Goal: Transaction & Acquisition: Purchase product/service

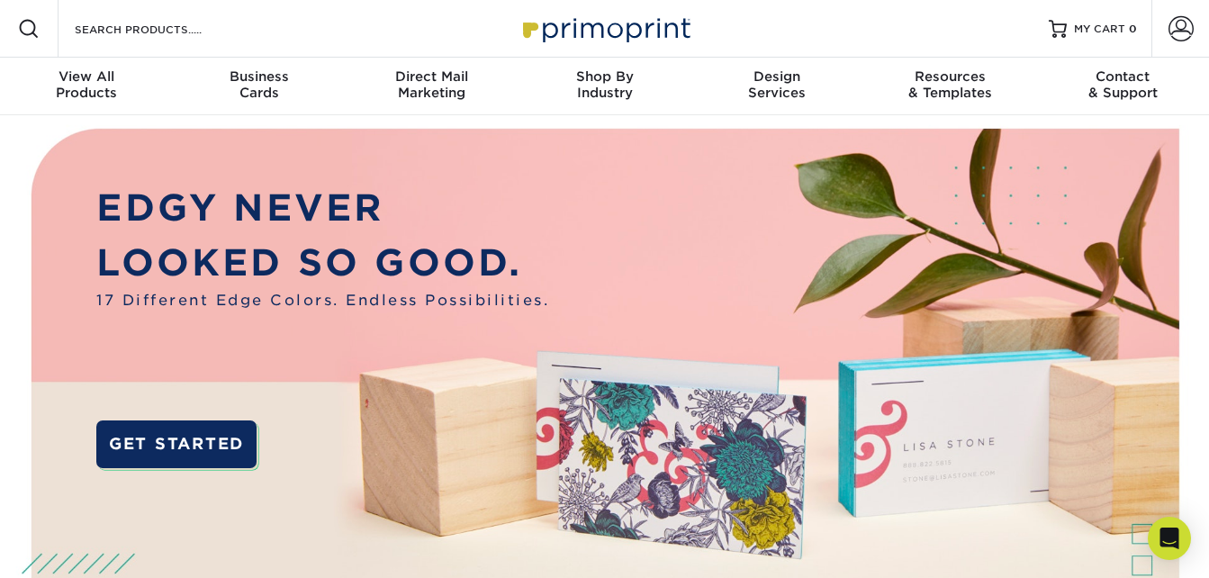
click at [250, 20] on div "Resources Menu Search Products Account SIGN IN CREATE AN ACCOUNT forgot passwor…" at bounding box center [604, 29] width 1209 height 58
click at [213, 32] on input "Search Products" at bounding box center [161, 29] width 176 height 22
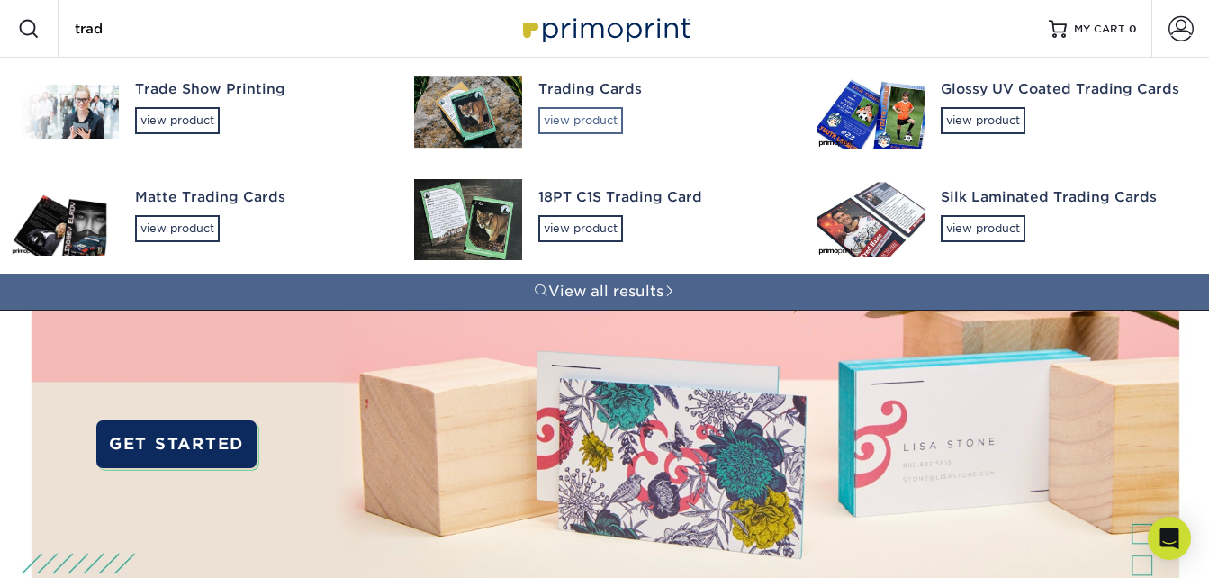
type input "trad"
click at [580, 130] on div "view product" at bounding box center [580, 120] width 85 height 27
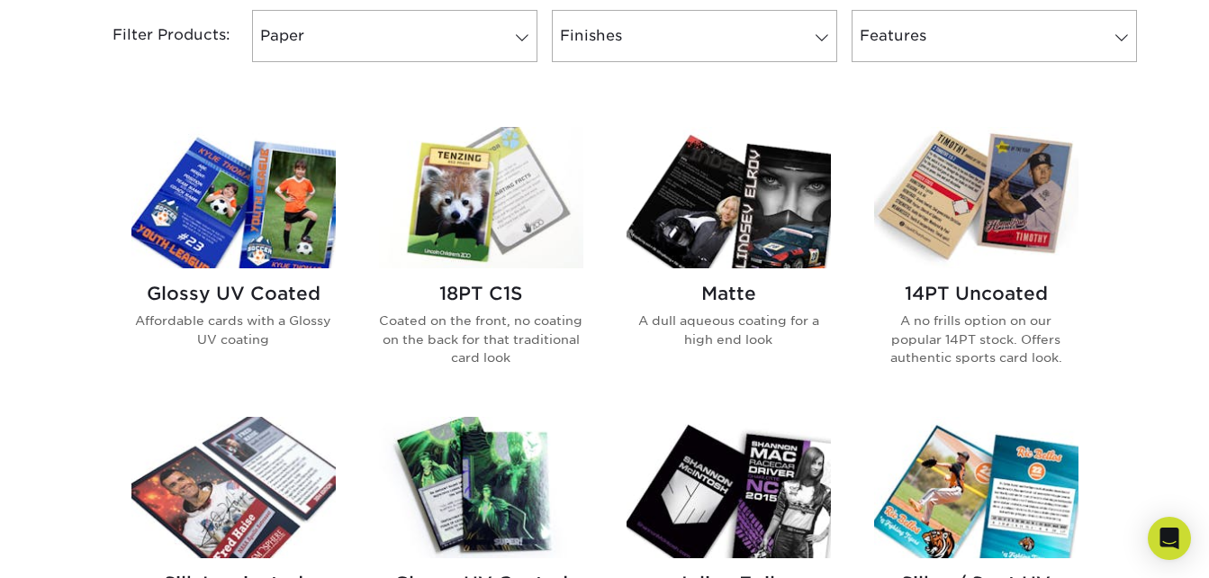
scroll to position [810, 0]
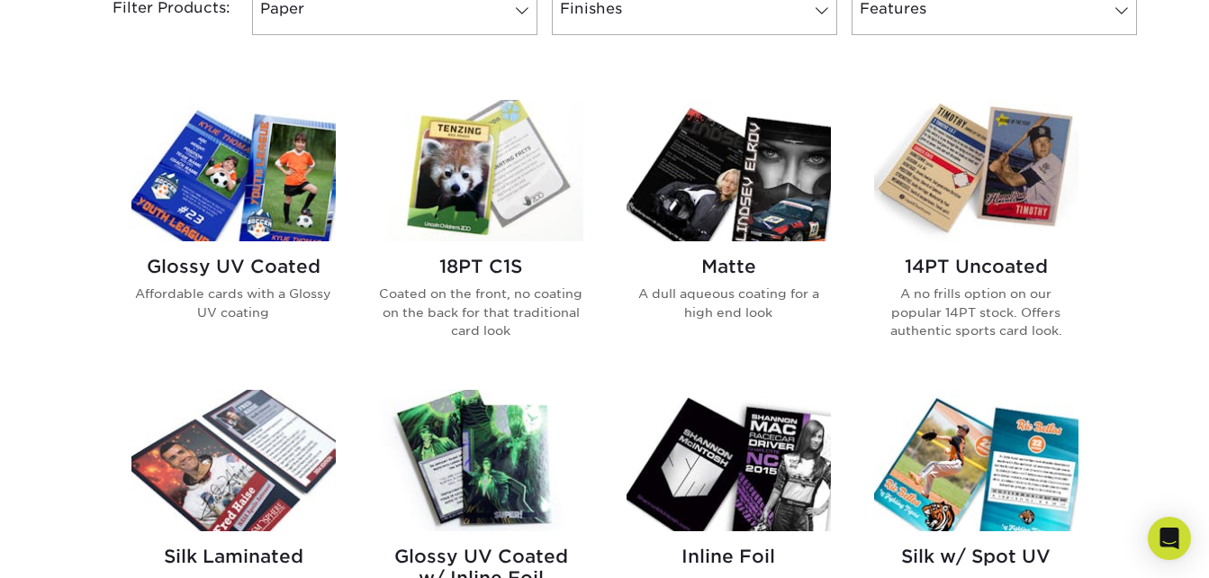
click at [236, 266] on h2 "Glossy UV Coated" at bounding box center [233, 267] width 204 height 22
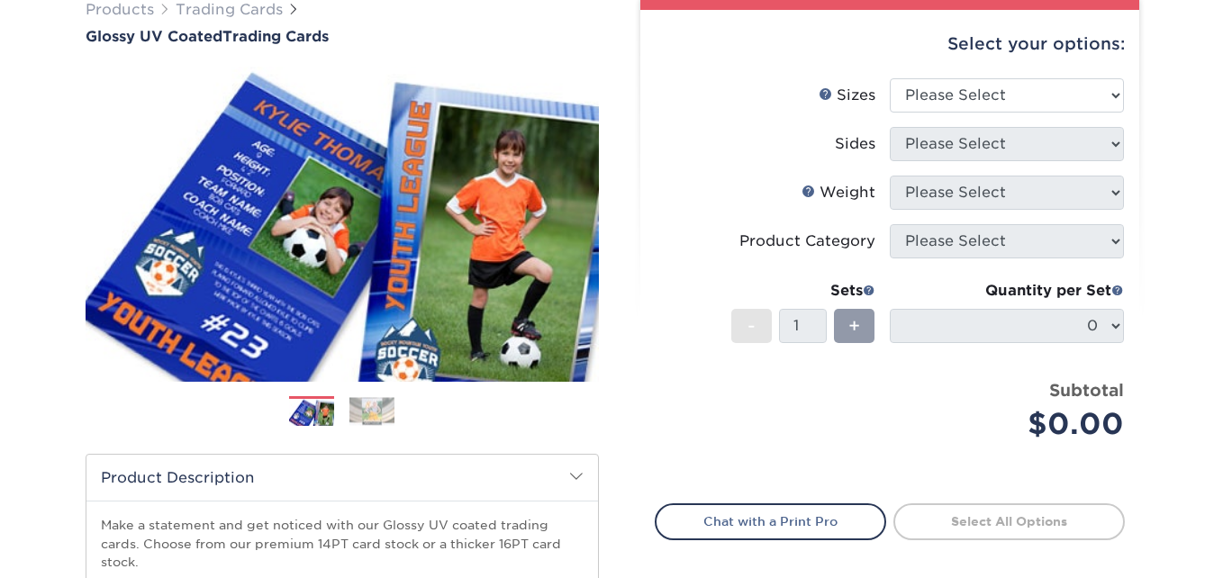
scroll to position [180, 0]
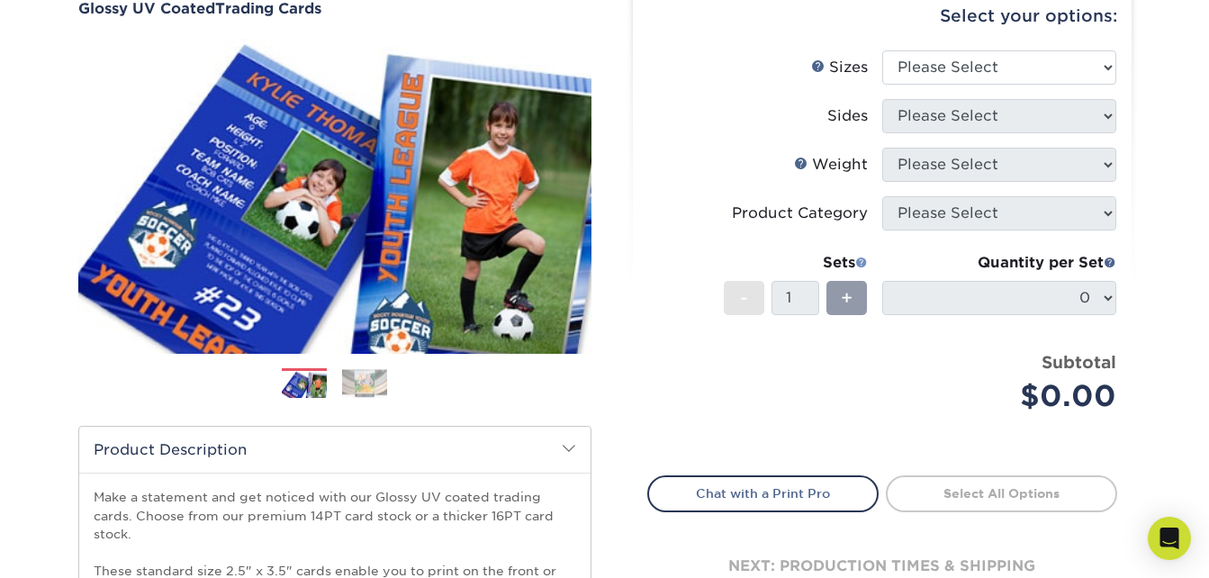
click at [864, 257] on span at bounding box center [861, 262] width 13 height 13
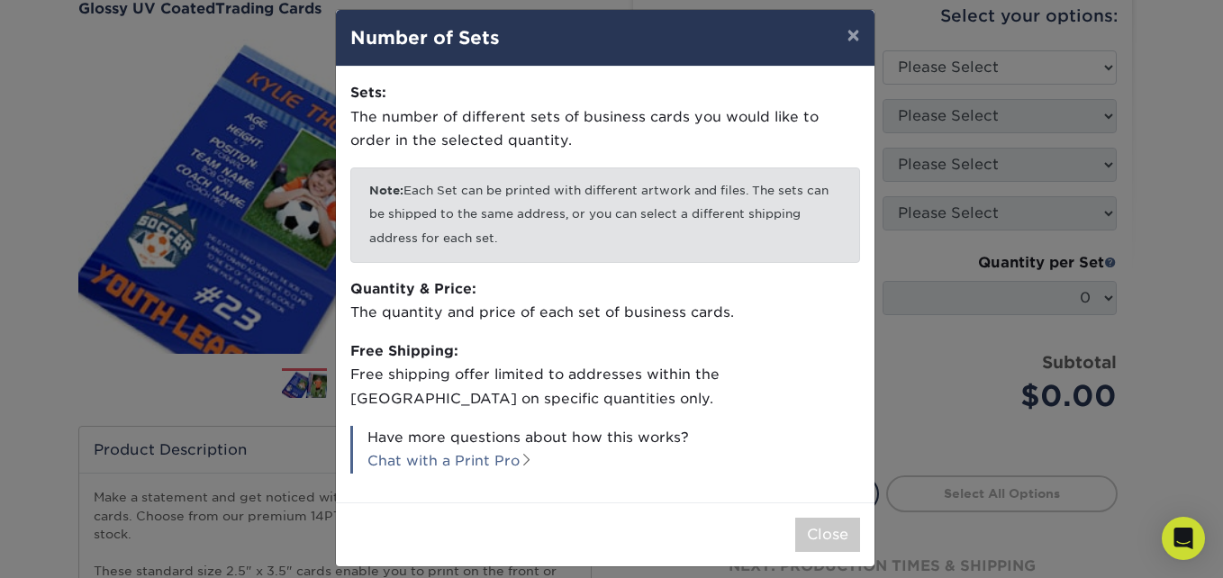
scroll to position [31, 0]
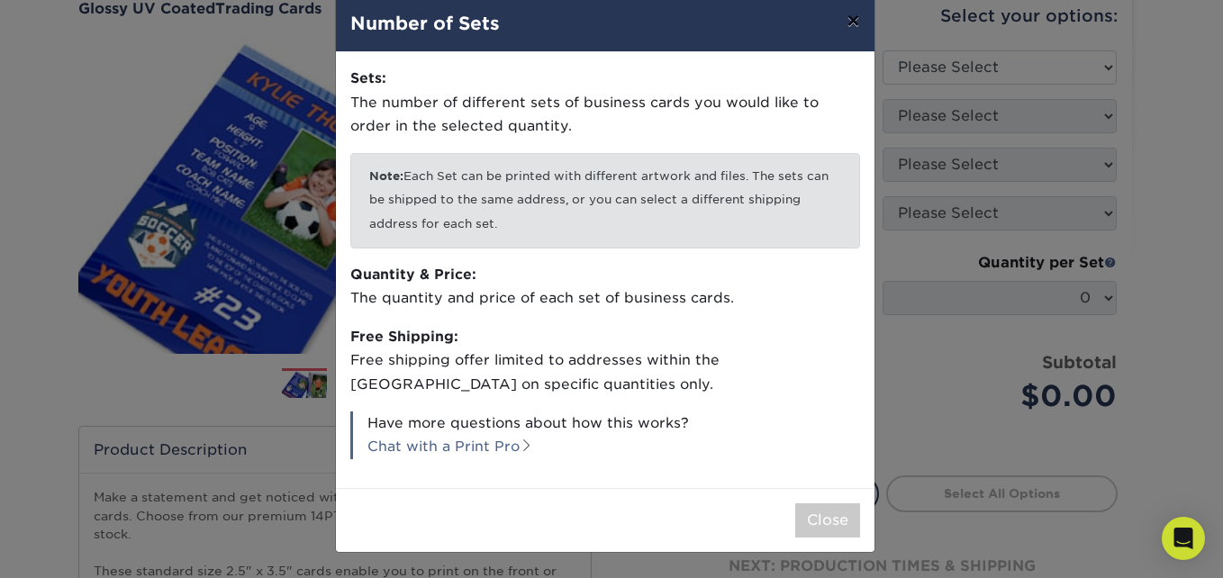
click at [854, 16] on button "×" at bounding box center [852, 20] width 41 height 50
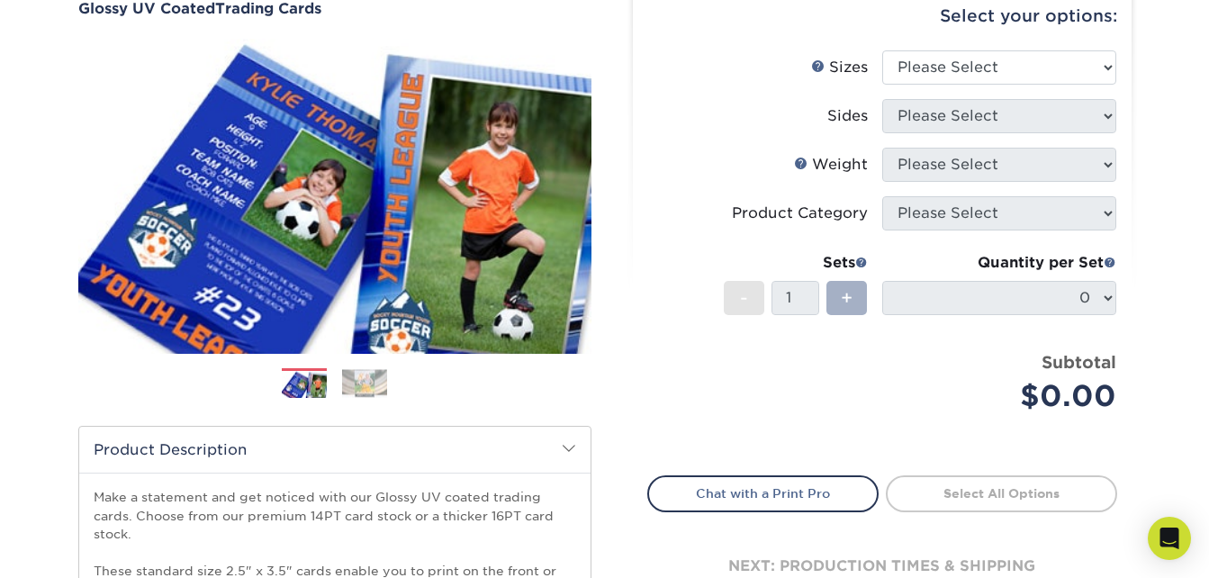
click at [860, 300] on div "+" at bounding box center [847, 298] width 41 height 34
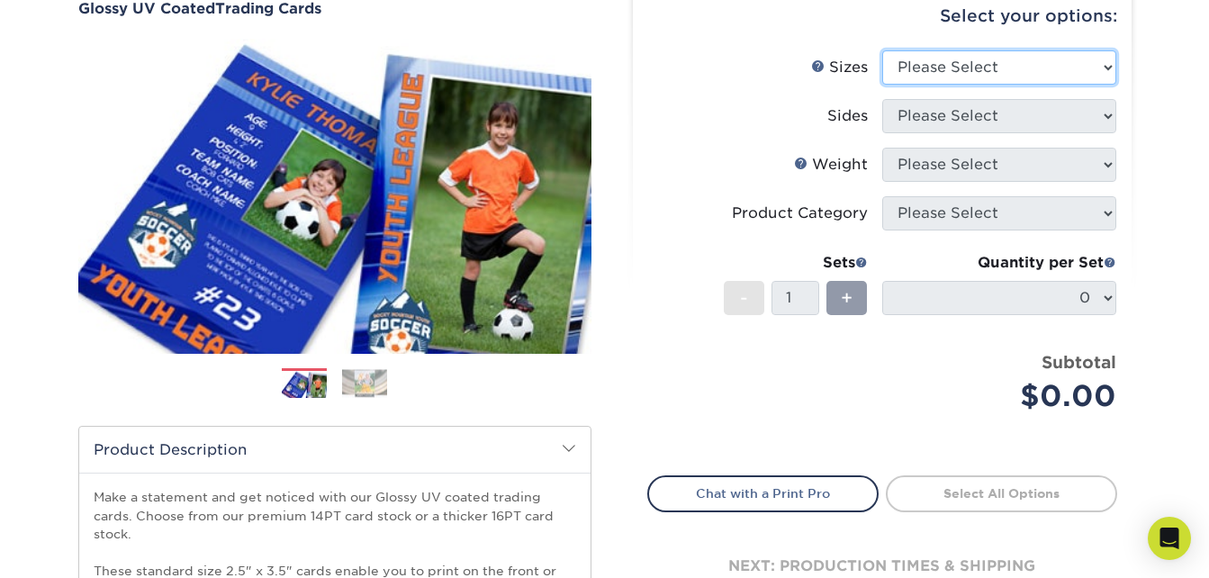
click at [981, 71] on select "Please Select 2.5" x 3.5"" at bounding box center [999, 67] width 234 height 34
select select "2.50x3.50"
click at [882, 50] on select "Please Select 2.5" x 3.5"" at bounding box center [999, 67] width 234 height 34
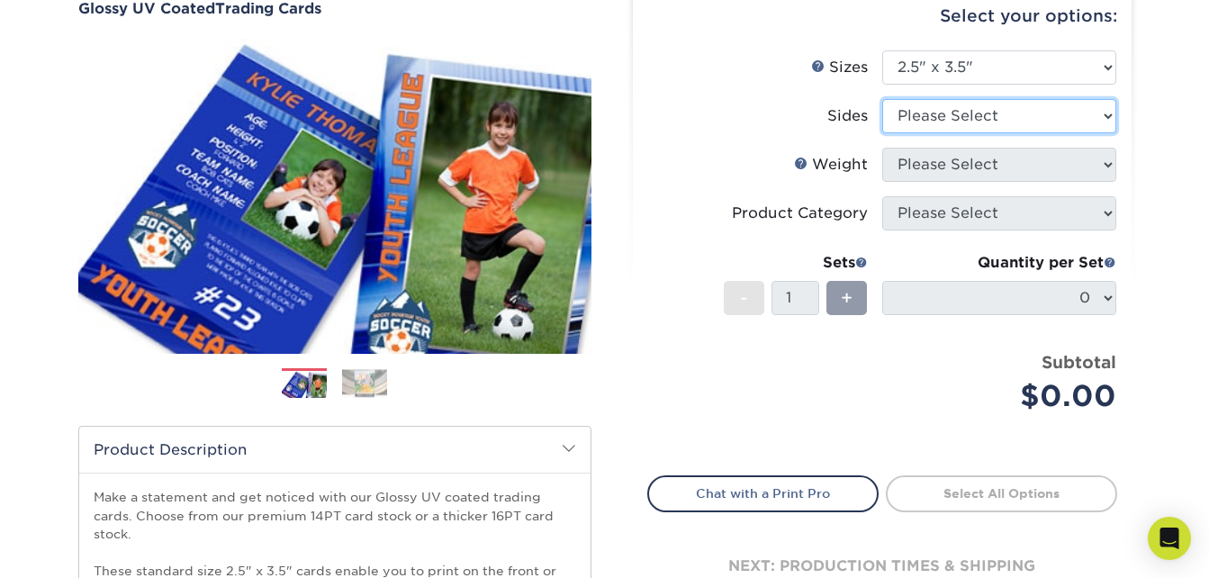
click at [975, 108] on select "Please Select Print Both Sides Print Front Only" at bounding box center [999, 116] width 234 height 34
select select "13abbda7-1d64-4f25-8bb2-c179b224825d"
click at [882, 99] on select "Please Select Print Both Sides Print Front Only" at bounding box center [999, 116] width 234 height 34
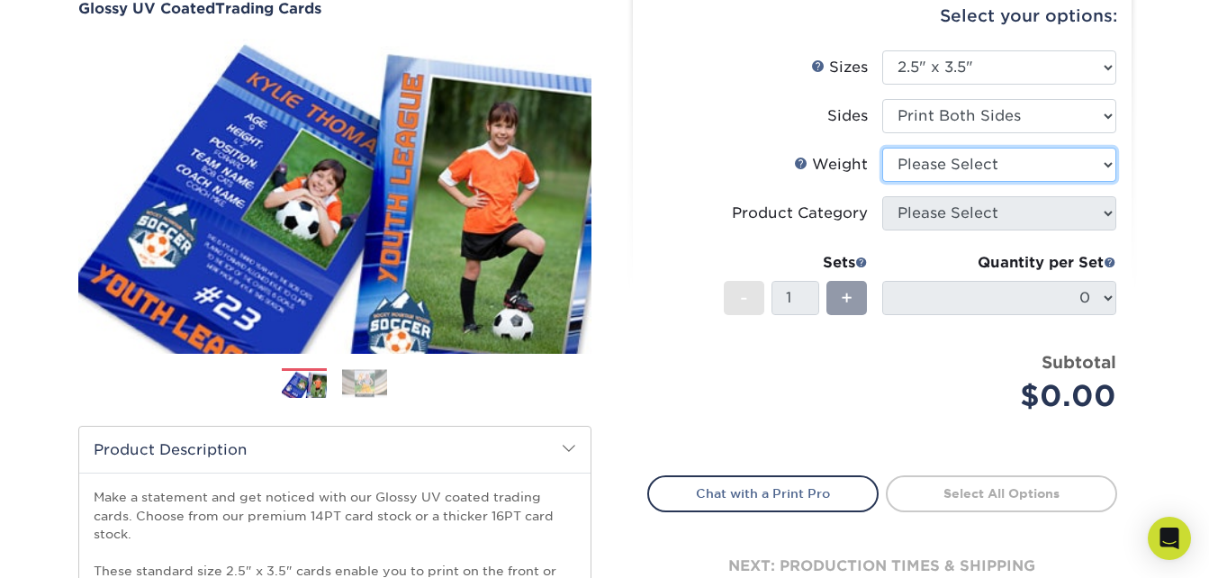
click at [948, 170] on select "Please Select 16PT 14PT 18PT C1S" at bounding box center [999, 165] width 234 height 34
select select "16PT"
click at [882, 148] on select "Please Select 16PT 14PT 18PT C1S" at bounding box center [999, 165] width 234 height 34
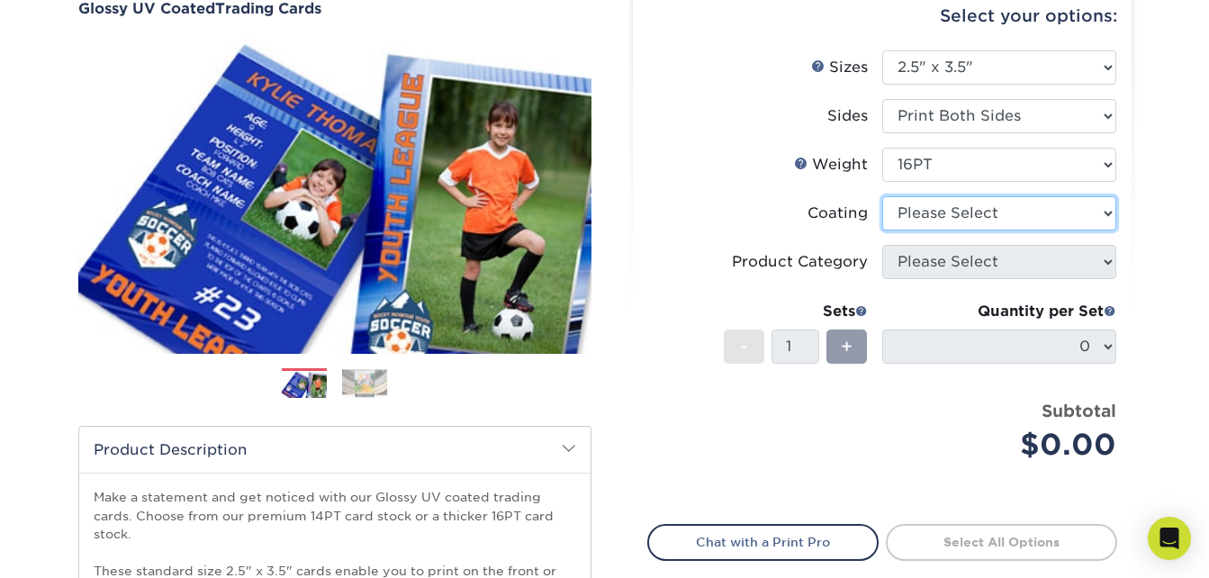
click at [963, 216] on select at bounding box center [999, 213] width 234 height 34
select select "ae367451-b2b8-45df-a344-0f05b6a12993"
click at [882, 196] on select at bounding box center [999, 213] width 234 height 34
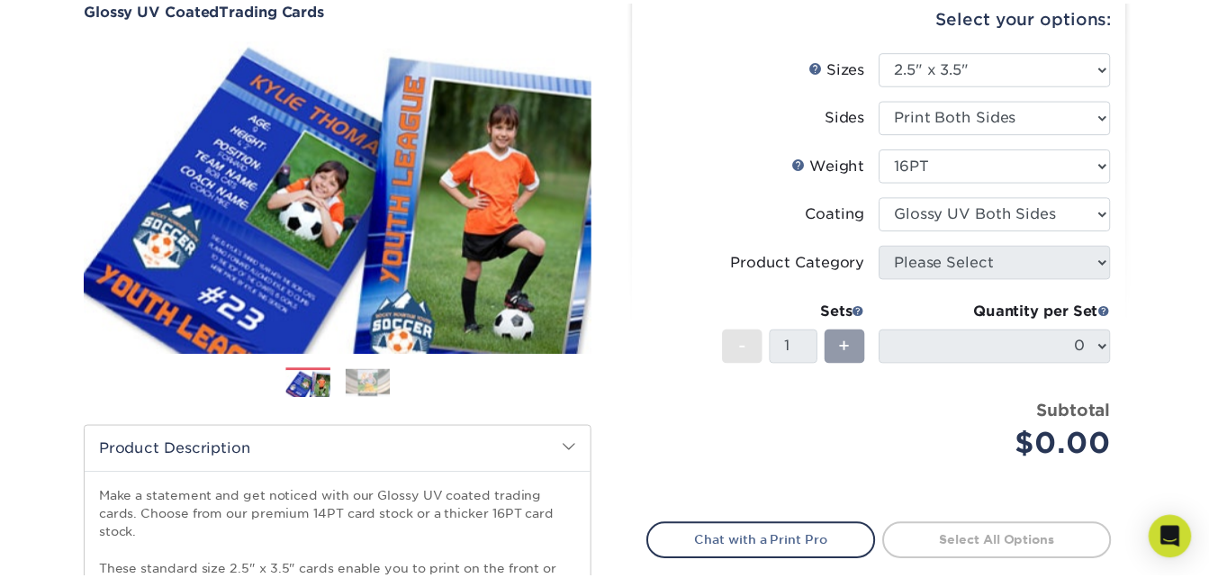
scroll to position [0, 0]
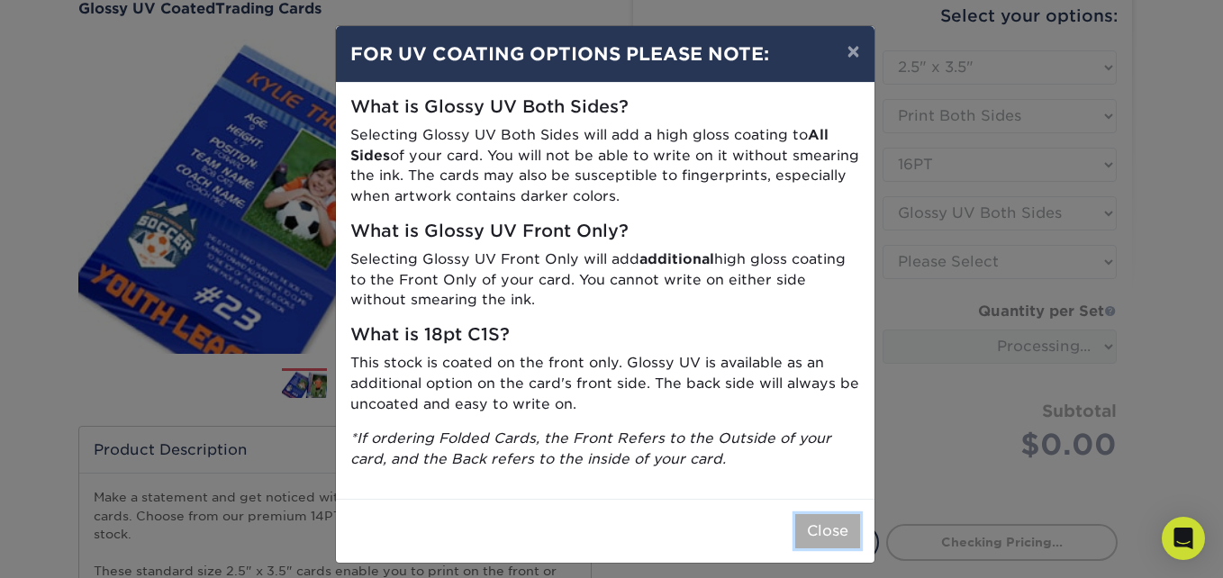
click at [816, 532] on button "Close" at bounding box center [827, 531] width 65 height 34
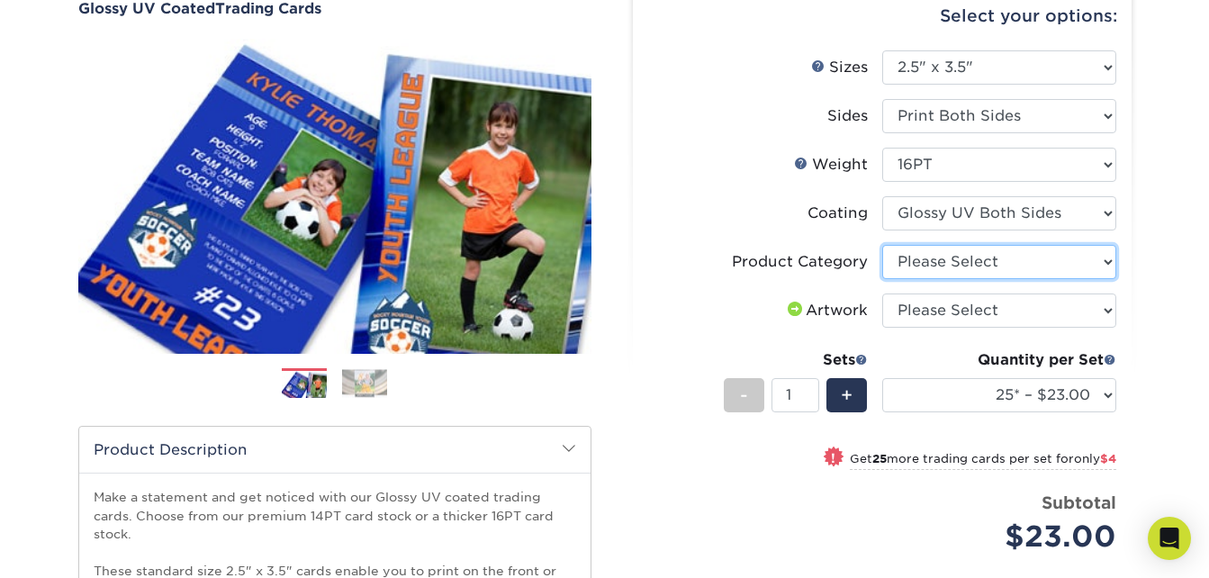
click at [1024, 270] on select "Please Select Trading Cards" at bounding box center [999, 262] width 234 height 34
select select "c2f9bce9-36c2-409d-b101-c29d9d031e18"
click at [882, 245] on select "Please Select Trading Cards" at bounding box center [999, 262] width 234 height 34
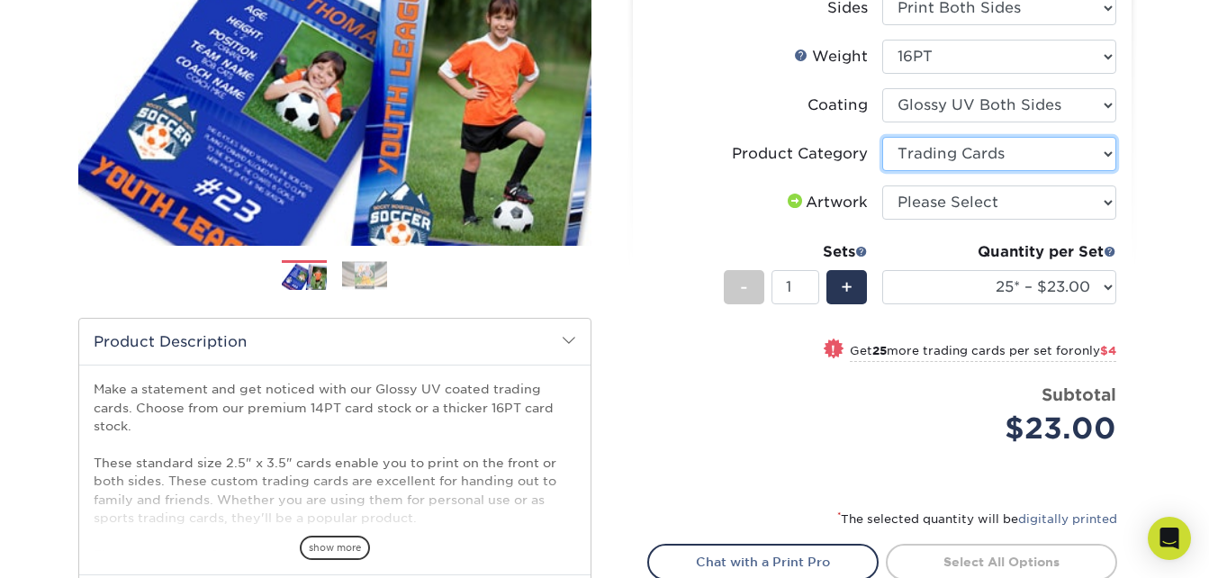
scroll to position [180, 0]
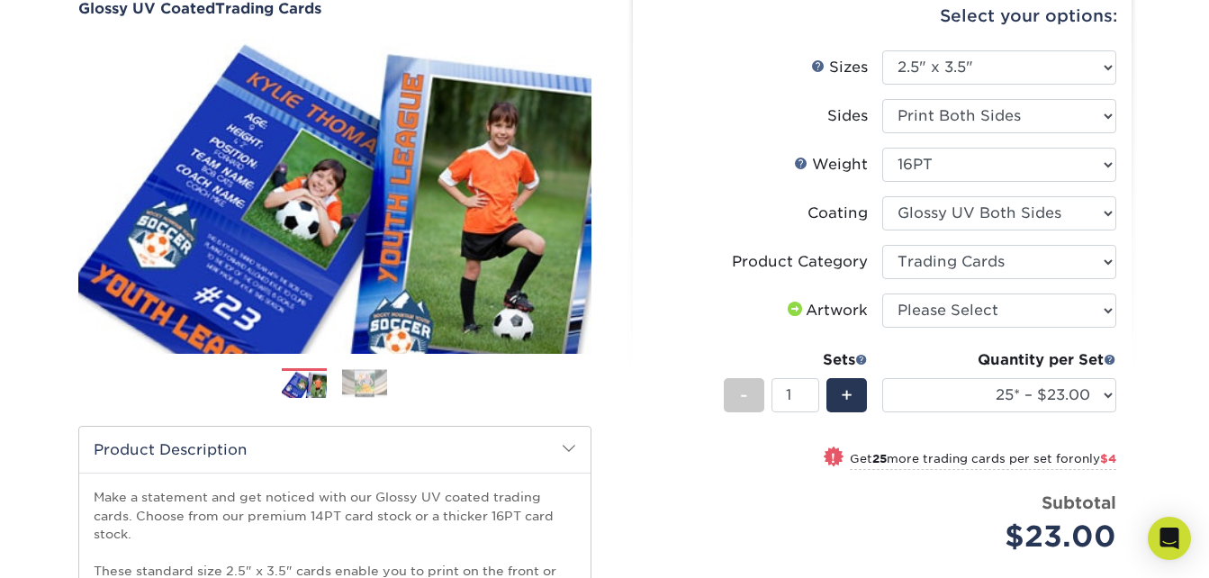
click at [725, 227] on label "Coating" at bounding box center [765, 213] width 234 height 34
click at [962, 305] on select "Please Select I will upload files I need a design - $100" at bounding box center [999, 311] width 234 height 34
select select "upload"
click at [882, 294] on select "Please Select I will upload files I need a design - $100" at bounding box center [999, 311] width 234 height 34
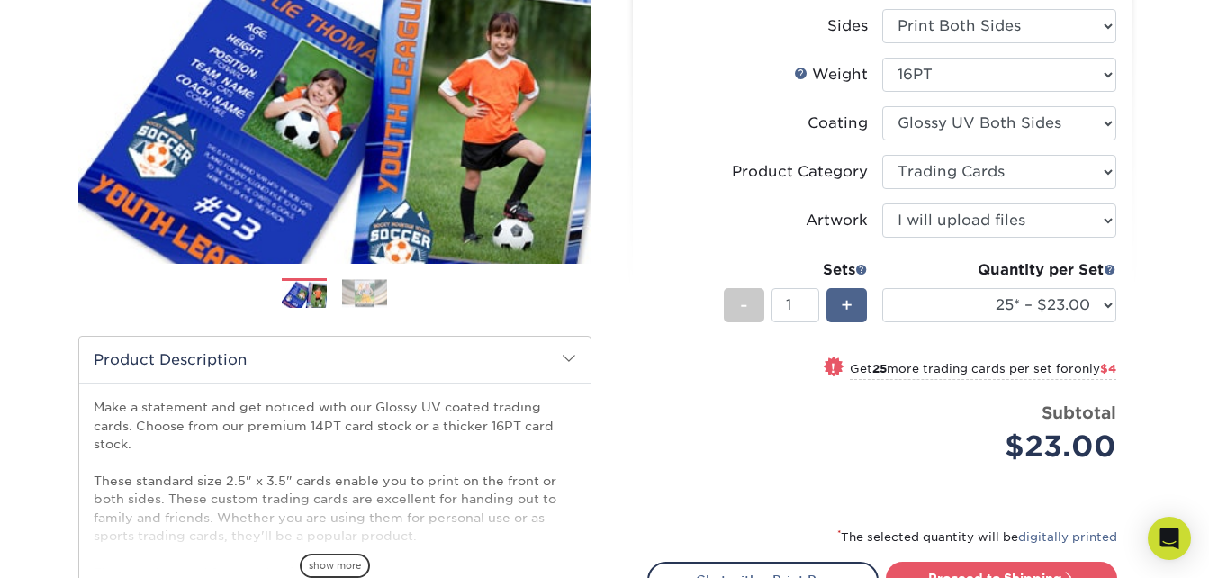
click at [848, 312] on span "+" at bounding box center [847, 305] width 12 height 27
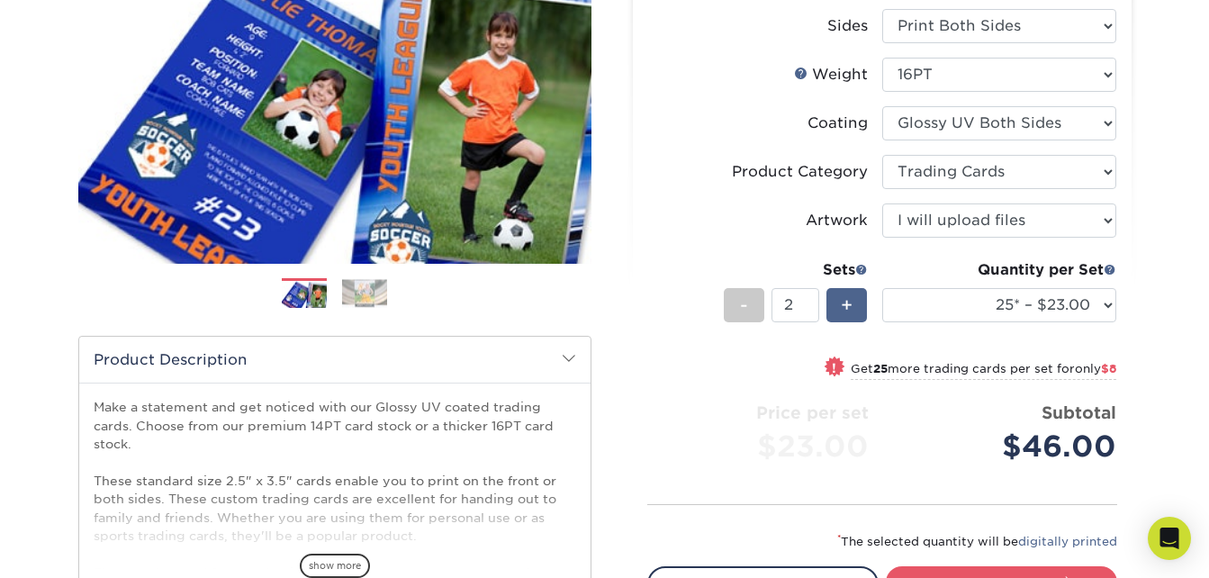
click at [848, 312] on span "+" at bounding box center [847, 305] width 12 height 27
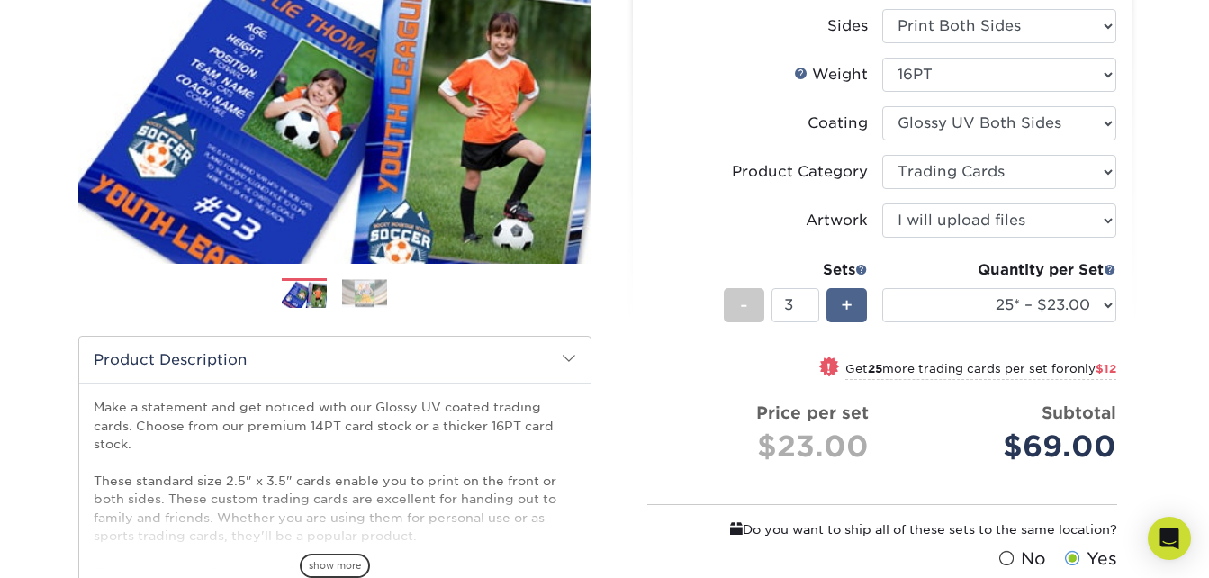
click at [848, 312] on span "+" at bounding box center [847, 305] width 12 height 27
type input "5"
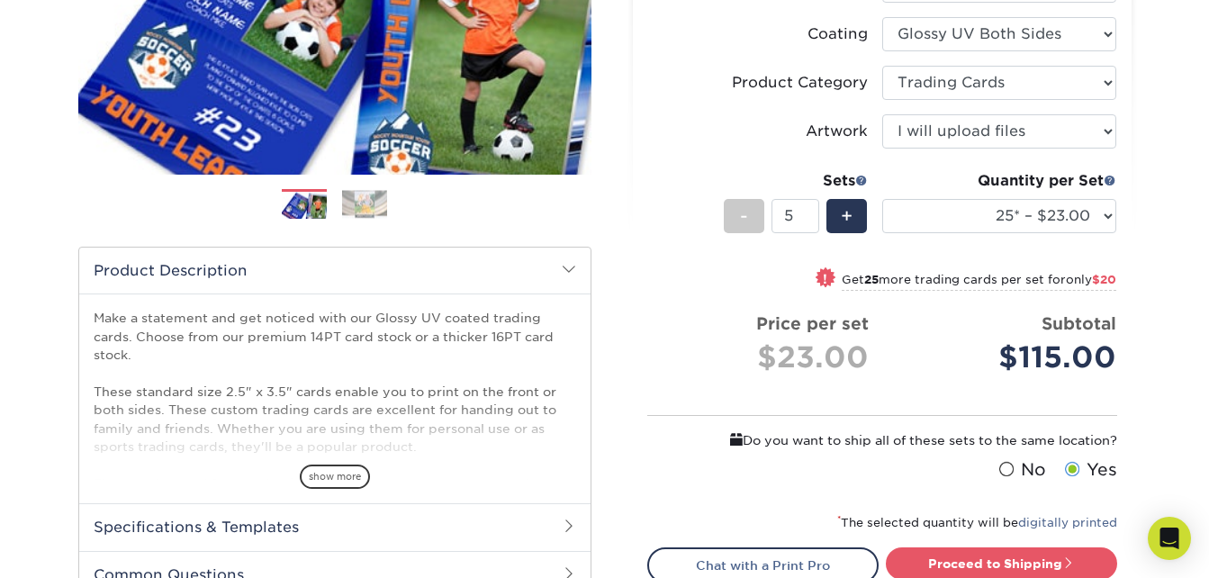
scroll to position [360, 0]
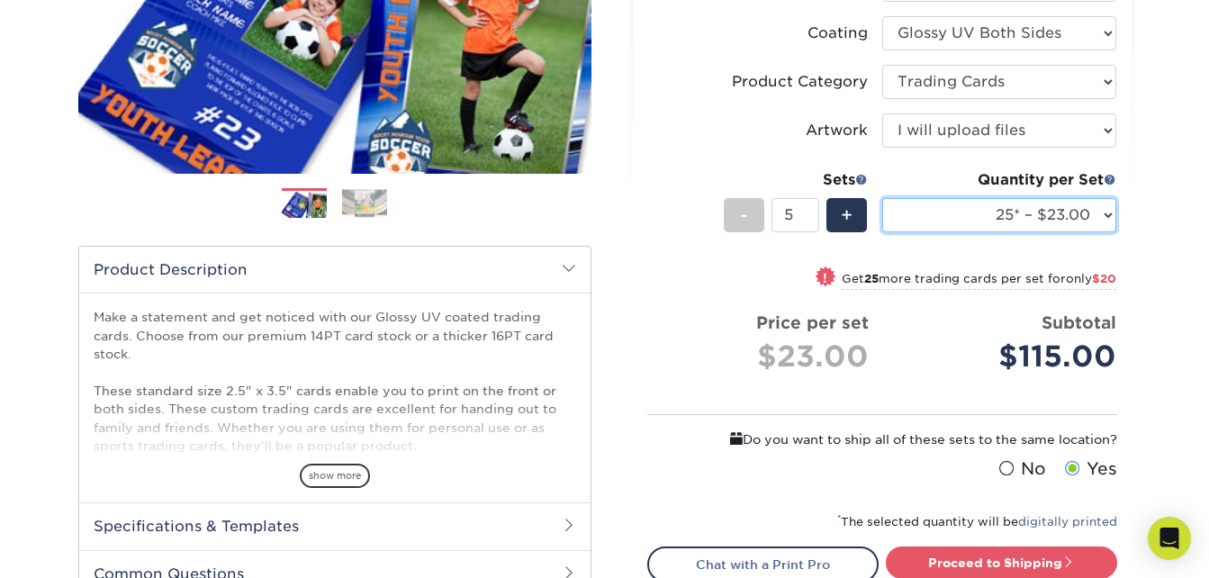
click at [1115, 212] on select "25* – $23.00 50* – $27.00 75* – $33.00 100* – $37.00 250* – $47.00 500 – $58.00…" at bounding box center [999, 215] width 234 height 34
click at [1083, 221] on select "25* – $23.00 50* – $27.00 75* – $33.00 100* – $37.00 250* – $47.00 500 – $58.00…" at bounding box center [999, 215] width 234 height 34
select select "500 – $58.00"
click at [882, 198] on select "25* – $23.00 50* – $27.00 75* – $33.00 100* – $37.00 250* – $47.00 500 – $58.00…" at bounding box center [999, 215] width 234 height 34
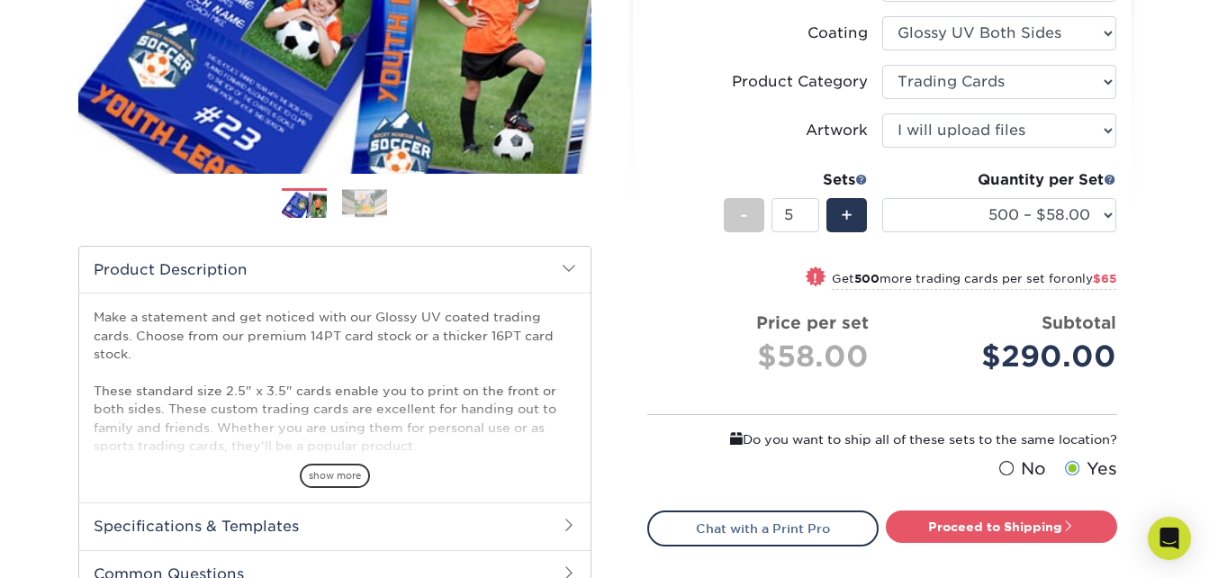
click at [678, 85] on label "Product Category" at bounding box center [765, 82] width 234 height 34
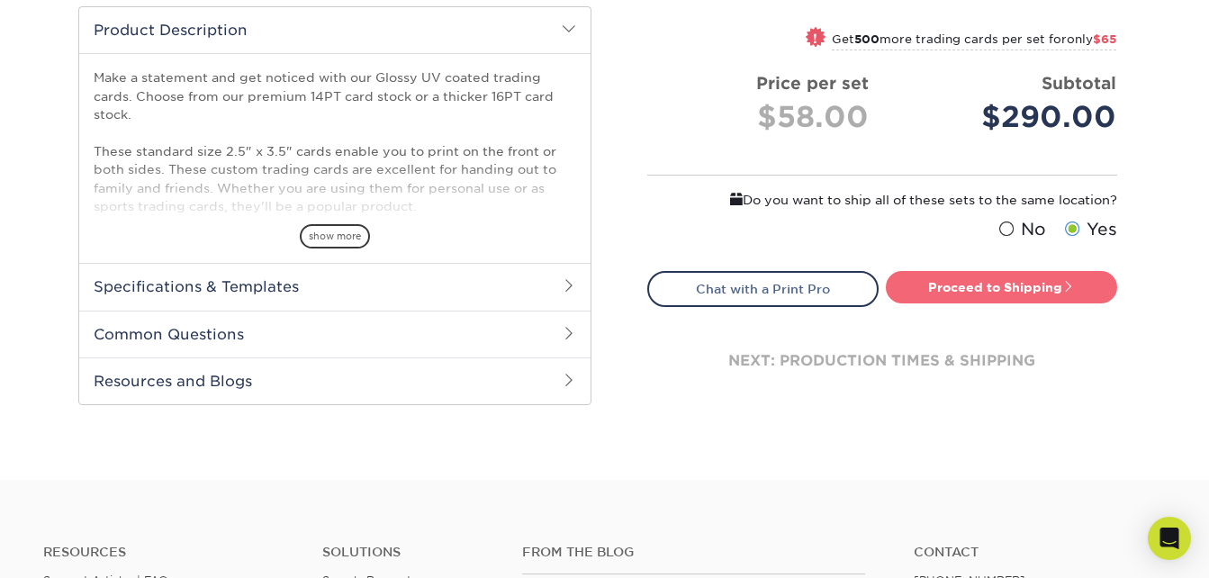
scroll to position [630, 0]
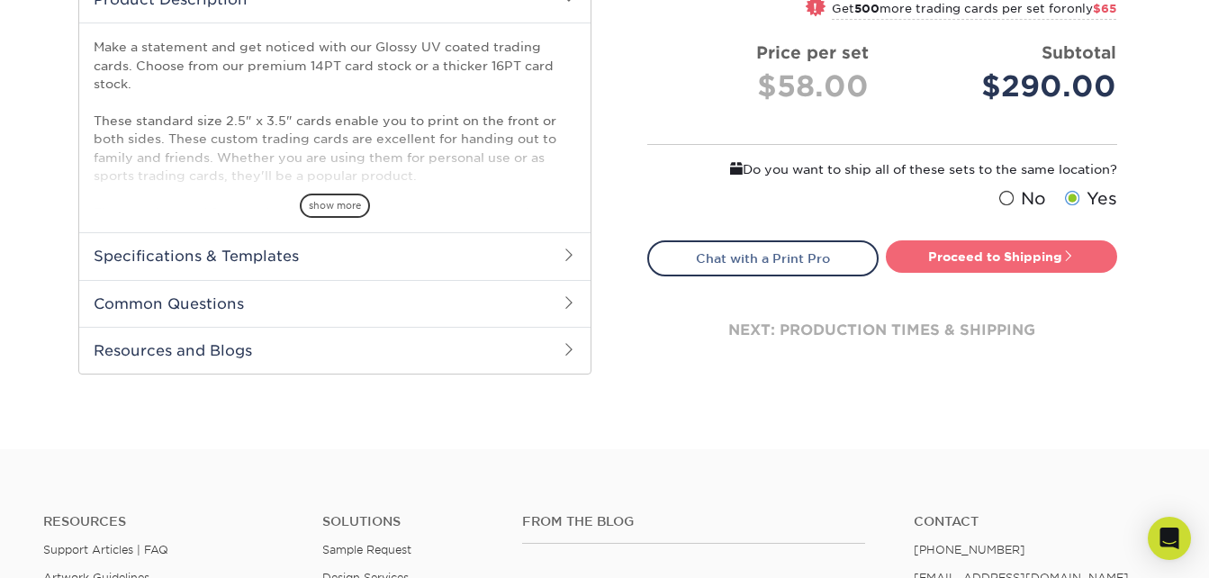
click at [1008, 267] on link "Proceed to Shipping" at bounding box center [1001, 256] width 231 height 32
type input "Set 1"
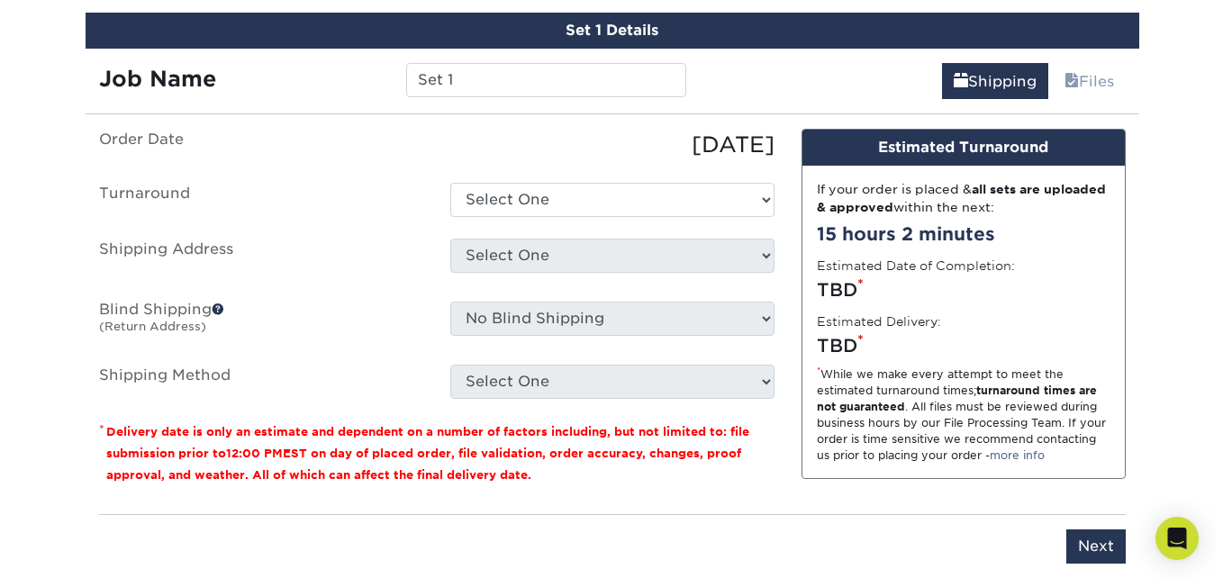
scroll to position [1099, 0]
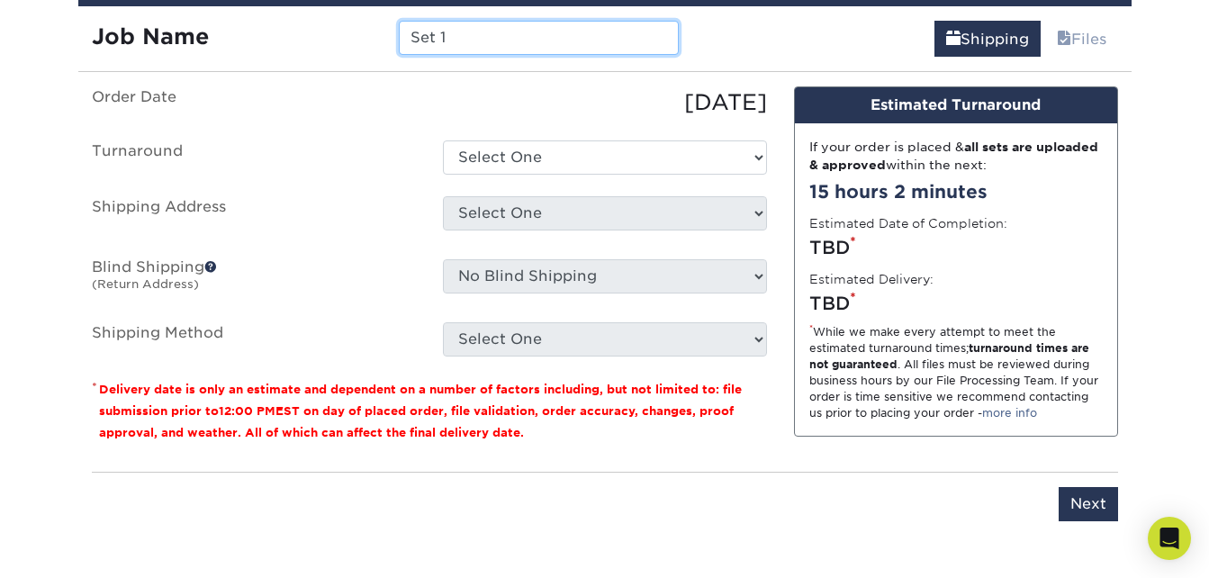
click at [517, 32] on input "Set 1" at bounding box center [539, 38] width 280 height 34
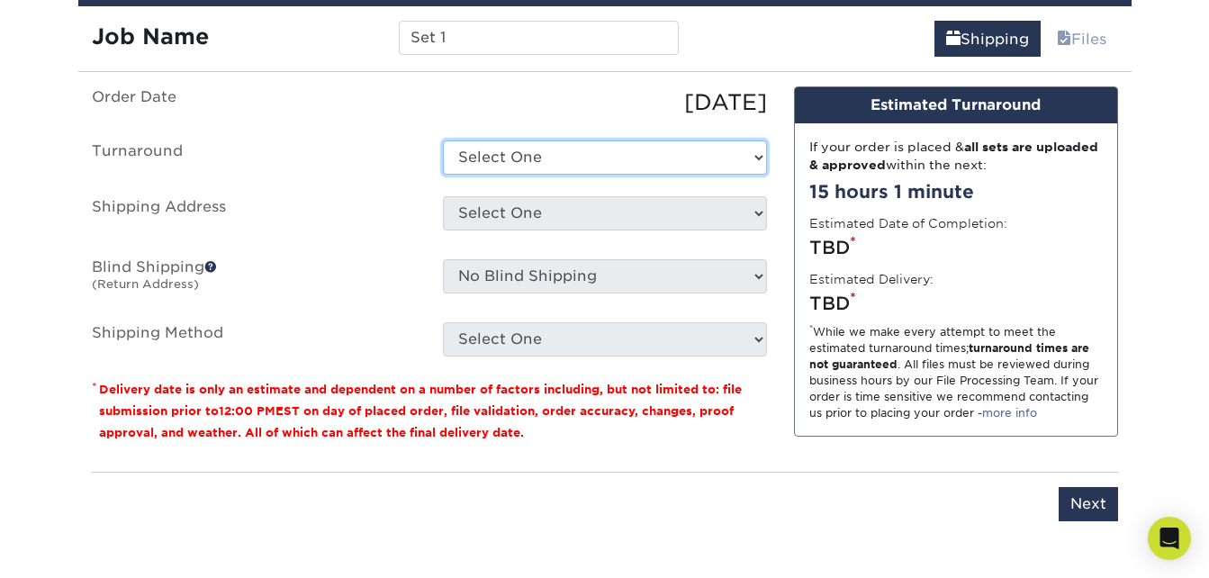
click at [512, 151] on select "Select One 2-4 Business Days 2 Day Next Business Day" at bounding box center [605, 157] width 324 height 34
click at [443, 140] on select "Select One 2-4 Business Days 2 Day Next Business Day" at bounding box center [605, 157] width 324 height 34
click at [548, 159] on select "Select One 2-4 Business Days 2 Day Next Business Day" at bounding box center [605, 157] width 324 height 34
select select "011ce049-c86c-4d74-aa65-d0af92689019"
click at [443, 140] on select "Select One 2-4 Business Days 2 Day Next Business Day" at bounding box center [605, 157] width 324 height 34
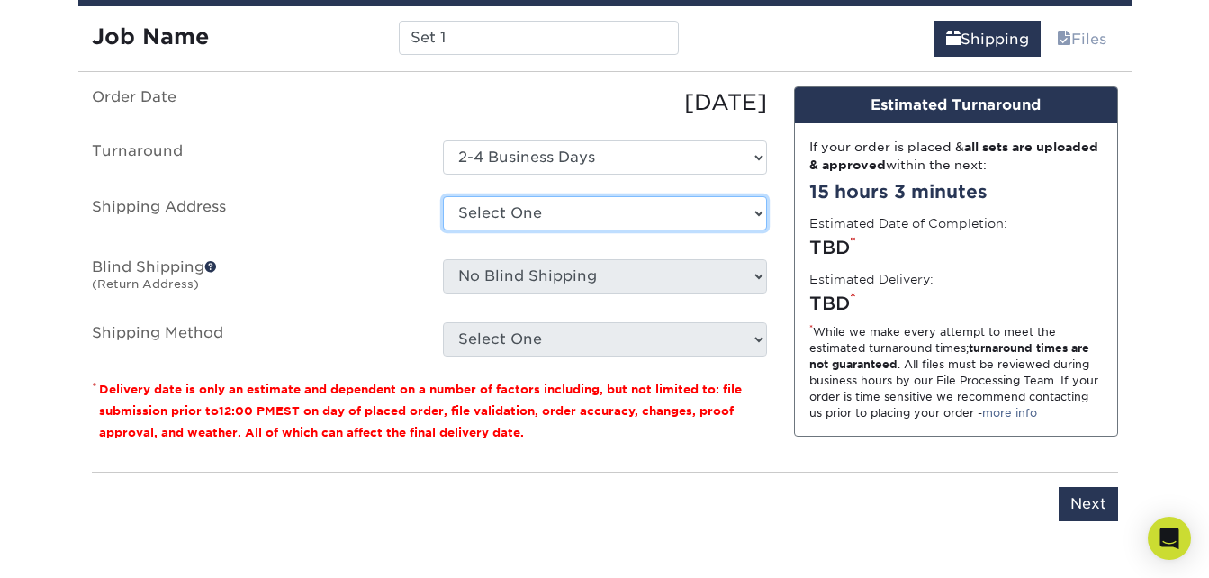
click at [552, 212] on select "Select One + Add New Address - Login" at bounding box center [605, 213] width 324 height 34
select select "newaddress"
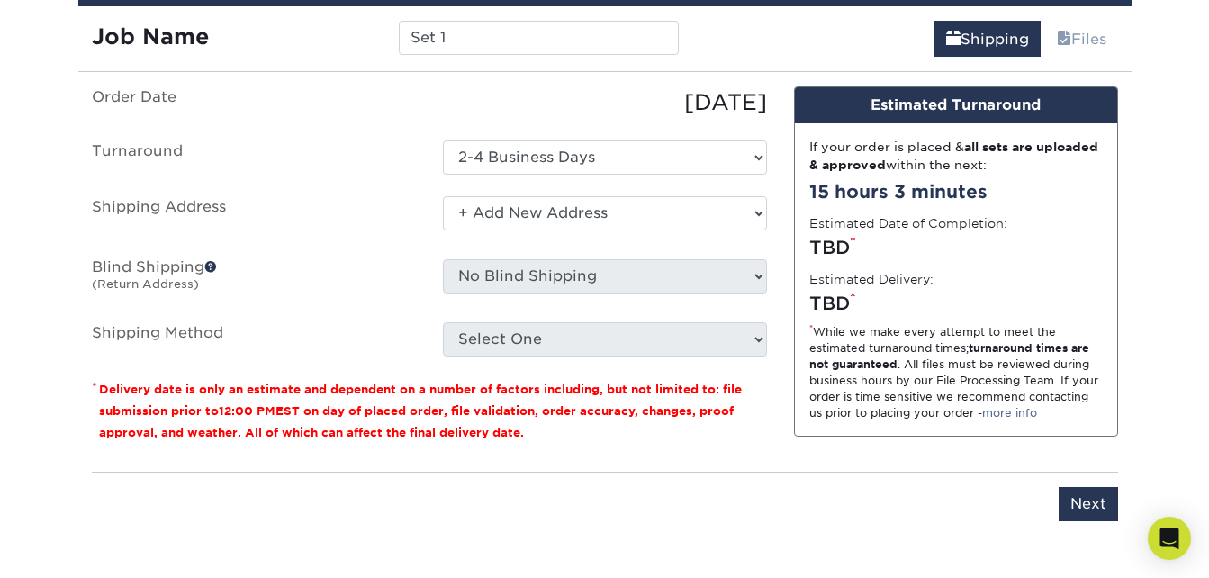
click at [443, 196] on select "Select One + Add New Address - Login" at bounding box center [605, 213] width 324 height 34
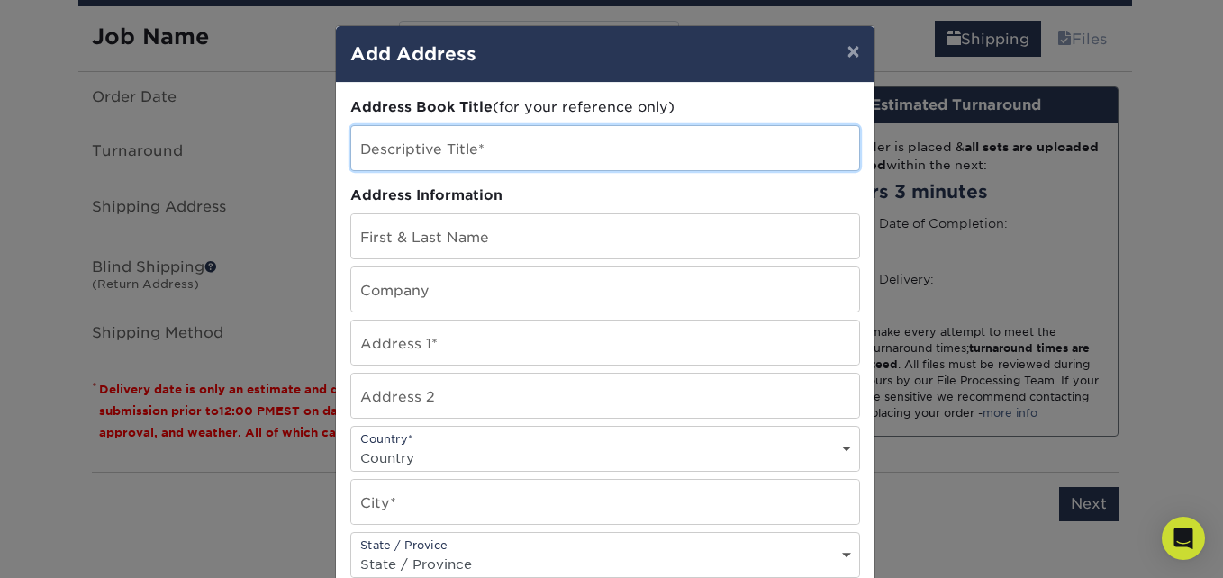
click at [470, 158] on input "text" at bounding box center [605, 148] width 508 height 44
type input "Home"
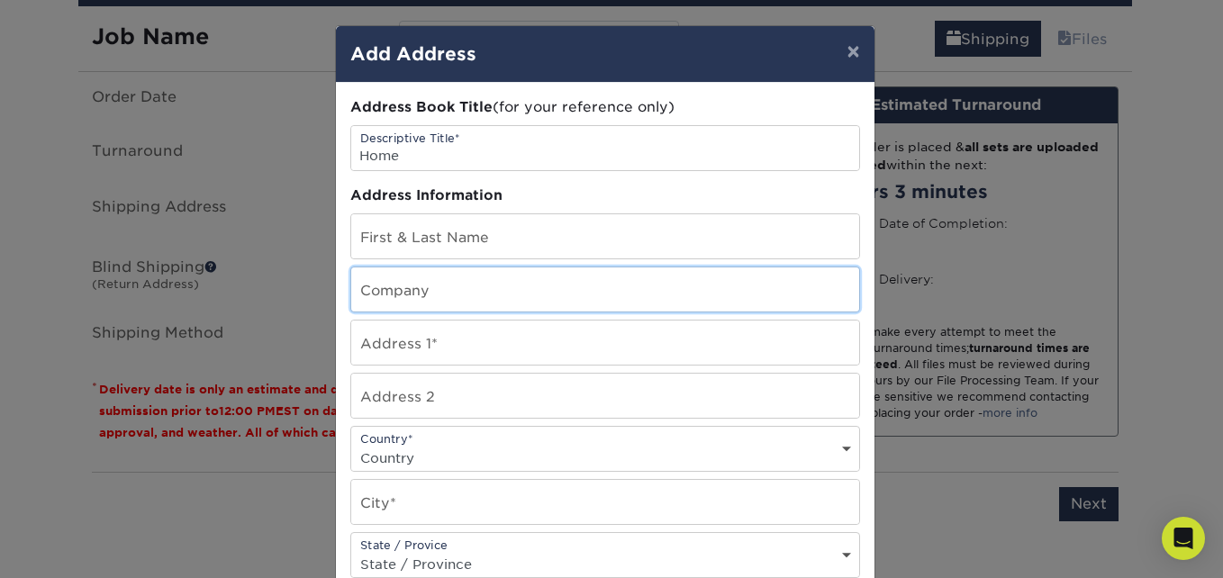
drag, startPoint x: 434, startPoint y: 303, endPoint x: 438, endPoint y: 285, distance: 18.4
click at [434, 303] on input "text" at bounding box center [605, 289] width 508 height 44
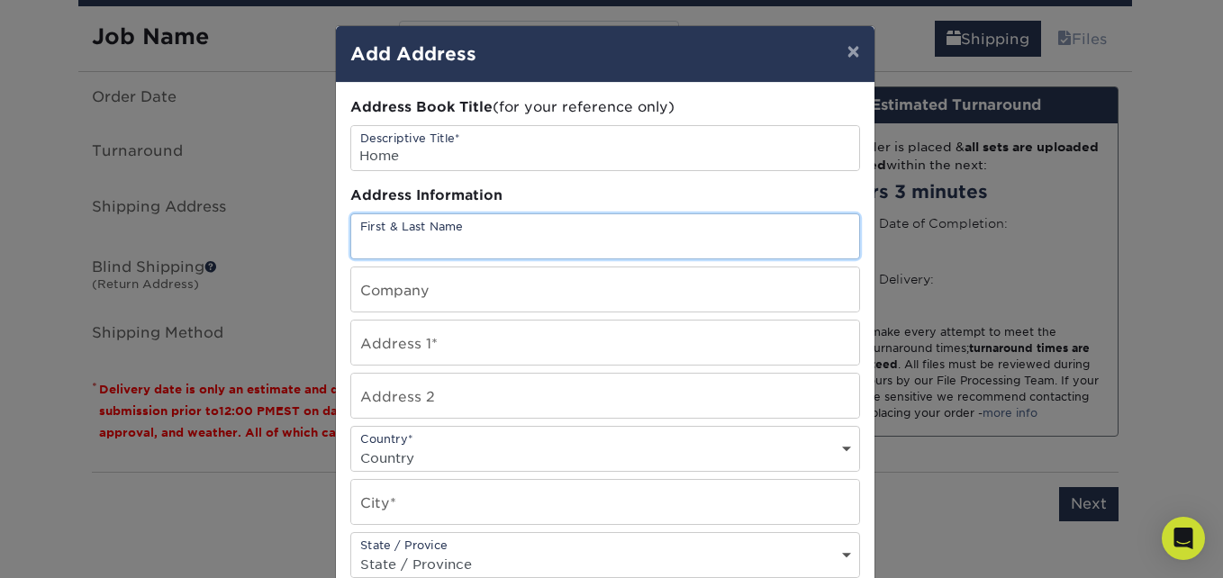
click at [445, 239] on input "text" at bounding box center [605, 236] width 508 height 44
type input "[PERSON_NAME]"
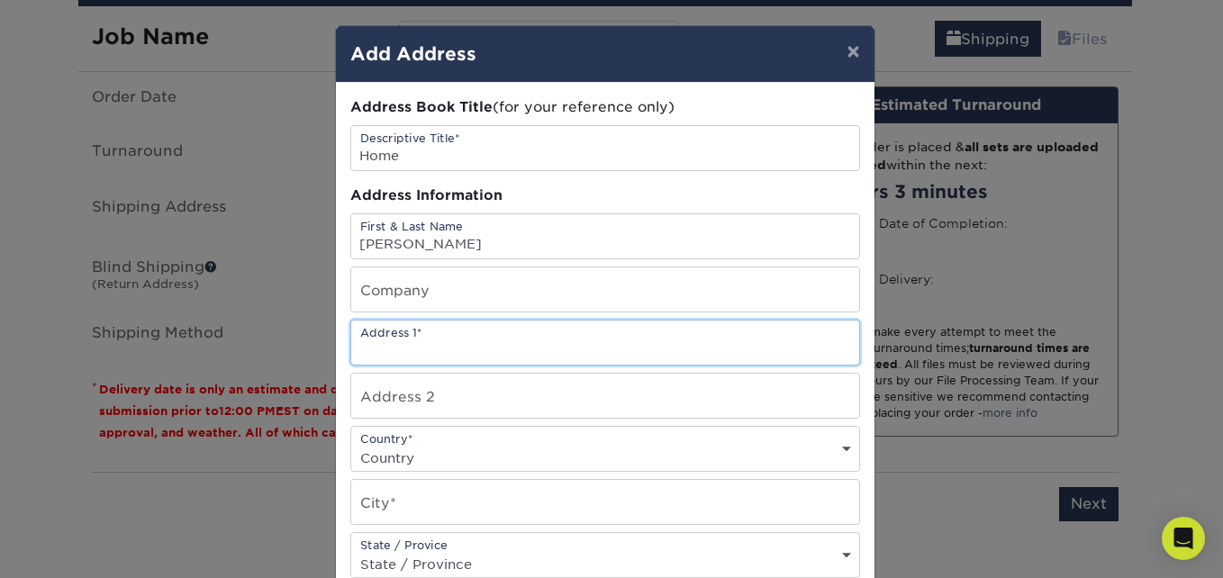
click at [476, 351] on input "text" at bounding box center [605, 343] width 508 height 44
type input "53 6th Street"
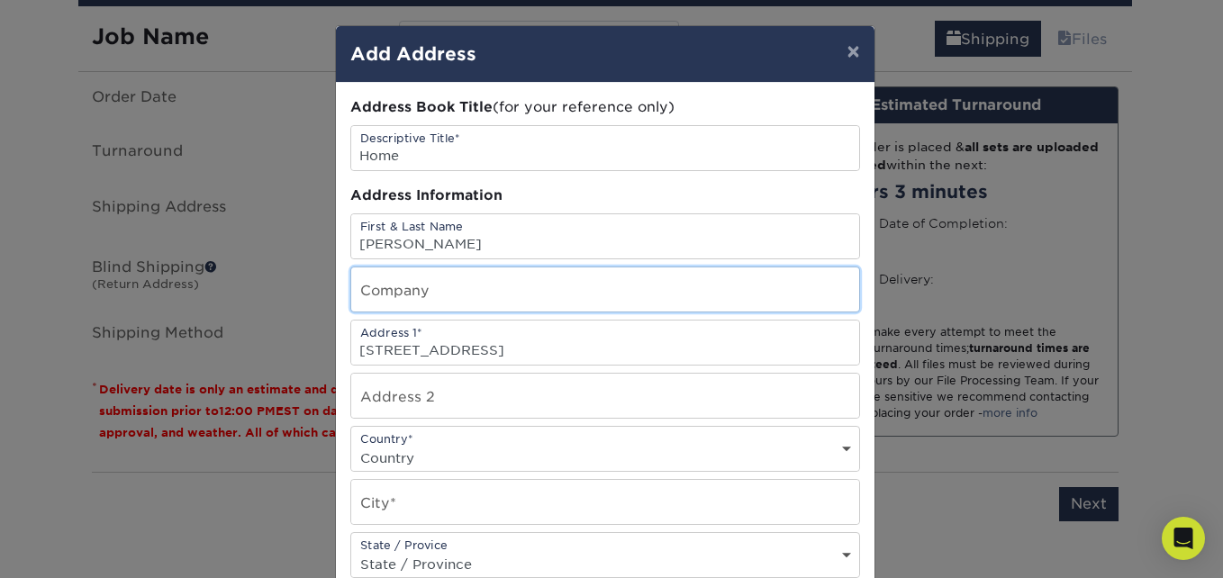
type input "171785227"
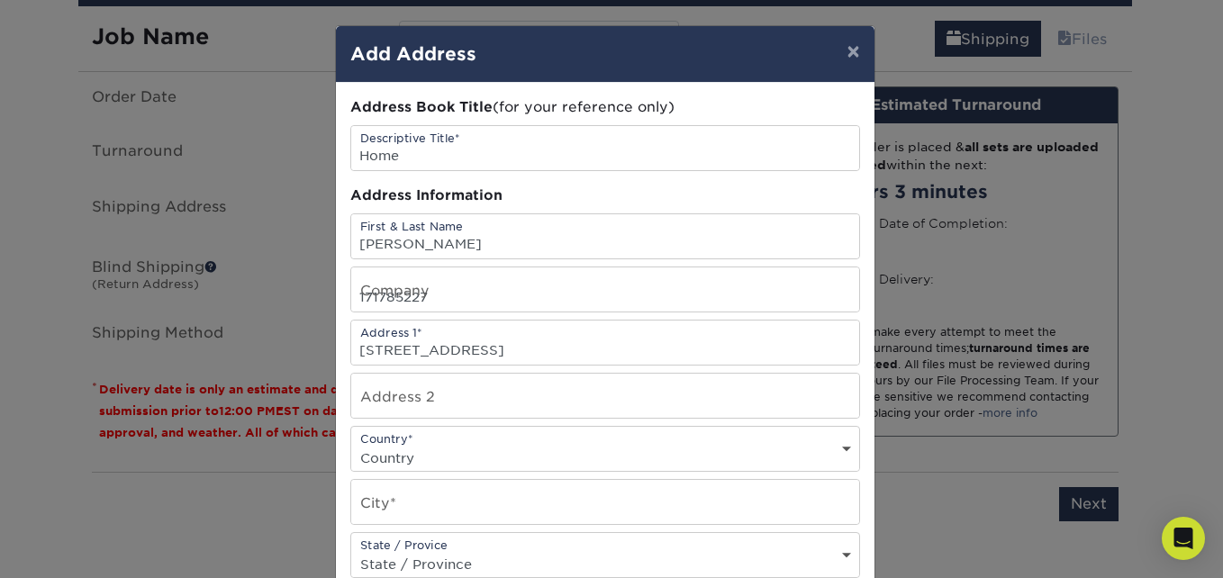
select select "US"
type input "Herminie"
select select "PA"
type input "15637"
type input "7244540021"
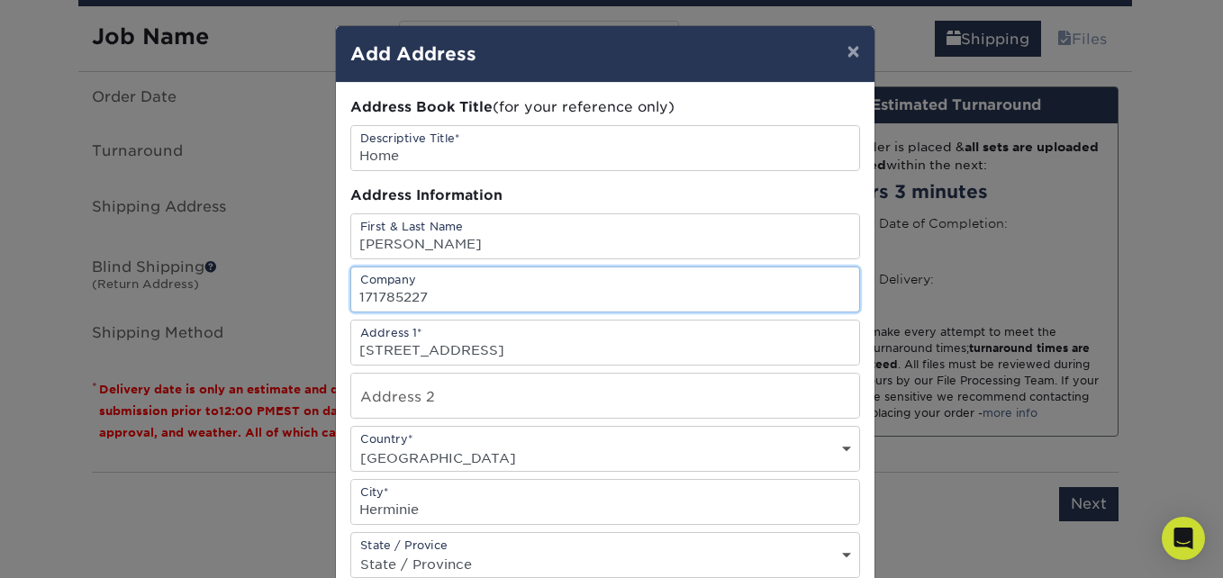
drag, startPoint x: 474, startPoint y: 302, endPoint x: 330, endPoint y: 294, distance: 143.3
click at [336, 294] on div "Address Book Title (for your reference only) Descriptive Title* Home Address In…" at bounding box center [605, 486] width 538 height 806
click at [351, 281] on input "text" at bounding box center [605, 289] width 508 height 44
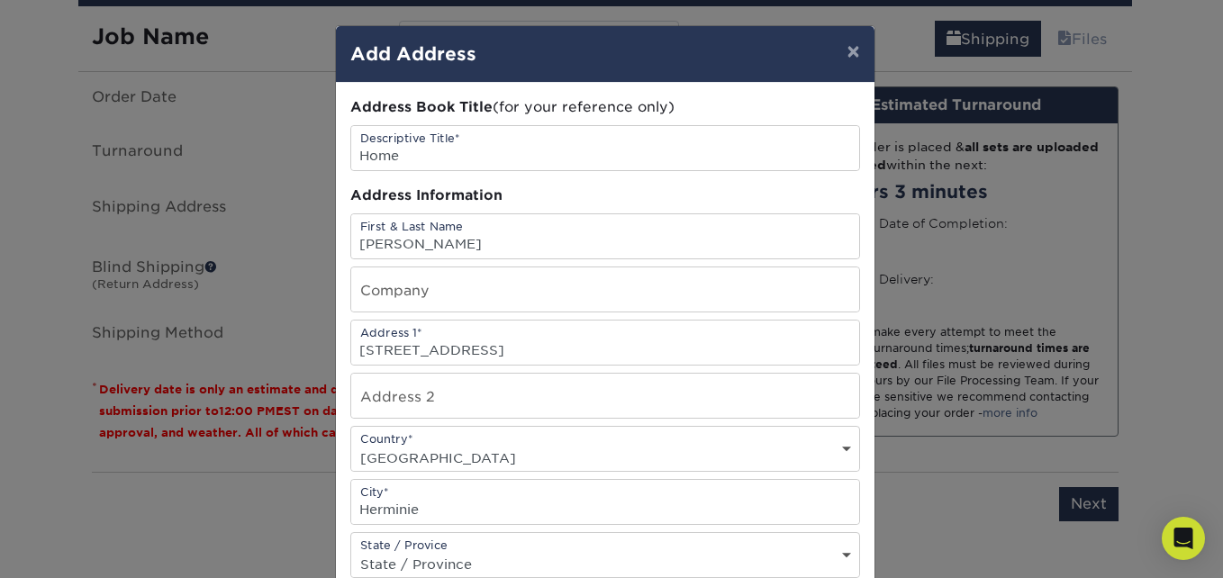
click at [339, 275] on div "Address Book Title (for your reference only) Descriptive Title* Home Address In…" at bounding box center [605, 486] width 538 height 806
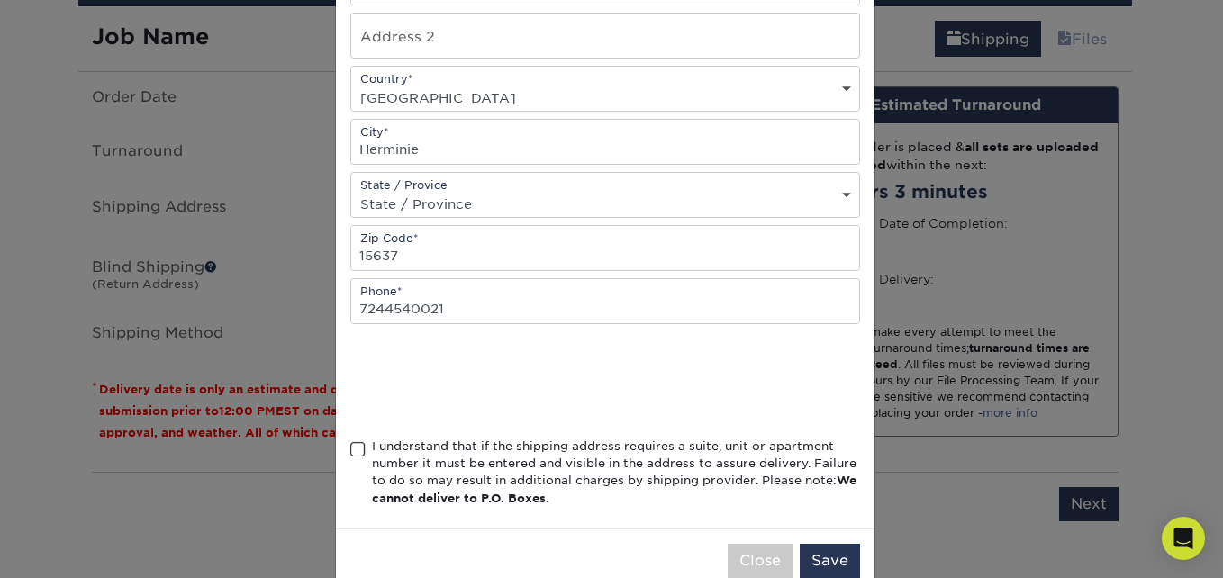
scroll to position [401, 0]
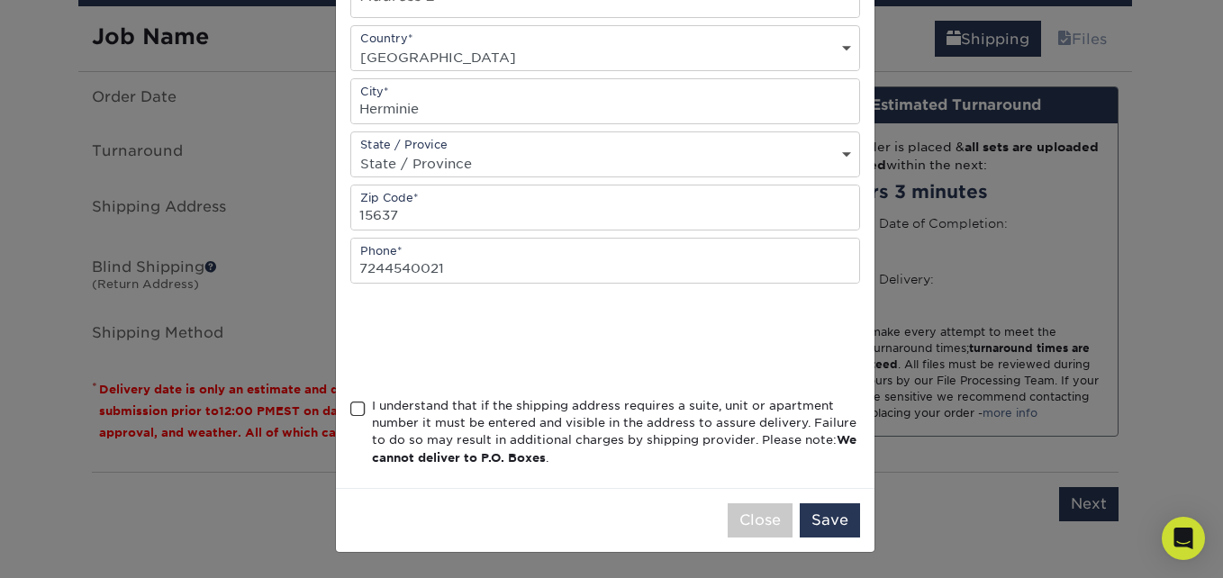
click at [350, 409] on span at bounding box center [357, 409] width 15 height 17
click at [0, 0] on input "I understand that if the shipping address requires a suite, unit or apartment n…" at bounding box center [0, 0] width 0 height 0
click at [818, 520] on button "Save" at bounding box center [830, 520] width 60 height 34
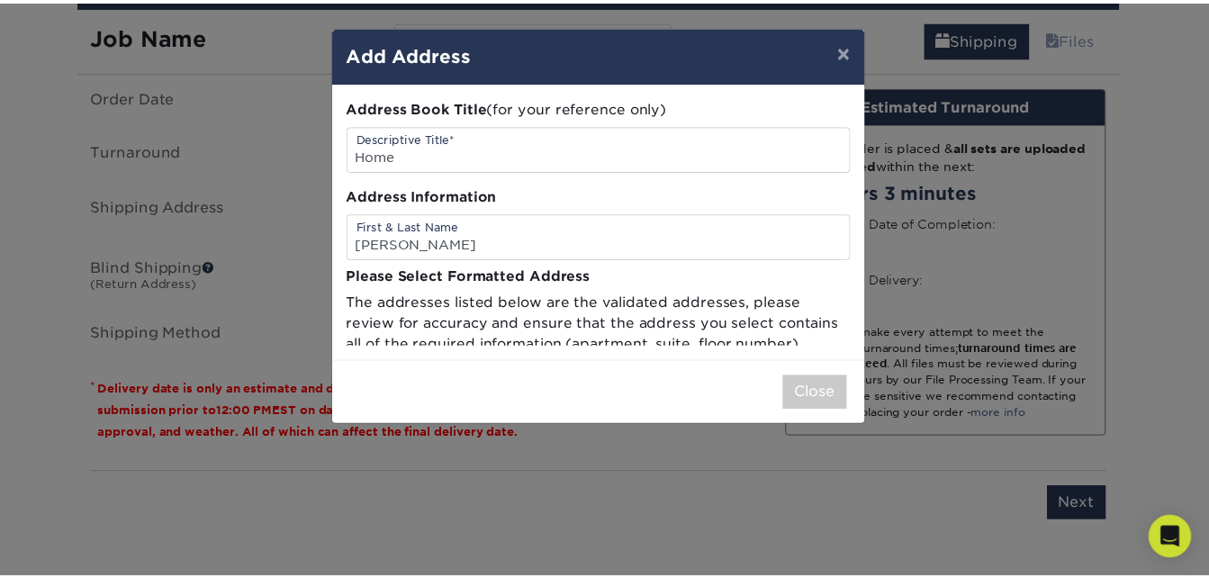
scroll to position [0, 0]
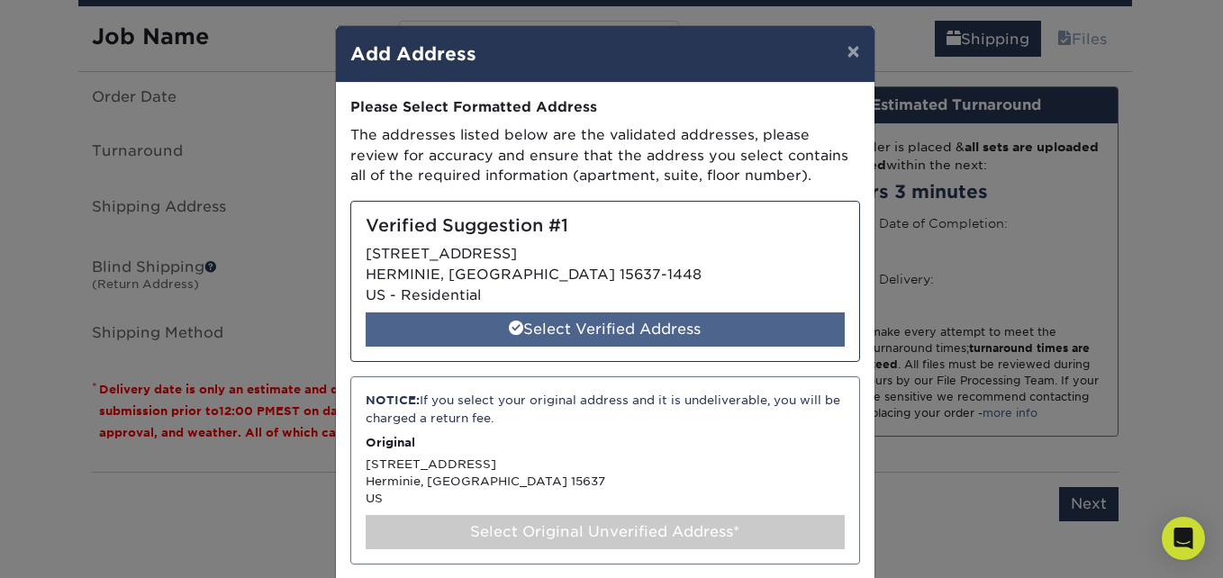
click at [677, 328] on div "Select Verified Address" at bounding box center [605, 329] width 479 height 34
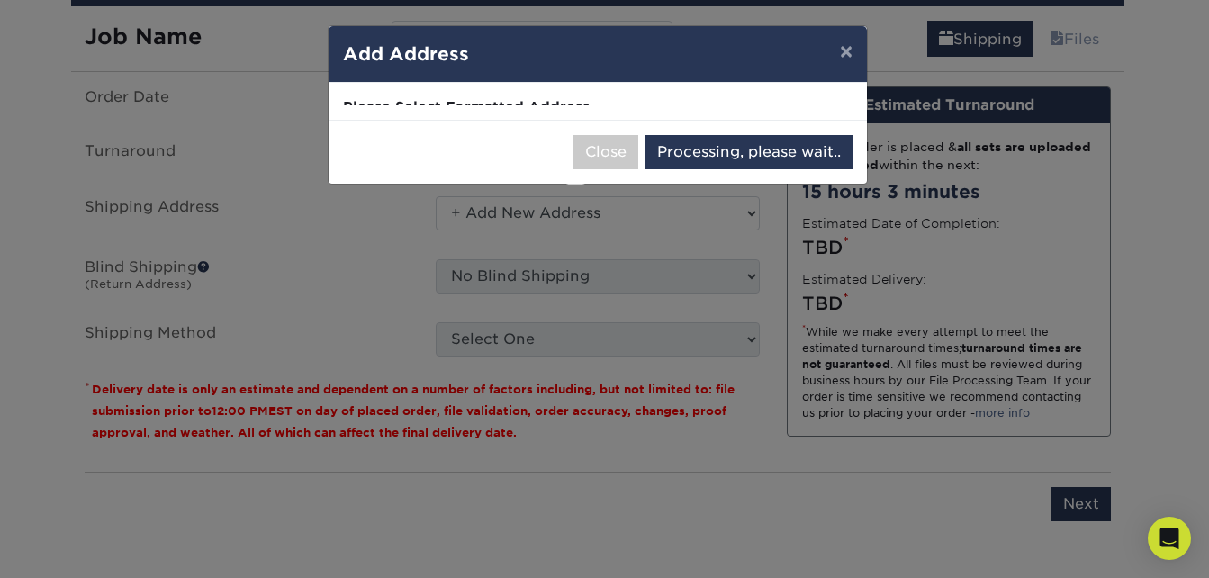
select select "286606"
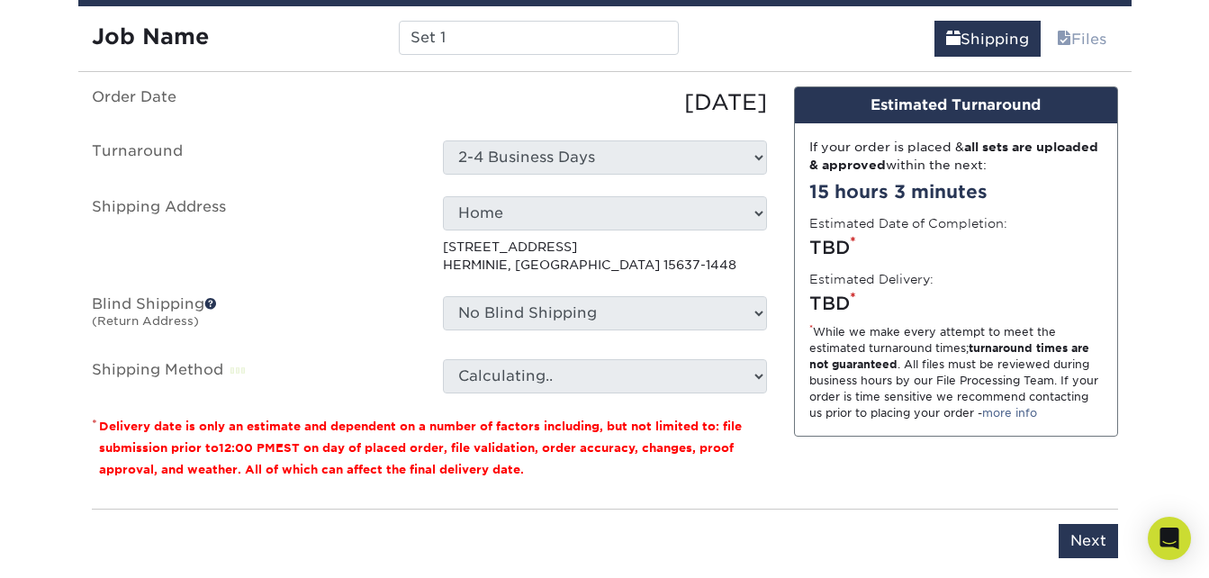
scroll to position [1189, 0]
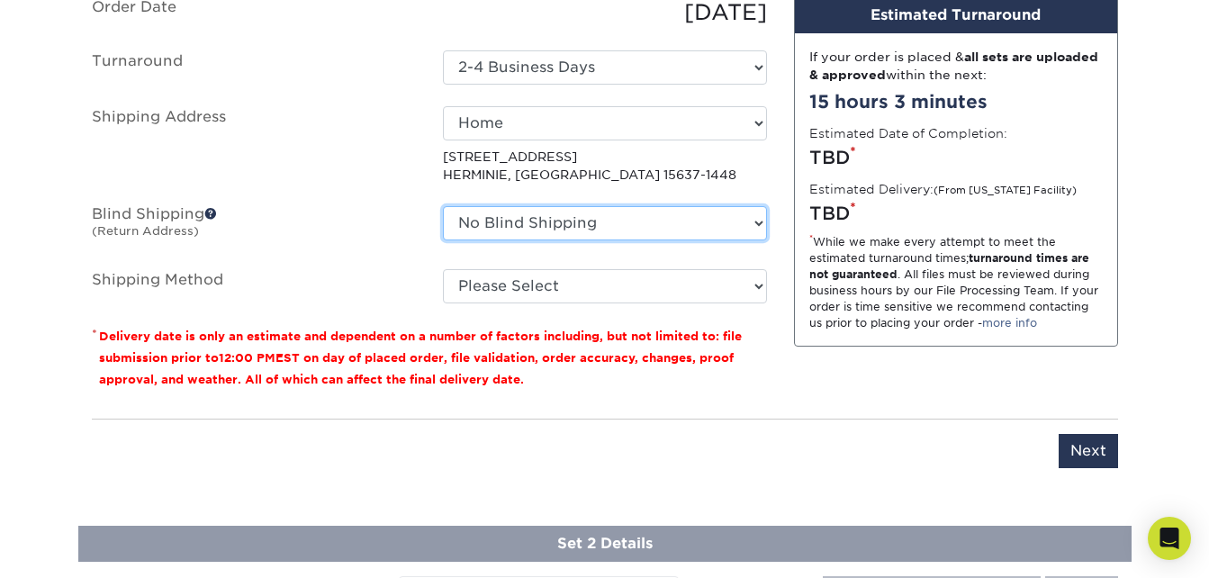
click at [526, 225] on select "No Blind Shipping + Add New Address" at bounding box center [605, 223] width 324 height 34
click at [359, 219] on label "Blind Shipping (Return Address)" at bounding box center [253, 226] width 351 height 41
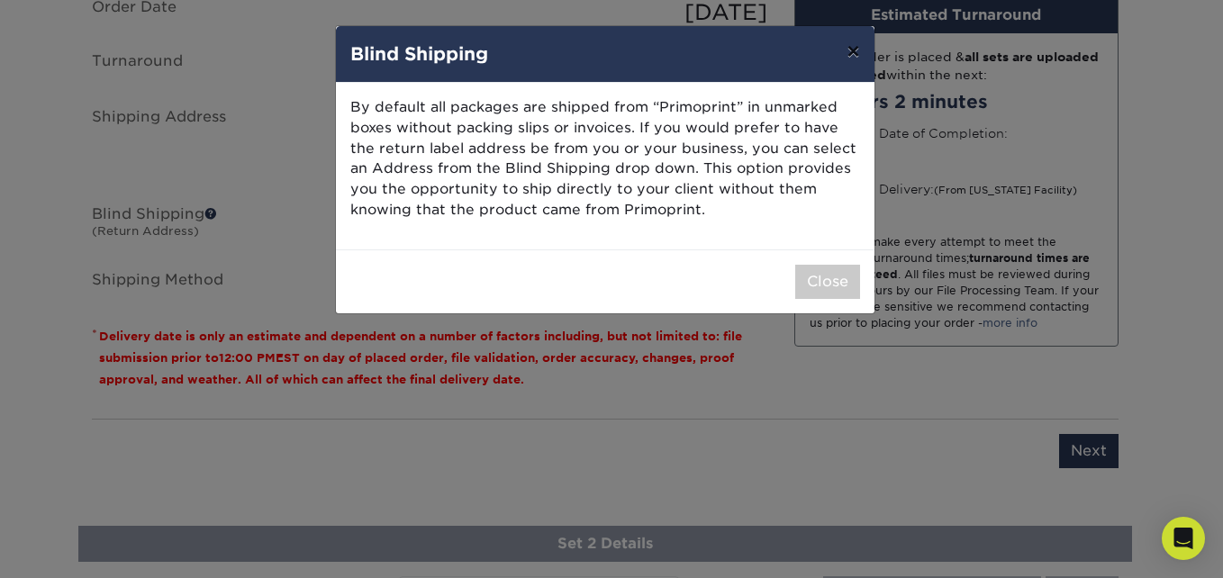
click at [855, 44] on button "×" at bounding box center [852, 51] width 41 height 50
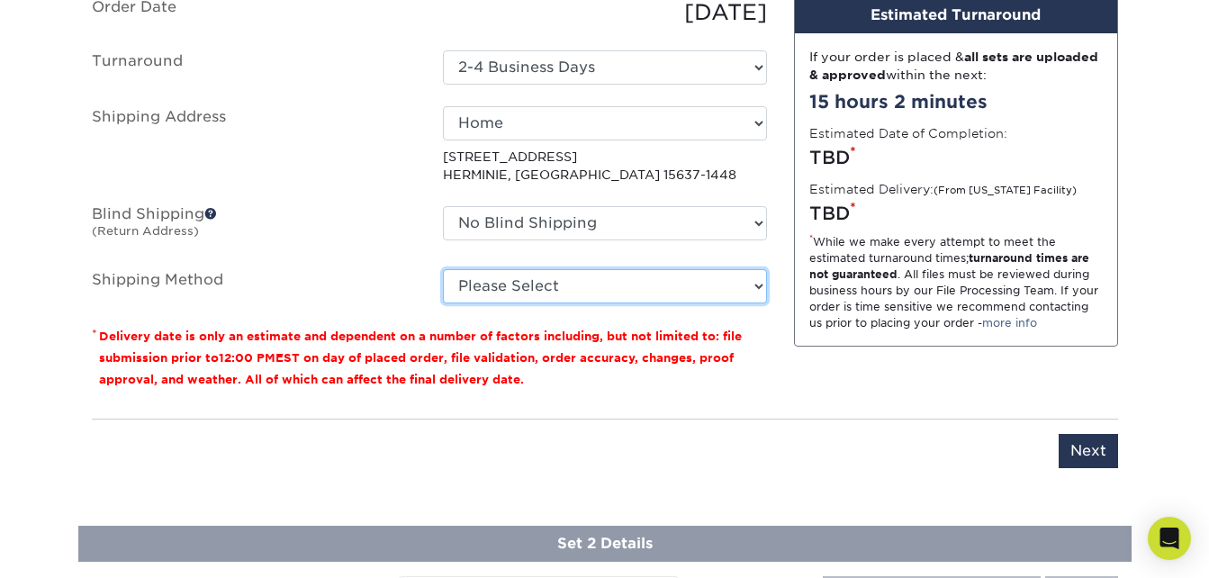
click at [558, 298] on select "Please Select Ground Shipping (+$19.15) 3 Day Shipping Service (+$19.31) 2 Day …" at bounding box center [605, 286] width 324 height 34
select select "02"
click at [443, 269] on select "Please Select Ground Shipping (+$19.15) 3 Day Shipping Service (+$19.31) 2 Day …" at bounding box center [605, 286] width 324 height 34
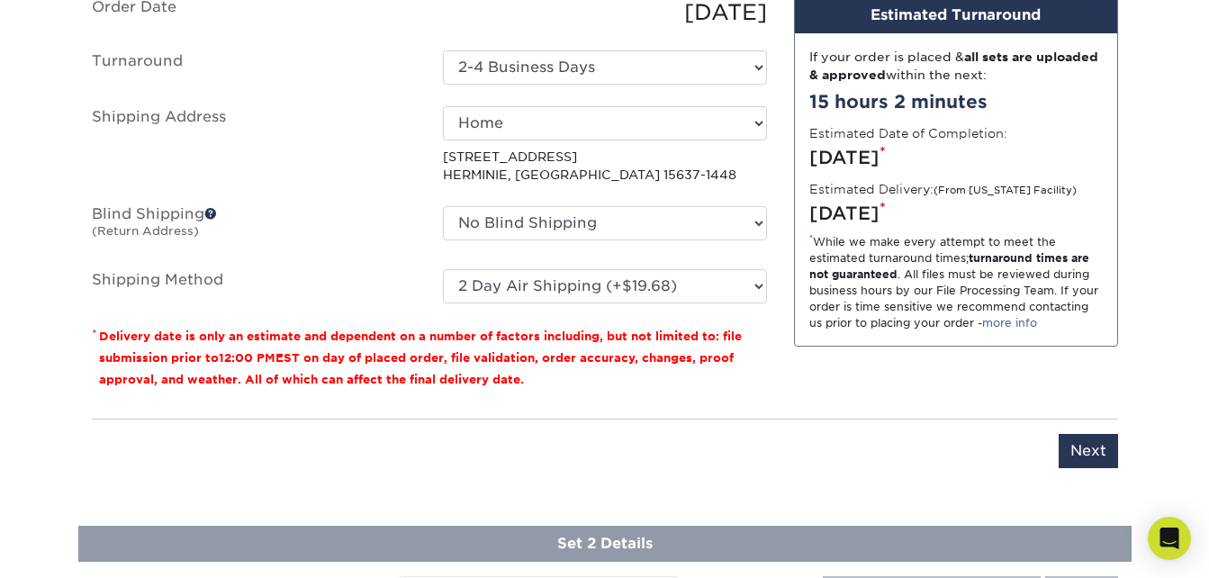
click at [377, 235] on label "Blind Shipping (Return Address)" at bounding box center [253, 226] width 351 height 41
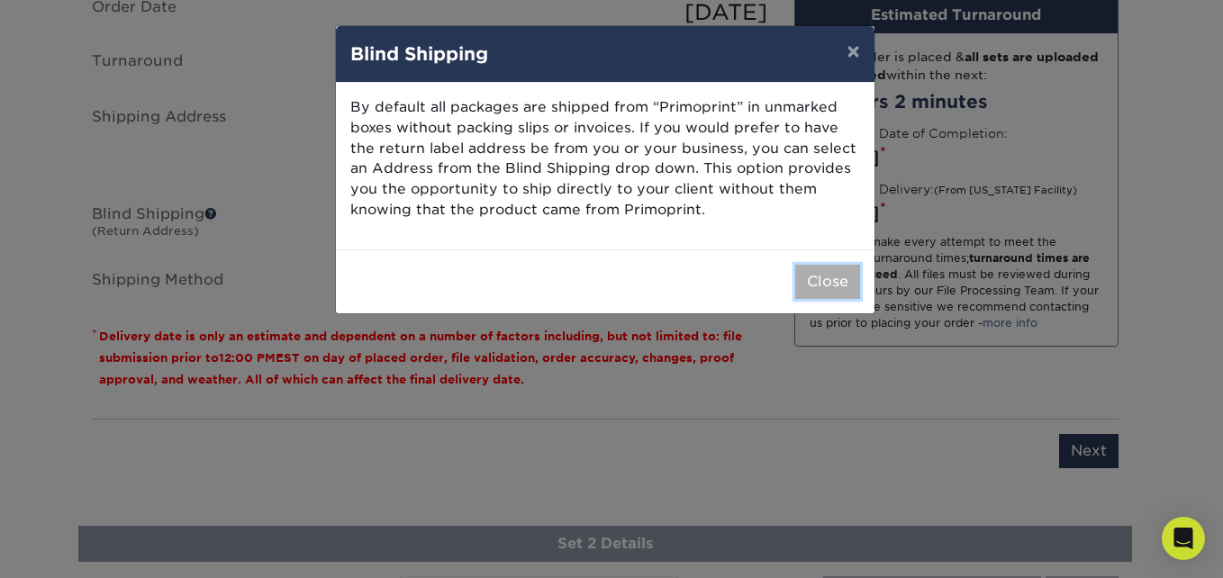
click at [827, 279] on button "Close" at bounding box center [827, 282] width 65 height 34
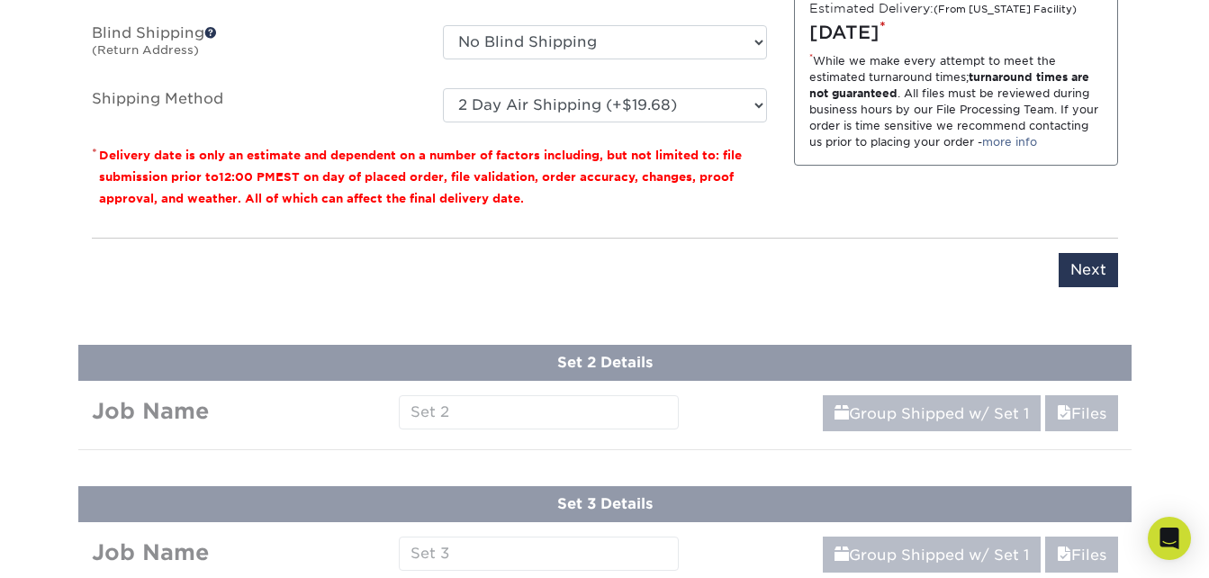
scroll to position [1099, 0]
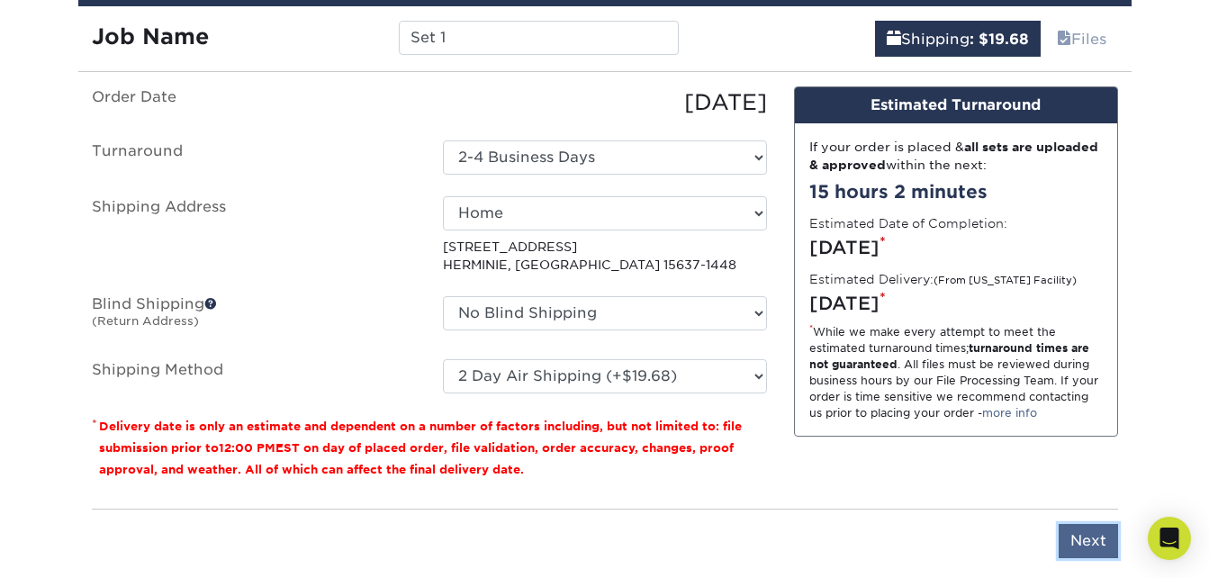
click at [1103, 540] on input "Next" at bounding box center [1088, 541] width 59 height 34
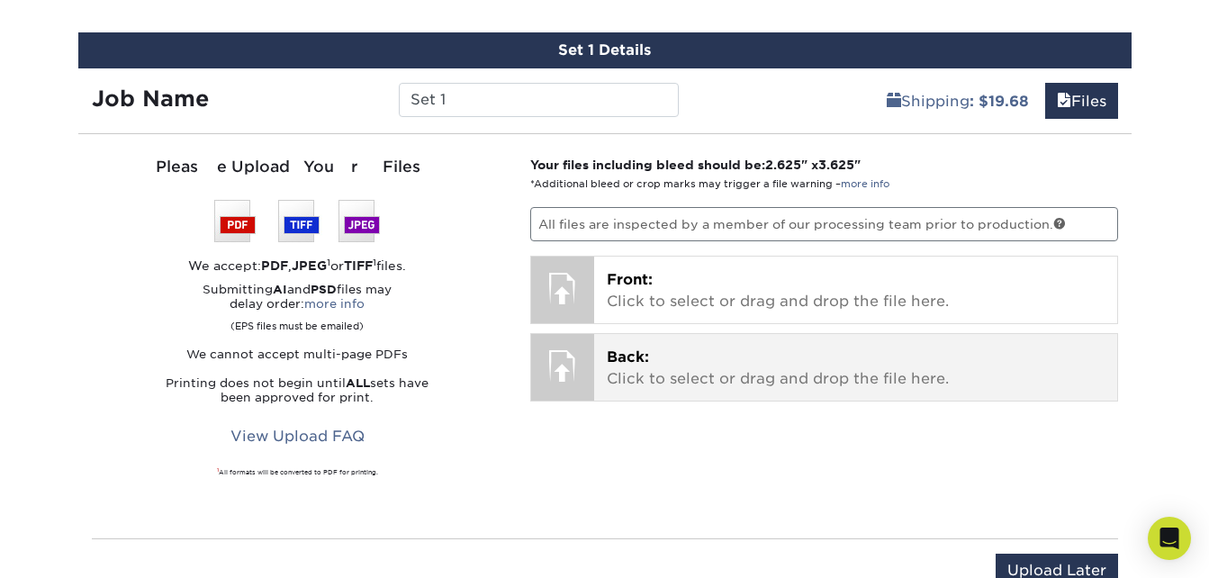
scroll to position [1009, 0]
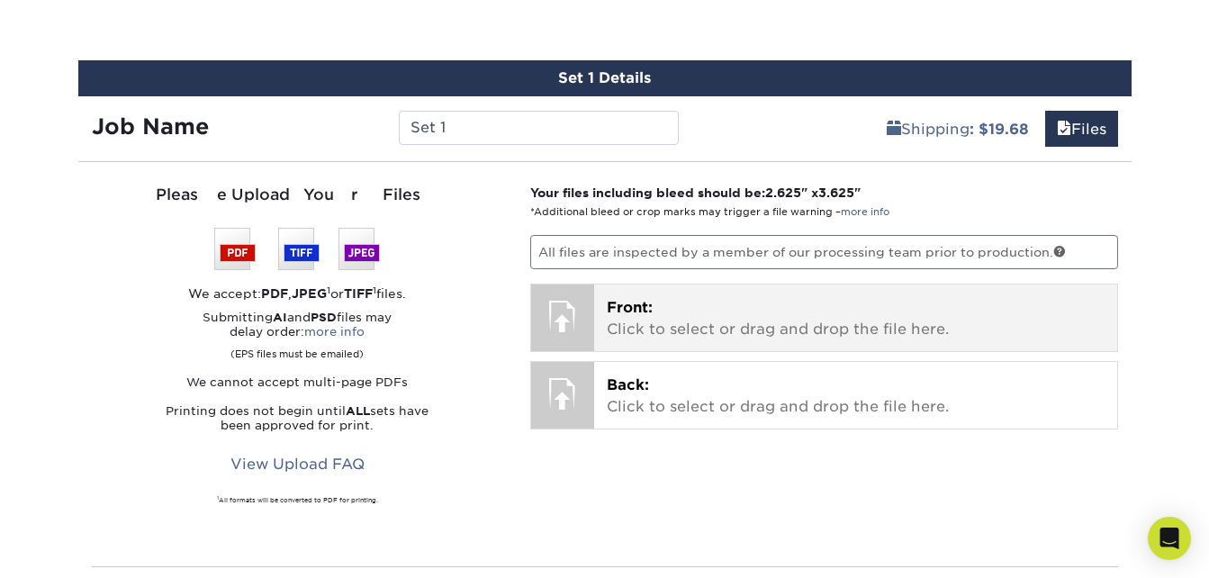
click at [582, 323] on div at bounding box center [562, 316] width 63 height 63
click at [574, 315] on div at bounding box center [562, 316] width 63 height 63
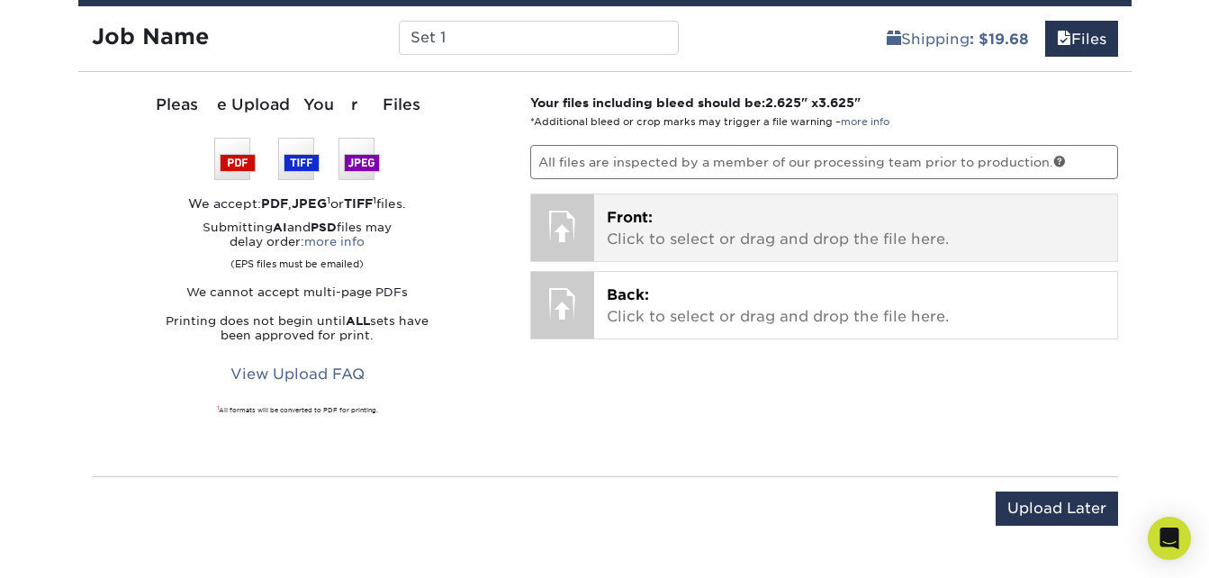
scroll to position [1189, 0]
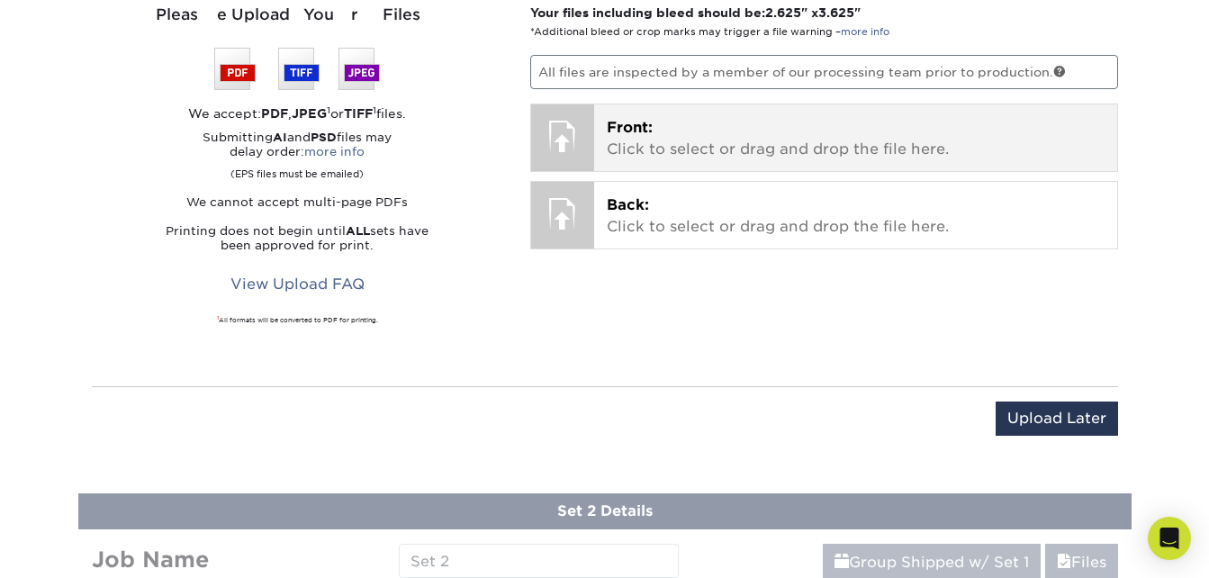
click at [727, 145] on p "Front: Click to select or drag and drop the file here." at bounding box center [856, 138] width 498 height 43
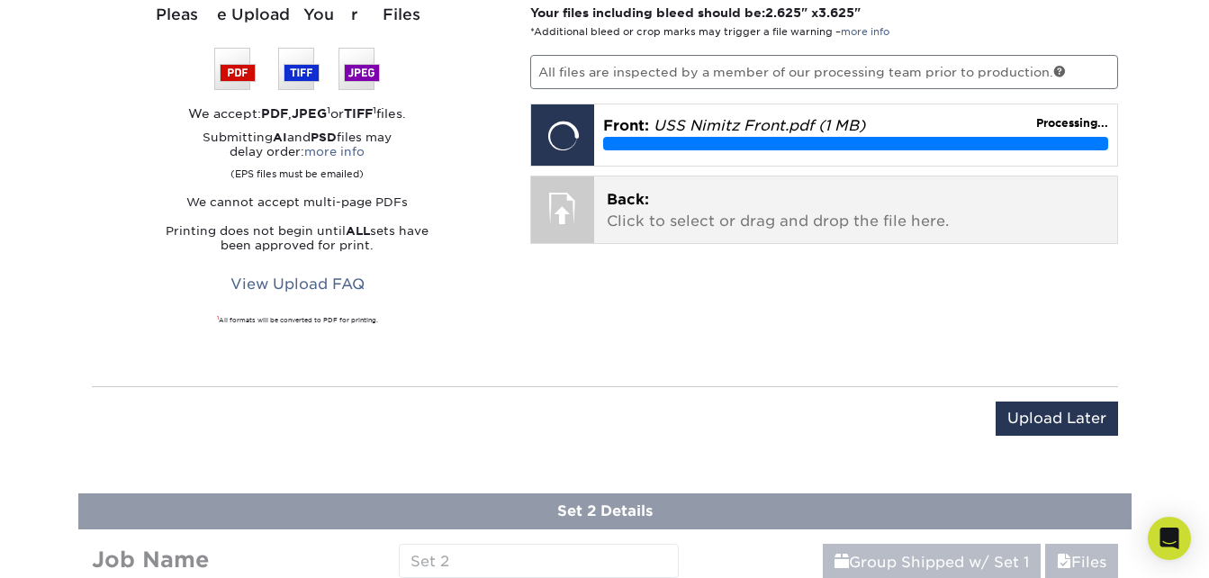
click at [565, 214] on div at bounding box center [562, 207] width 63 height 63
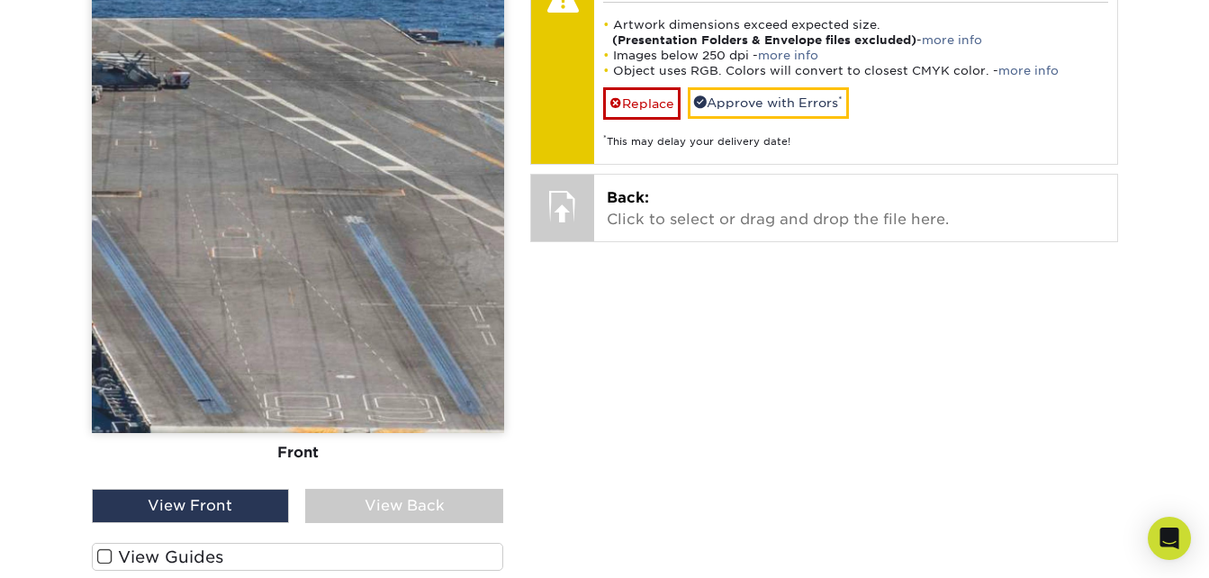
scroll to position [1099, 0]
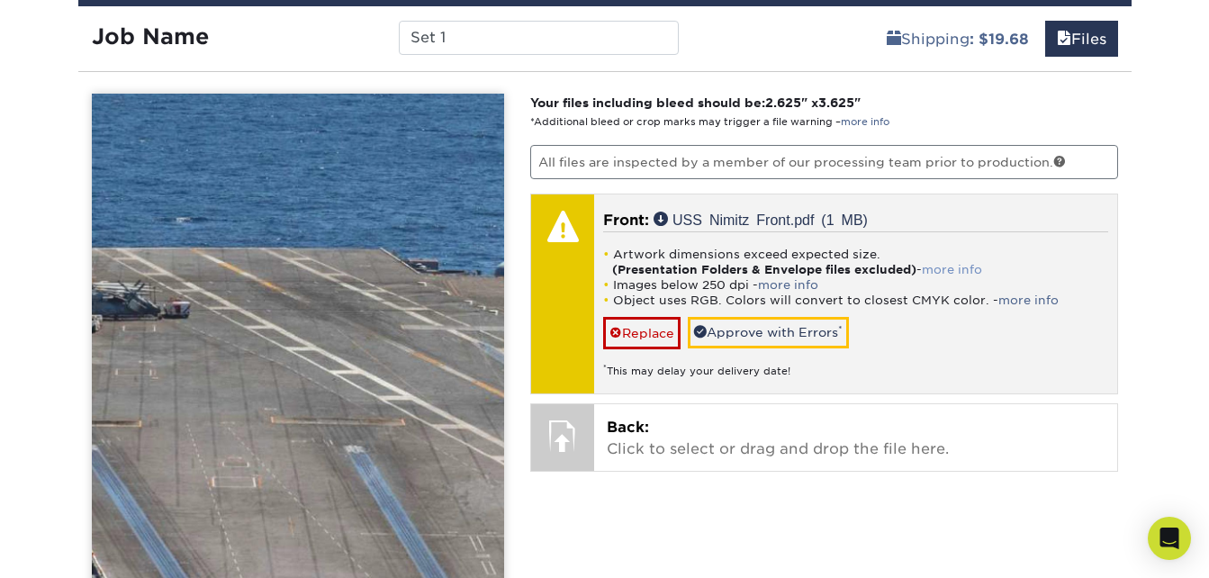
click at [967, 265] on link "more info" at bounding box center [952, 270] width 60 height 14
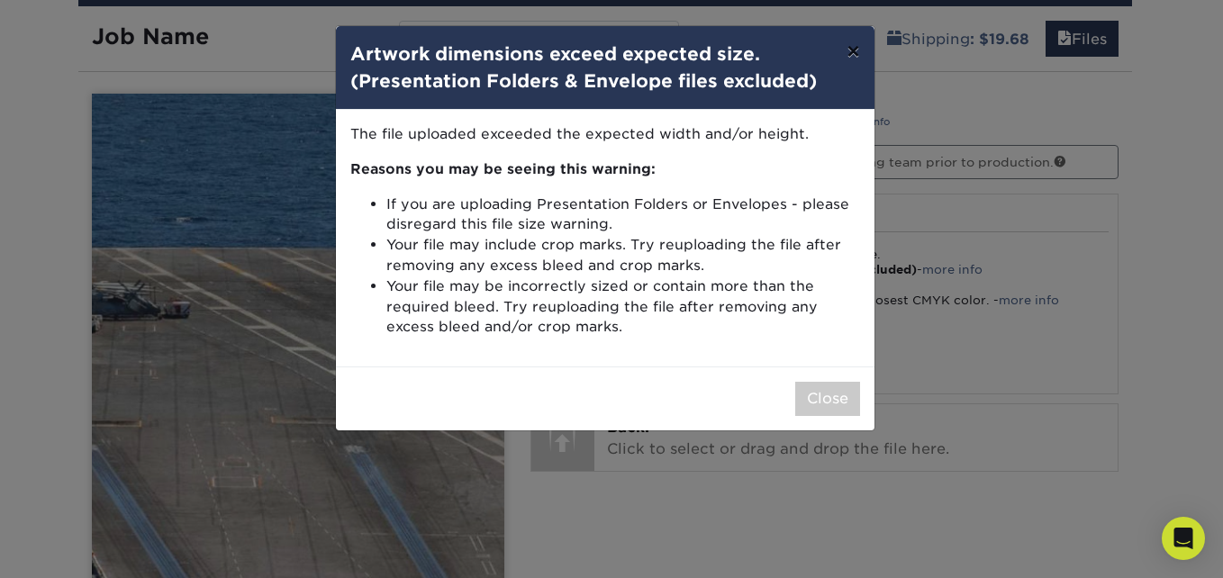
click at [852, 44] on button "×" at bounding box center [852, 51] width 41 height 50
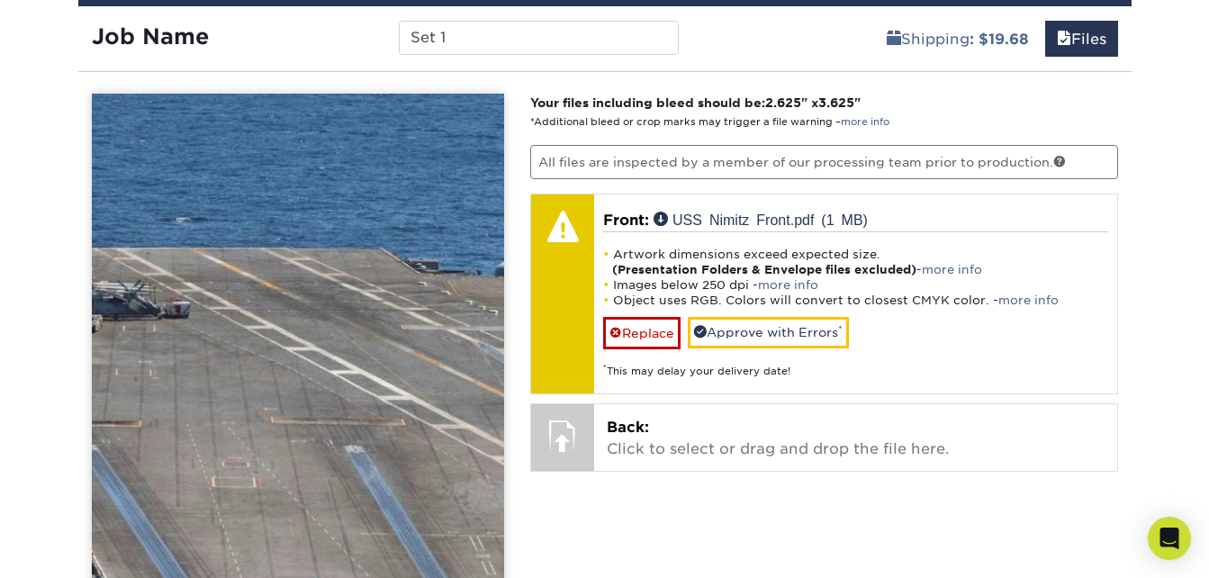
click at [1174, 179] on div "Products Trading Cards Glossy UV Coated Trading Cards Previous Next /" at bounding box center [604, 281] width 1209 height 2531
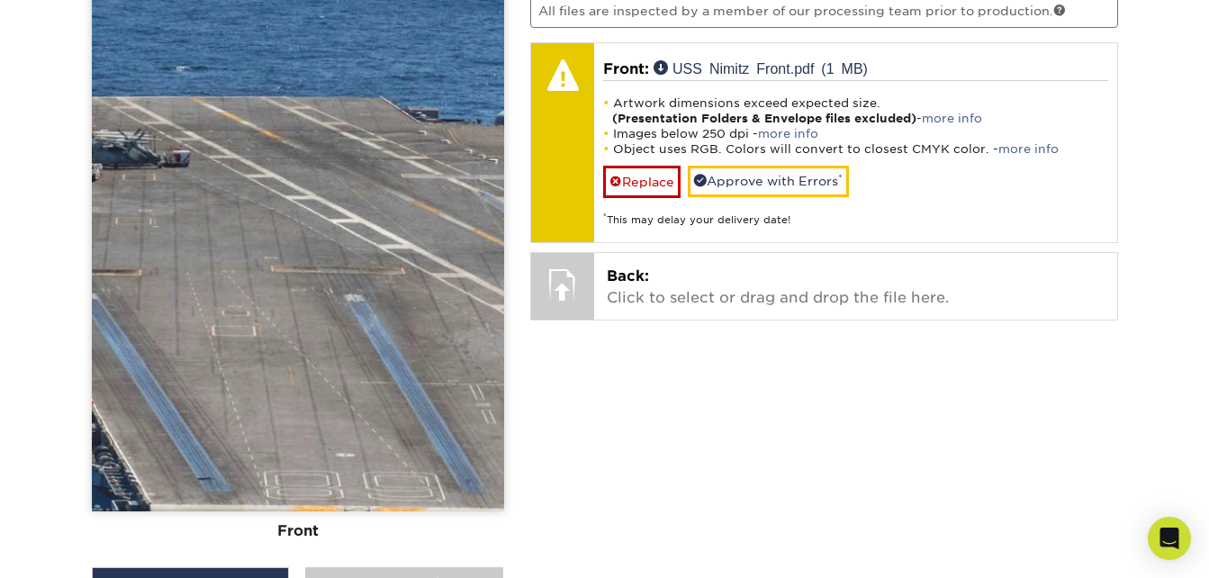
scroll to position [1279, 0]
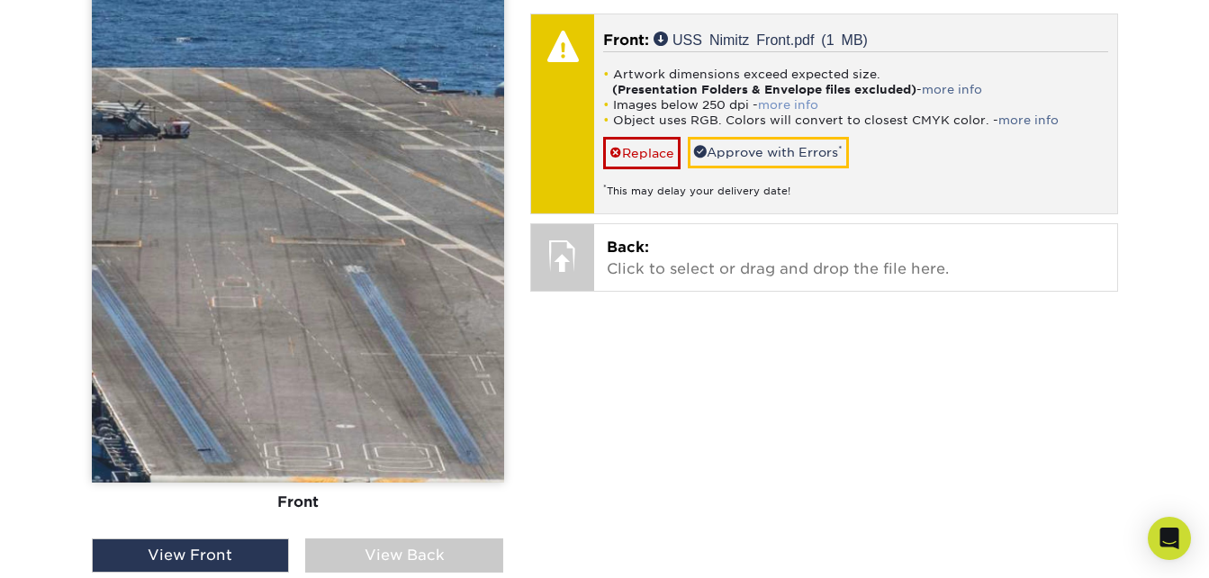
click at [803, 104] on link "more info" at bounding box center [788, 105] width 60 height 14
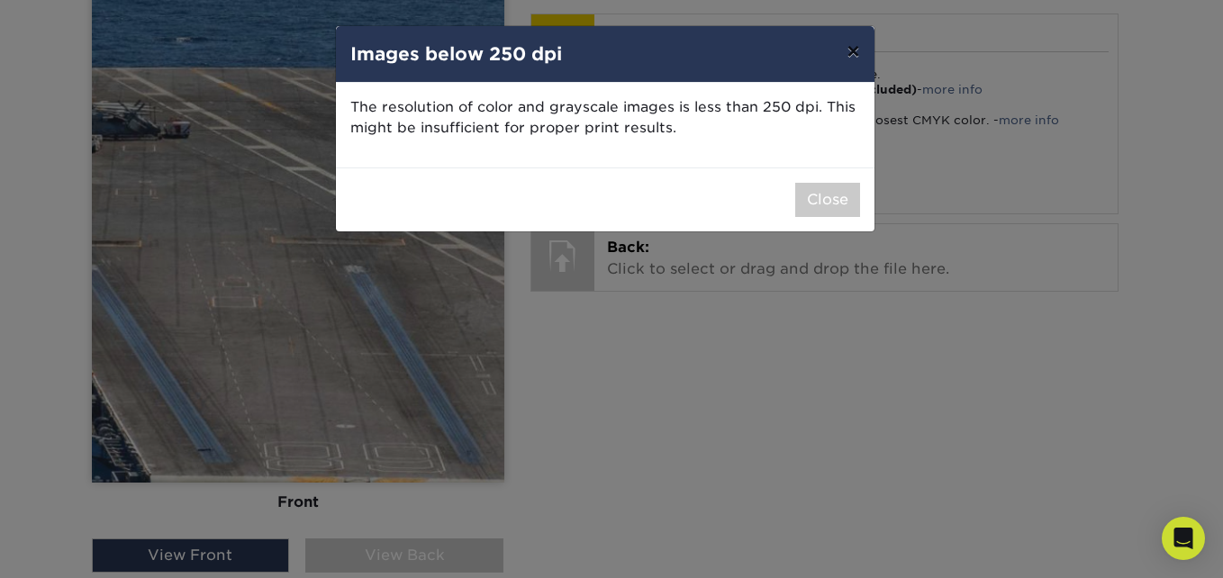
click at [853, 46] on button "×" at bounding box center [852, 51] width 41 height 50
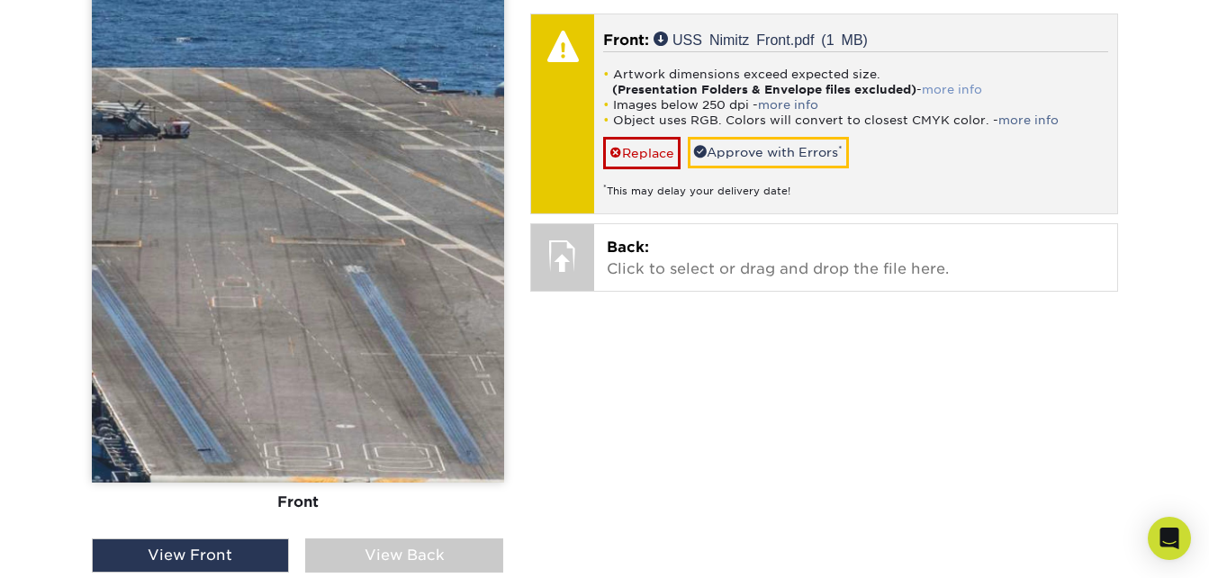
click at [977, 85] on link "more info" at bounding box center [952, 90] width 60 height 14
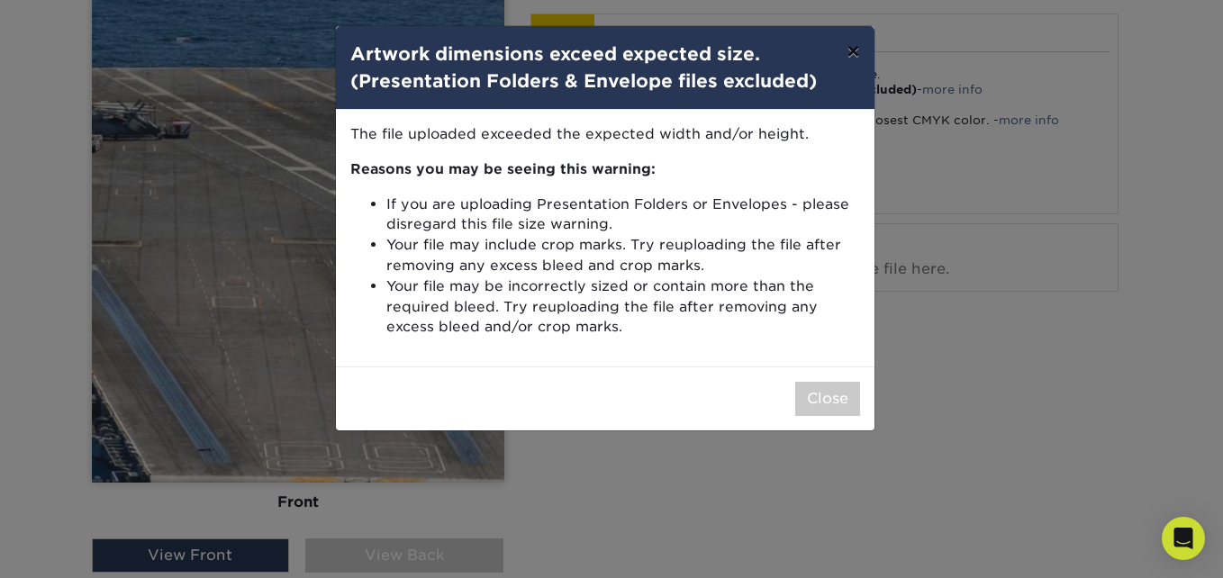
click at [855, 49] on button "×" at bounding box center [852, 51] width 41 height 50
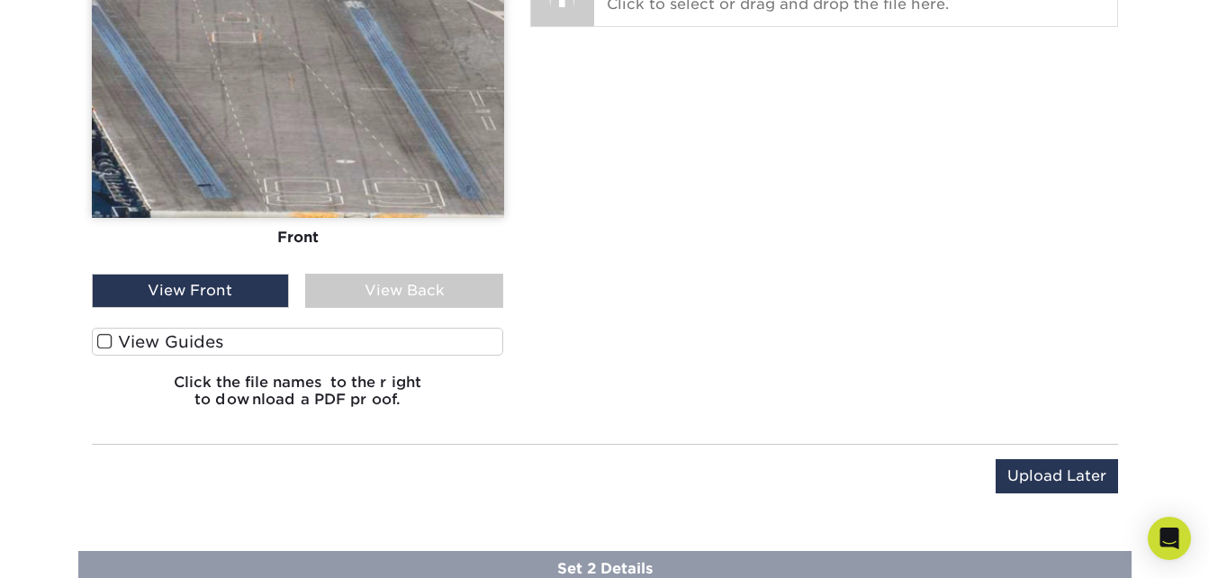
scroll to position [1550, 0]
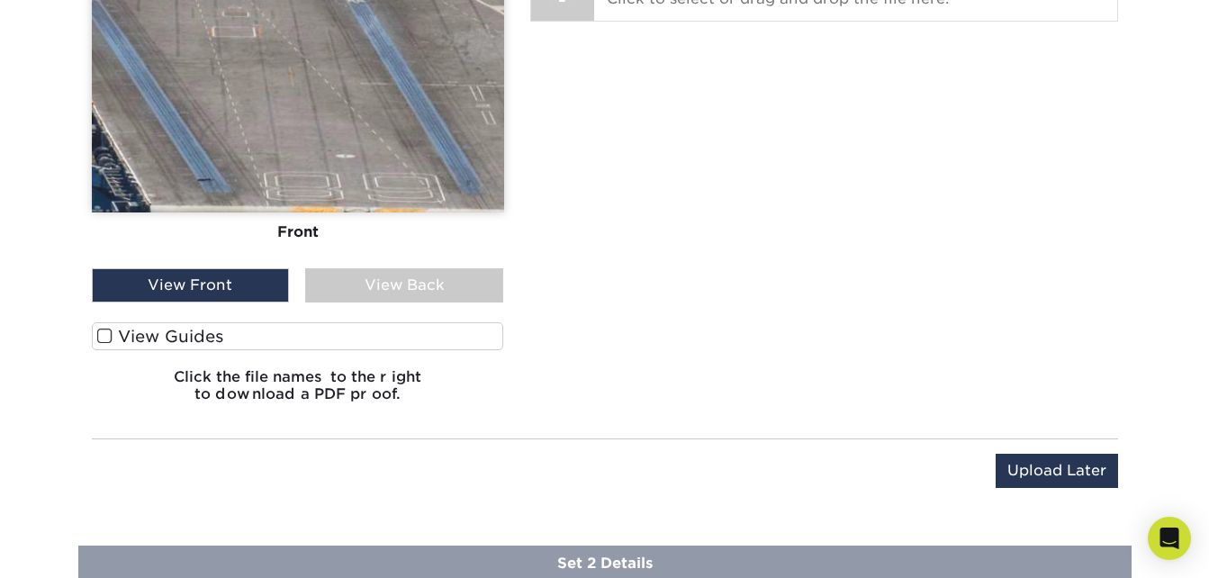
click at [180, 337] on label "View Guides" at bounding box center [298, 336] width 412 height 28
click at [0, 0] on input "View Guides" at bounding box center [0, 0] width 0 height 0
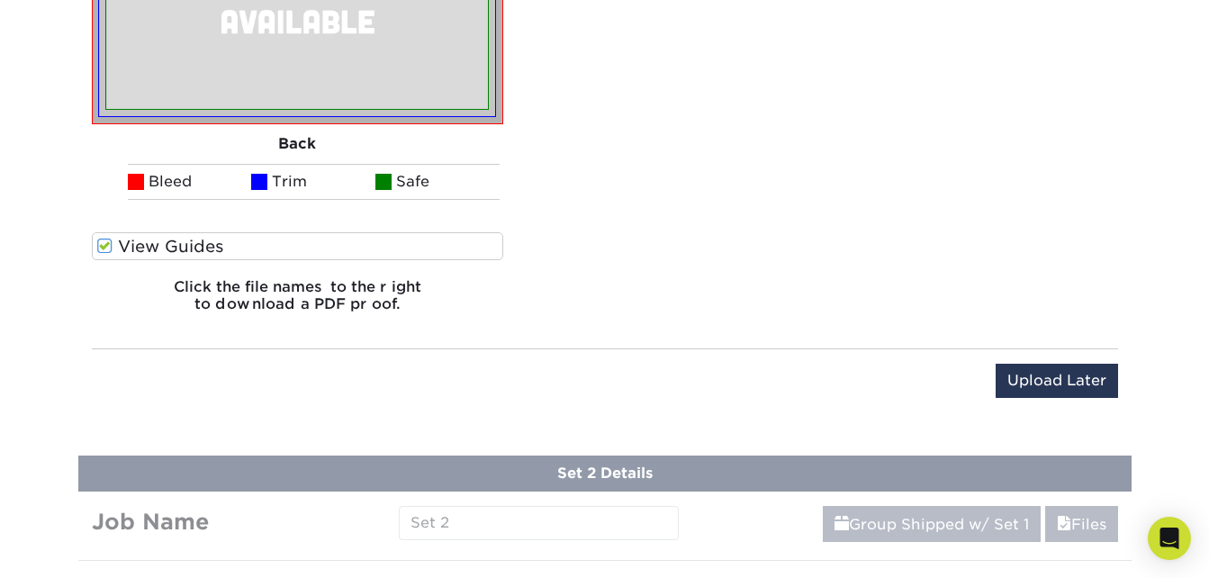
click at [203, 251] on label "View Guides" at bounding box center [298, 246] width 412 height 28
click at [0, 0] on input "View Guides" at bounding box center [0, 0] width 0 height 0
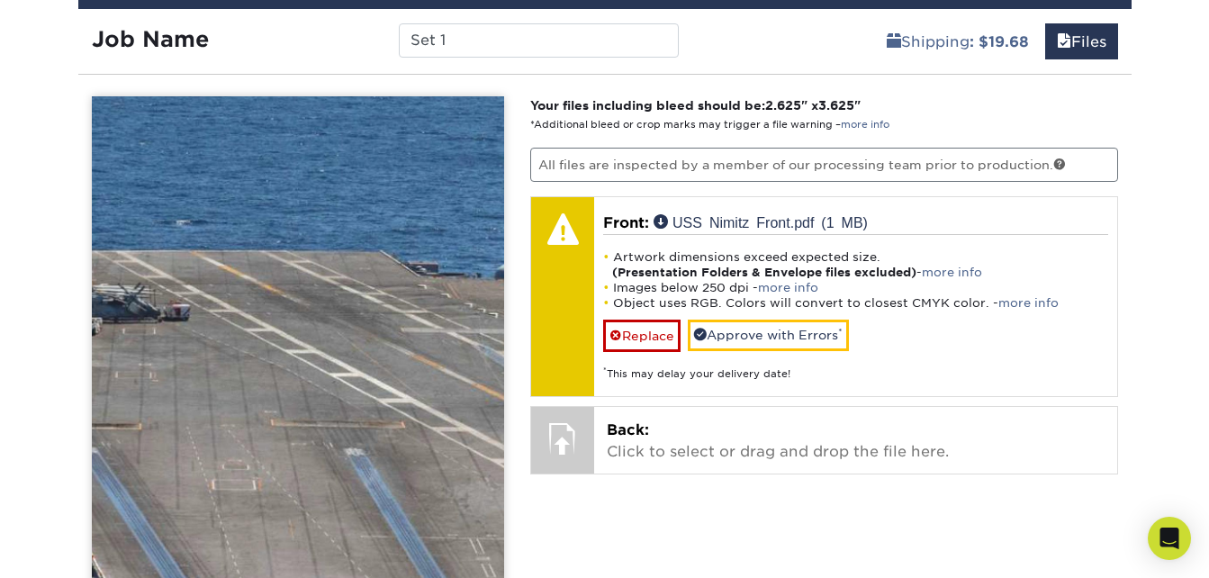
scroll to position [1009, 0]
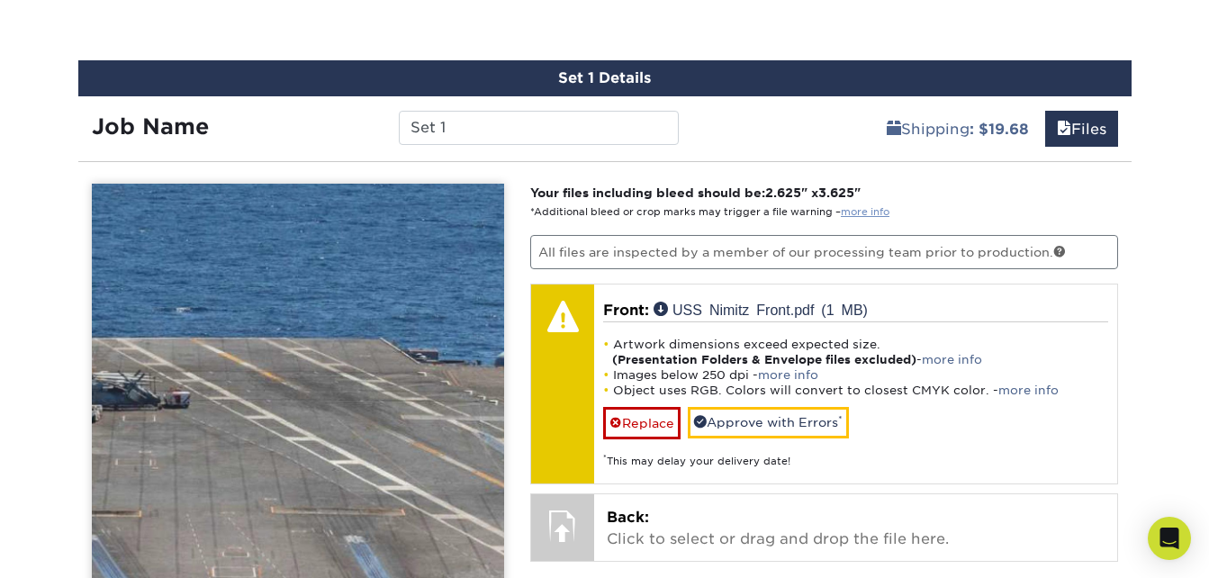
click at [871, 206] on link "more info" at bounding box center [865, 212] width 49 height 12
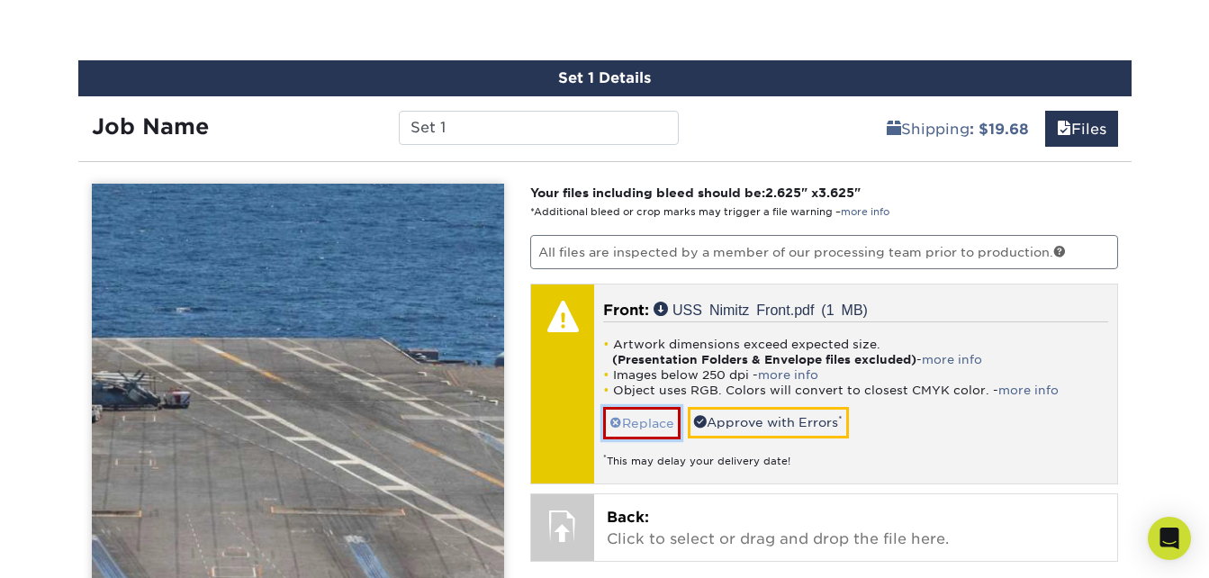
click at [629, 415] on link "Replace" at bounding box center [641, 423] width 77 height 32
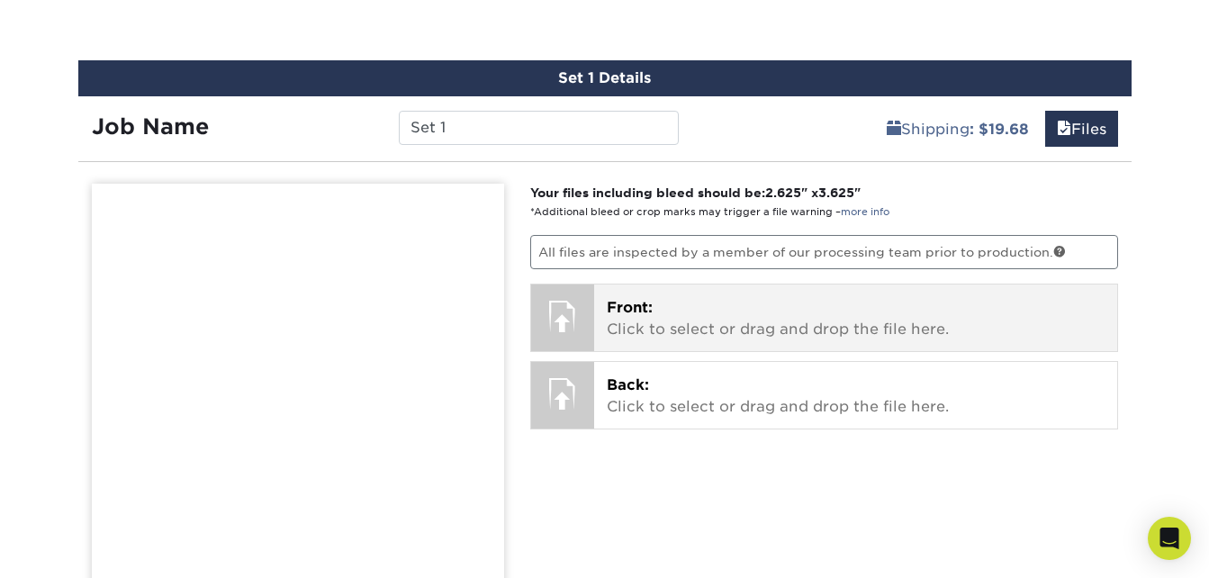
click at [571, 307] on div at bounding box center [562, 316] width 63 height 63
click at [569, 328] on div at bounding box center [562, 316] width 63 height 63
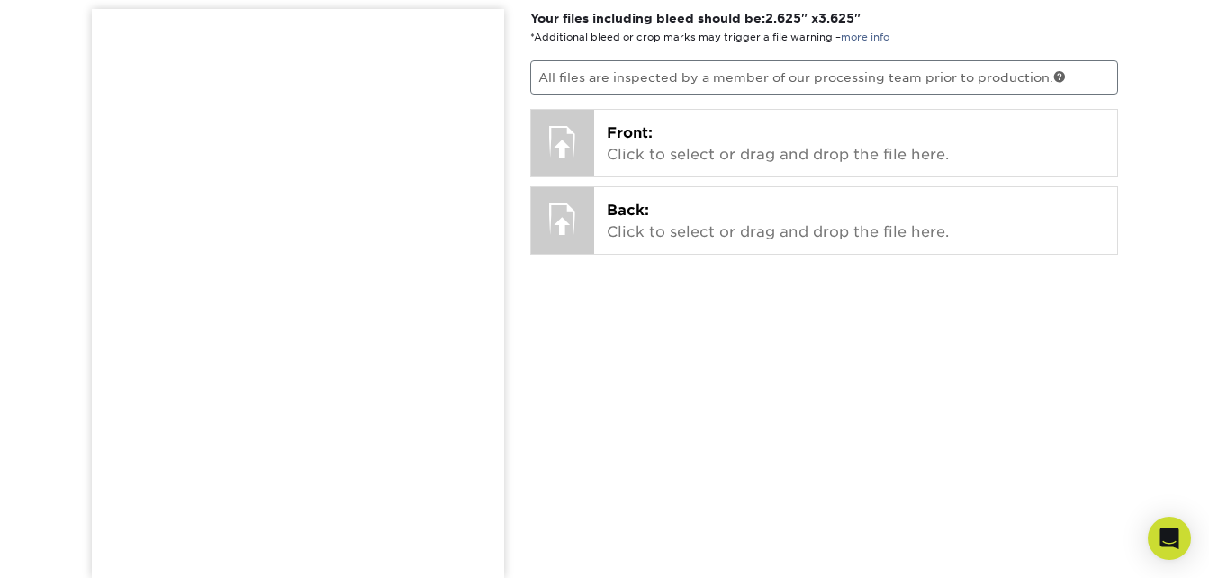
scroll to position [1189, 0]
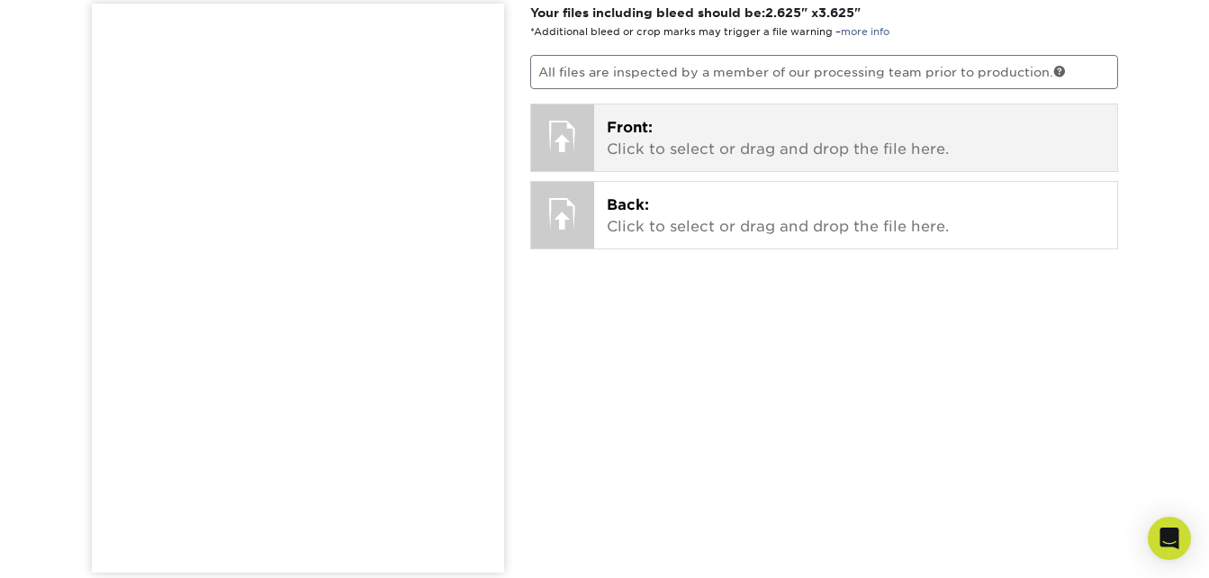
click at [571, 147] on div at bounding box center [562, 135] width 63 height 63
click at [736, 159] on p "Front: Click to select or drag and drop the file here." at bounding box center [856, 138] width 498 height 43
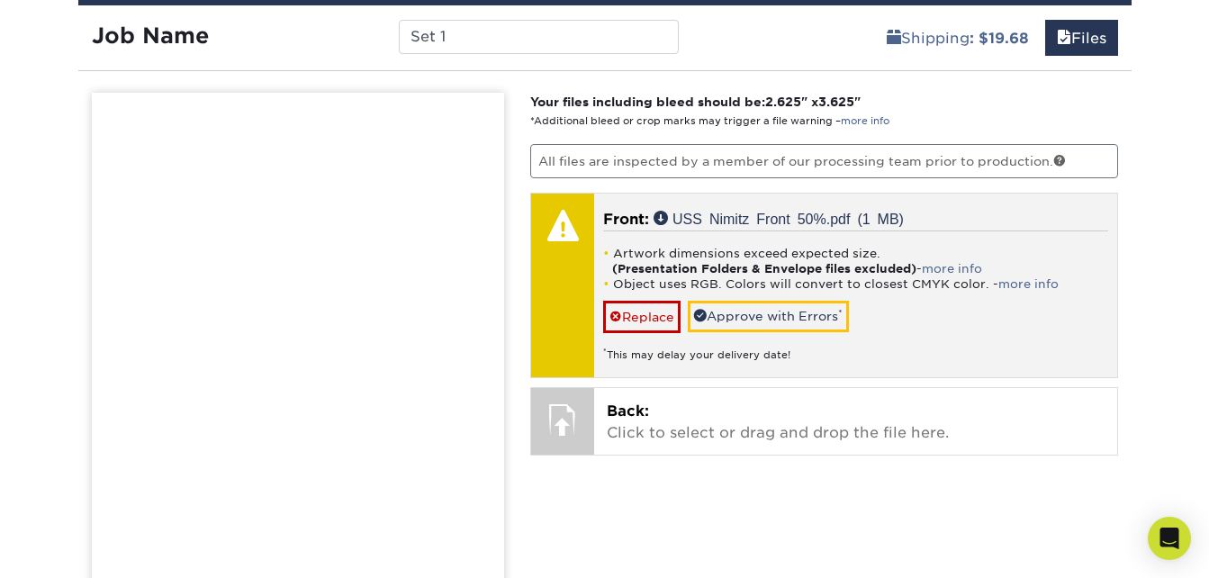
scroll to position [1099, 0]
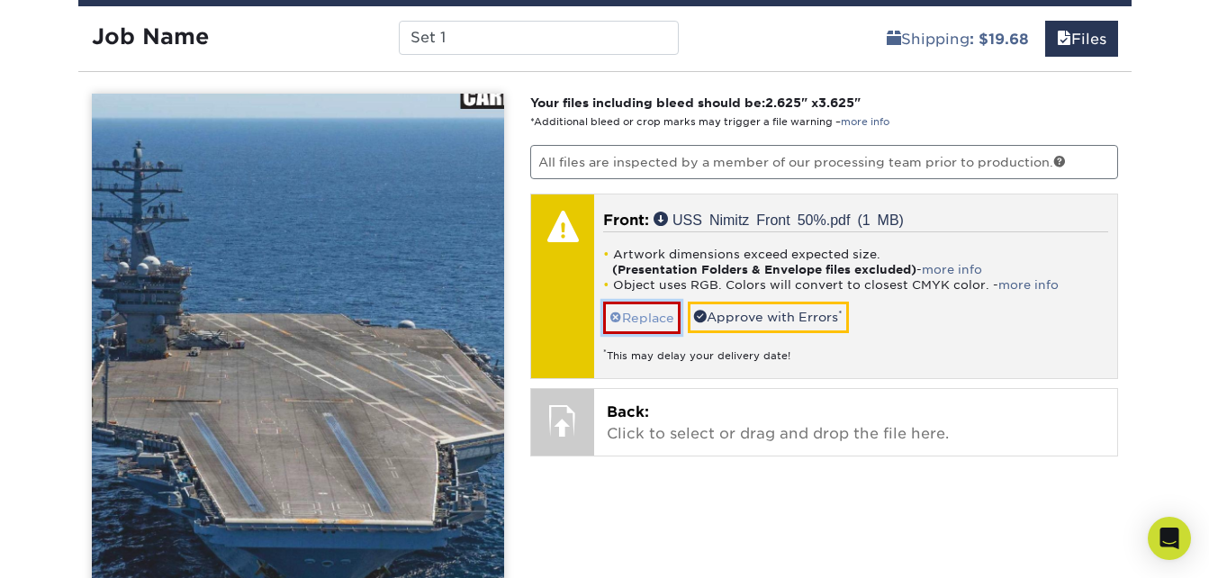
click at [622, 311] on link "Replace" at bounding box center [641, 318] width 77 height 32
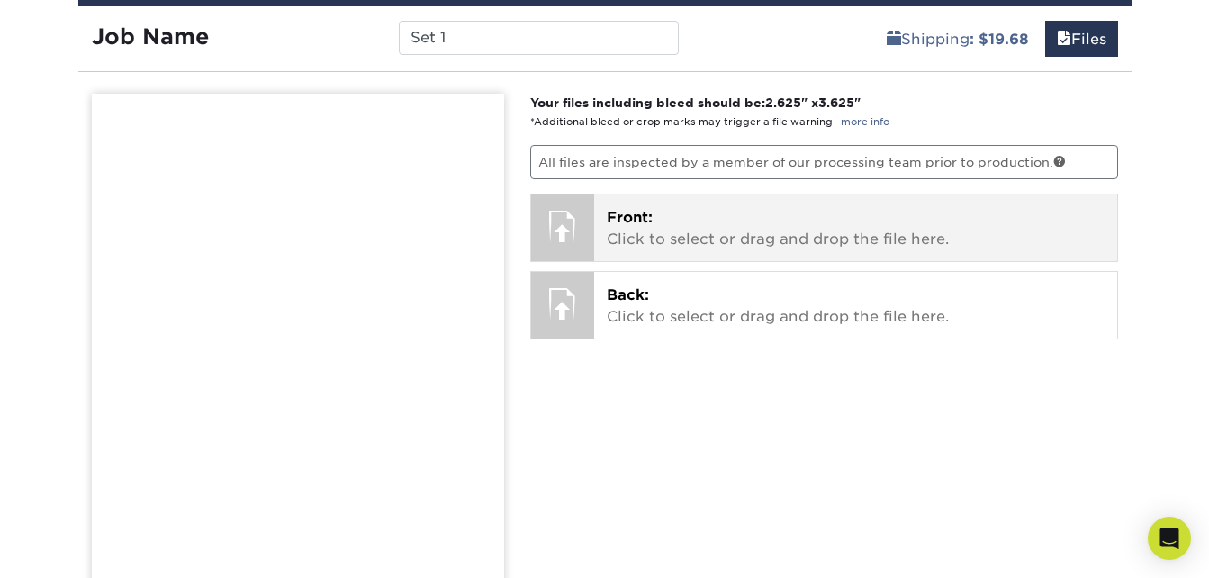
click at [738, 217] on p "Front: Click to select or drag and drop the file here." at bounding box center [856, 228] width 498 height 43
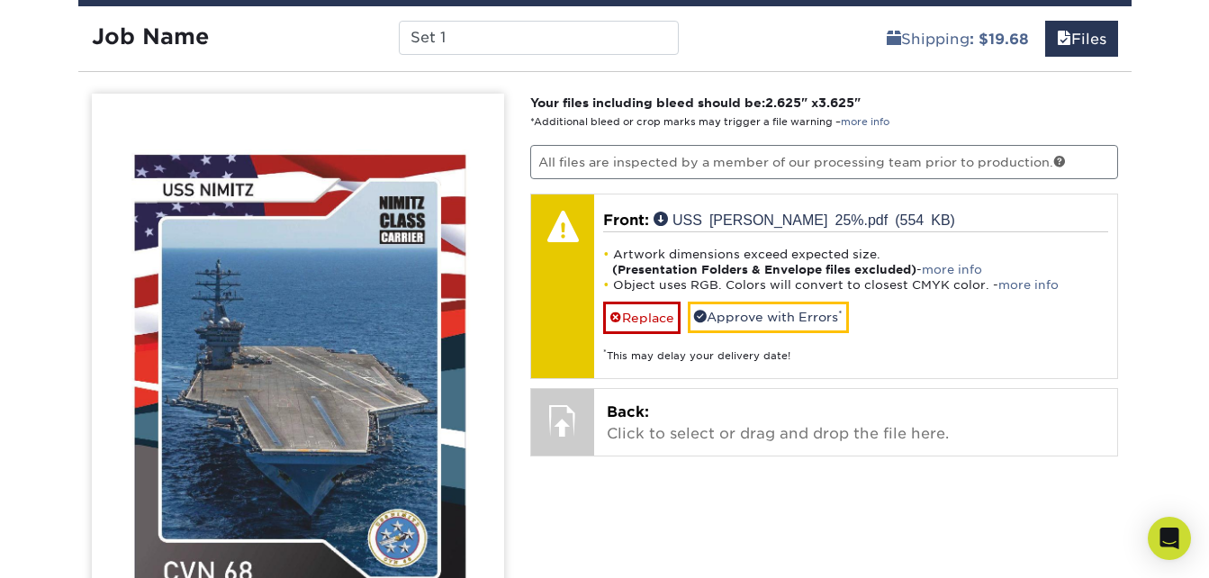
scroll to position [1189, 0]
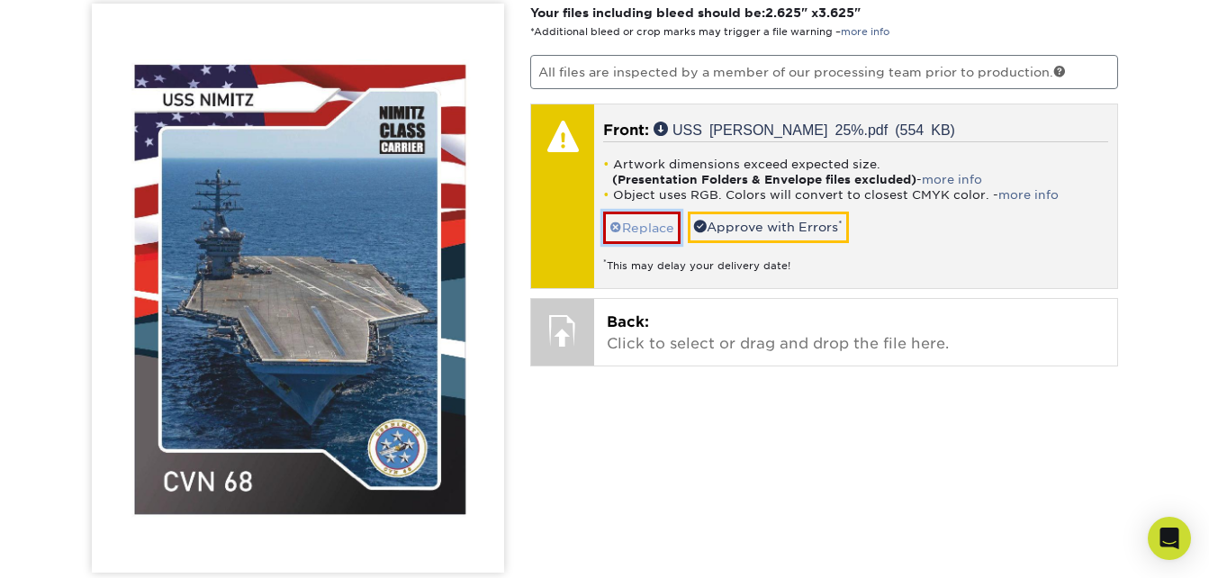
click at [630, 223] on link "Replace" at bounding box center [641, 228] width 77 height 32
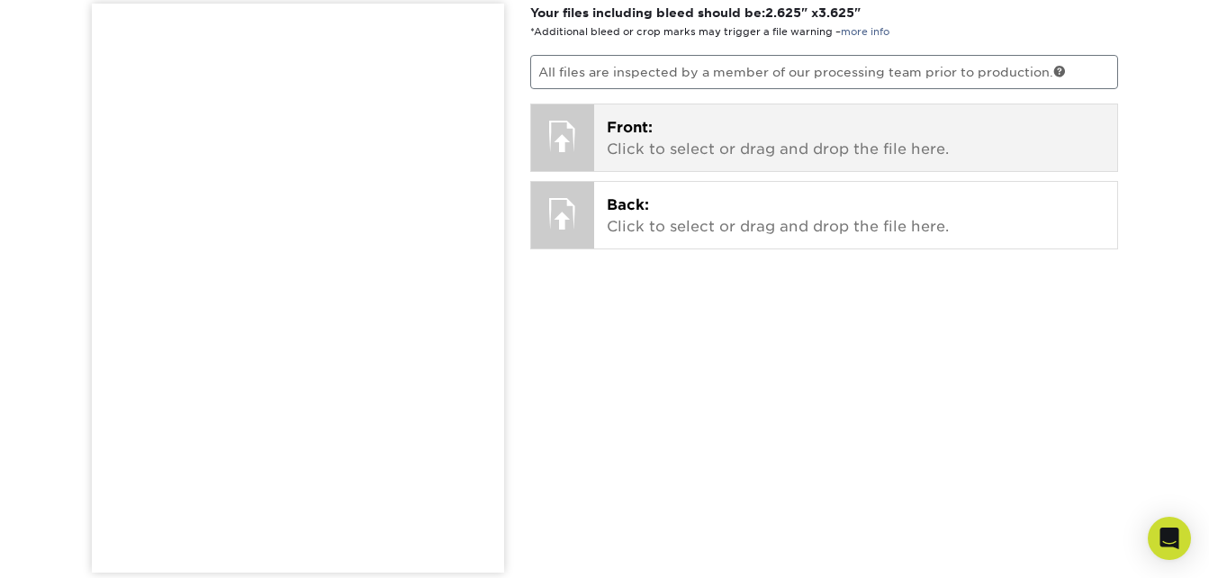
click at [544, 115] on div at bounding box center [562, 135] width 63 height 63
click at [760, 140] on p "Front: Click to select or drag and drop the file here." at bounding box center [856, 138] width 498 height 43
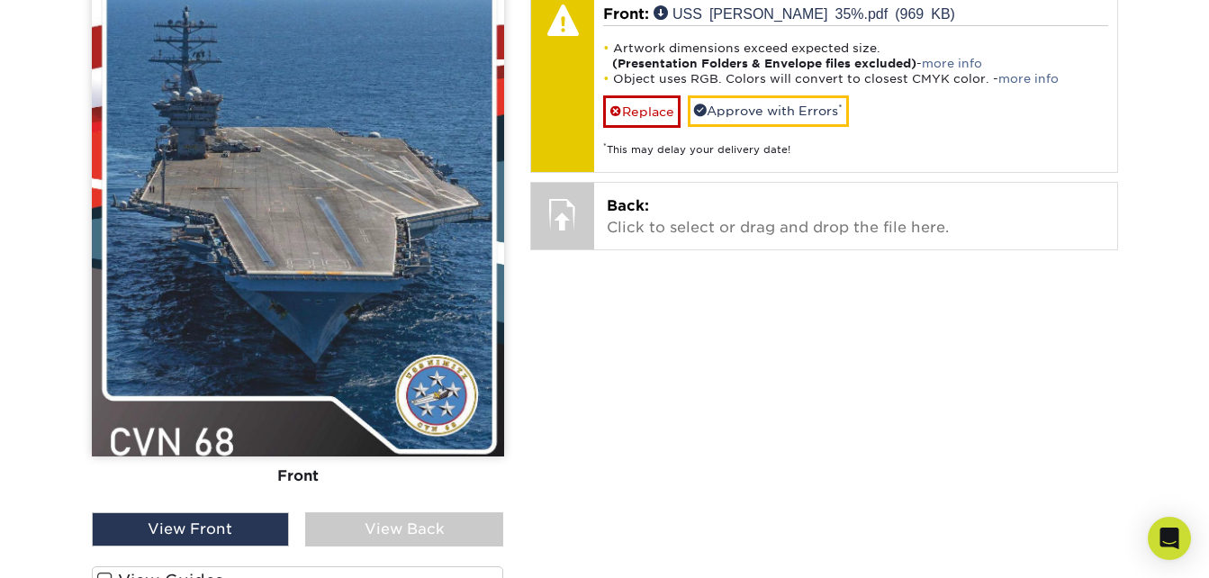
scroll to position [1279, 0]
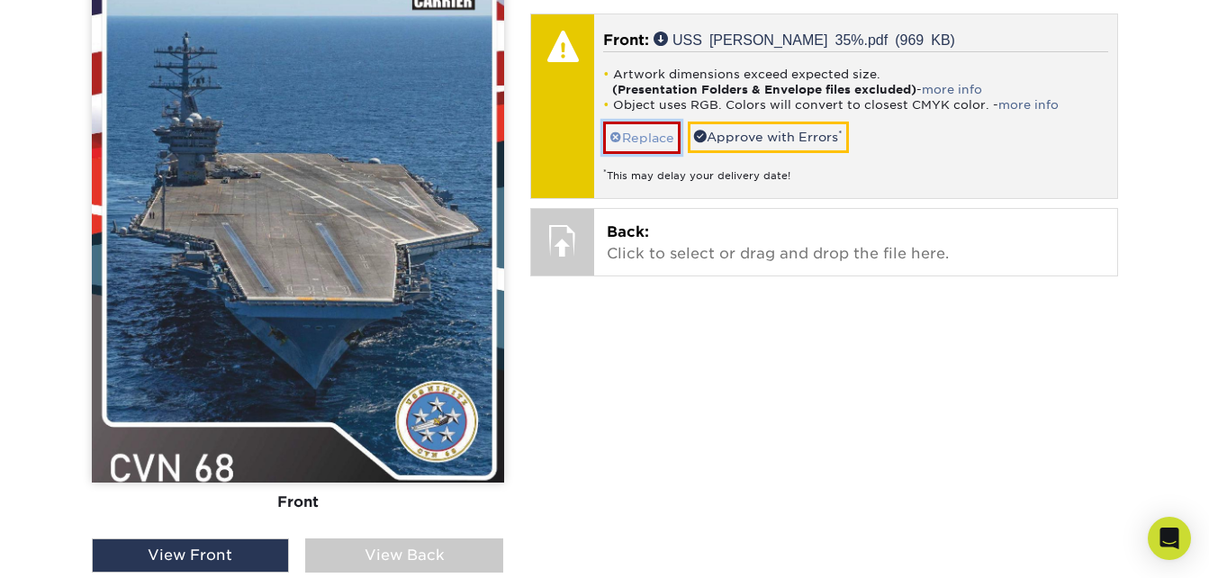
click at [635, 130] on link "Replace" at bounding box center [641, 138] width 77 height 32
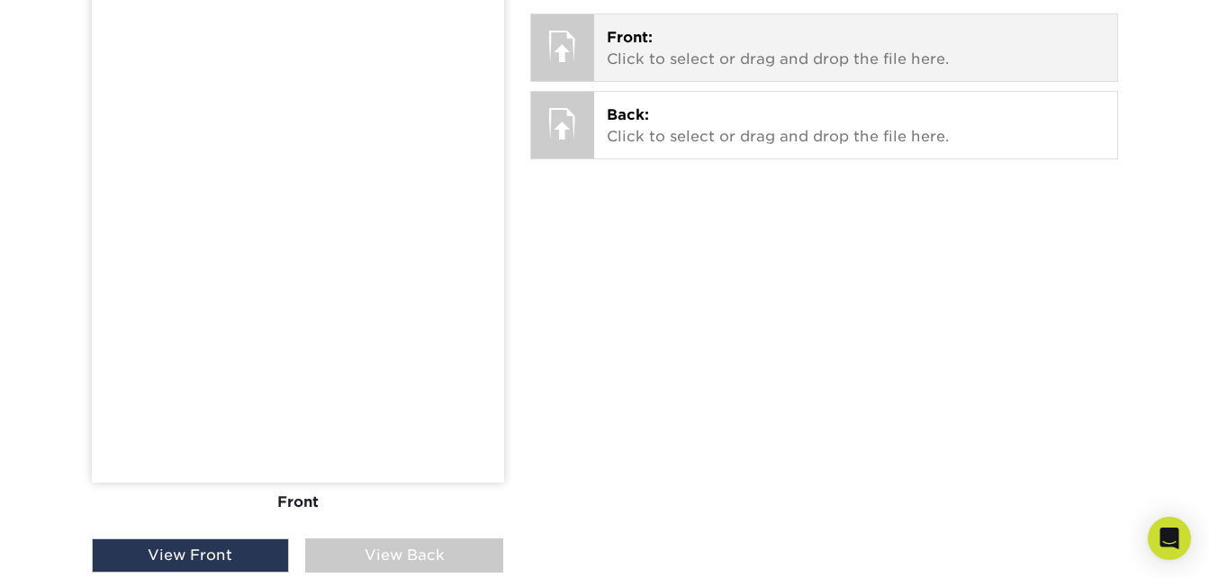
click at [650, 62] on p "Front: Click to select or drag and drop the file here." at bounding box center [856, 48] width 498 height 43
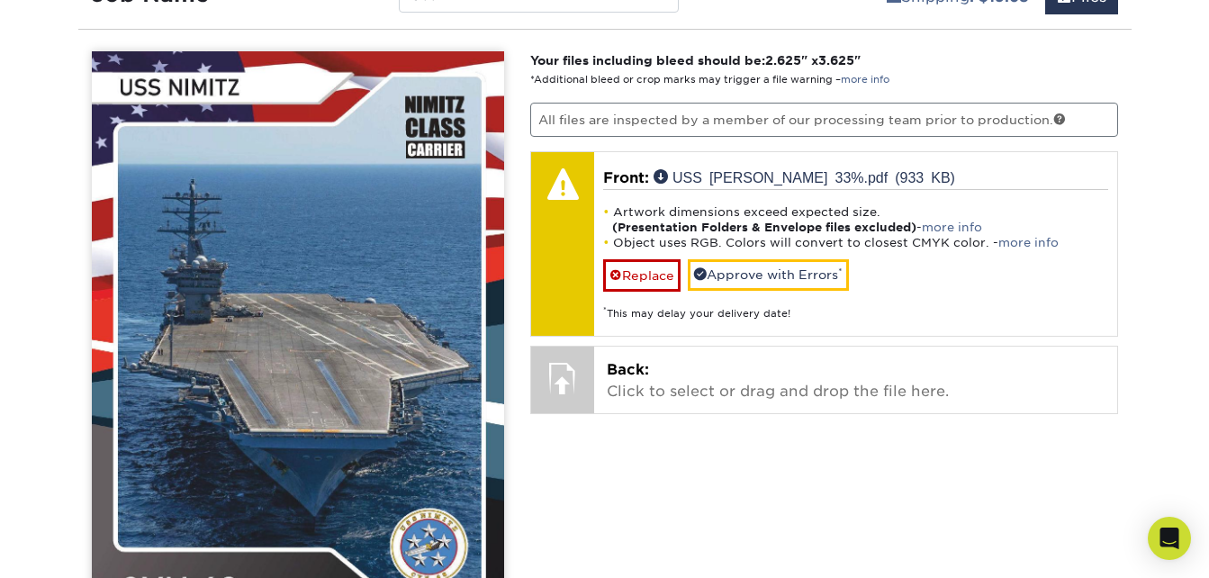
scroll to position [1099, 0]
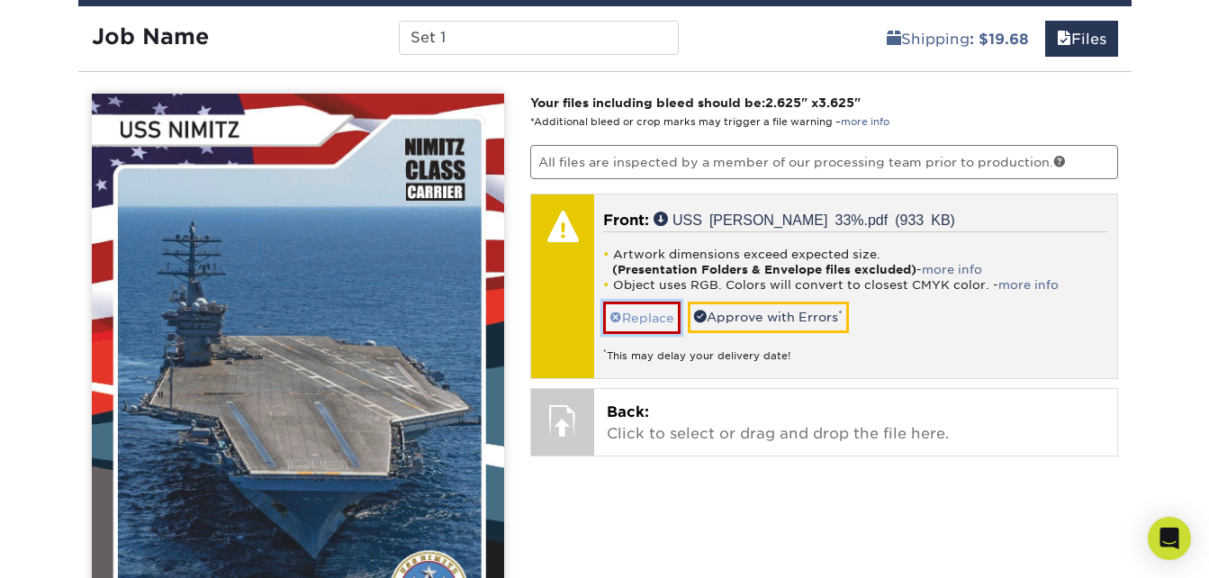
click at [644, 309] on link "Replace" at bounding box center [641, 318] width 77 height 32
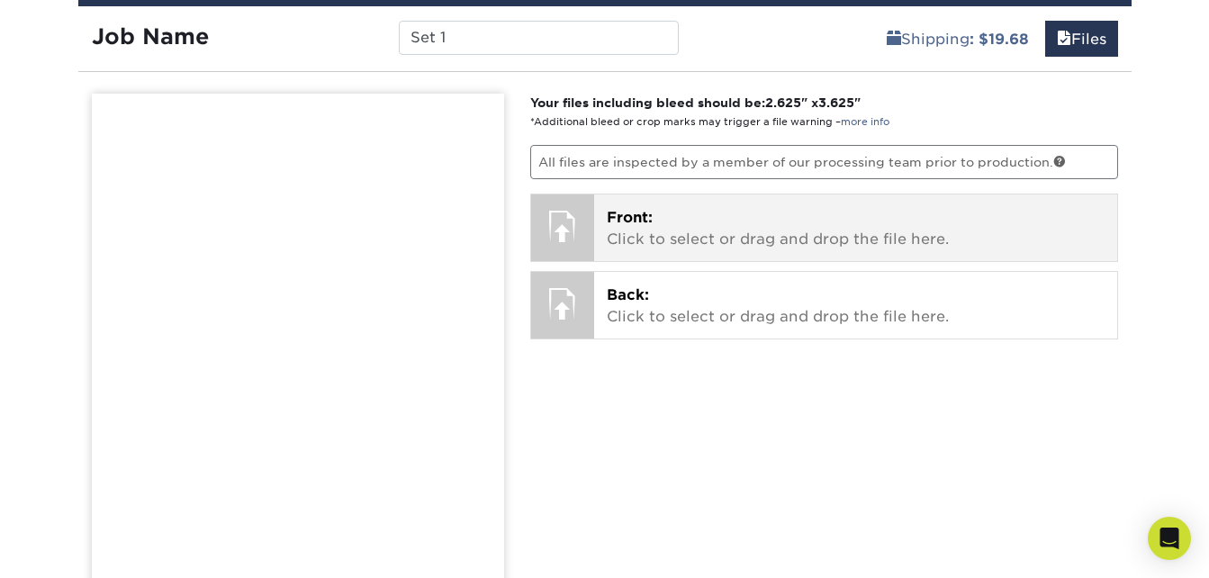
click at [570, 224] on div at bounding box center [562, 225] width 63 height 63
click at [650, 228] on p "Front: Click to select or drag and drop the file here." at bounding box center [856, 228] width 498 height 43
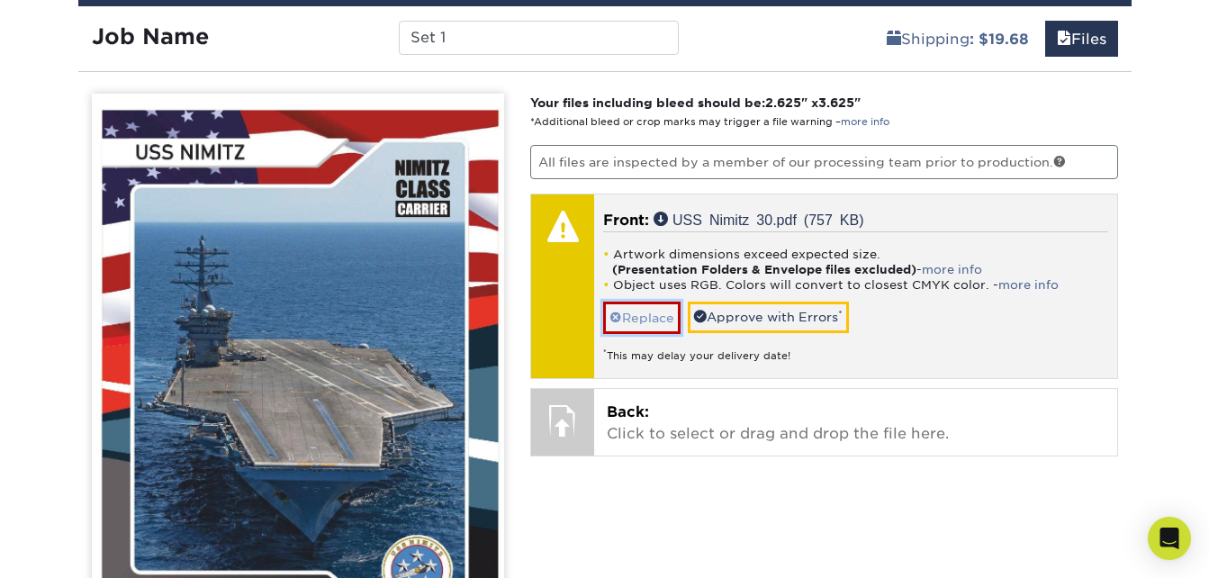
click at [644, 312] on link "Replace" at bounding box center [641, 318] width 77 height 32
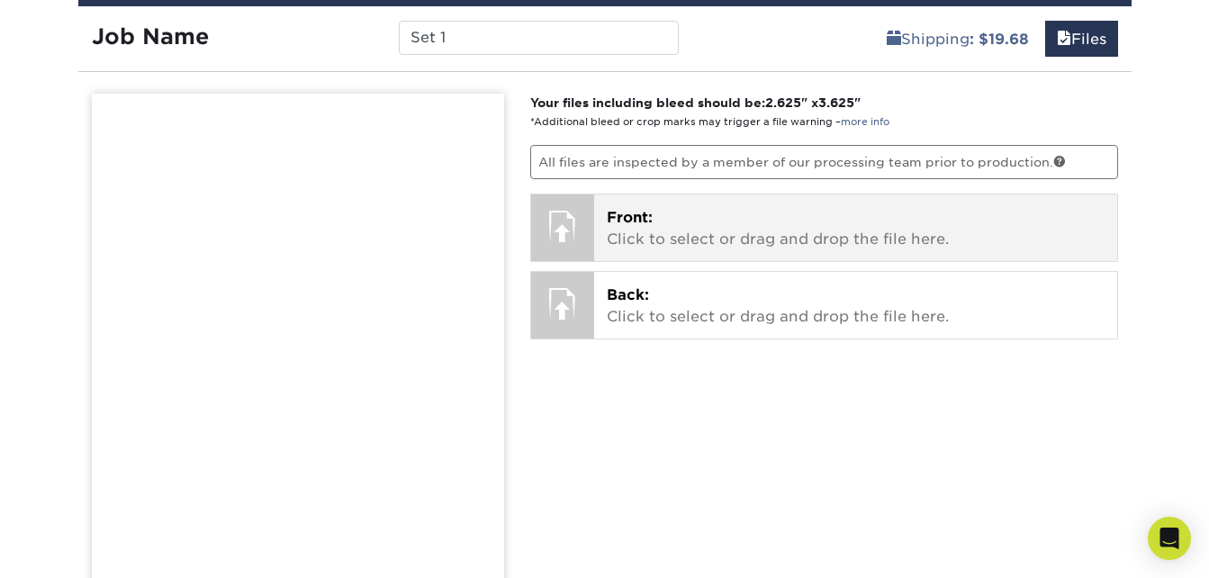
click at [830, 235] on p "Front: Click to select or drag and drop the file here." at bounding box center [856, 228] width 498 height 43
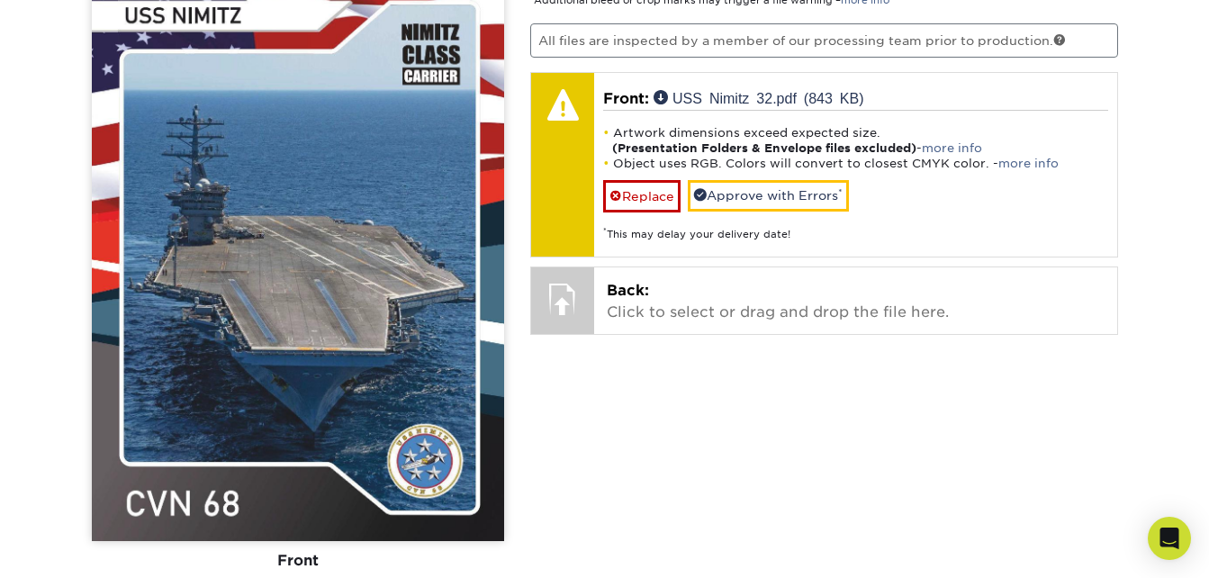
scroll to position [1189, 0]
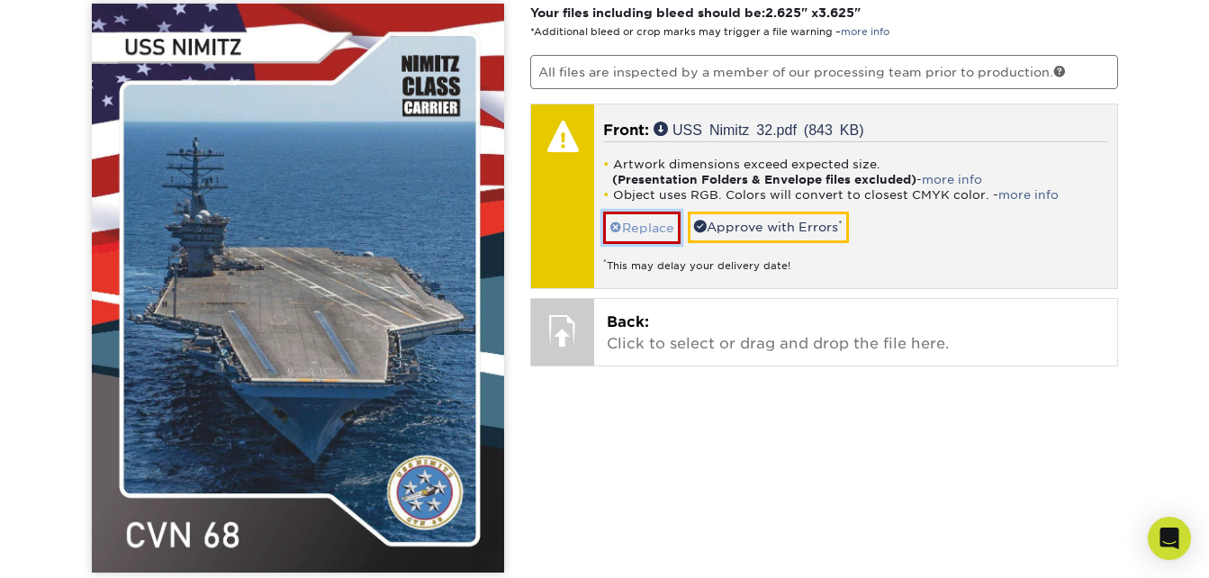
click at [639, 226] on link "Replace" at bounding box center [641, 228] width 77 height 32
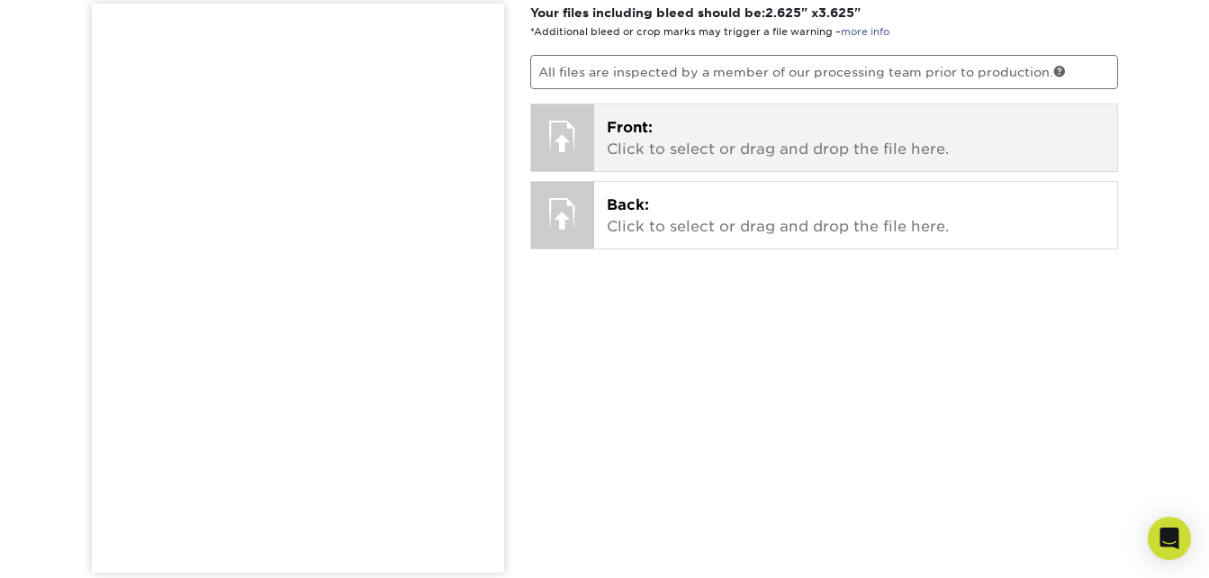
click at [650, 140] on p "Front: Click to select or drag and drop the file here." at bounding box center [856, 138] width 498 height 43
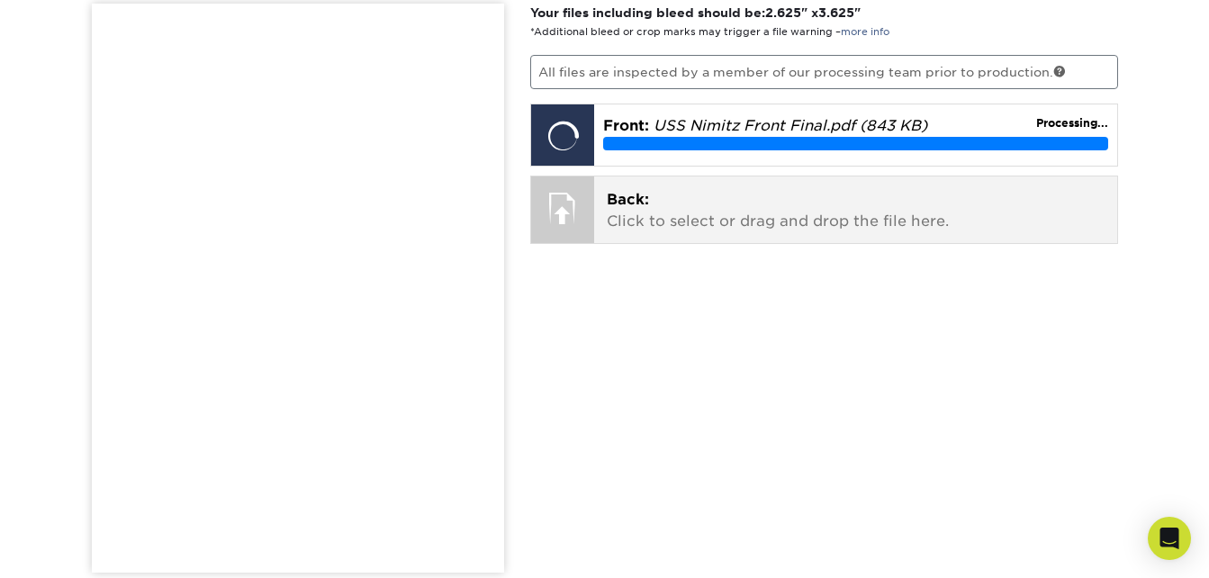
click at [672, 206] on p "Back: Click to select or drag and drop the file here." at bounding box center [856, 210] width 498 height 43
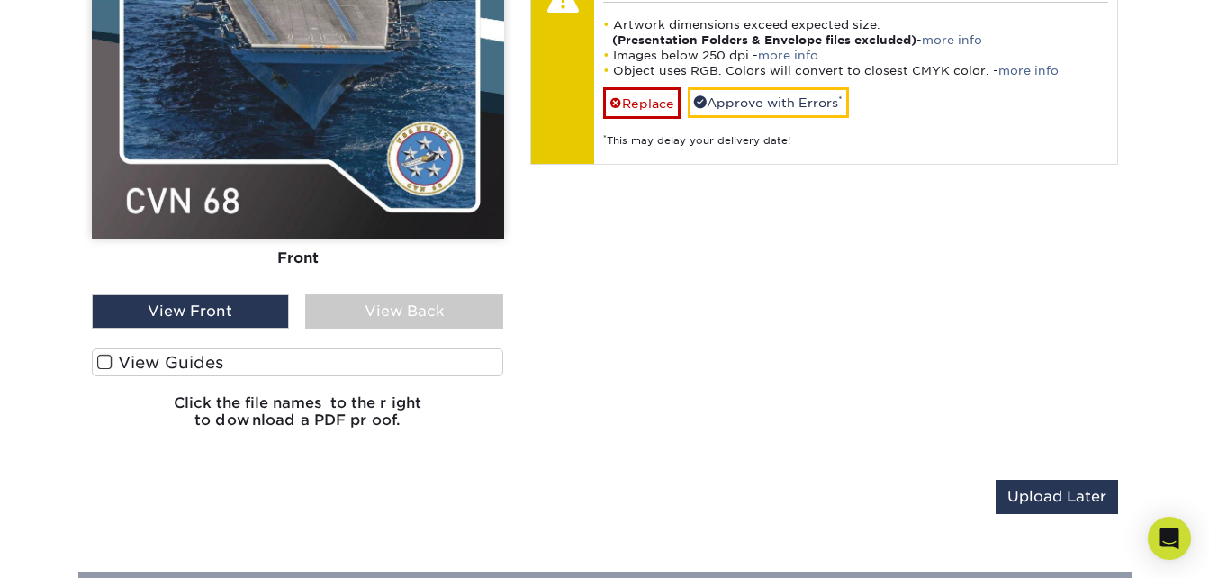
scroll to position [1550, 0]
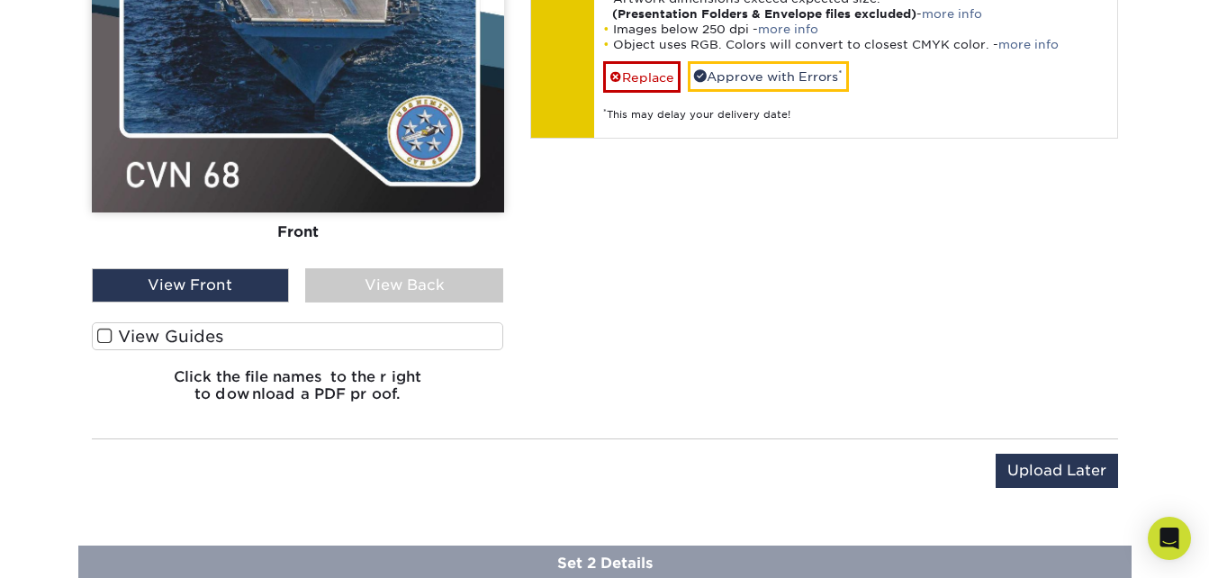
click at [399, 283] on div "View Back" at bounding box center [404, 285] width 198 height 34
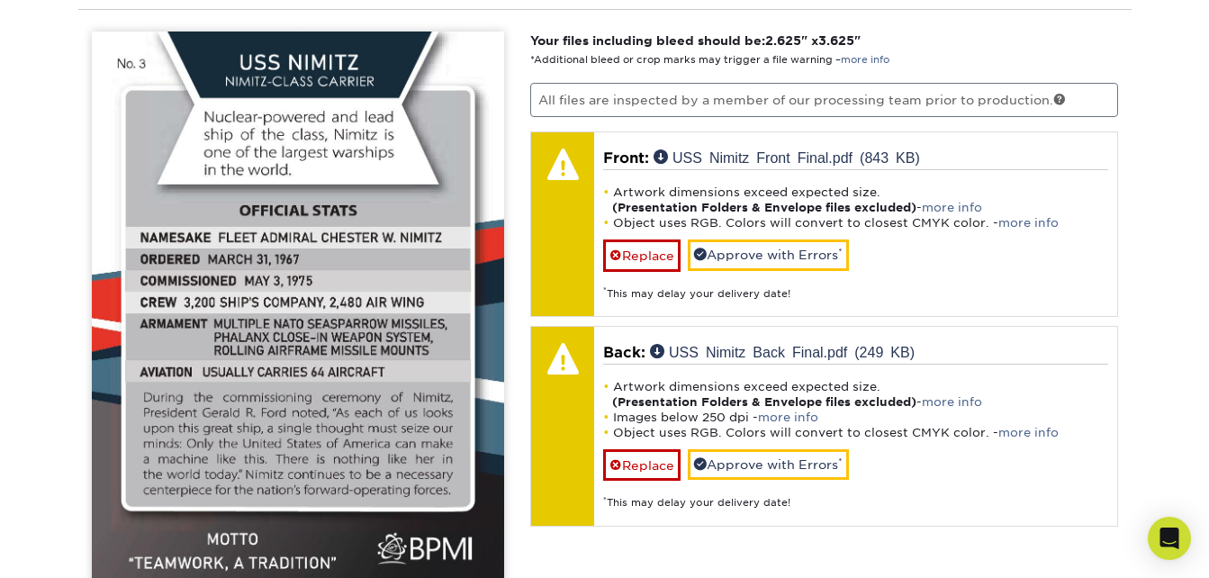
scroll to position [1189, 0]
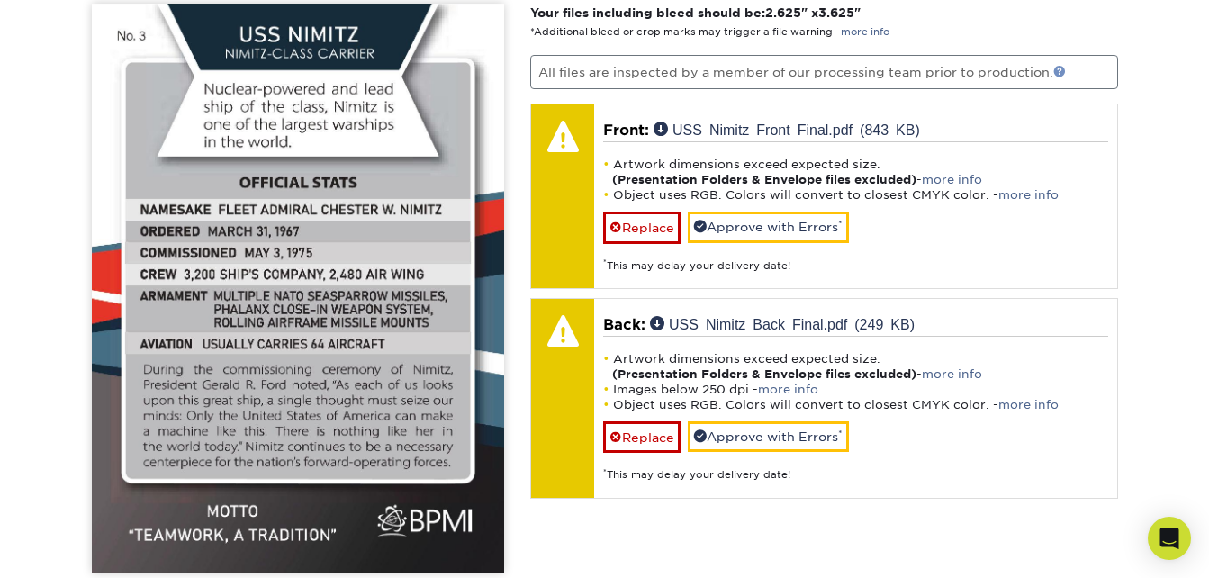
click at [1056, 72] on link at bounding box center [1059, 71] width 13 height 13
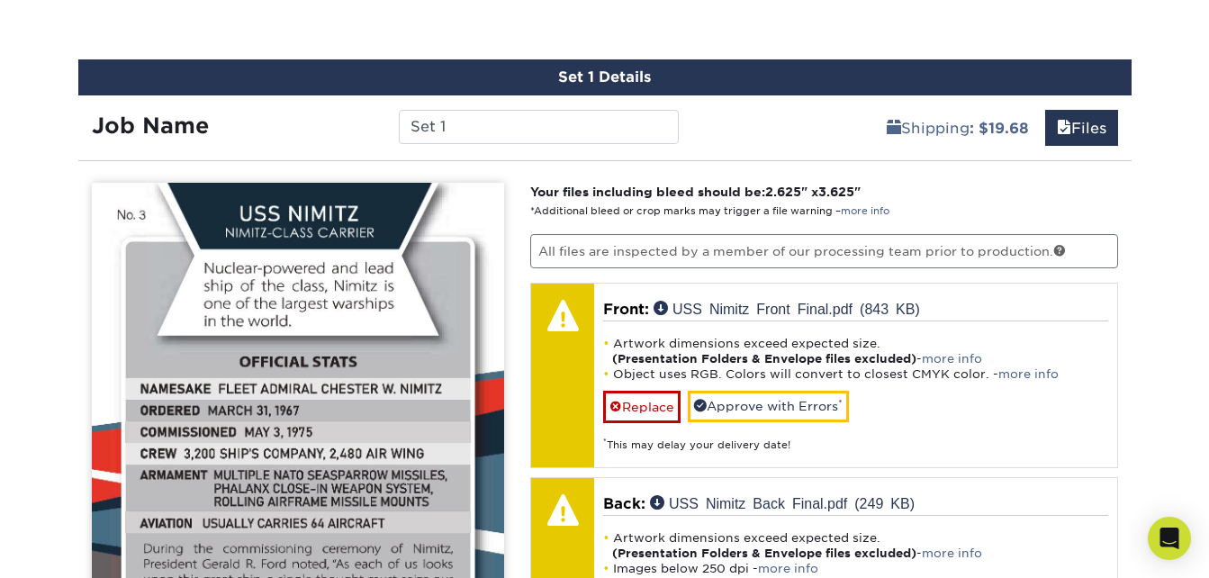
scroll to position [1009, 0]
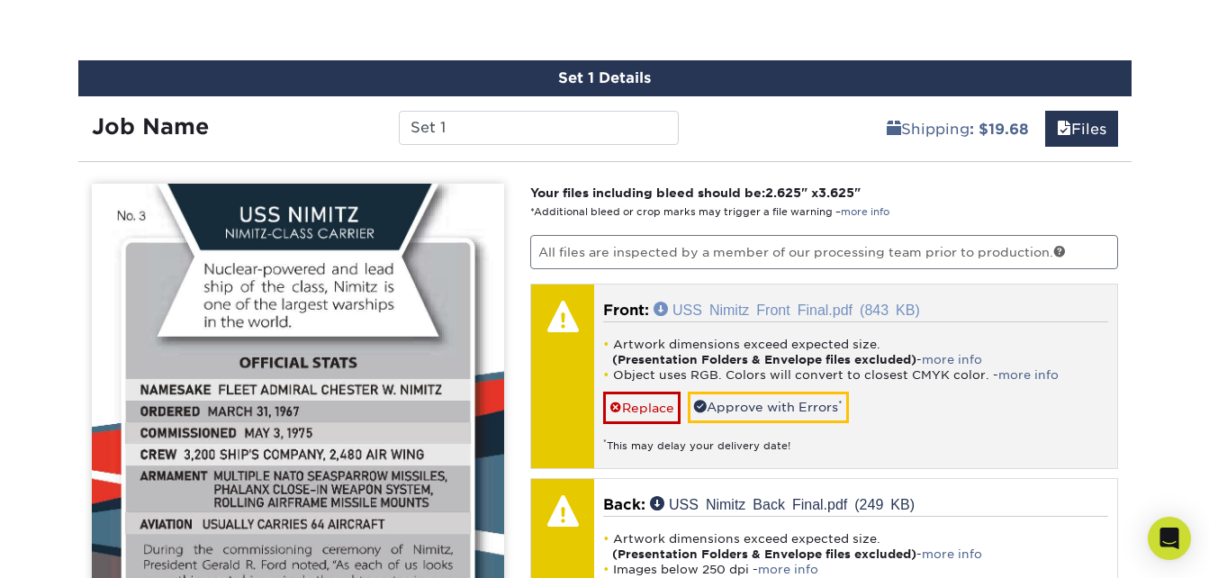
click at [769, 305] on link "USS Nimitz Front Final.pdf (843 KB)" at bounding box center [787, 309] width 267 height 14
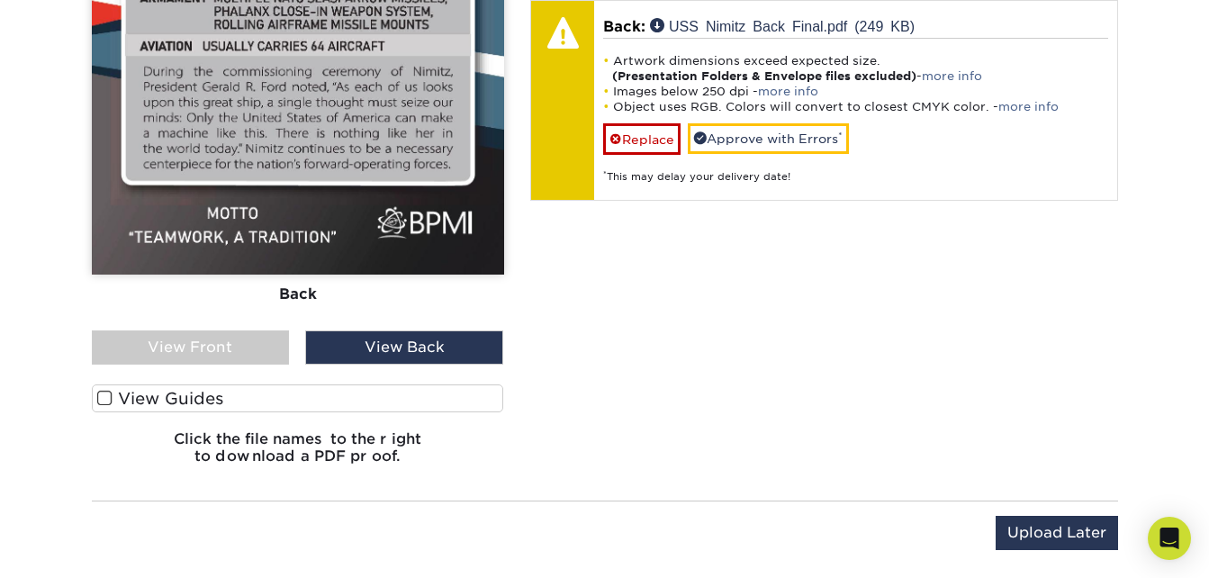
scroll to position [1550, 0]
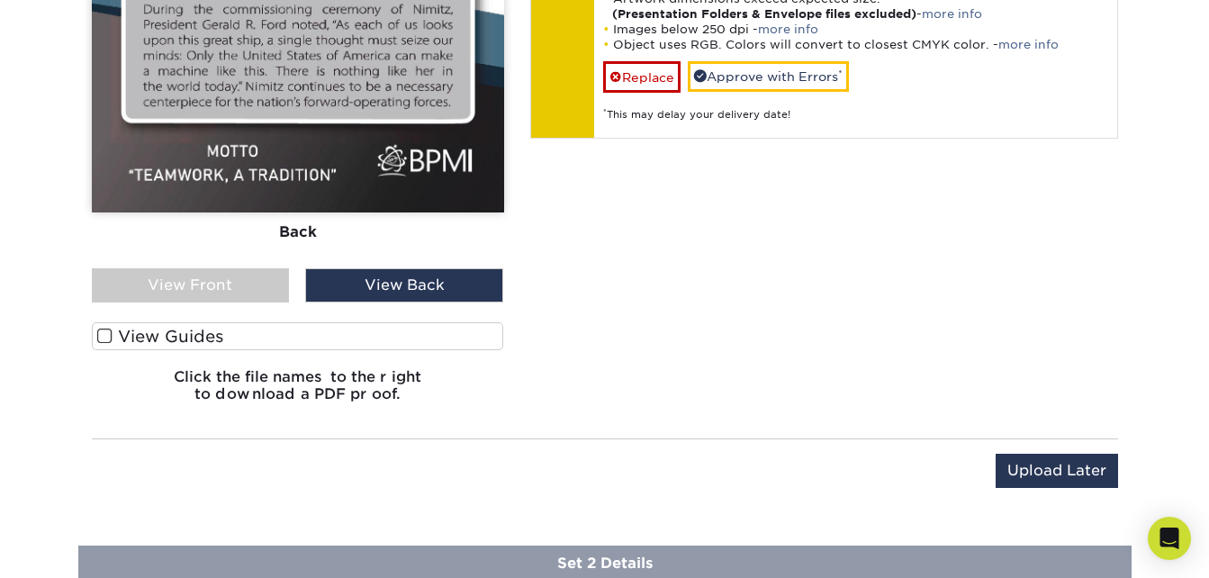
click at [193, 328] on label "View Guides" at bounding box center [298, 336] width 412 height 28
click at [0, 0] on input "View Guides" at bounding box center [0, 0] width 0 height 0
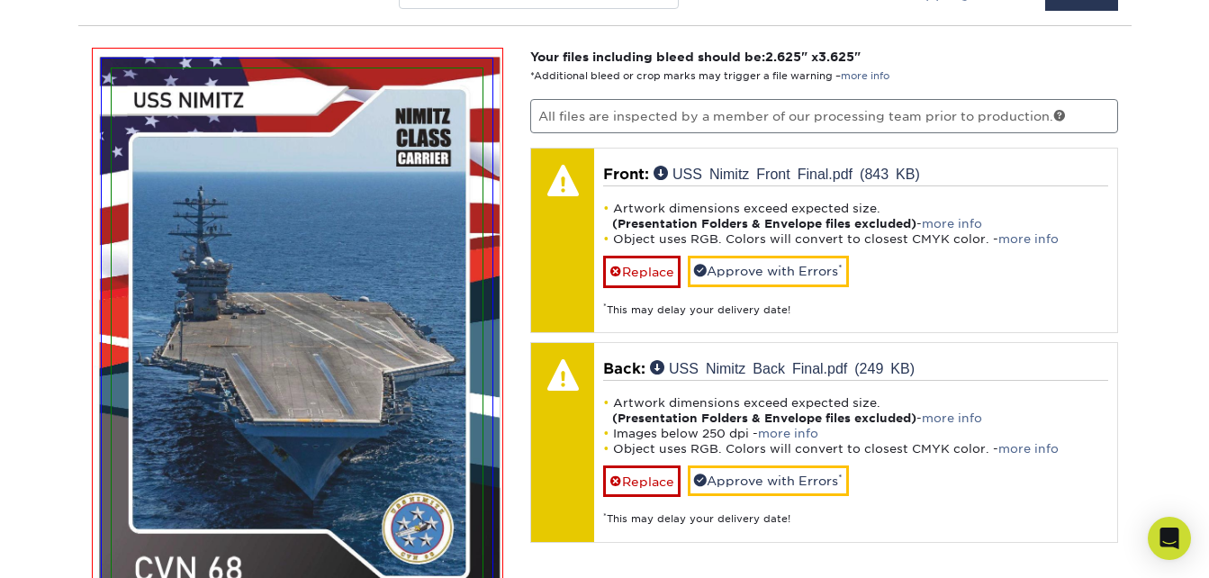
scroll to position [1164, 0]
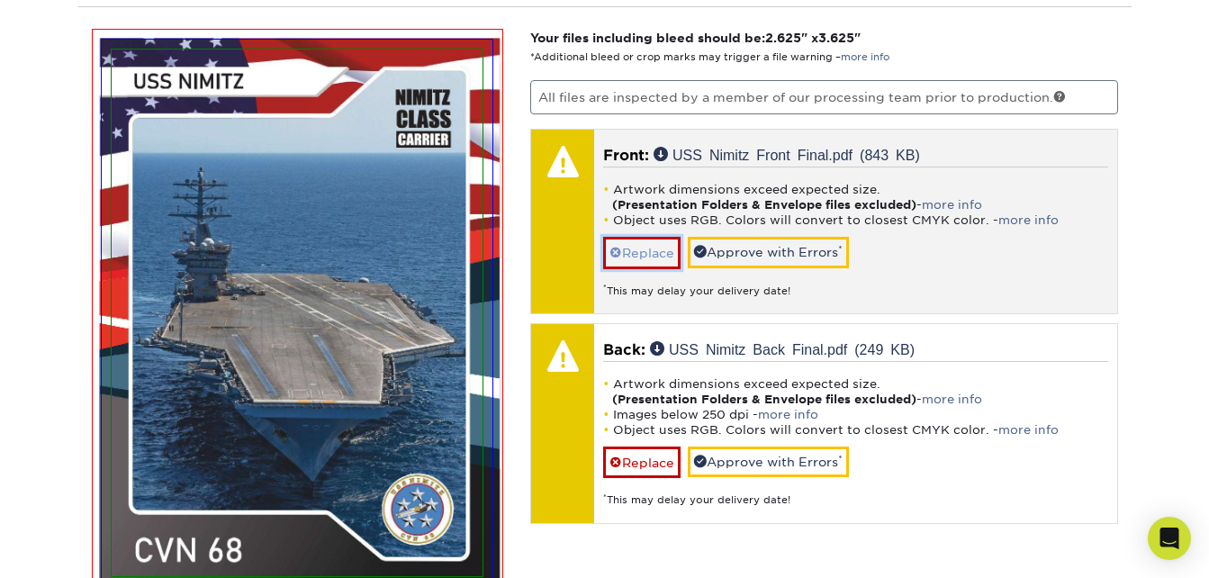
click at [637, 247] on link "Replace" at bounding box center [641, 253] width 77 height 32
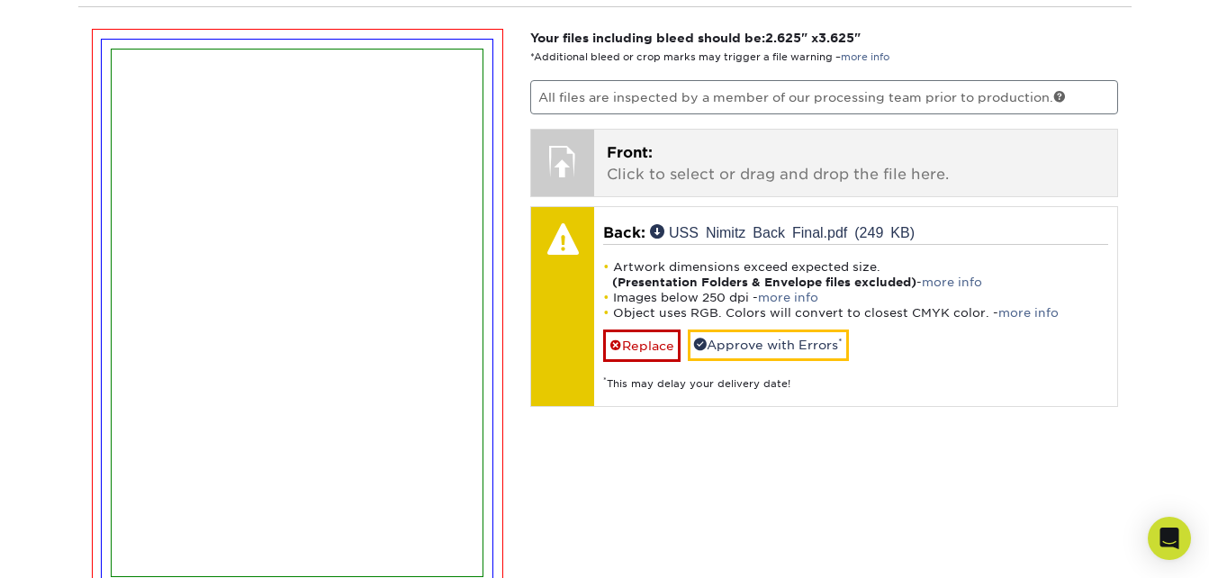
click at [650, 177] on p "Front: Click to select or drag and drop the file here." at bounding box center [856, 163] width 498 height 43
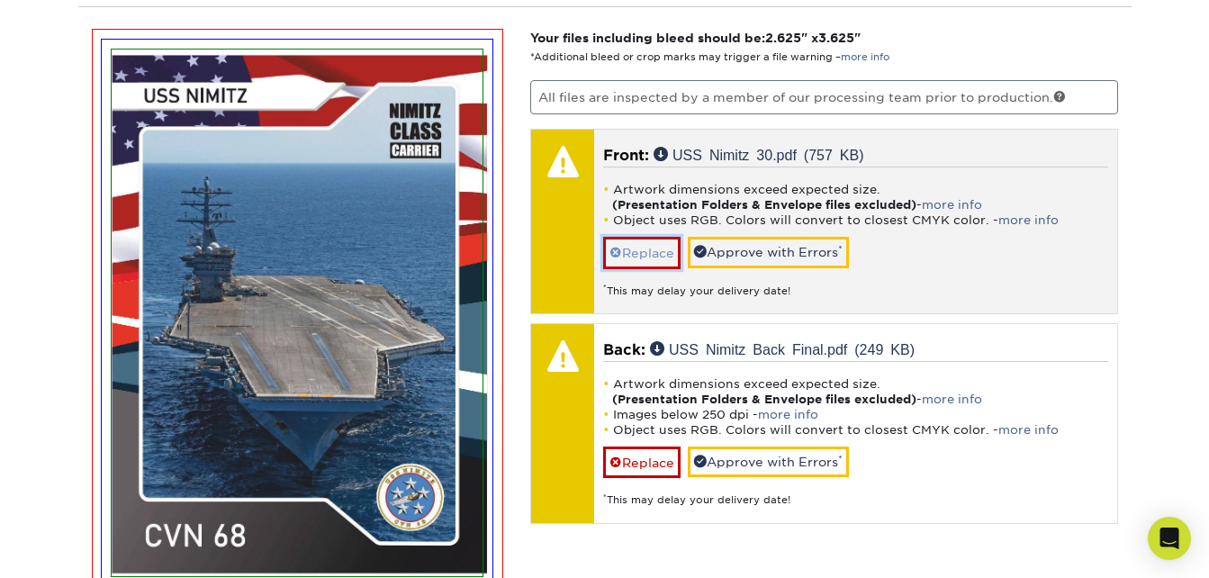
click at [639, 243] on link "Replace" at bounding box center [641, 253] width 77 height 32
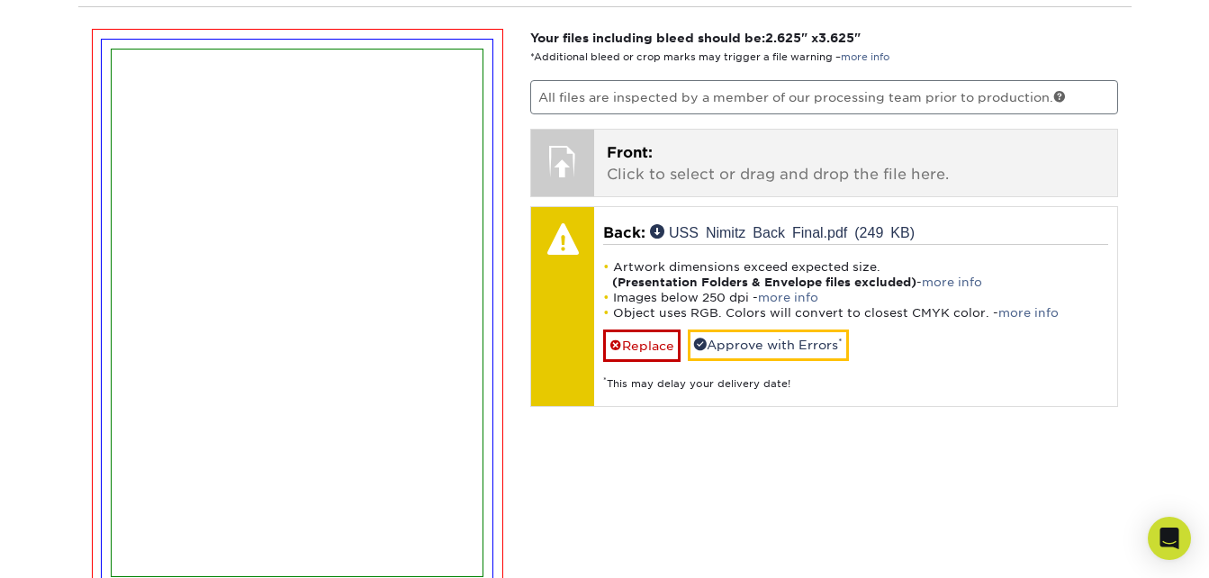
click at [649, 182] on p "Front: Click to select or drag and drop the file here." at bounding box center [856, 163] width 498 height 43
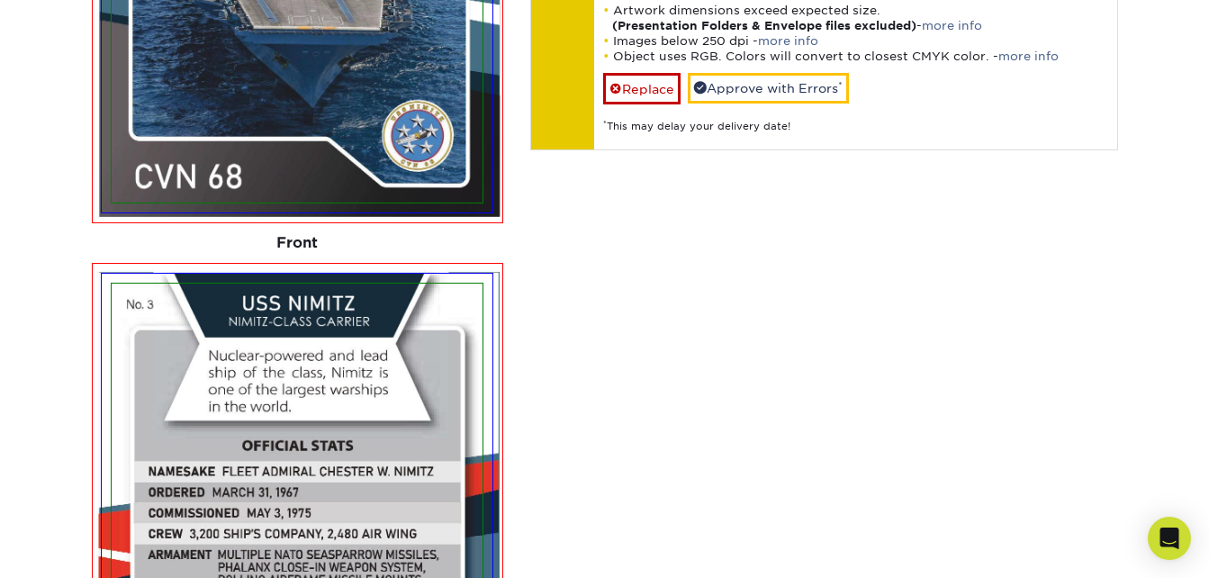
scroll to position [1074, 0]
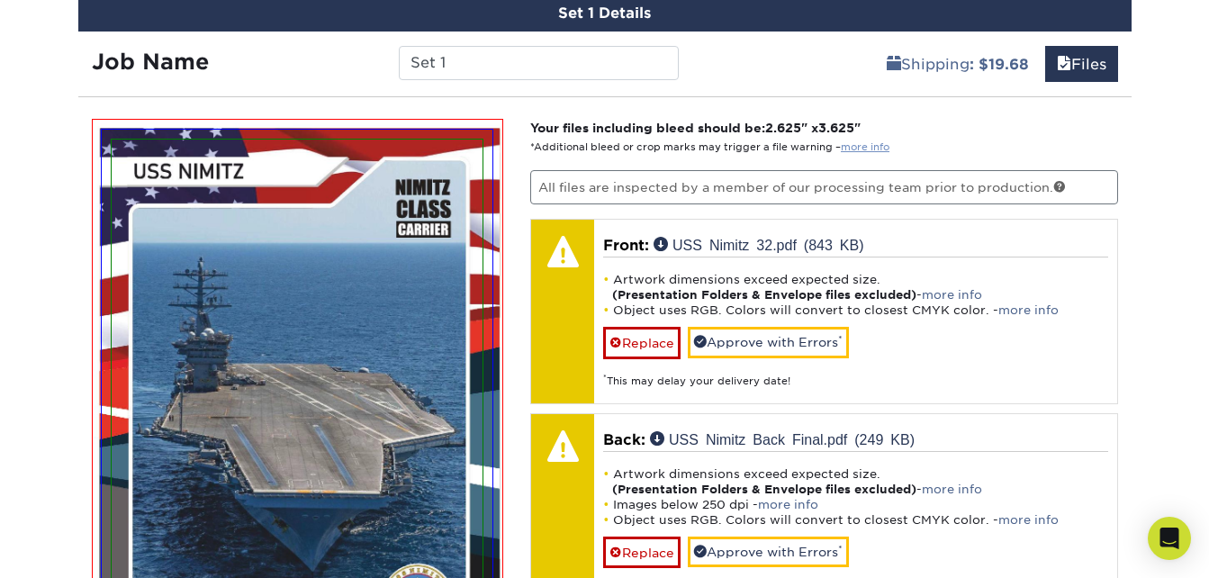
click at [854, 144] on link "more info" at bounding box center [865, 147] width 49 height 12
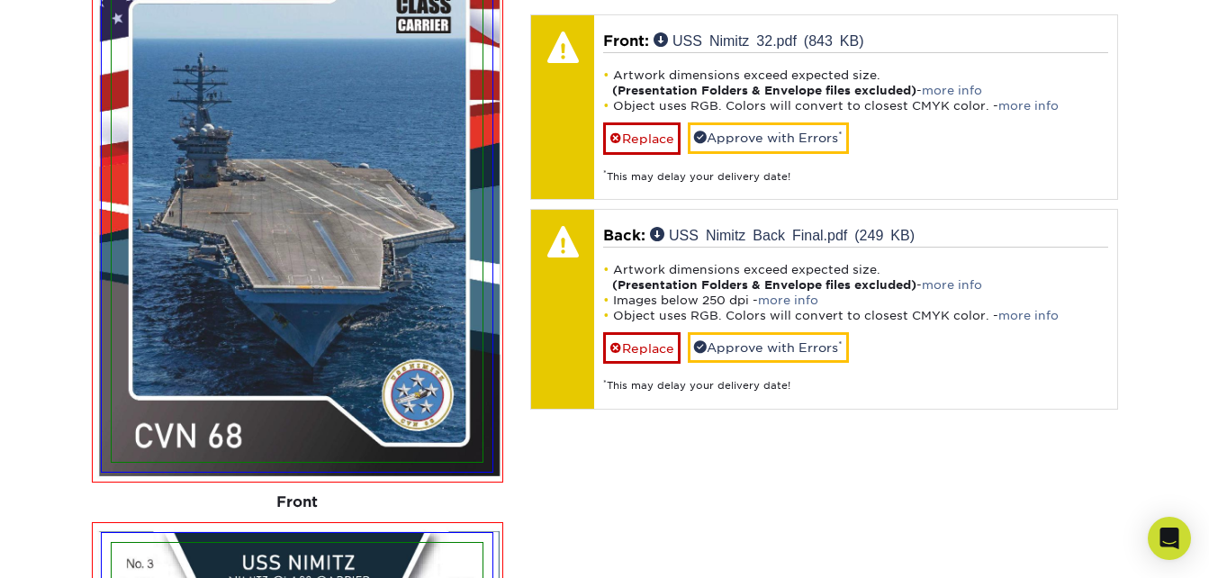
scroll to position [1254, 0]
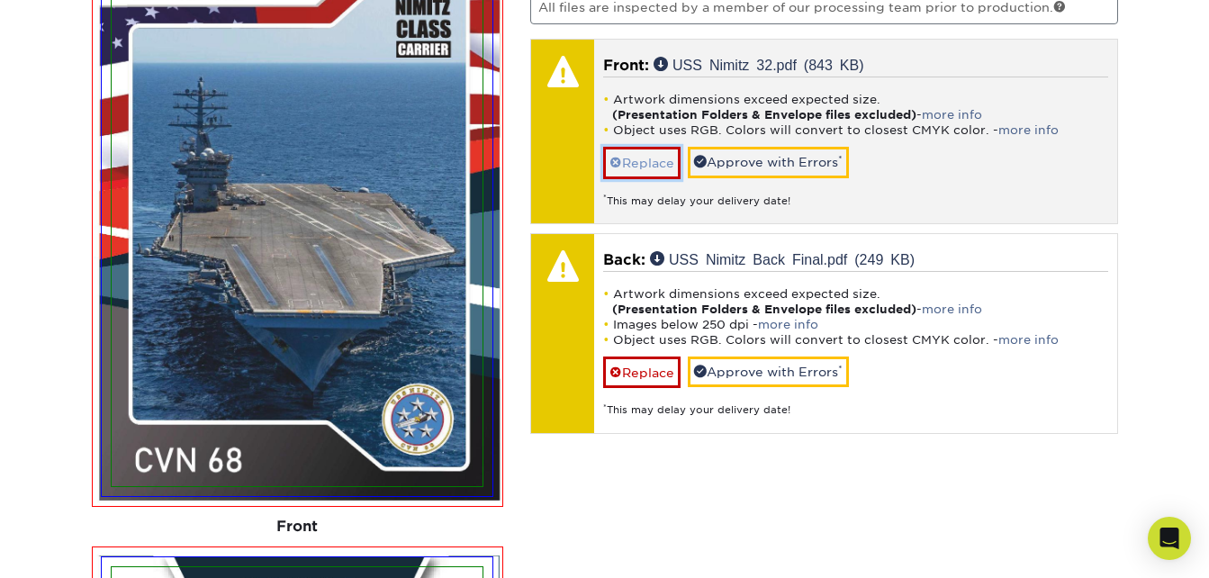
click at [654, 164] on link "Replace" at bounding box center [641, 163] width 77 height 32
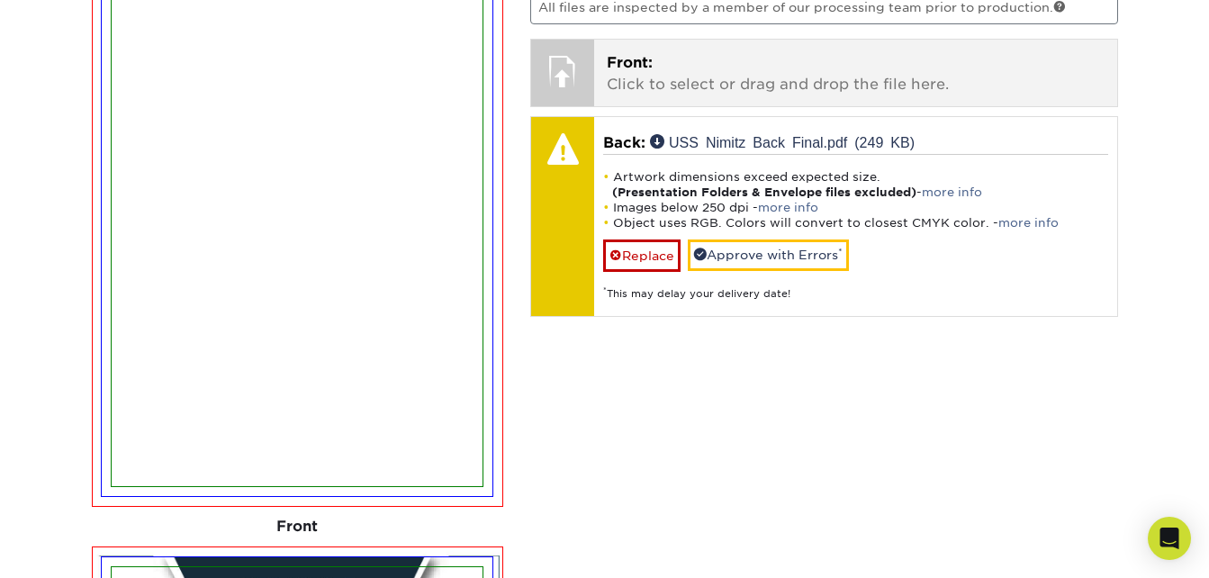
click at [649, 69] on span "Front:" at bounding box center [630, 62] width 46 height 17
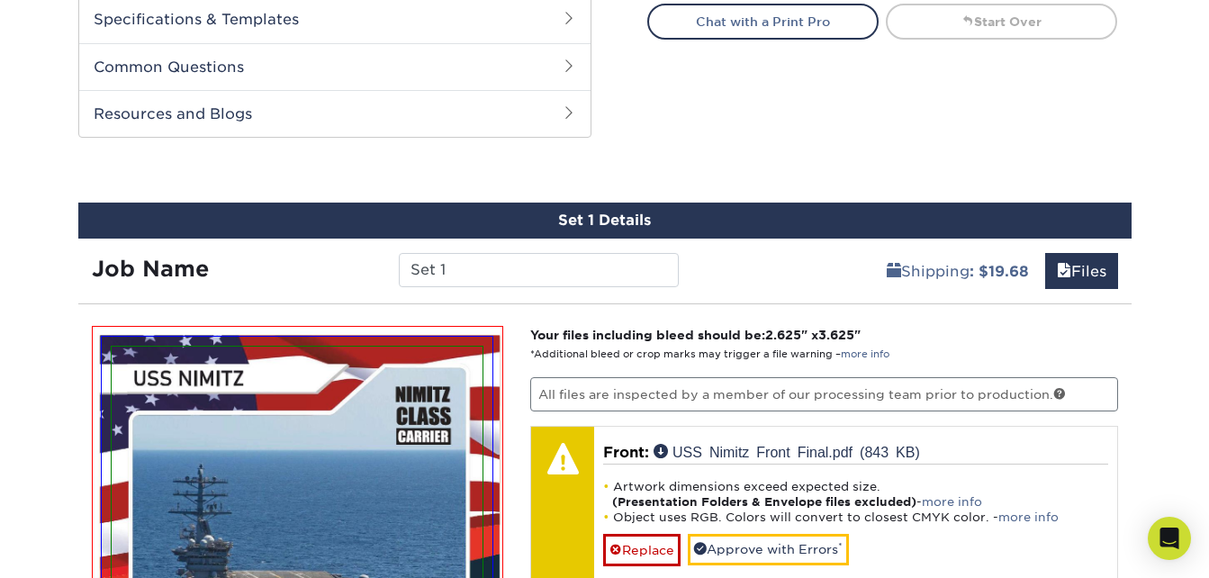
scroll to position [894, 0]
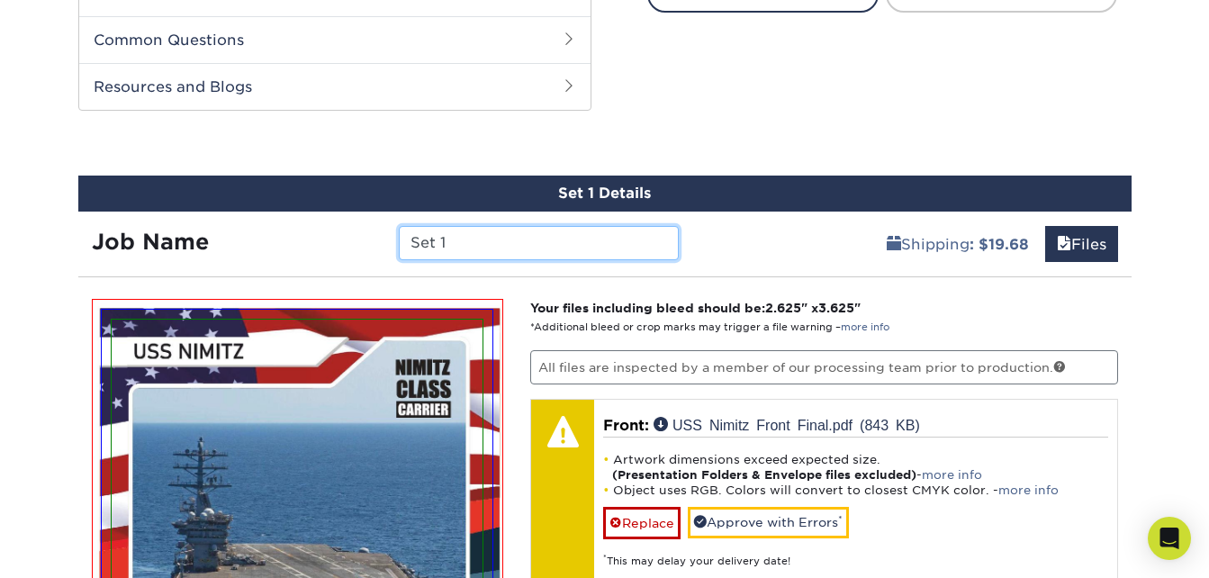
click at [544, 245] on input "Set 1" at bounding box center [539, 243] width 280 height 34
drag, startPoint x: 544, startPoint y: 245, endPoint x: 391, endPoint y: 231, distance: 153.7
click at [391, 231] on div "Set 1" at bounding box center [538, 243] width 307 height 34
type input "USS Nimitz"
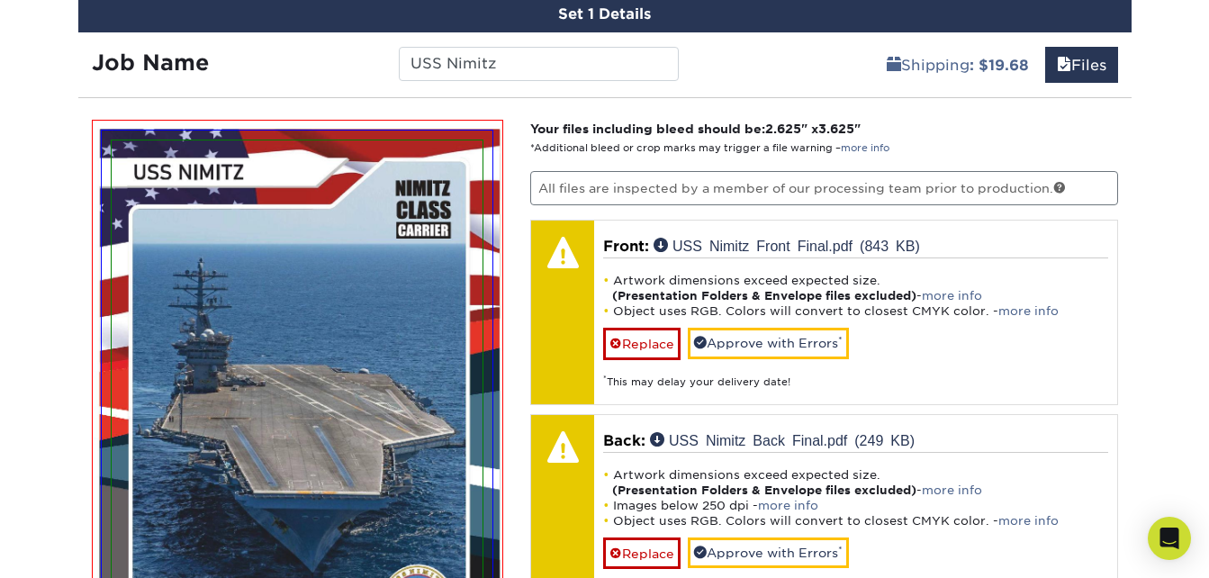
scroll to position [1074, 0]
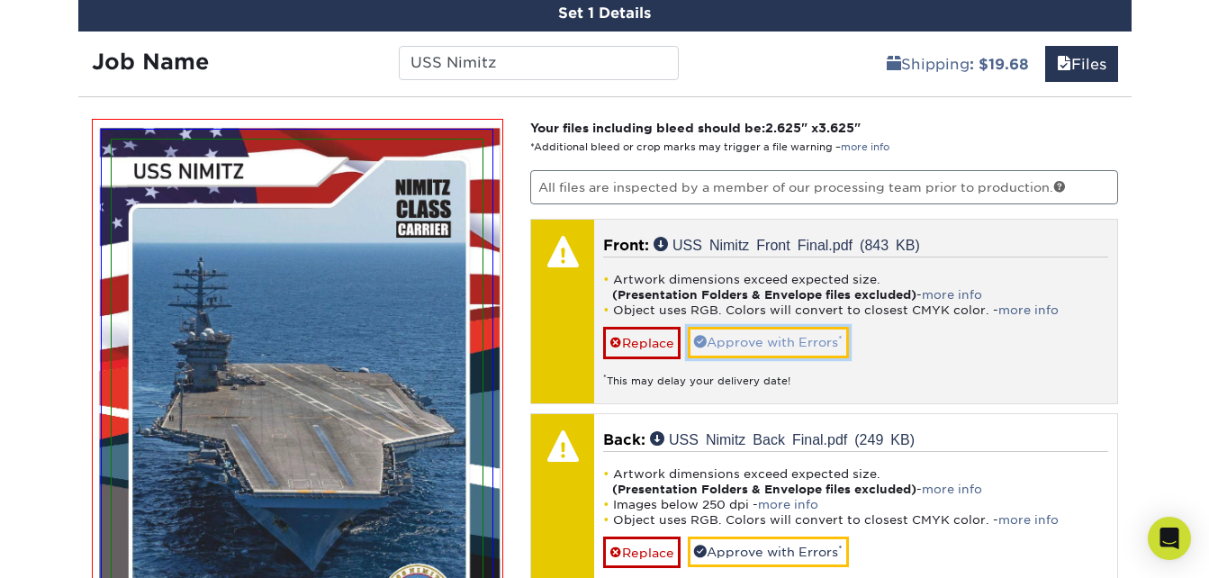
click at [815, 344] on link "Approve with Errors *" at bounding box center [768, 342] width 161 height 31
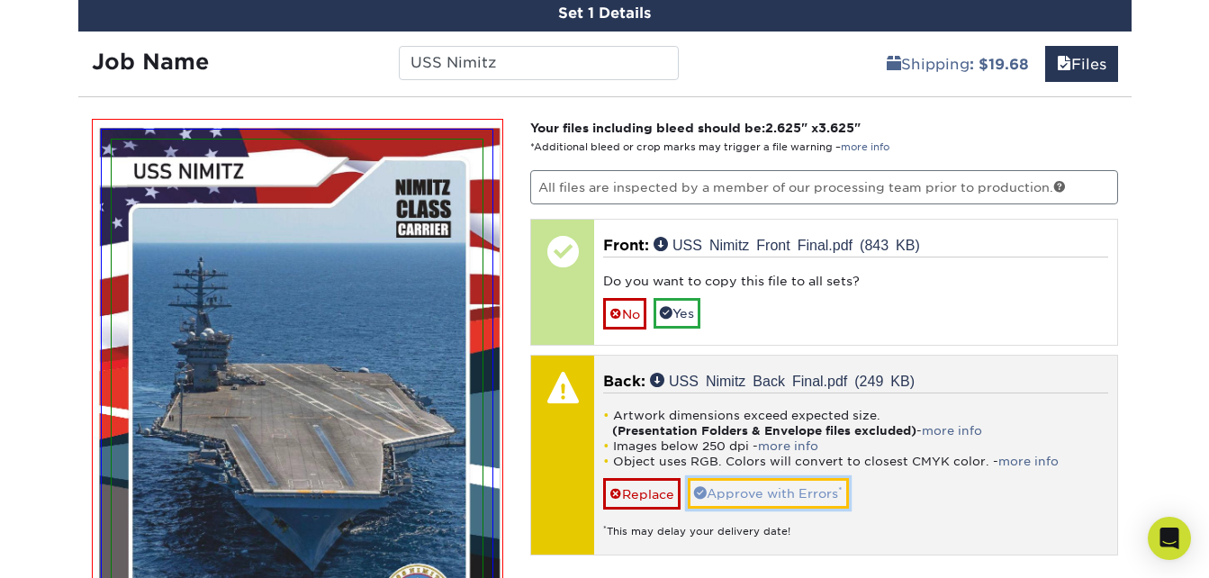
click at [792, 487] on link "Approve with Errors *" at bounding box center [768, 493] width 161 height 31
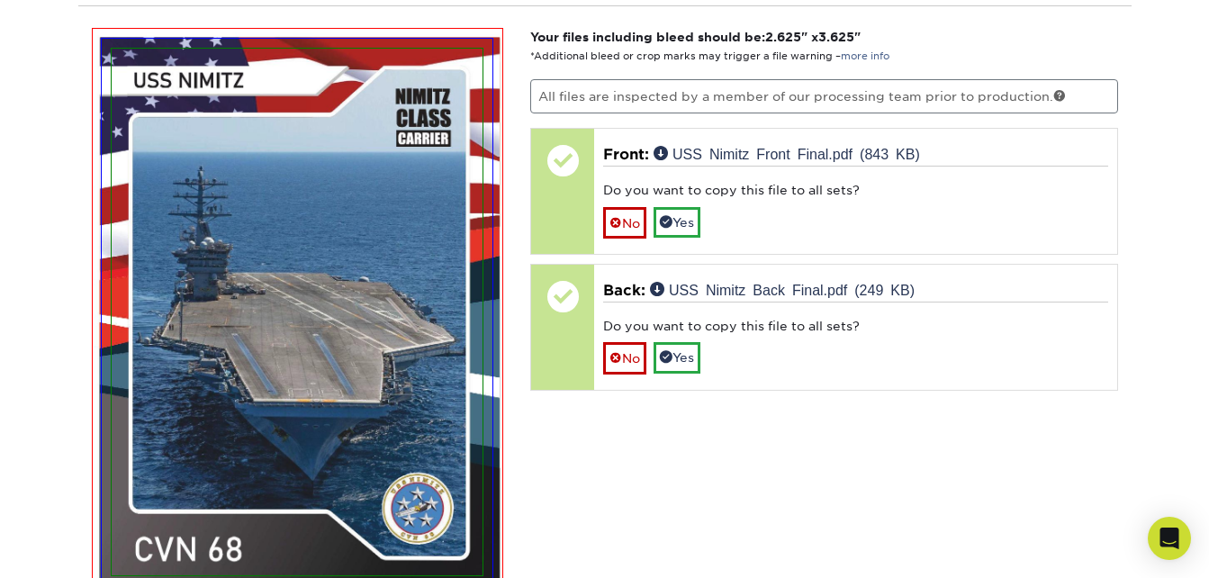
scroll to position [1164, 0]
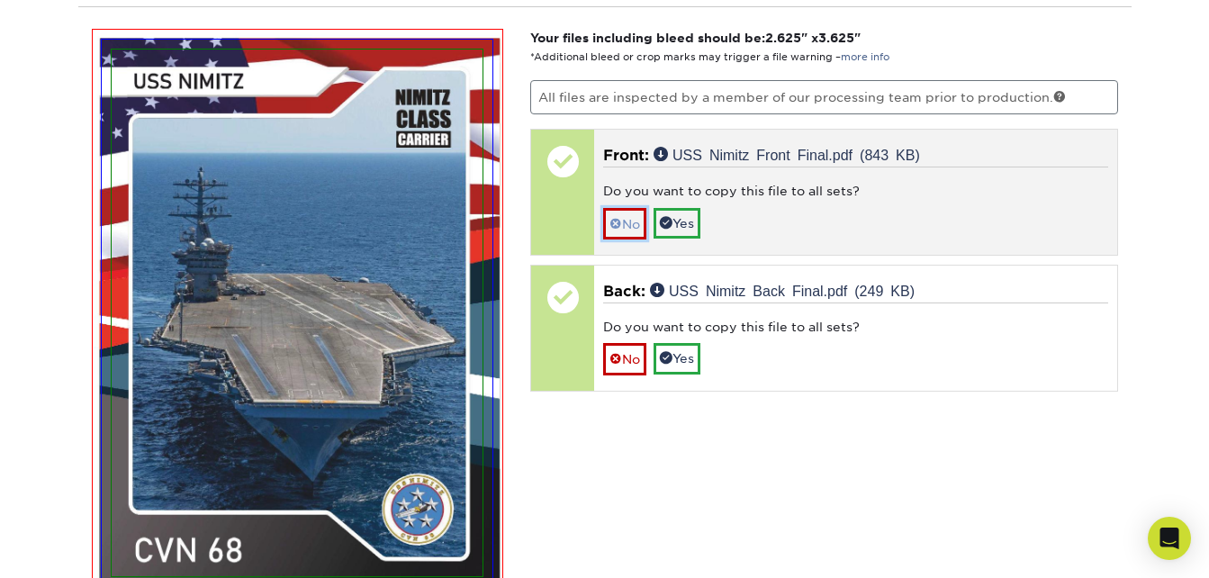
click at [636, 221] on link "No" at bounding box center [624, 224] width 43 height 32
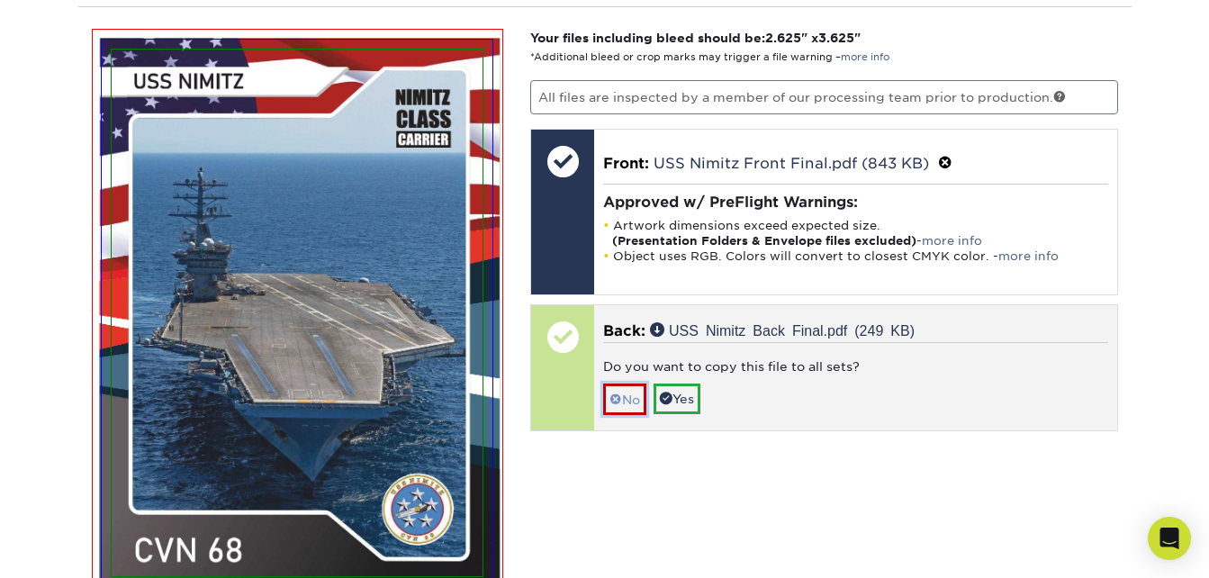
click at [614, 398] on span at bounding box center [616, 400] width 13 height 14
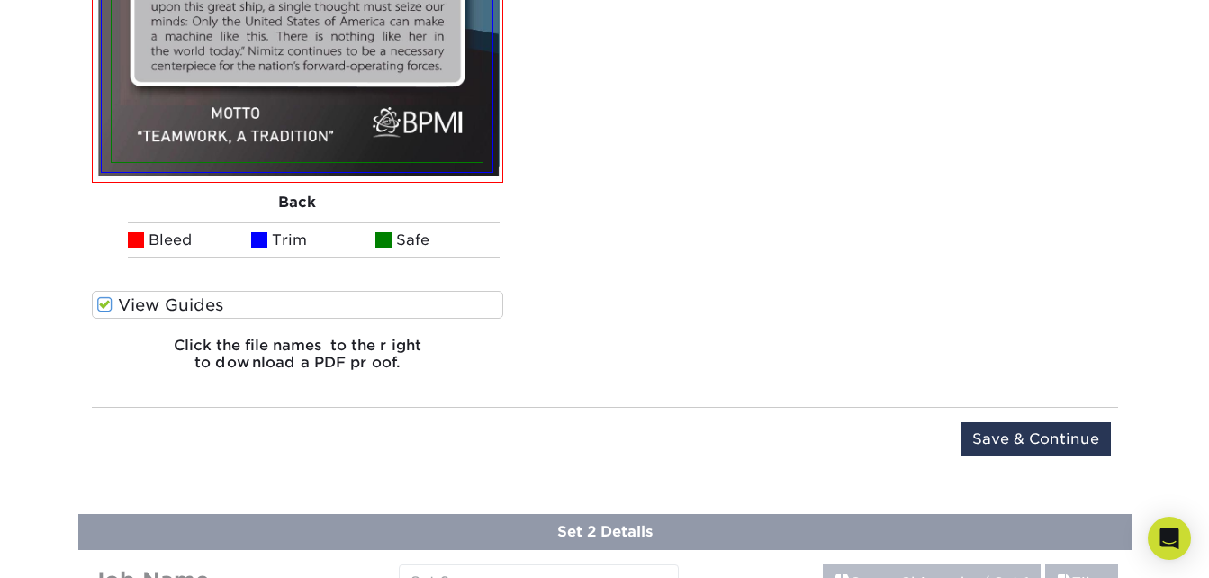
scroll to position [2245, 0]
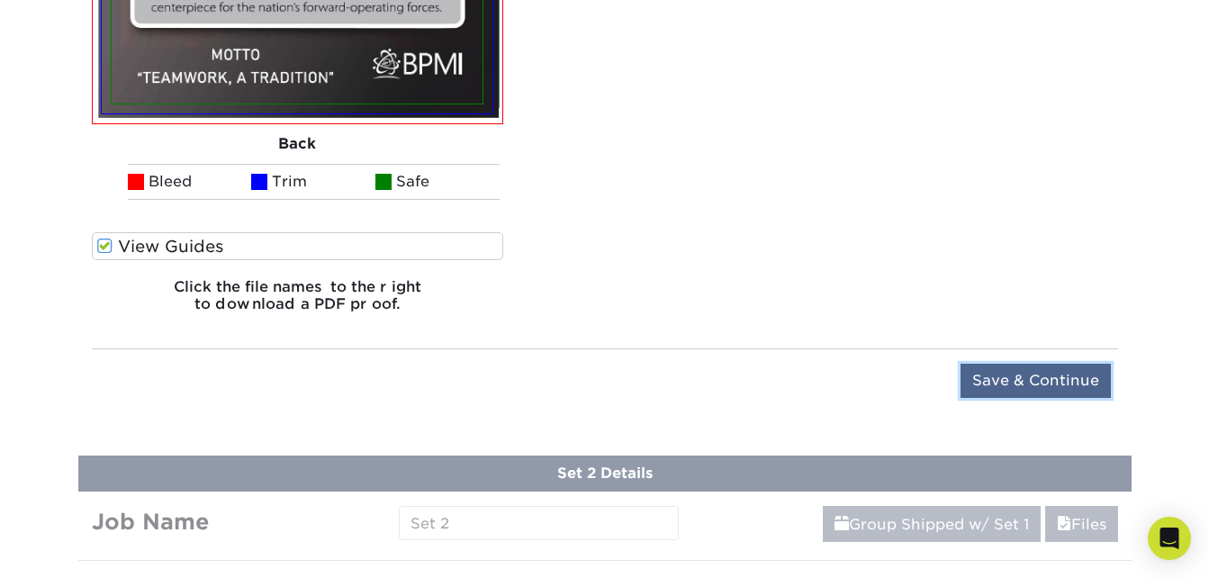
click at [1028, 375] on input "Save & Continue" at bounding box center [1036, 381] width 150 height 34
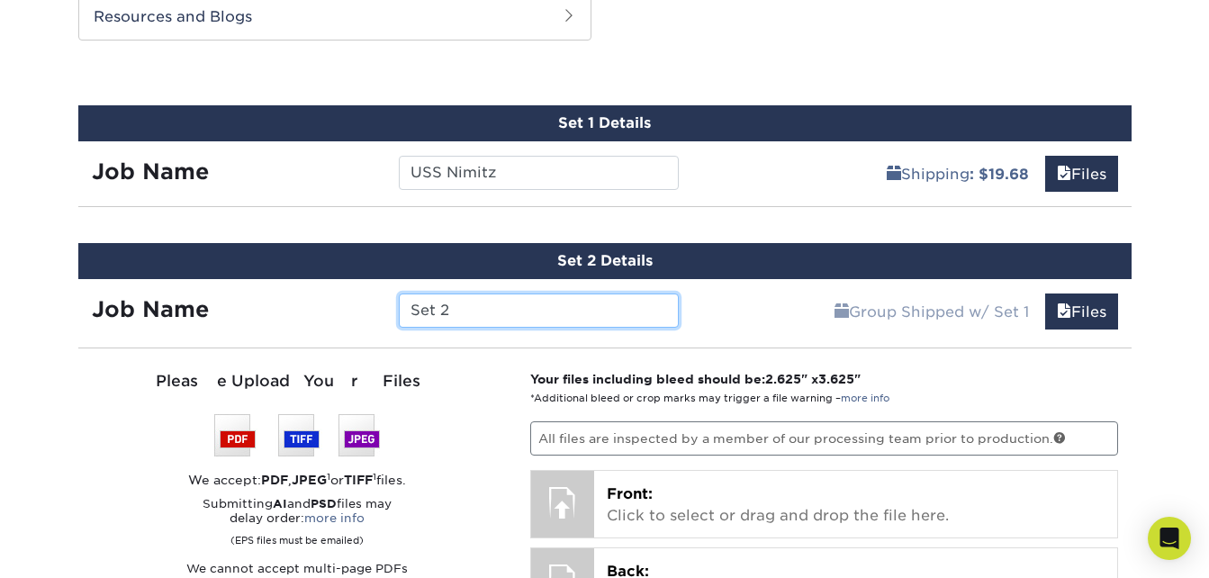
scroll to position [1170, 0]
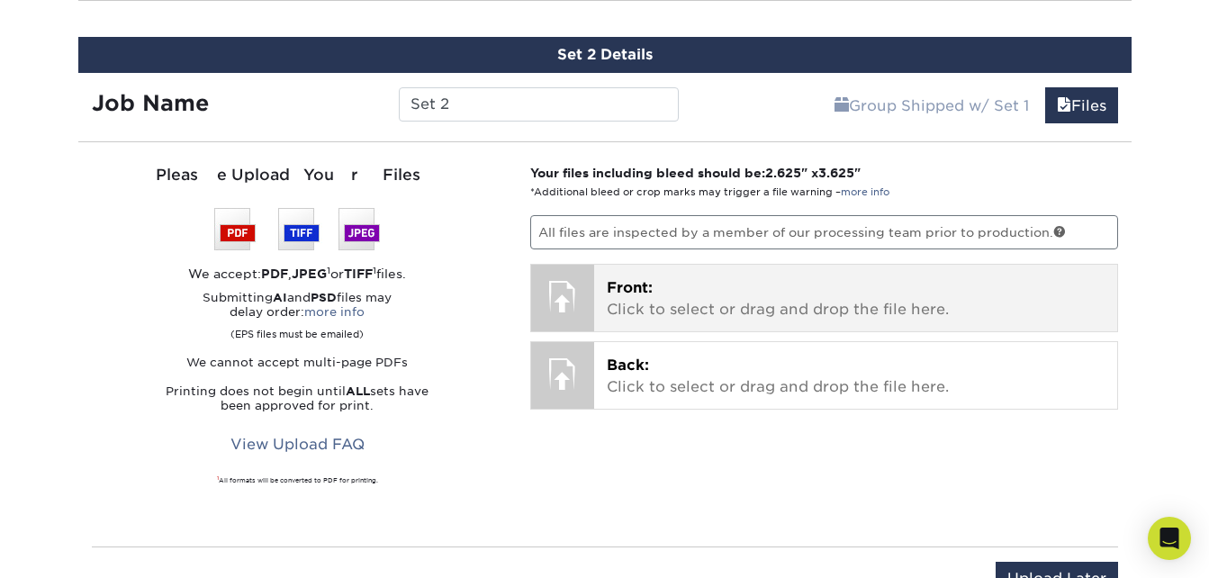
click at [667, 296] on p "Front: Click to select or drag and drop the file here." at bounding box center [856, 298] width 498 height 43
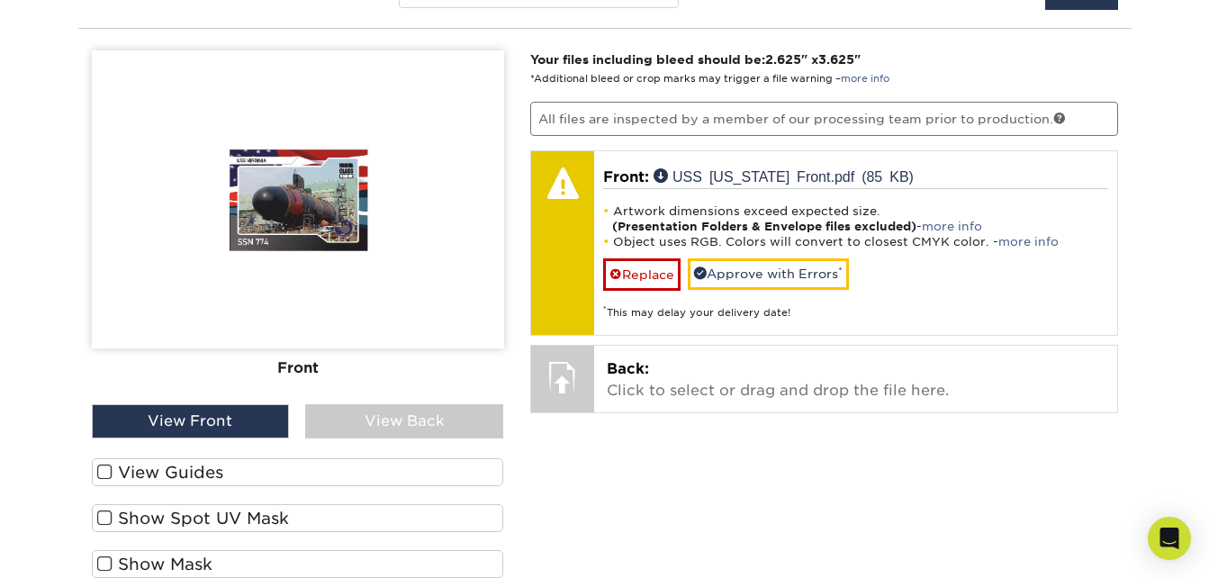
scroll to position [1351, 0]
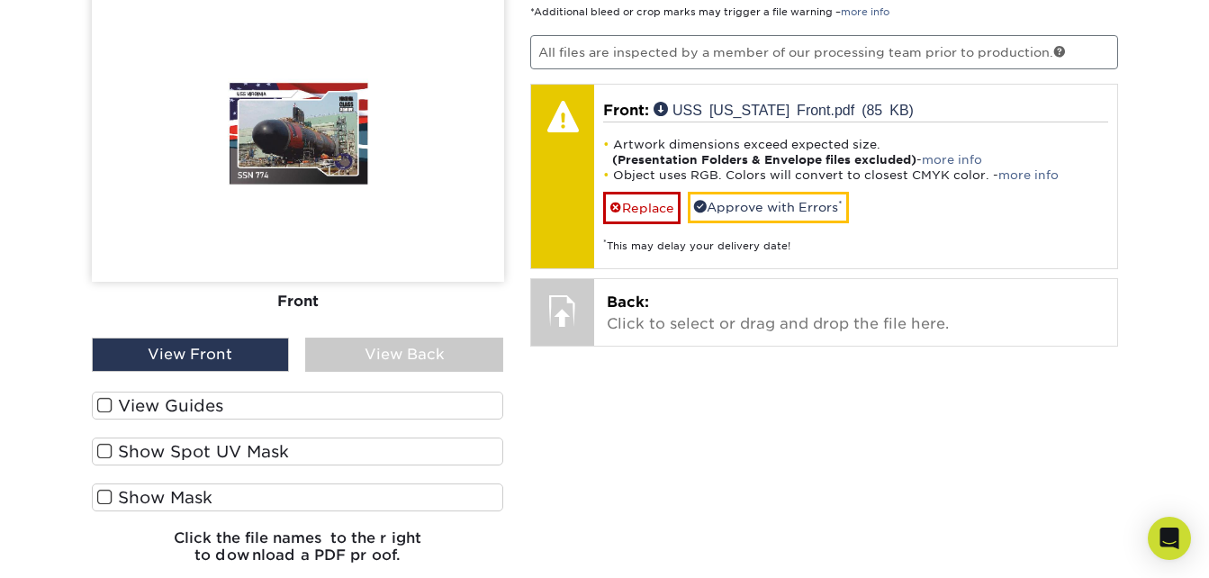
click at [398, 349] on div "View Back" at bounding box center [404, 355] width 198 height 34
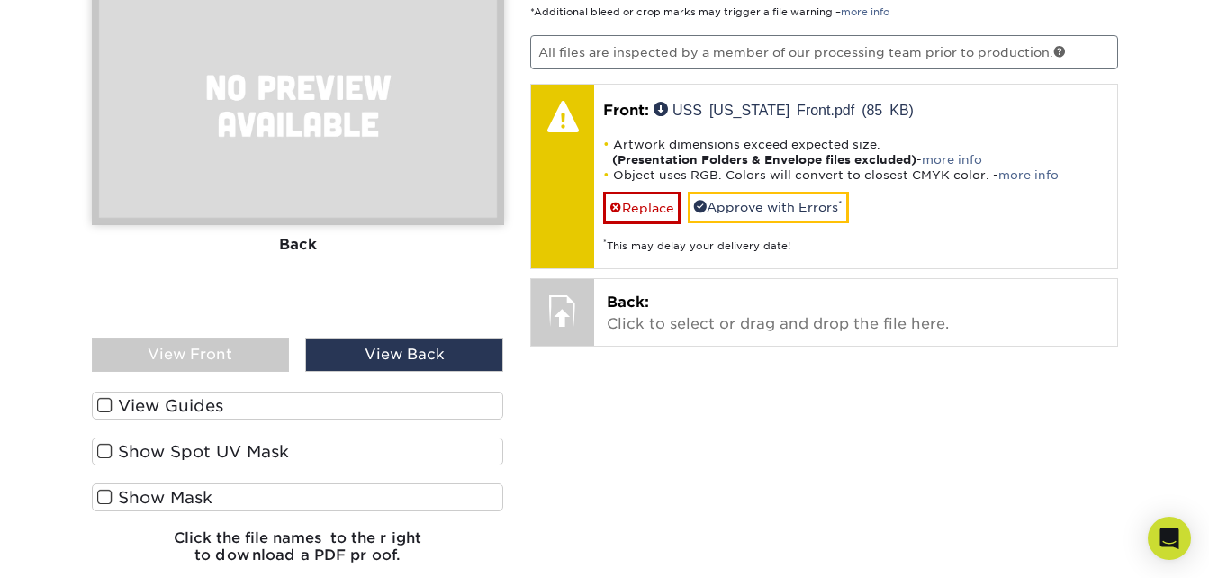
click at [239, 348] on div "View Front" at bounding box center [191, 355] width 198 height 34
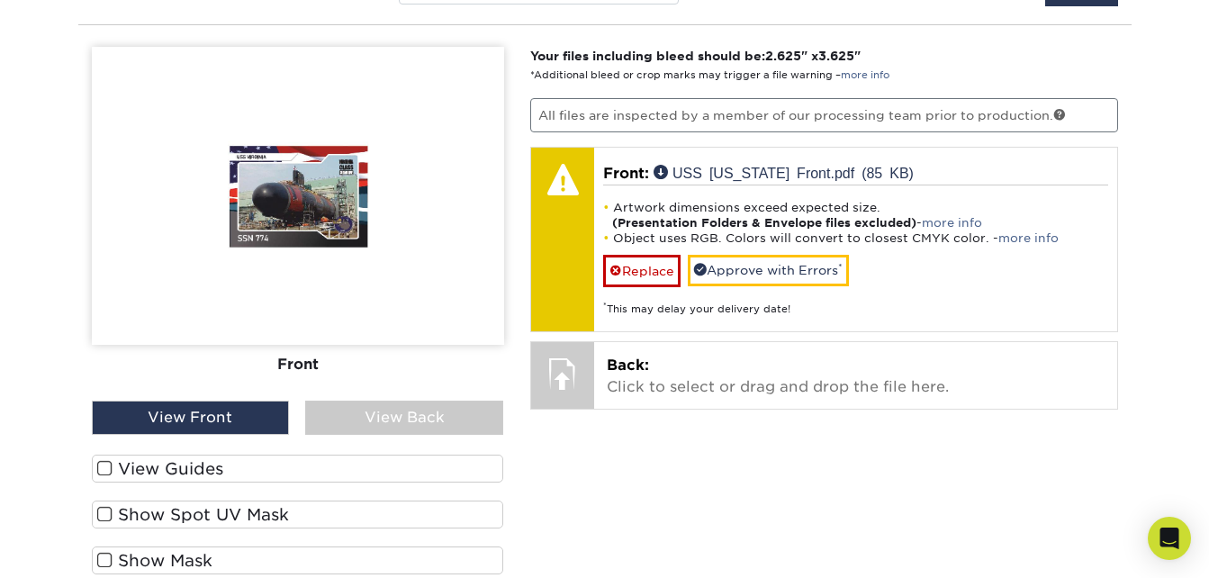
scroll to position [1261, 0]
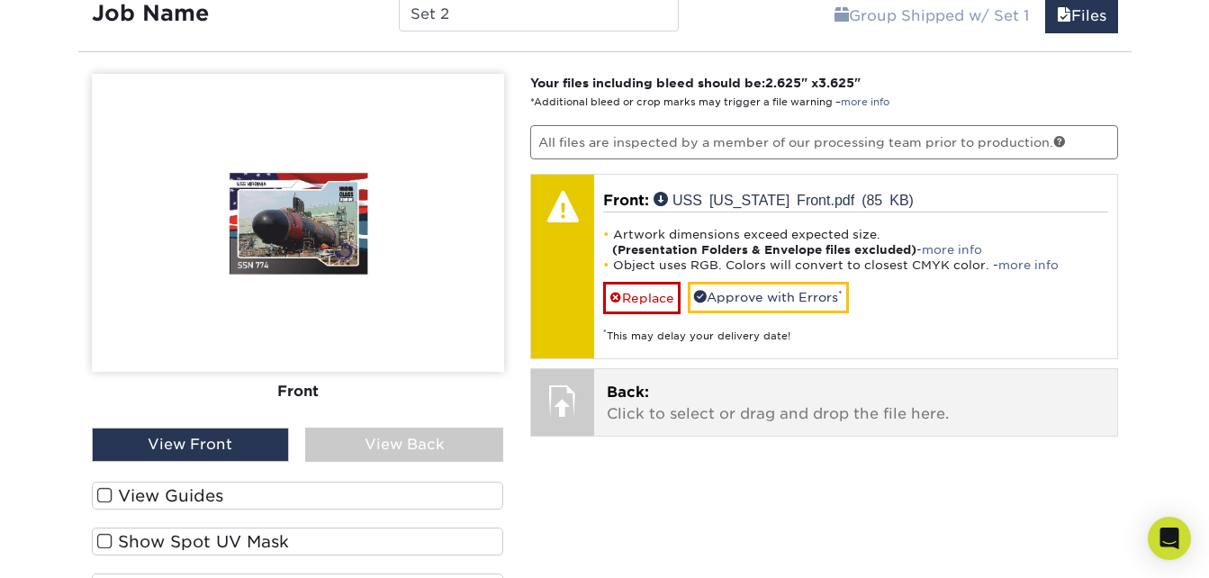
click at [611, 402] on p "Back: Click to select or drag and drop the file here." at bounding box center [856, 403] width 498 height 43
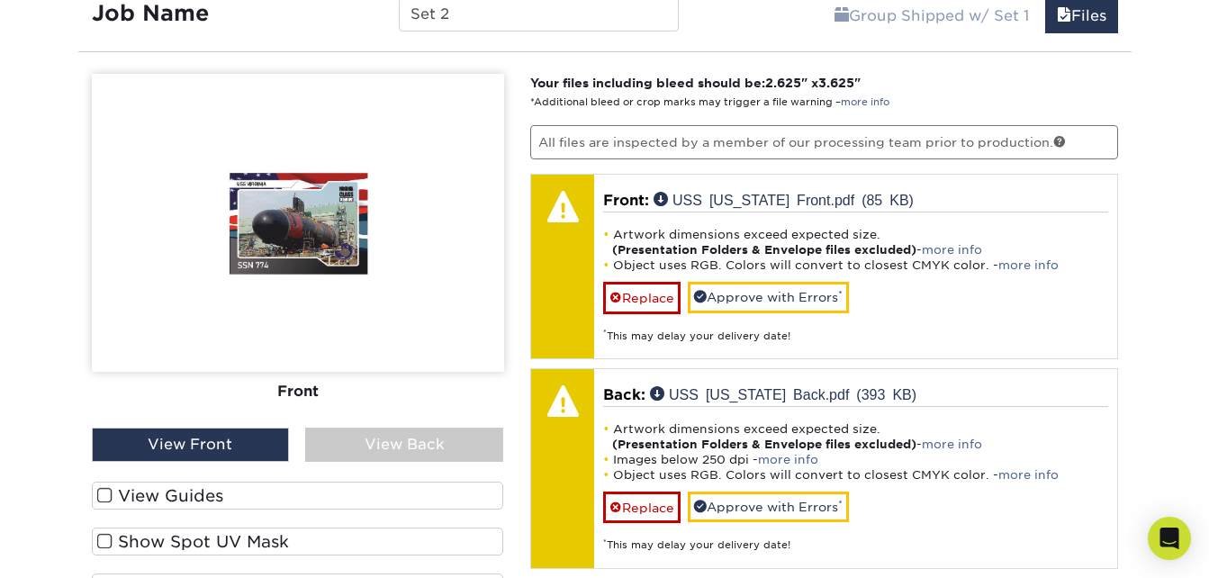
click at [424, 439] on div "View Back" at bounding box center [404, 445] width 198 height 34
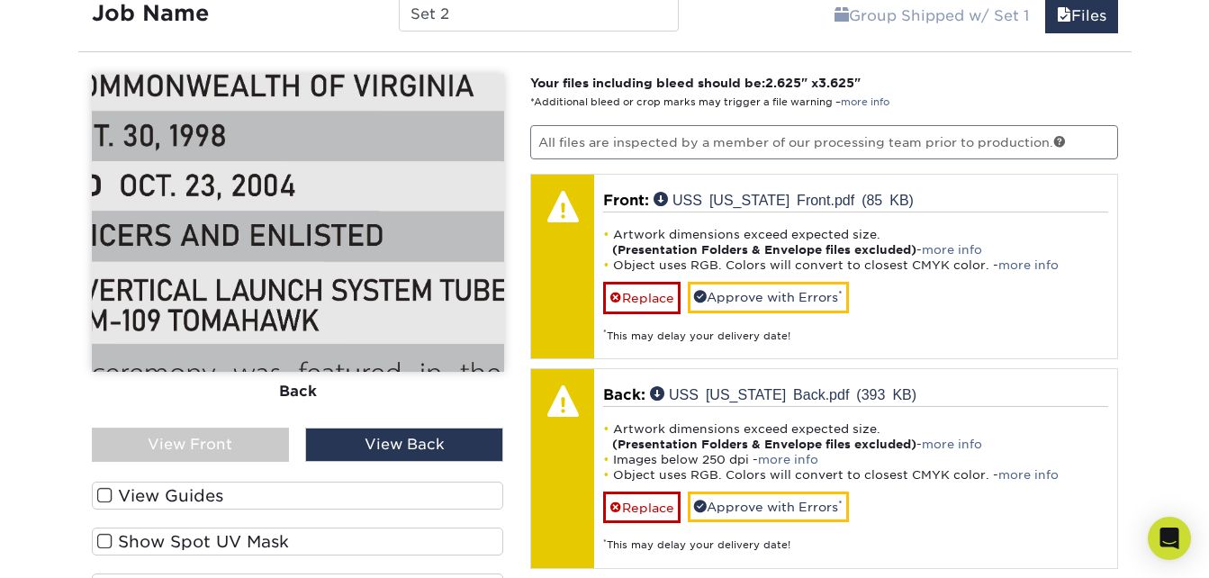
click at [229, 451] on div "View Front" at bounding box center [191, 445] width 198 height 34
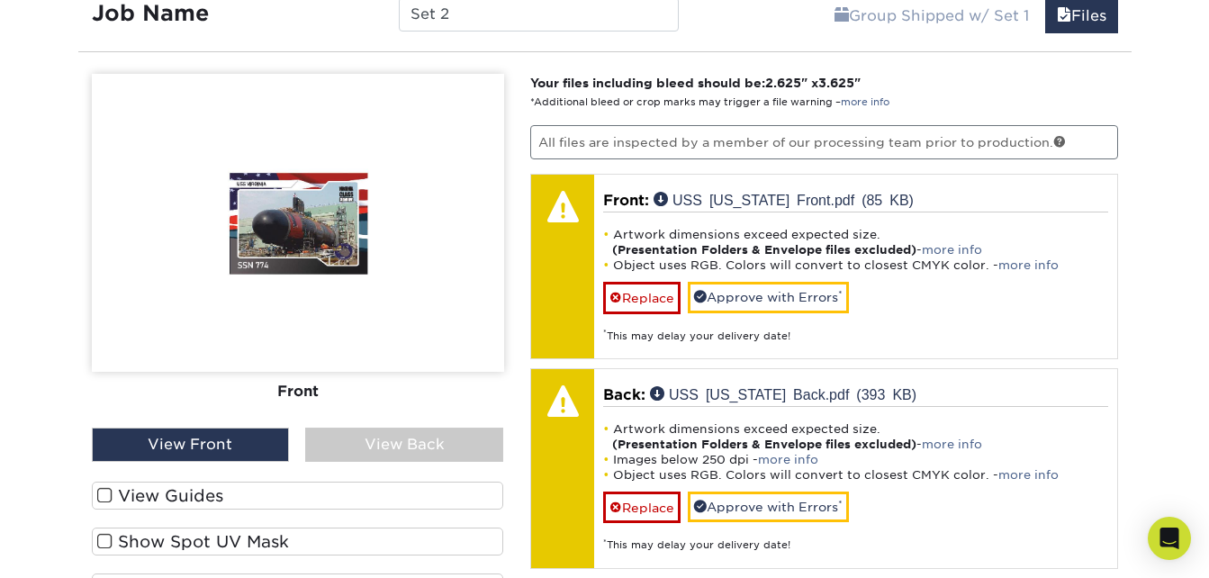
click at [400, 429] on div "View Back" at bounding box center [404, 445] width 198 height 34
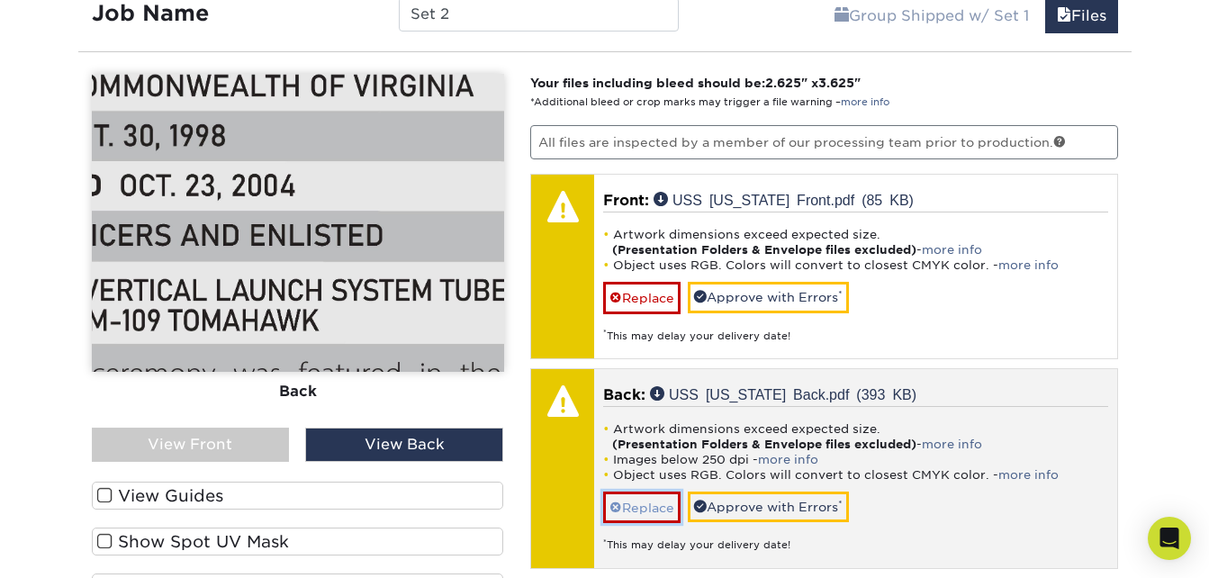
click at [636, 502] on link "Replace" at bounding box center [641, 508] width 77 height 32
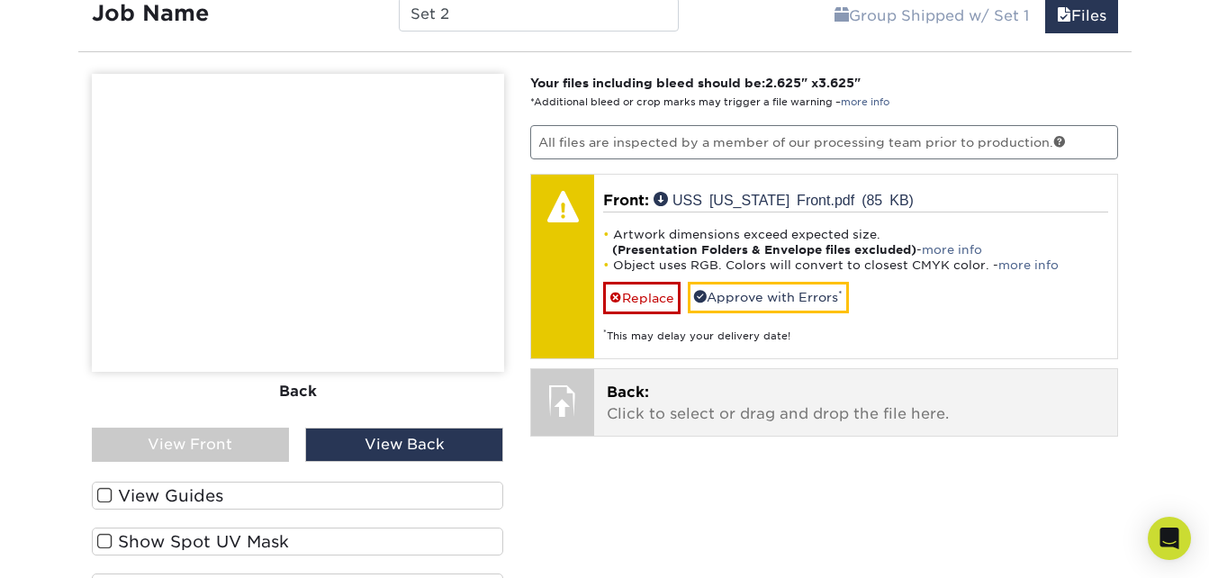
click at [682, 414] on p "Back: Click to select or drag and drop the file here." at bounding box center [856, 403] width 498 height 43
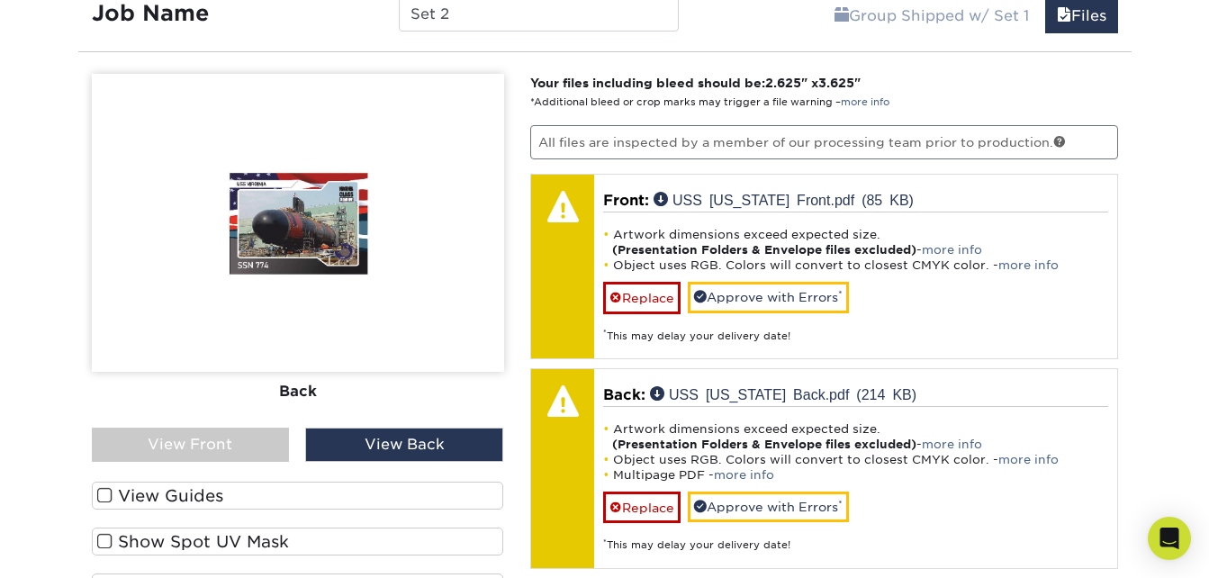
click at [255, 442] on div "View Front" at bounding box center [191, 445] width 198 height 34
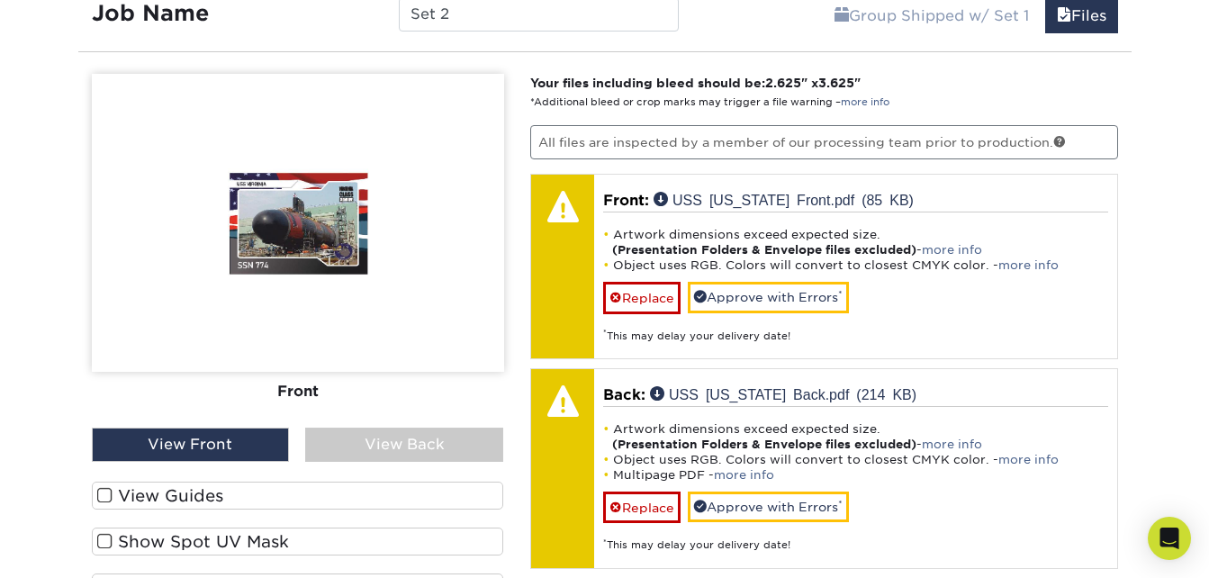
click at [395, 439] on div "View Back" at bounding box center [404, 445] width 198 height 34
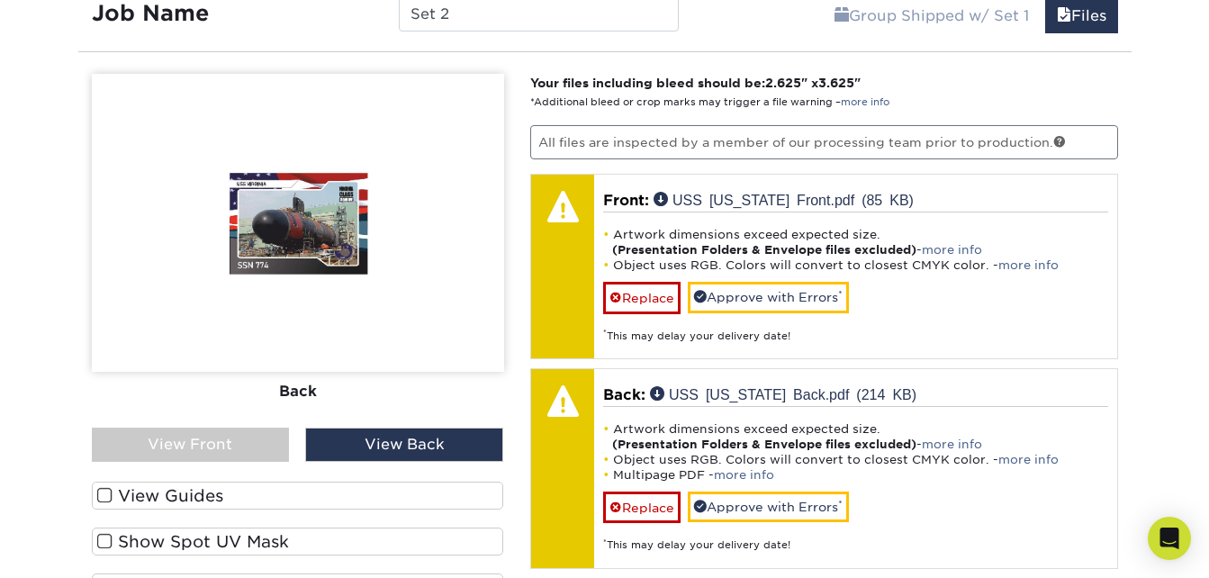
click at [267, 441] on div "View Front" at bounding box center [191, 445] width 198 height 34
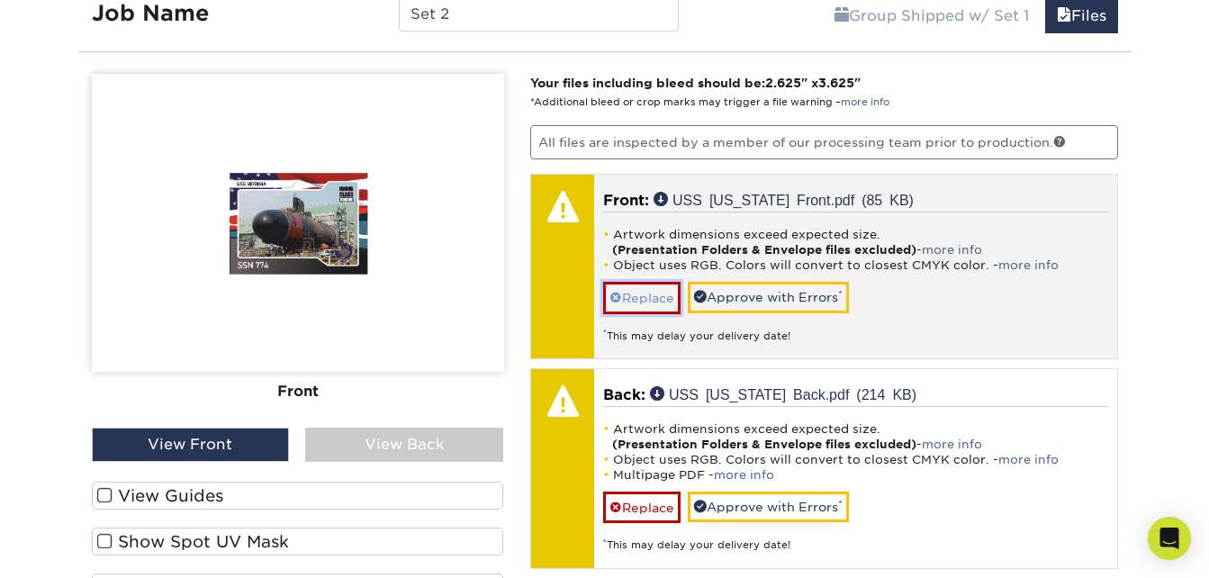
click at [664, 290] on link "Replace" at bounding box center [641, 298] width 77 height 32
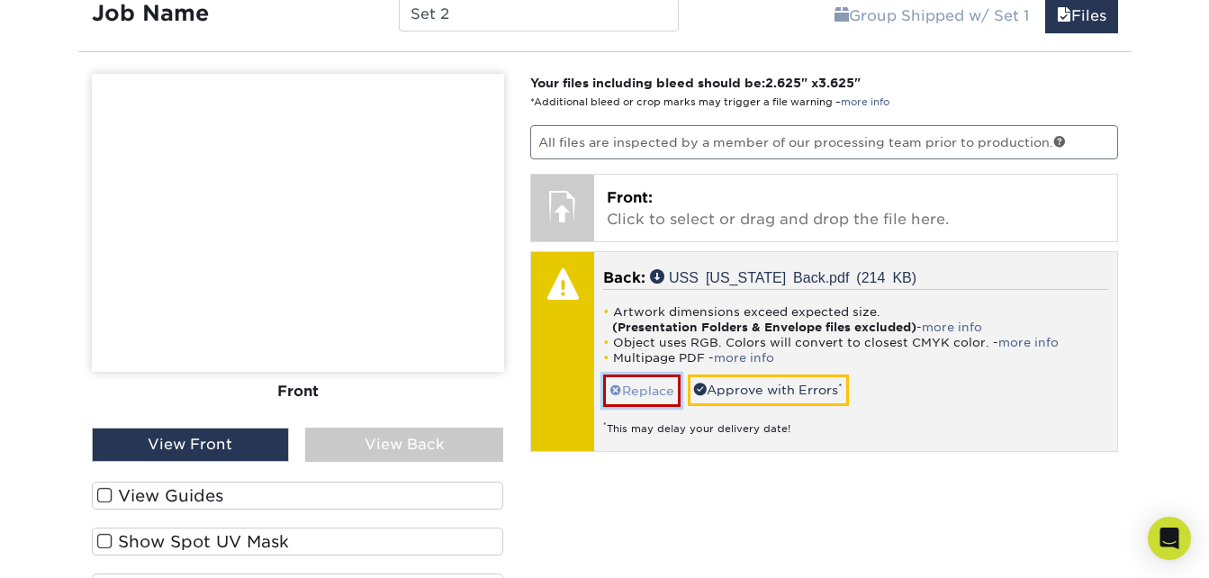
click at [633, 381] on link "Replace" at bounding box center [641, 391] width 77 height 32
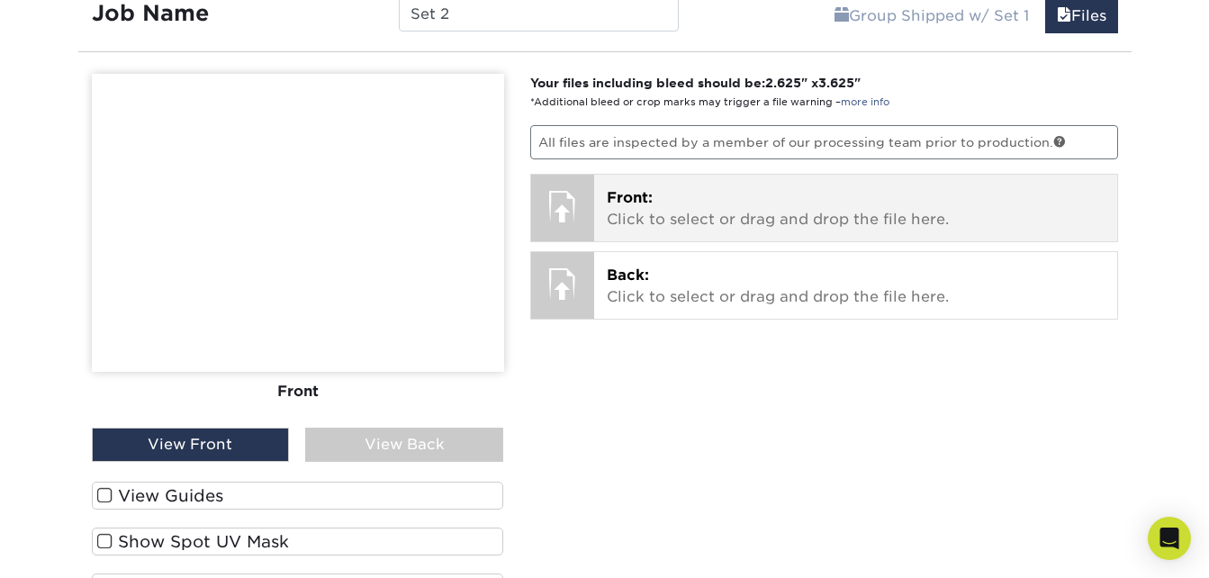
click at [655, 203] on p "Front: Click to select or drag and drop the file here." at bounding box center [856, 208] width 498 height 43
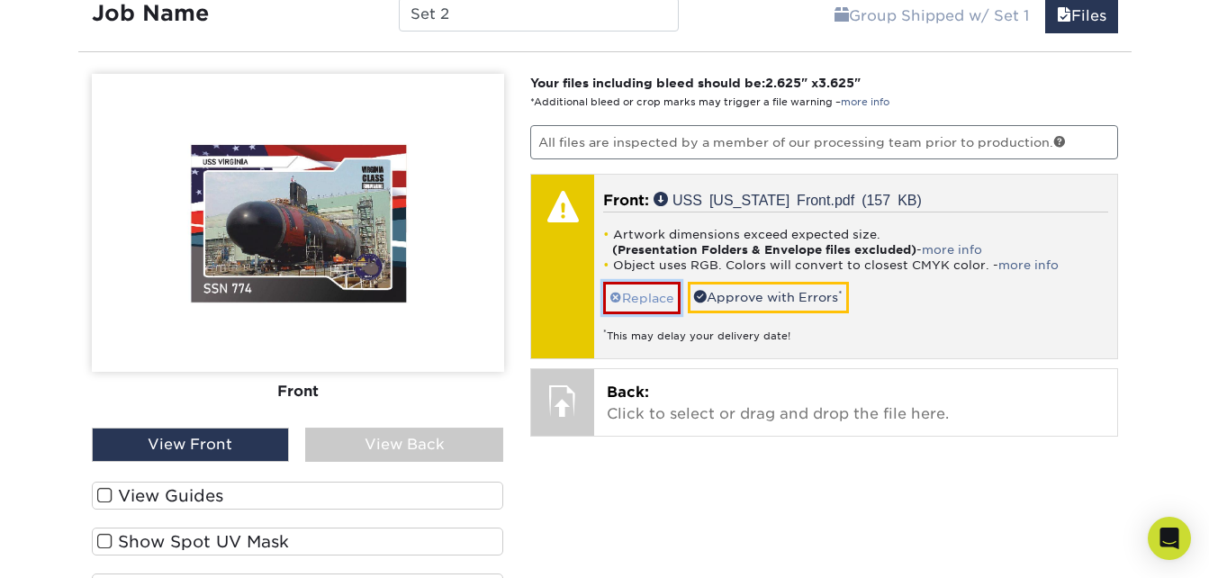
click at [612, 293] on span at bounding box center [616, 298] width 13 height 14
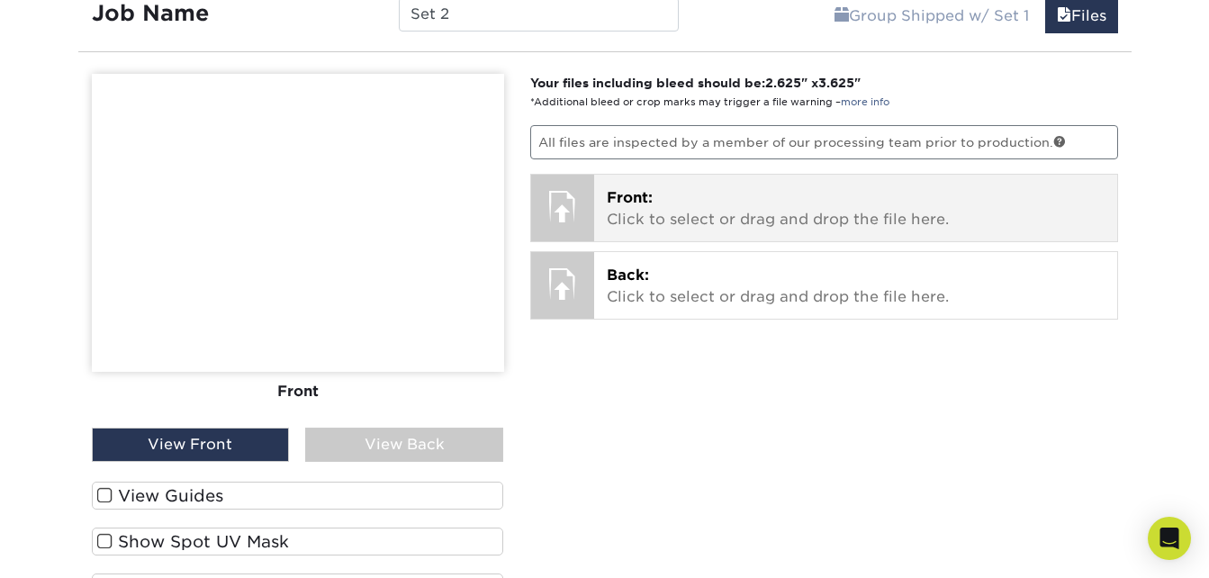
click at [576, 215] on div at bounding box center [562, 206] width 63 height 63
click at [873, 220] on p "Front: Click to select or drag and drop the file here." at bounding box center [856, 208] width 498 height 43
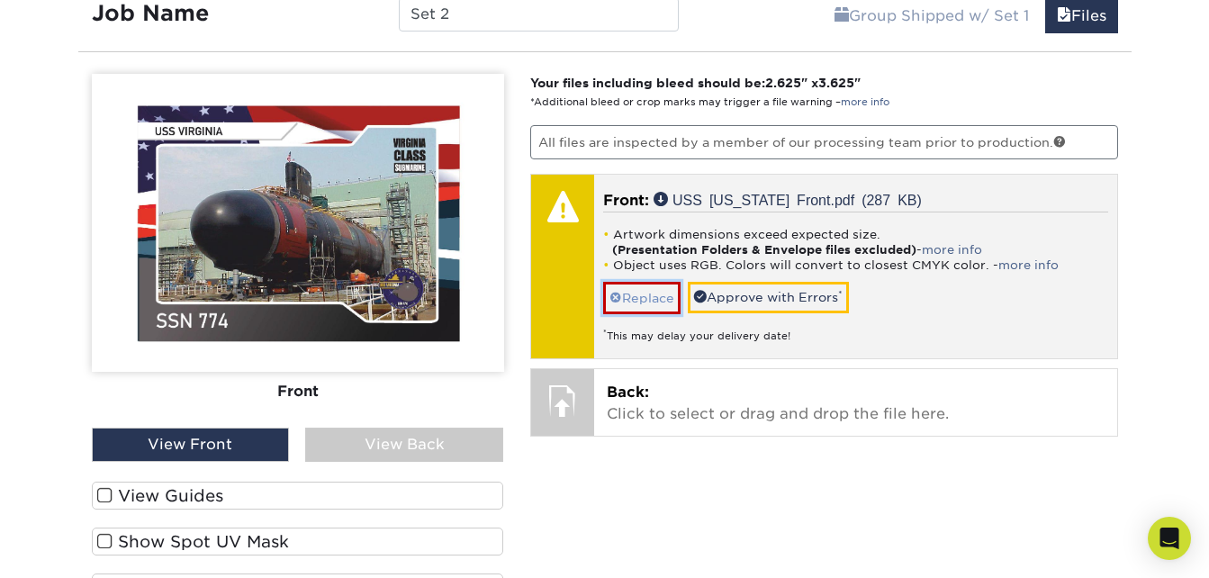
click at [656, 304] on link "Replace" at bounding box center [641, 298] width 77 height 32
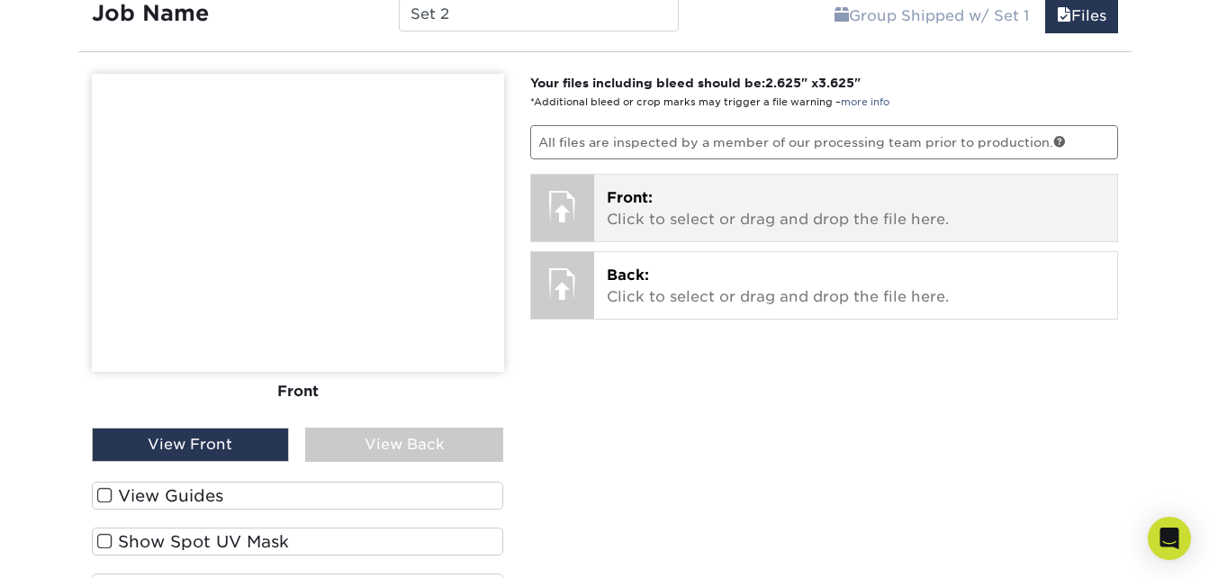
click at [679, 196] on p "Front: Click to select or drag and drop the file here." at bounding box center [856, 208] width 498 height 43
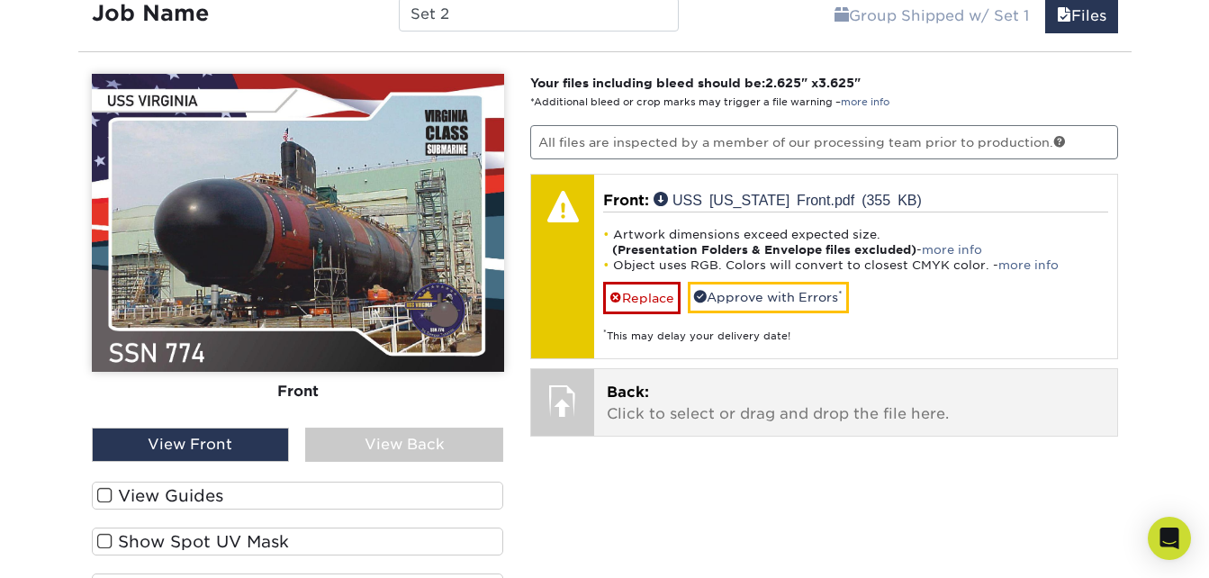
click at [692, 386] on p "Back: Click to select or drag and drop the file here." at bounding box center [856, 403] width 498 height 43
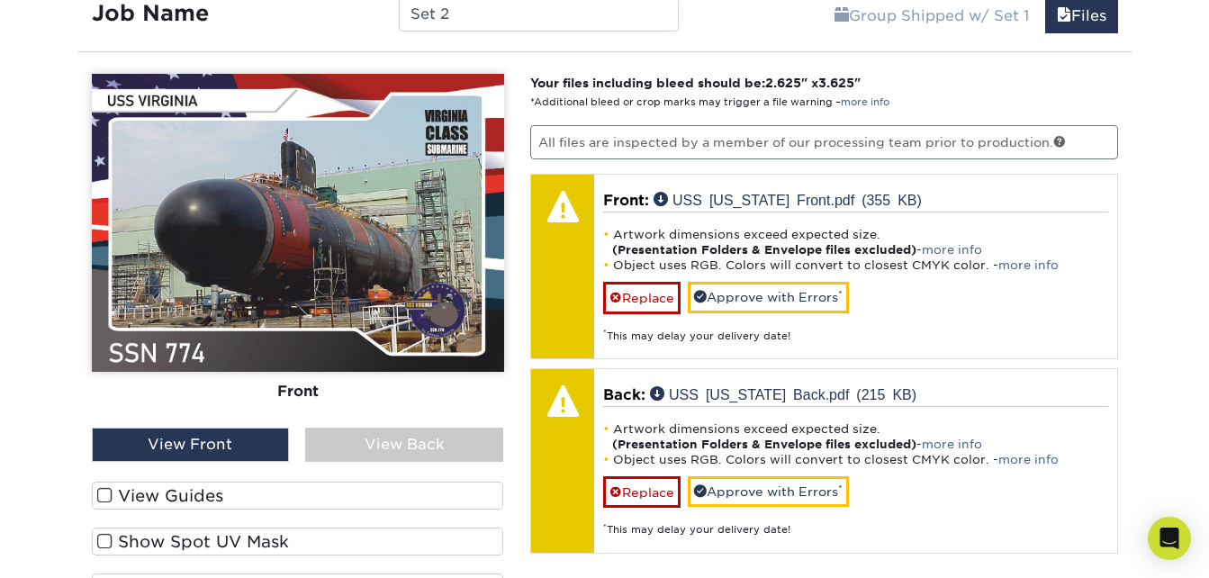
click at [405, 447] on div "View Back" at bounding box center [404, 445] width 198 height 34
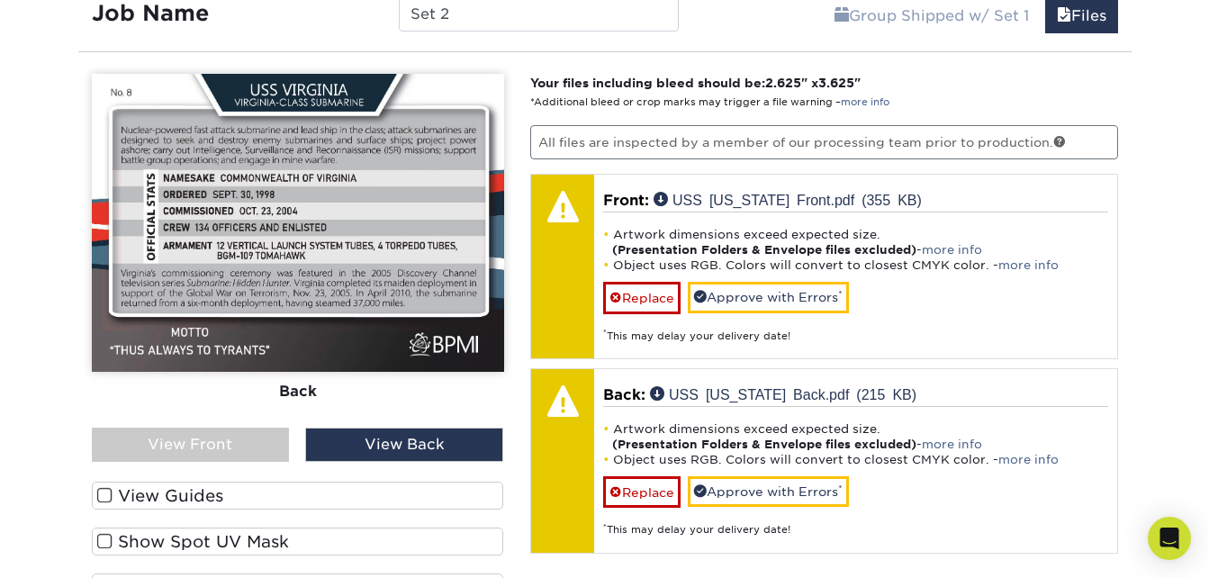
click at [259, 452] on div "View Front" at bounding box center [191, 445] width 198 height 34
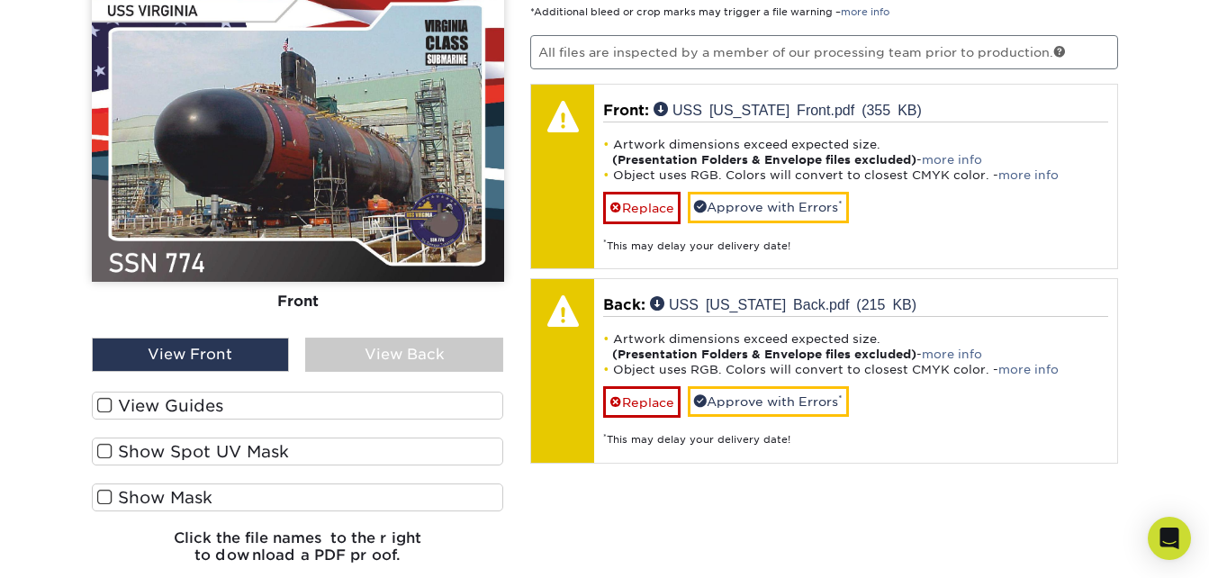
click at [243, 400] on label "View Guides" at bounding box center [298, 406] width 412 height 28
click at [0, 0] on input "View Guides" at bounding box center [0, 0] width 0 height 0
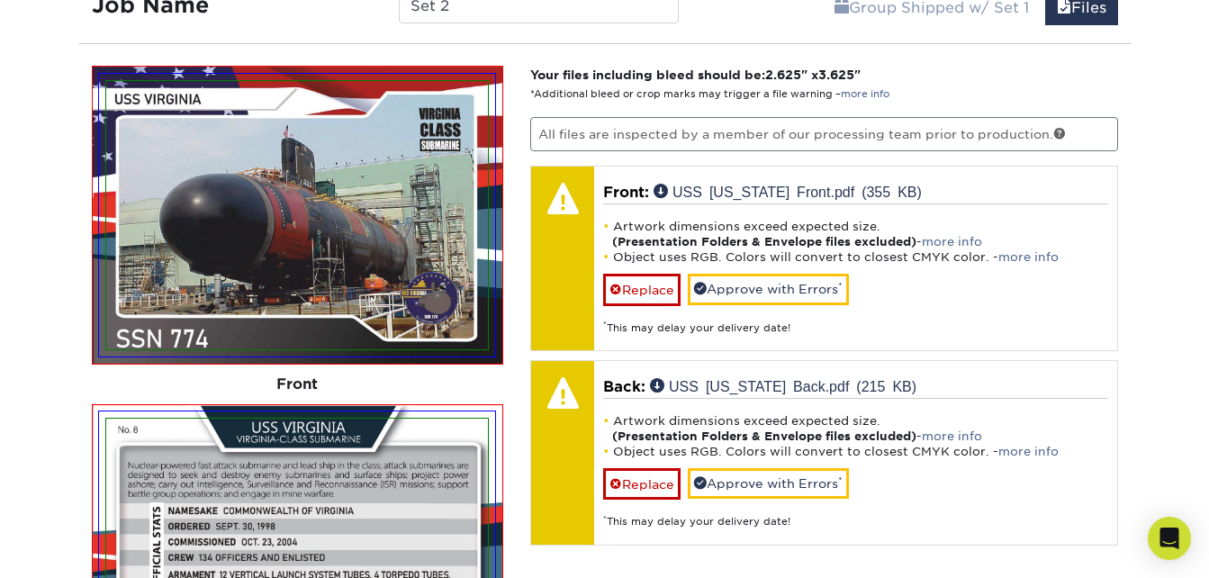
scroll to position [1237, 0]
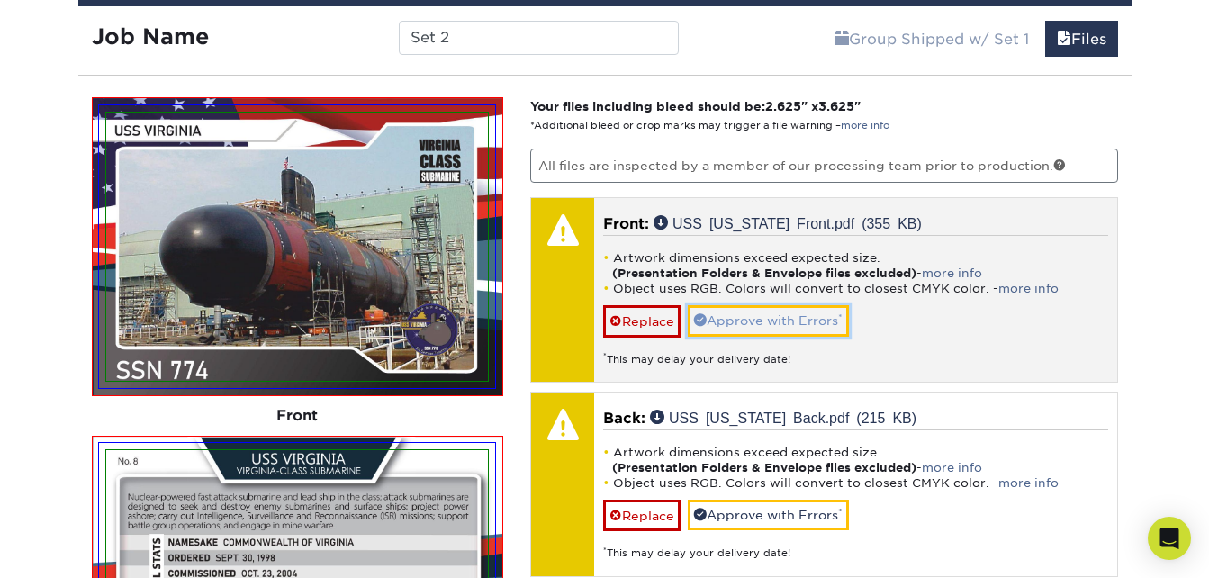
click at [782, 325] on link "Approve with Errors *" at bounding box center [768, 320] width 161 height 31
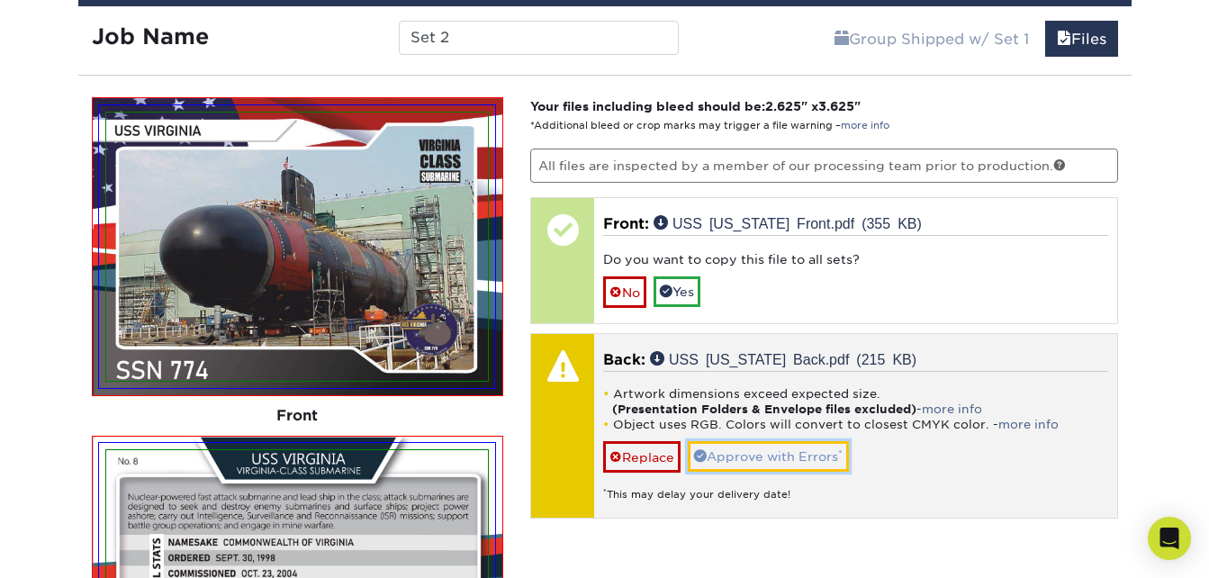
click at [791, 452] on link "Approve with Errors *" at bounding box center [768, 456] width 161 height 31
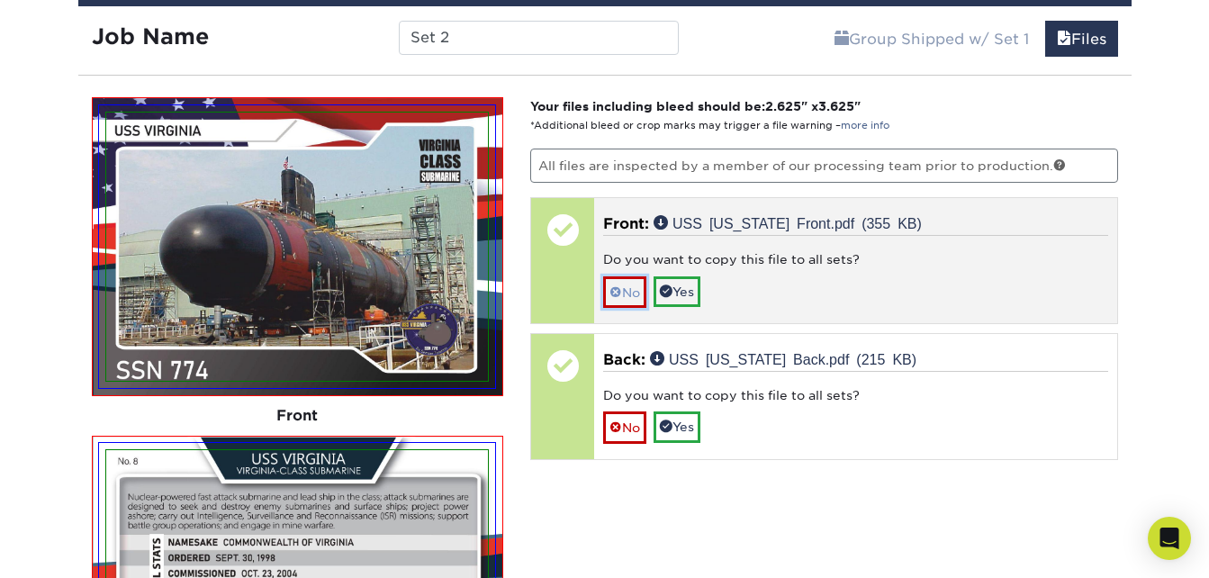
click at [621, 296] on span at bounding box center [616, 292] width 13 height 14
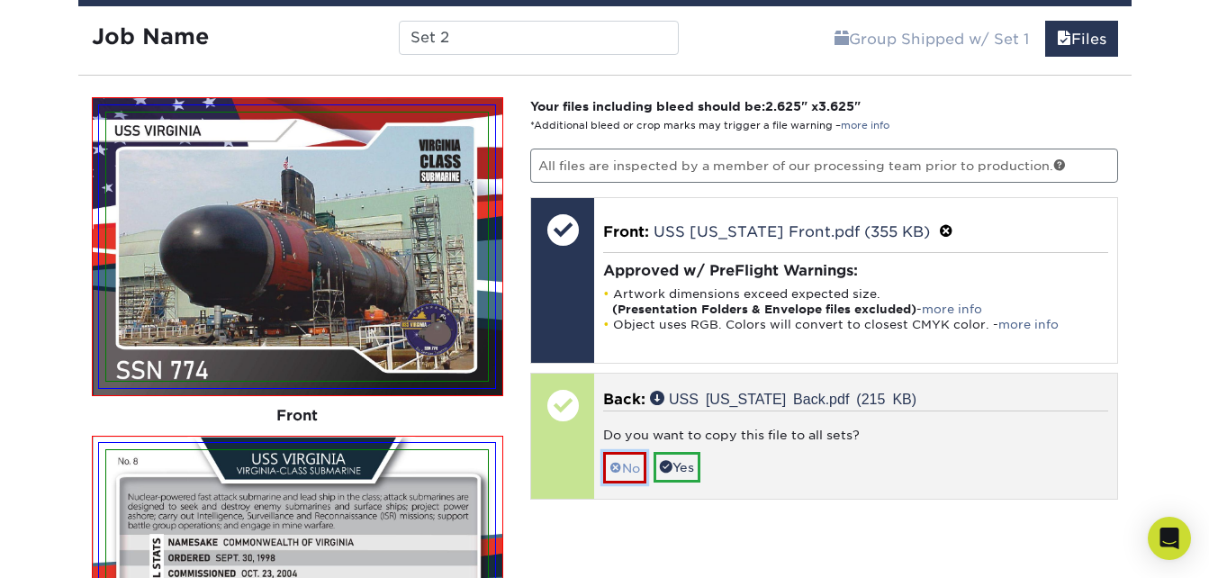
click at [629, 474] on link "No" at bounding box center [624, 468] width 43 height 32
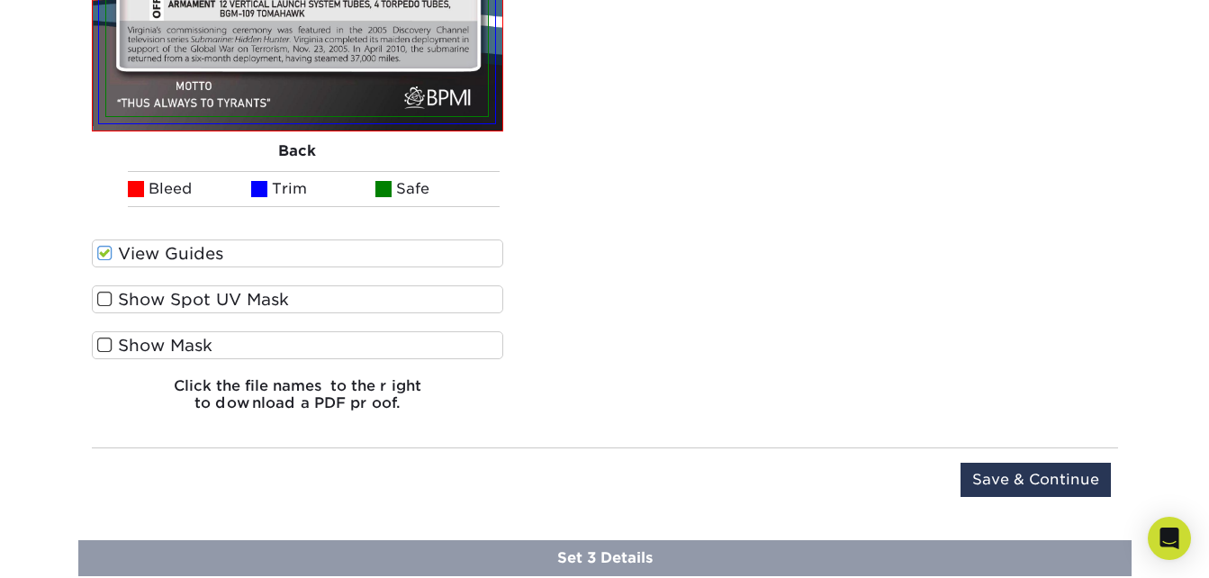
scroll to position [1867, 0]
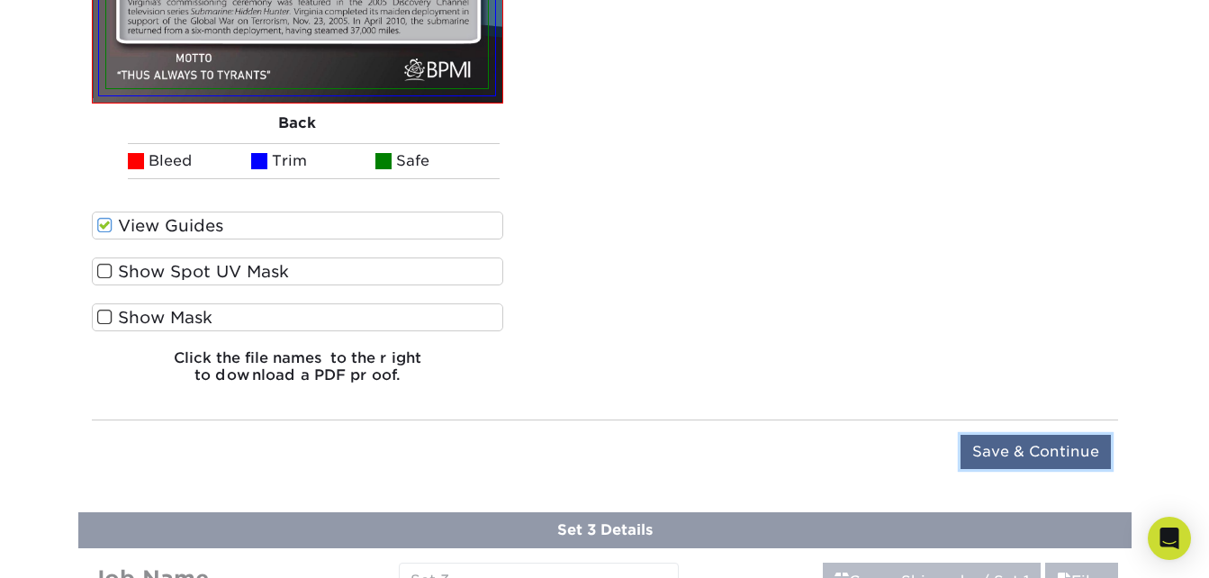
click at [985, 445] on input "Save & Continue" at bounding box center [1036, 452] width 150 height 34
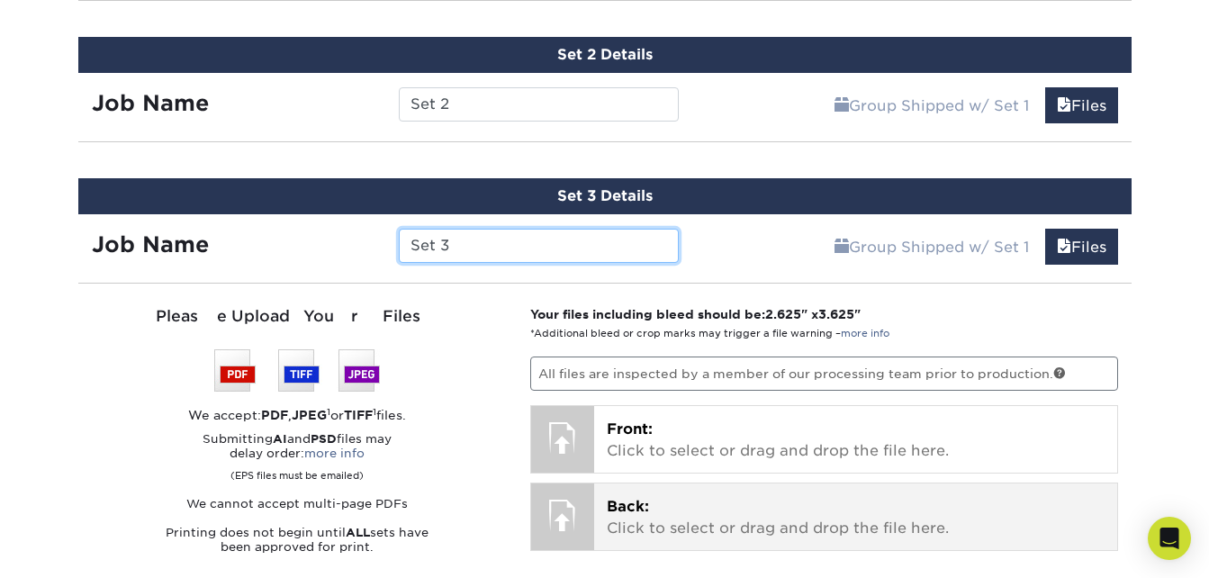
scroll to position [1080, 0]
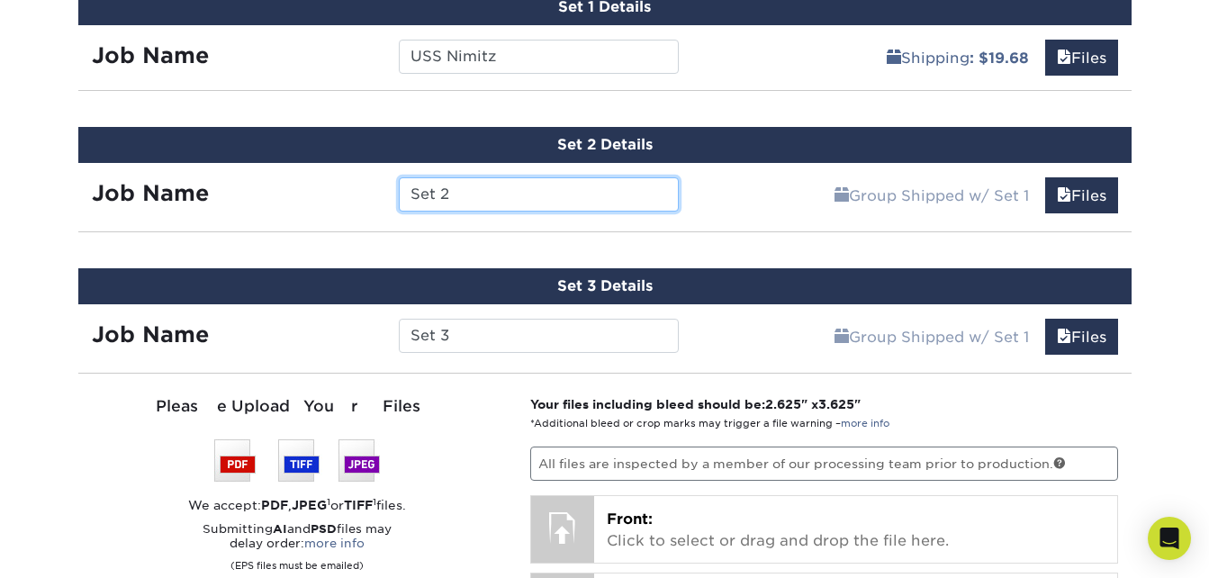
drag, startPoint x: 496, startPoint y: 211, endPoint x: 396, endPoint y: 194, distance: 101.4
click at [396, 194] on div "Set 2" at bounding box center [538, 194] width 307 height 34
type input "USS [US_STATE]"
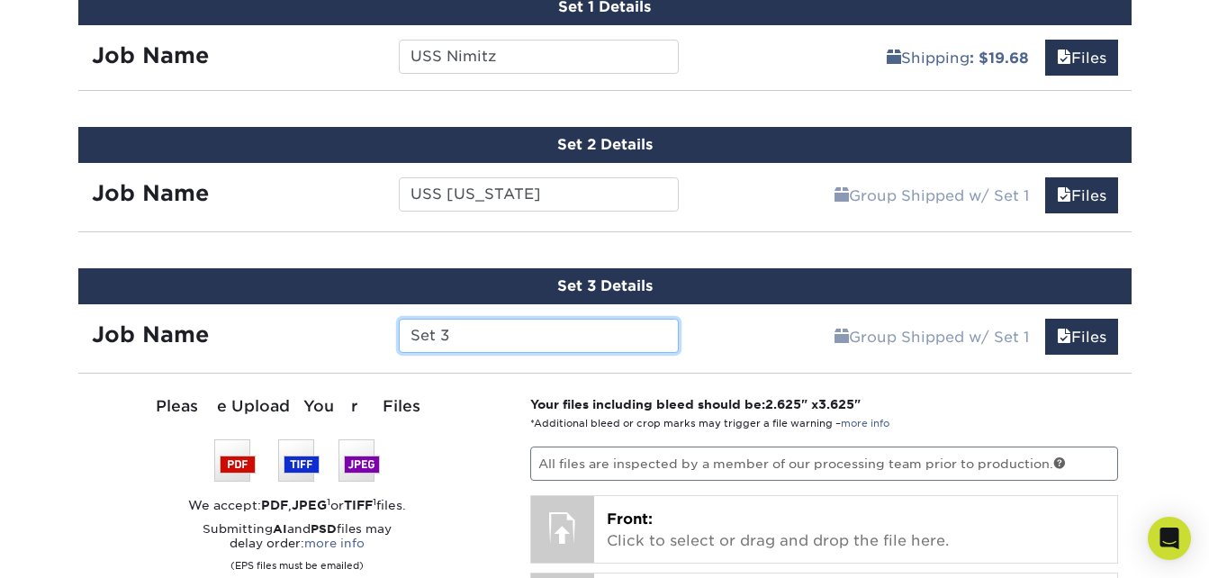
click at [465, 342] on input "Set 3" at bounding box center [539, 336] width 280 height 34
drag, startPoint x: 416, startPoint y: 335, endPoint x: 368, endPoint y: 330, distance: 47.9
click at [368, 330] on div "Job Name Set 3" at bounding box center [385, 336] width 615 height 34
click at [536, 330] on input "USS" at bounding box center [539, 336] width 280 height 34
type input "USS Thresher"
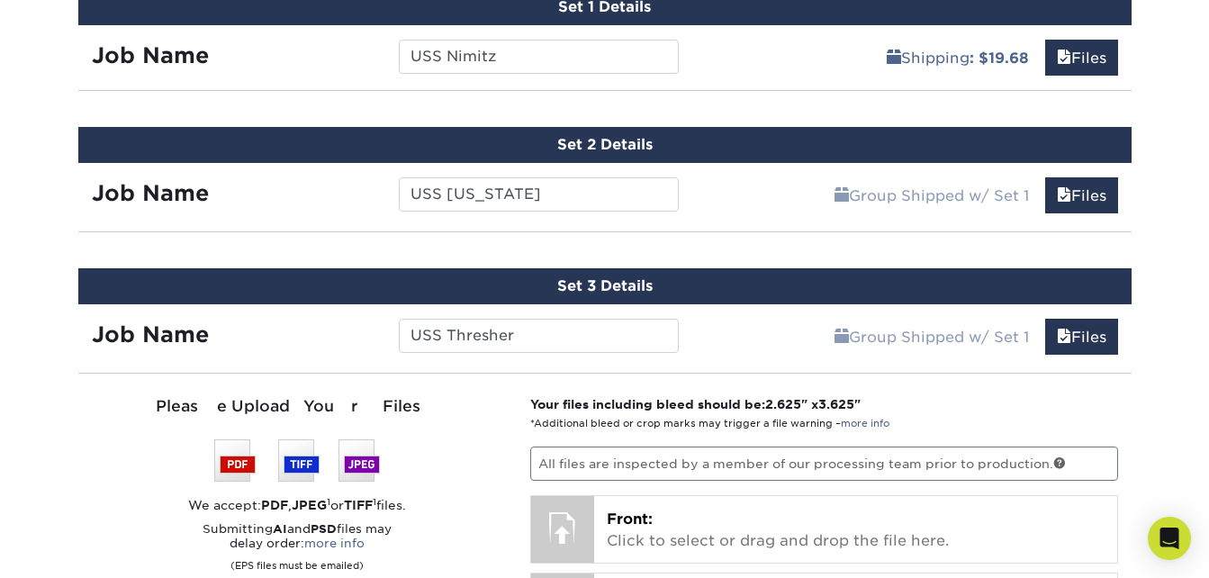
click at [773, 332] on div "Group Shipped w/ Set 1 Files Continue" at bounding box center [911, 331] width 439 height 54
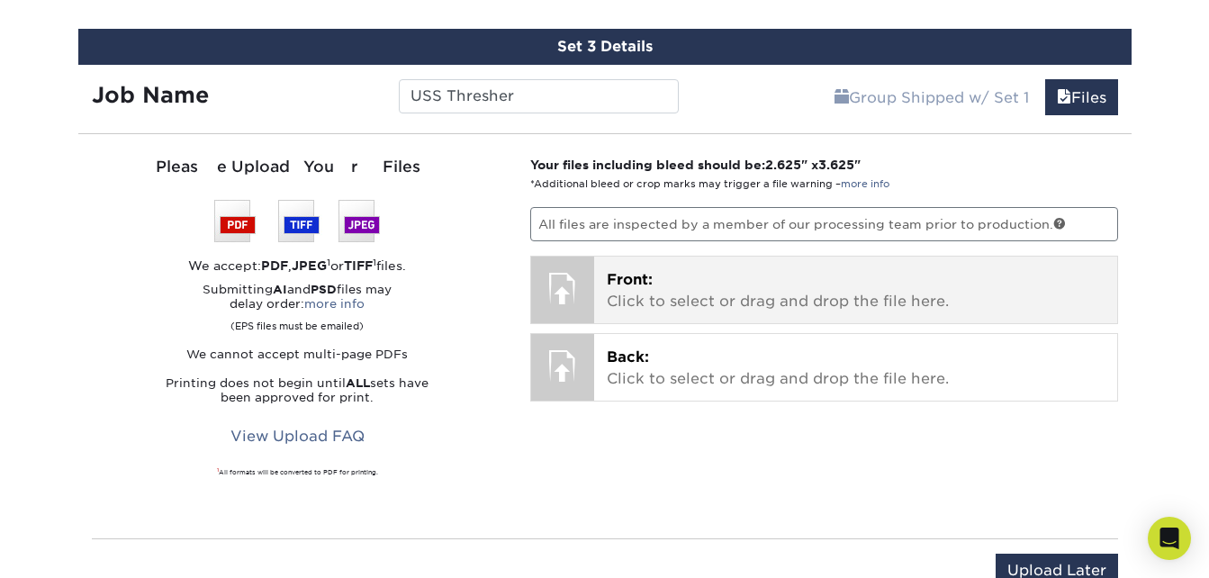
scroll to position [1351, 0]
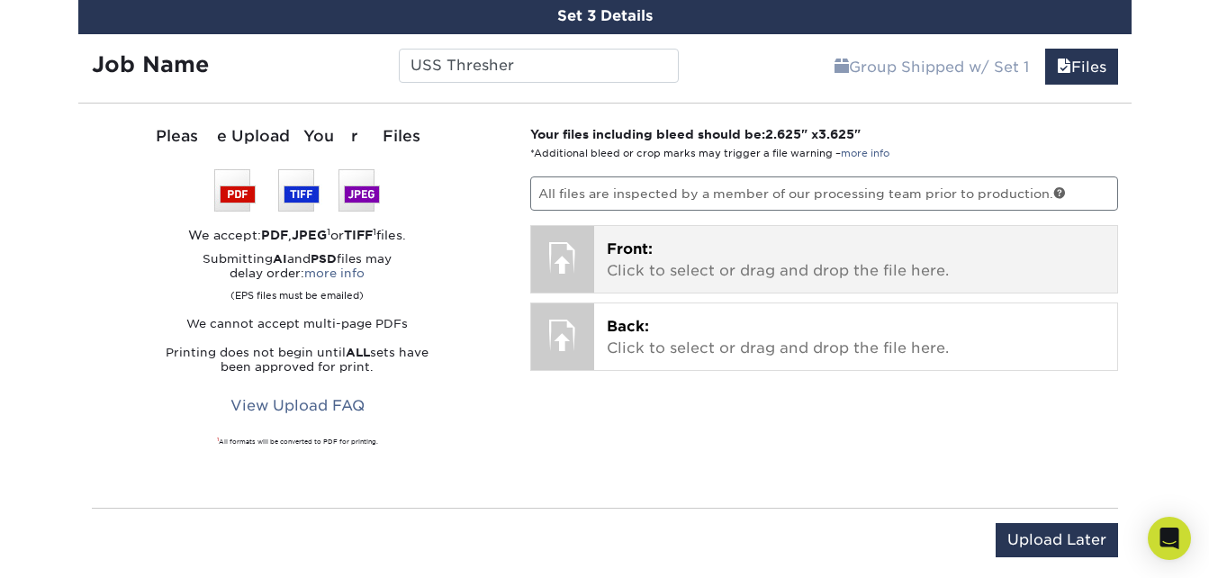
click at [673, 259] on p "Front: Click to select or drag and drop the file here." at bounding box center [856, 260] width 498 height 43
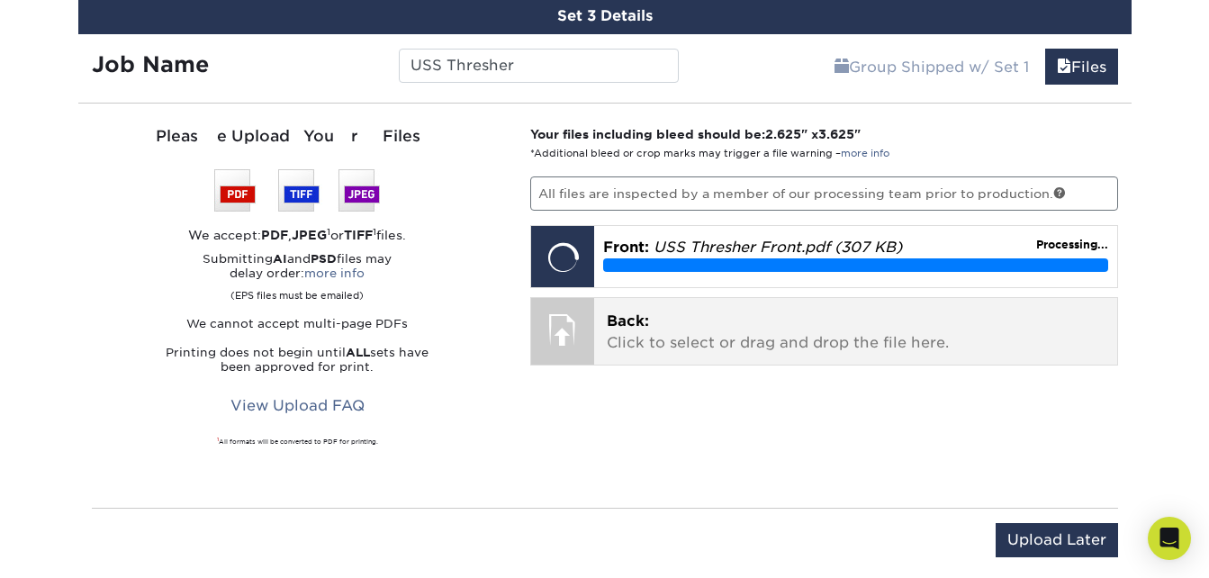
click at [716, 327] on p "Back: Click to select or drag and drop the file here." at bounding box center [856, 332] width 498 height 43
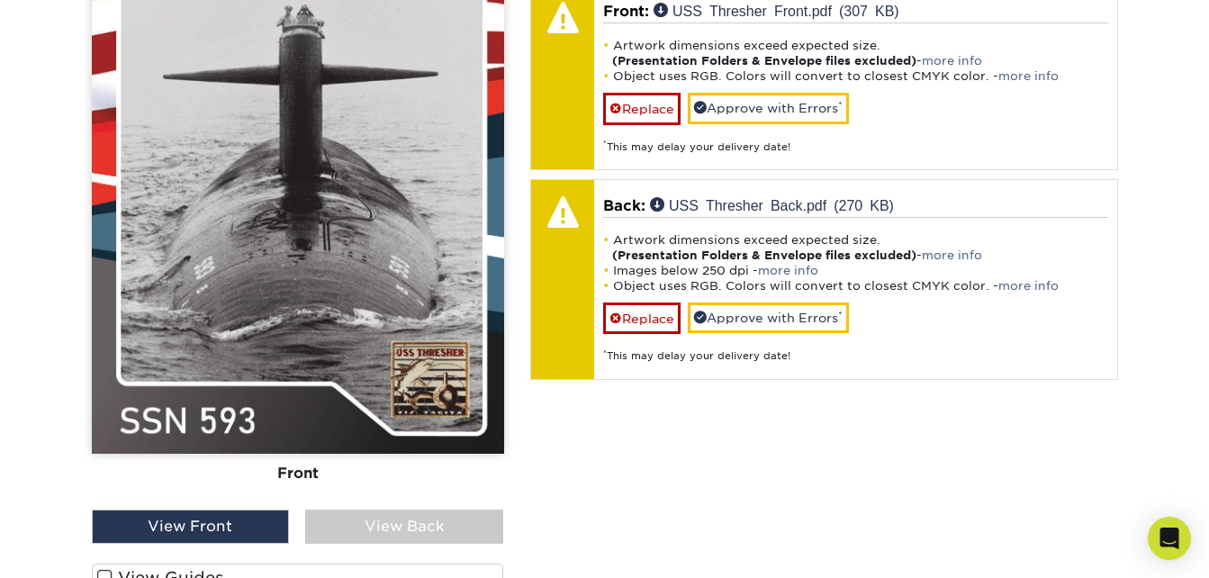
scroll to position [1621, 0]
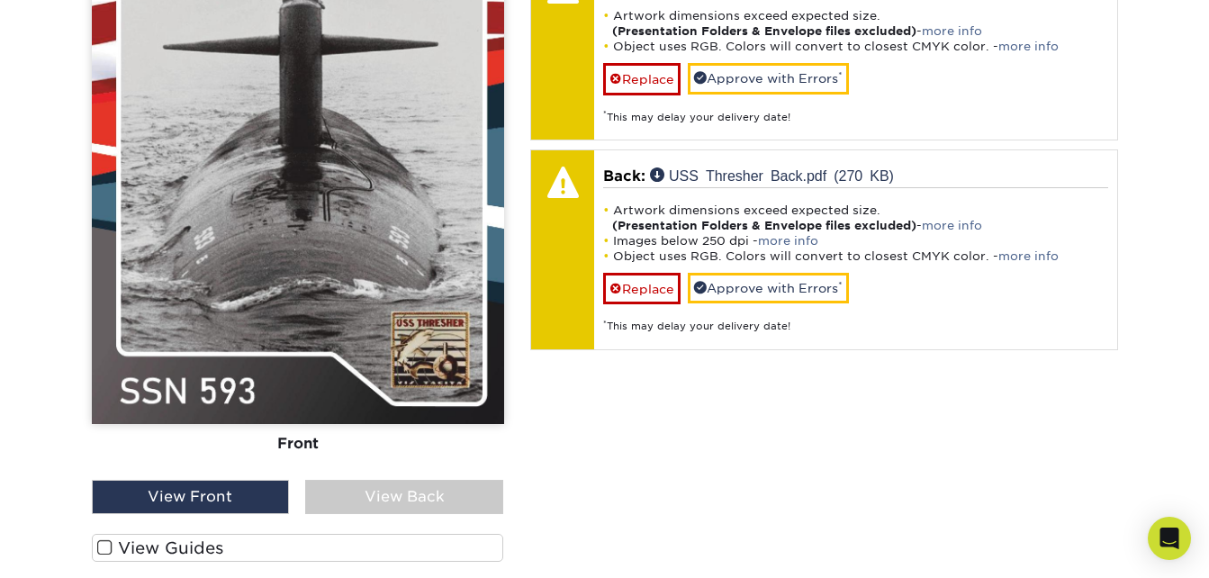
click at [377, 489] on div "View Back" at bounding box center [404, 497] width 198 height 34
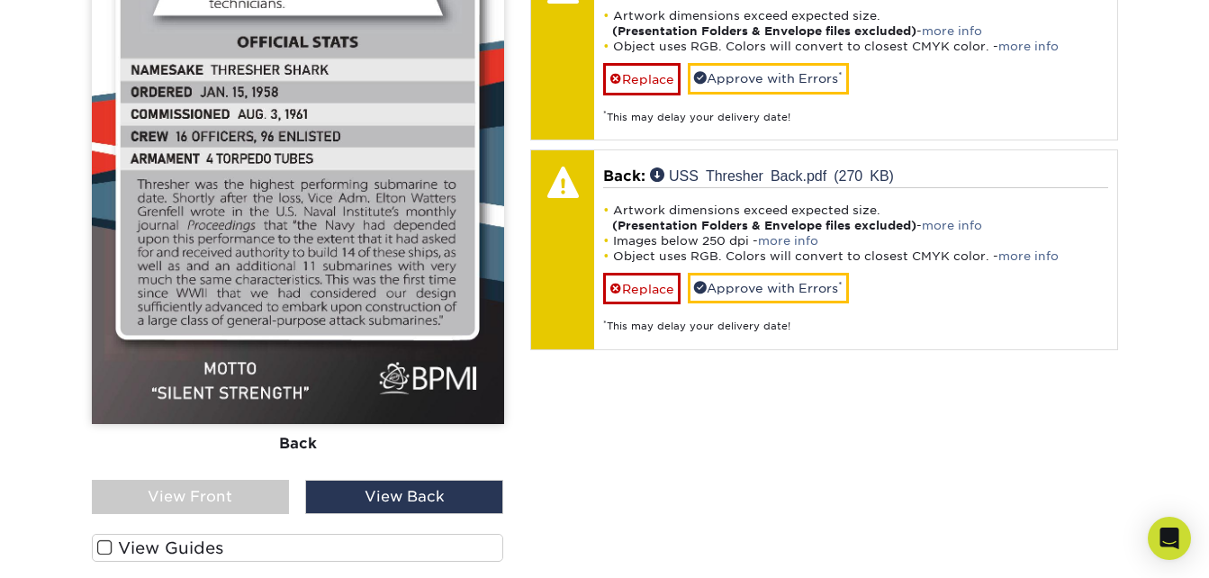
click at [236, 488] on div "View Front" at bounding box center [191, 497] width 198 height 34
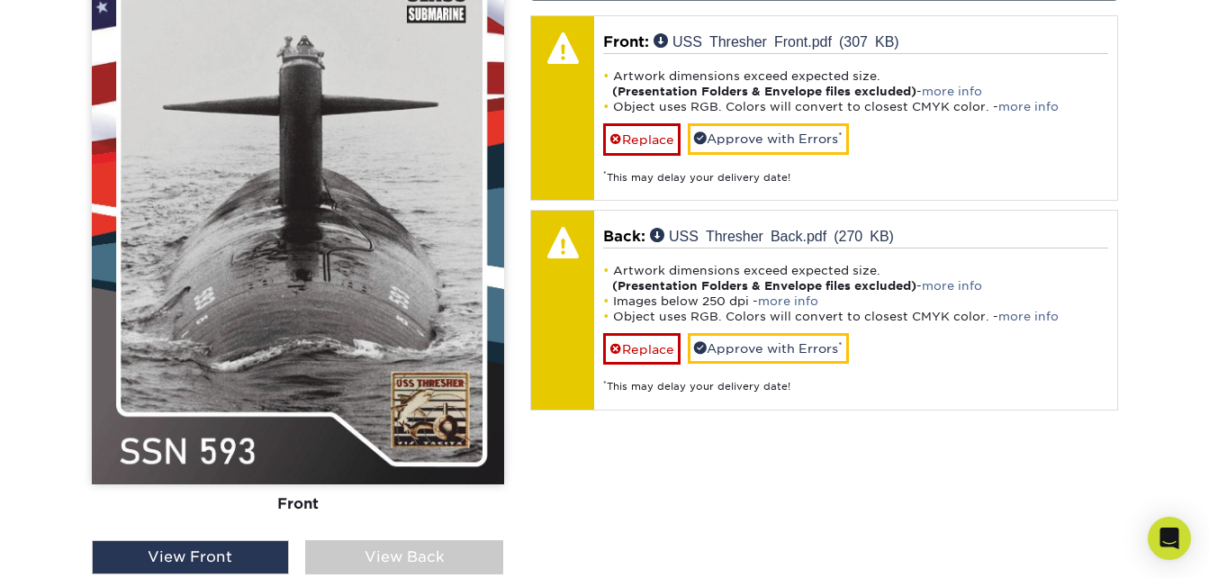
scroll to position [1441, 0]
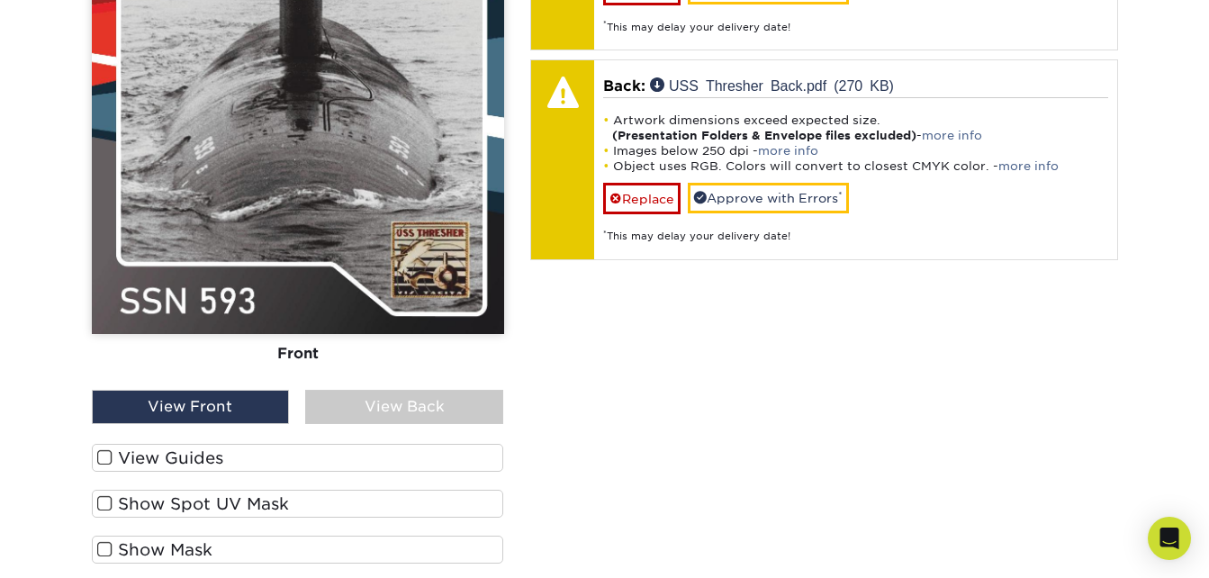
click at [188, 455] on label "View Guides" at bounding box center [298, 458] width 412 height 28
click at [0, 0] on input "View Guides" at bounding box center [0, 0] width 0 height 0
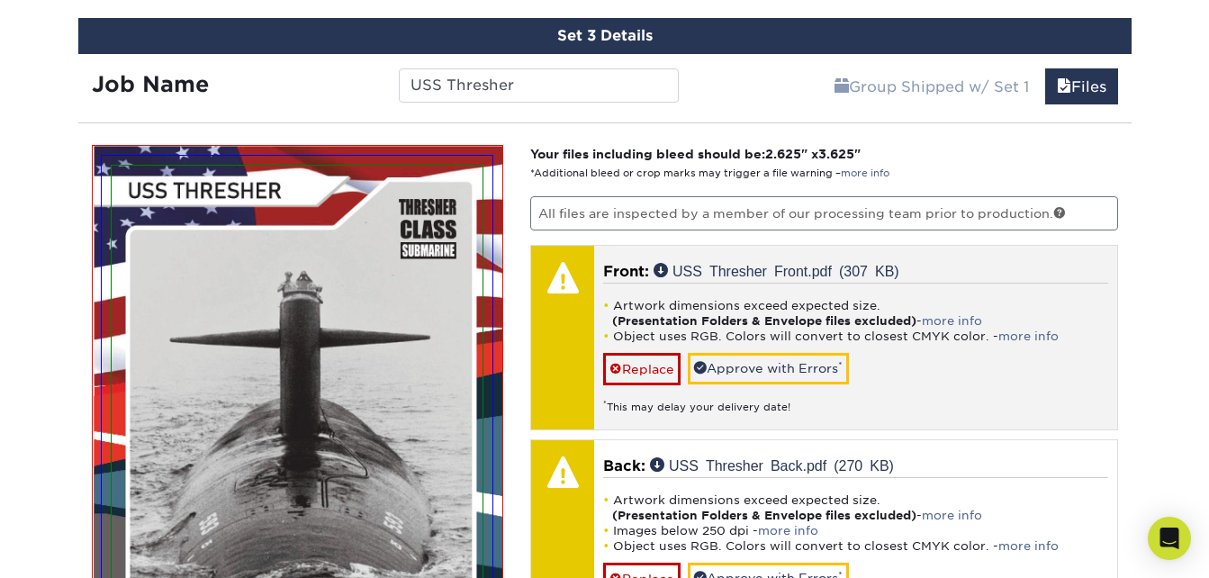
scroll to position [1325, 0]
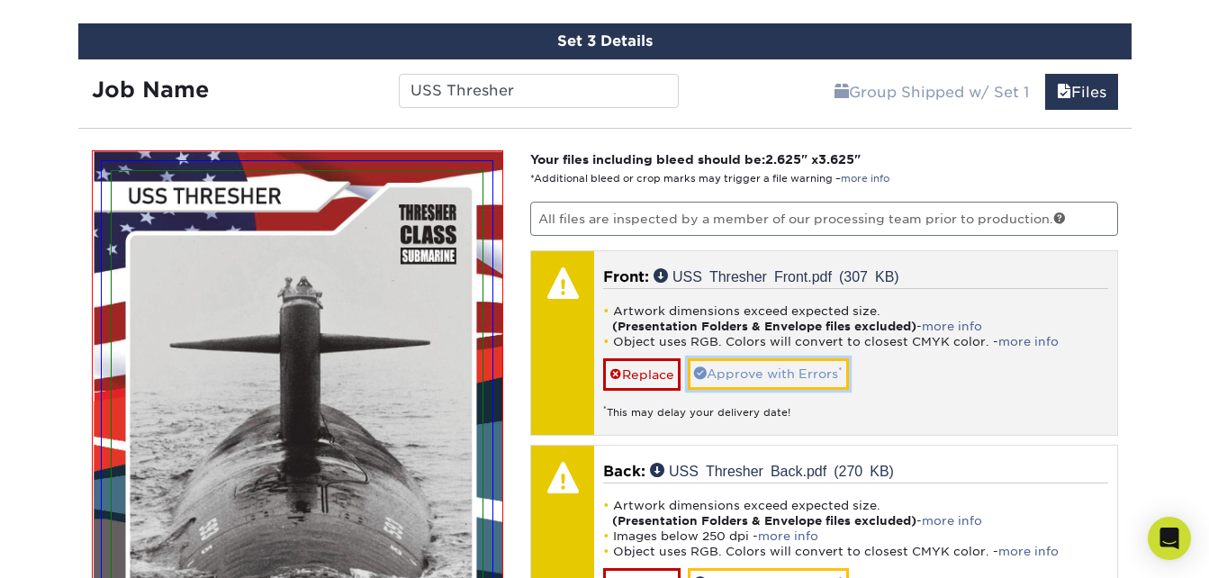
click at [815, 383] on link "Approve with Errors *" at bounding box center [768, 373] width 161 height 31
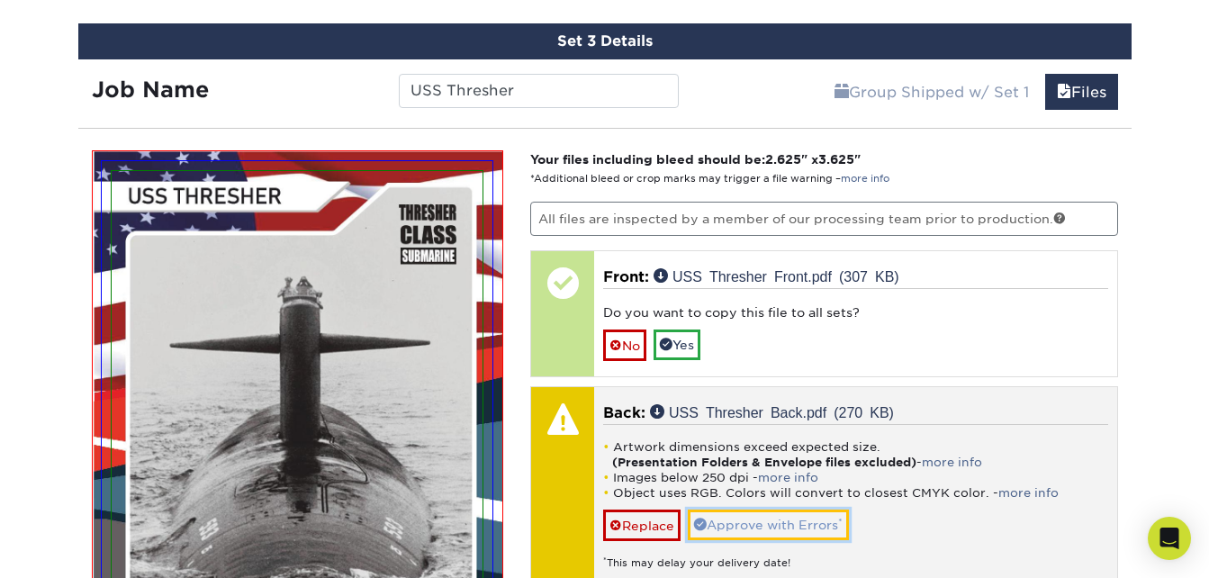
click at [773, 514] on link "Approve with Errors *" at bounding box center [768, 525] width 161 height 31
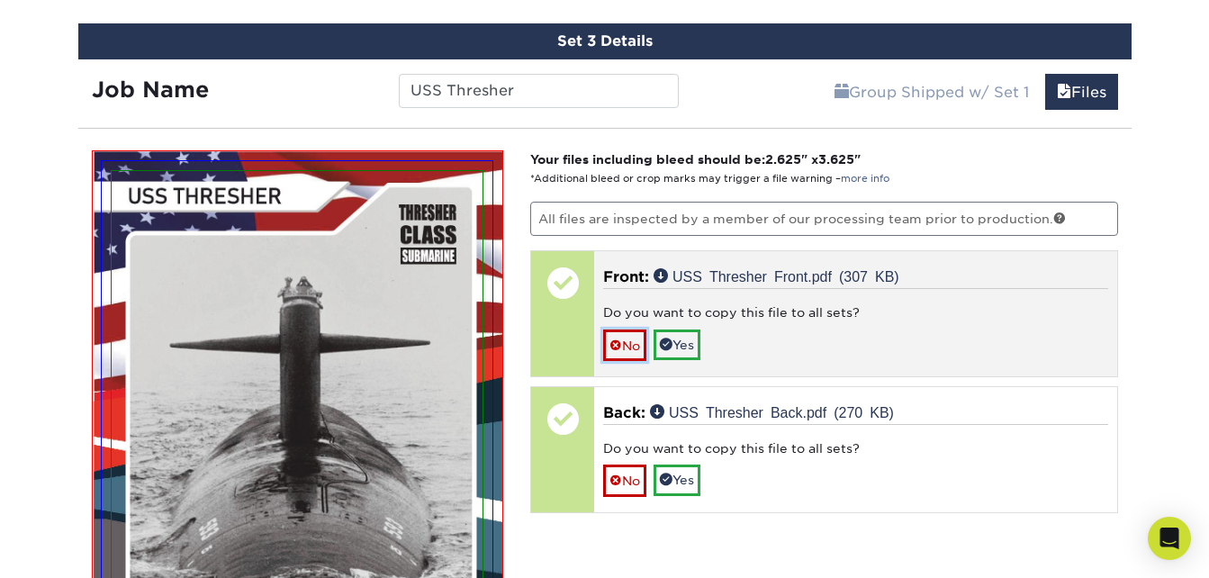
click at [624, 343] on link "No" at bounding box center [624, 346] width 43 height 32
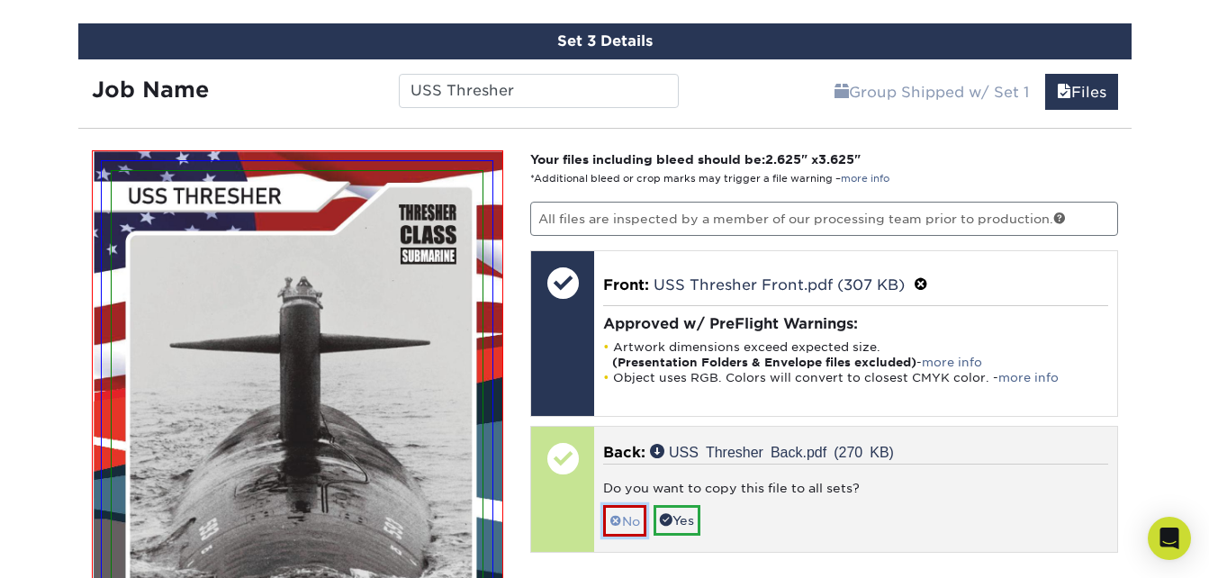
click at [626, 510] on link "No" at bounding box center [624, 521] width 43 height 32
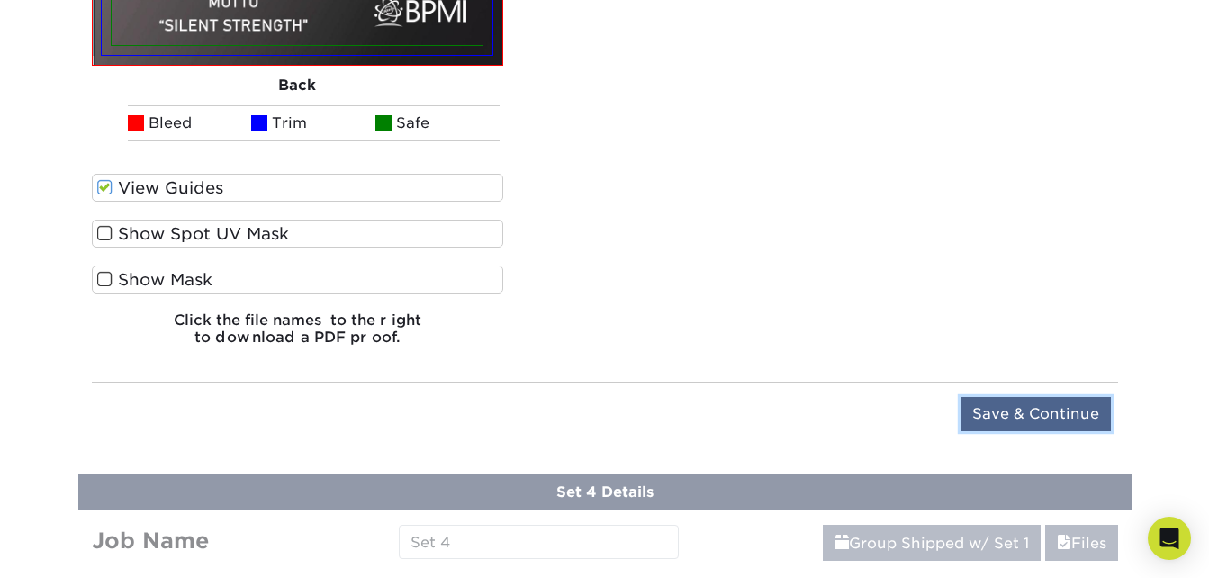
click at [1046, 407] on input "Save & Continue" at bounding box center [1036, 414] width 150 height 34
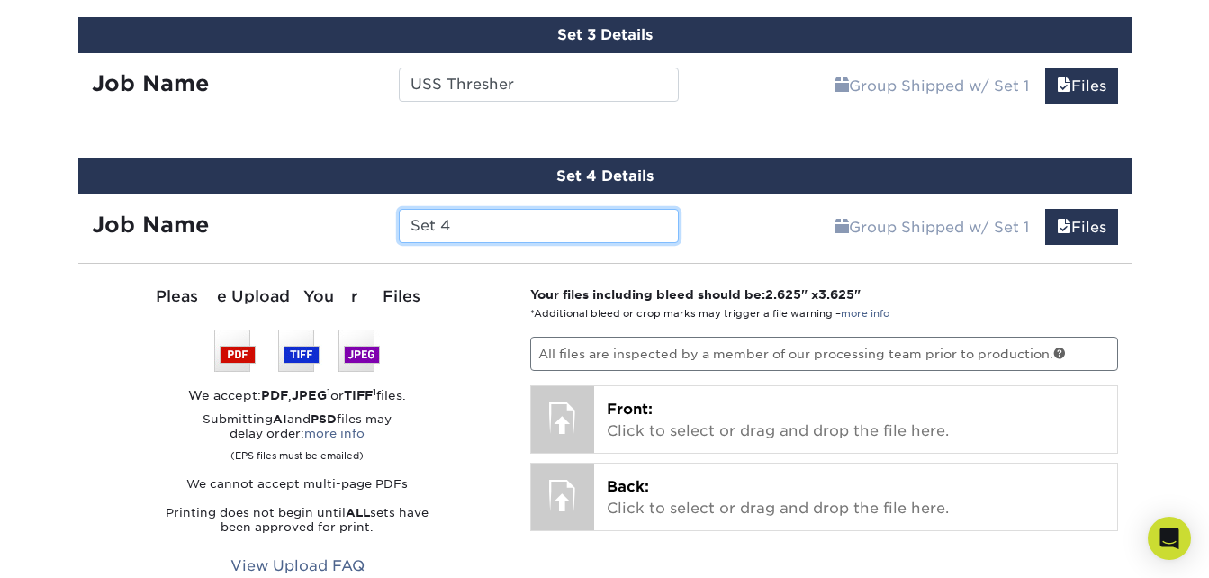
scroll to position [1359, 0]
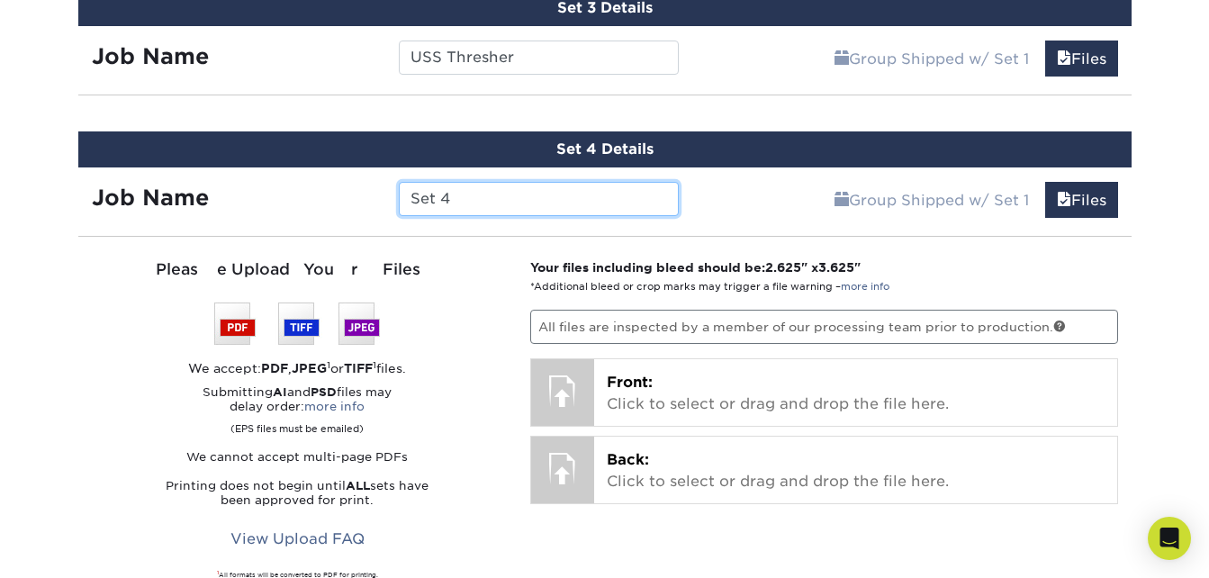
drag, startPoint x: 455, startPoint y: 207, endPoint x: 375, endPoint y: 196, distance: 80.0
click at [391, 194] on div "Set 4" at bounding box center [538, 199] width 307 height 34
type input "USS Ford"
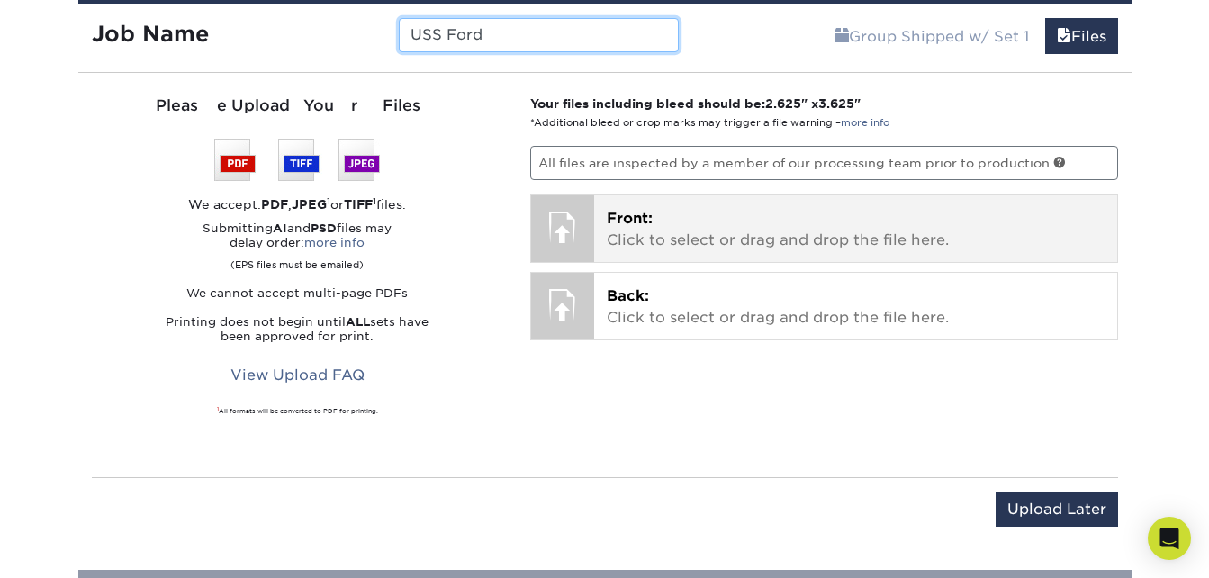
scroll to position [1539, 0]
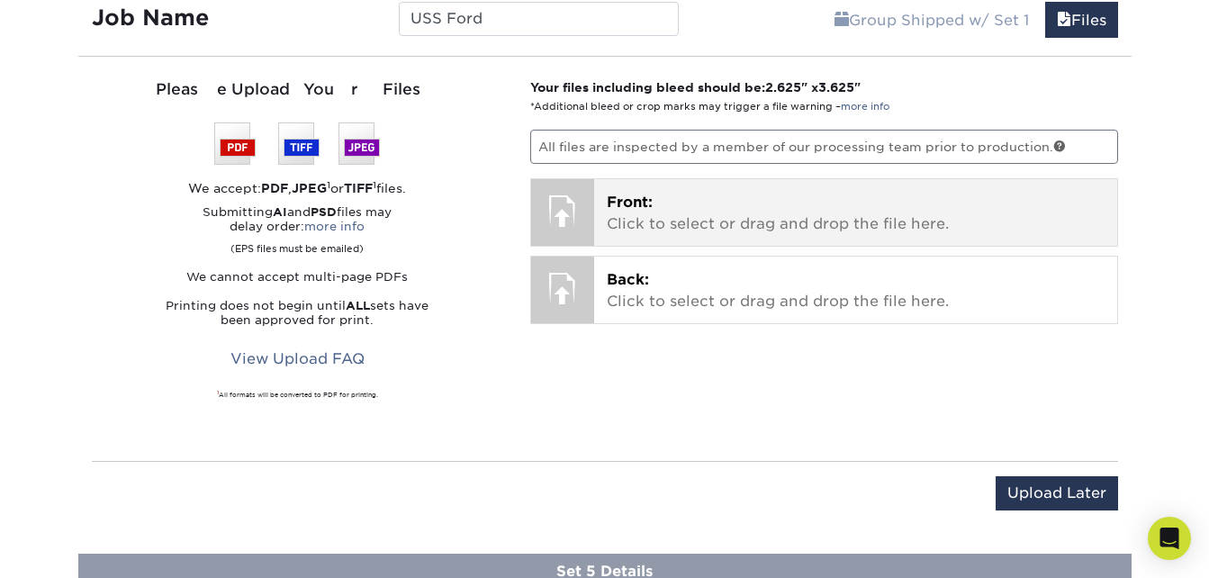
click at [747, 202] on p "Front: Click to select or drag and drop the file here." at bounding box center [856, 213] width 498 height 43
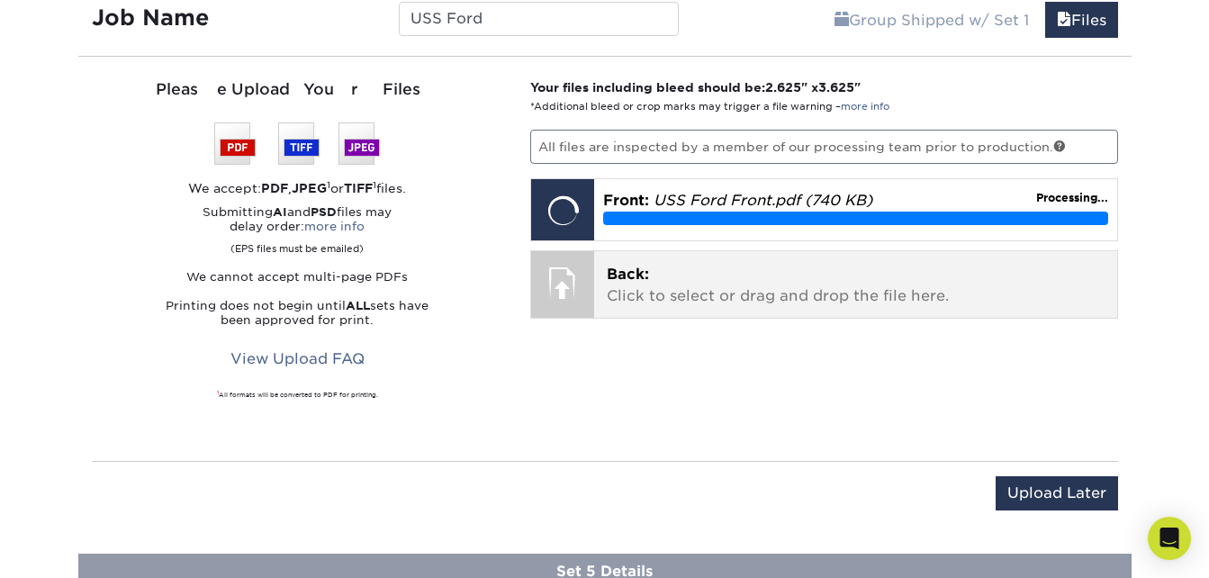
click at [739, 294] on p "Back: Click to select or drag and drop the file here." at bounding box center [856, 285] width 498 height 43
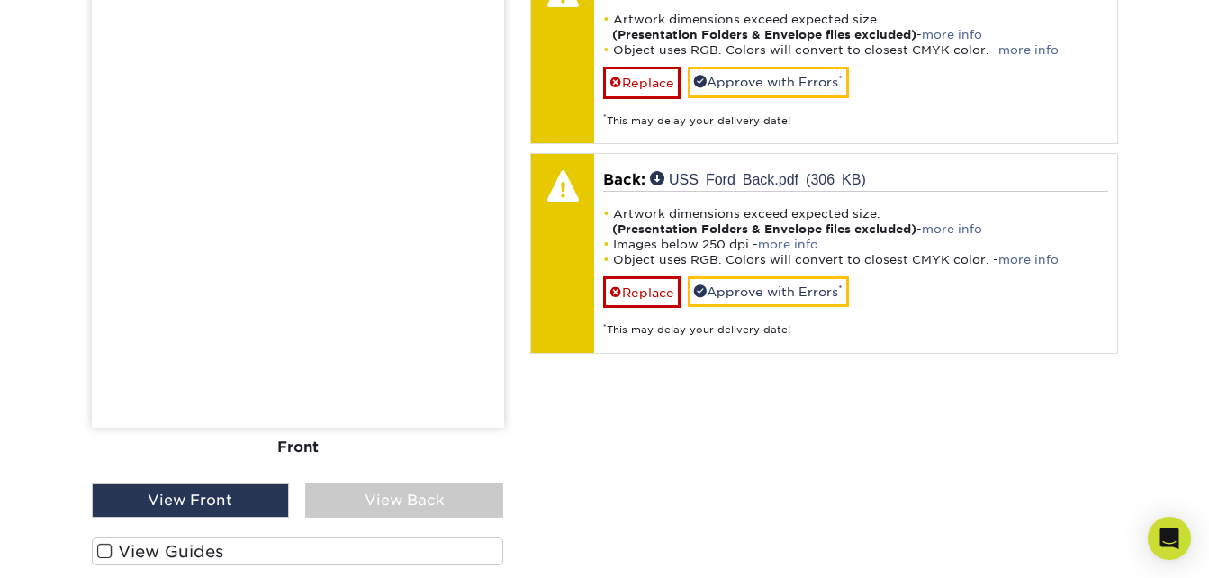
scroll to position [1809, 0]
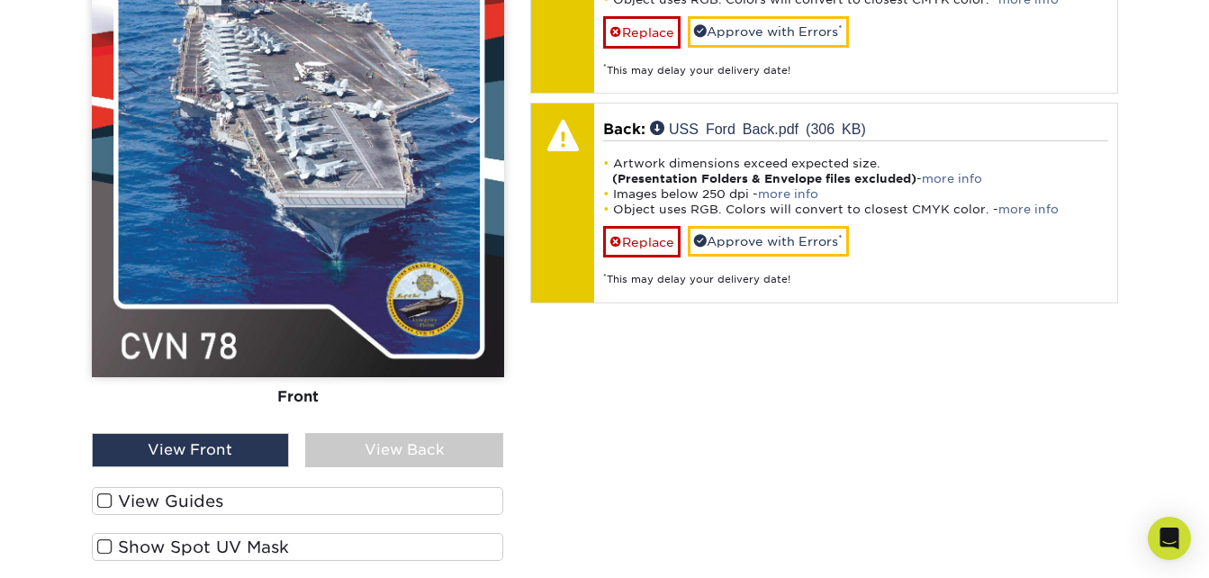
click at [395, 440] on div "View Back" at bounding box center [404, 450] width 198 height 34
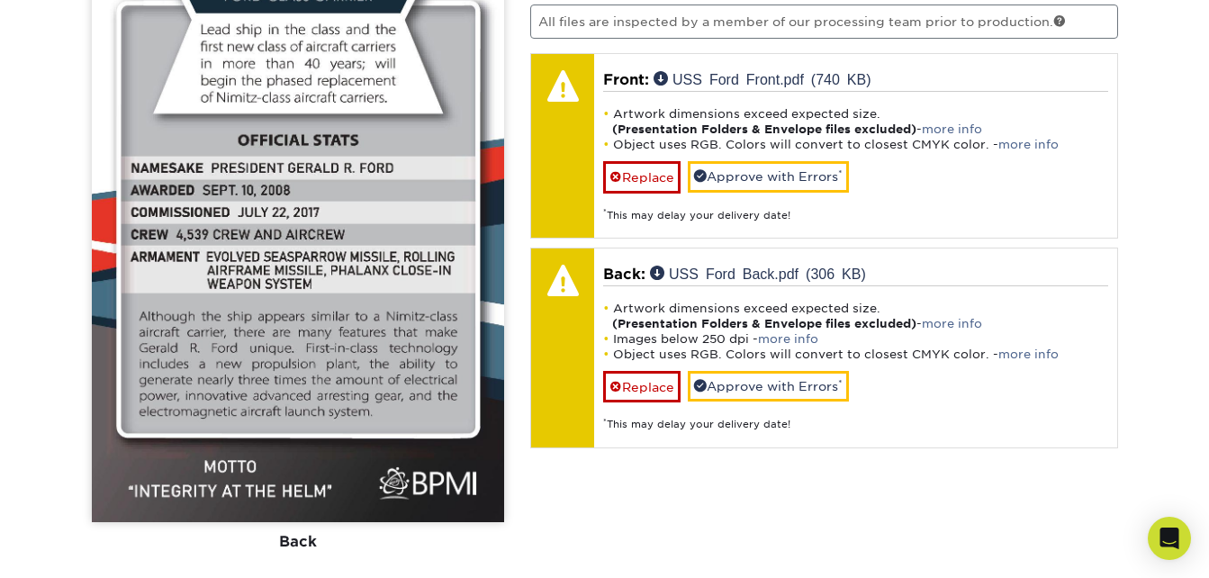
scroll to position [1629, 0]
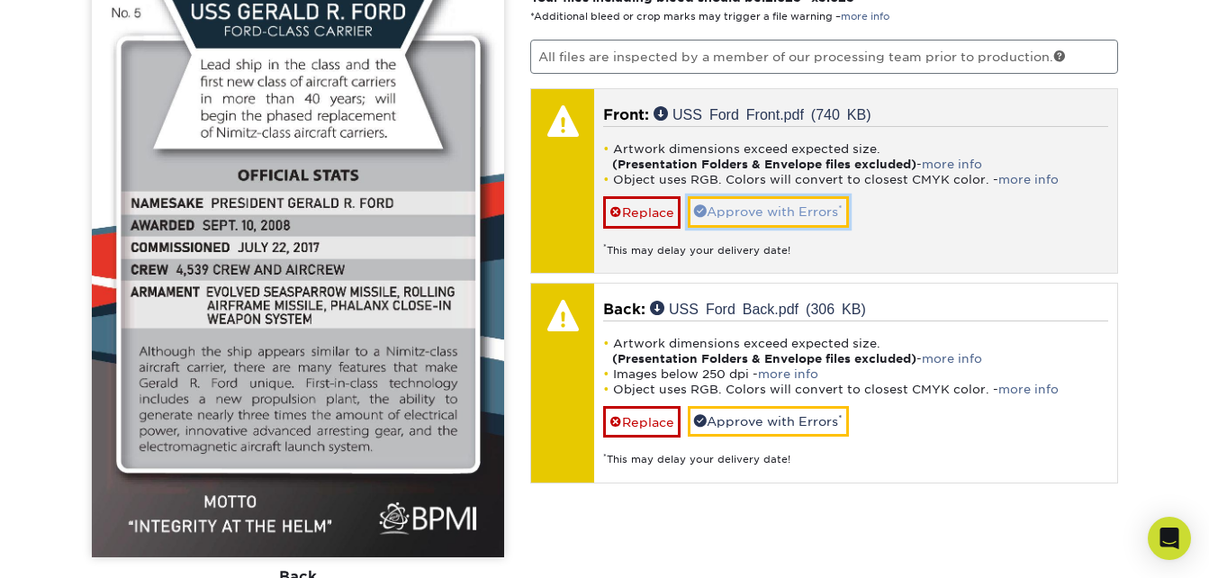
click at [753, 213] on link "Approve with Errors *" at bounding box center [768, 211] width 161 height 31
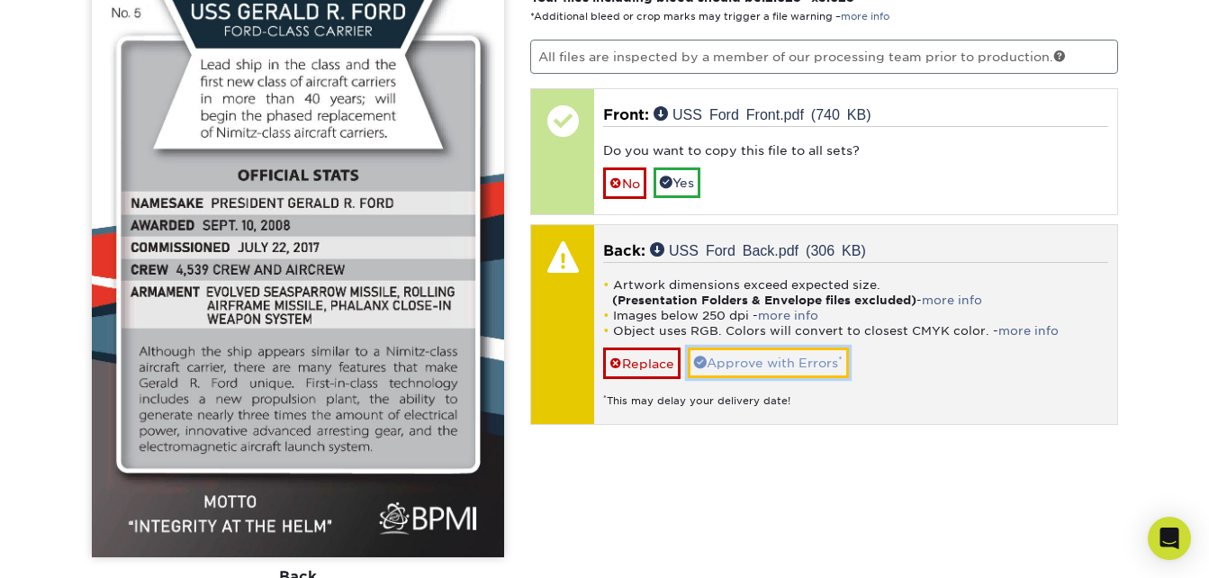
click at [773, 360] on link "Approve with Errors *" at bounding box center [768, 363] width 161 height 31
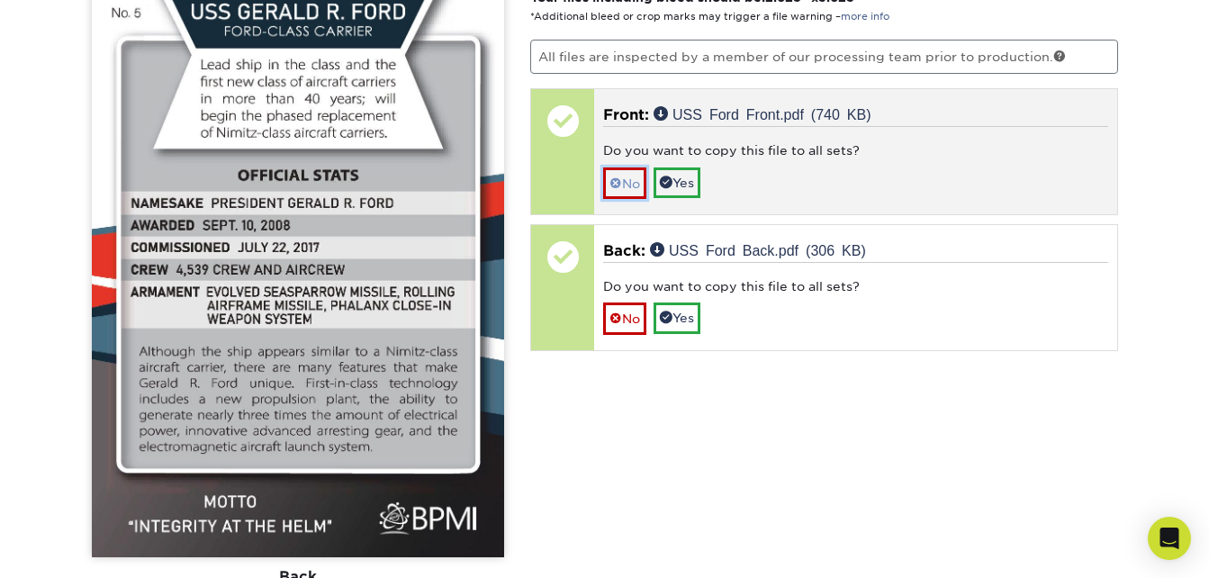
click at [626, 191] on link "No" at bounding box center [624, 183] width 43 height 32
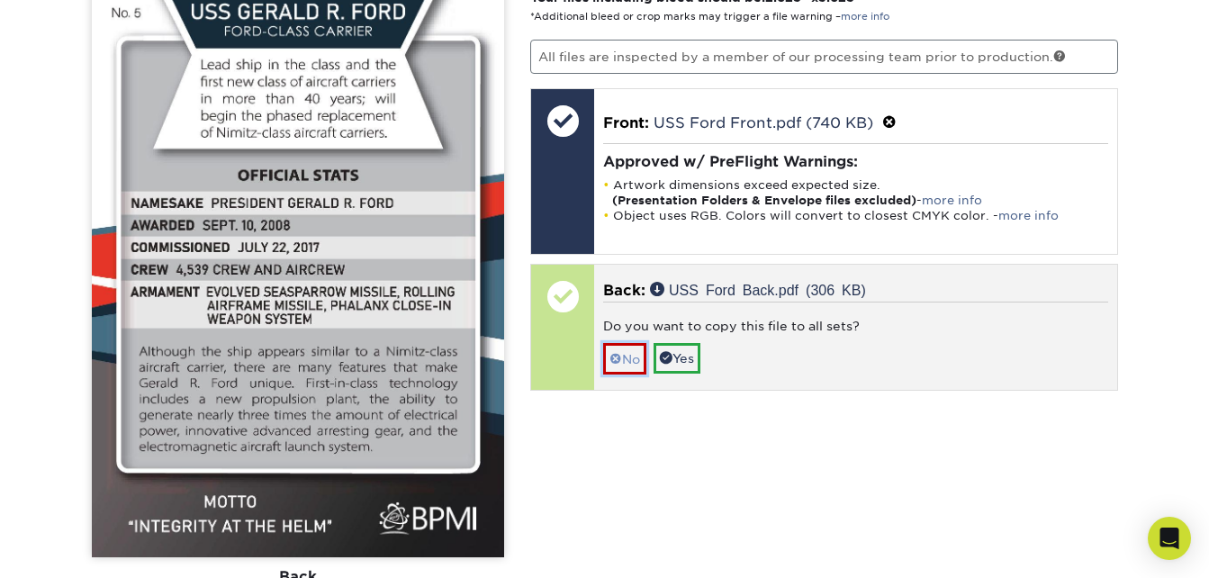
click at [616, 352] on span at bounding box center [616, 359] width 13 height 14
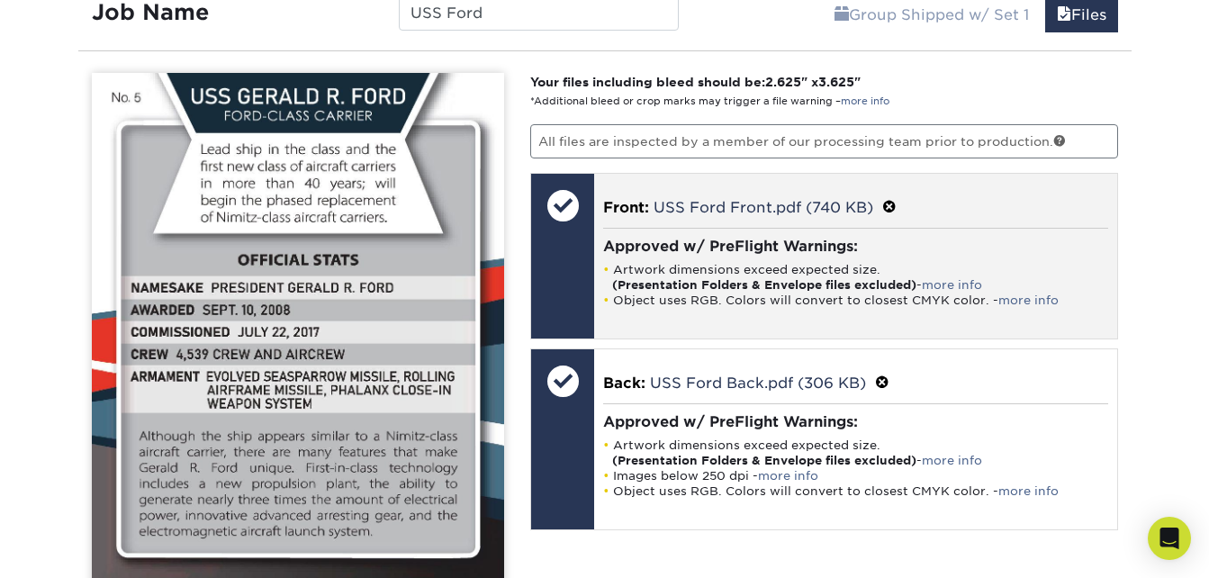
scroll to position [2079, 0]
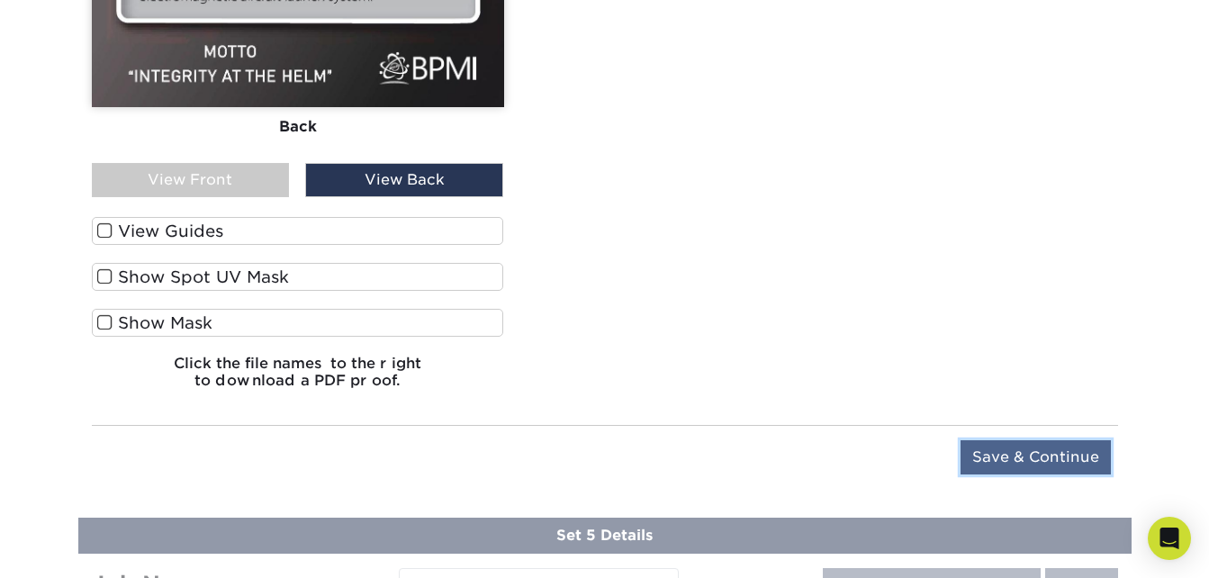
click at [1054, 462] on input "Save & Continue" at bounding box center [1036, 457] width 150 height 34
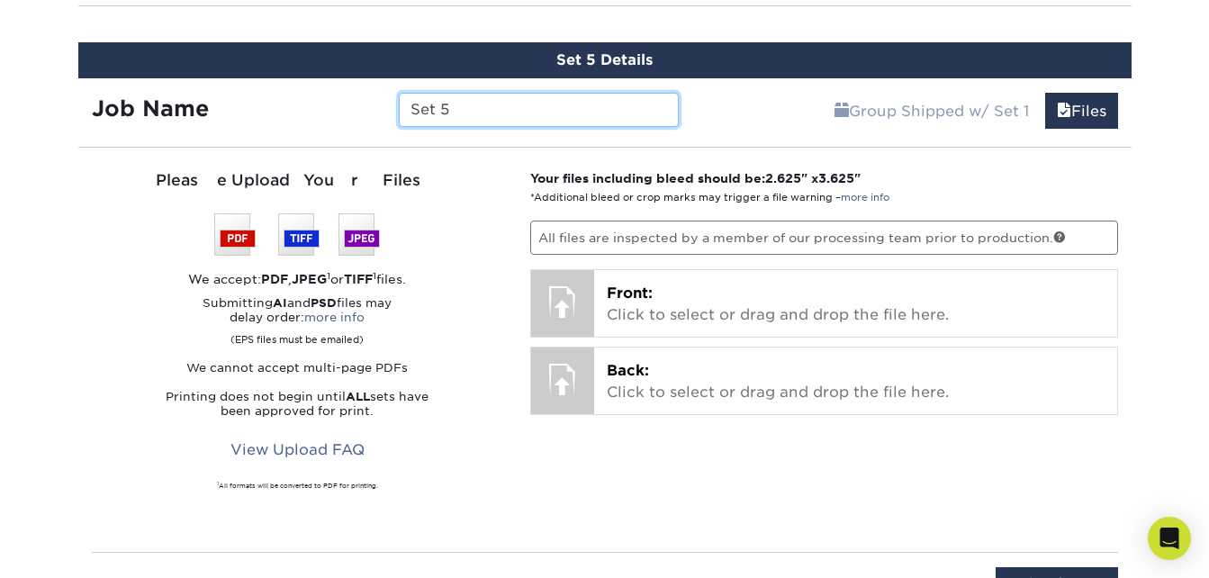
scroll to position [1590, 0]
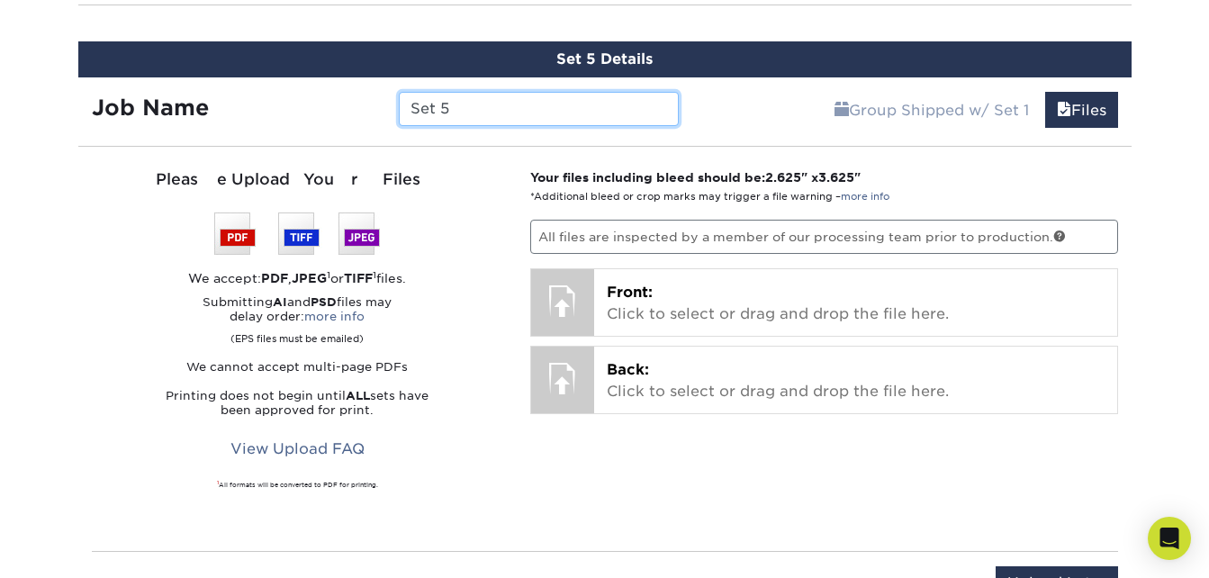
drag, startPoint x: 491, startPoint y: 114, endPoint x: 375, endPoint y: 89, distance: 118.0
click at [375, 89] on div "Job Name Set 5" at bounding box center [385, 104] width 615 height 54
type input "USS Enterprise"
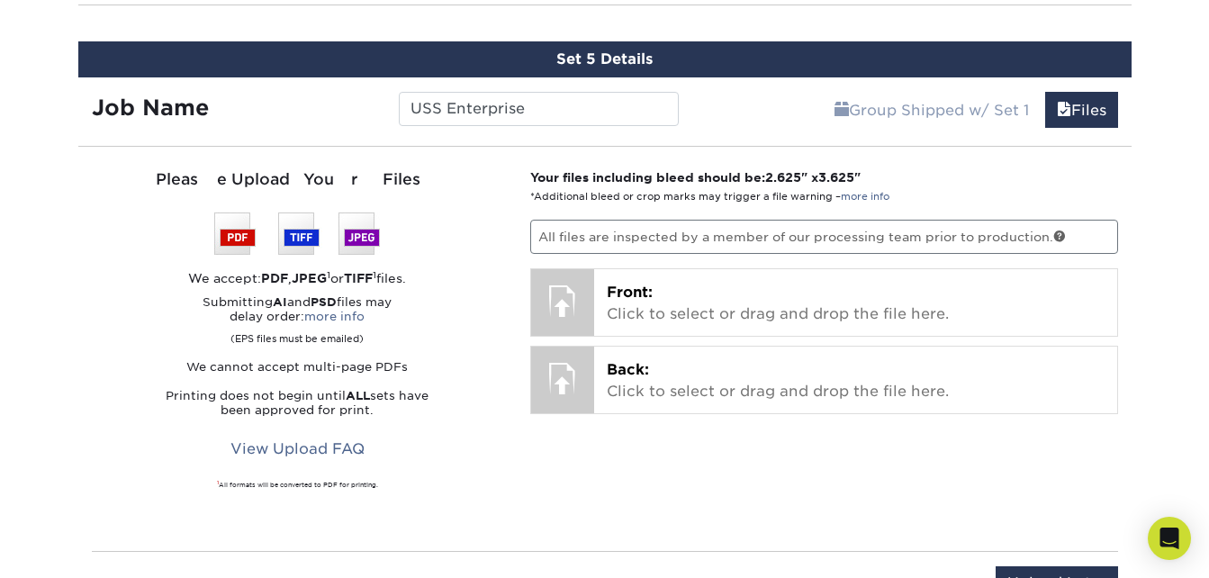
click at [709, 134] on div "Set 5 Details Job Name USS Enterprise Group Shipped w/ Set 1 Files Continue You…" at bounding box center [604, 331] width 1053 height 581
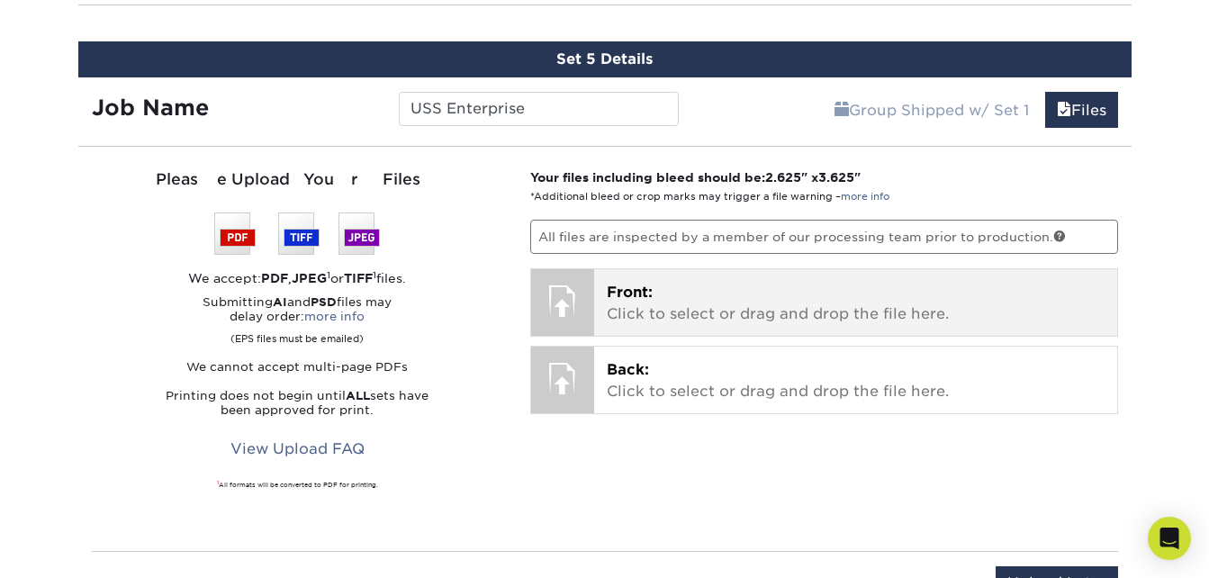
click at [768, 315] on p "Front: Click to select or drag and drop the file here." at bounding box center [856, 303] width 498 height 43
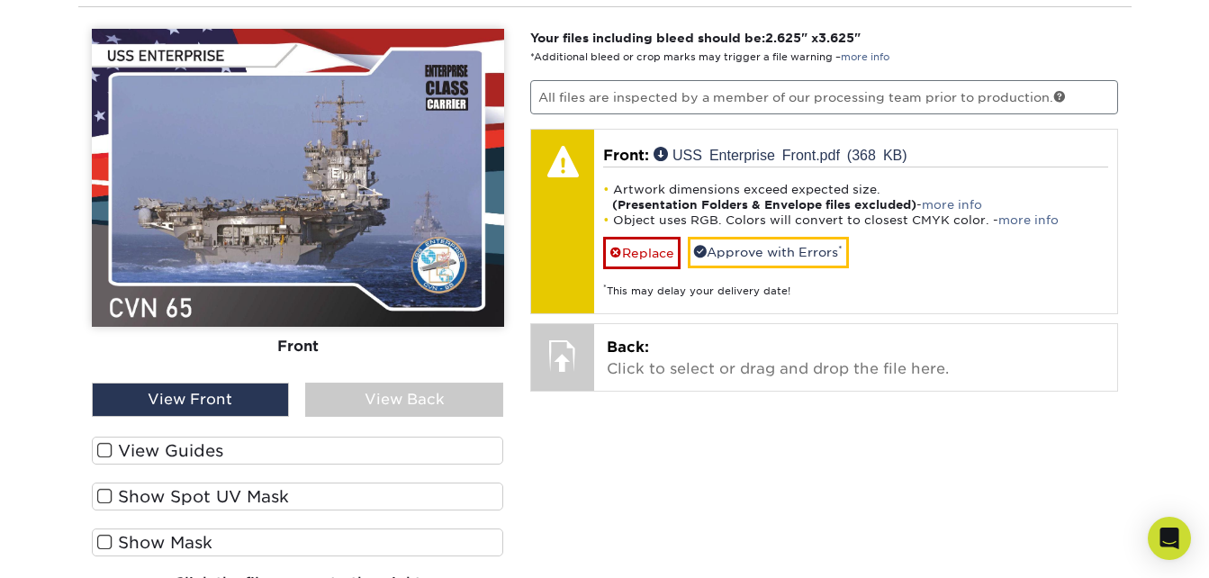
scroll to position [1770, 0]
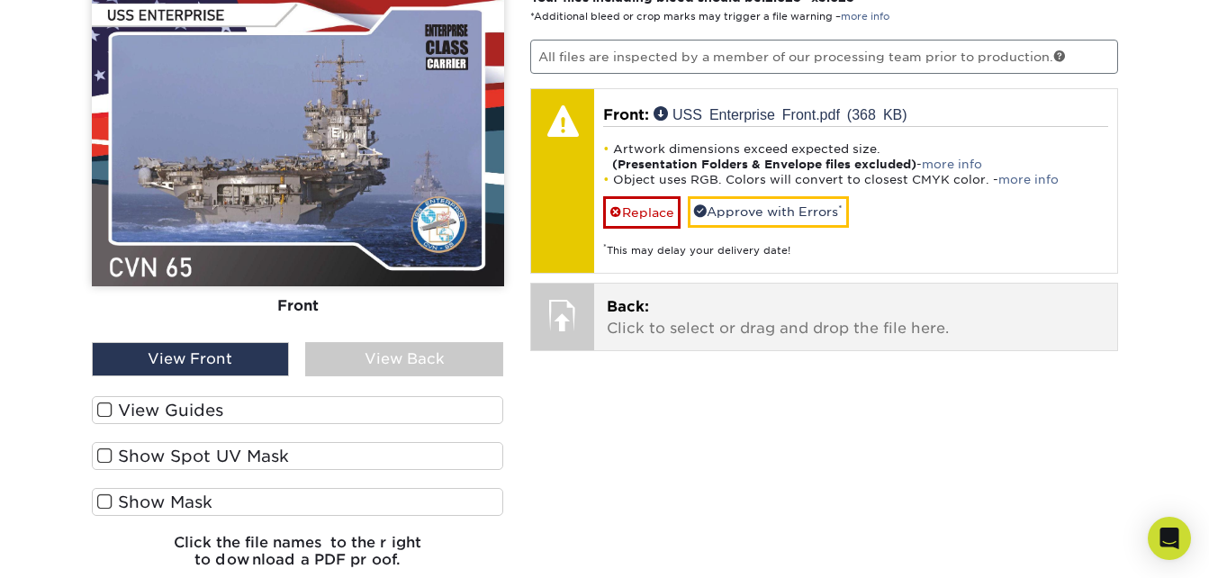
click at [770, 327] on p "Back: Click to select or drag and drop the file here." at bounding box center [856, 317] width 498 height 43
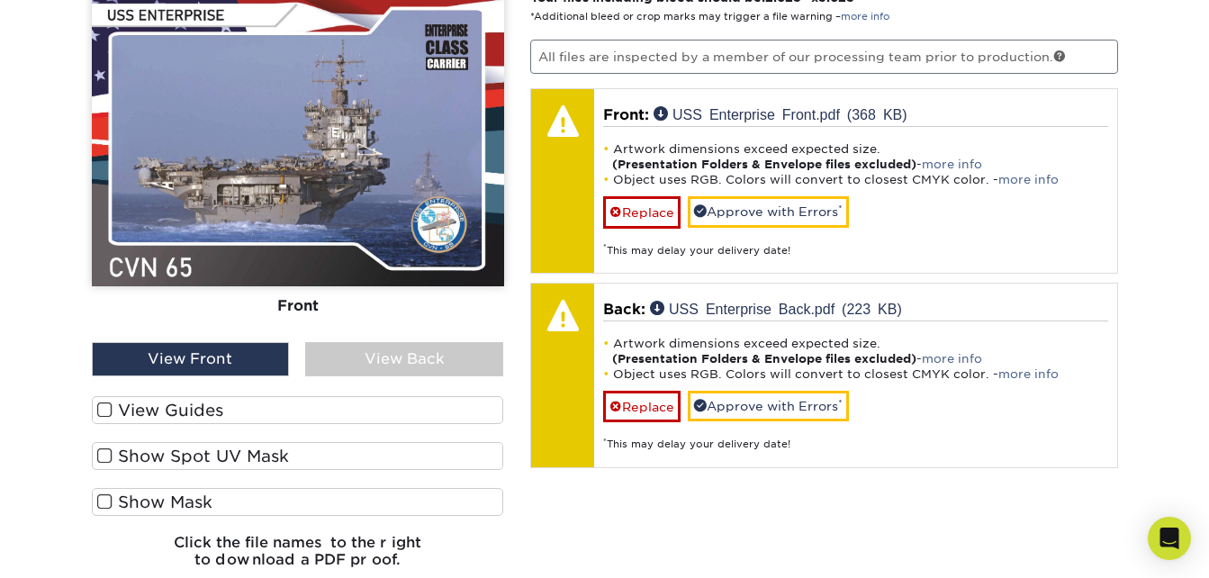
click at [376, 357] on div "View Back" at bounding box center [404, 359] width 198 height 34
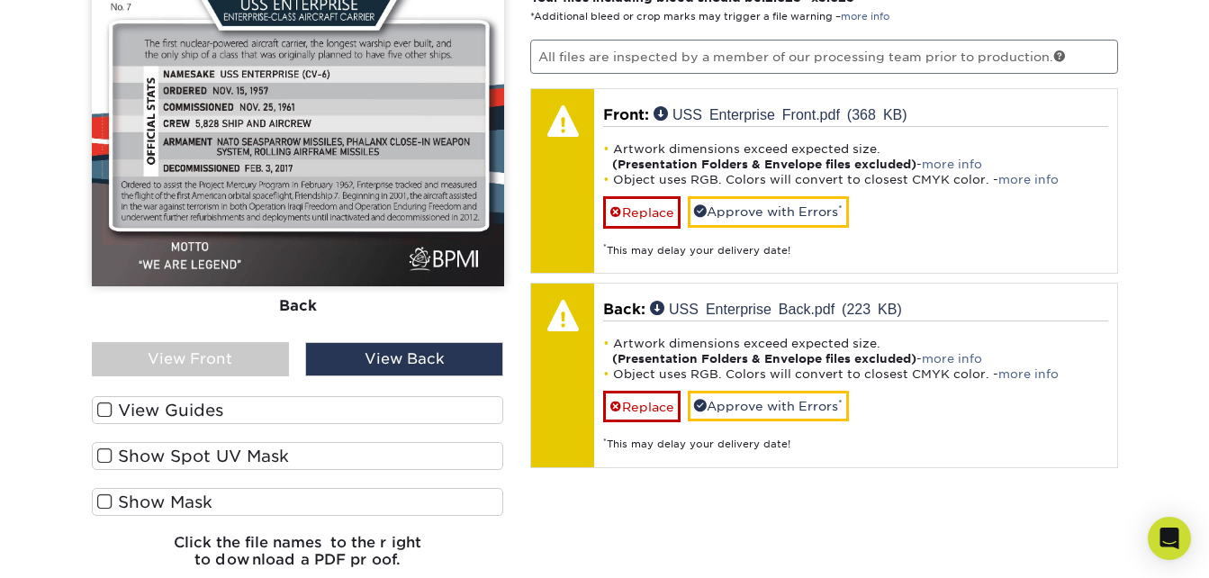
click at [245, 356] on div "View Front" at bounding box center [191, 359] width 198 height 34
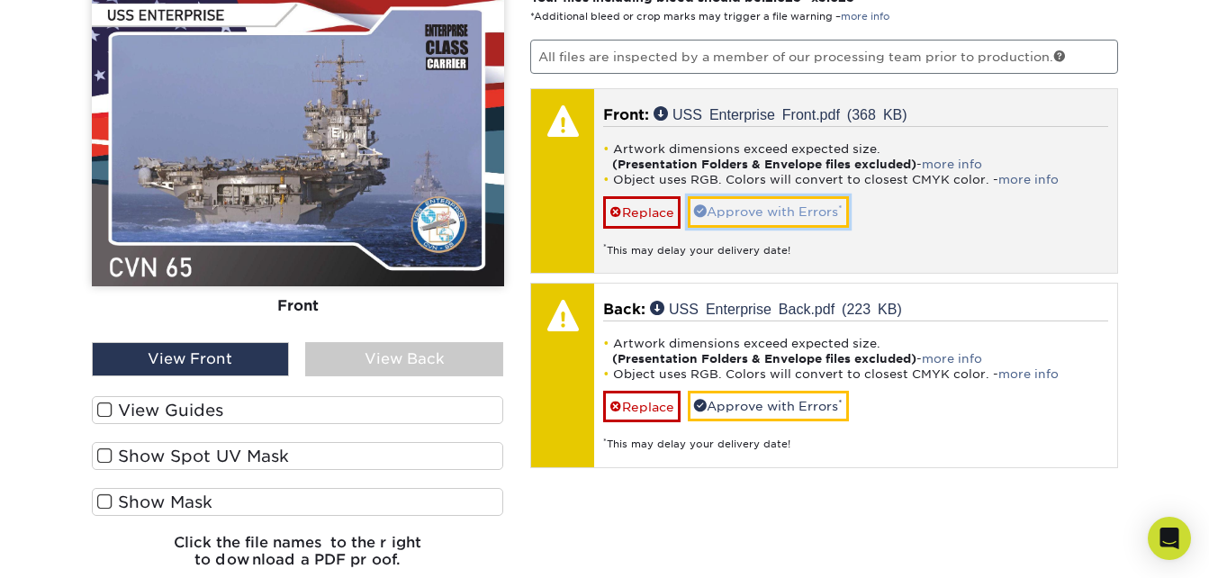
click at [765, 217] on link "Approve with Errors *" at bounding box center [768, 211] width 161 height 31
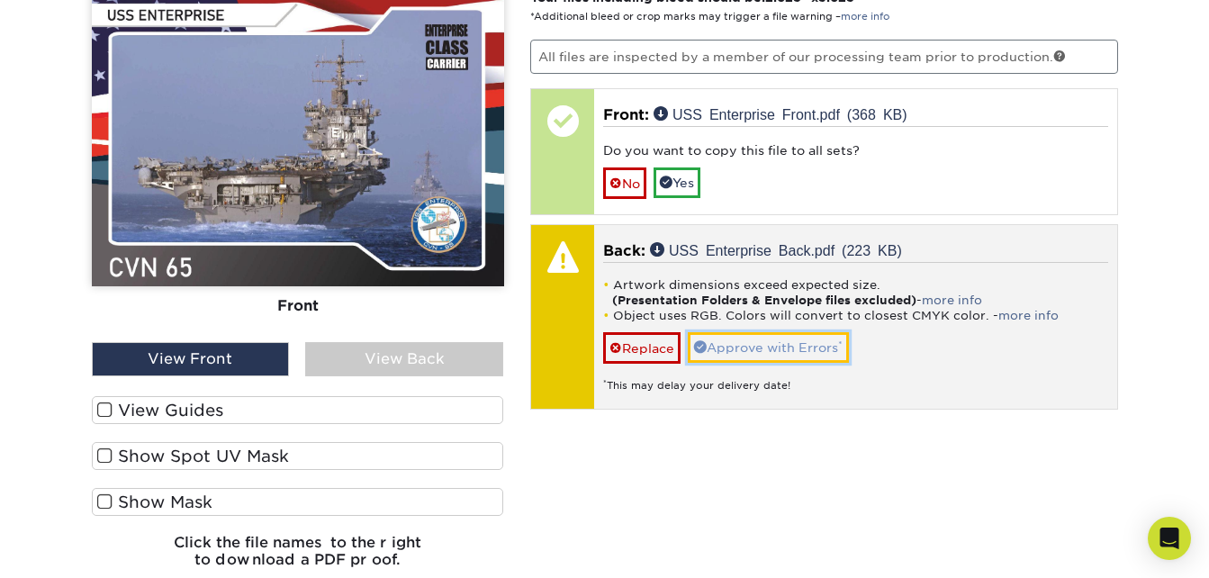
click at [766, 338] on link "Approve with Errors *" at bounding box center [768, 347] width 161 height 31
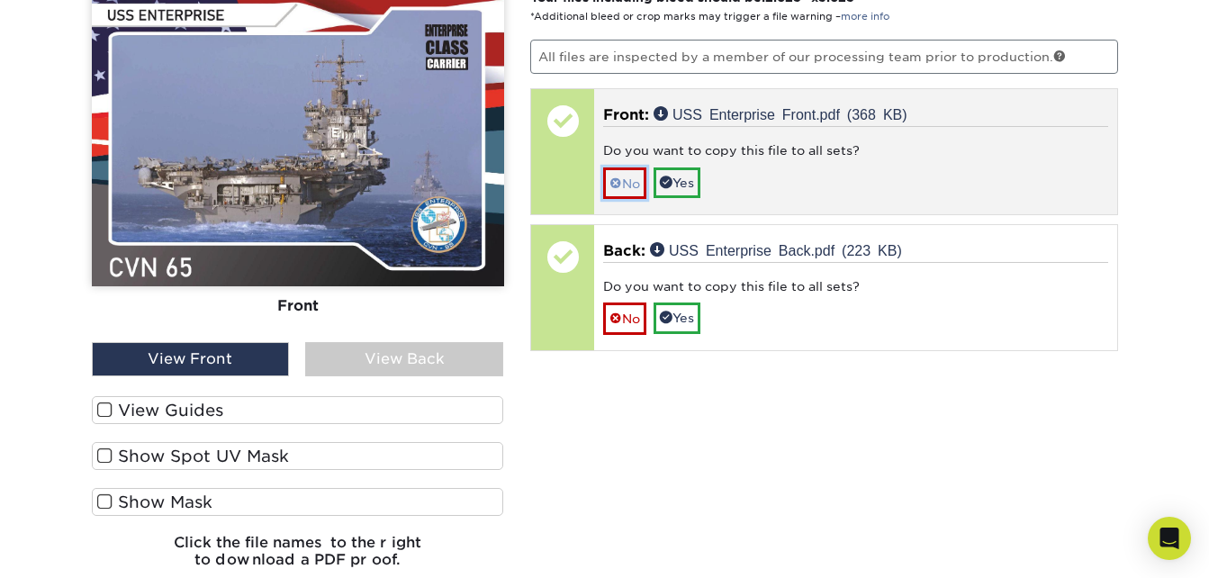
click at [611, 175] on link "No" at bounding box center [624, 183] width 43 height 32
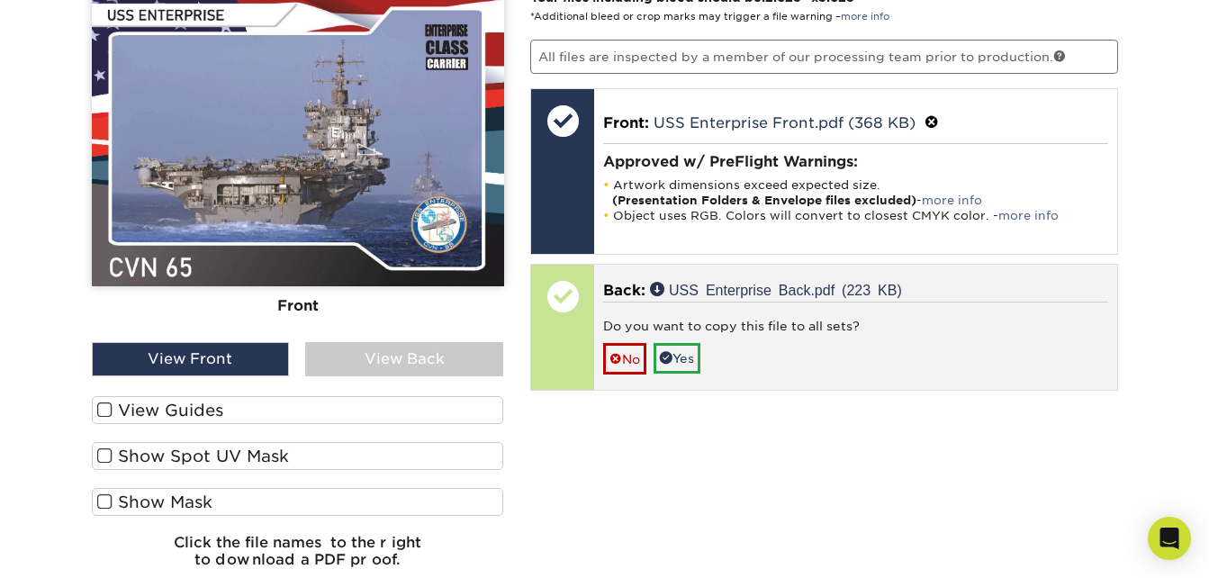
click at [623, 340] on div "Do you want to copy this file to all sets?" at bounding box center [855, 329] width 505 height 25
click at [621, 356] on span at bounding box center [616, 359] width 13 height 14
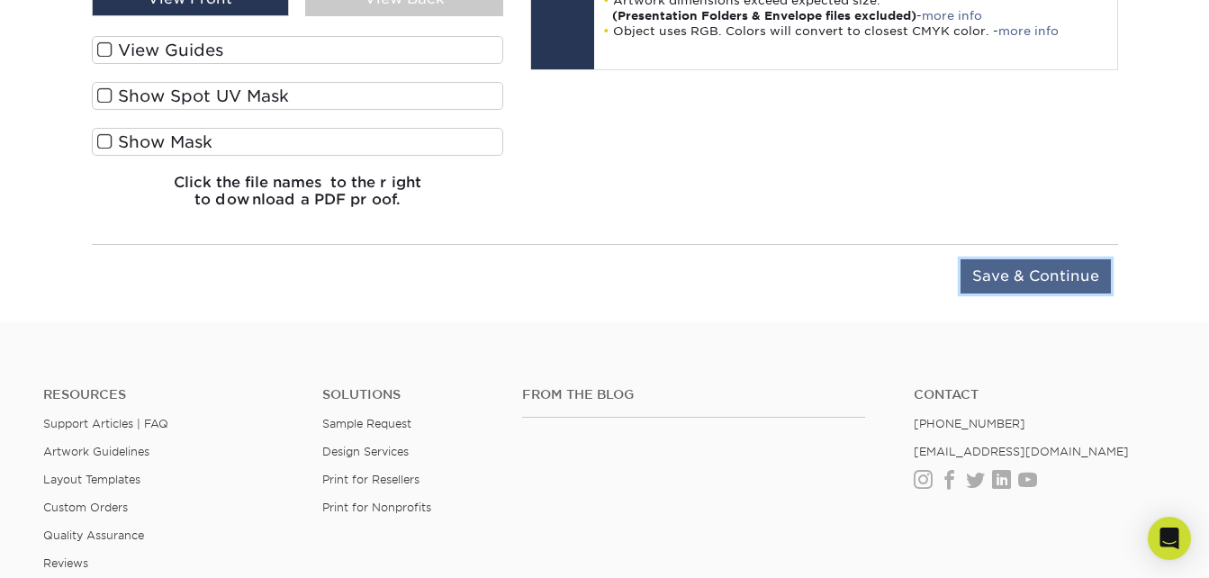
click at [1051, 286] on input "Save & Continue" at bounding box center [1036, 276] width 150 height 34
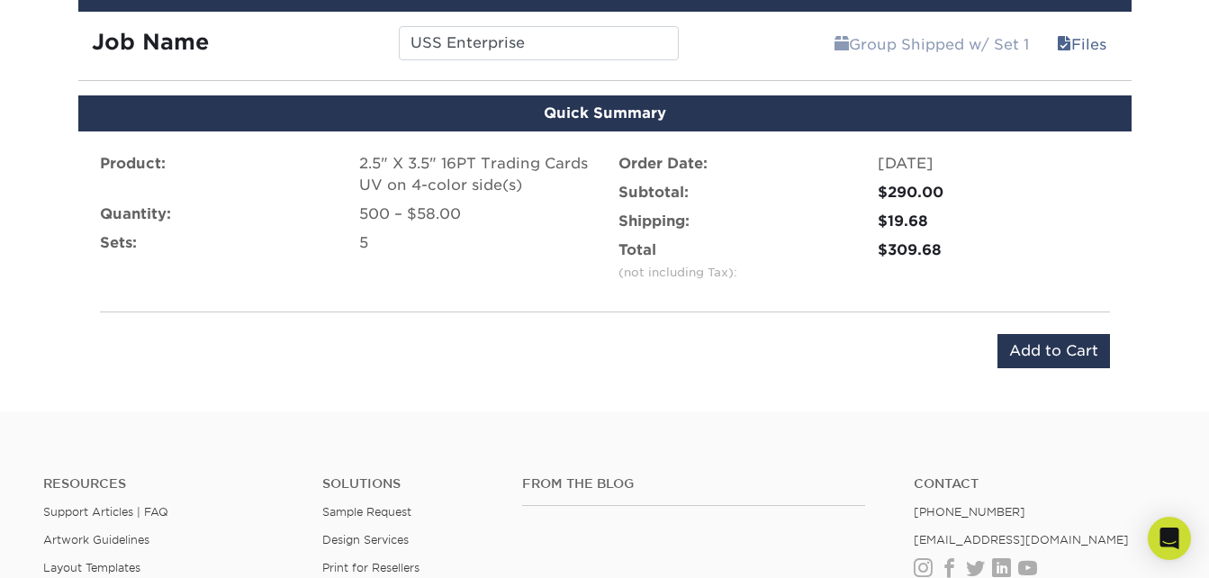
scroll to position [1566, 0]
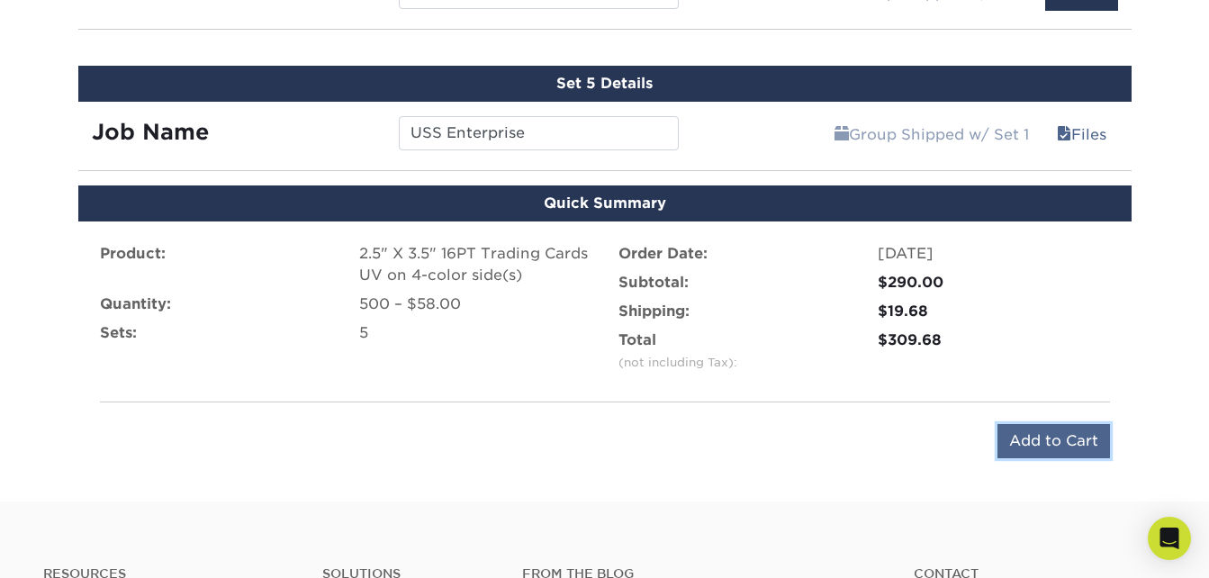
click at [1035, 429] on input "Add to Cart" at bounding box center [1054, 441] width 113 height 34
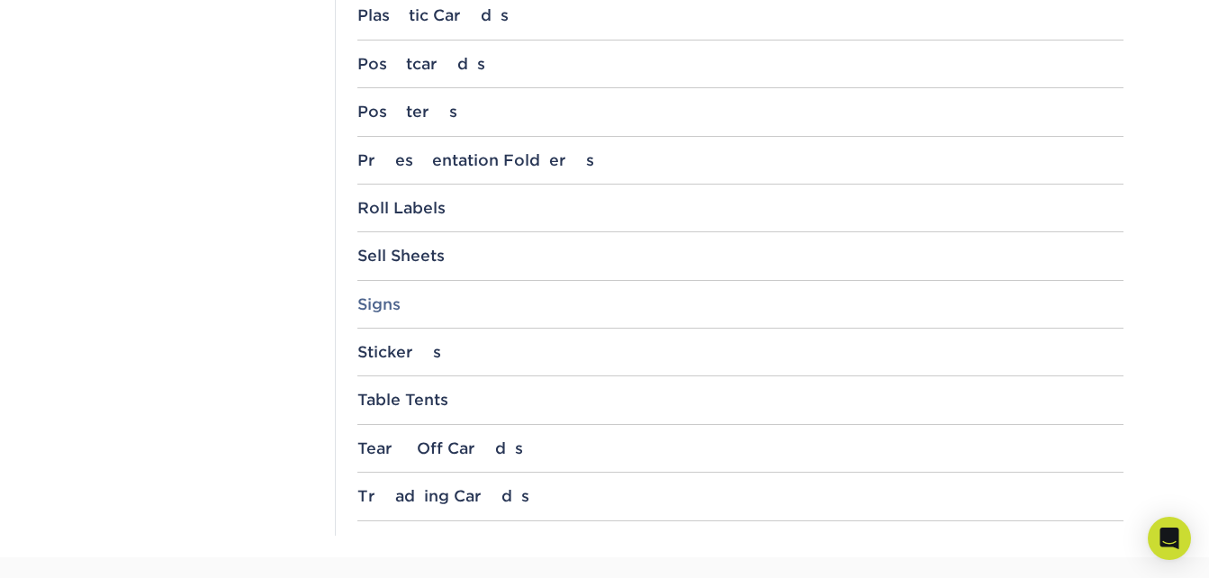
scroll to position [1981, 0]
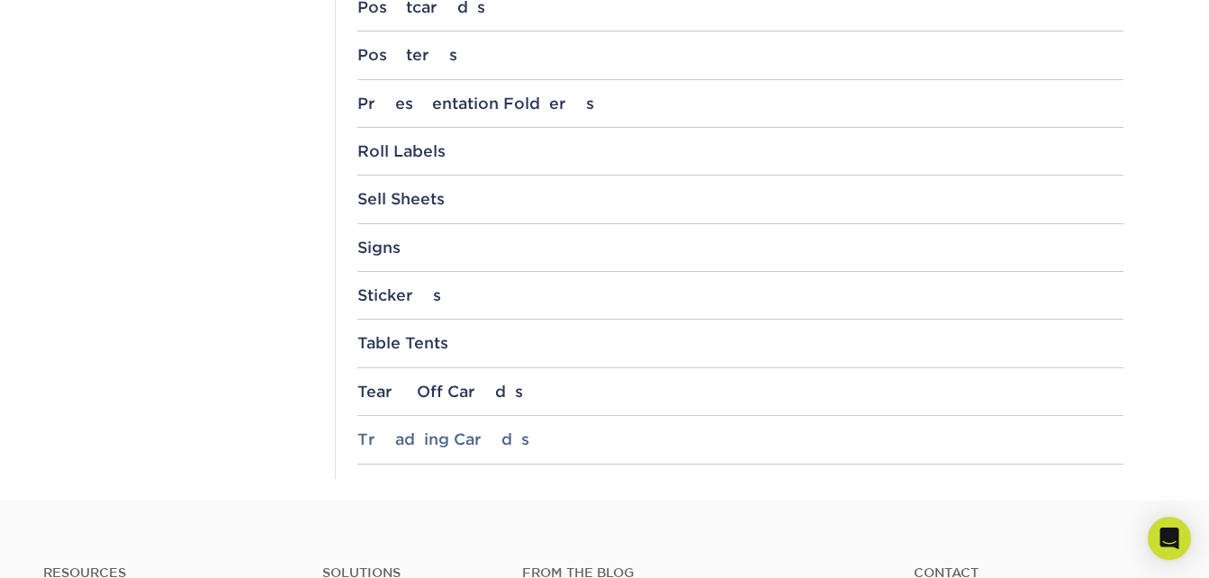
click at [448, 430] on div "Trading Cards" at bounding box center [740, 439] width 766 height 18
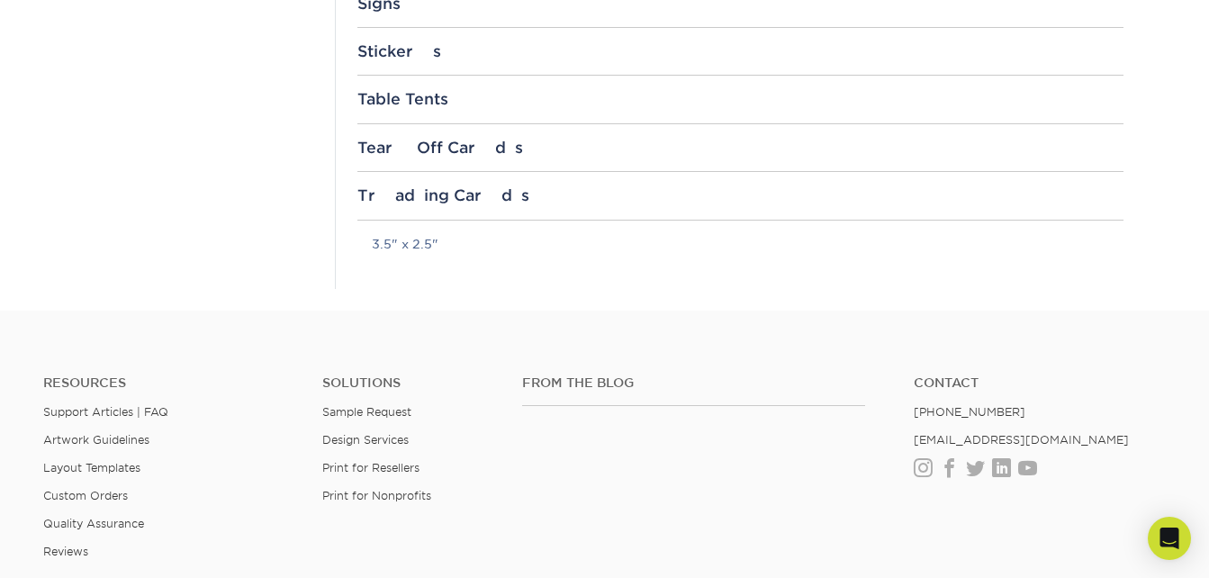
scroll to position [2251, 0]
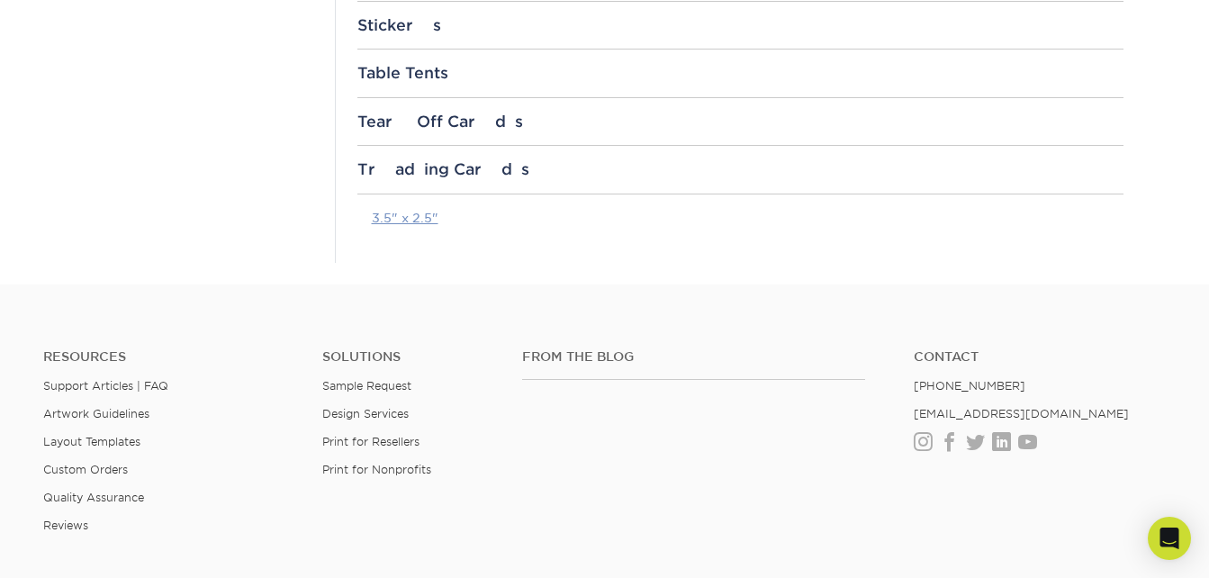
click at [416, 219] on link "3.5" x 2.5"" at bounding box center [405, 218] width 67 height 14
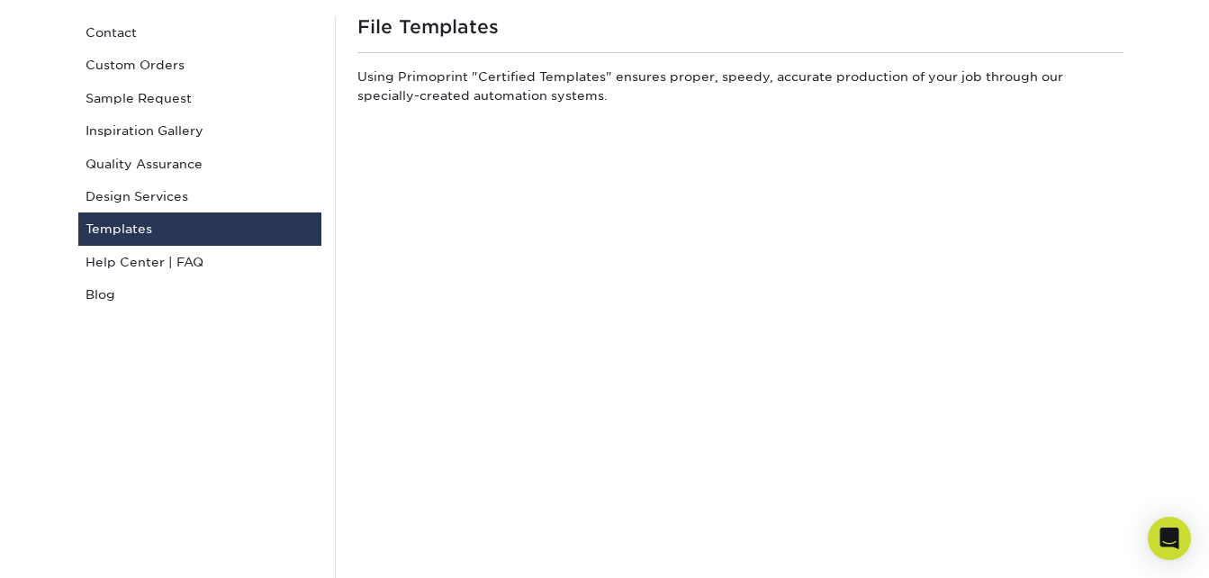
scroll to position [0, 0]
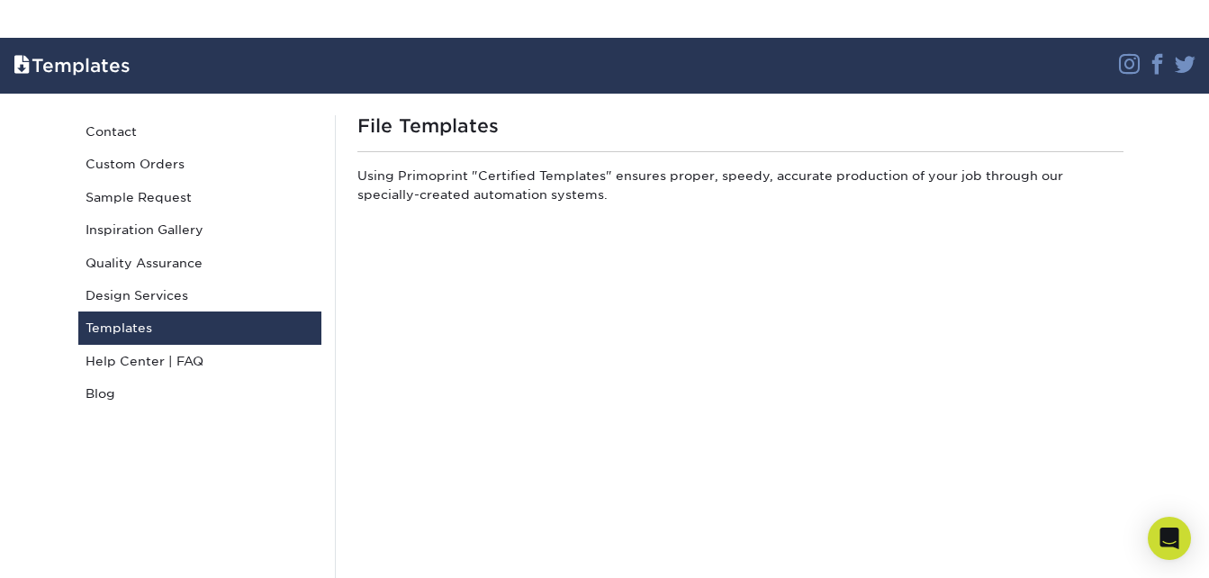
scroll to position [180, 0]
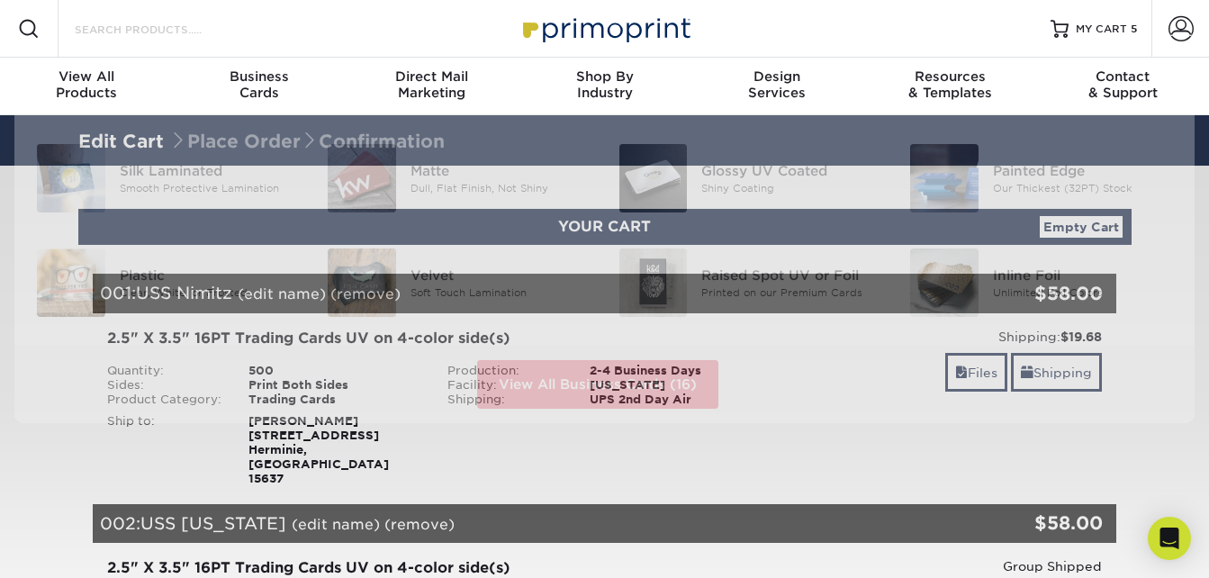
click at [179, 27] on input "Search Products" at bounding box center [161, 29] width 176 height 22
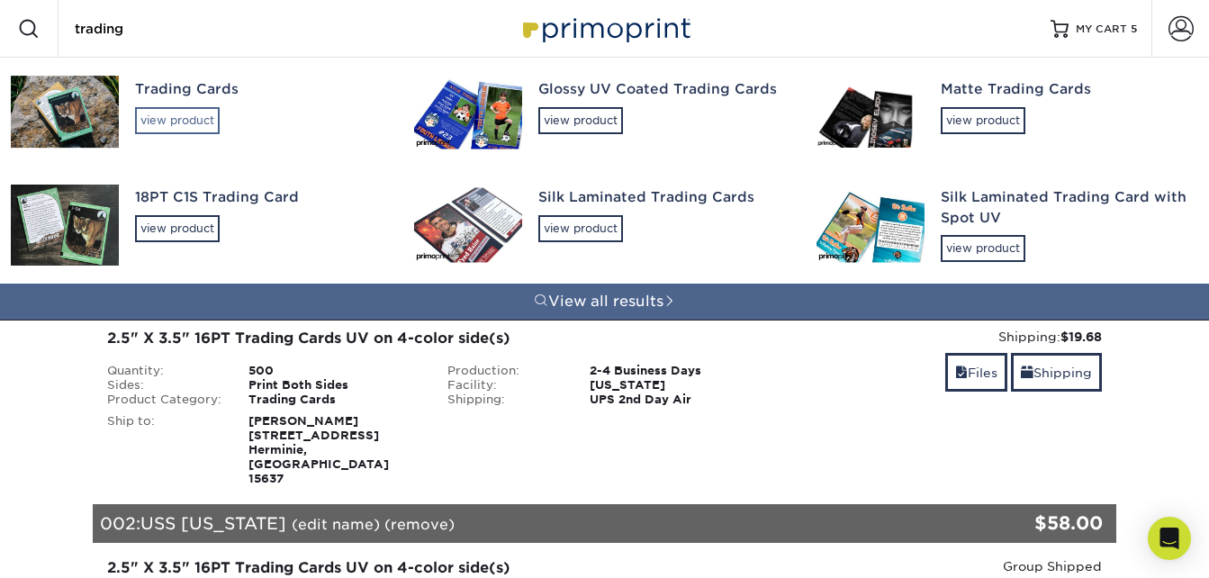
type input "trading"
click at [189, 127] on div "view product" at bounding box center [177, 120] width 85 height 27
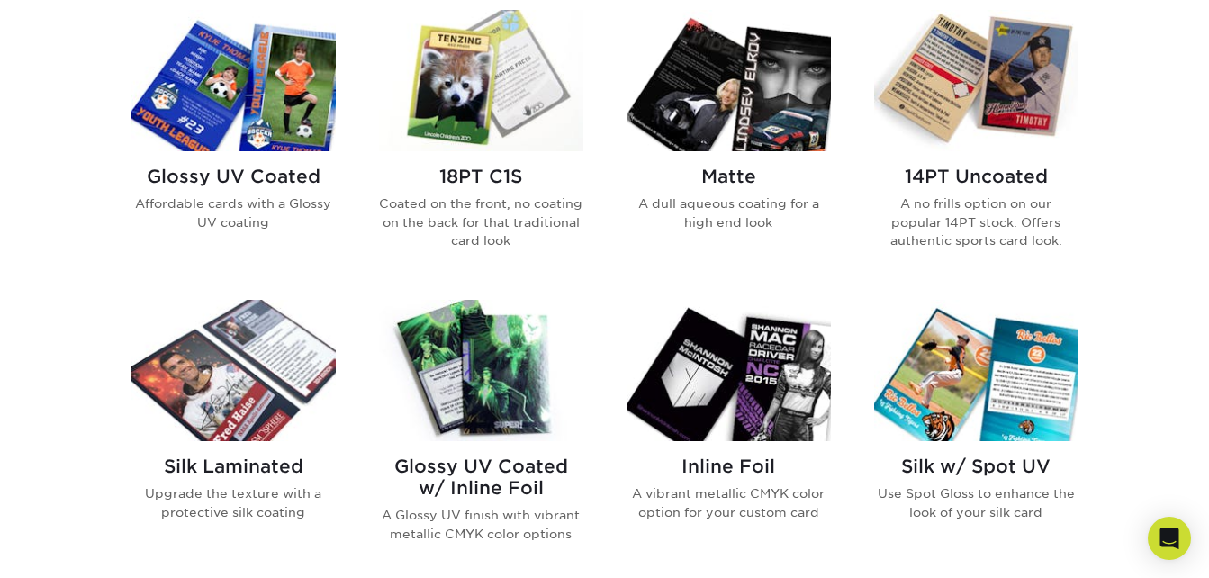
scroll to position [990, 0]
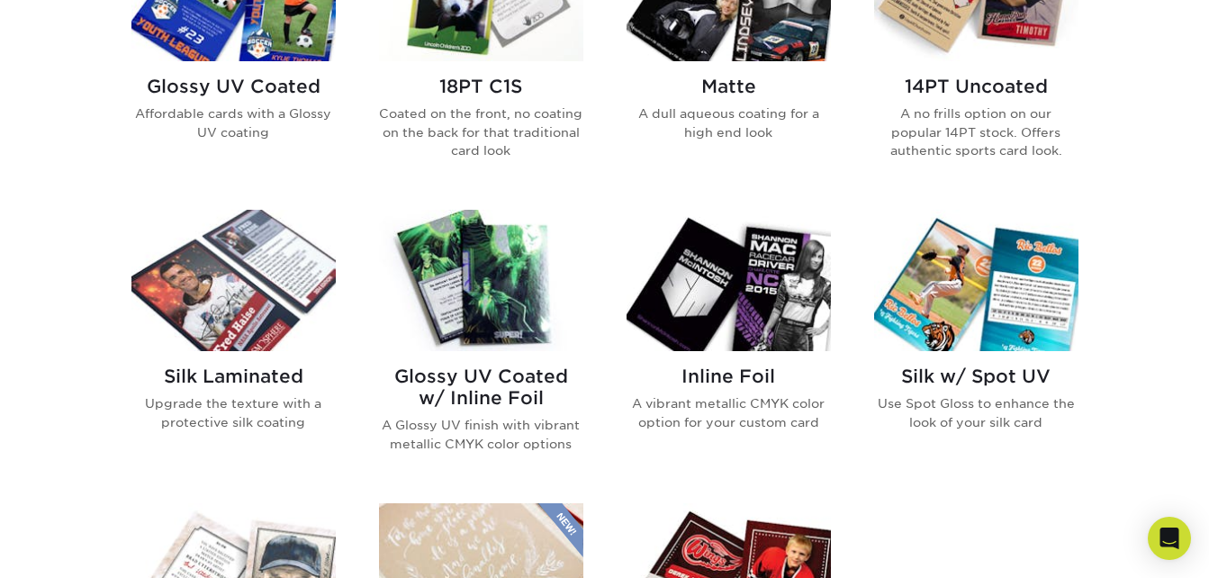
click at [489, 375] on h2 "Glossy UV Coated w/ Inline Foil" at bounding box center [481, 387] width 204 height 43
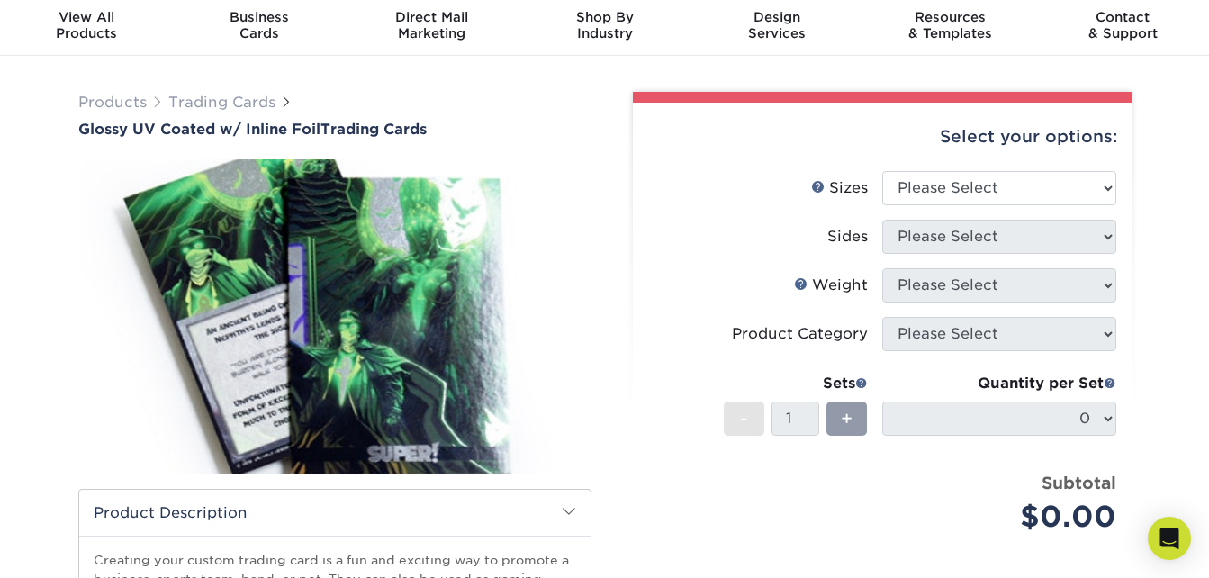
scroll to position [90, 0]
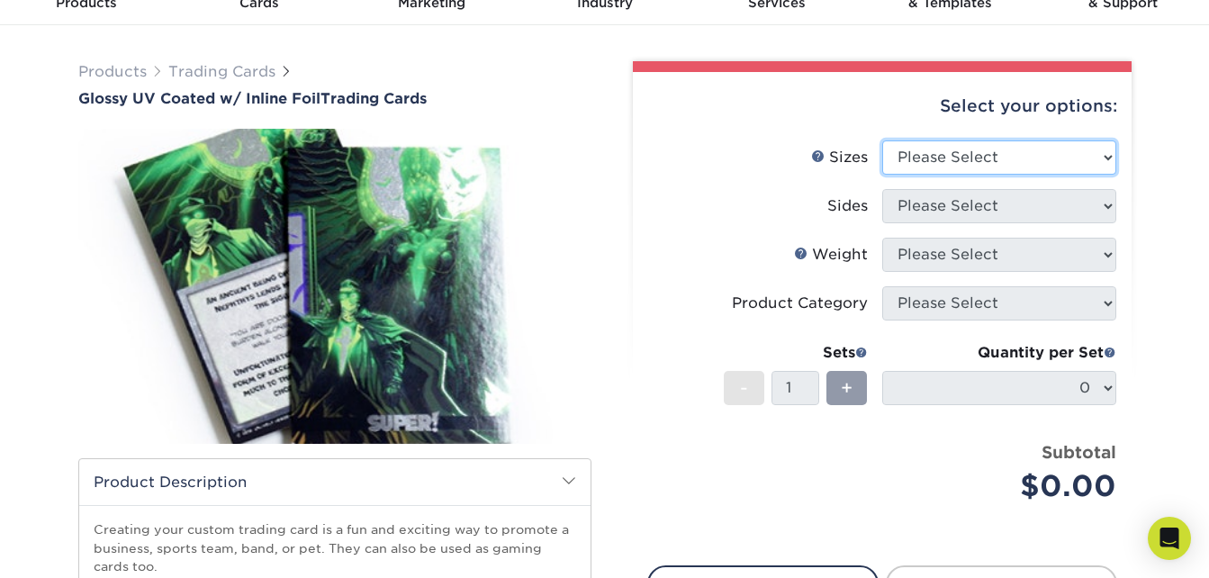
click at [955, 171] on select "Please Select 2.5" x 3.5"" at bounding box center [999, 157] width 234 height 34
select select "2.50x3.50"
click at [882, 140] on select "Please Select 2.5" x 3.5"" at bounding box center [999, 157] width 234 height 34
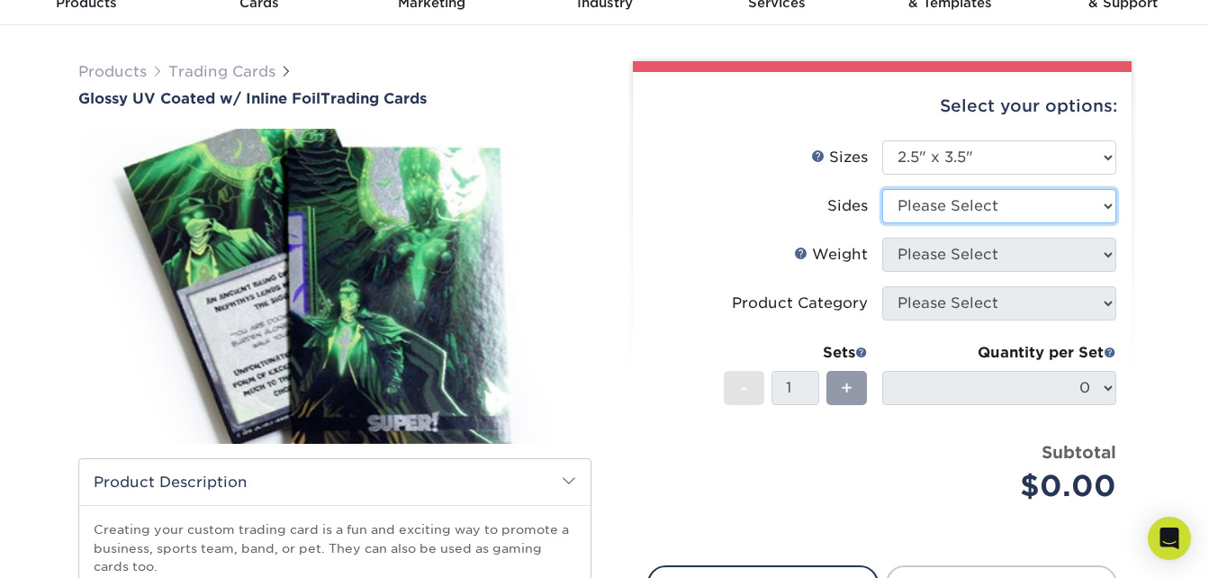
click at [954, 203] on select "Please Select Print Both Sides - Foil Back Only Print Both Sides - Foil Both Si…" at bounding box center [999, 206] width 234 height 34
select select "e9e9dfb3-fba1-4d60-972c-fd9ca5904d33"
click at [882, 189] on select "Please Select Print Both Sides - Foil Back Only Print Both Sides - Foil Both Si…" at bounding box center [999, 206] width 234 height 34
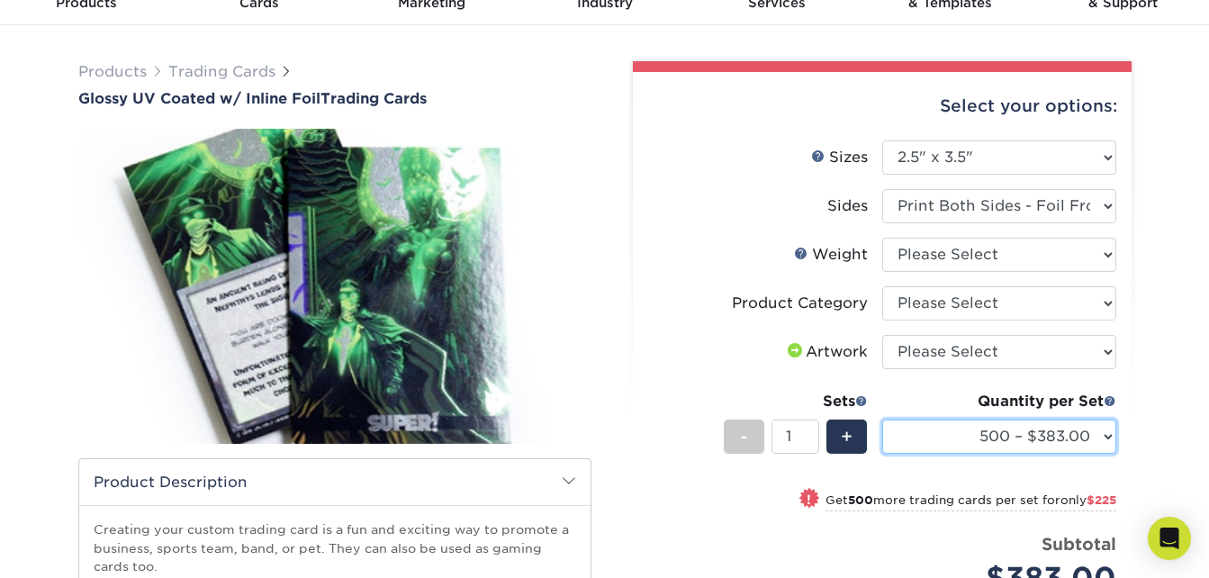
click at [1013, 438] on select "500 – $383.00 1000 – $608.00 2500 – $883.00 5000 – $1252.00" at bounding box center [999, 437] width 234 height 34
click at [749, 257] on label "Weight Help Weight" at bounding box center [765, 255] width 234 height 34
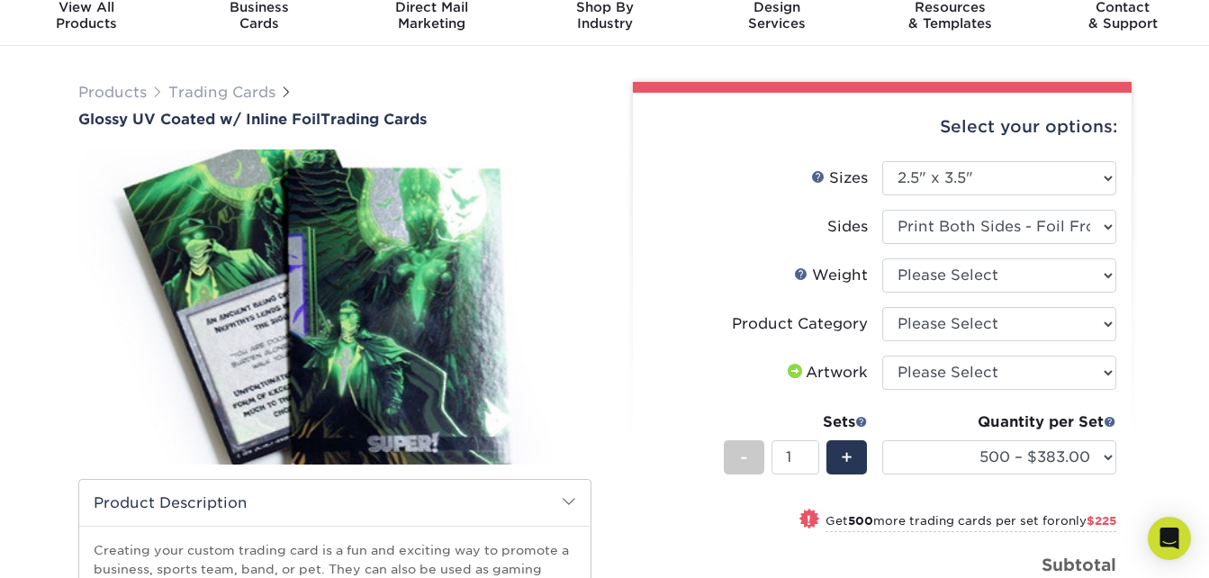
scroll to position [0, 0]
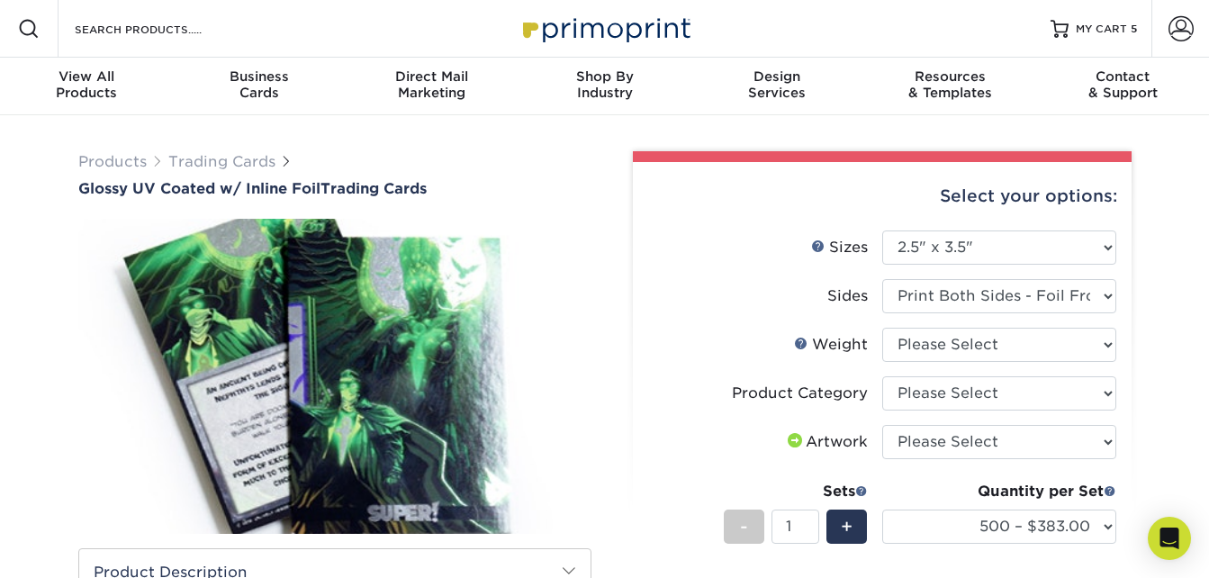
click at [186, 151] on span "Products Trading Cards" at bounding box center [185, 162] width 214 height 22
click at [190, 160] on link "Trading Cards" at bounding box center [221, 161] width 107 height 17
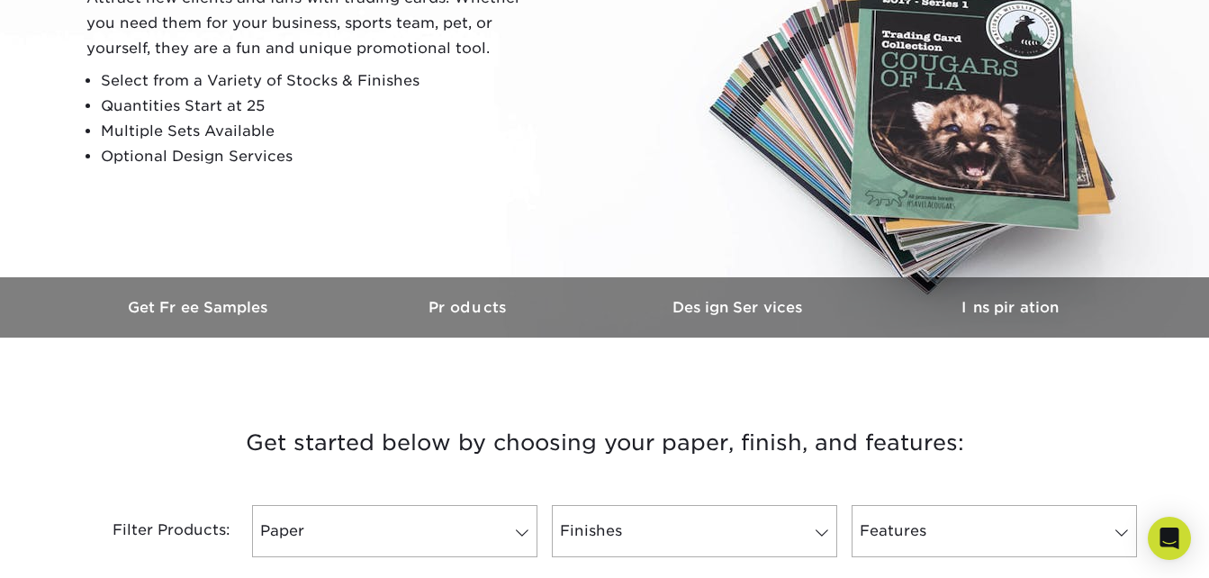
scroll to position [540, 0]
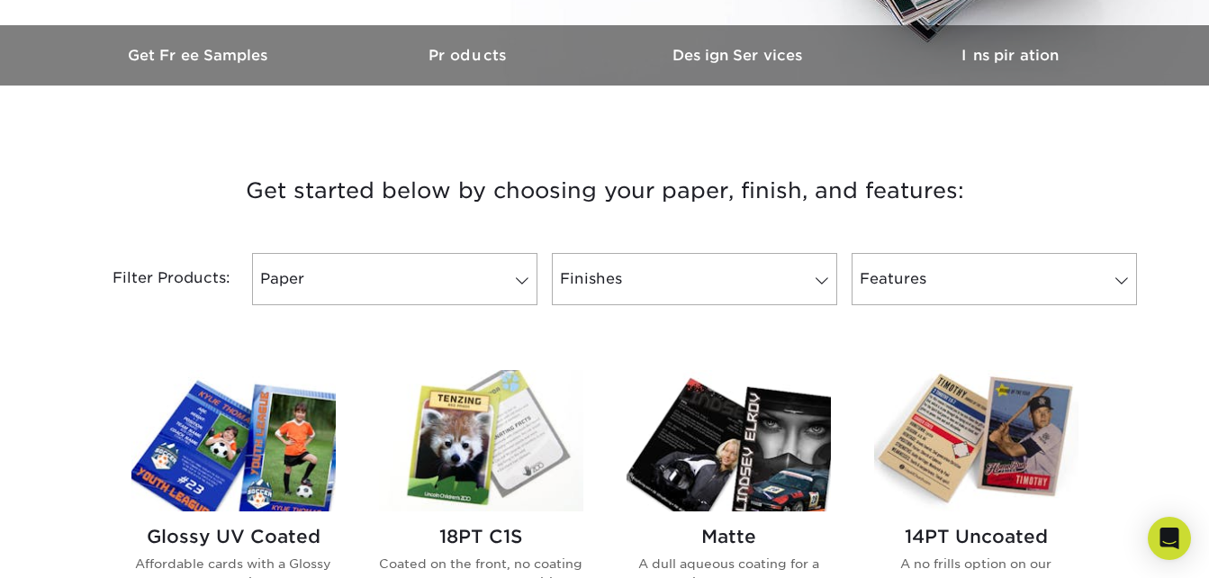
click at [220, 468] on img at bounding box center [233, 440] width 204 height 141
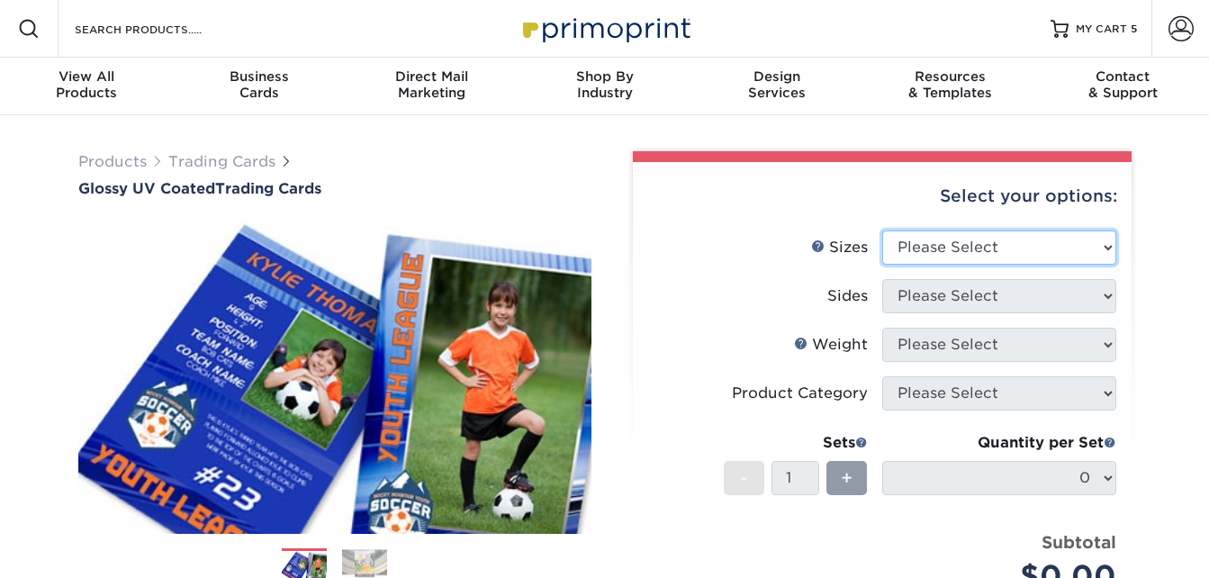
click at [1010, 249] on select "Please Select 2.5" x 3.5"" at bounding box center [999, 247] width 234 height 34
click at [882, 230] on select "Please Select 2.5" x 3.5"" at bounding box center [999, 247] width 234 height 34
click at [939, 250] on select "Please Select 2.5" x 3.5"" at bounding box center [999, 247] width 234 height 34
select select "2.50x3.50"
click at [882, 230] on select "Please Select 2.5" x 3.5"" at bounding box center [999, 247] width 234 height 34
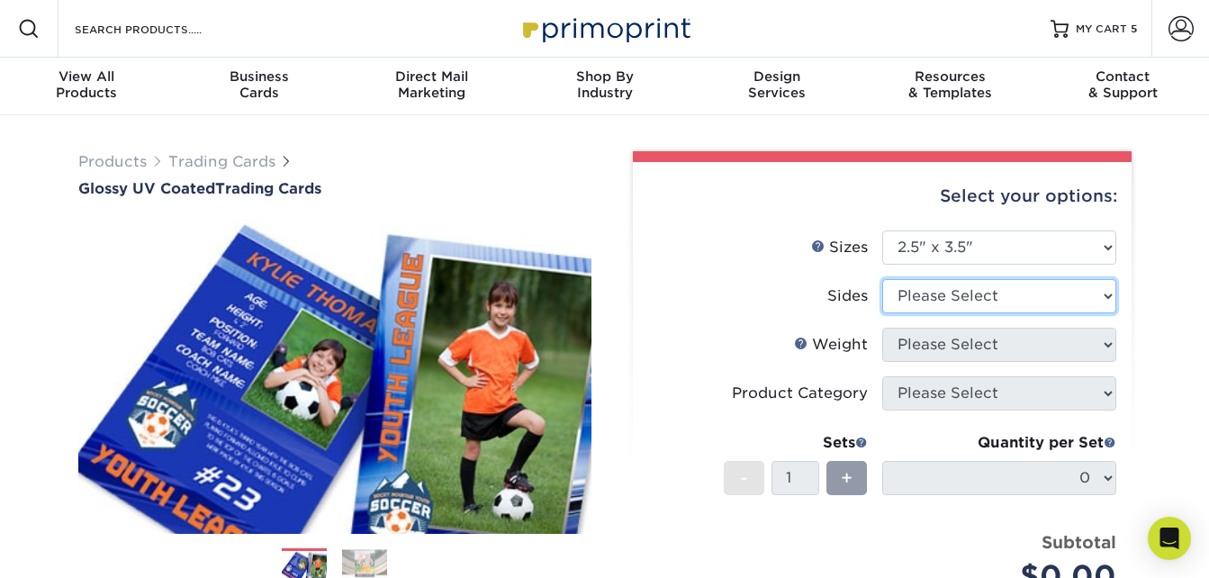
click at [940, 294] on select "Please Select Print Both Sides Print Front Only" at bounding box center [999, 296] width 234 height 34
select select "13abbda7-1d64-4f25-8bb2-c179b224825d"
click at [882, 279] on select "Please Select Print Both Sides Print Front Only" at bounding box center [999, 296] width 234 height 34
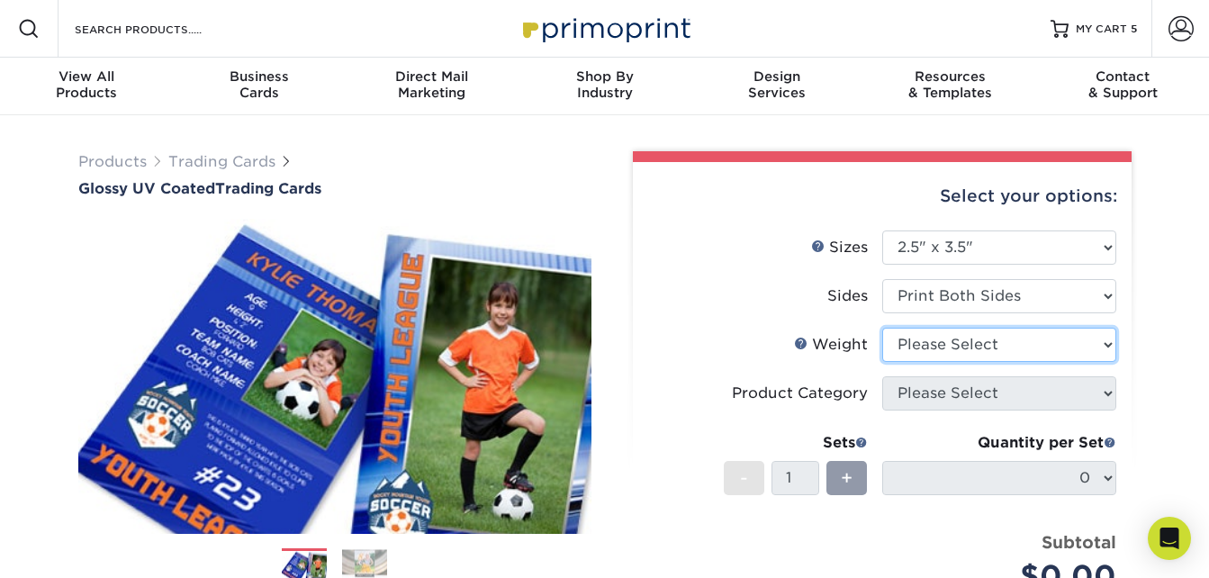
click at [946, 348] on select "Please Select 16PT 14PT 18PT C1S" at bounding box center [999, 345] width 234 height 34
select select "16PT"
click at [882, 328] on select "Please Select 16PT 14PT 18PT C1S" at bounding box center [999, 345] width 234 height 34
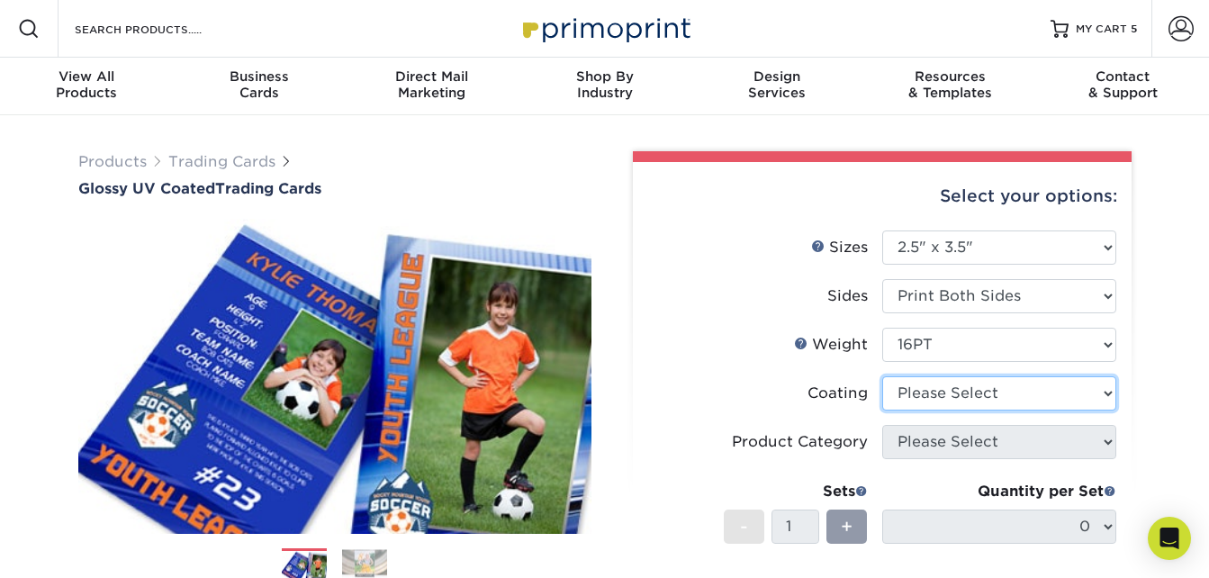
click at [938, 392] on select at bounding box center [999, 393] width 234 height 34
select select "ae367451-b2b8-45df-a344-0f05b6a12993"
click at [882, 376] on select at bounding box center [999, 393] width 234 height 34
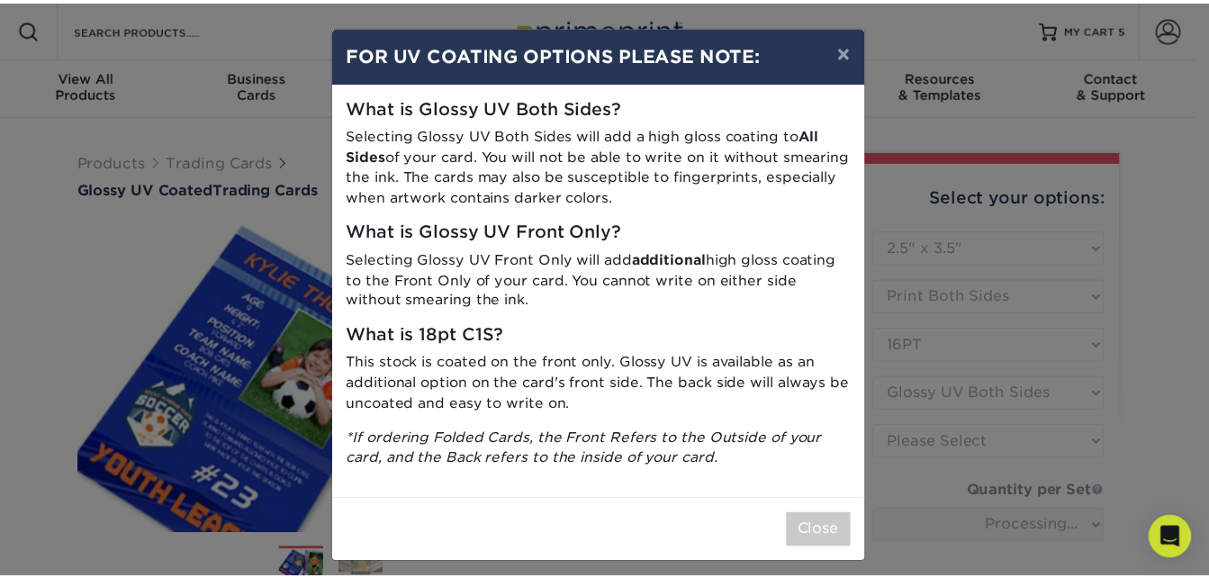
scroll to position [11, 0]
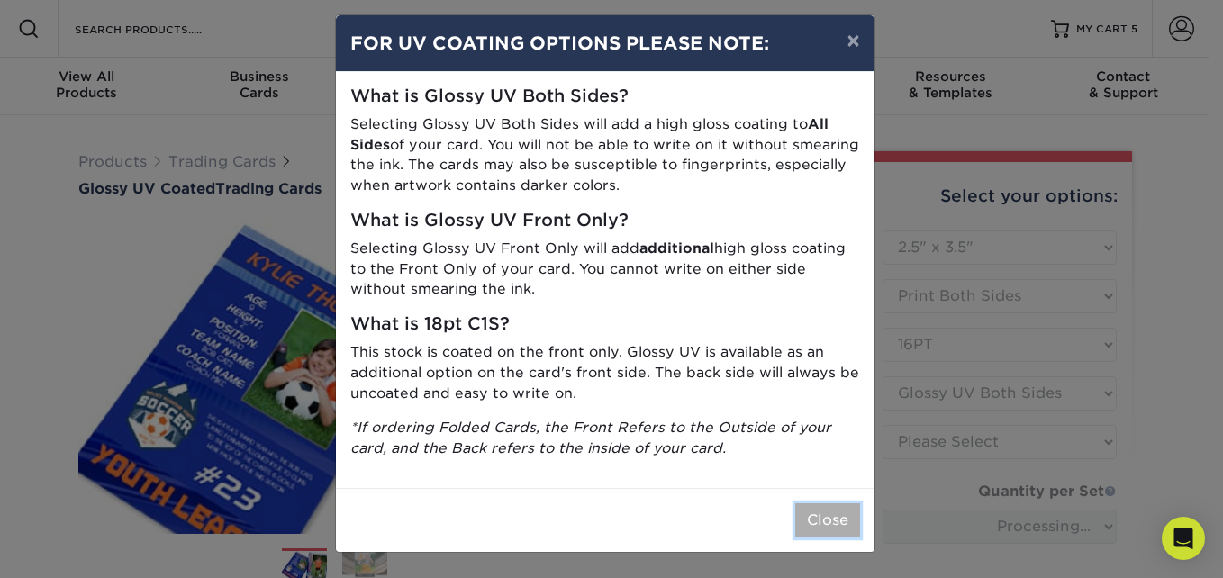
click at [821, 525] on button "Close" at bounding box center [827, 520] width 65 height 34
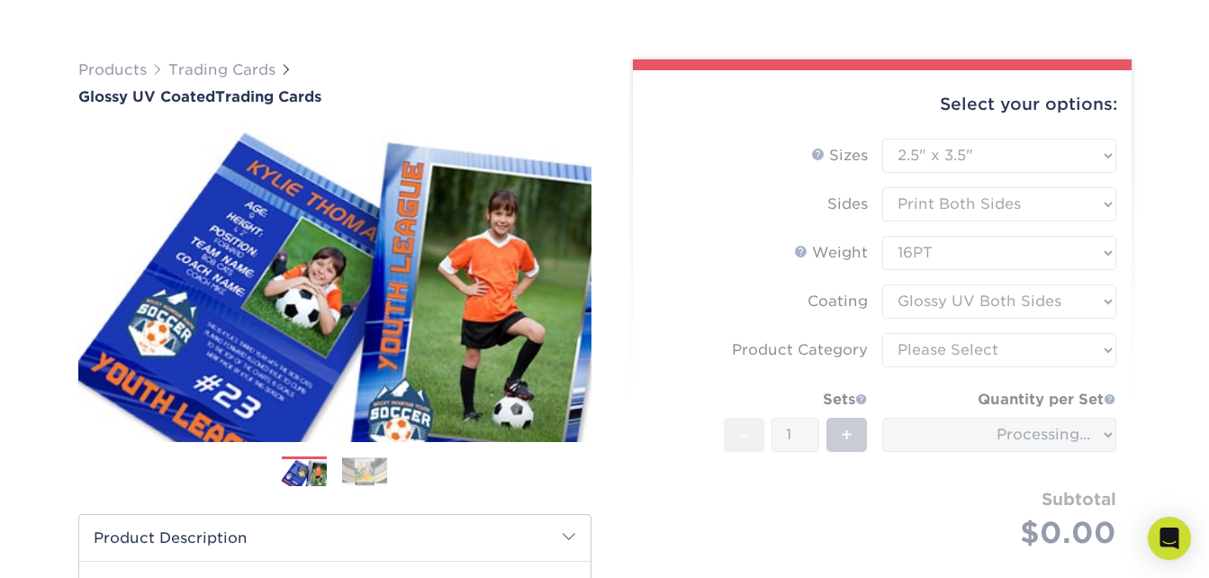
scroll to position [180, 0]
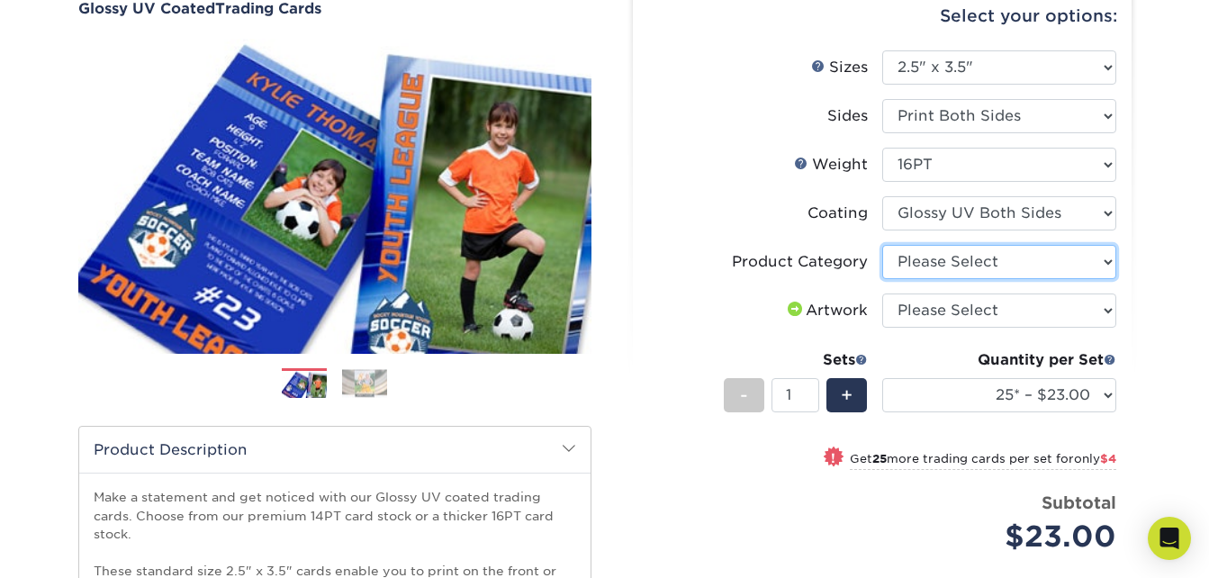
click at [927, 261] on select "Please Select Trading Cards" at bounding box center [999, 262] width 234 height 34
select select "c2f9bce9-36c2-409d-b101-c29d9d031e18"
click at [882, 245] on select "Please Select Trading Cards" at bounding box center [999, 262] width 234 height 34
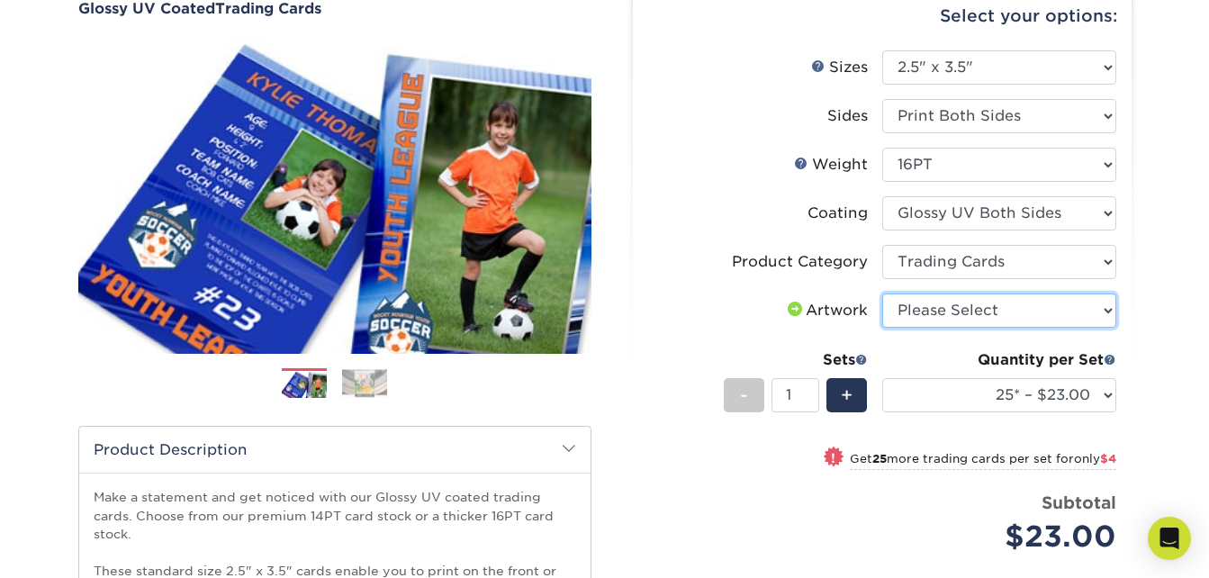
click at [939, 303] on select "Please Select I will upload files I need a design - $100" at bounding box center [999, 311] width 234 height 34
select select "upload"
click at [882, 294] on select "Please Select I will upload files I need a design - $100" at bounding box center [999, 311] width 234 height 34
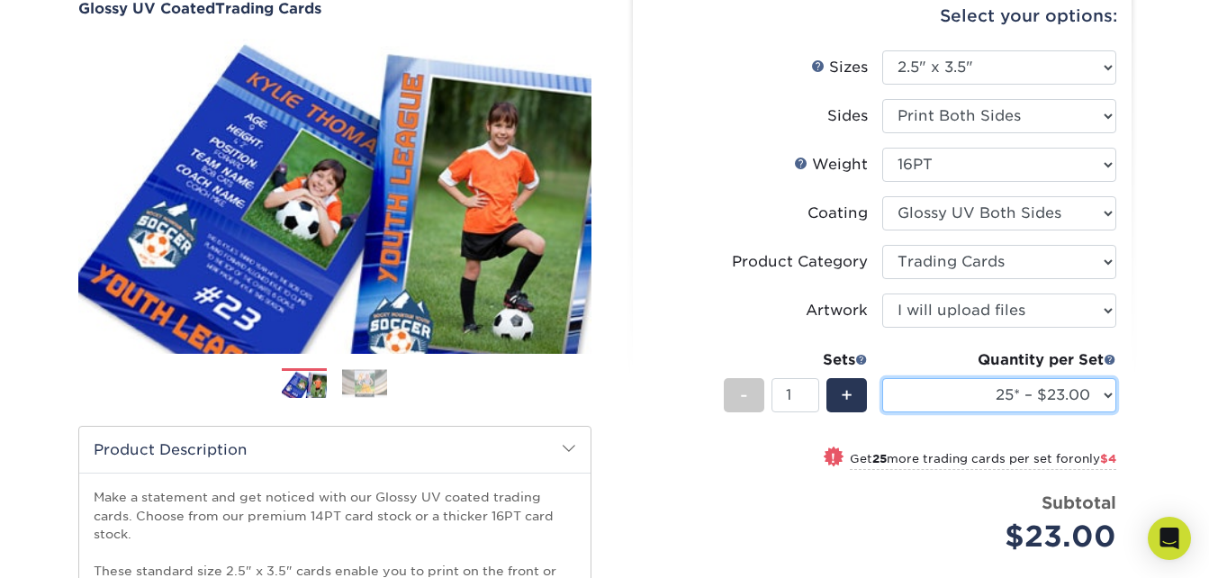
click at [926, 381] on select "25* – $23.00 50* – $27.00 75* – $33.00 100* – $37.00 250* – $47.00 500 – $58.00…" at bounding box center [999, 395] width 234 height 34
select select "100* – $37.00"
click at [882, 378] on select "25* – $23.00 50* – $27.00 75* – $33.00 100* – $37.00 250* – $47.00 500 – $58.00…" at bounding box center [999, 395] width 234 height 34
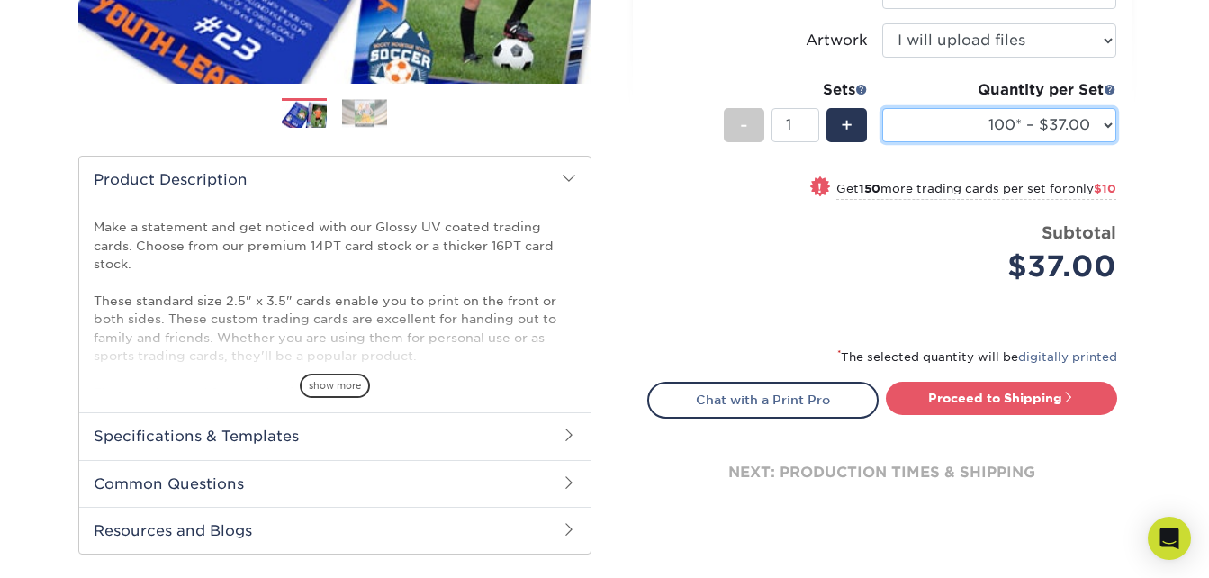
scroll to position [540, 0]
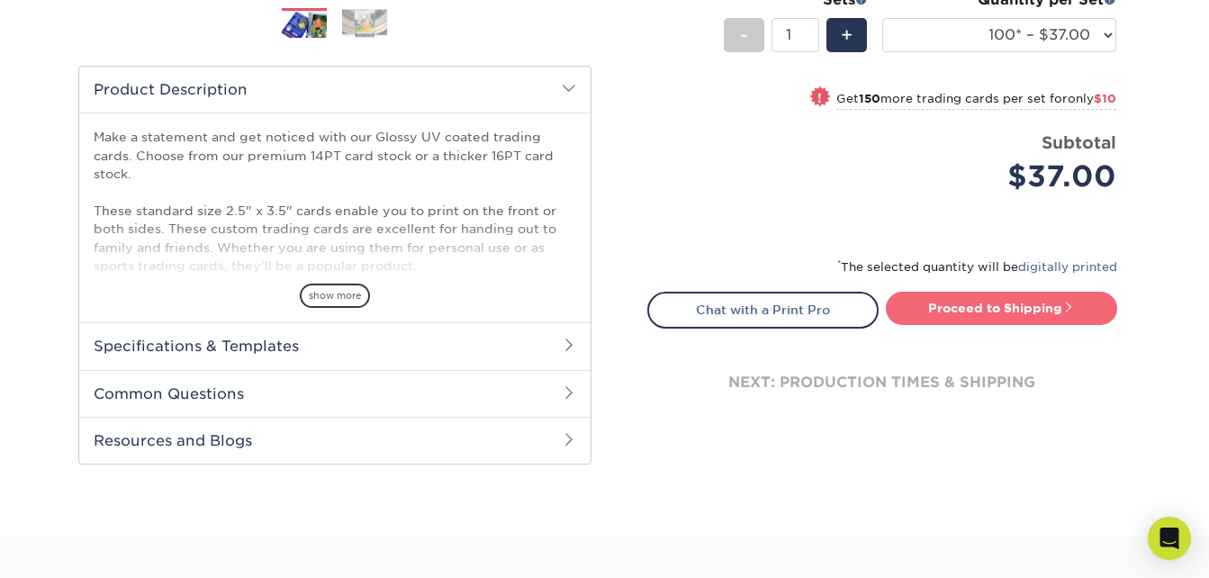
click at [962, 313] on link "Proceed to Shipping" at bounding box center [1001, 308] width 231 height 32
type input "Set 1"
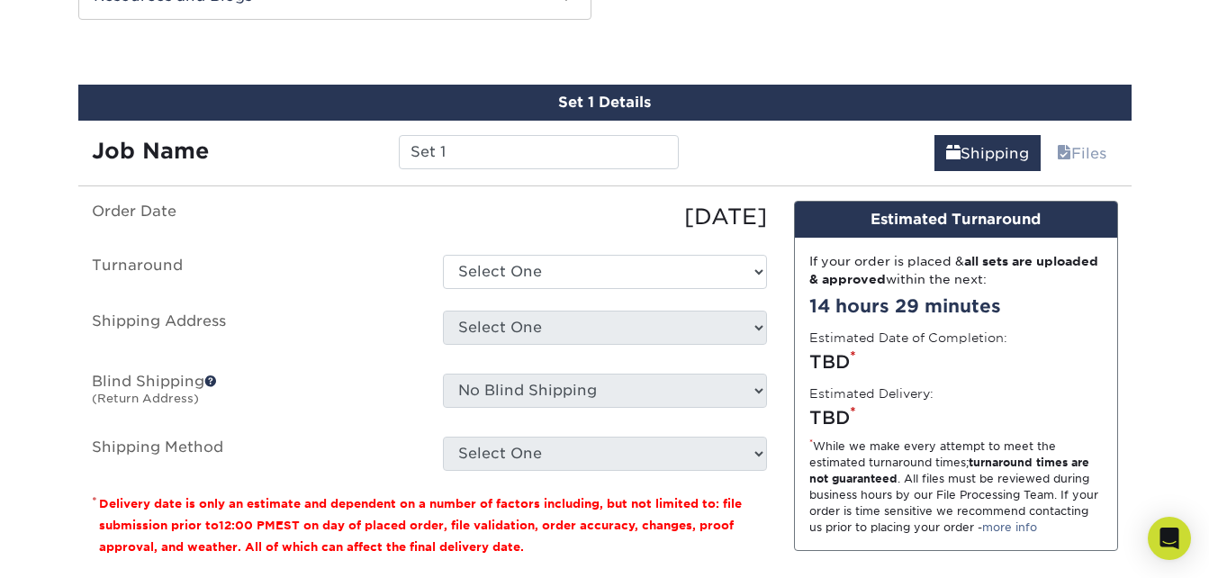
scroll to position [1097, 0]
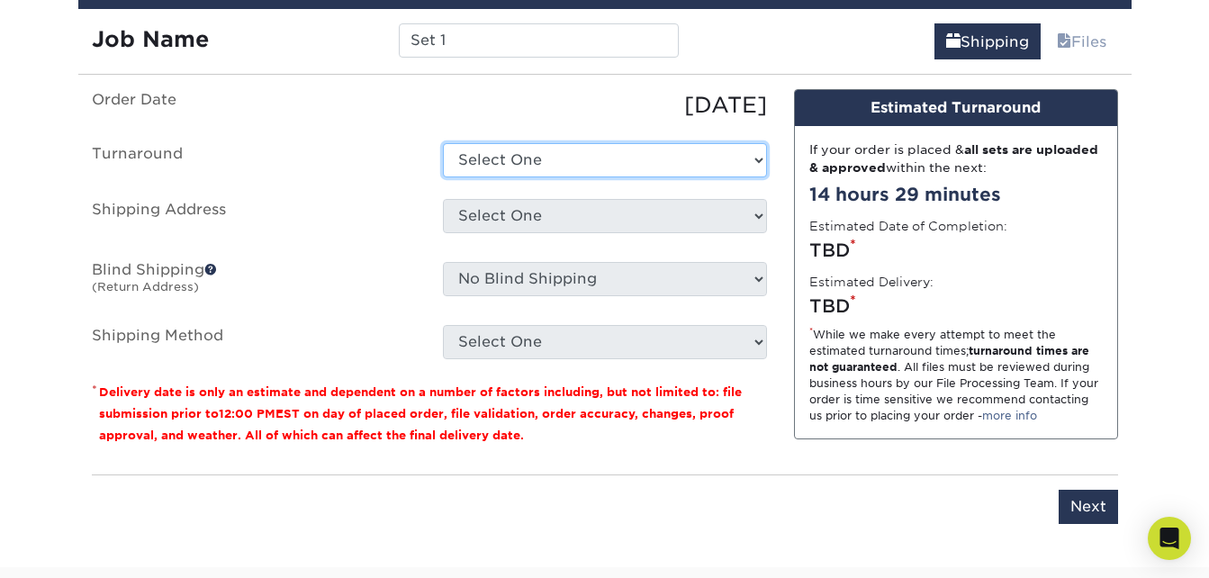
click at [661, 161] on select "Select One 2-4 Business Days 2 Day Next Business Day" at bounding box center [605, 160] width 324 height 34
select select "566aed73-2433-4f20-856b-8921c53ec827"
click at [443, 143] on select "Select One 2-4 Business Days 2 Day Next Business Day" at bounding box center [605, 160] width 324 height 34
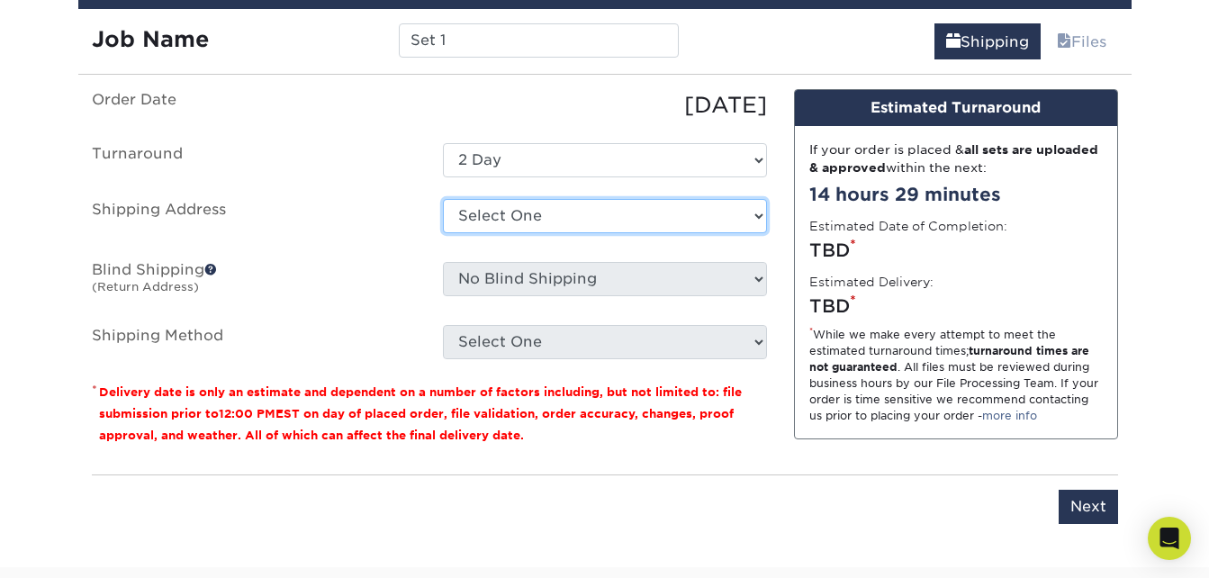
click at [672, 203] on select "Select One Home + Add New Address - Login" at bounding box center [605, 216] width 324 height 34
select select "286606"
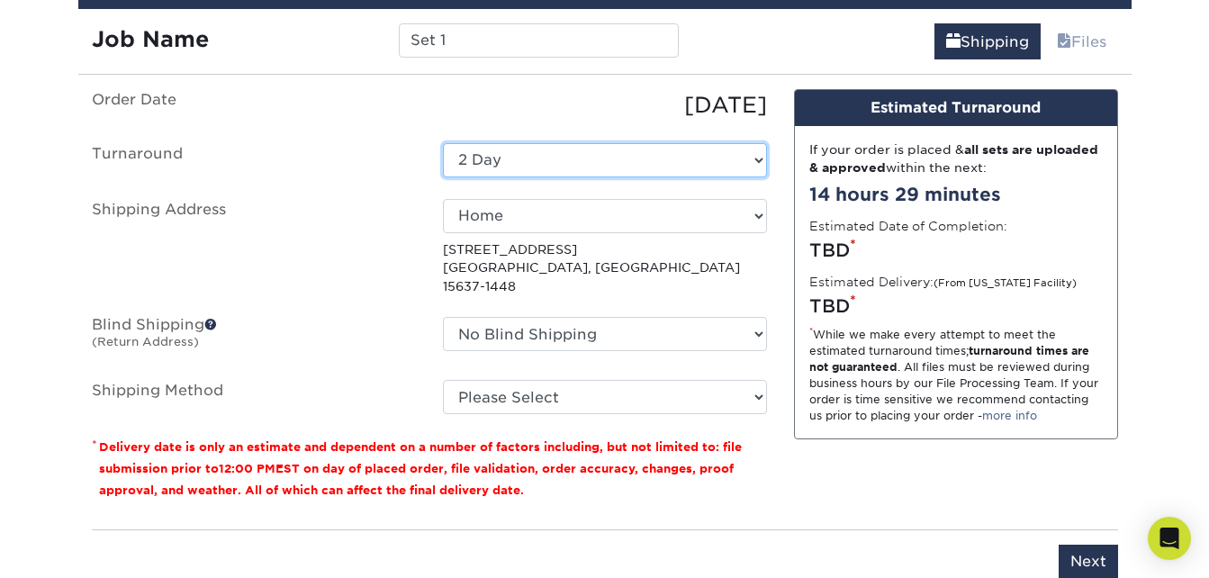
click at [661, 158] on select "Select One 2-4 Business Days 2 Day Next Business Day" at bounding box center [605, 160] width 324 height 34
select select "85eeae86-f890-4d21-9299-1bab3b52d96f"
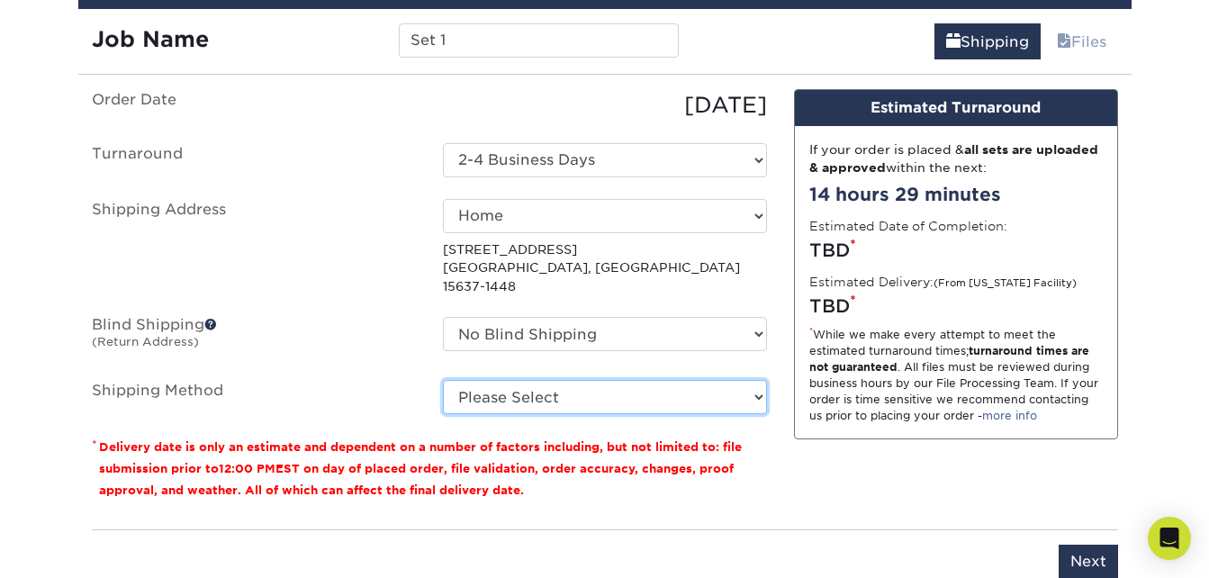
click at [623, 380] on select "Please Select 3 Day Shipping Service (+$17.80) Ground Shipping (+$18.04) 2 Day …" at bounding box center [605, 397] width 324 height 34
select select "02"
click at [443, 380] on select "Please Select 3 Day Shipping Service (+$17.80) Ground Shipping (+$18.04) 2 Day …" at bounding box center [605, 397] width 324 height 34
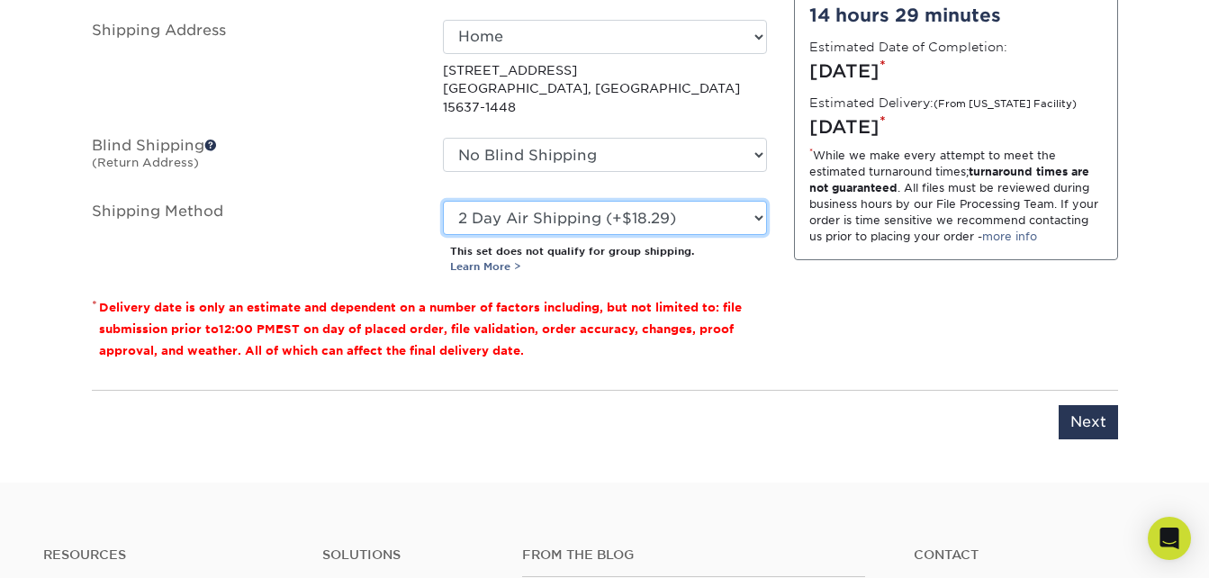
scroll to position [1277, 0]
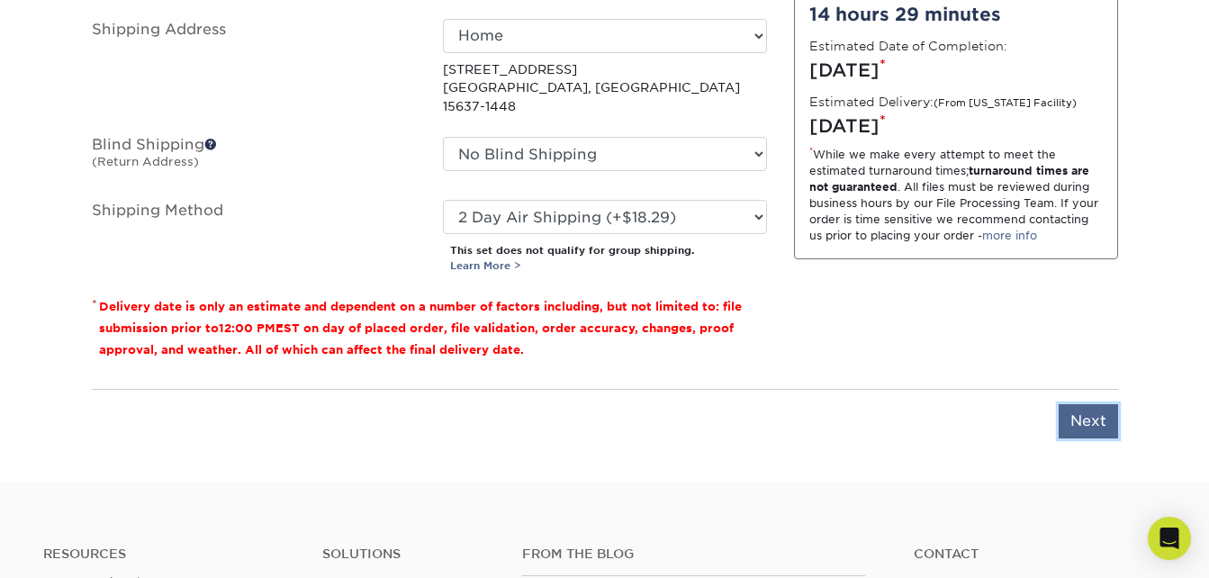
click at [1073, 404] on input "Next" at bounding box center [1088, 421] width 59 height 34
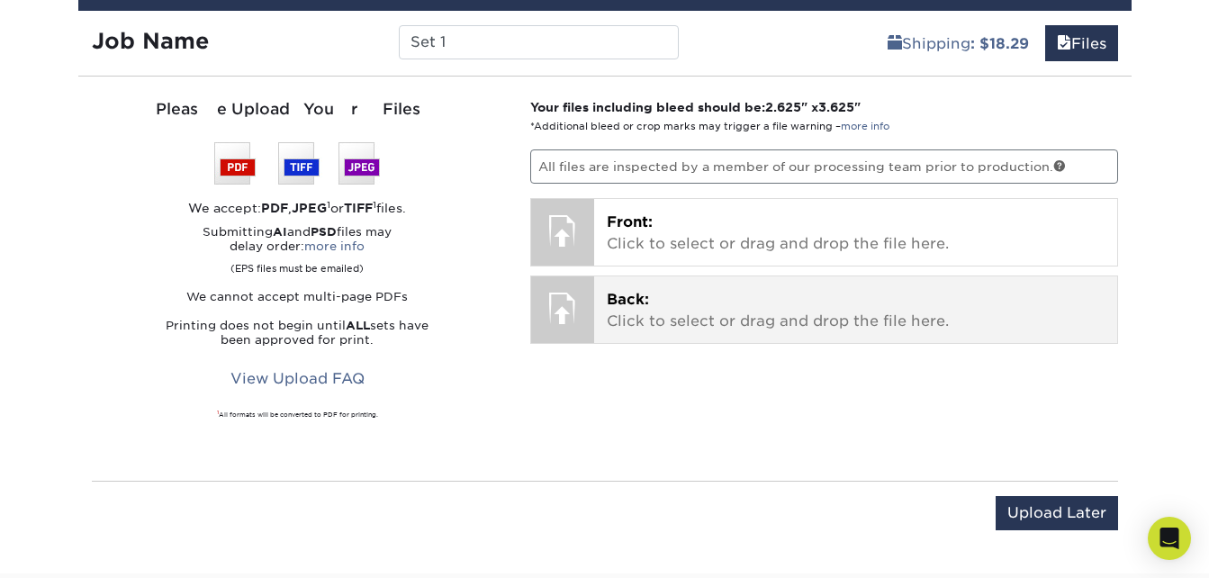
scroll to position [1097, 0]
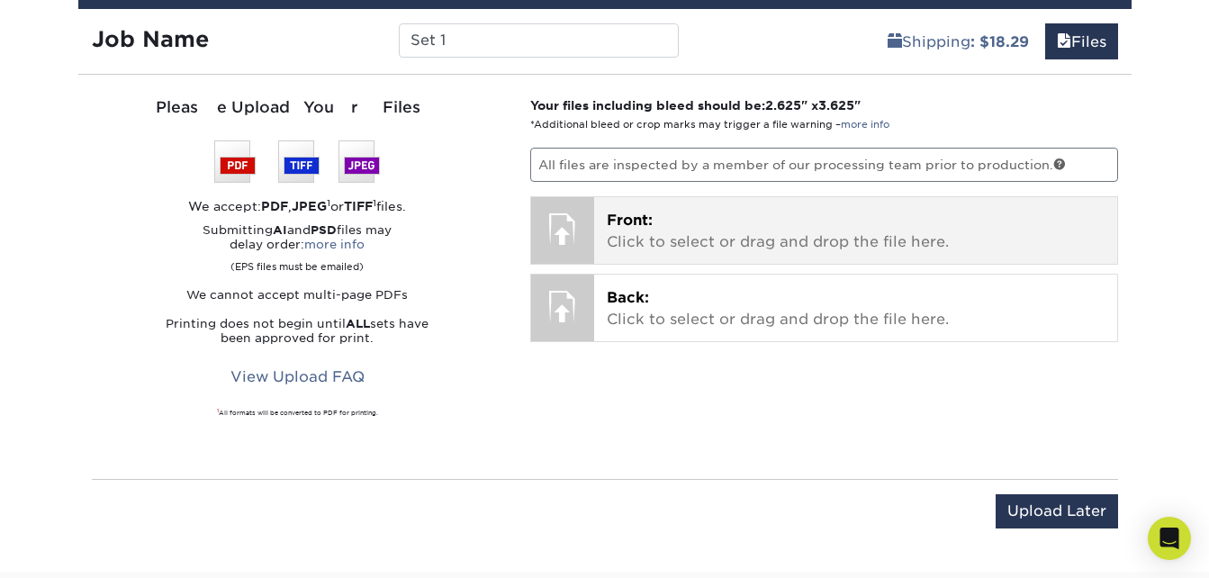
click at [725, 232] on p "Front: Click to select or drag and drop the file here." at bounding box center [856, 231] width 498 height 43
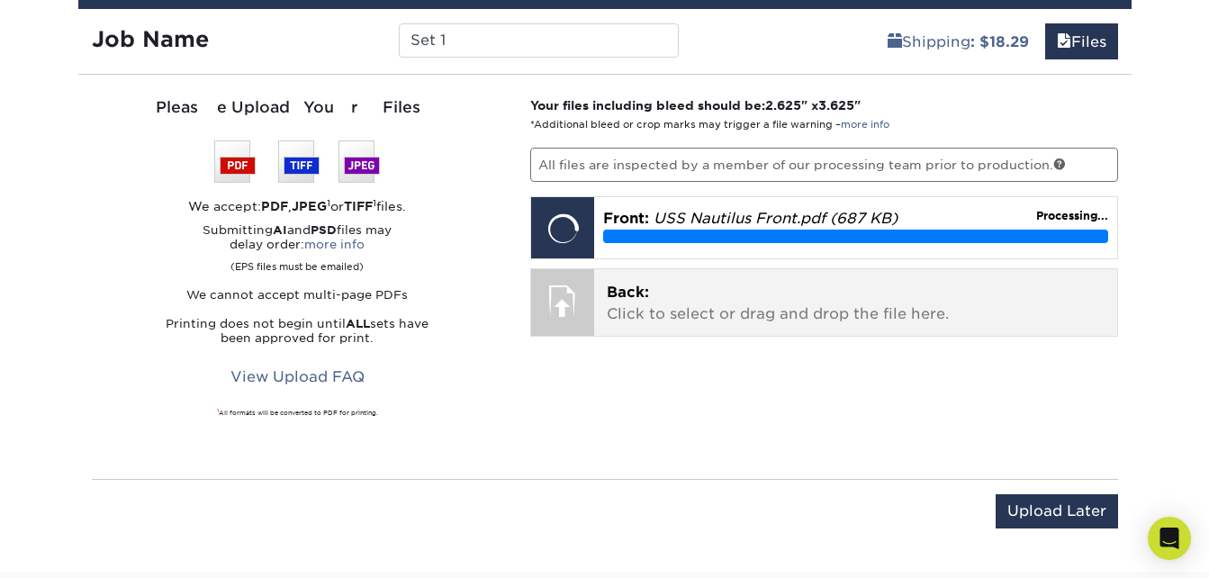
click at [745, 294] on p "Back: Click to select or drag and drop the file here." at bounding box center [856, 303] width 498 height 43
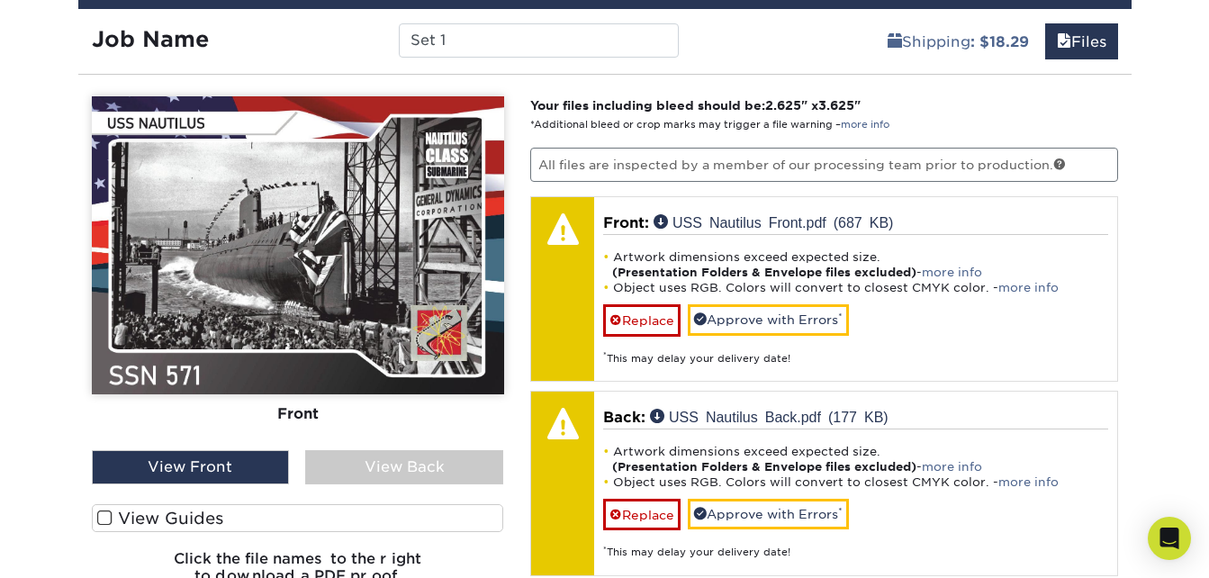
click at [417, 469] on div "View Back" at bounding box center [404, 467] width 198 height 34
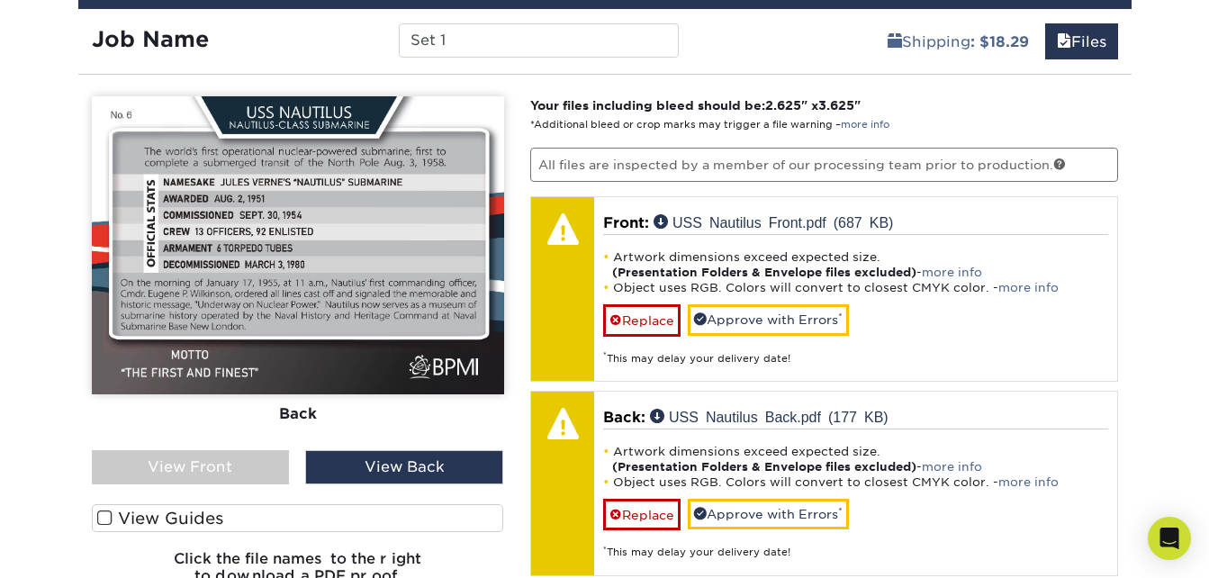
click at [232, 467] on div "View Front" at bounding box center [191, 467] width 198 height 34
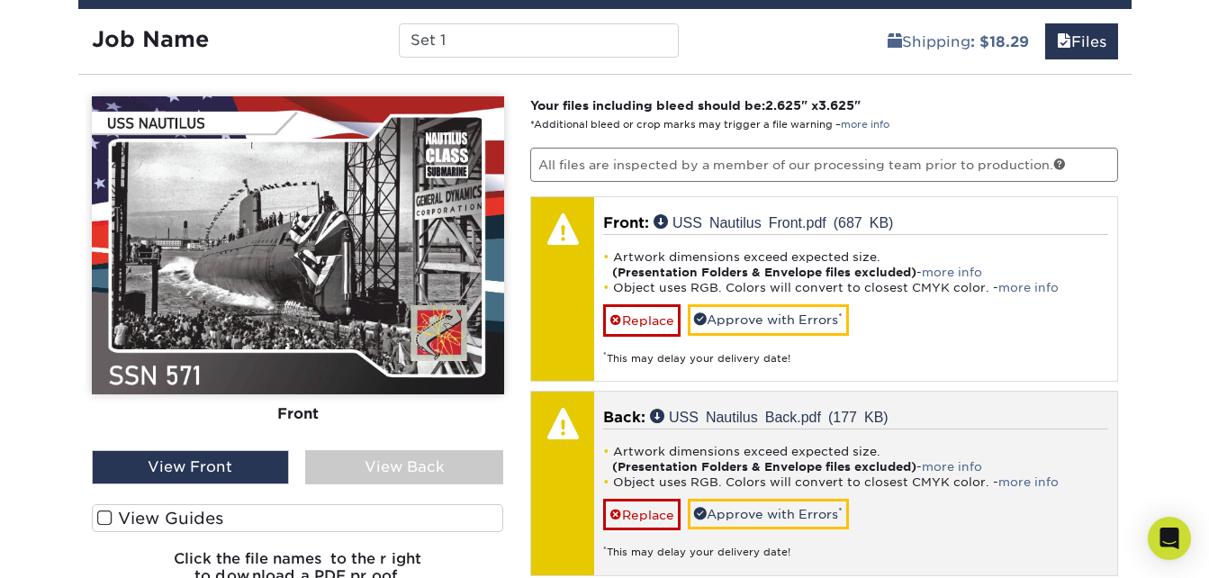
scroll to position [1187, 0]
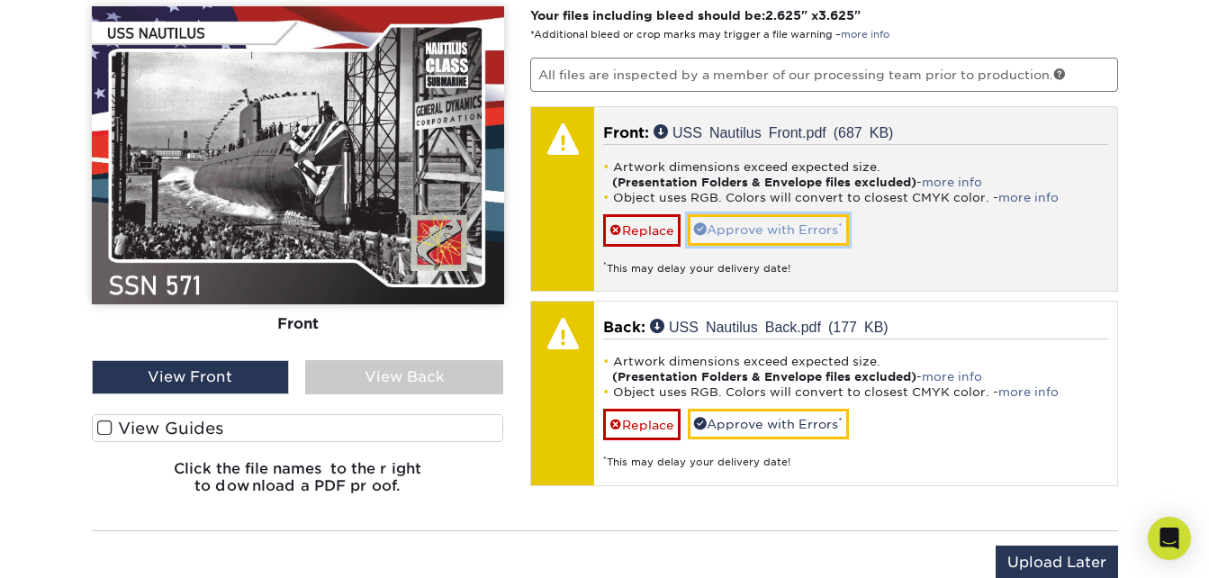
click at [767, 230] on link "Approve with Errors *" at bounding box center [768, 229] width 161 height 31
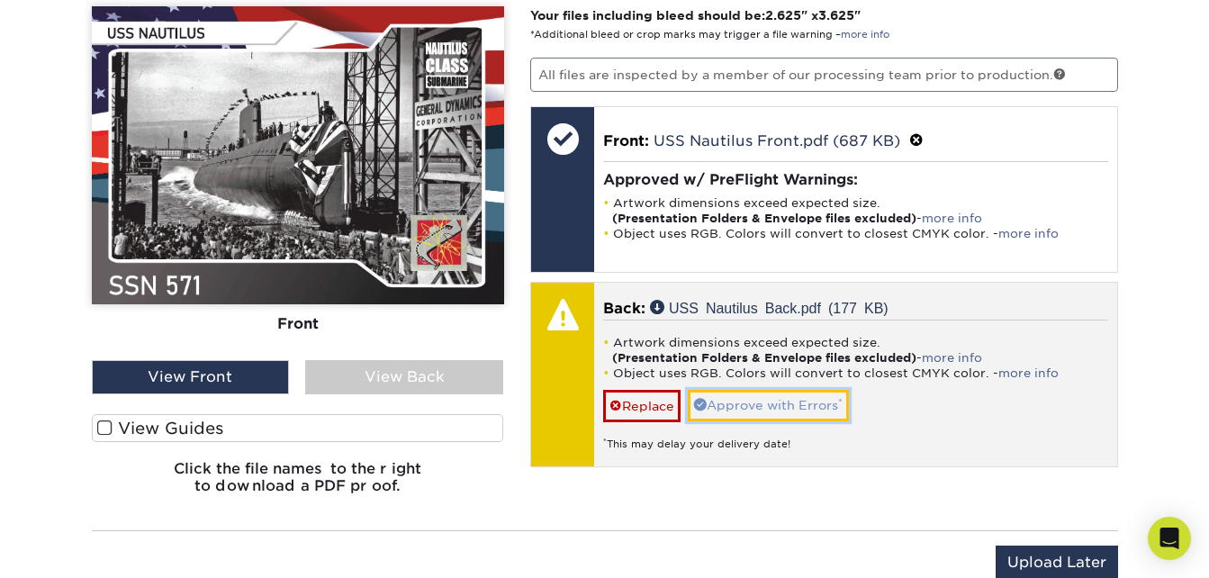
click at [755, 399] on link "Approve with Errors *" at bounding box center [768, 405] width 161 height 31
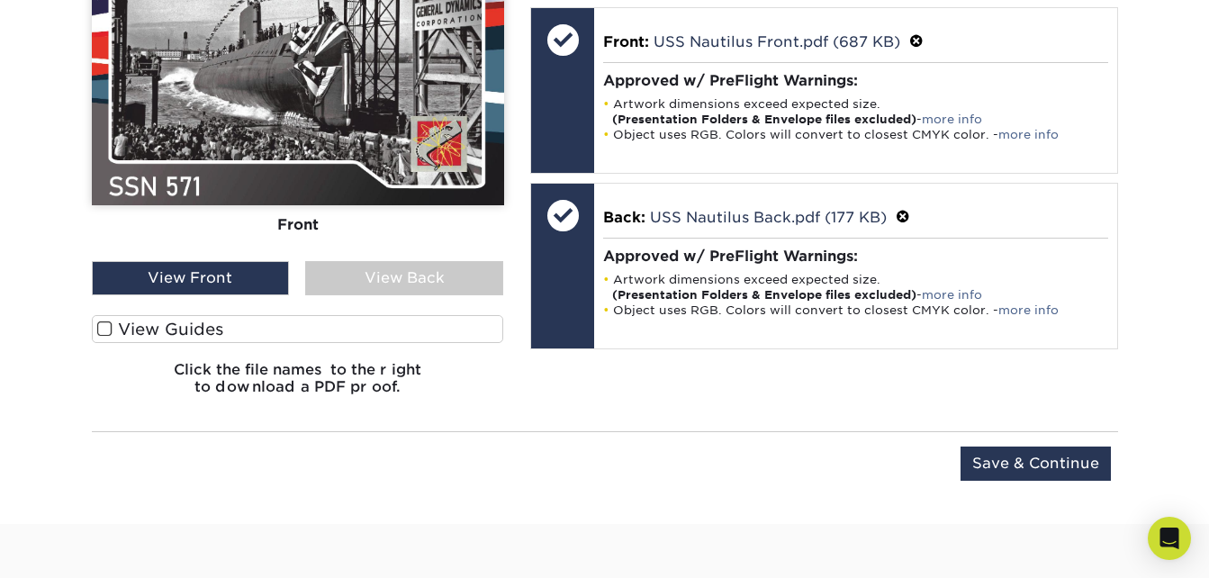
scroll to position [1367, 0]
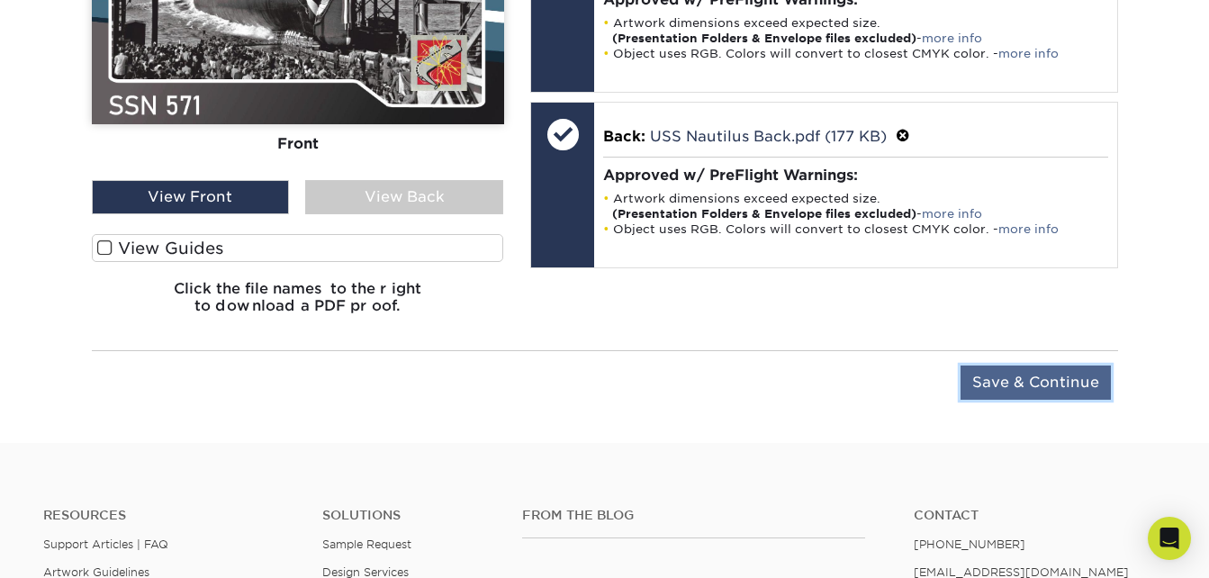
click at [1007, 382] on input "Save & Continue" at bounding box center [1036, 383] width 150 height 34
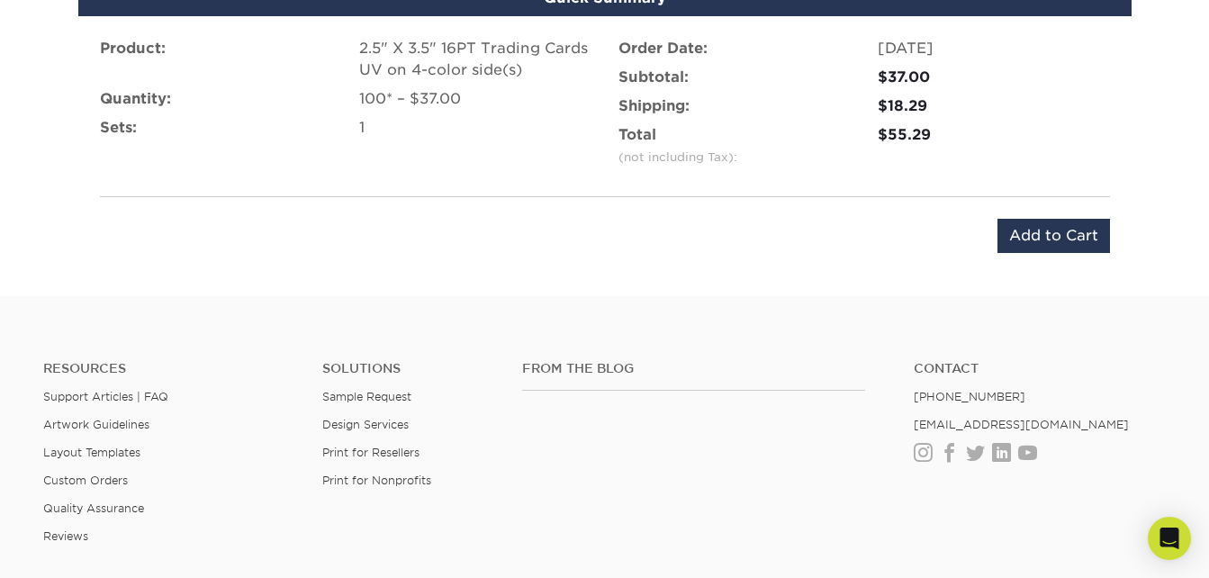
scroll to position [1097, 0]
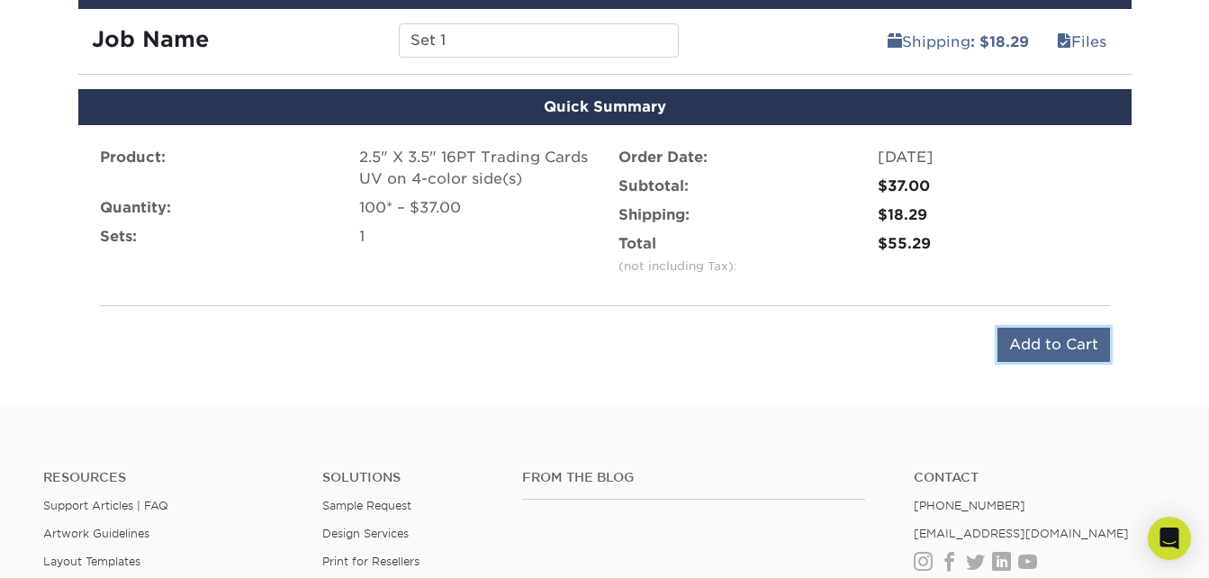
click at [1035, 346] on input "Add to Cart" at bounding box center [1054, 345] width 113 height 34
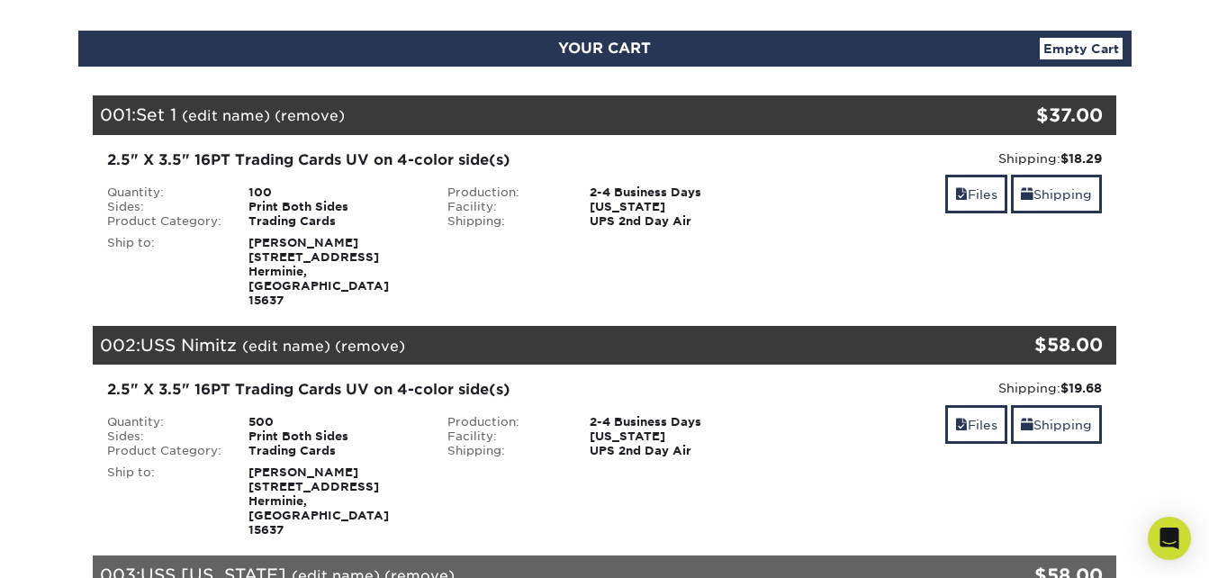
scroll to position [180, 0]
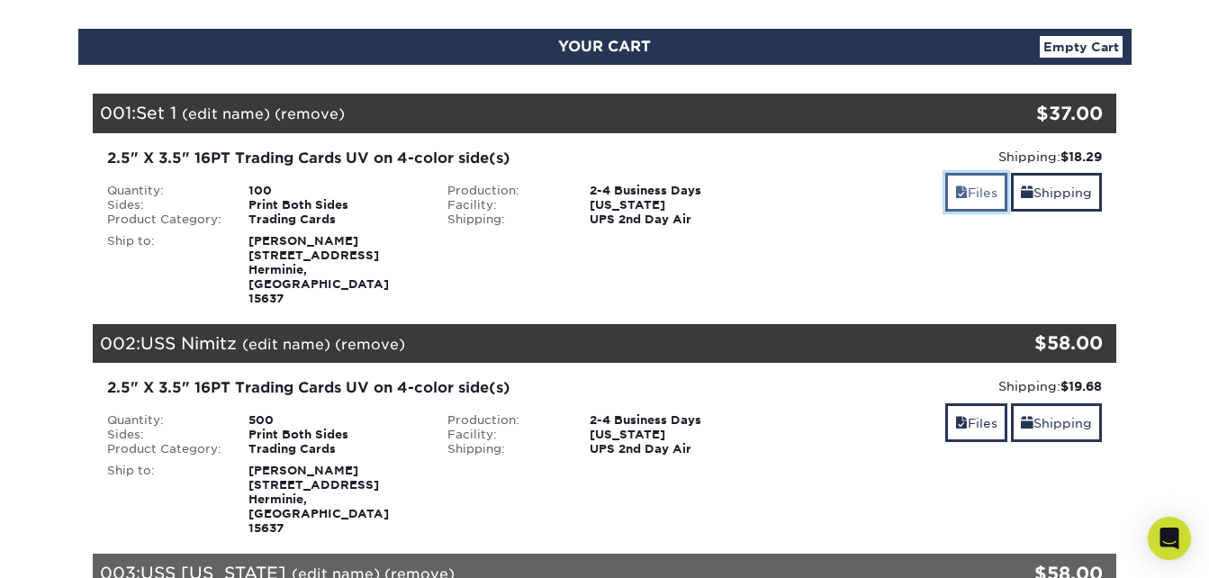
click at [967, 189] on link "Files" at bounding box center [976, 192] width 62 height 39
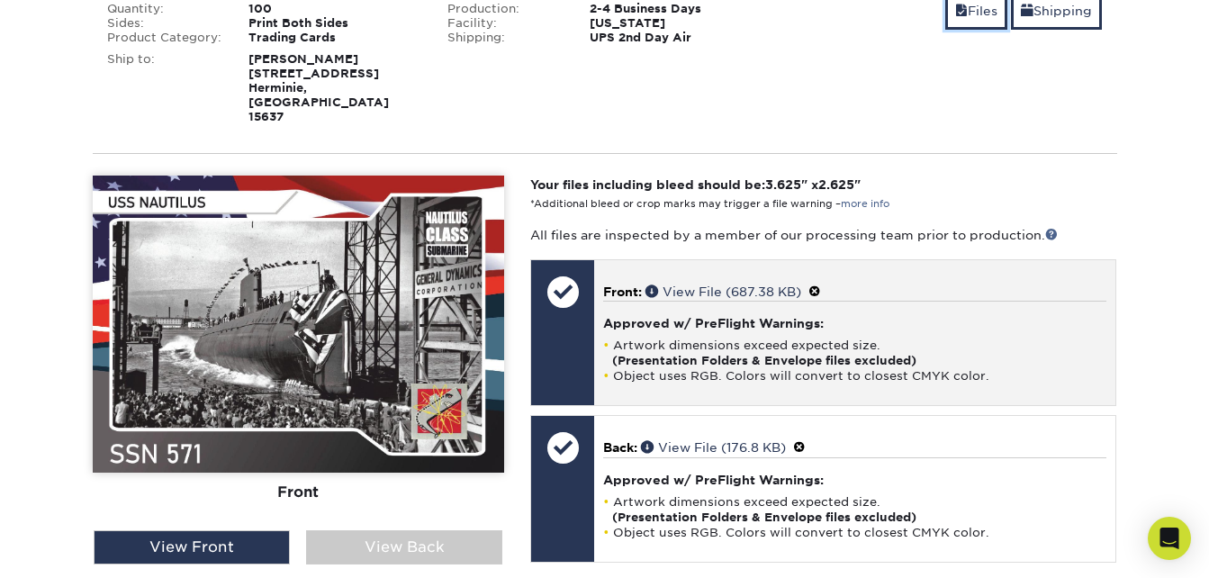
scroll to position [360, 0]
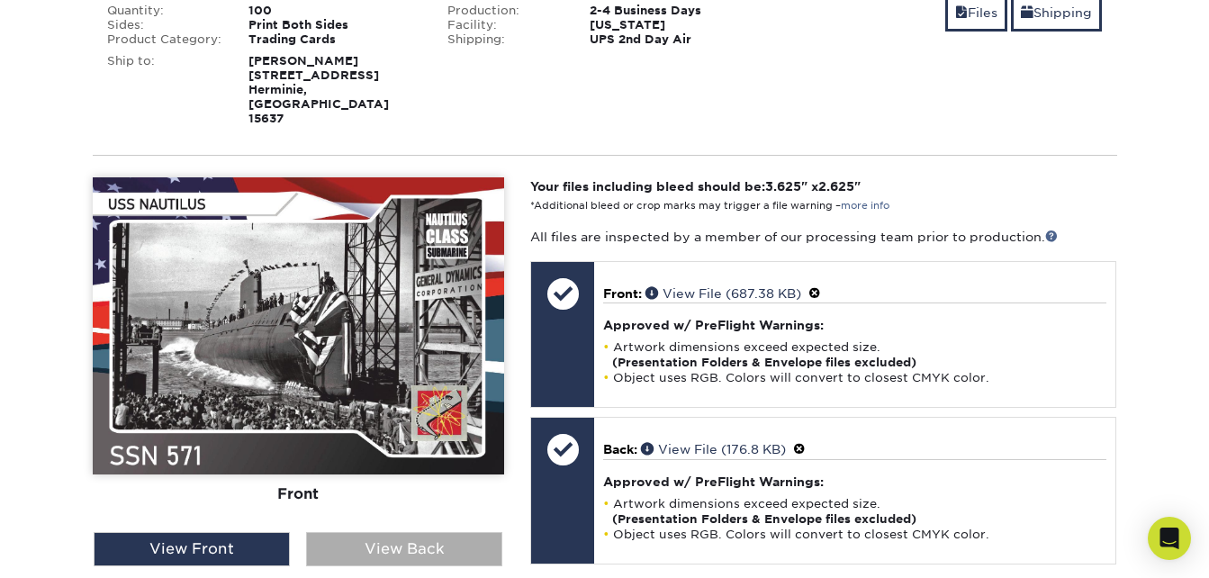
click at [389, 532] on div "View Back" at bounding box center [404, 549] width 196 height 34
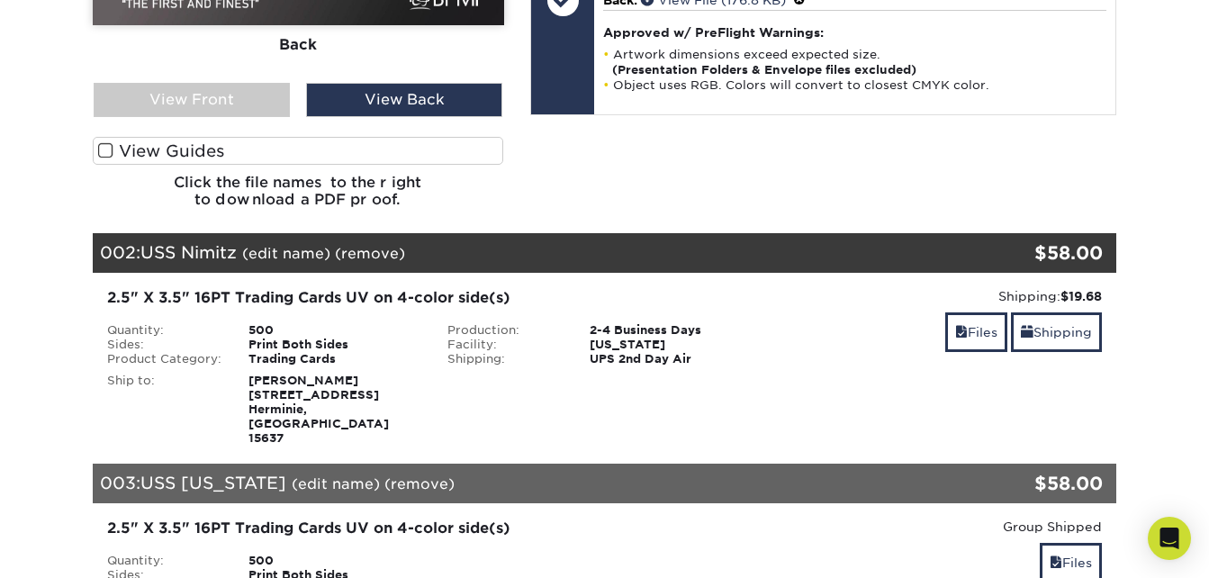
scroll to position [810, 0]
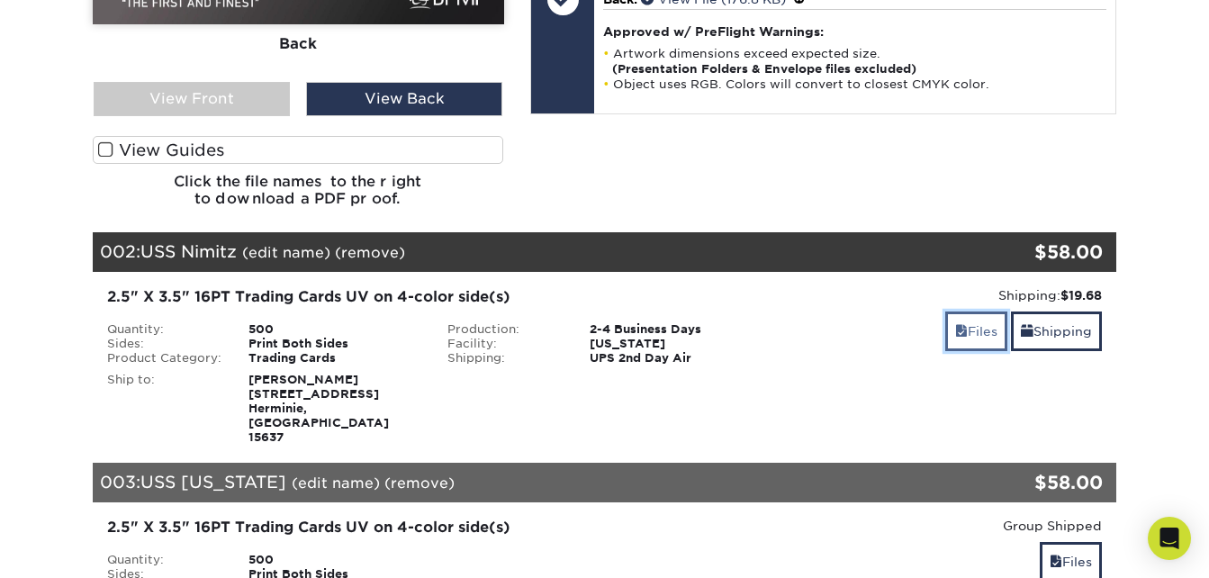
click at [955, 324] on span at bounding box center [961, 331] width 13 height 14
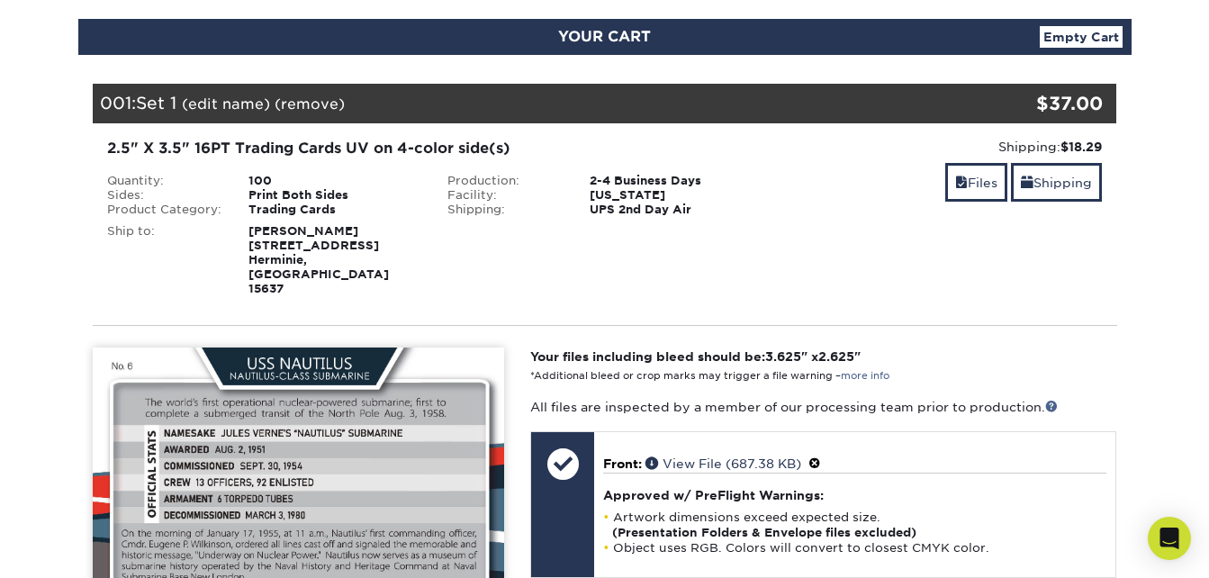
scroll to position [180, 0]
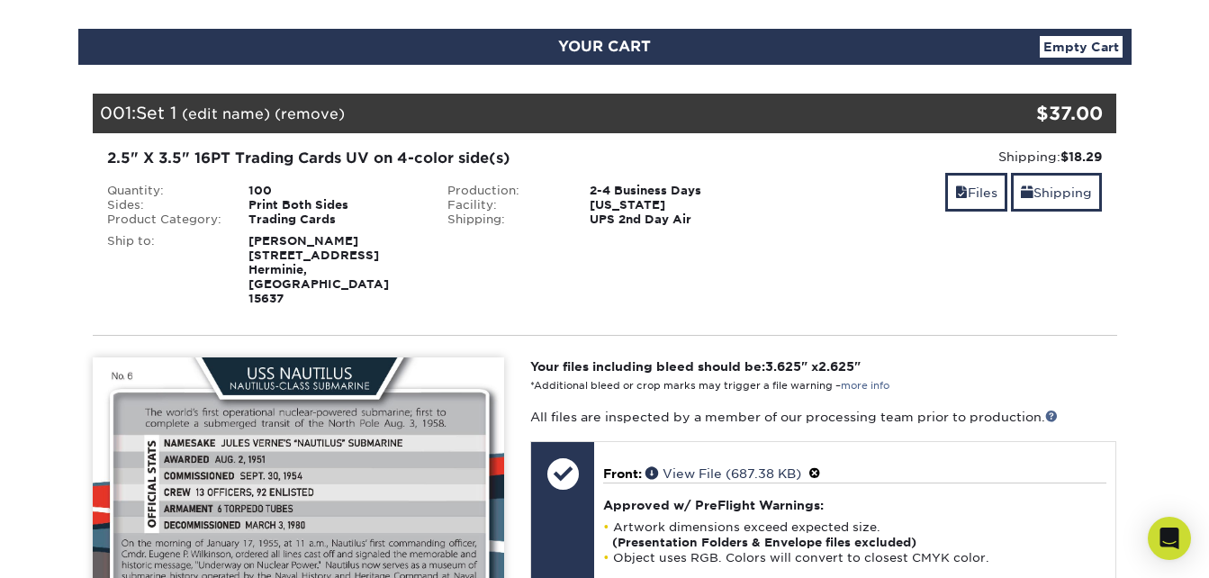
click at [204, 114] on link "(edit name)" at bounding box center [226, 113] width 88 height 17
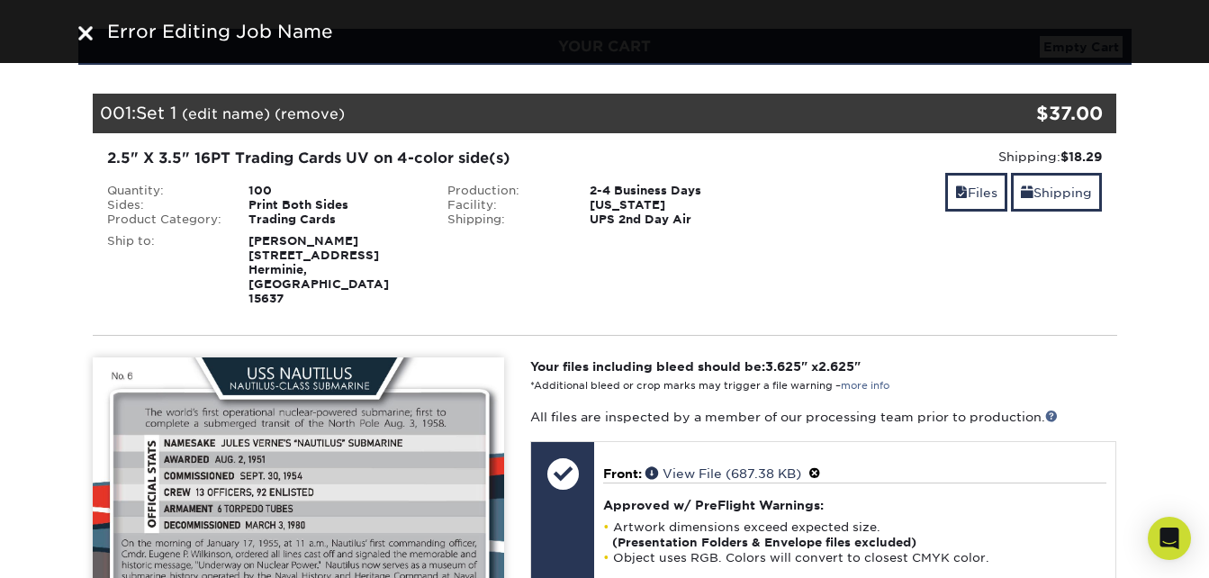
click at [209, 122] on link "(edit name)" at bounding box center [226, 113] width 88 height 17
click at [78, 31] on img at bounding box center [85, 33] width 14 height 14
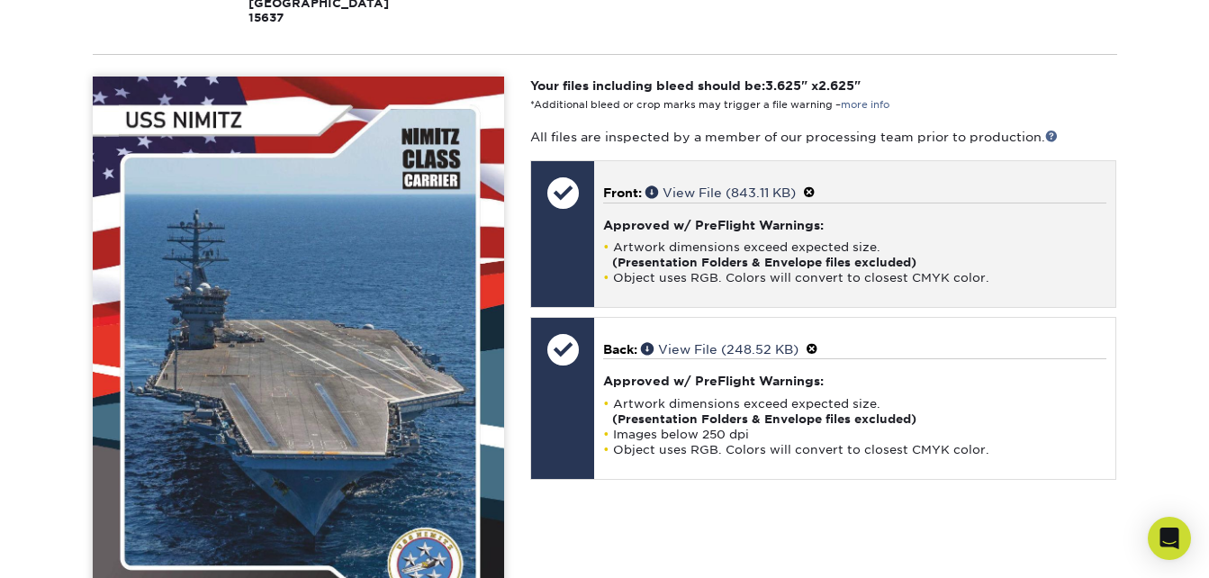
scroll to position [1351, 0]
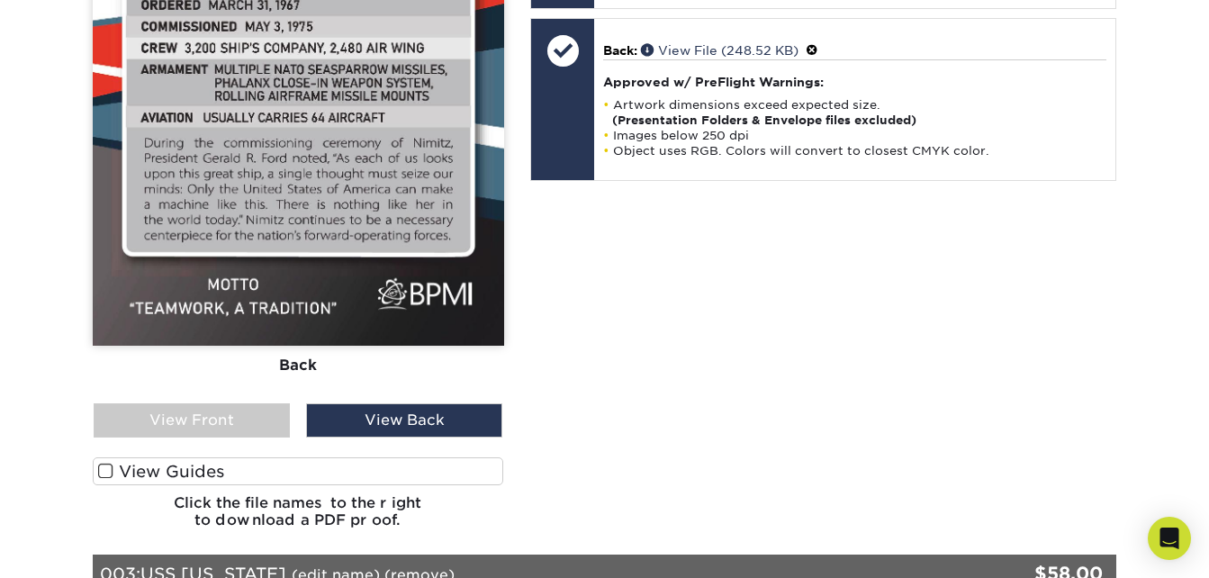
scroll to position [1891, 0]
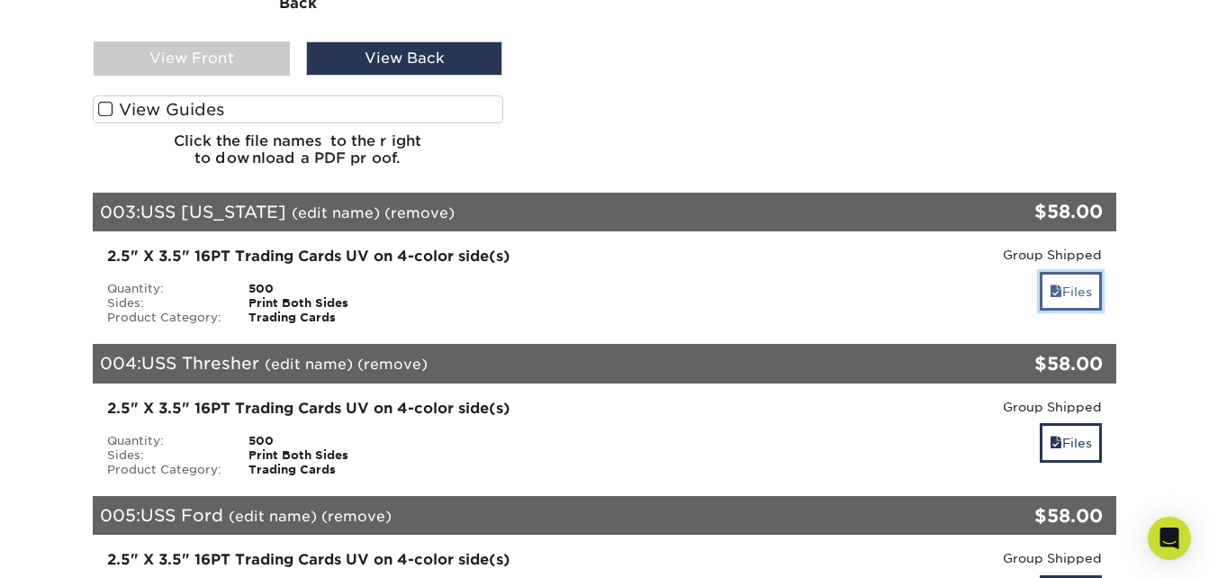
click at [1078, 272] on link "Files" at bounding box center [1071, 291] width 62 height 39
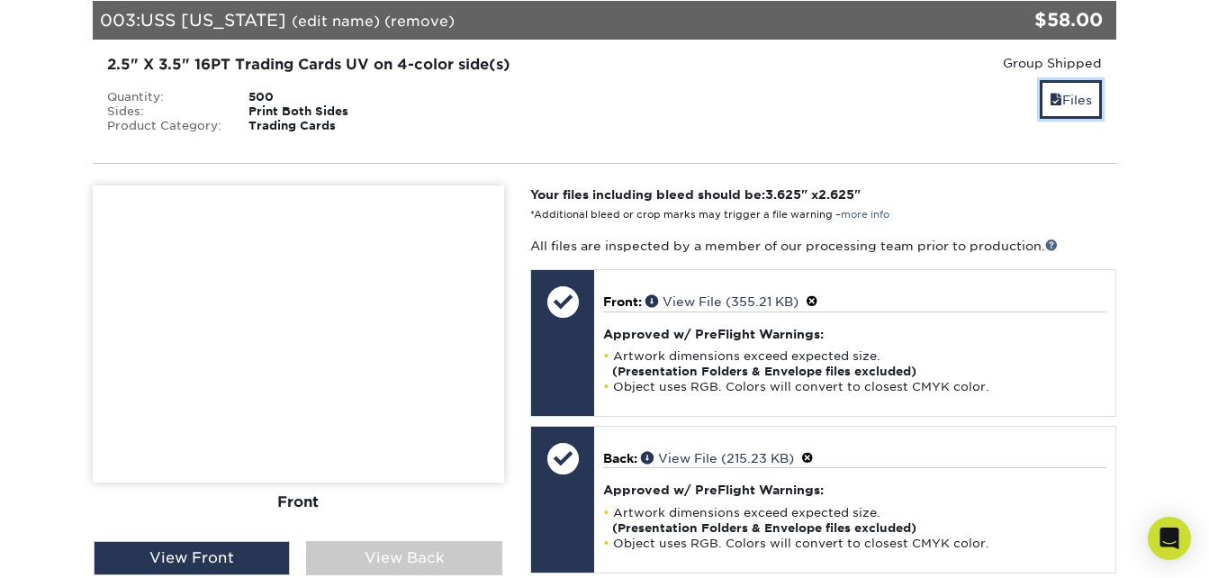
scroll to position [2161, 0]
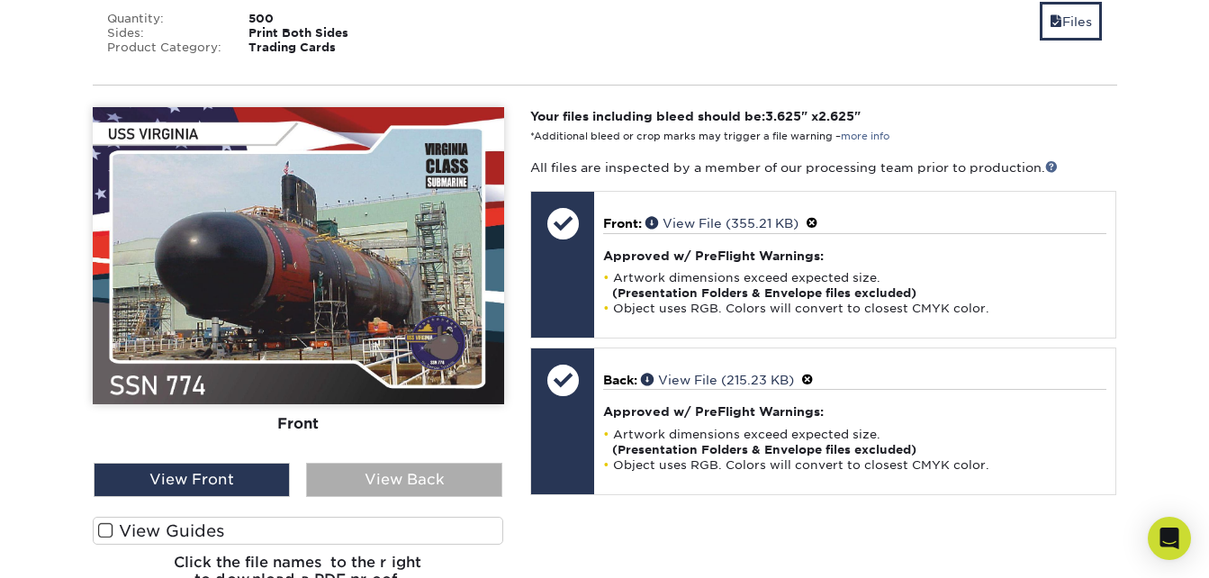
click at [405, 463] on div "View Back" at bounding box center [404, 480] width 196 height 34
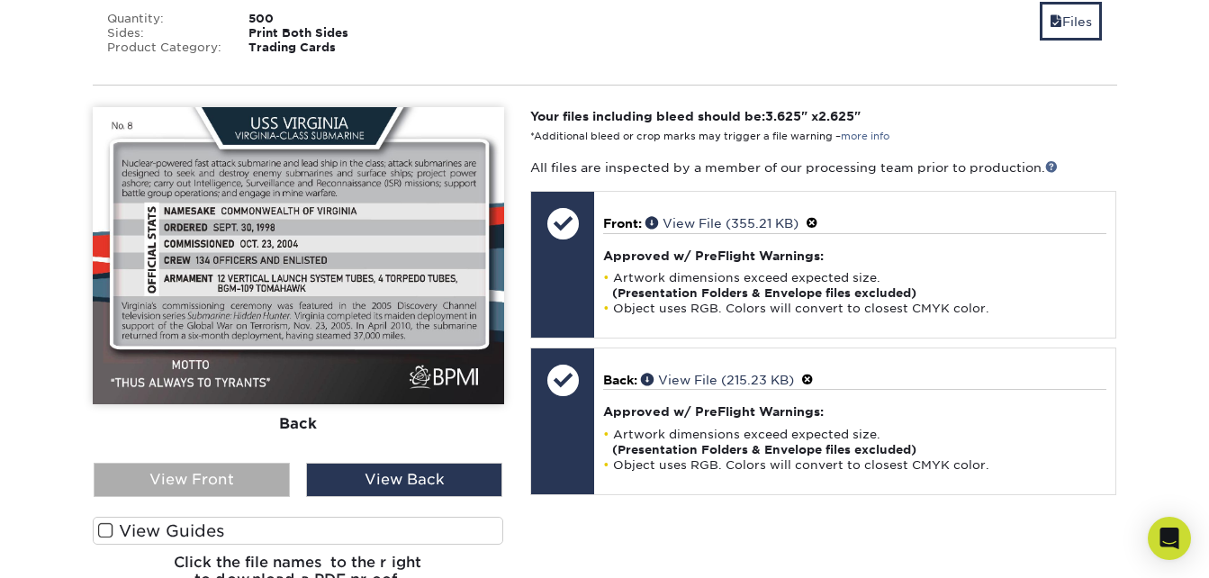
click at [221, 463] on div "View Front" at bounding box center [192, 480] width 196 height 34
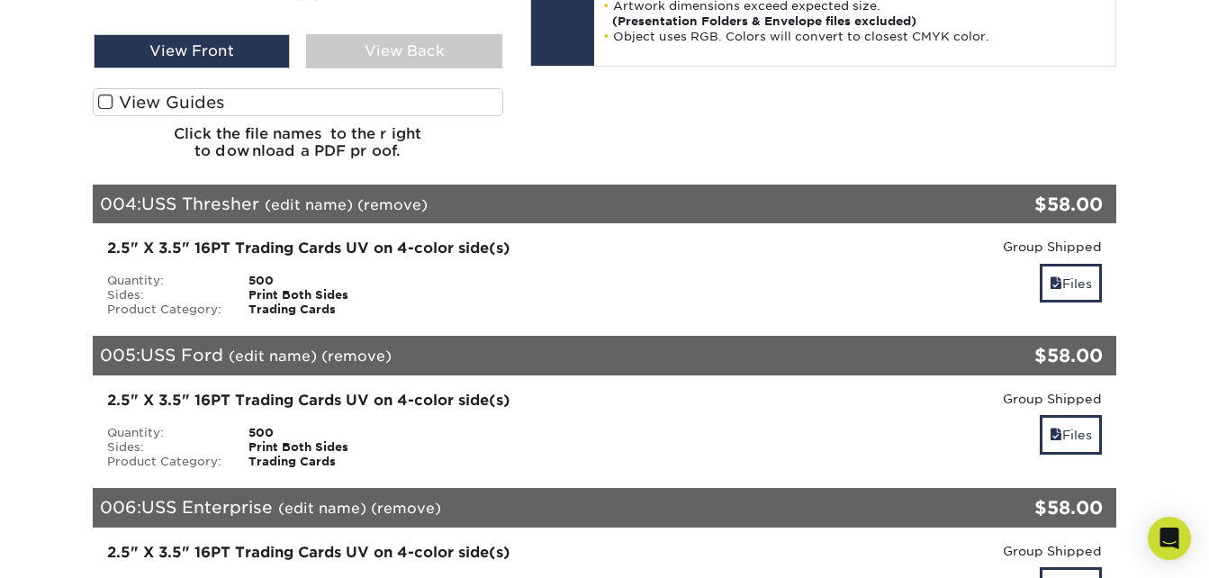
scroll to position [2611, 0]
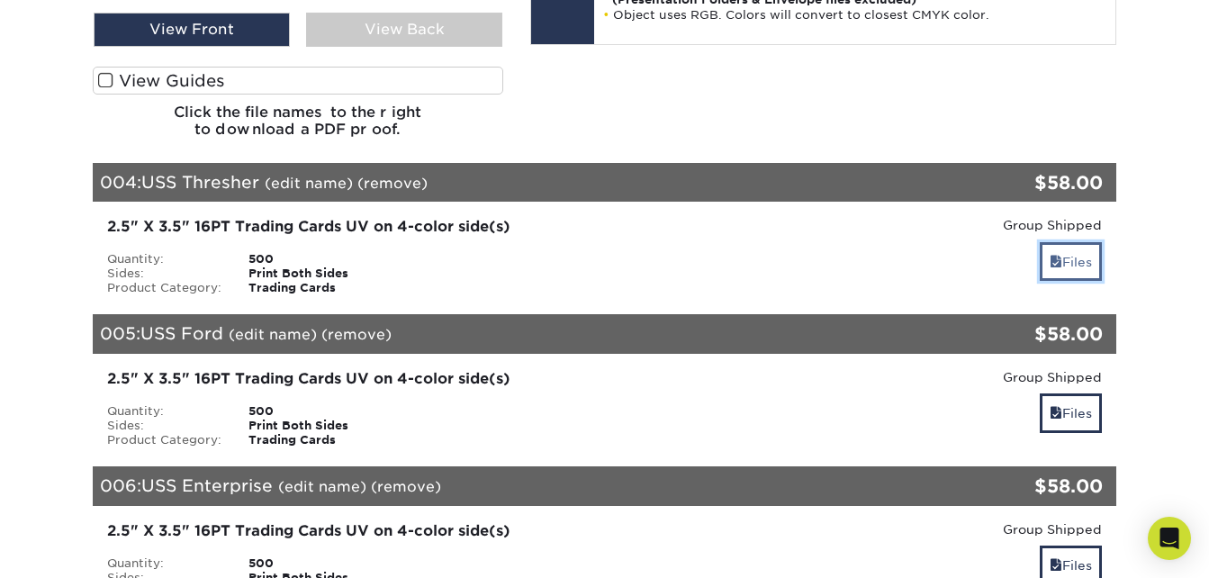
click at [1059, 242] on link "Files" at bounding box center [1071, 261] width 62 height 39
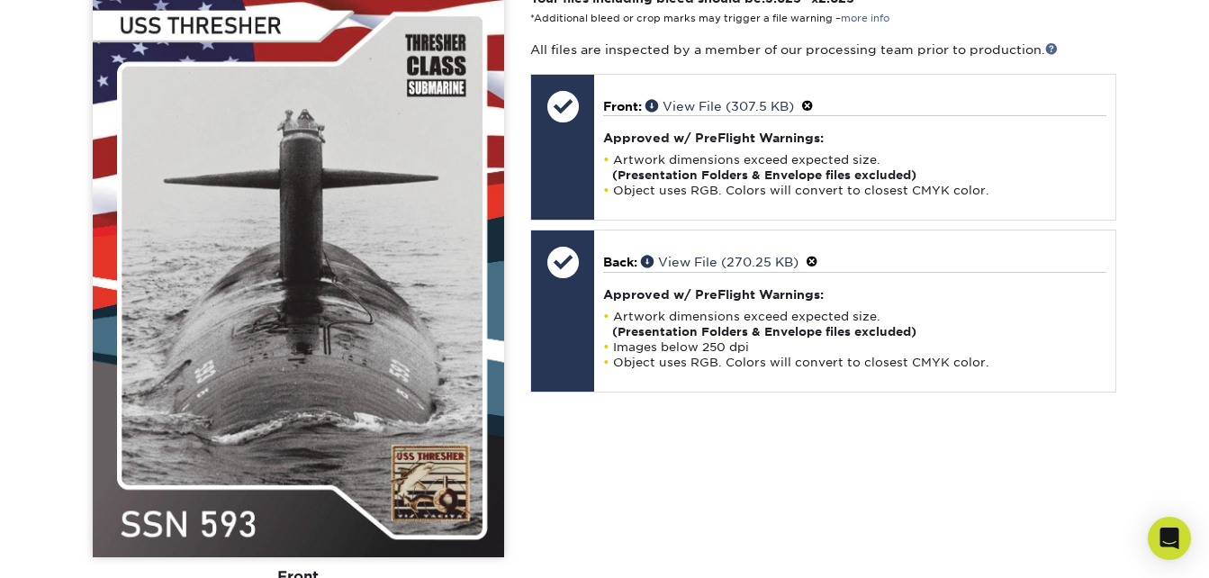
scroll to position [2971, 0]
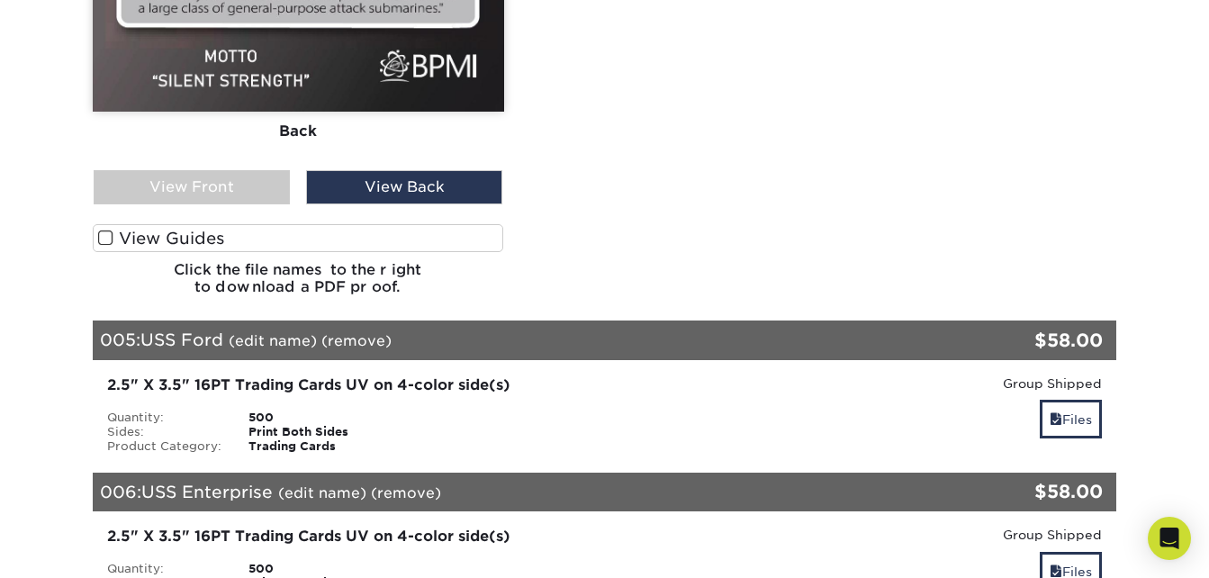
scroll to position [3421, 0]
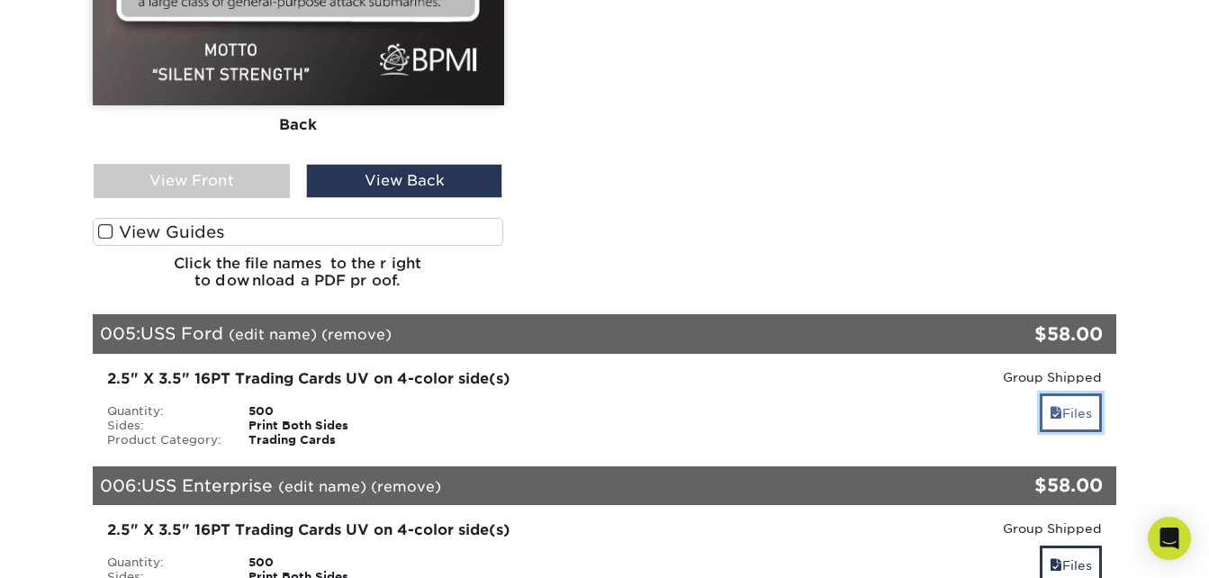
click at [1058, 393] on link "Files" at bounding box center [1071, 412] width 62 height 39
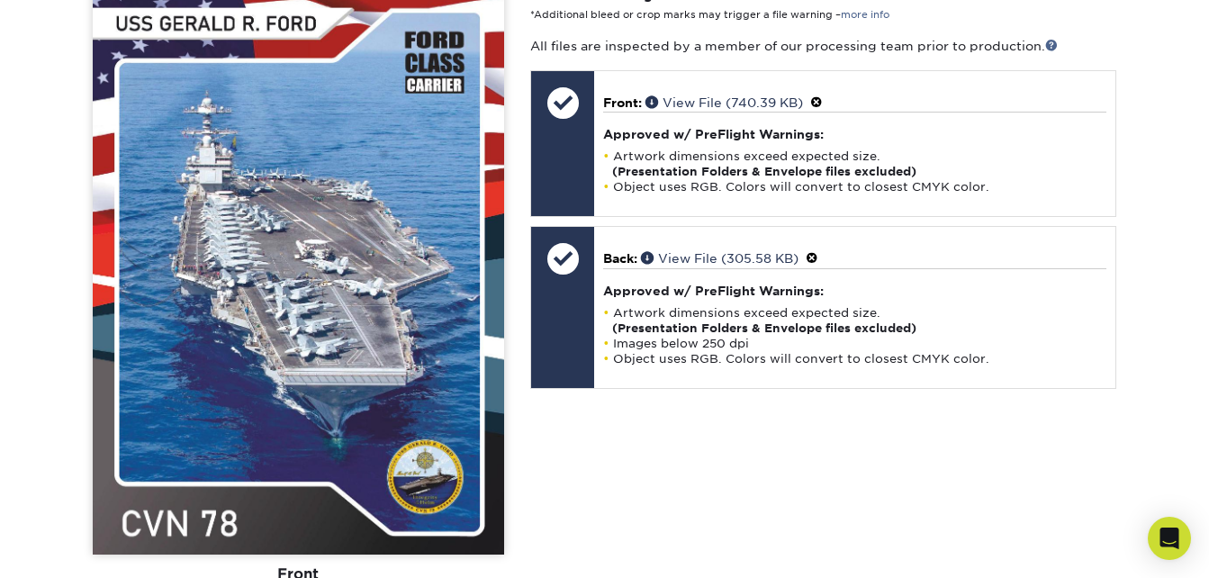
scroll to position [3962, 0]
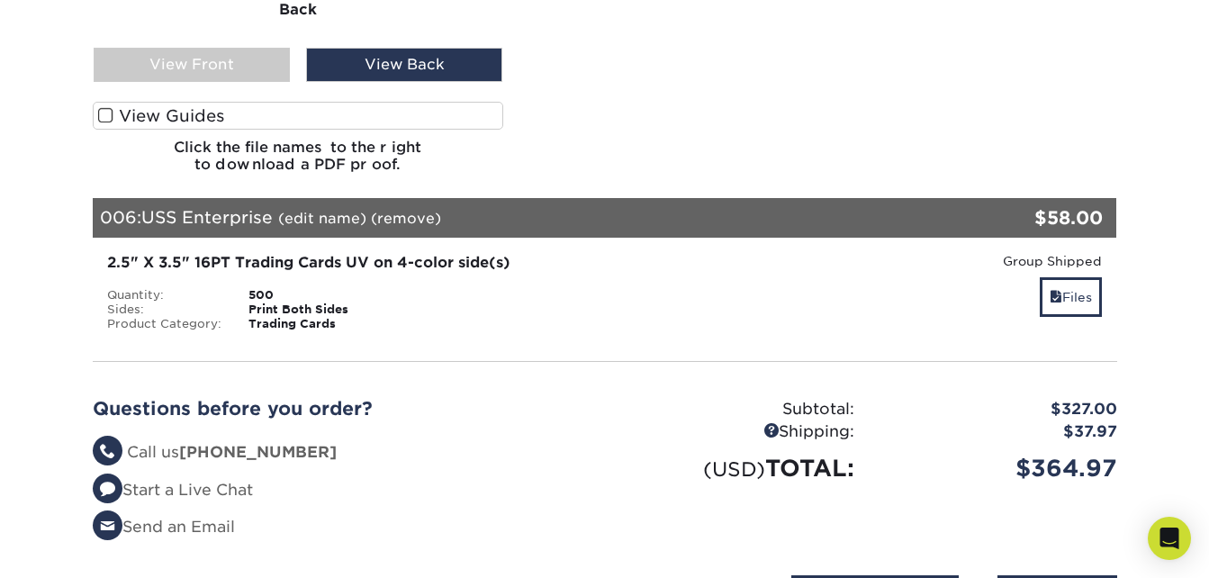
scroll to position [4502, 0]
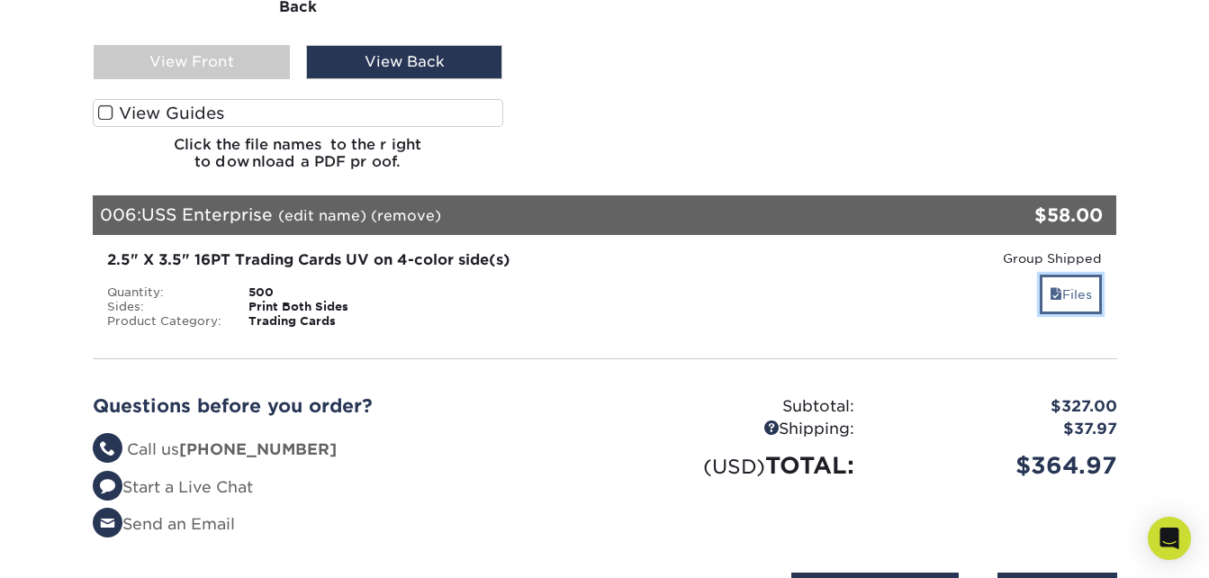
click at [1052, 287] on span at bounding box center [1056, 294] width 13 height 14
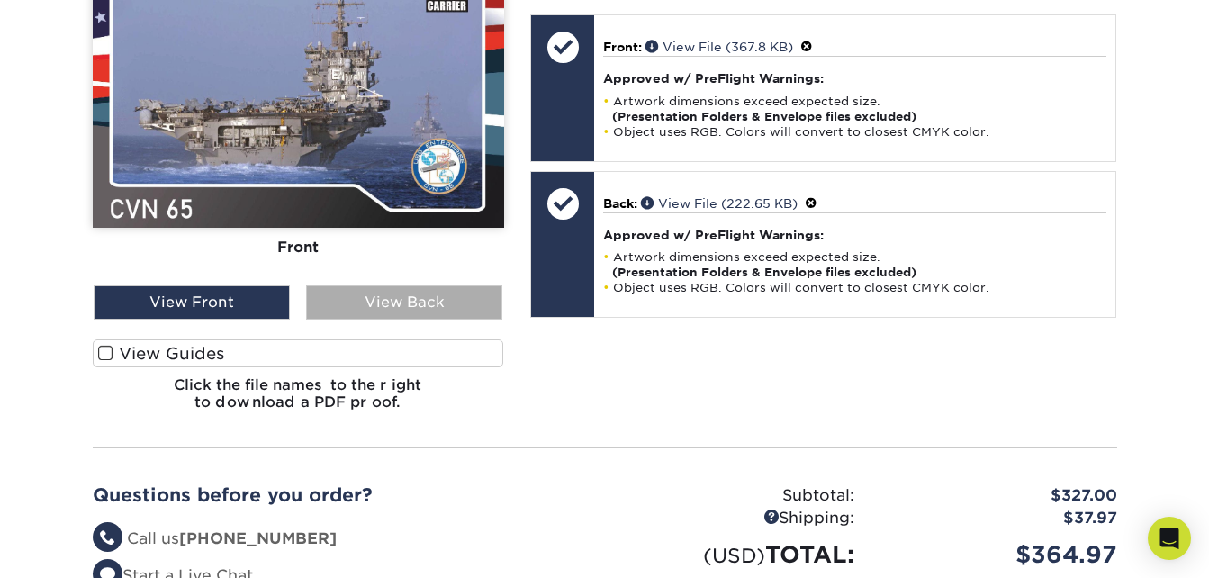
click at [431, 285] on div "View Back" at bounding box center [404, 302] width 196 height 34
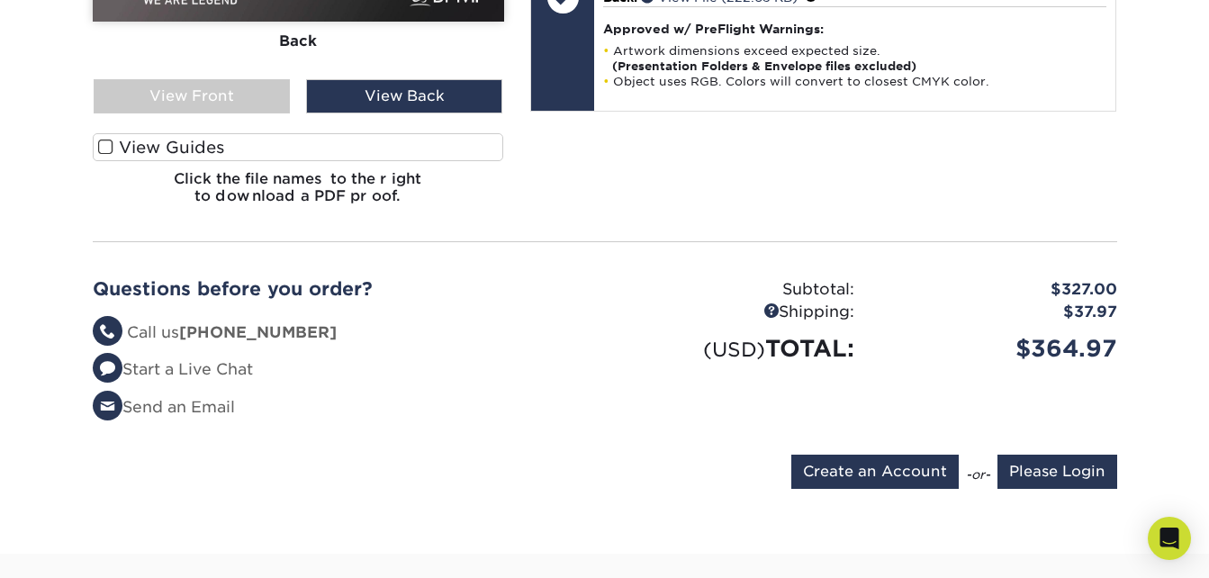
scroll to position [5154, 0]
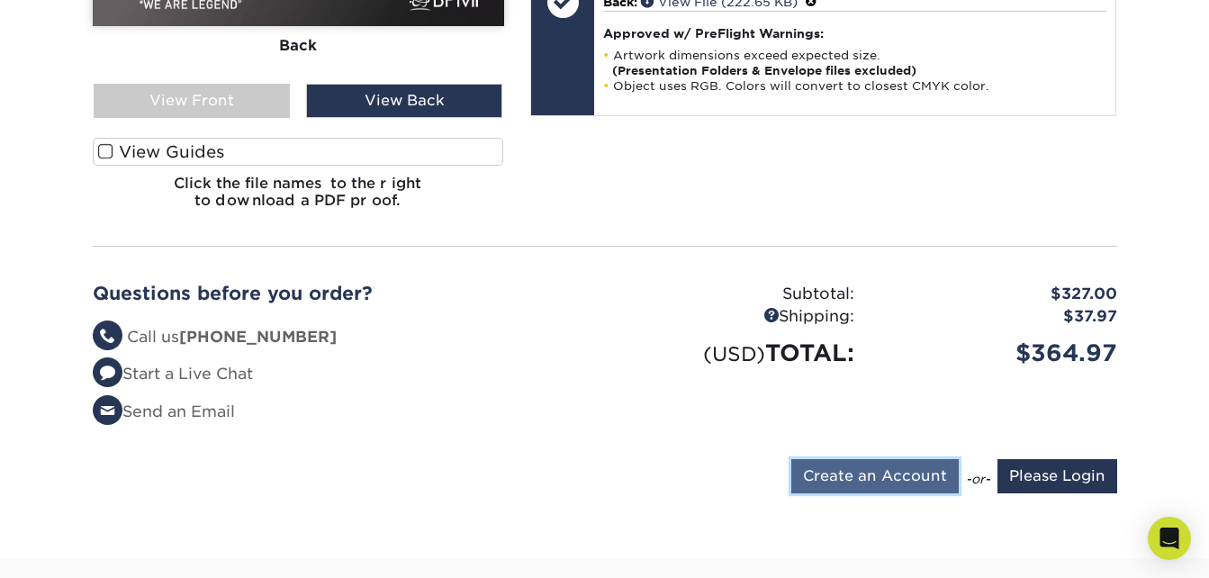
click at [917, 459] on input "Create an Account" at bounding box center [874, 476] width 167 height 34
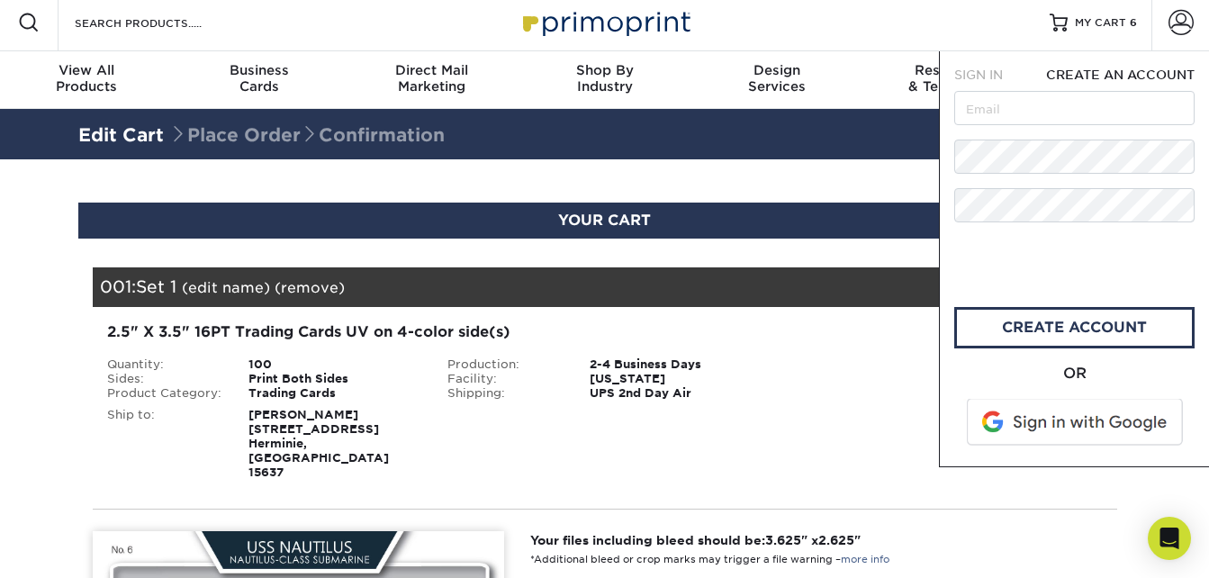
scroll to position [0, 0]
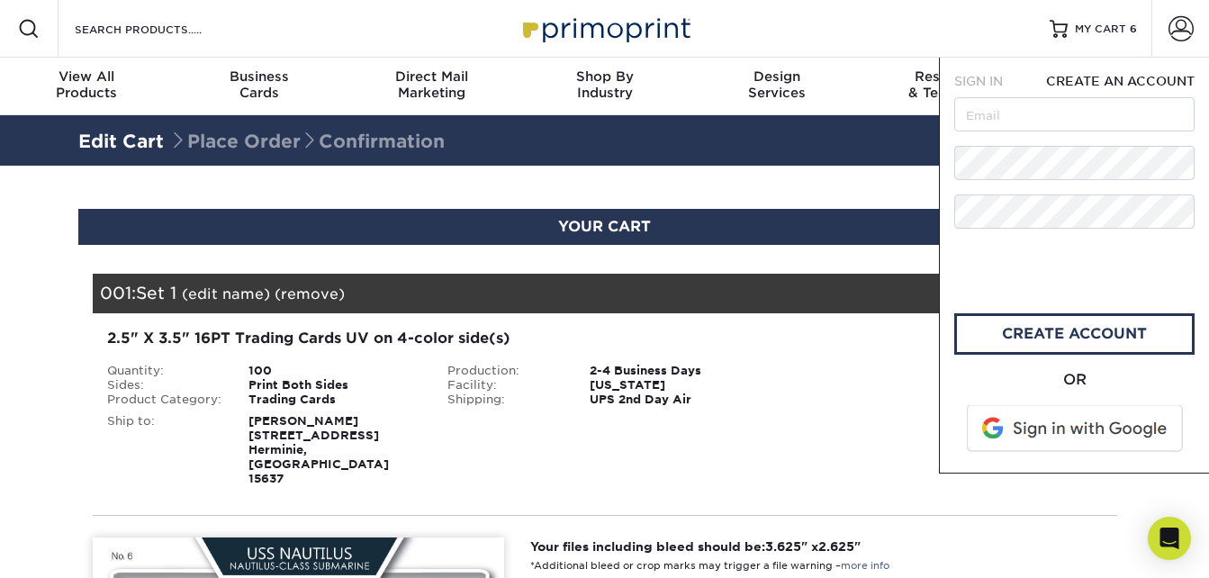
click at [861, 339] on div "Shipping: $18.29 Discount: - $0.00" at bounding box center [946, 337] width 314 height 18
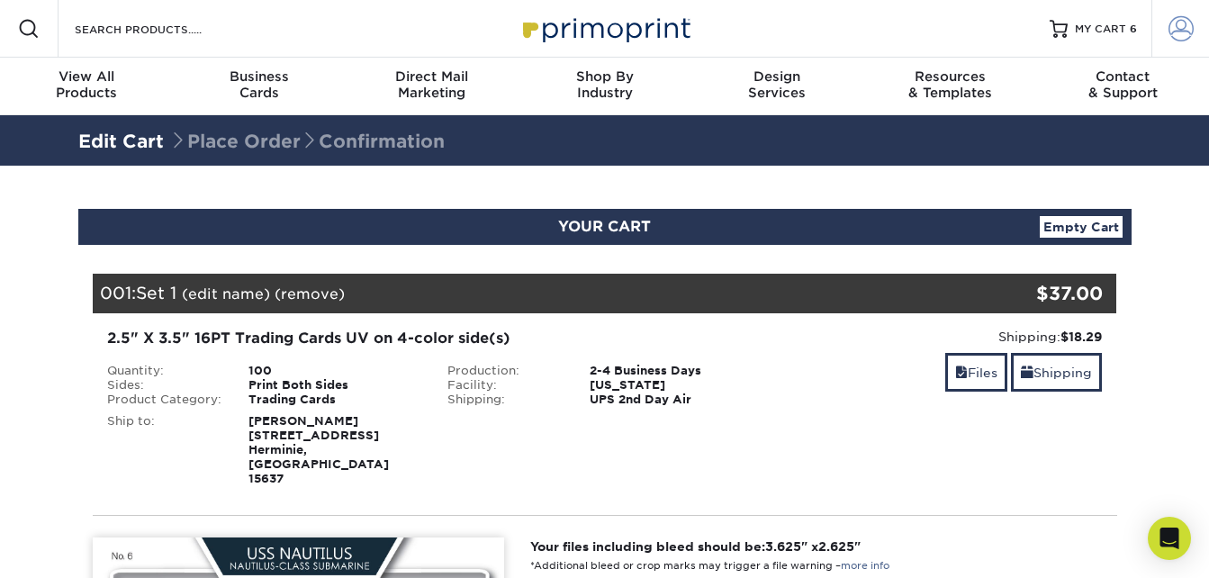
click at [1181, 18] on span at bounding box center [1181, 28] width 25 height 25
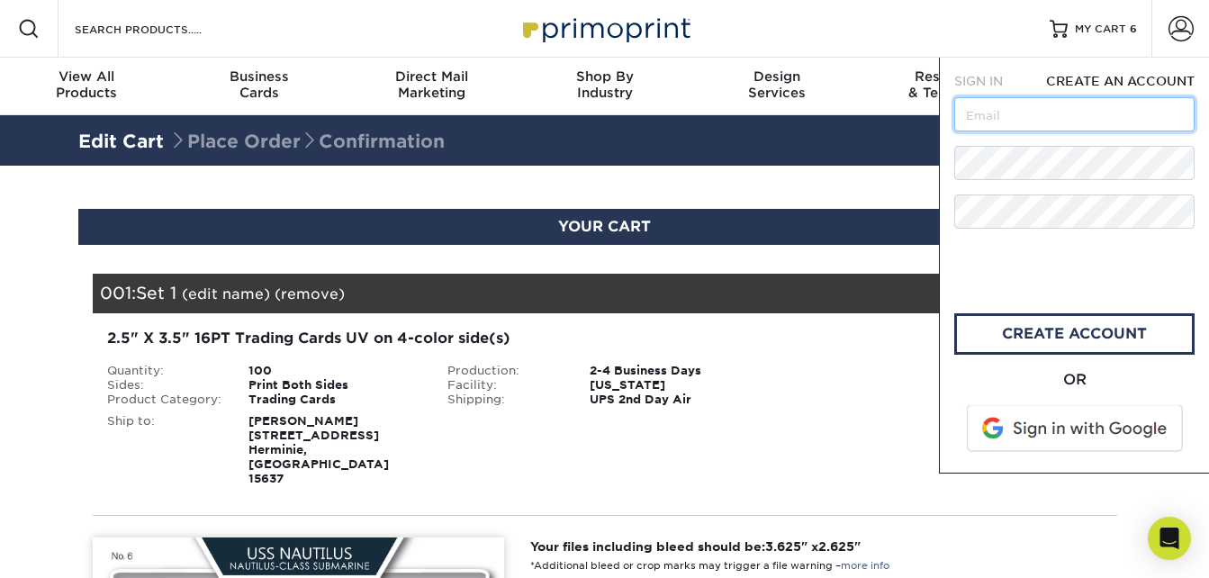
click at [1052, 113] on input "text" at bounding box center [1074, 114] width 240 height 34
type input "cpevans20@gmail.com"
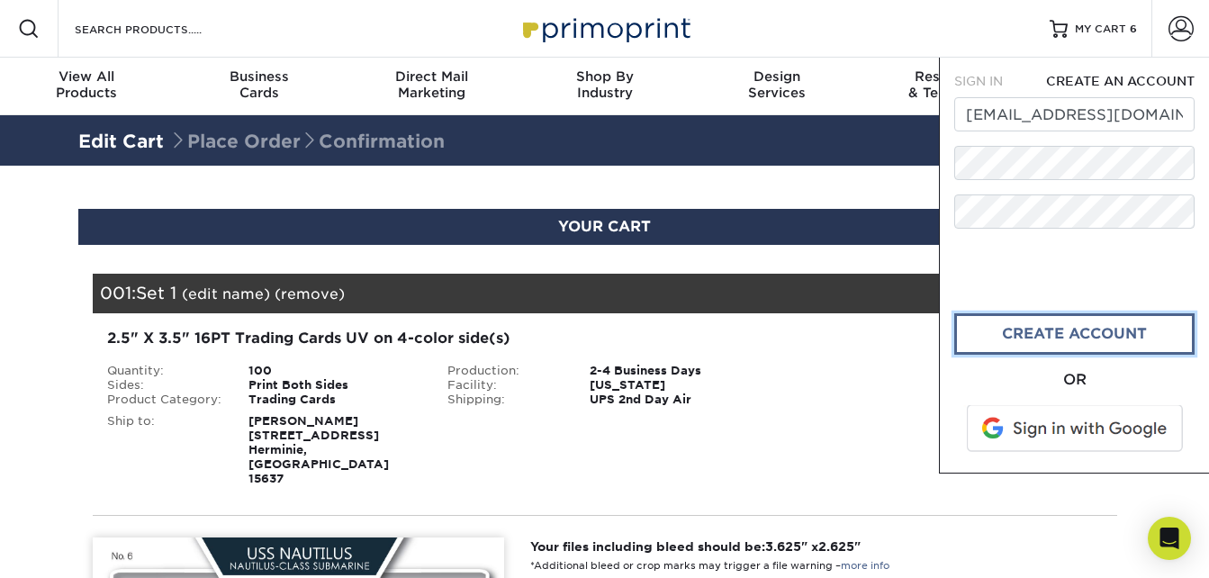
click at [1023, 326] on link "create account" at bounding box center [1074, 333] width 240 height 41
click at [1066, 429] on span at bounding box center [1077, 428] width 230 height 47
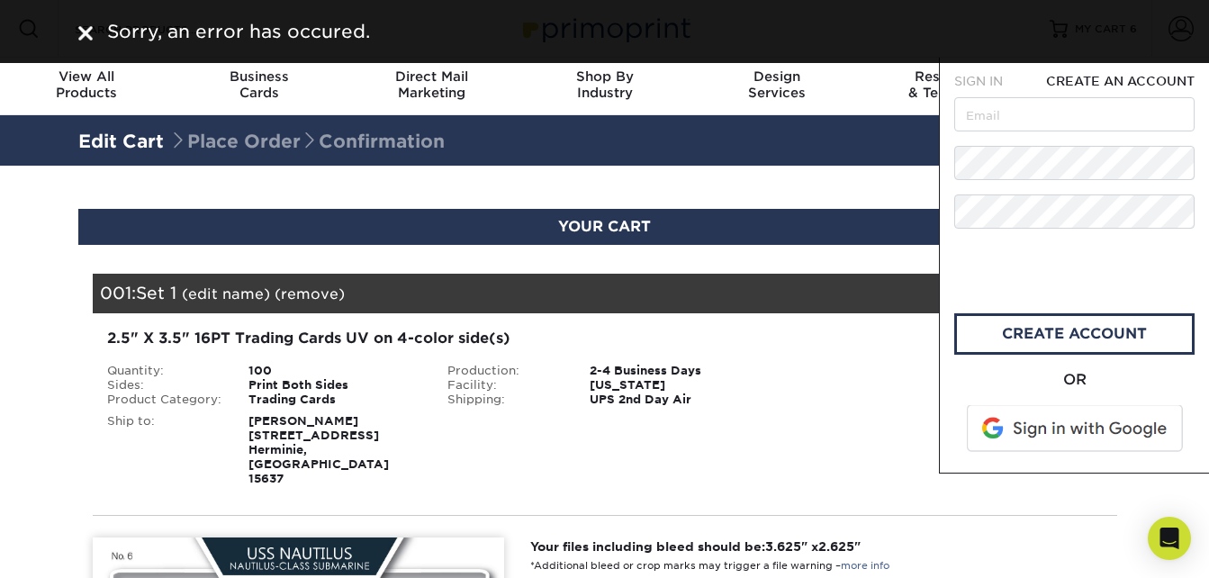
click at [86, 26] on img at bounding box center [85, 33] width 14 height 14
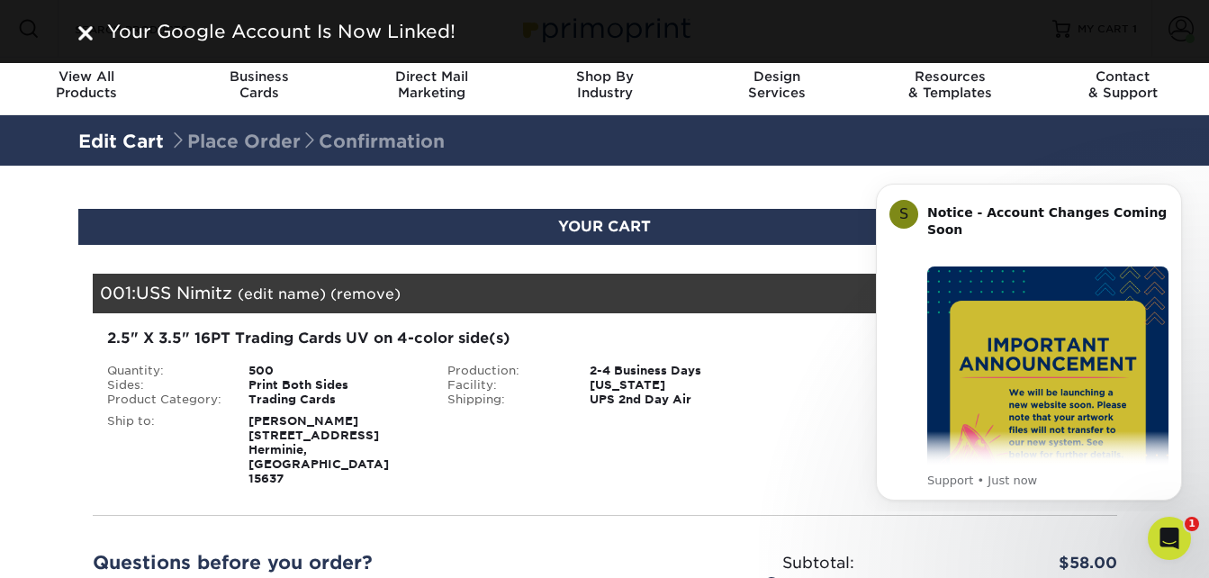
click at [746, 246] on div "Your Cart is Empty View Account Active Orders Order History Contact Us Business…" at bounding box center [604, 515] width 1053 height 540
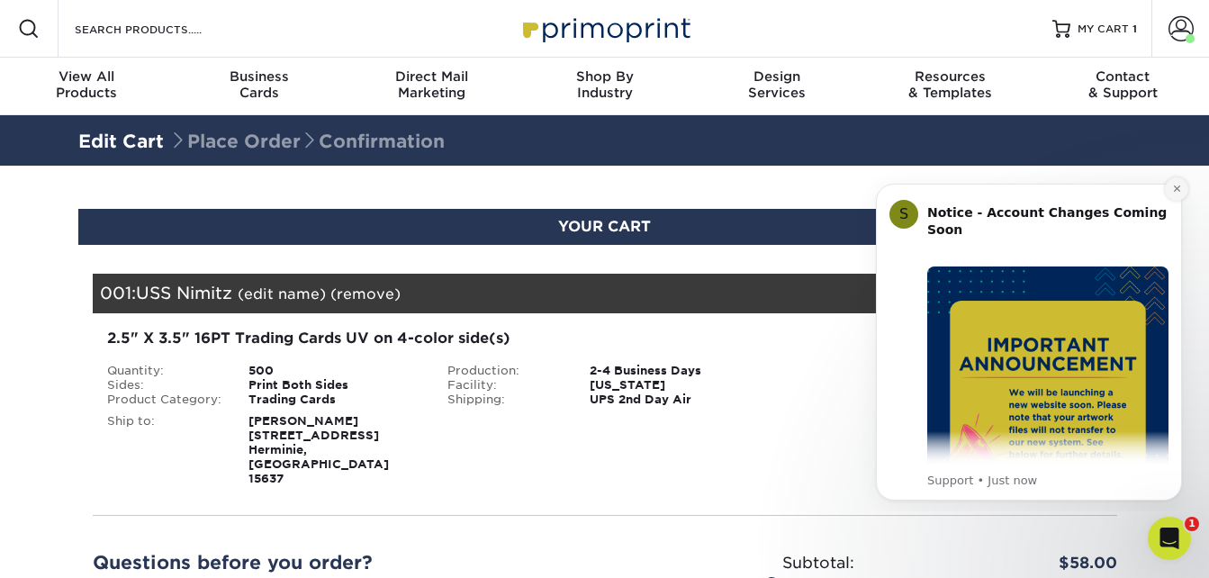
click at [1170, 185] on button "Dismiss notification" at bounding box center [1176, 188] width 23 height 23
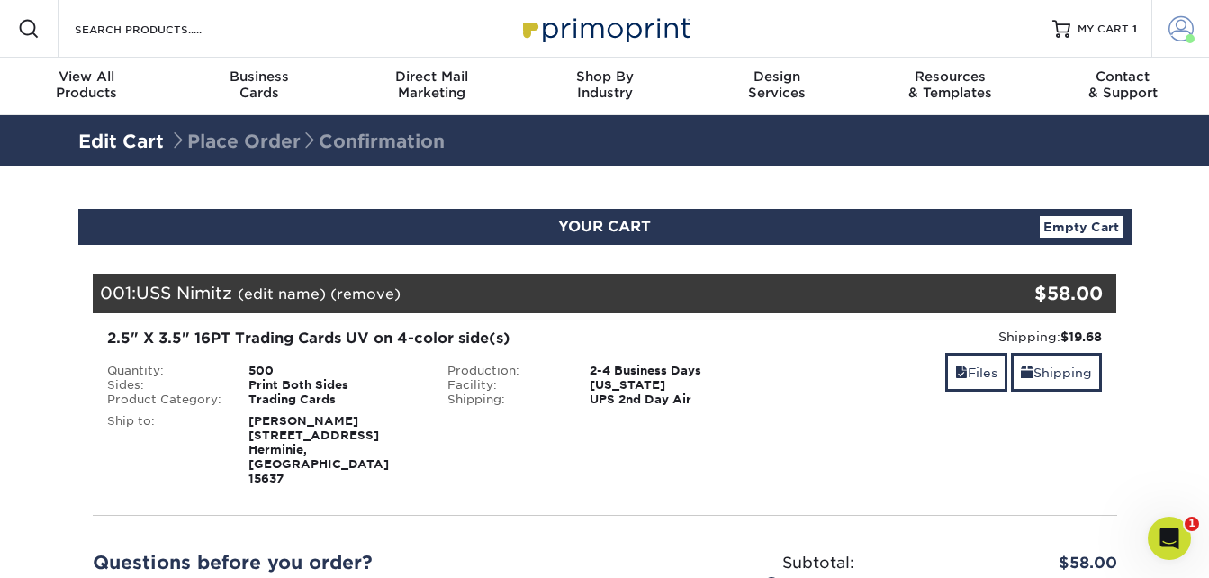
click at [1179, 38] on span at bounding box center [1181, 28] width 25 height 25
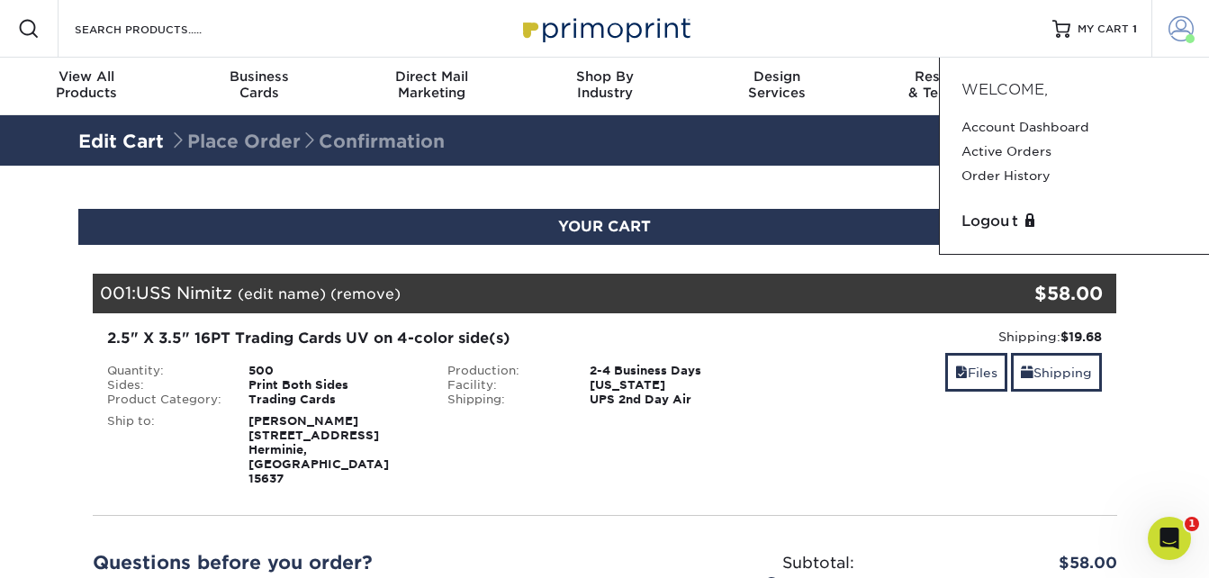
click at [1181, 32] on span at bounding box center [1181, 28] width 25 height 25
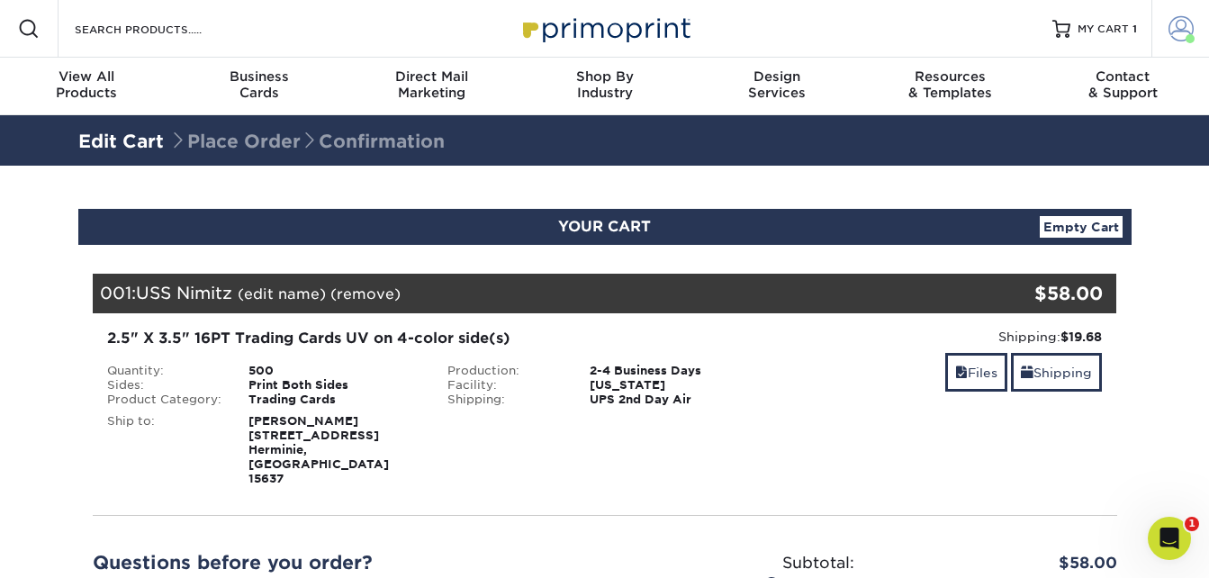
click at [1179, 24] on span at bounding box center [1181, 28] width 25 height 25
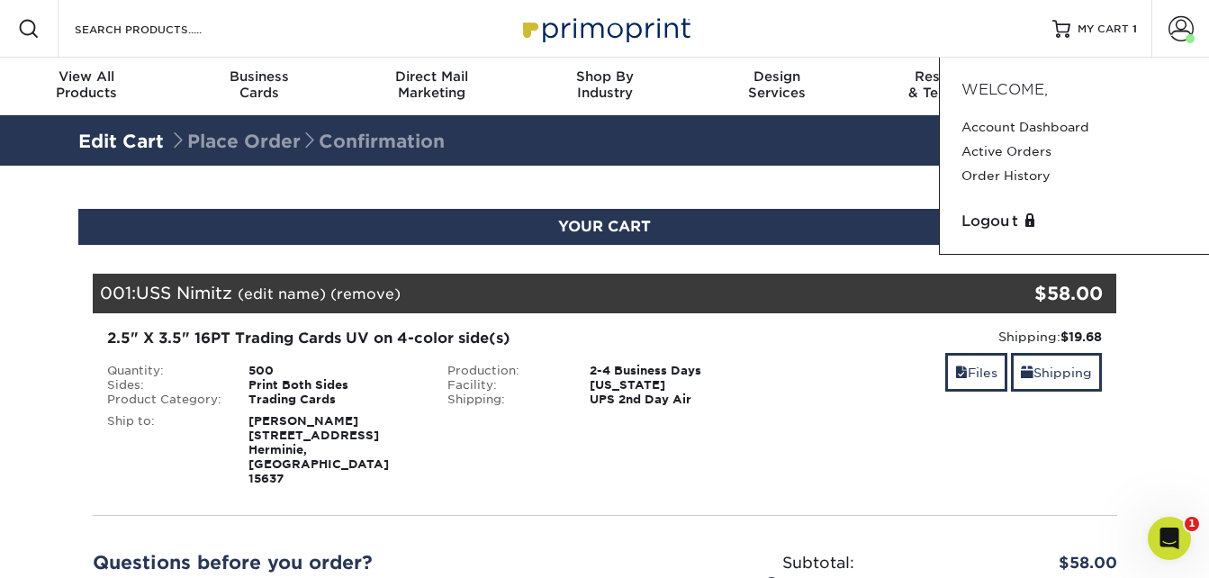
click at [925, 35] on div "Resources Menu Search Products Account Welcome, Account Dashboard Active Orders…" at bounding box center [604, 29] width 1209 height 58
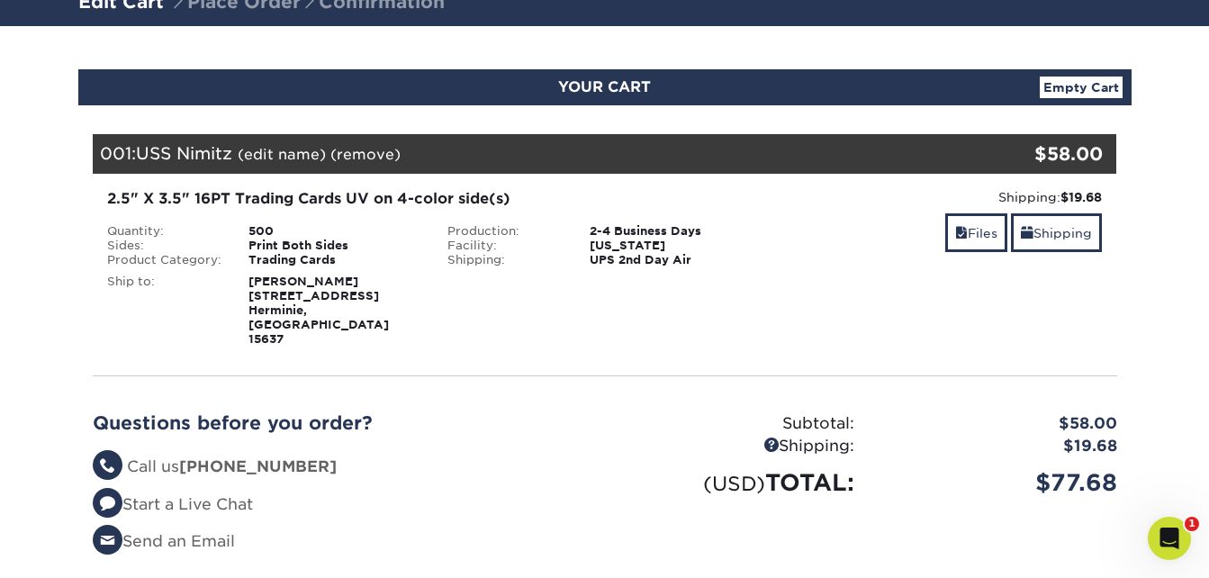
scroll to position [118, 0]
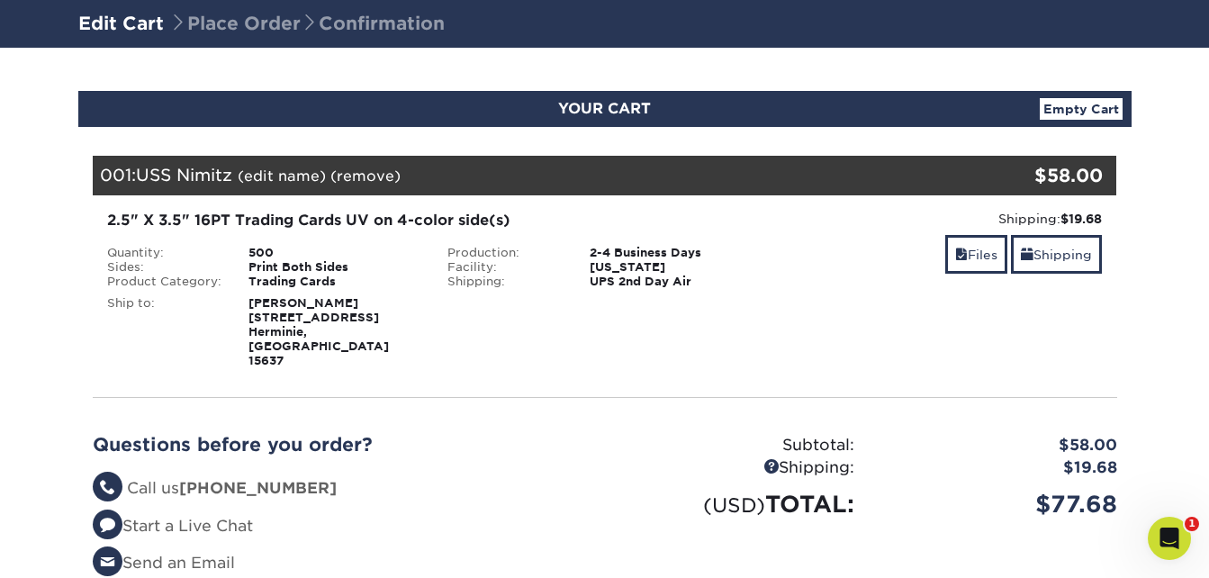
click at [174, 29] on span at bounding box center [178, 24] width 18 height 22
click at [131, 26] on link "Edit Cart" at bounding box center [121, 24] width 86 height 22
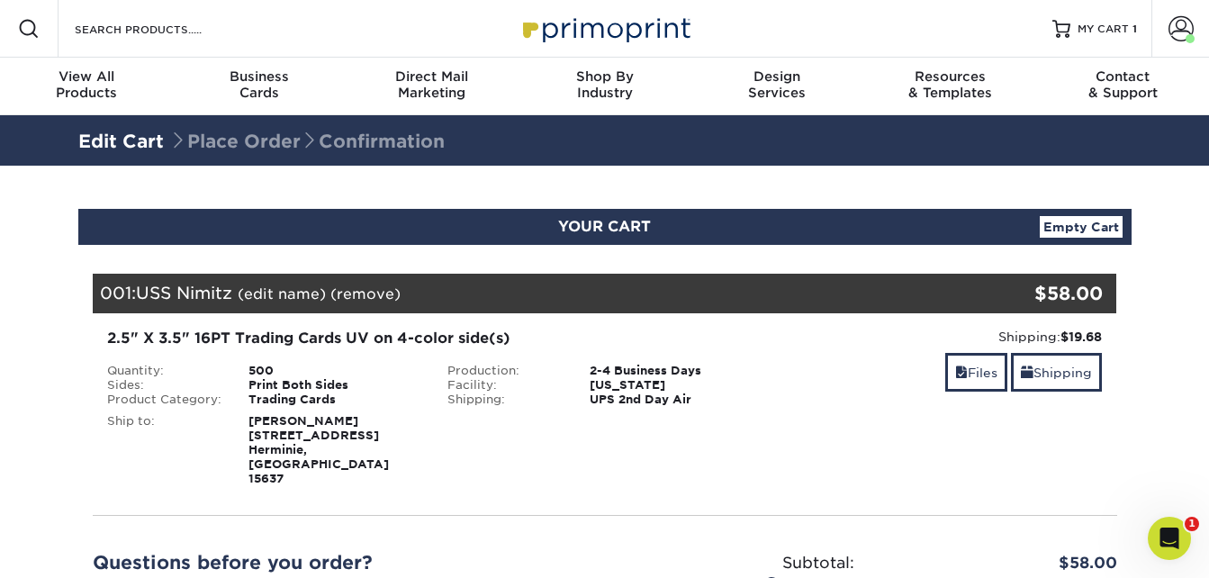
click at [1120, 212] on div "YOUR CART Empty Cart" at bounding box center [604, 227] width 1053 height 36
click at [1099, 233] on link "Empty Cart" at bounding box center [1081, 227] width 83 height 22
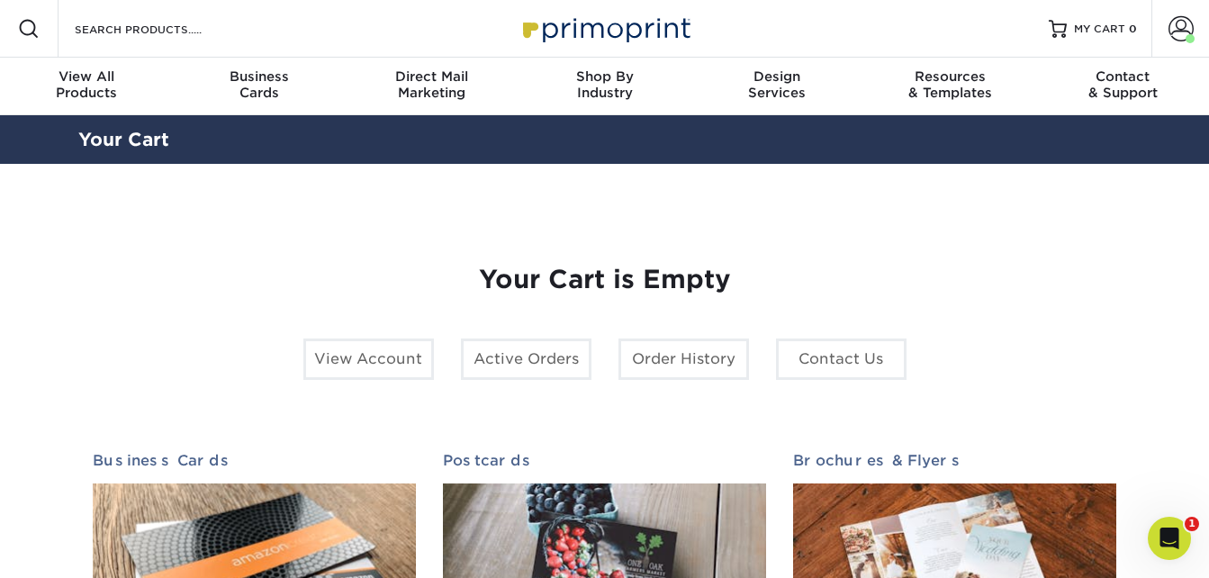
click at [350, 16] on div "Resources Menu Search Products Account Welcome, Account Dashboard Active Orders…" at bounding box center [604, 29] width 1209 height 58
click at [251, 23] on div "Resources Menu Search Products Account Welcome, Account Dashboard Active Orders…" at bounding box center [604, 29] width 1209 height 58
click at [167, 37] on input "Search Products" at bounding box center [161, 29] width 176 height 22
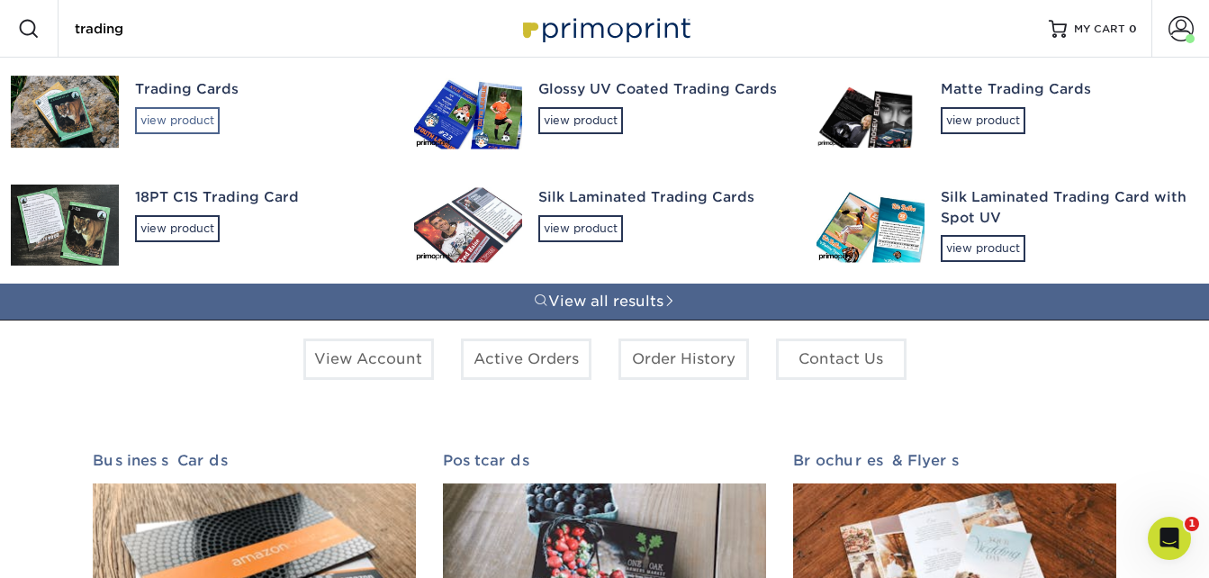
type input "trading"
click at [184, 116] on div "view product" at bounding box center [177, 120] width 85 height 27
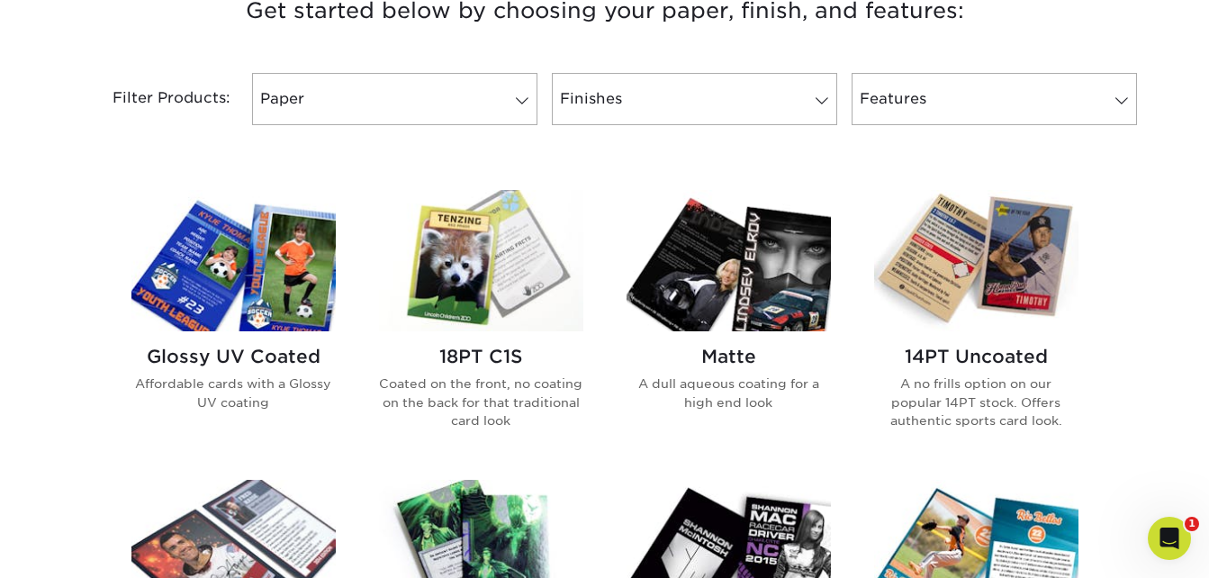
click at [149, 313] on img at bounding box center [233, 260] width 204 height 141
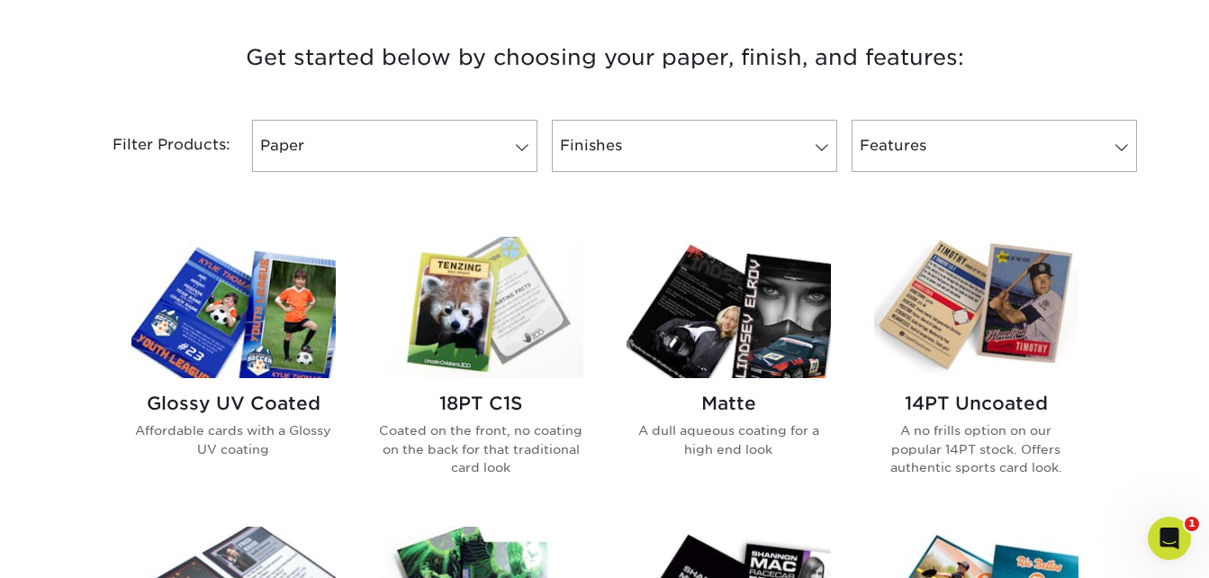
scroll to position [630, 0]
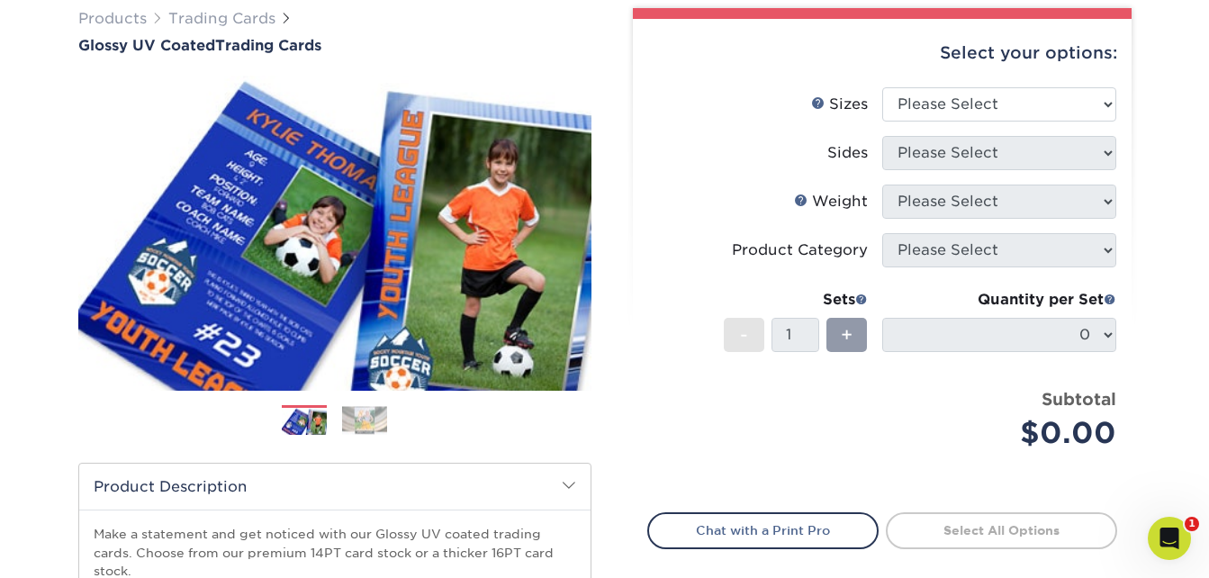
scroll to position [90, 0]
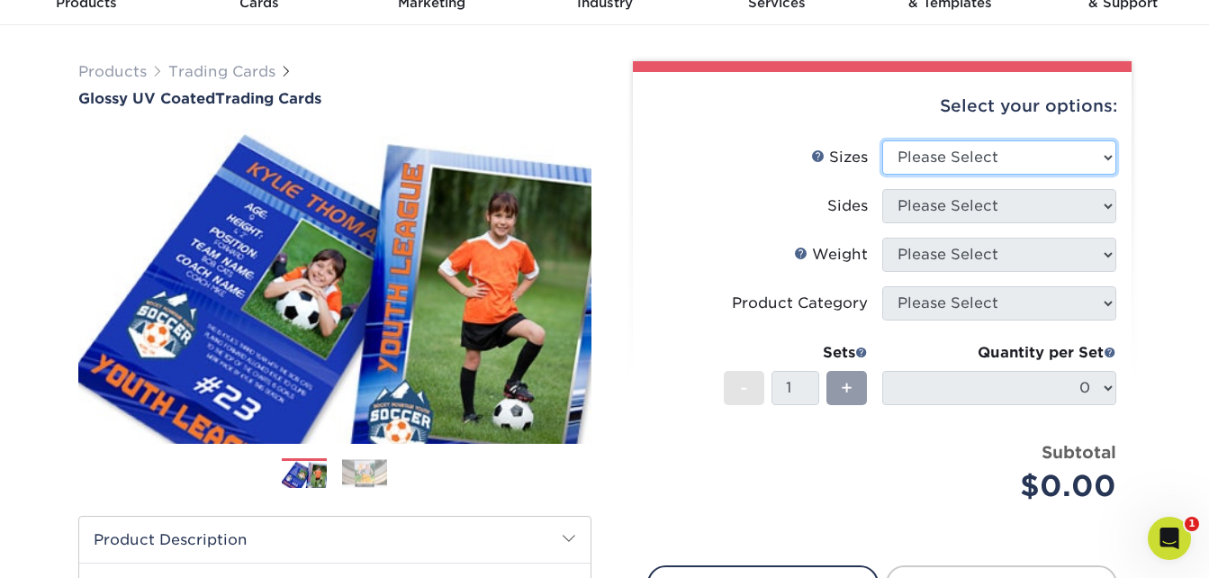
click at [973, 160] on select "Please Select 2.5" x 3.5"" at bounding box center [999, 157] width 234 height 34
select select "2.50x3.50"
click at [882, 140] on select "Please Select 2.5" x 3.5"" at bounding box center [999, 157] width 234 height 34
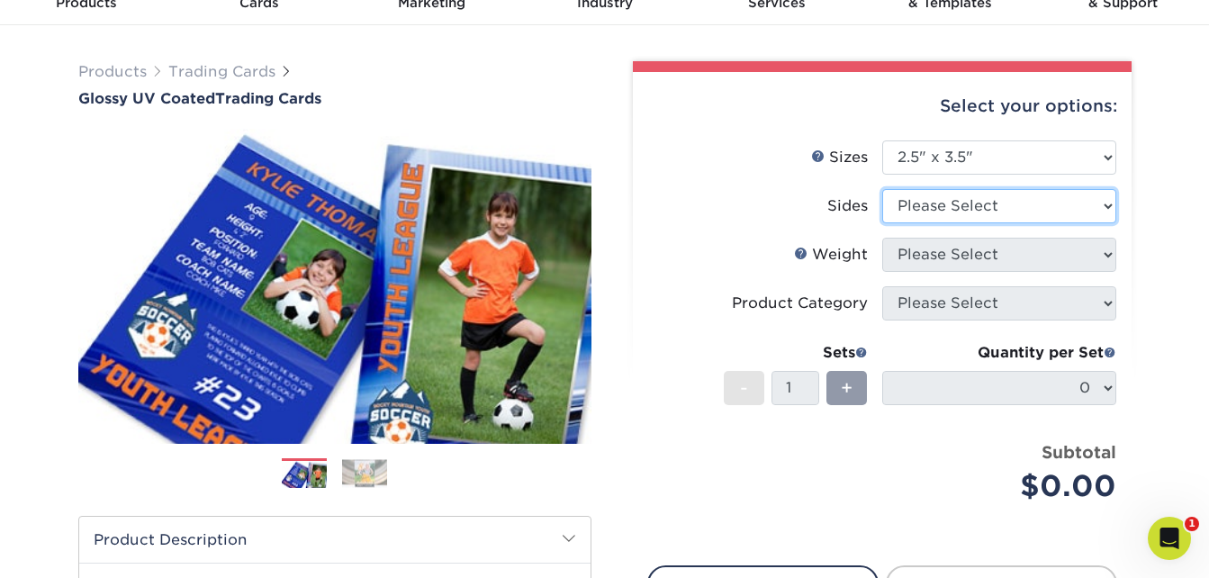
click at [980, 210] on select "Please Select Print Both Sides Print Front Only" at bounding box center [999, 206] width 234 height 34
select select "13abbda7-1d64-4f25-8bb2-c179b224825d"
click at [882, 189] on select "Please Select Print Both Sides Print Front Only" at bounding box center [999, 206] width 234 height 34
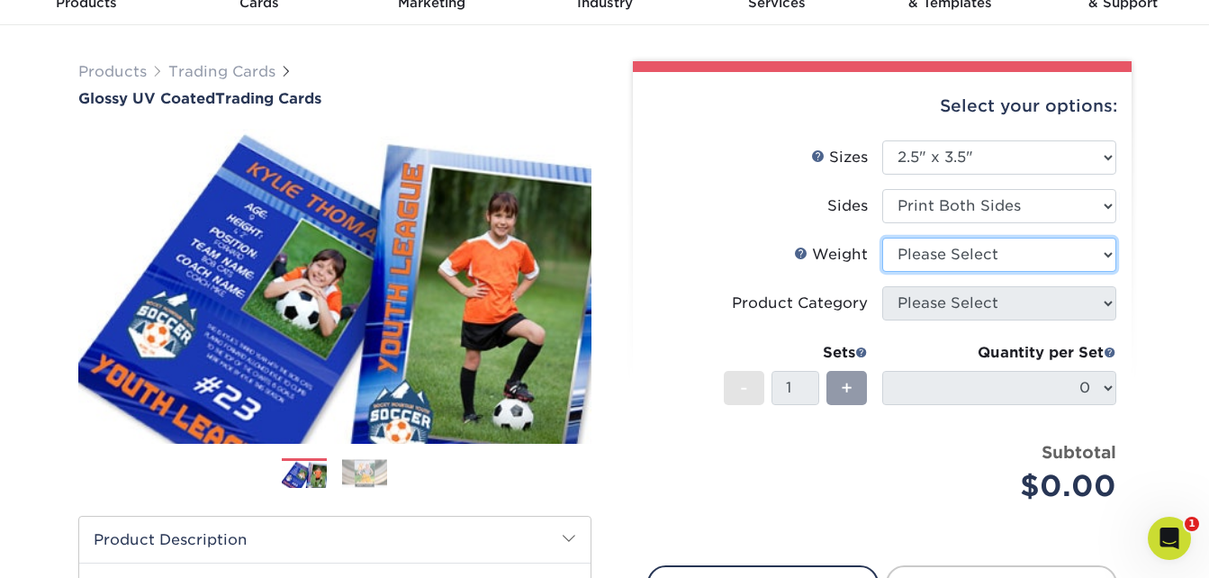
click at [982, 254] on select "Please Select 16PT 14PT 18PT C1S" at bounding box center [999, 255] width 234 height 34
select select "16PT"
click at [882, 238] on select "Please Select 16PT 14PT 18PT C1S" at bounding box center [999, 255] width 234 height 34
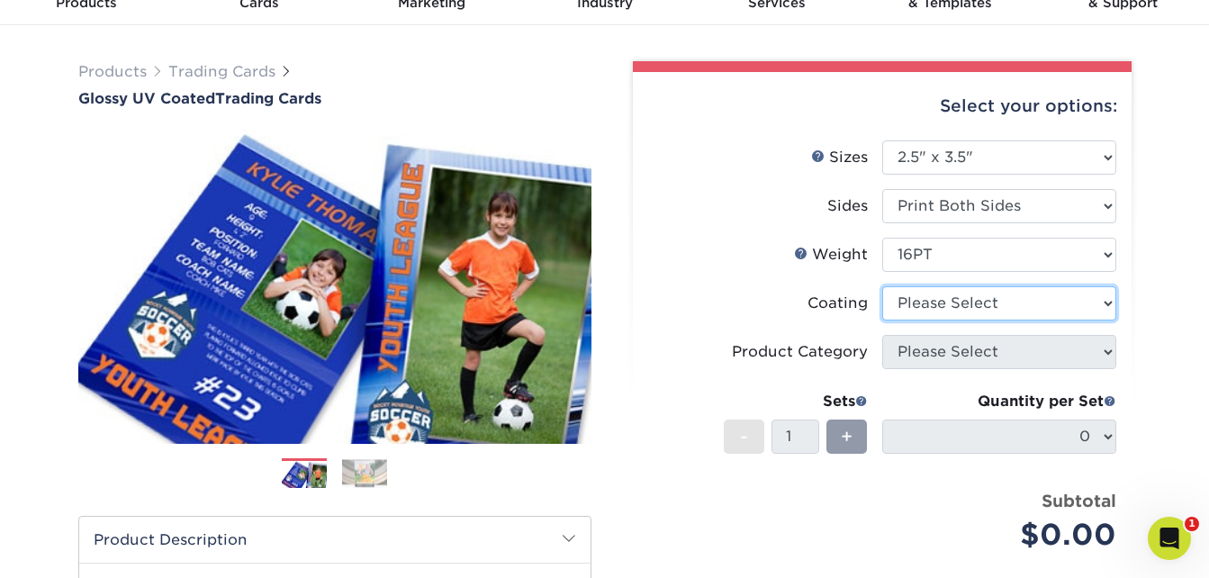
click at [981, 303] on select at bounding box center [999, 303] width 234 height 34
select select "ae367451-b2b8-45df-a344-0f05b6a12993"
click at [882, 286] on select at bounding box center [999, 303] width 234 height 34
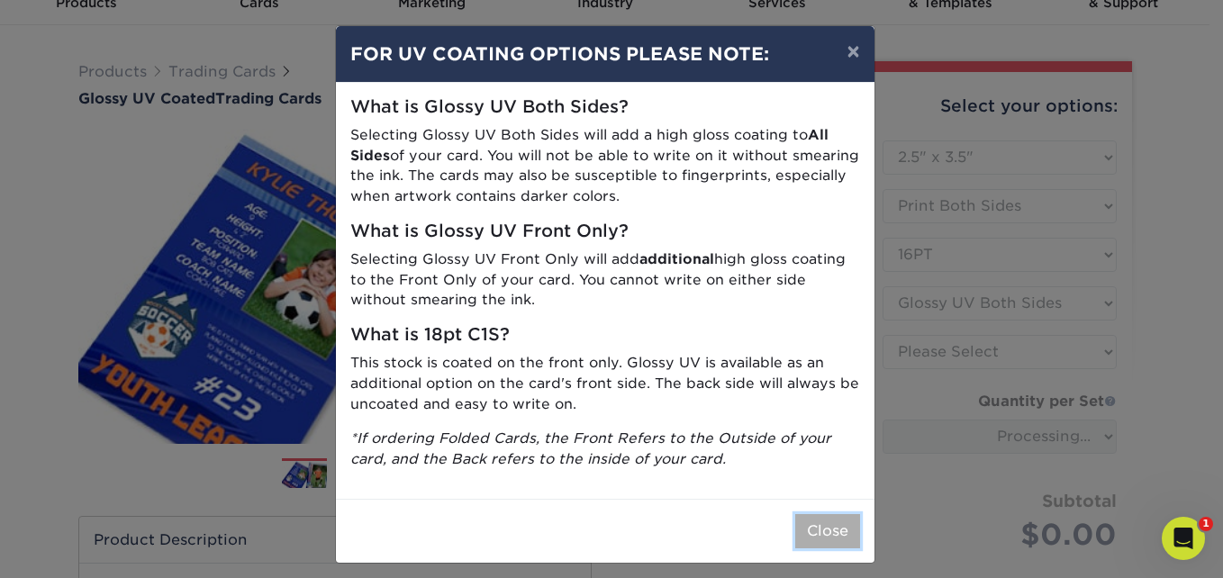
click at [821, 528] on button "Close" at bounding box center [827, 531] width 65 height 34
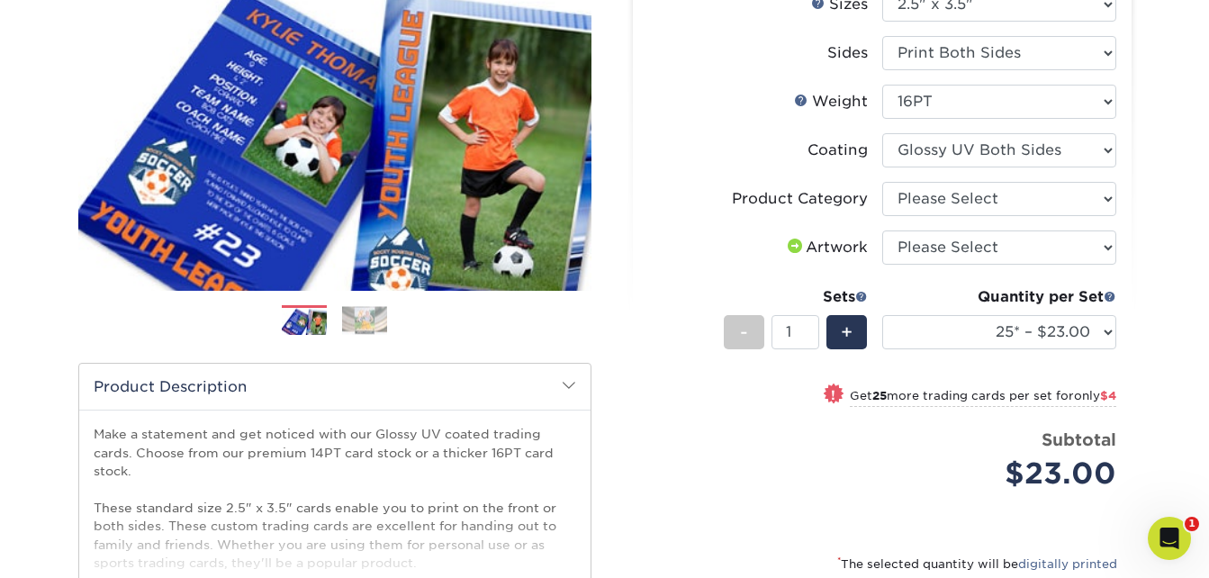
scroll to position [270, 0]
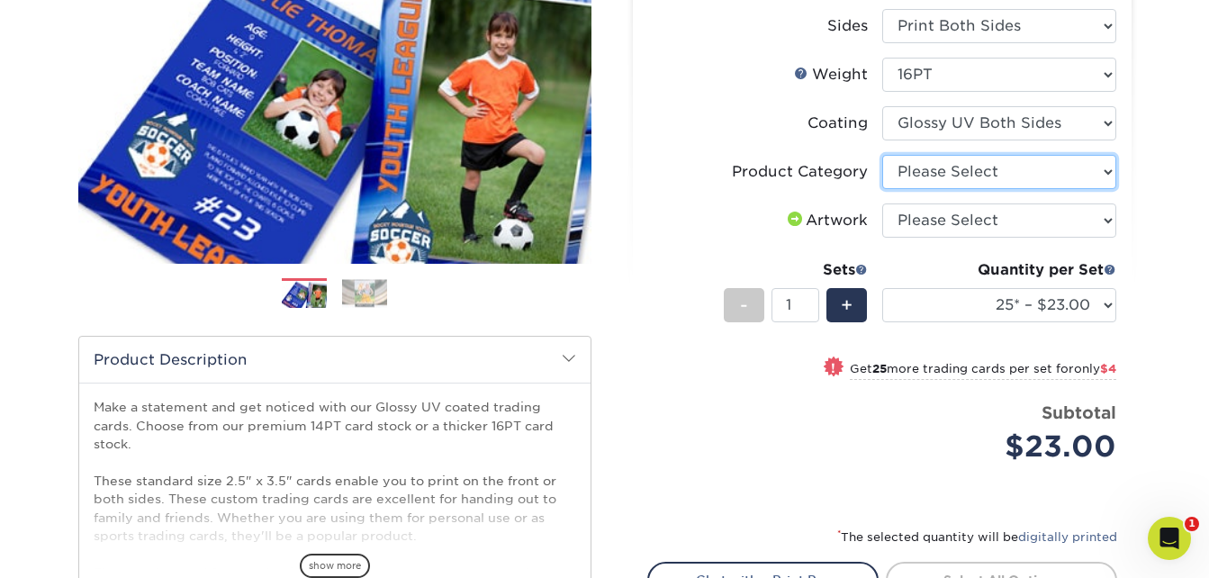
click at [934, 167] on select "Please Select Trading Cards" at bounding box center [999, 172] width 234 height 34
select select "c2f9bce9-36c2-409d-b101-c29d9d031e18"
click at [882, 155] on select "Please Select Trading Cards" at bounding box center [999, 172] width 234 height 34
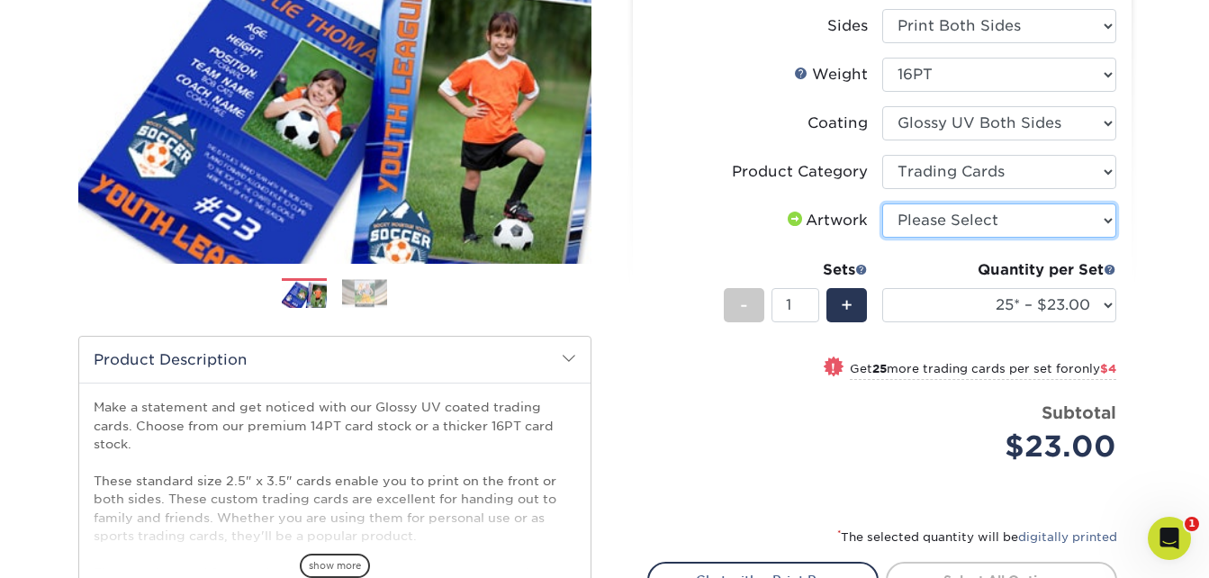
click at [962, 219] on select "Please Select I will upload files I need a design - $100" at bounding box center [999, 220] width 234 height 34
select select "upload"
click at [882, 203] on select "Please Select I will upload files I need a design - $100" at bounding box center [999, 220] width 234 height 34
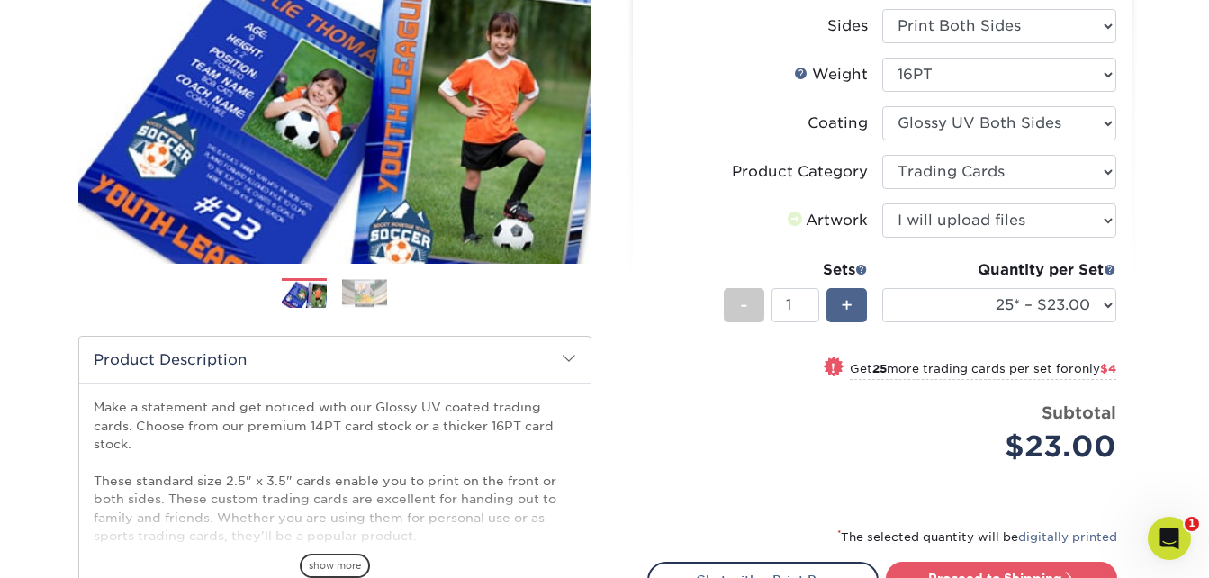
click at [837, 307] on div "+" at bounding box center [847, 305] width 41 height 34
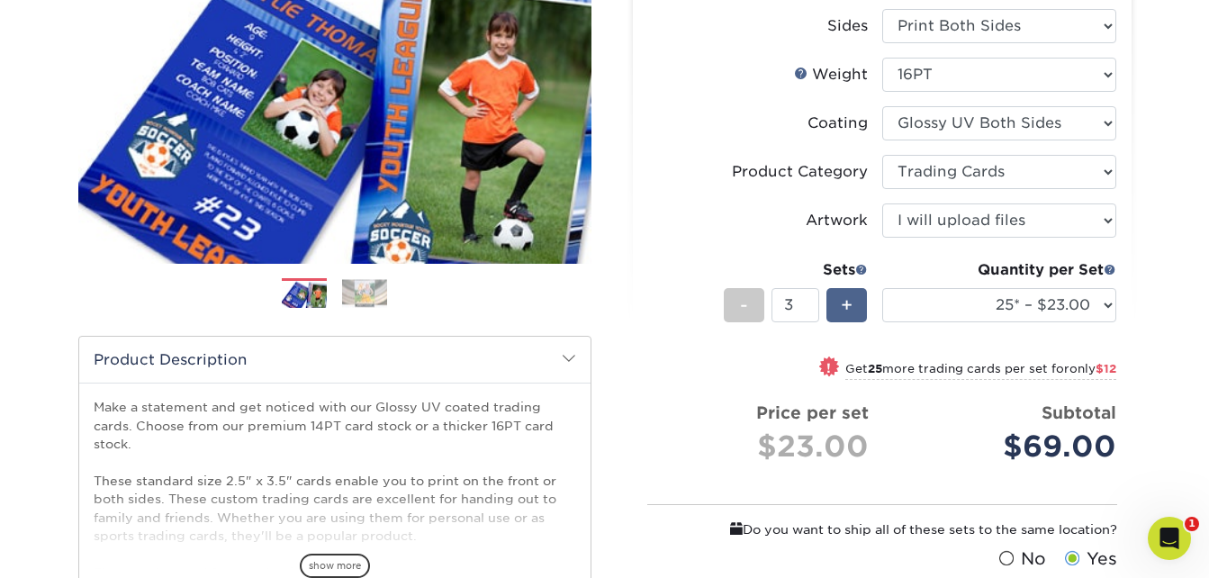
click at [837, 307] on div "+" at bounding box center [847, 305] width 41 height 34
type input "5"
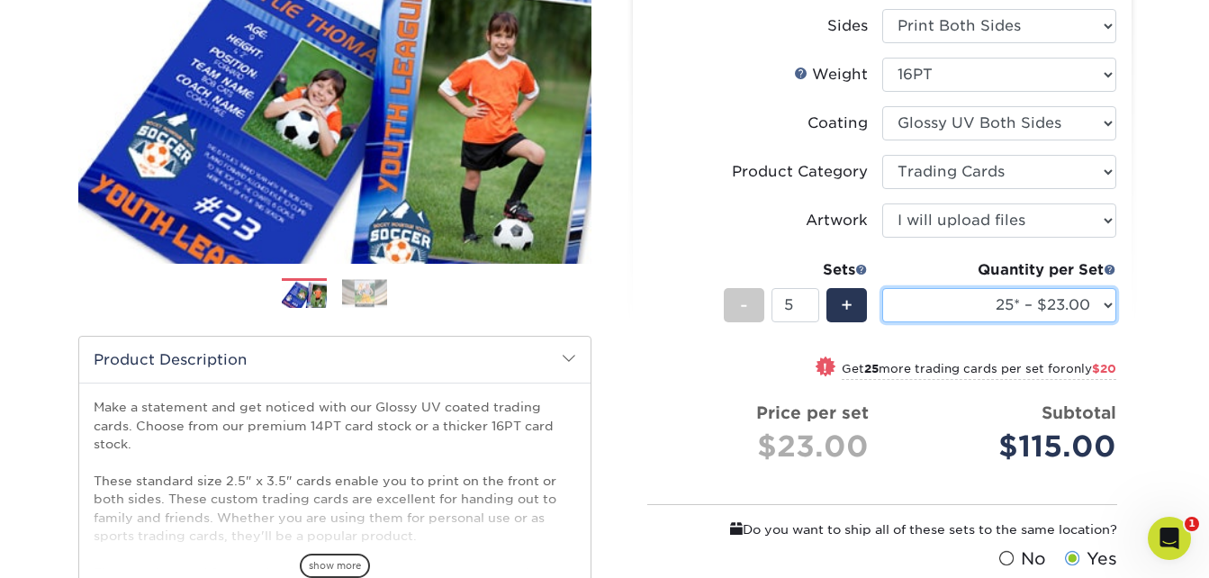
click at [1019, 303] on select "25* – $23.00 50* – $27.00 75* – $33.00 100* – $37.00 250* – $47.00 500 – $58.00…" at bounding box center [999, 305] width 234 height 34
click at [882, 288] on select "25* – $23.00 50* – $27.00 75* – $33.00 100* – $37.00 250* – $47.00 500 – $58.00…" at bounding box center [999, 305] width 234 height 34
click at [1089, 312] on select "25* – $23.00 50* – $27.00 75* – $33.00 100* – $37.00 250* – $47.00 500 – $58.00…" at bounding box center [999, 305] width 234 height 34
select select "500 – $58.00"
click at [882, 288] on select "25* – $23.00 50* – $27.00 75* – $33.00 100* – $37.00 250* – $47.00 500 – $58.00…" at bounding box center [999, 305] width 234 height 34
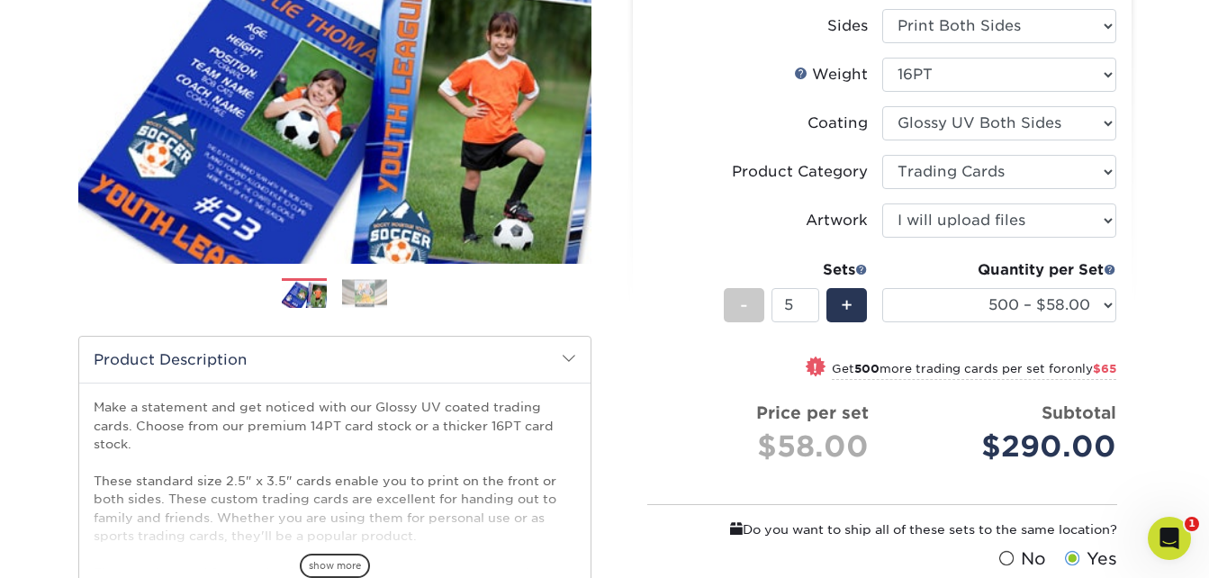
click at [739, 194] on li "Product Category Please Select Trading Cards" at bounding box center [882, 179] width 468 height 49
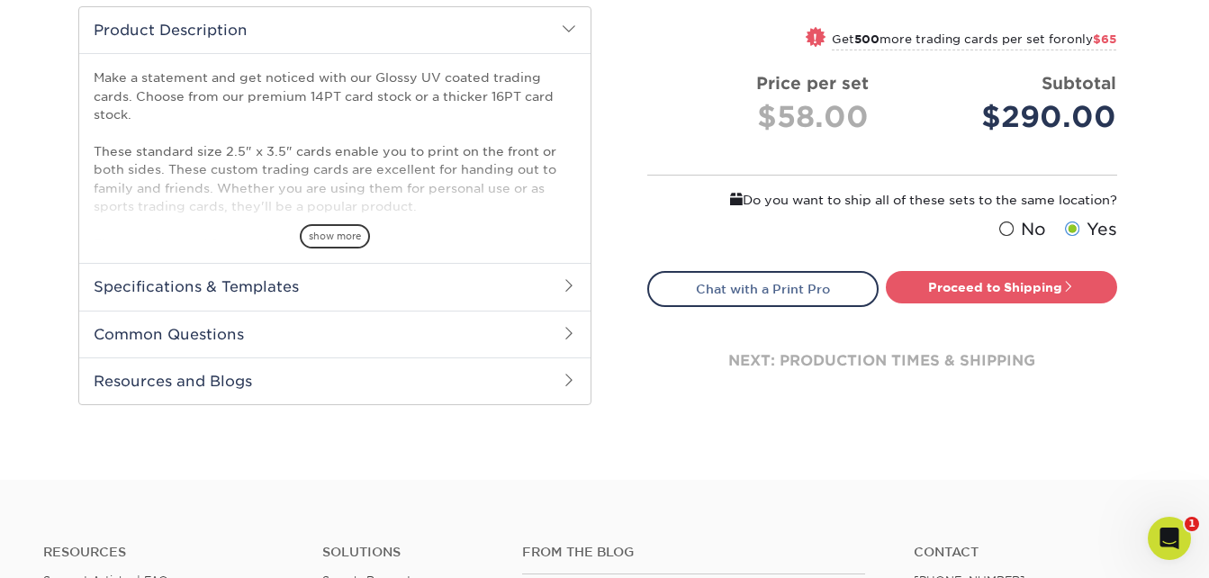
scroll to position [630, 0]
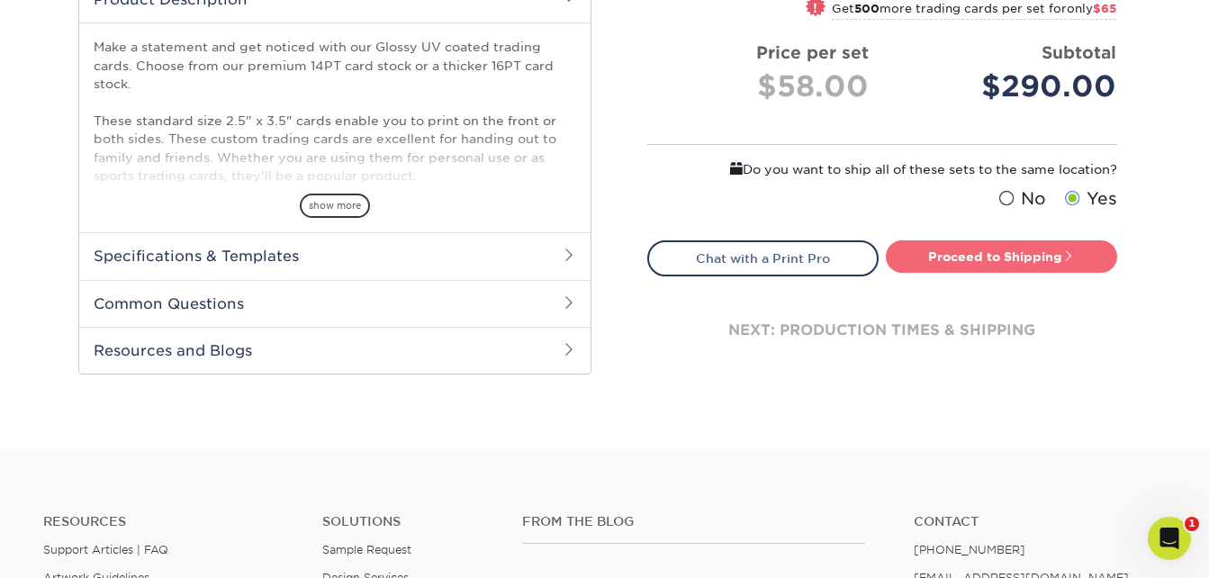
click at [1080, 249] on link "Proceed to Shipping" at bounding box center [1001, 256] width 231 height 32
type input "Set 1"
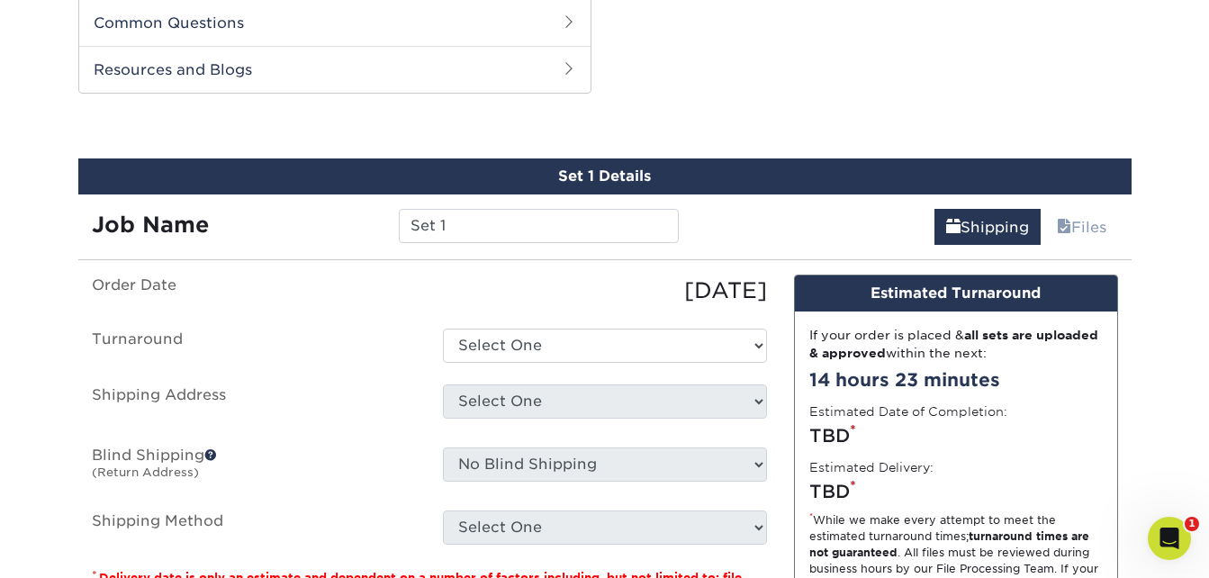
scroll to position [919, 0]
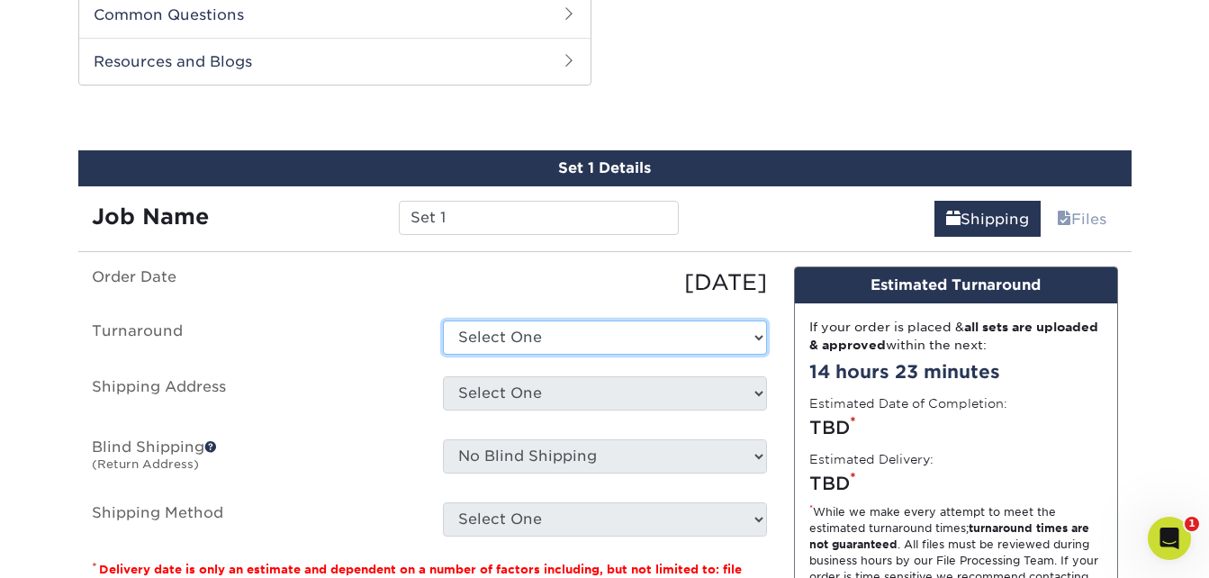
click at [560, 343] on select "Select One 2-4 Business Days 2 Day Next Business Day" at bounding box center [605, 338] width 324 height 34
select select "011ce049-c86c-4d74-aa65-d0af92689019"
click at [443, 321] on select "Select One 2-4 Business Days 2 Day Next Business Day" at bounding box center [605, 338] width 324 height 34
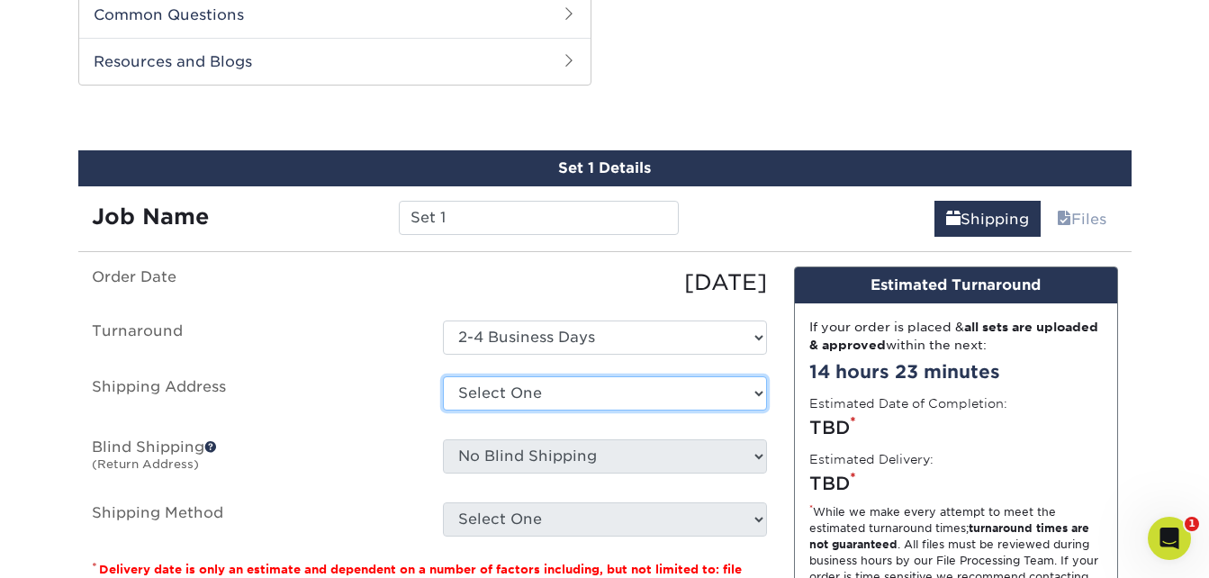
click at [567, 389] on select "Select One Home + Add New Address" at bounding box center [605, 393] width 324 height 34
select select "286606"
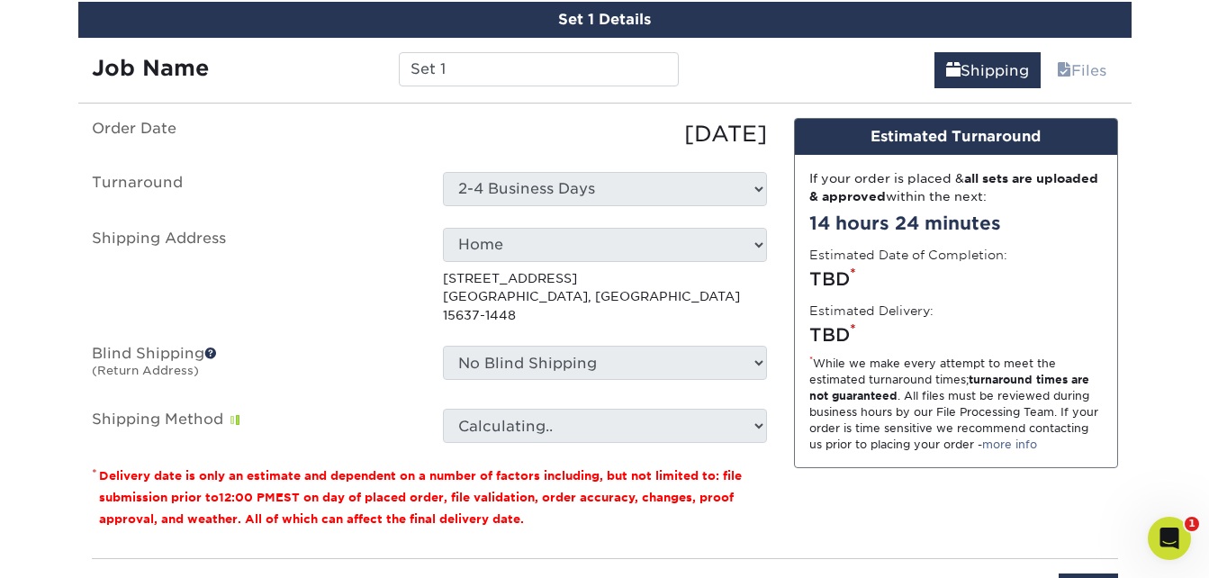
scroll to position [1099, 0]
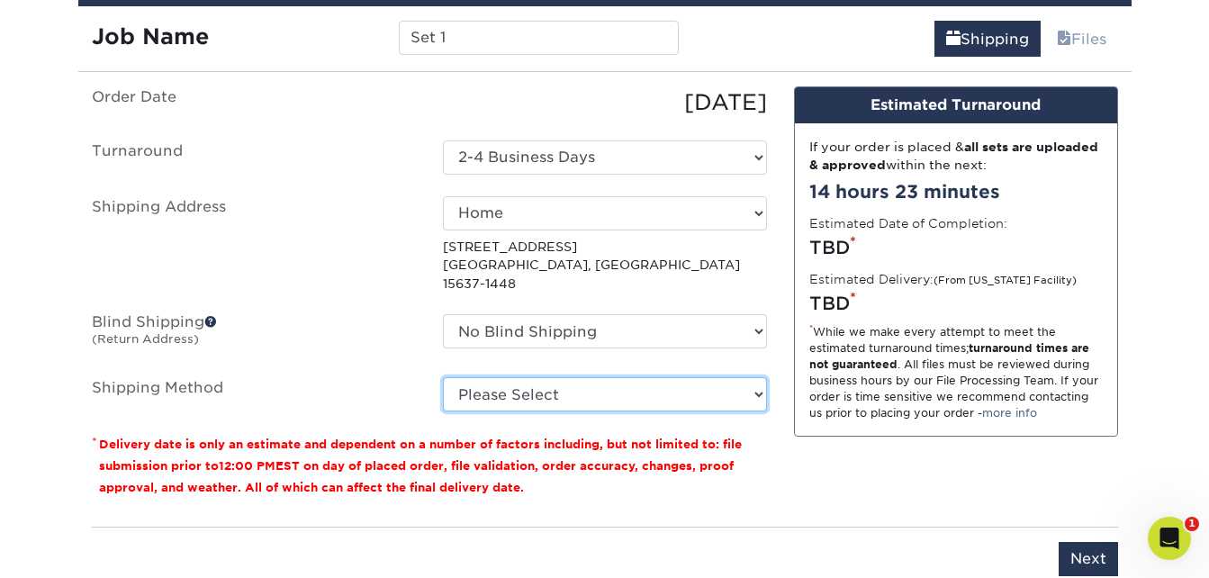
click at [598, 377] on select "Please Select Ground Shipping (+$19.15) 3 Day Shipping Service (+$19.31) 2 Day …" at bounding box center [605, 394] width 324 height 34
select select "02"
click at [443, 377] on select "Please Select Ground Shipping (+$19.15) 3 Day Shipping Service (+$19.31) 2 Day …" at bounding box center [605, 394] width 324 height 34
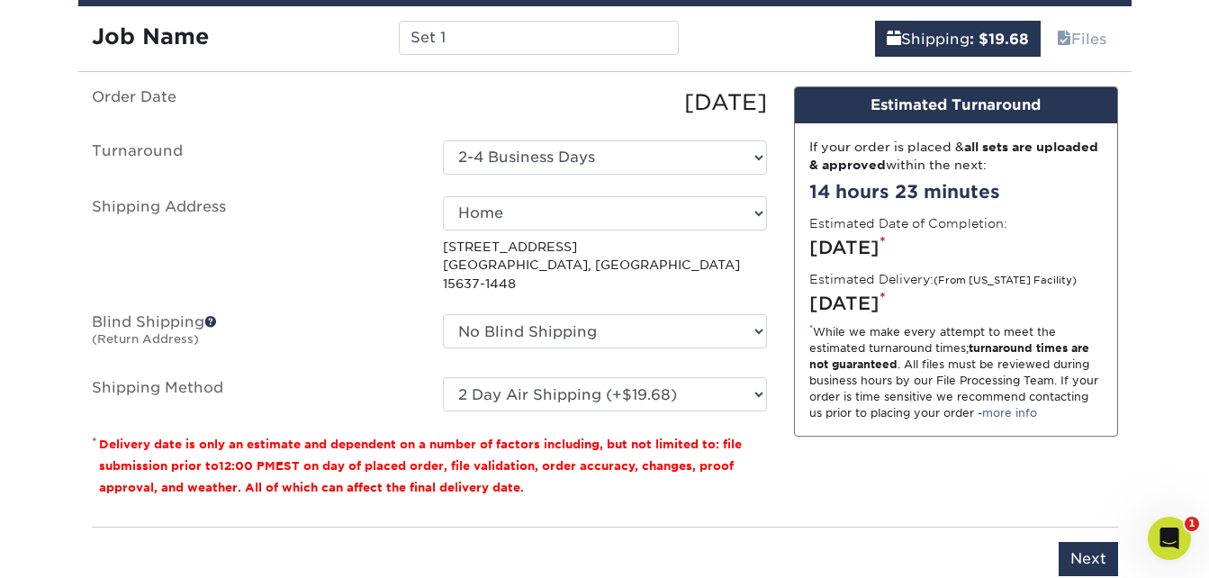
click at [346, 221] on label "Shipping Address" at bounding box center [253, 244] width 351 height 96
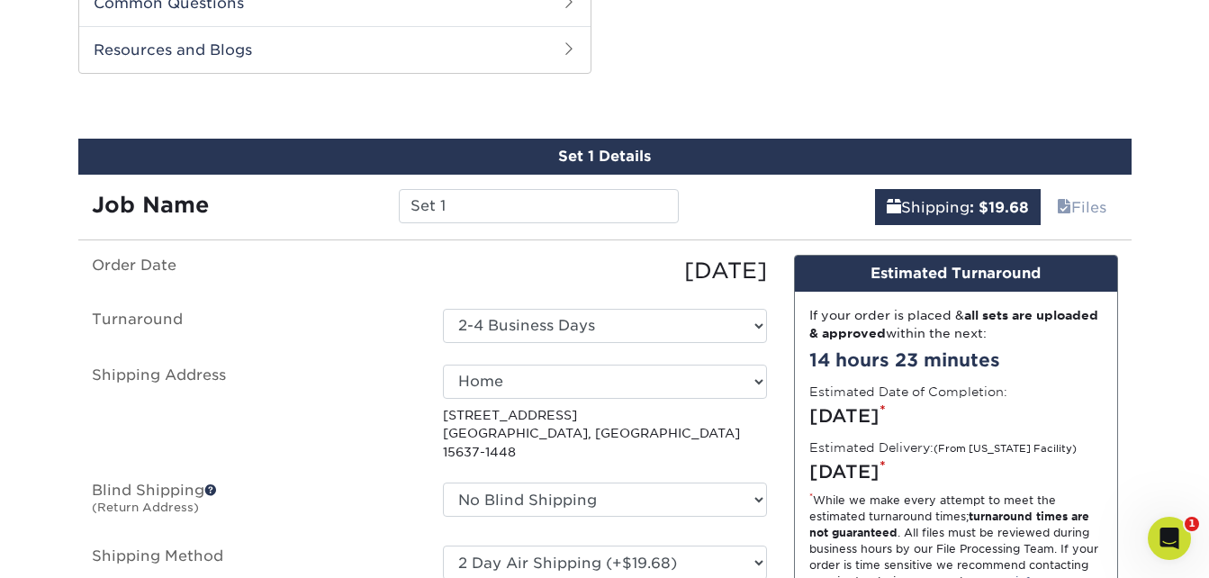
scroll to position [919, 0]
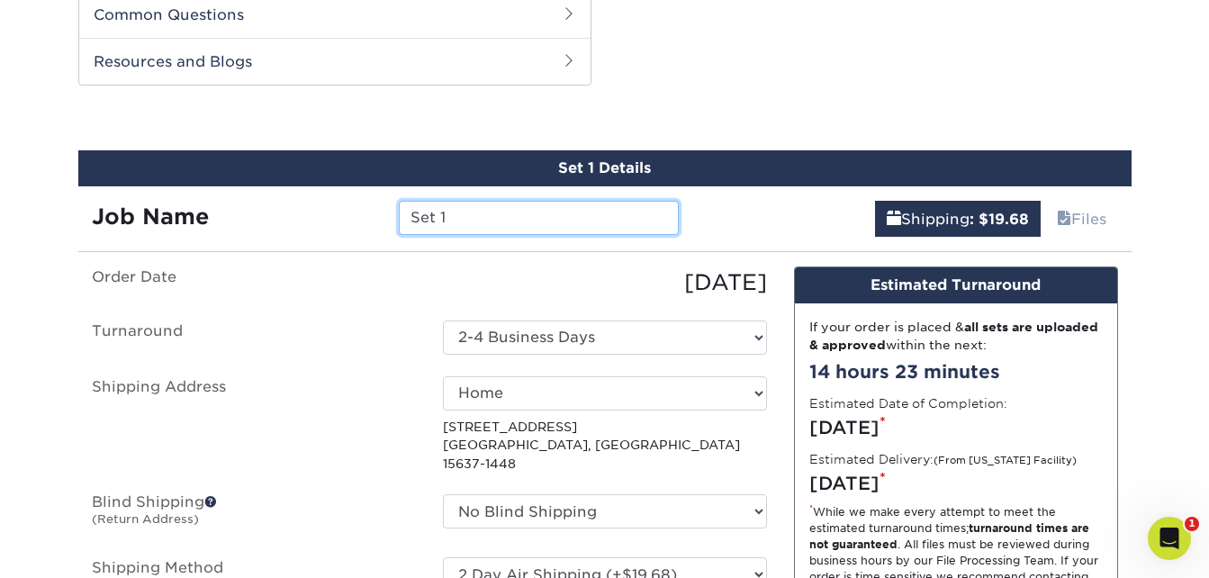
drag, startPoint x: 470, startPoint y: 222, endPoint x: 394, endPoint y: 208, distance: 77.0
click at [394, 208] on div "Set 1" at bounding box center [538, 218] width 307 height 34
click at [307, 230] on div "Job Name" at bounding box center [231, 218] width 307 height 34
click at [465, 221] on input "USS" at bounding box center [539, 218] width 280 height 34
type input "USS Nimitz"
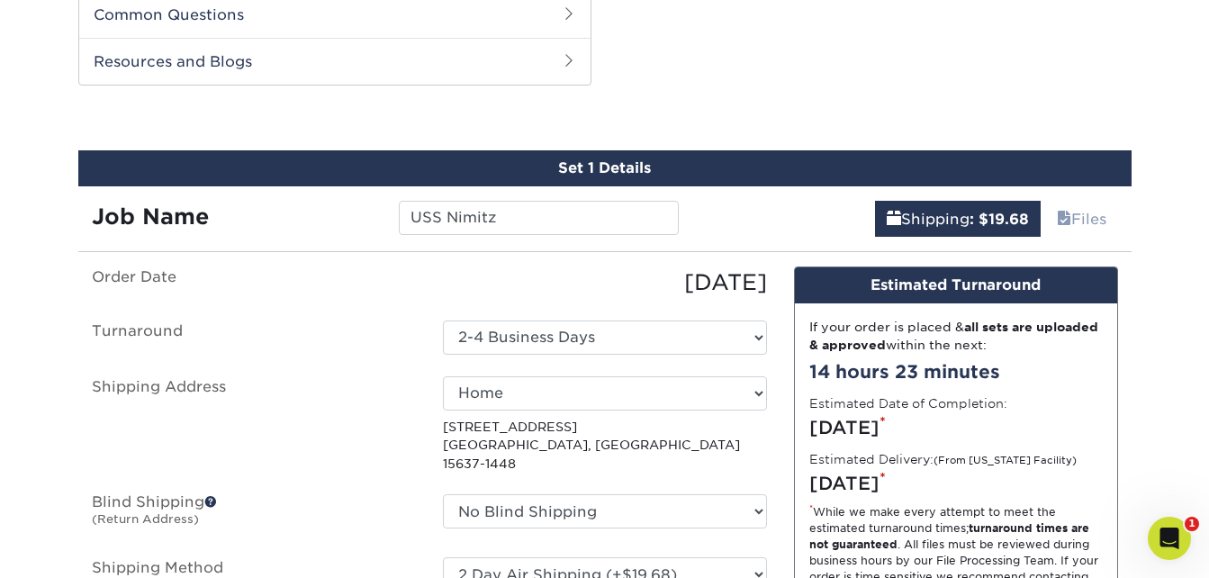
click at [345, 235] on div "Job Name USS Nimitz" at bounding box center [385, 211] width 615 height 50
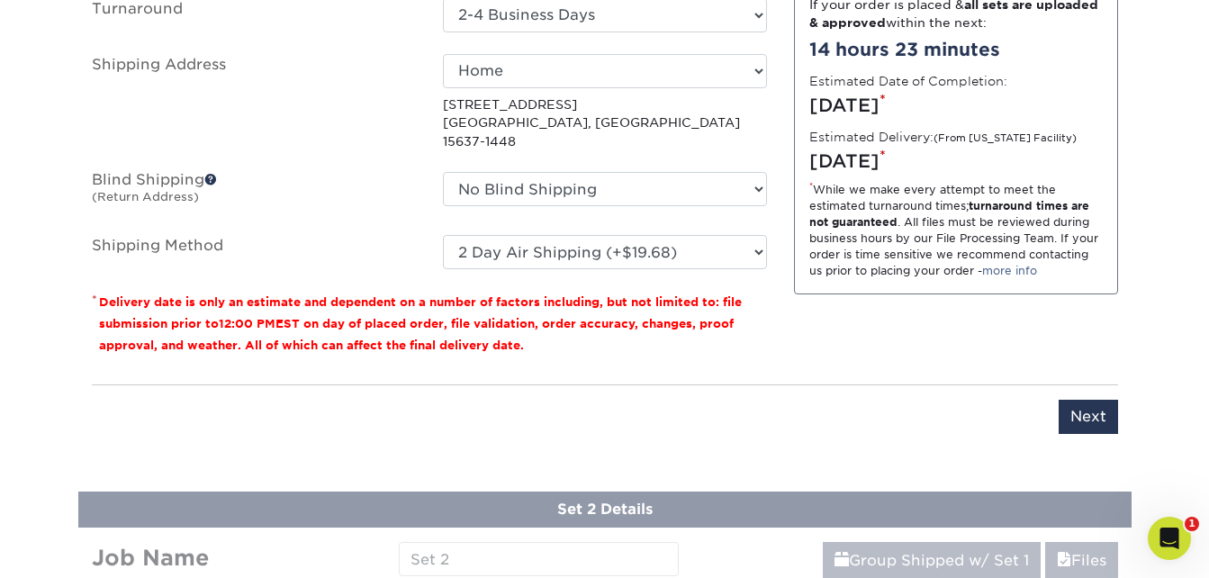
scroll to position [1279, 0]
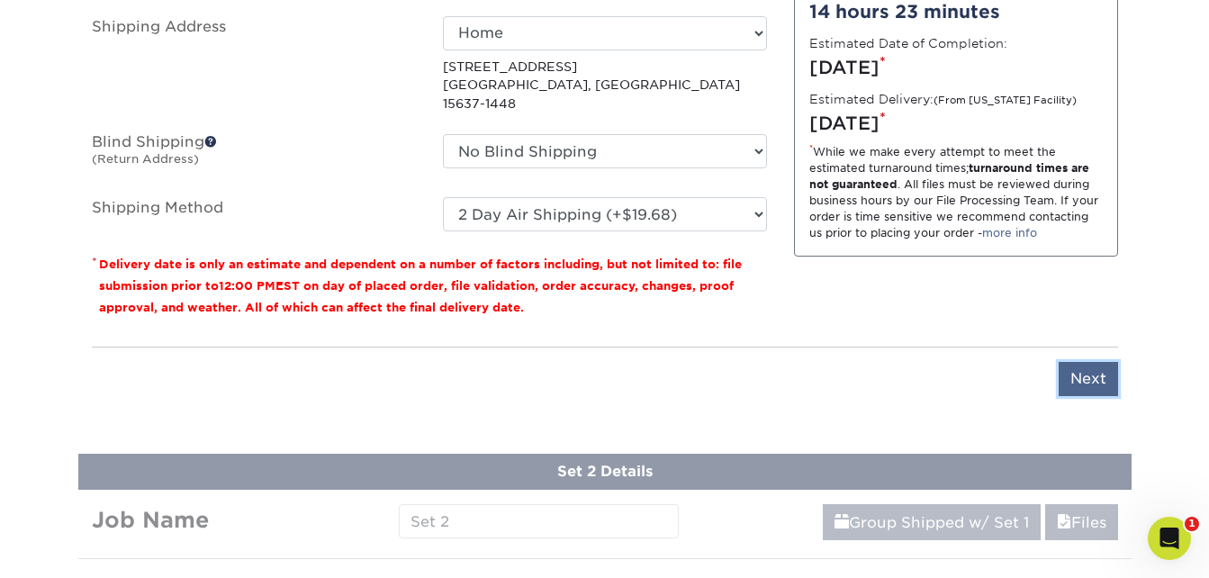
click at [1098, 367] on input "Next" at bounding box center [1088, 379] width 59 height 34
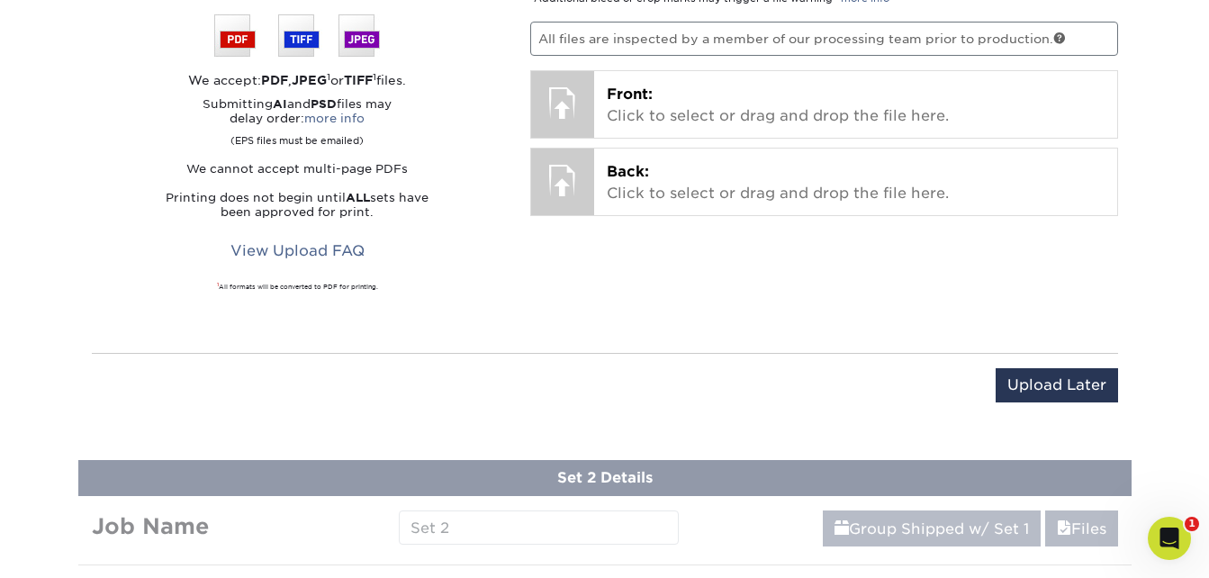
scroll to position [1009, 0]
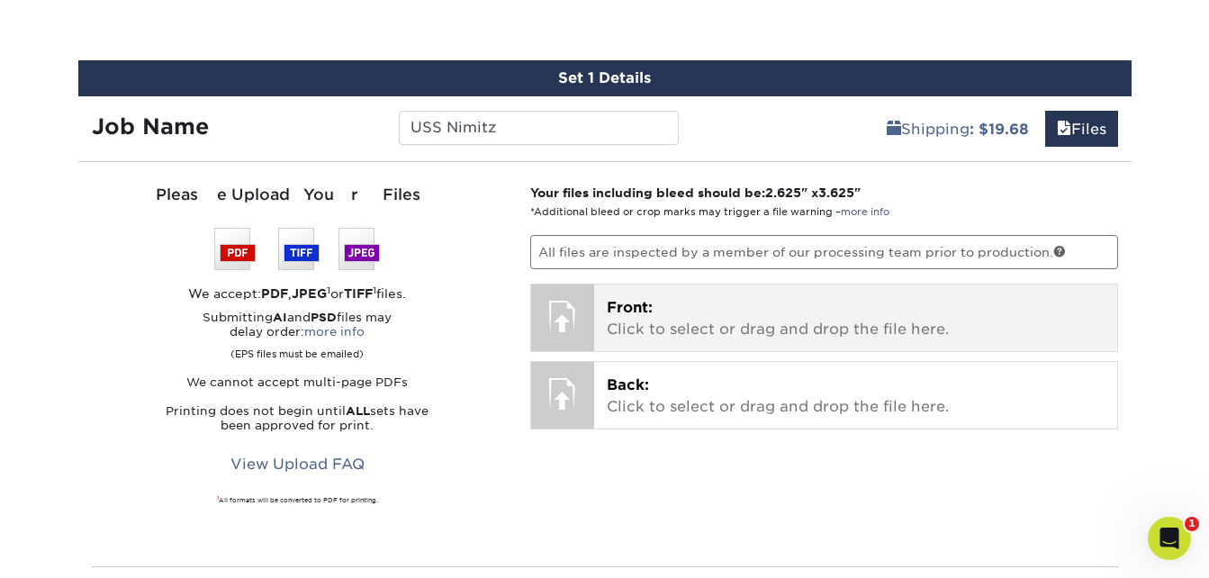
click at [675, 302] on p "Front: Click to select or drag and drop the file here." at bounding box center [856, 318] width 498 height 43
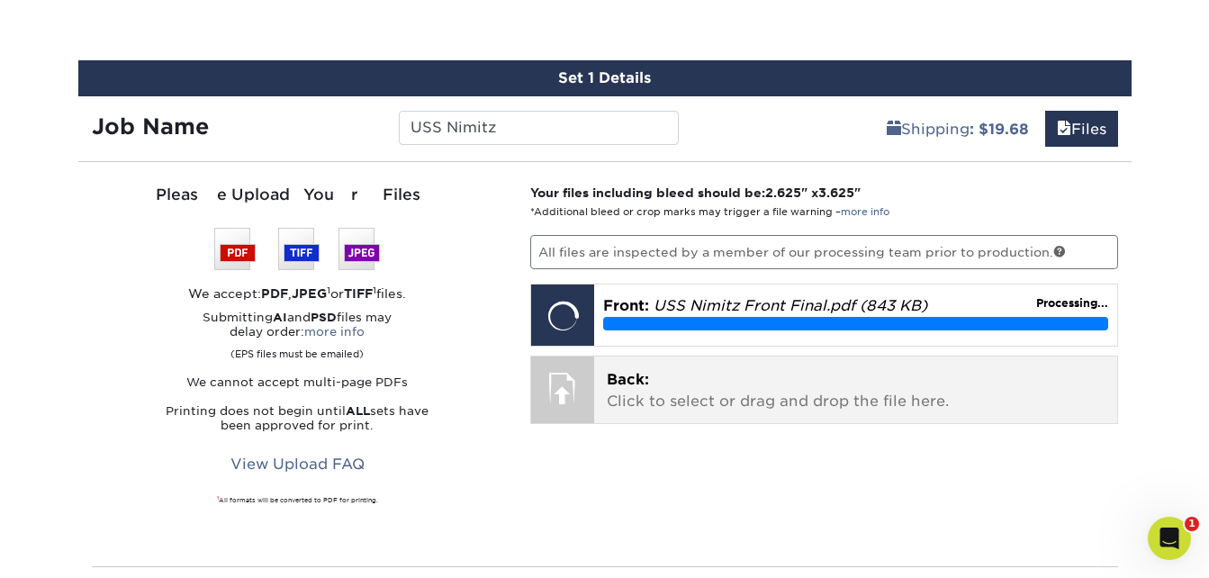
click at [691, 376] on p "Back: Click to select or drag and drop the file here." at bounding box center [856, 390] width 498 height 43
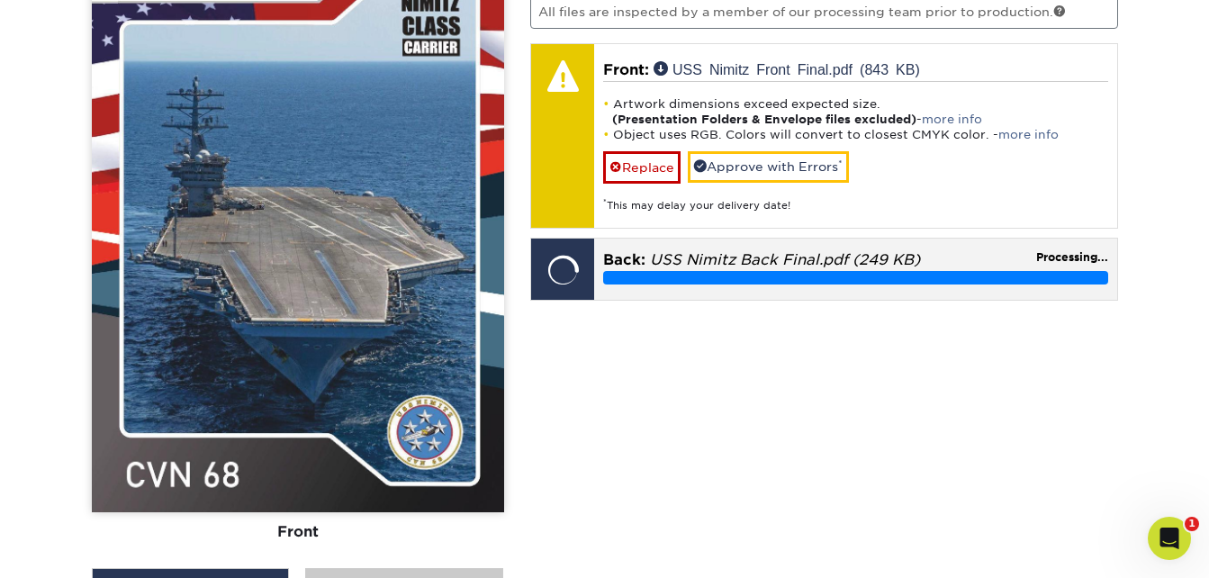
scroll to position [1279, 0]
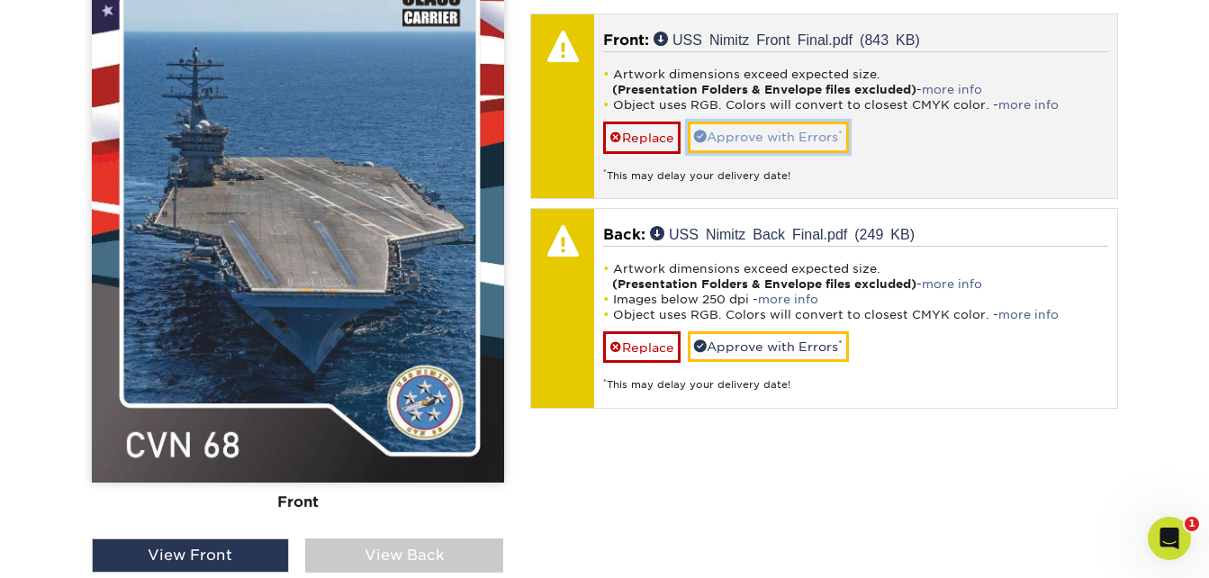
click at [761, 138] on link "Approve with Errors *" at bounding box center [768, 137] width 161 height 31
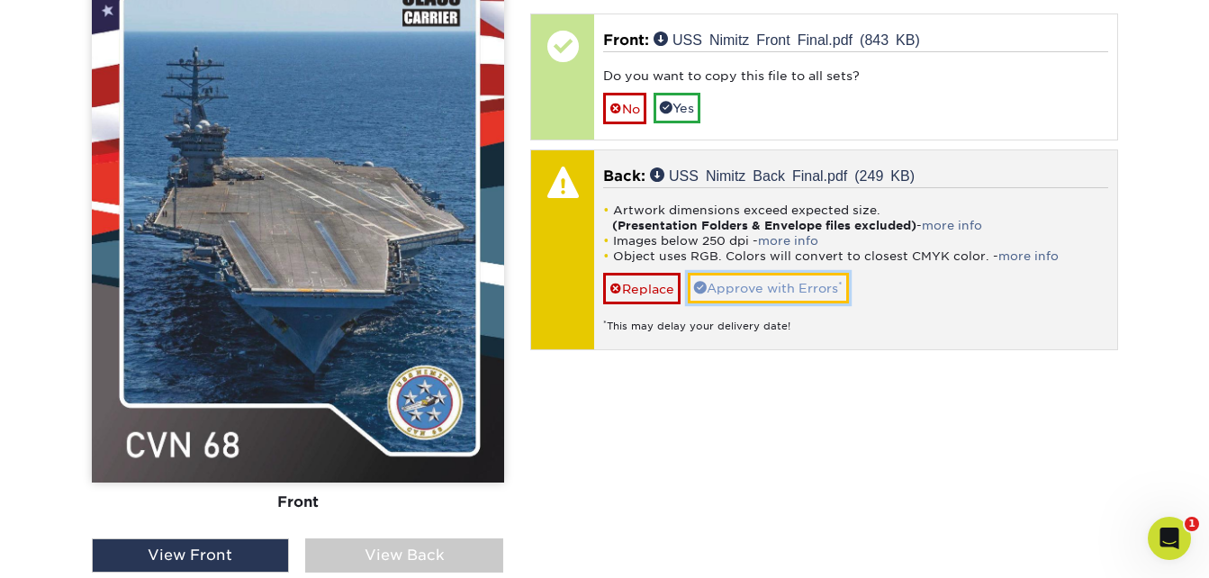
click at [773, 299] on link "Approve with Errors *" at bounding box center [768, 288] width 161 height 31
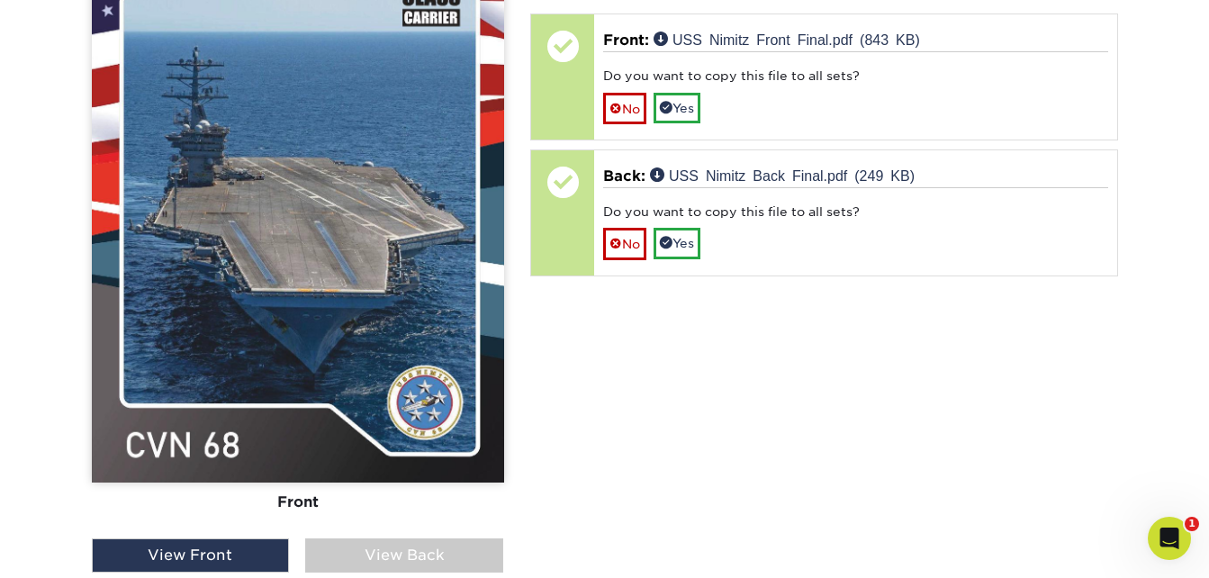
click at [384, 552] on div "View Back" at bounding box center [404, 555] width 198 height 34
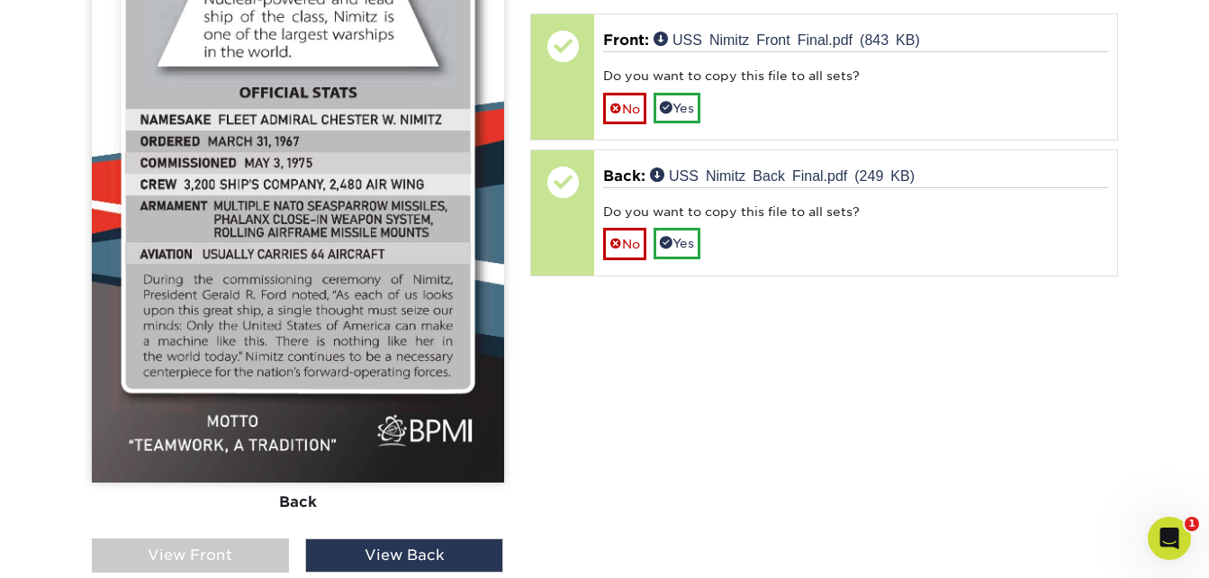
click at [243, 556] on div "View Front" at bounding box center [191, 555] width 198 height 34
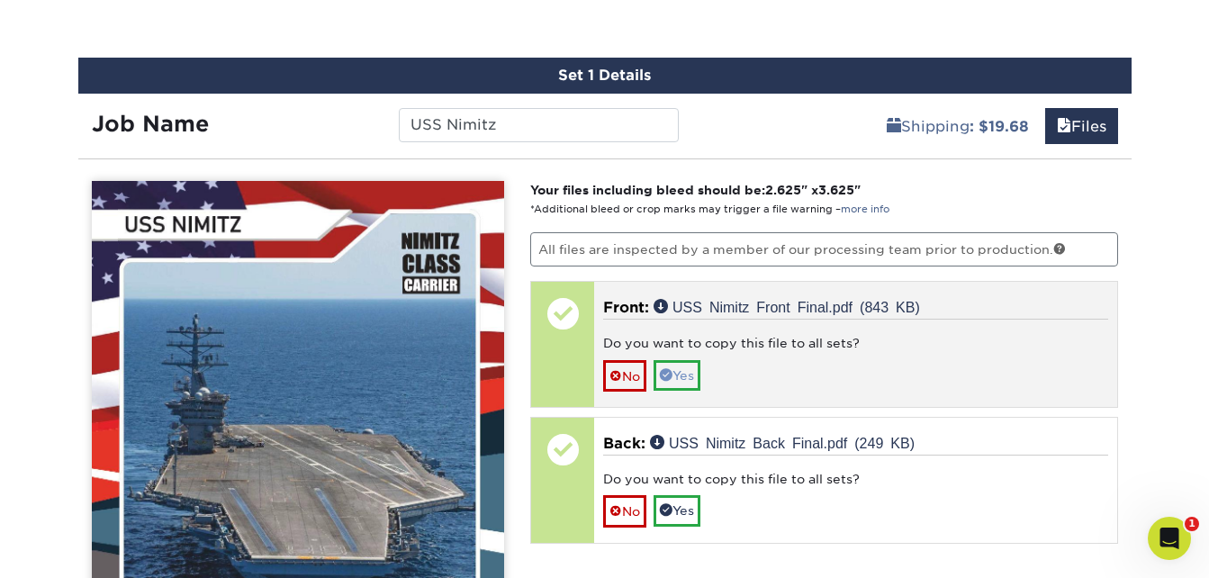
scroll to position [1009, 0]
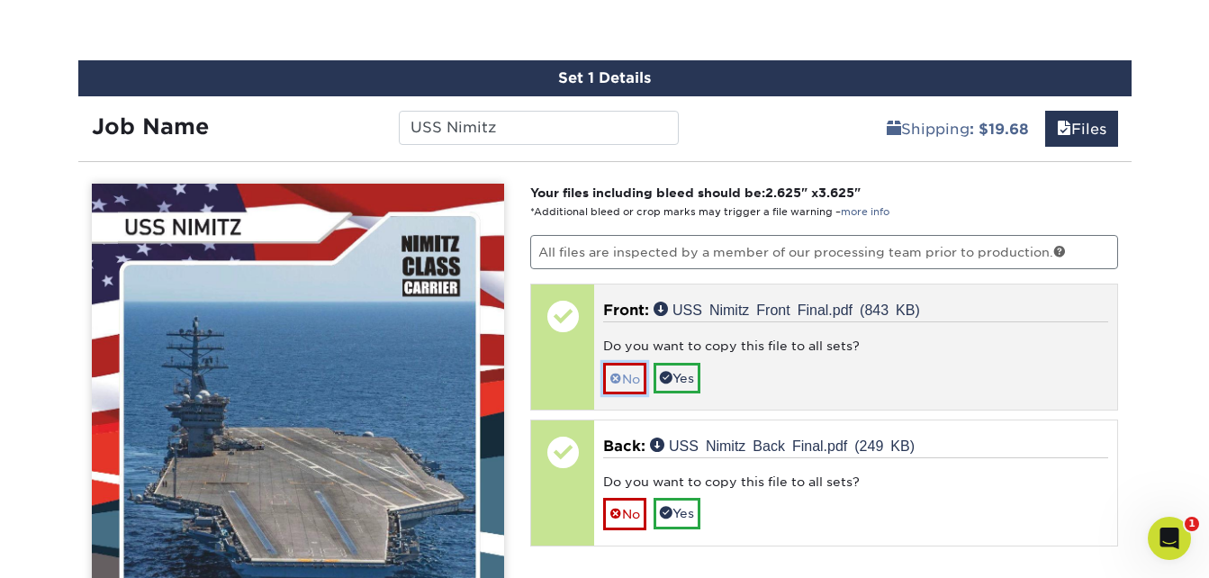
click at [628, 372] on link "No" at bounding box center [624, 379] width 43 height 32
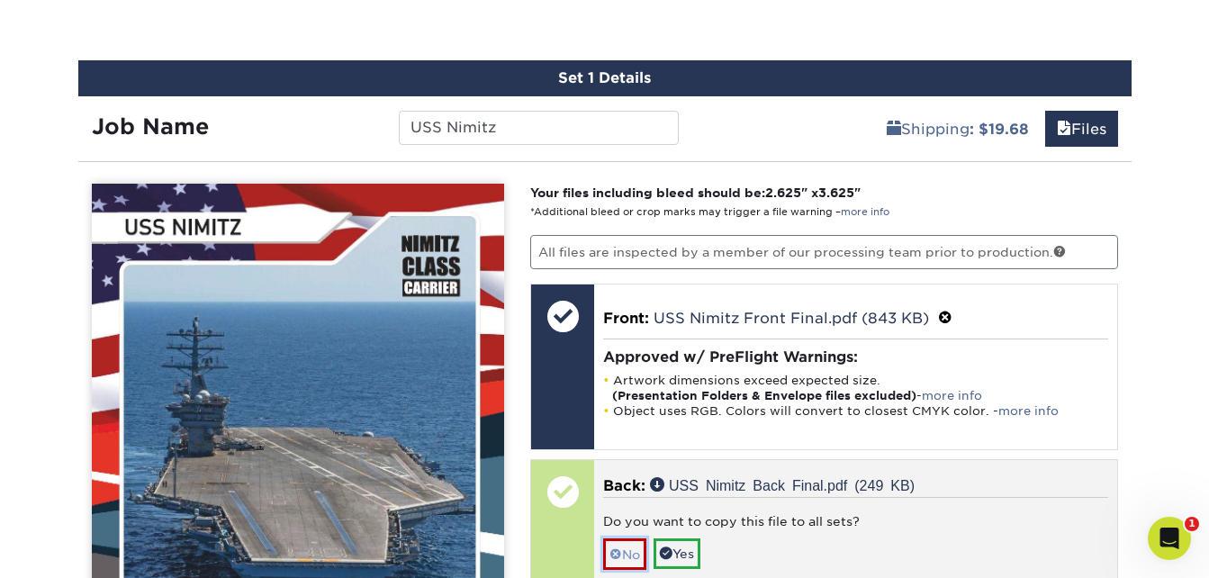
click at [617, 556] on span at bounding box center [616, 554] width 13 height 14
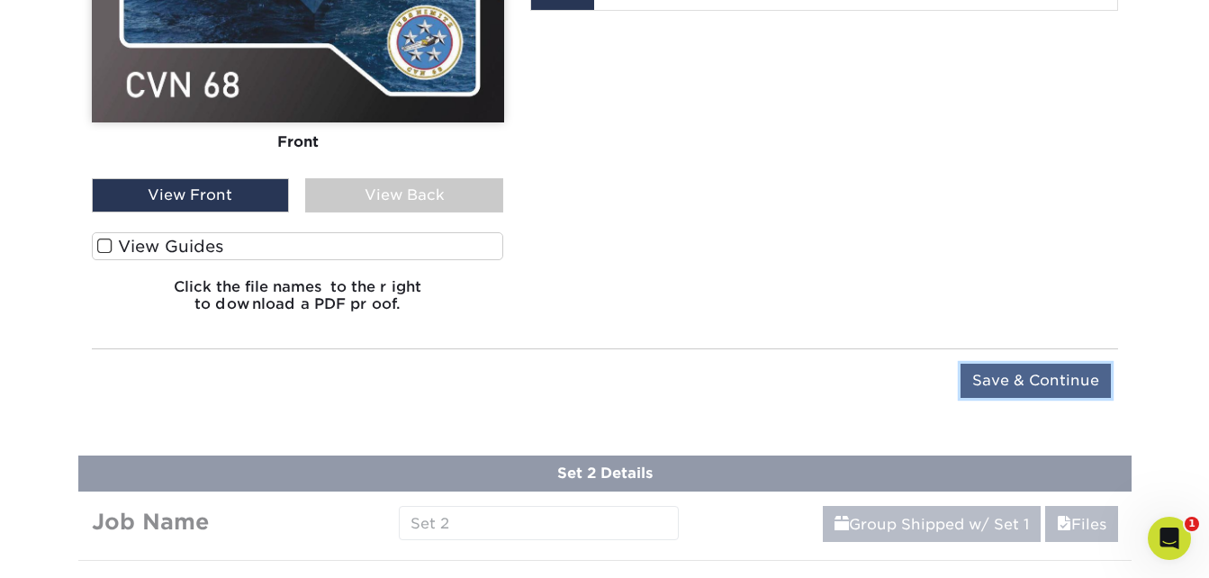
click at [1080, 390] on input "Save & Continue" at bounding box center [1036, 381] width 150 height 34
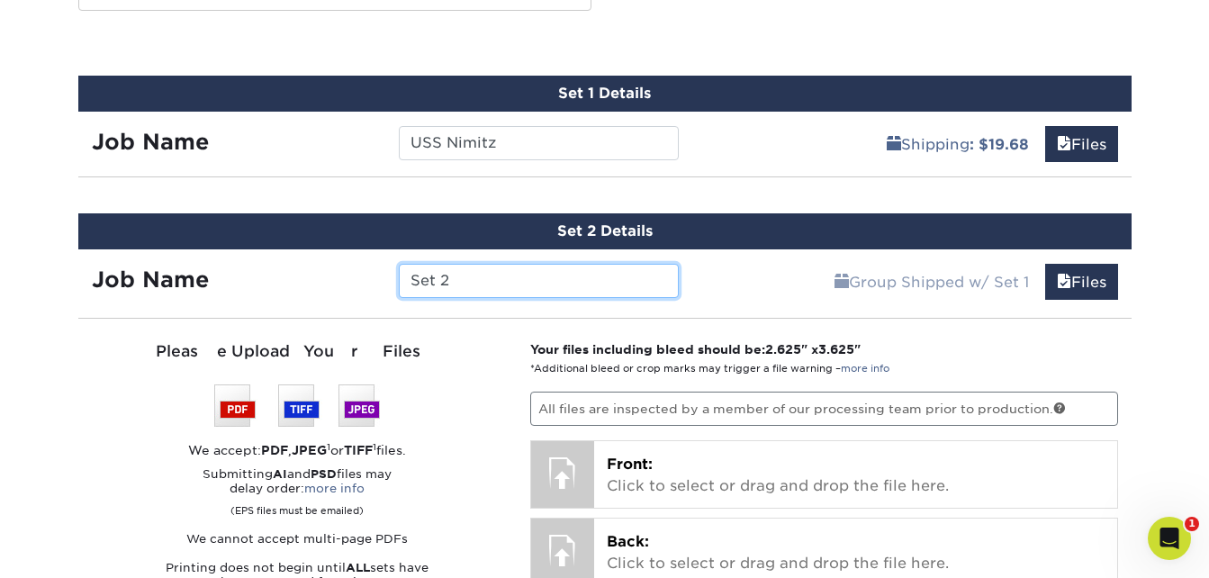
scroll to position [986, 0]
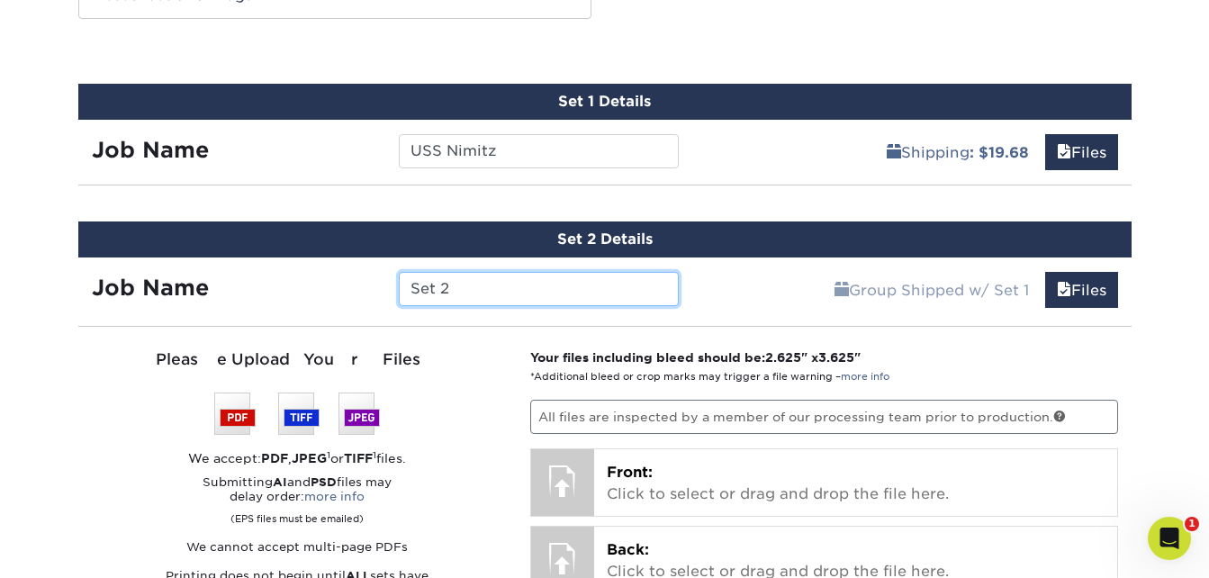
drag, startPoint x: 508, startPoint y: 293, endPoint x: 342, endPoint y: 294, distance: 165.7
click at [342, 294] on div "Job Name Set 2" at bounding box center [385, 289] width 615 height 34
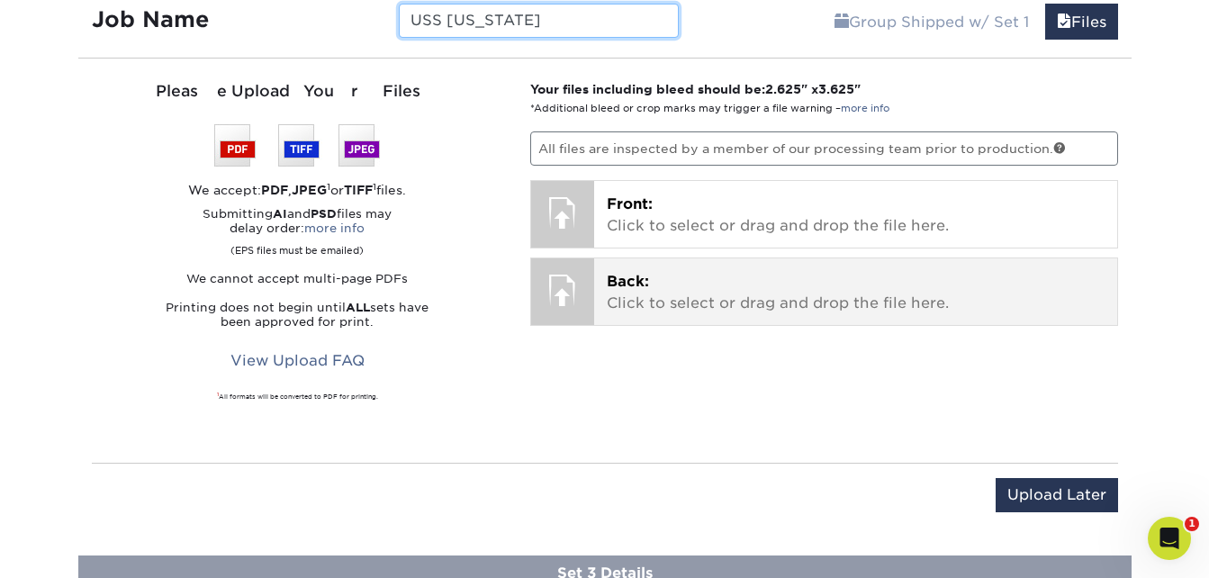
scroll to position [1256, 0]
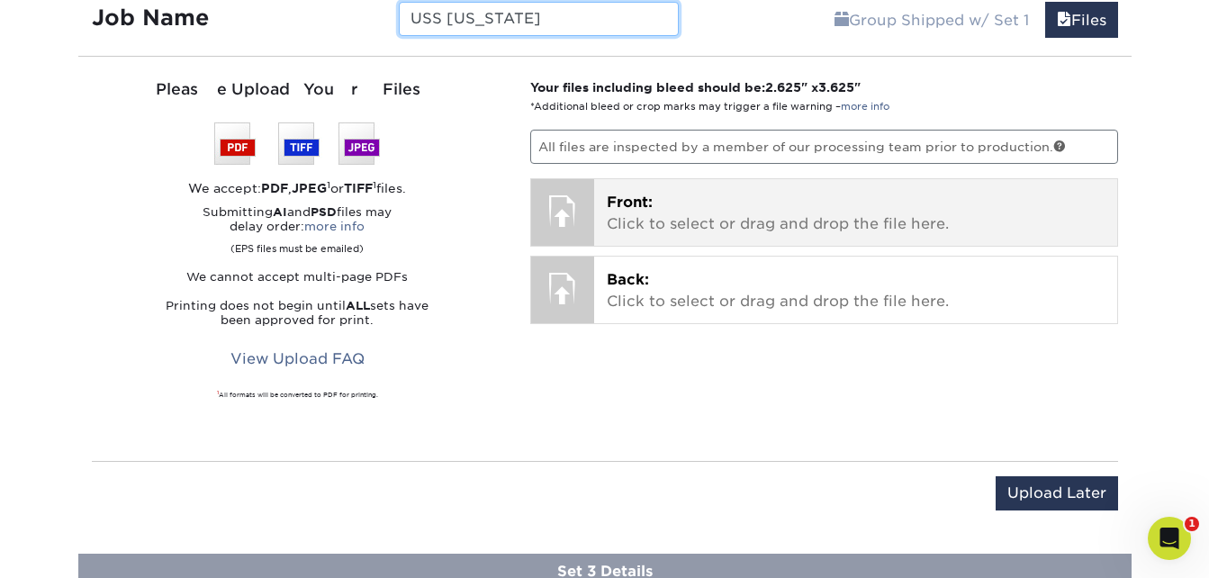
type input "USS [US_STATE]"
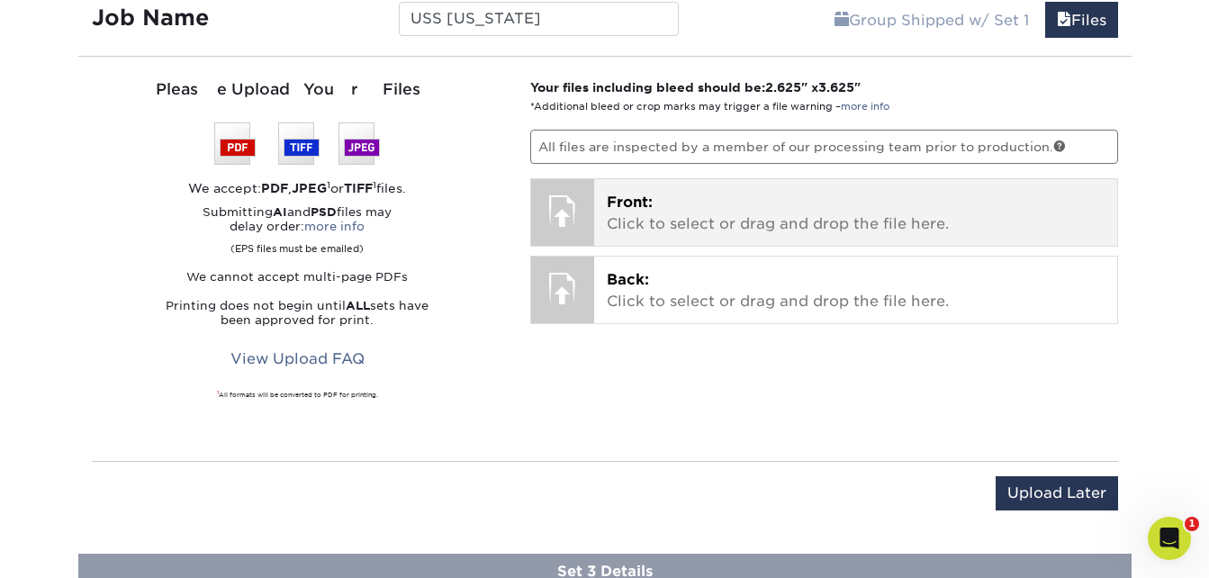
click at [720, 223] on p "Front: Click to select or drag and drop the file here." at bounding box center [856, 213] width 498 height 43
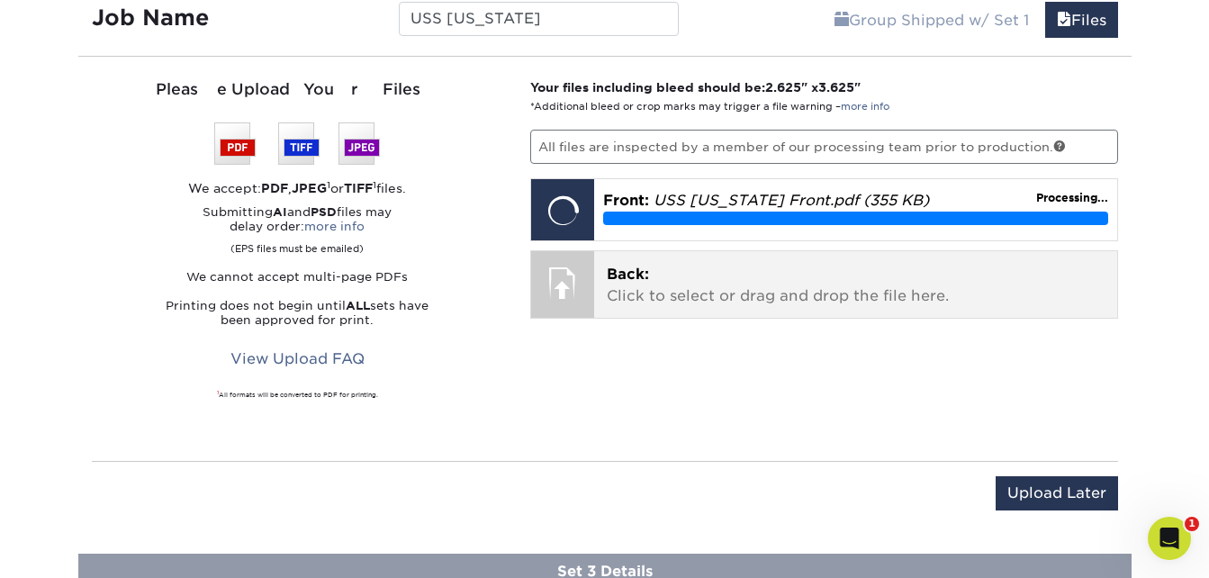
click at [733, 281] on p "Back: Click to select or drag and drop the file here." at bounding box center [856, 285] width 498 height 43
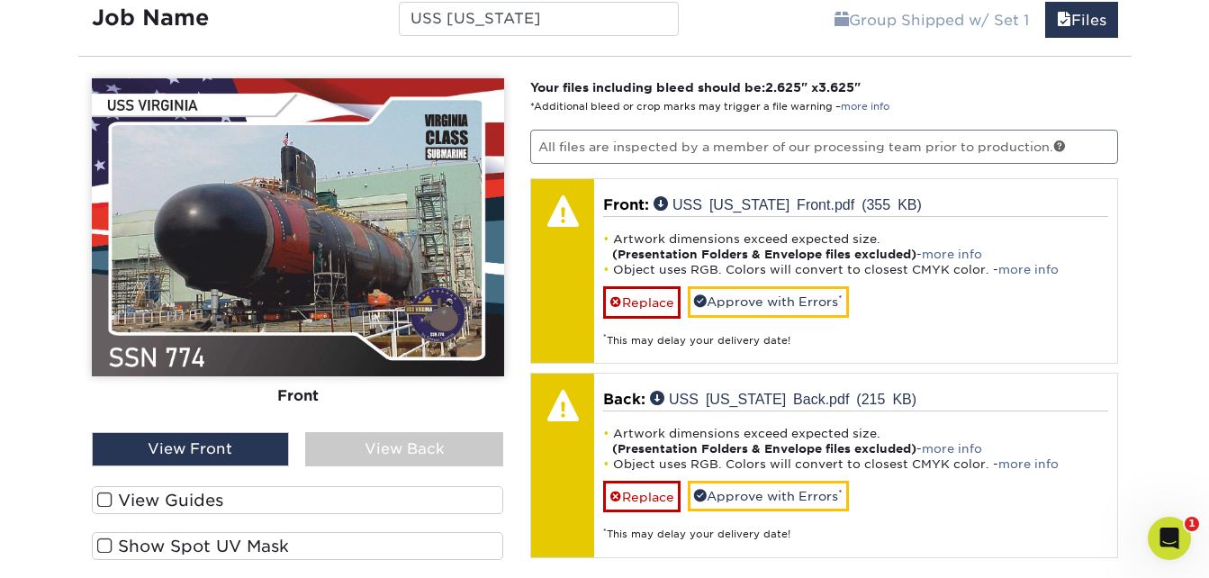
click at [400, 447] on div "View Back" at bounding box center [404, 449] width 198 height 34
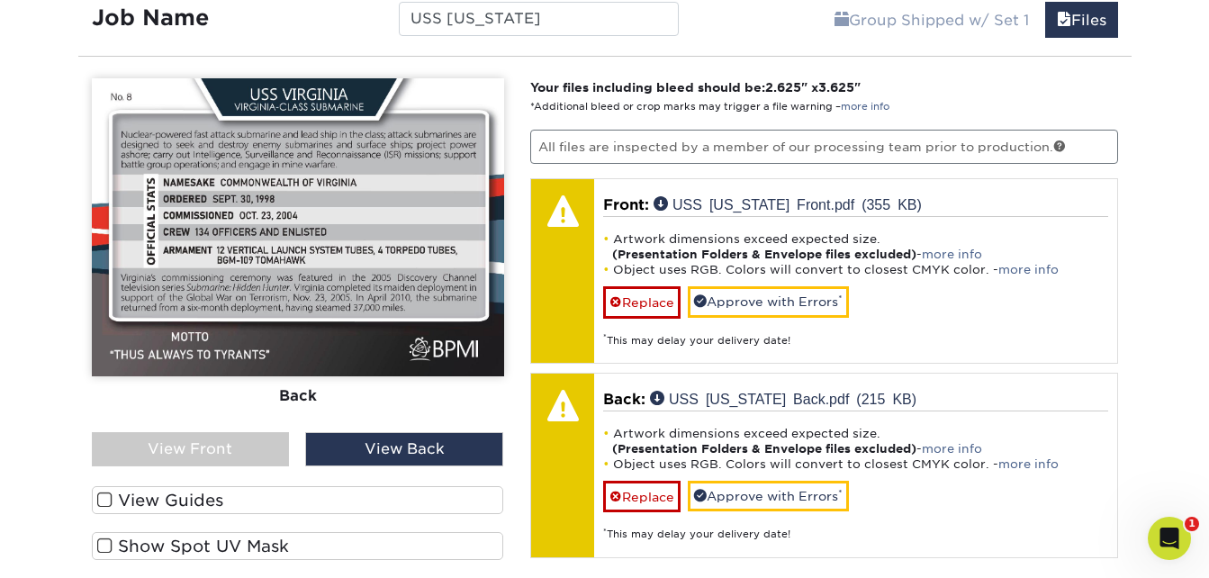
click at [225, 437] on div "View Front" at bounding box center [191, 449] width 198 height 34
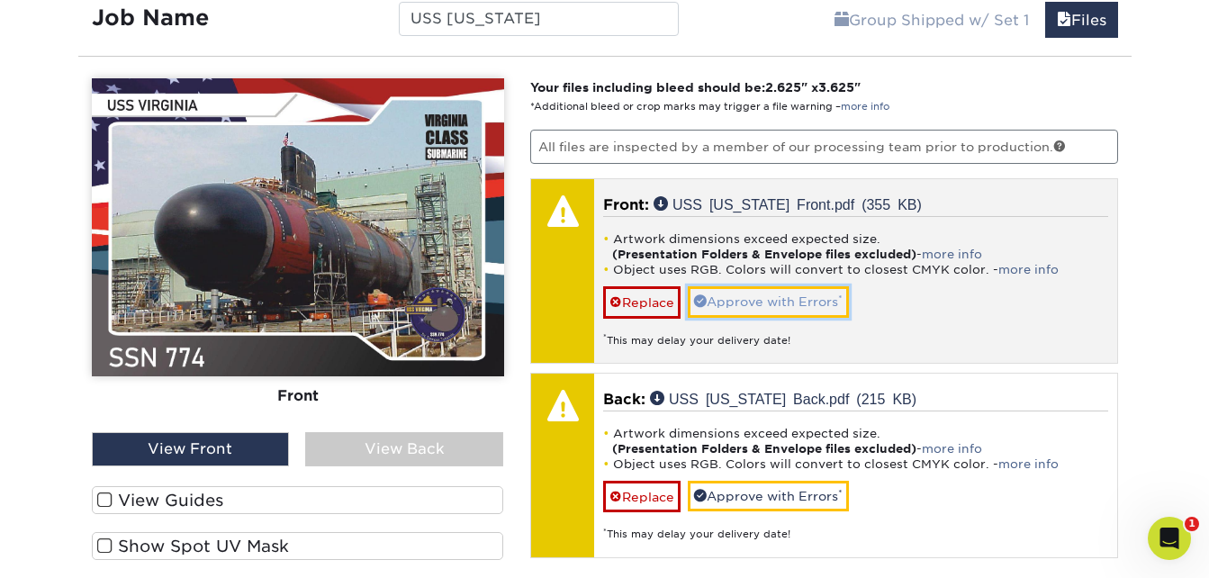
click at [791, 306] on link "Approve with Errors *" at bounding box center [768, 301] width 161 height 31
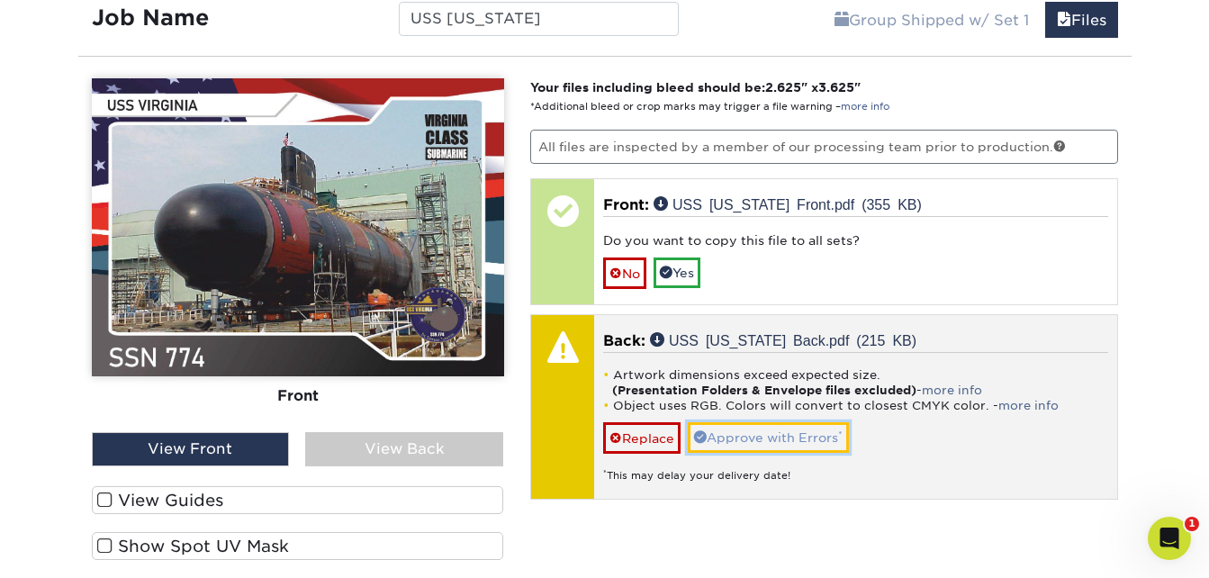
click at [767, 430] on link "Approve with Errors *" at bounding box center [768, 437] width 161 height 31
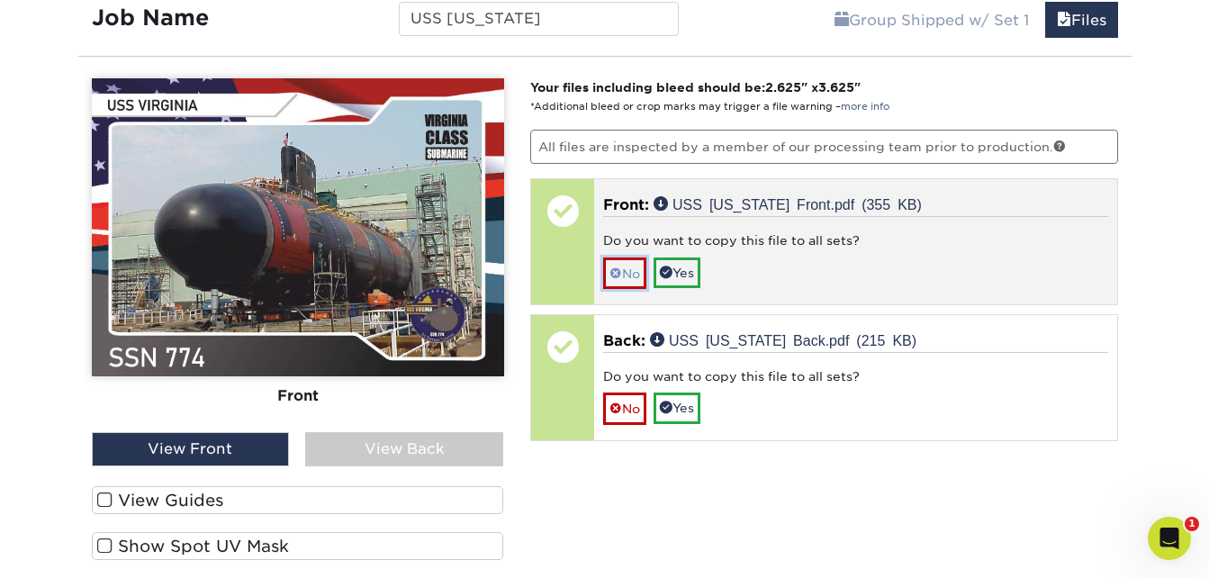
click at [626, 270] on link "No" at bounding box center [624, 274] width 43 height 32
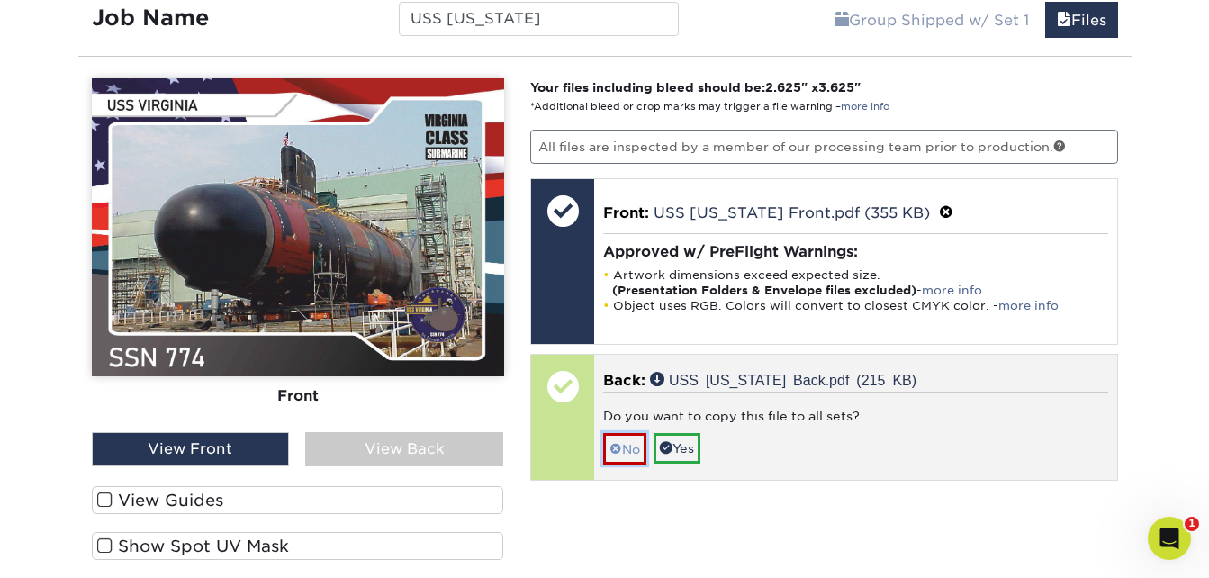
click at [628, 454] on link "No" at bounding box center [624, 449] width 43 height 32
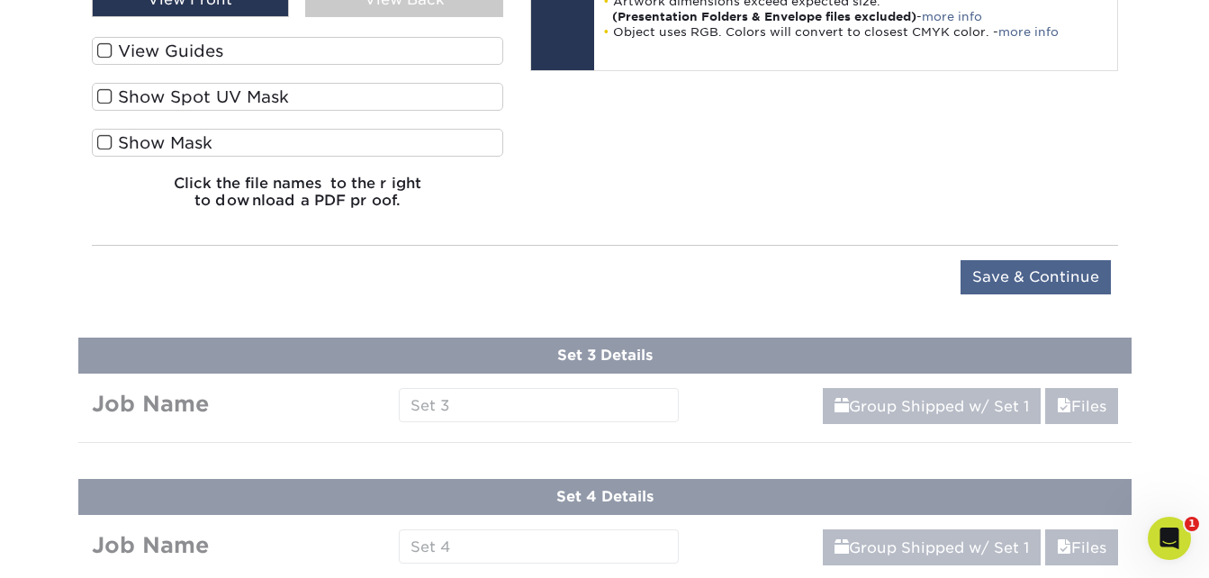
scroll to position [1706, 0]
click at [1032, 269] on input "Save & Continue" at bounding box center [1036, 276] width 150 height 34
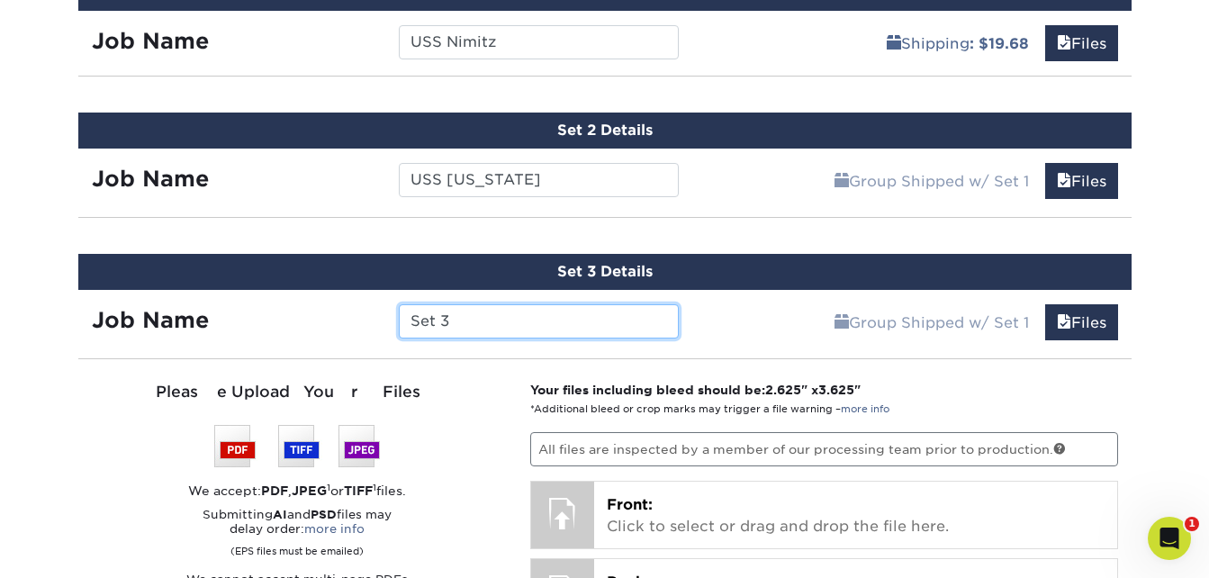
scroll to position [1127, 0]
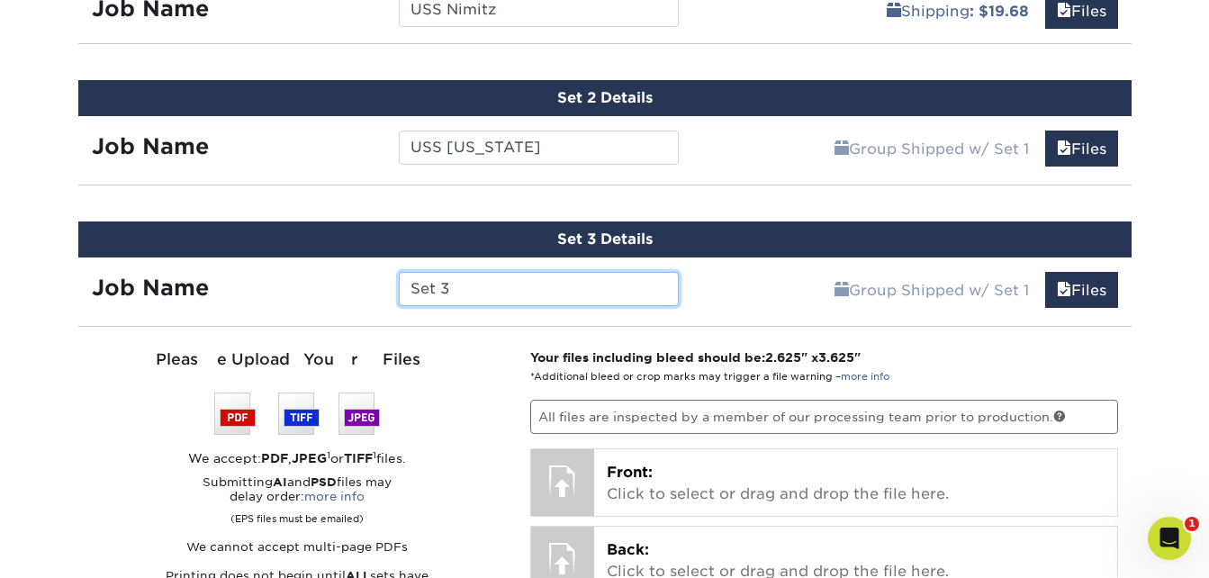
drag, startPoint x: 487, startPoint y: 288, endPoint x: 344, endPoint y: 290, distance: 143.2
click at [345, 290] on div "Job Name Set 3" at bounding box center [385, 289] width 615 height 34
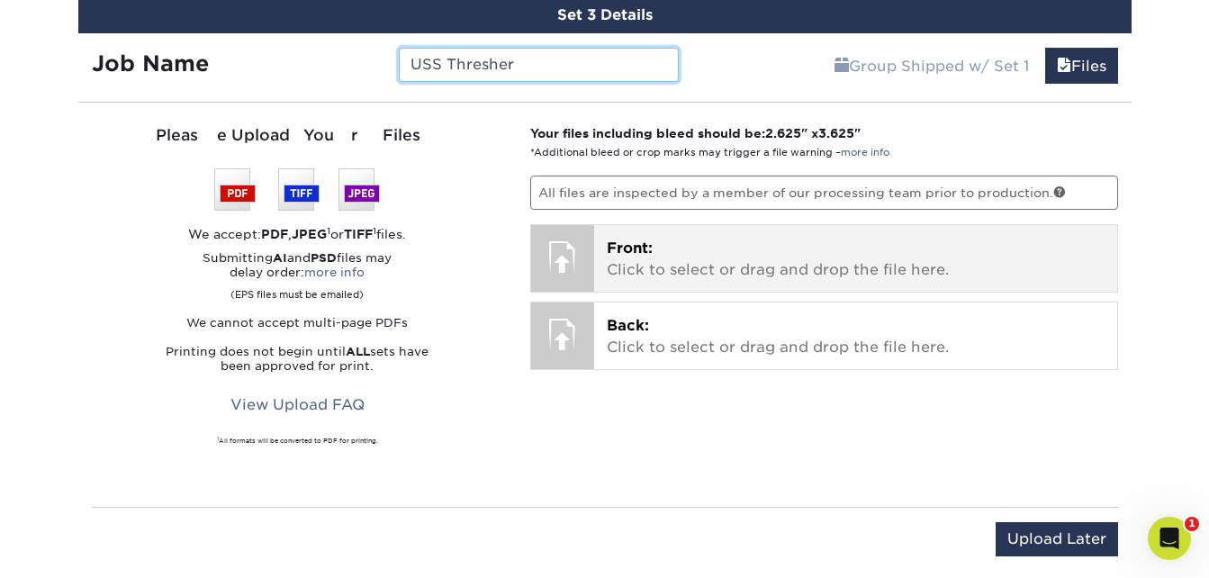
scroll to position [1397, 0]
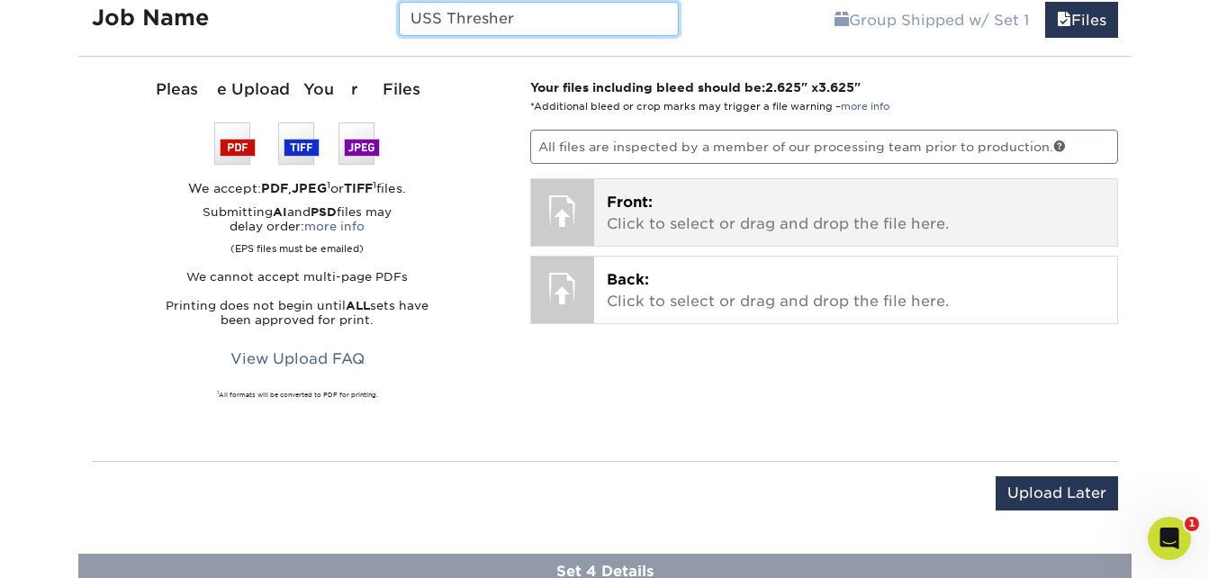
type input "USS Thresher"
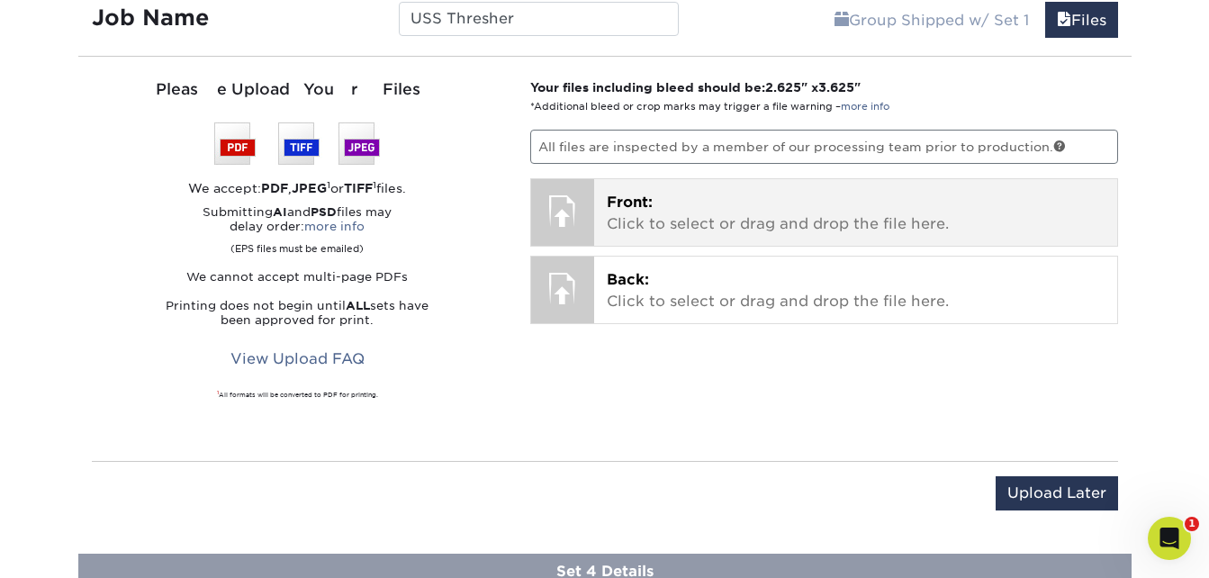
click at [687, 211] on p "Front: Click to select or drag and drop the file here." at bounding box center [856, 213] width 498 height 43
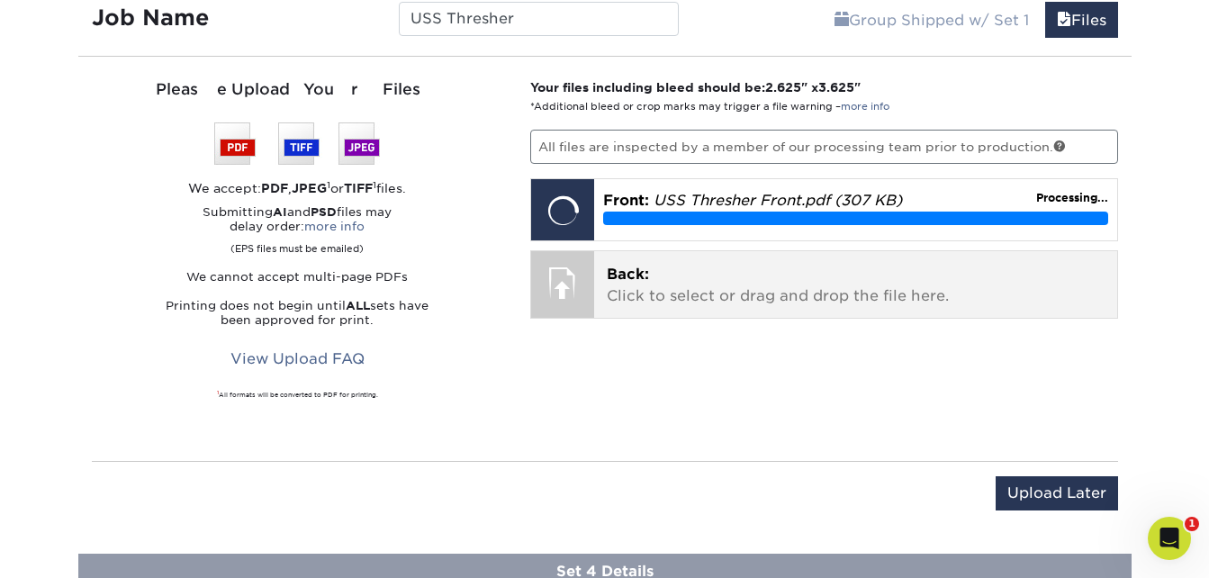
click at [776, 302] on p "Back: Click to select or drag and drop the file here." at bounding box center [856, 285] width 498 height 43
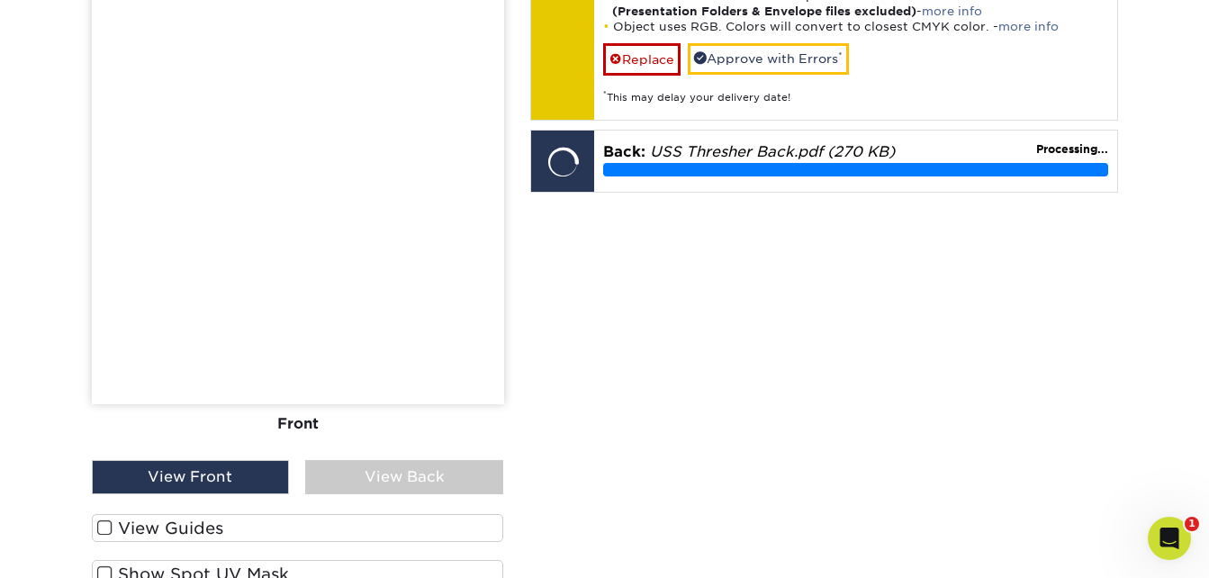
scroll to position [1667, 0]
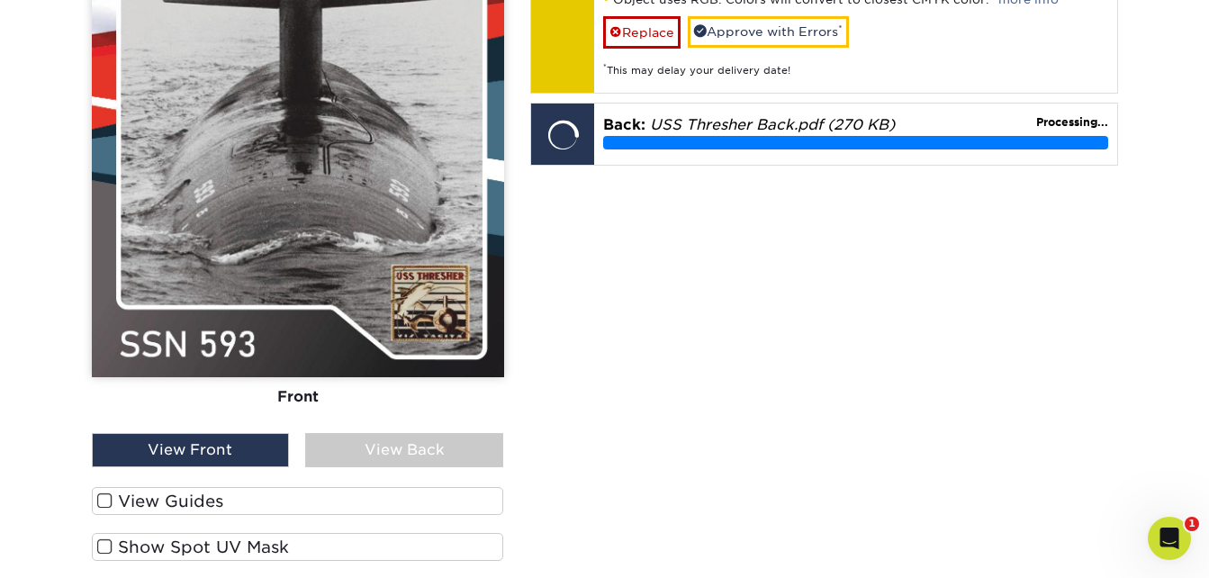
click at [402, 442] on div "View Back" at bounding box center [404, 450] width 198 height 34
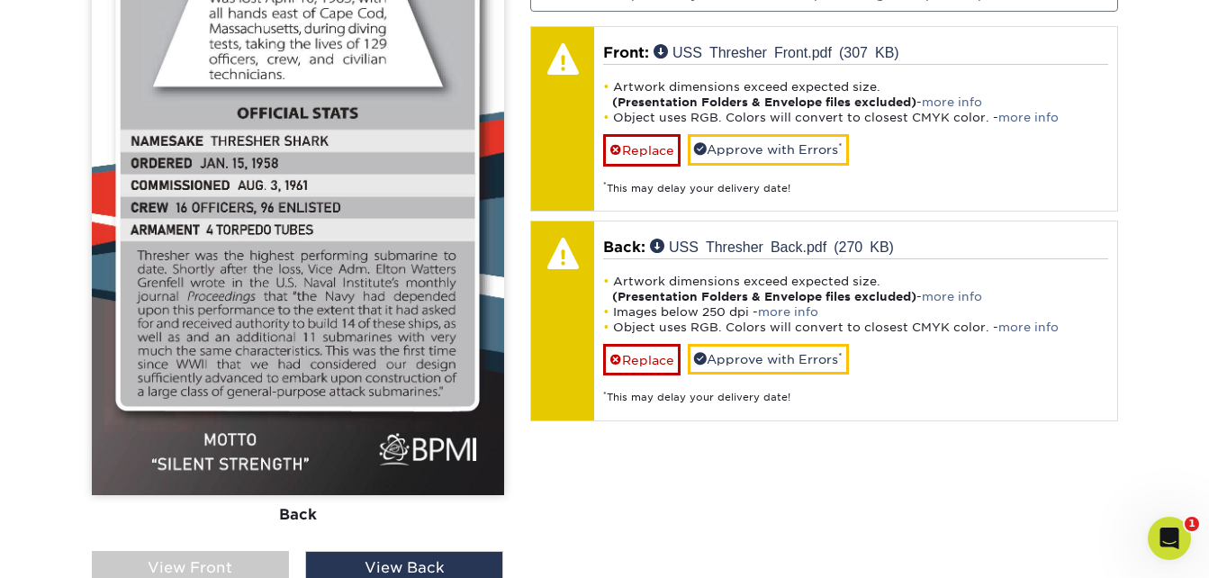
scroll to position [1577, 0]
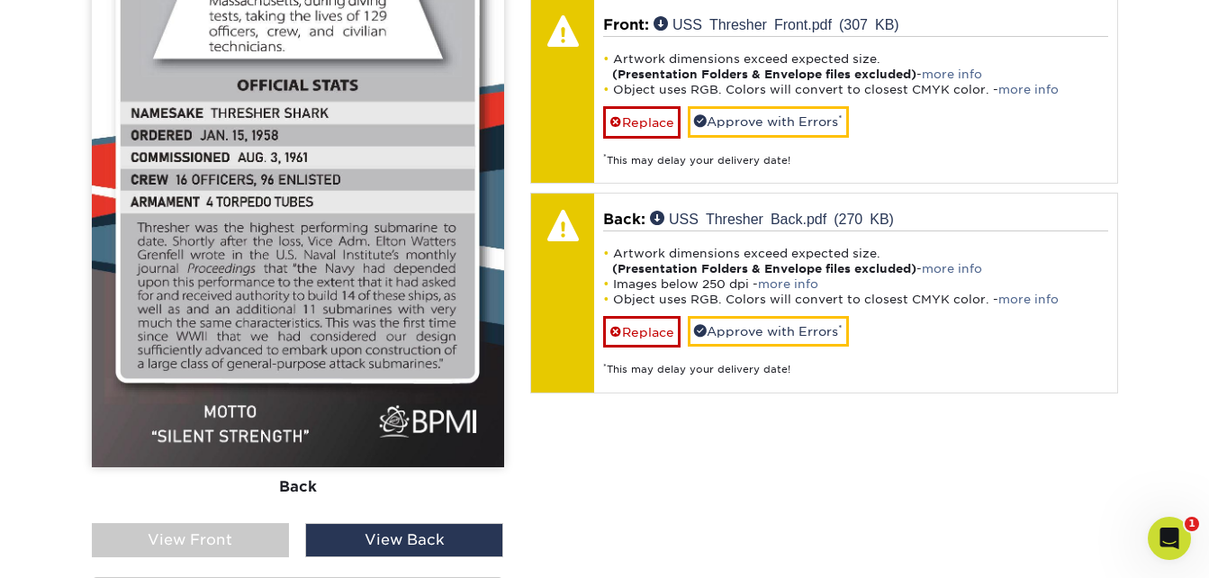
click at [228, 536] on div "View Front" at bounding box center [191, 540] width 198 height 34
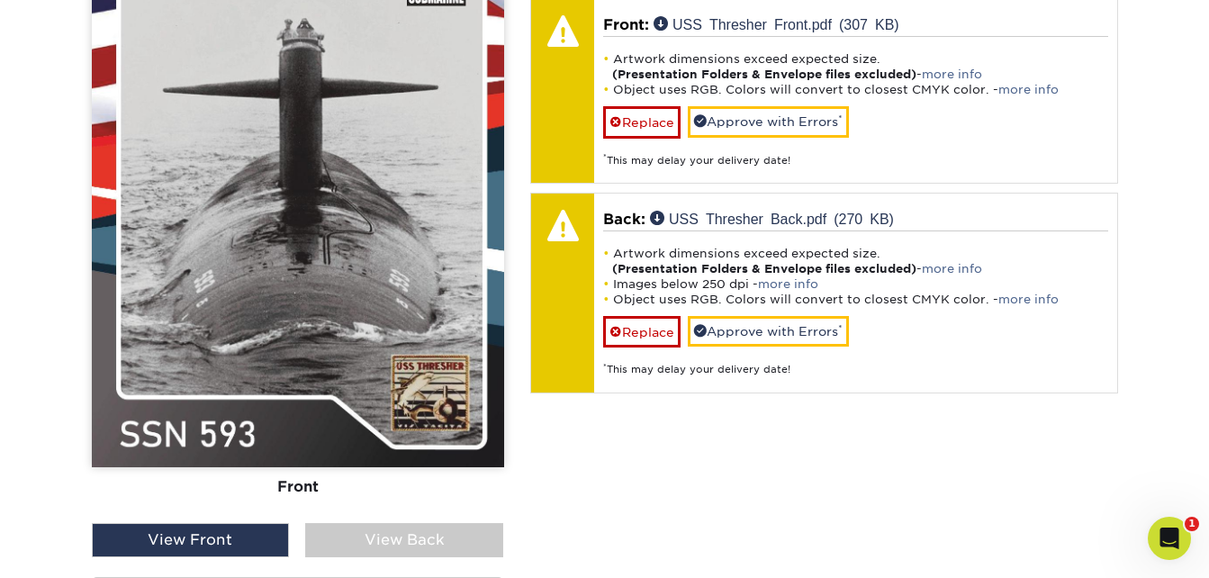
click at [373, 526] on div "View Back" at bounding box center [404, 540] width 198 height 34
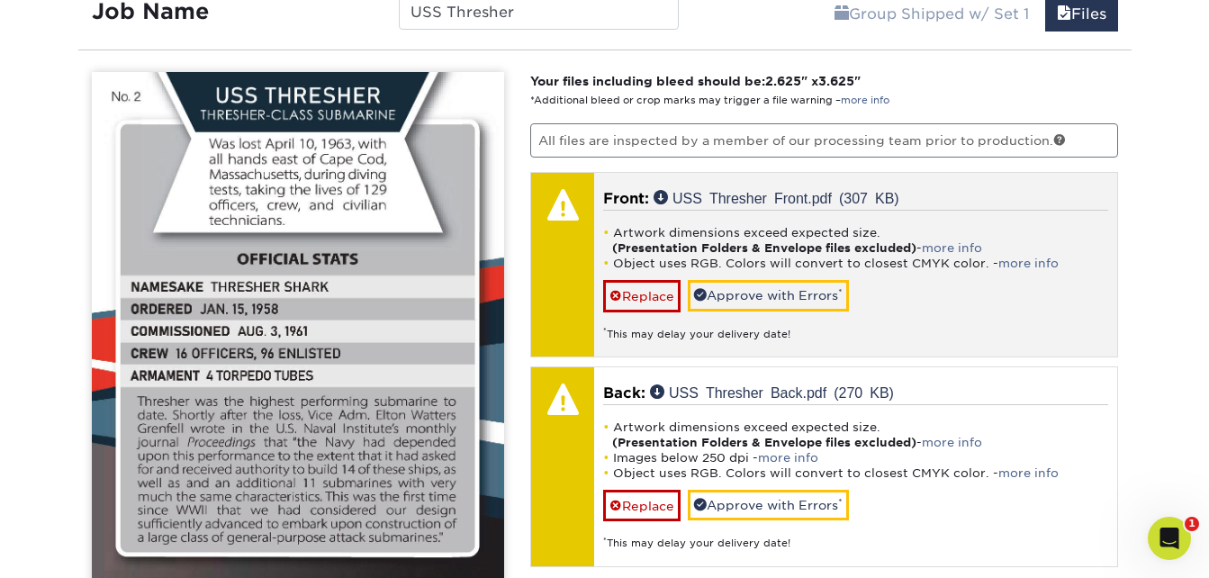
scroll to position [1397, 0]
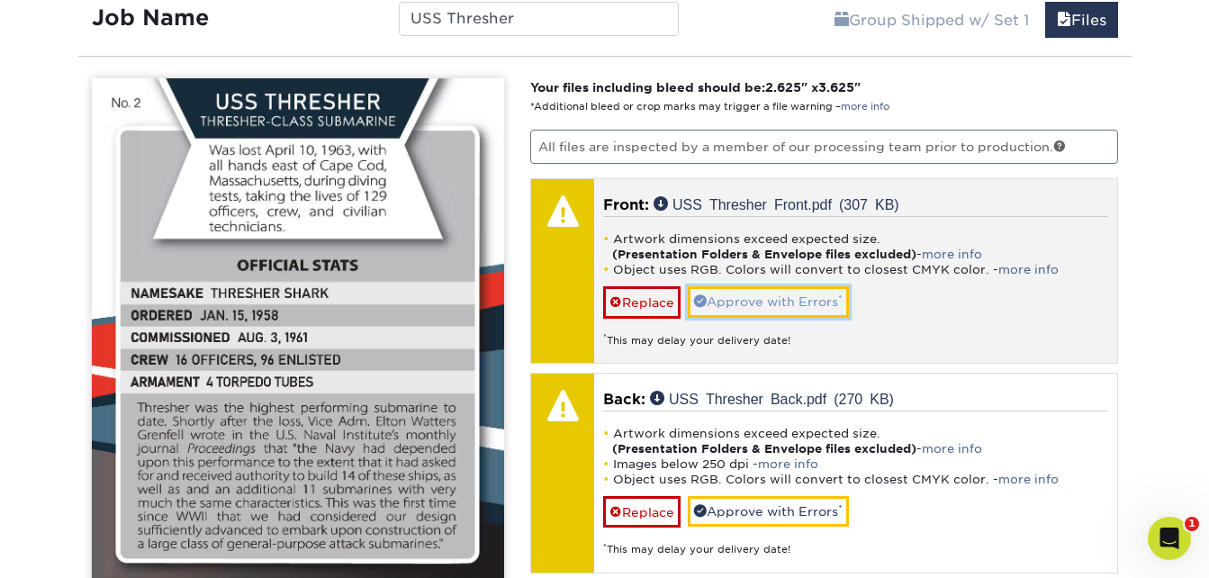
click at [769, 295] on link "Approve with Errors *" at bounding box center [768, 301] width 161 height 31
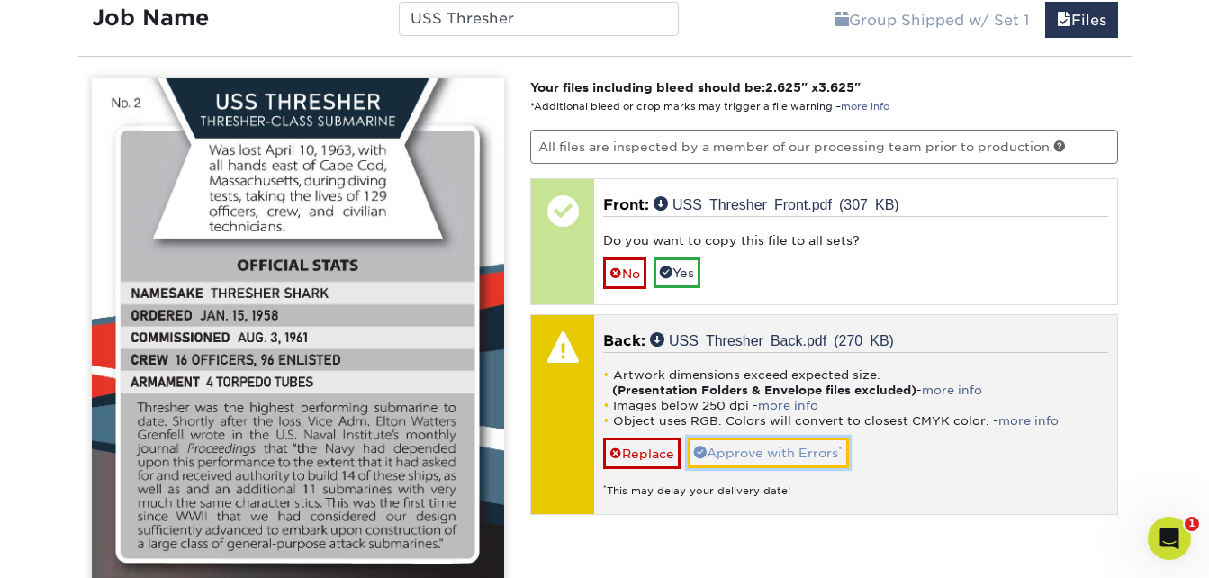
click at [778, 449] on link "Approve with Errors *" at bounding box center [768, 453] width 161 height 31
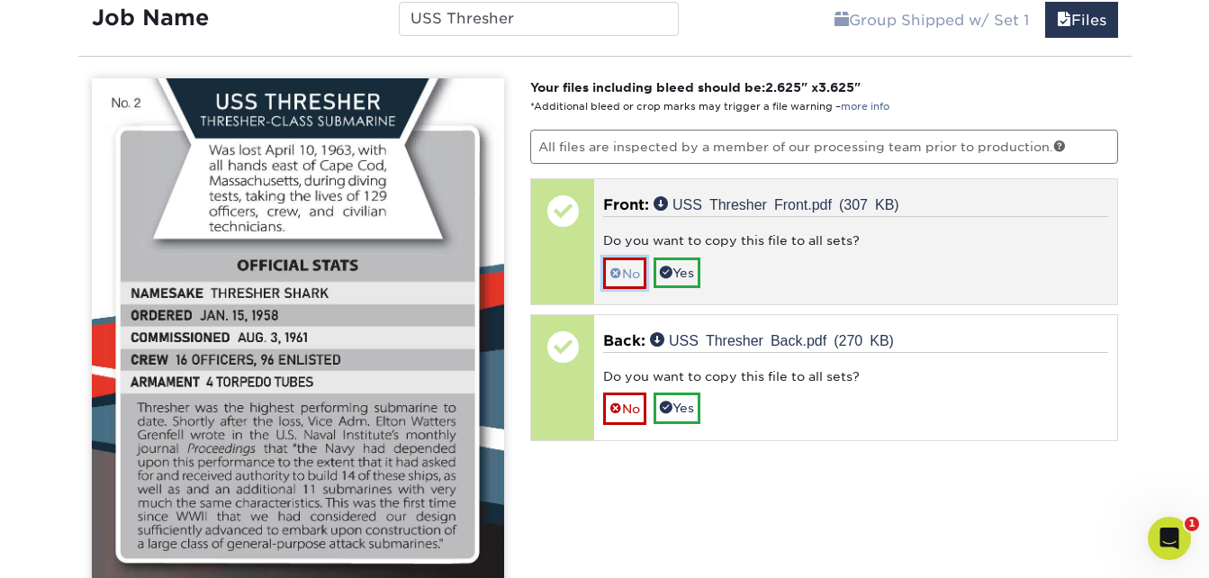
click at [639, 274] on link "No" at bounding box center [624, 274] width 43 height 32
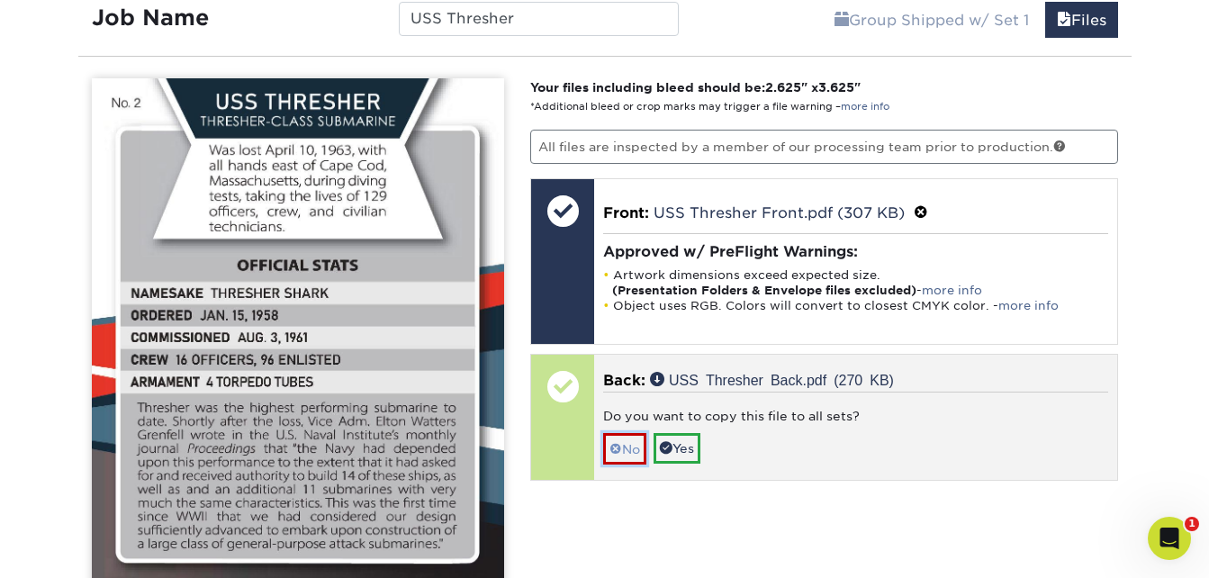
click at [637, 456] on link "No" at bounding box center [624, 449] width 43 height 32
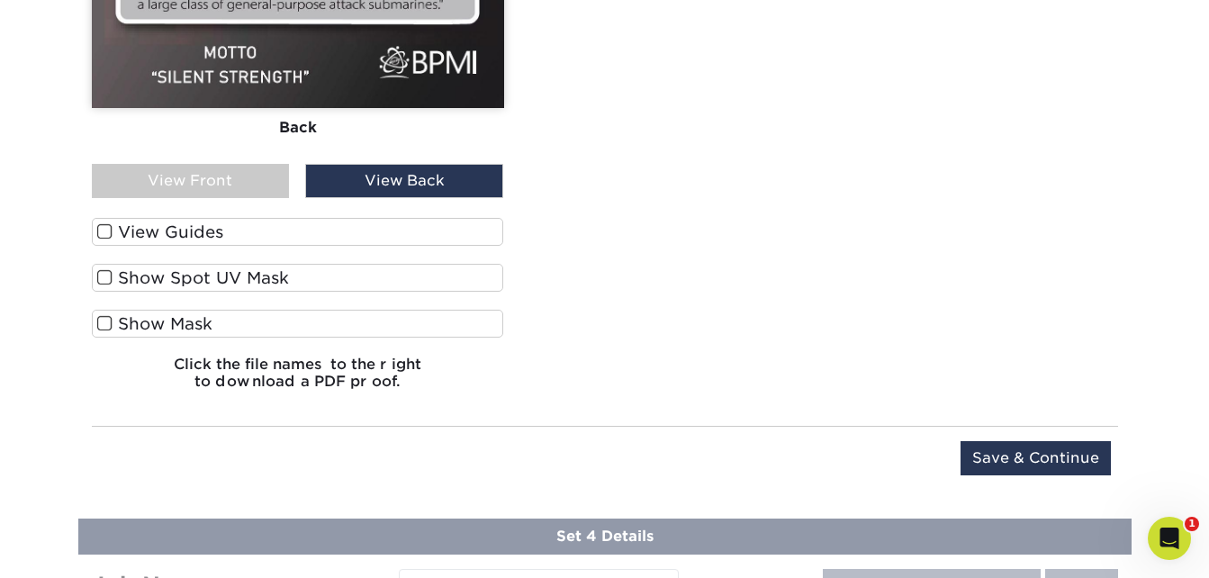
scroll to position [1938, 0]
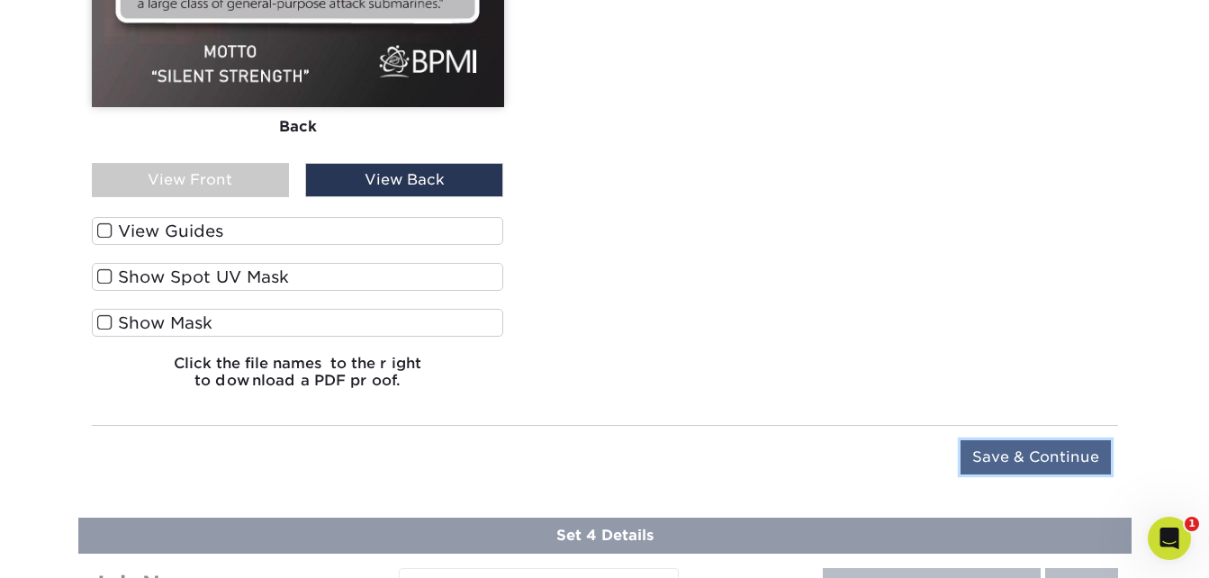
click at [1020, 445] on input "Save & Continue" at bounding box center [1036, 457] width 150 height 34
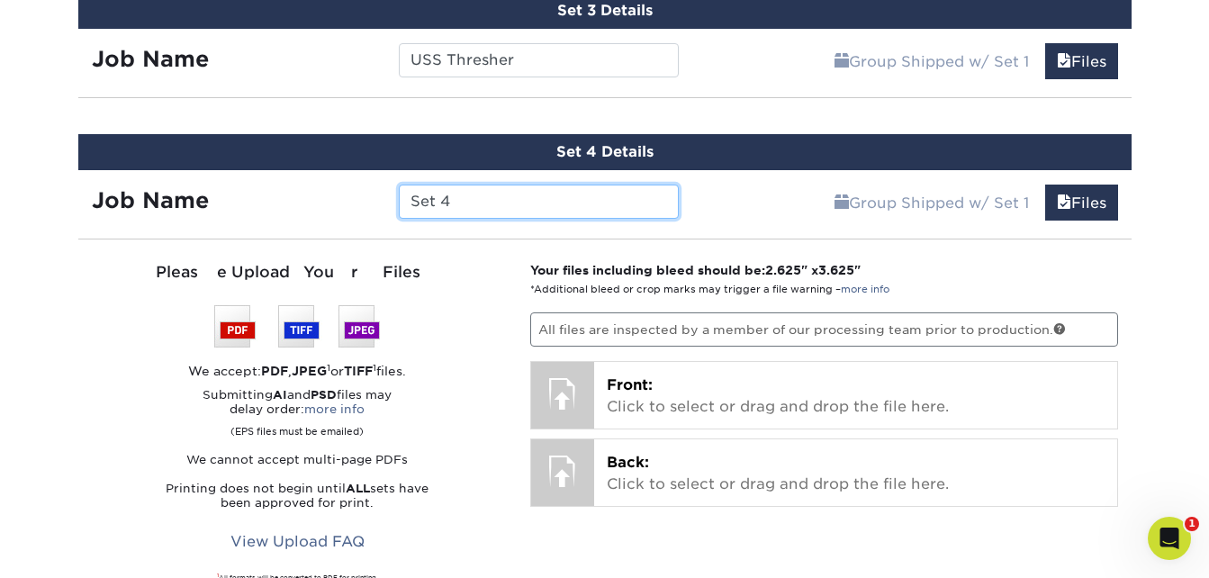
scroll to position [1359, 0]
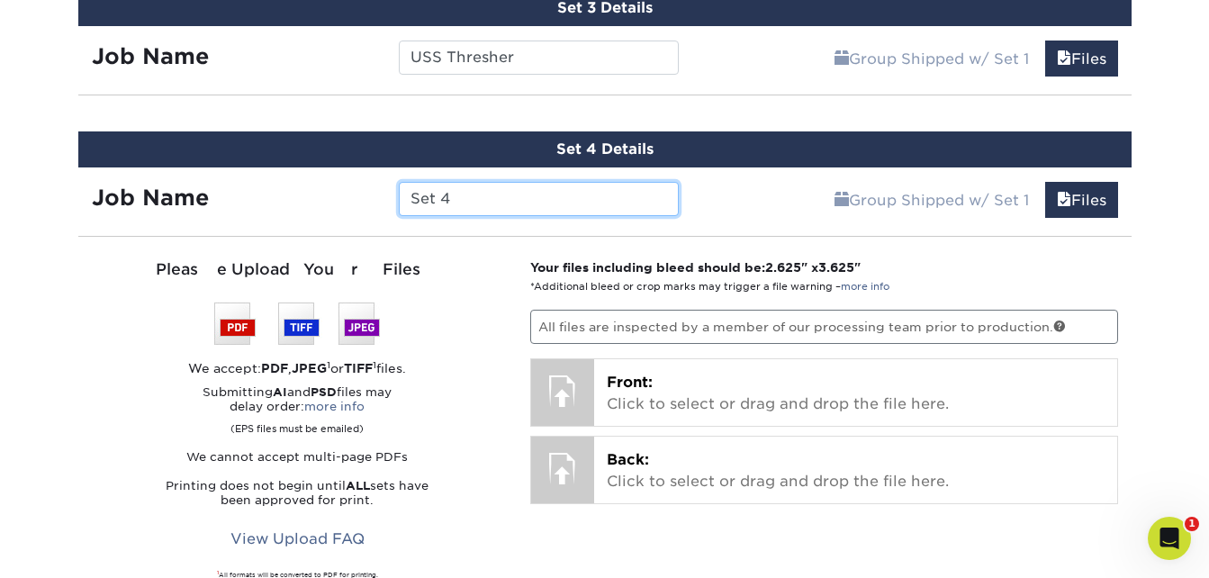
drag, startPoint x: 456, startPoint y: 195, endPoint x: 247, endPoint y: 168, distance: 211.5
click at [250, 168] on div "Job Name Set 4" at bounding box center [385, 194] width 615 height 54
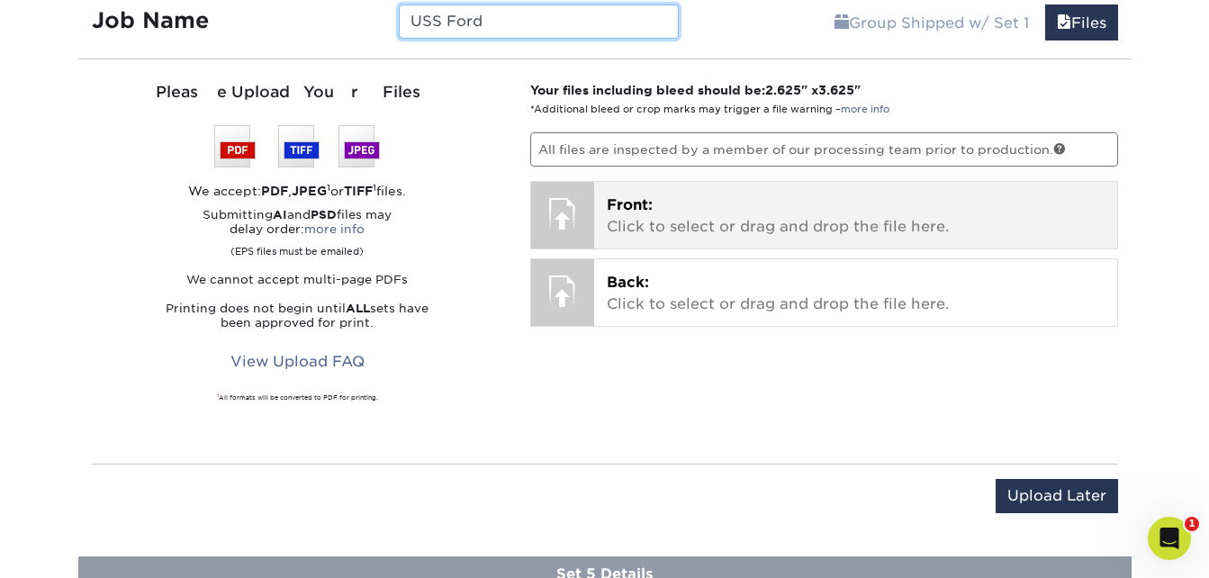
scroll to position [1539, 0]
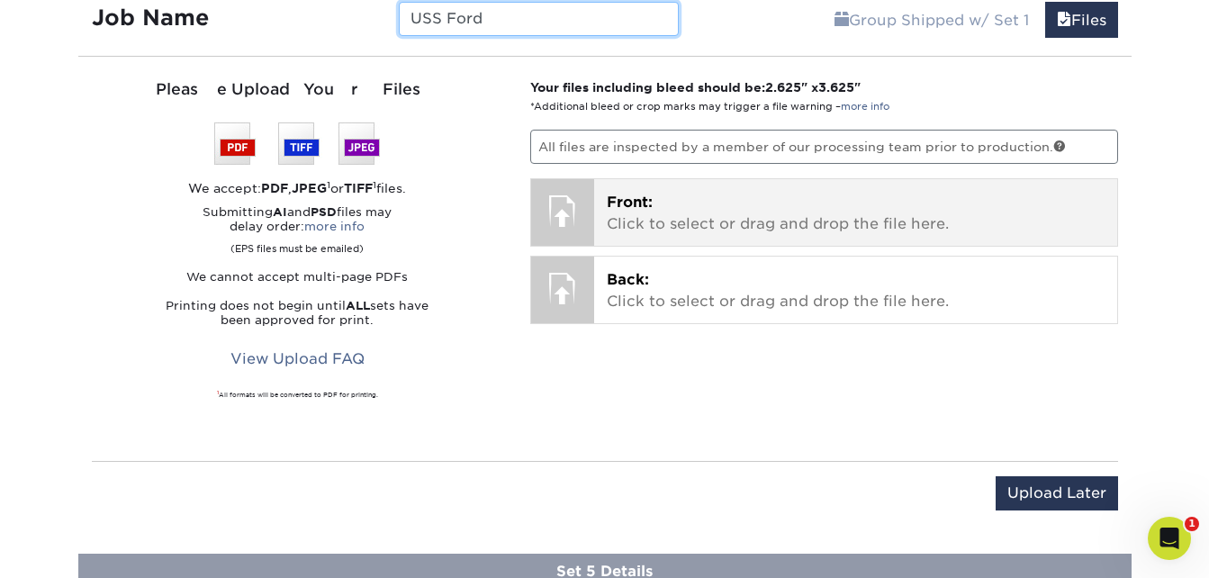
type input "USS Ford"
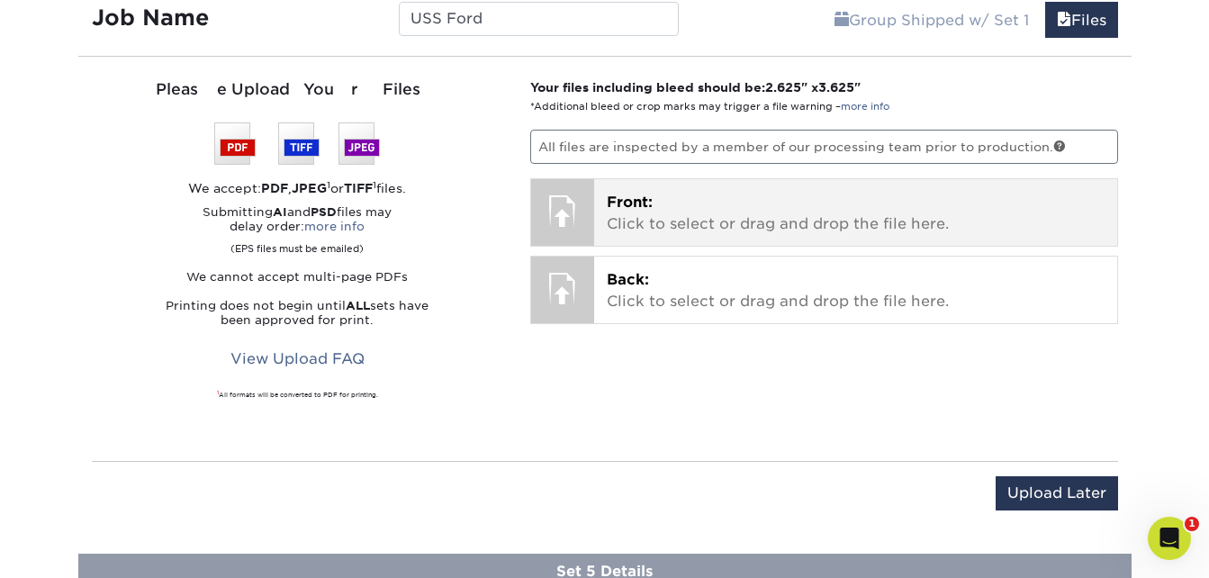
click at [741, 220] on p "Front: Click to select or drag and drop the file here." at bounding box center [856, 213] width 498 height 43
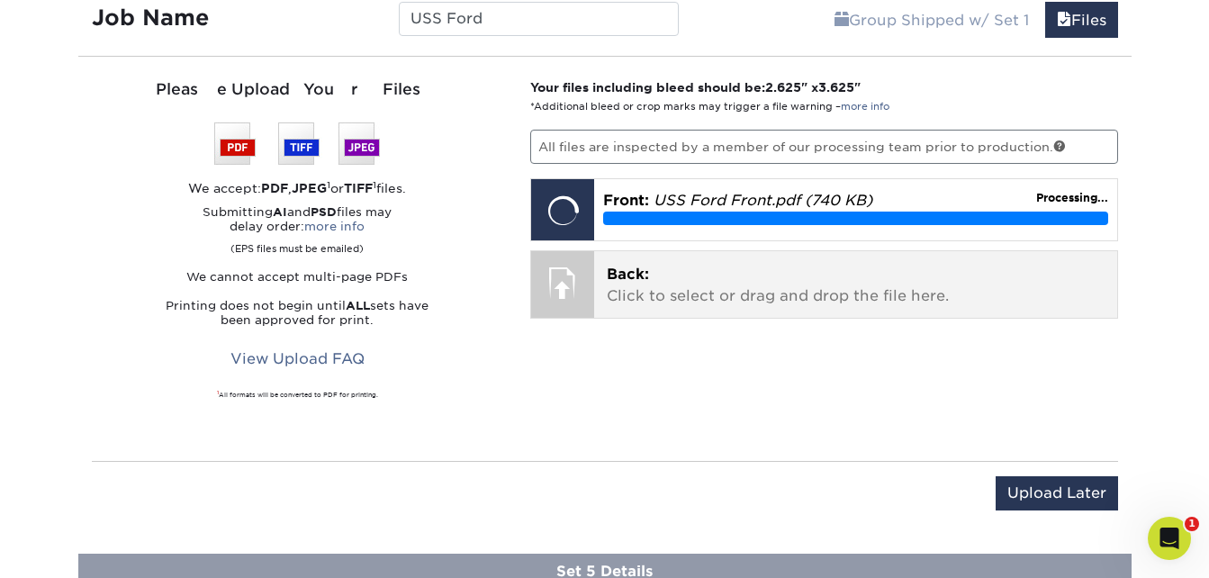
click at [711, 297] on p "Back: Click to select or drag and drop the file here." at bounding box center [856, 285] width 498 height 43
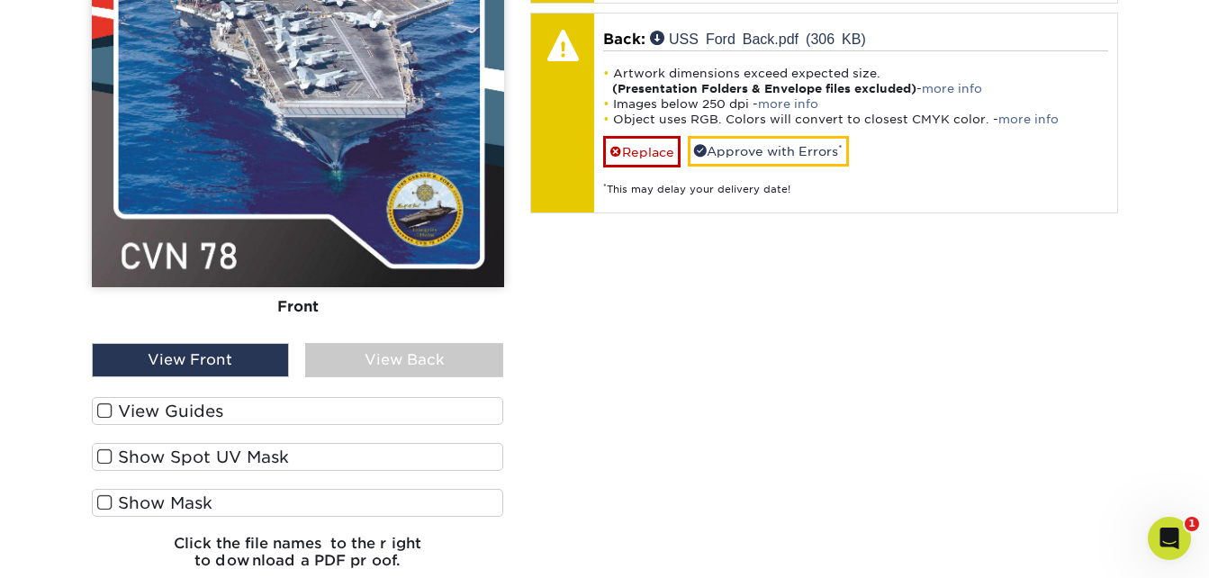
click at [340, 367] on div "View Back" at bounding box center [404, 360] width 198 height 34
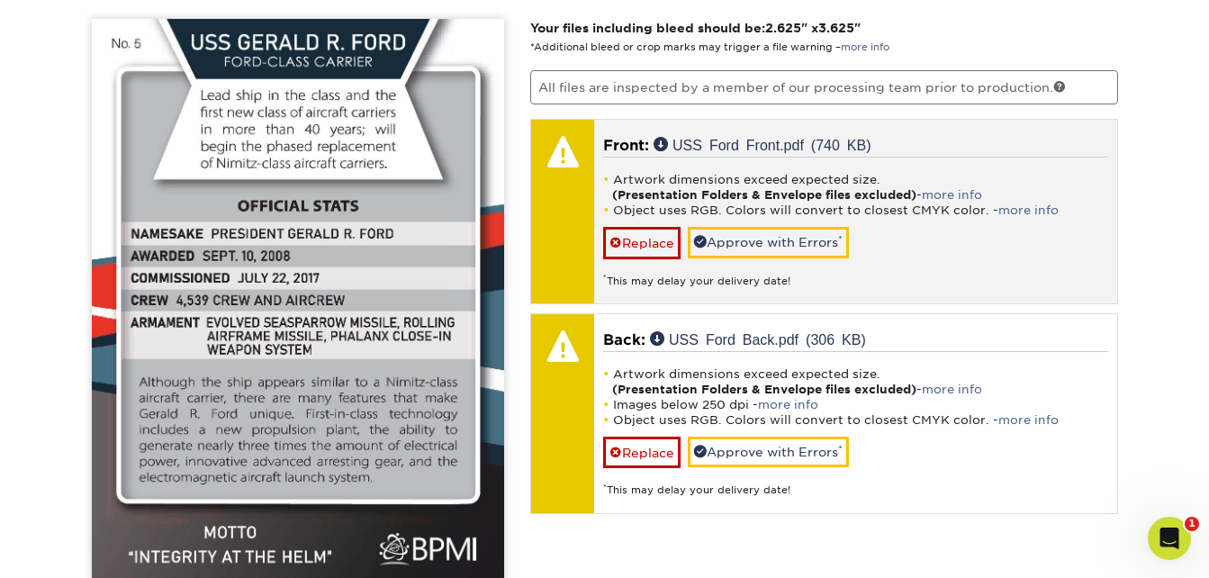
scroll to position [1629, 0]
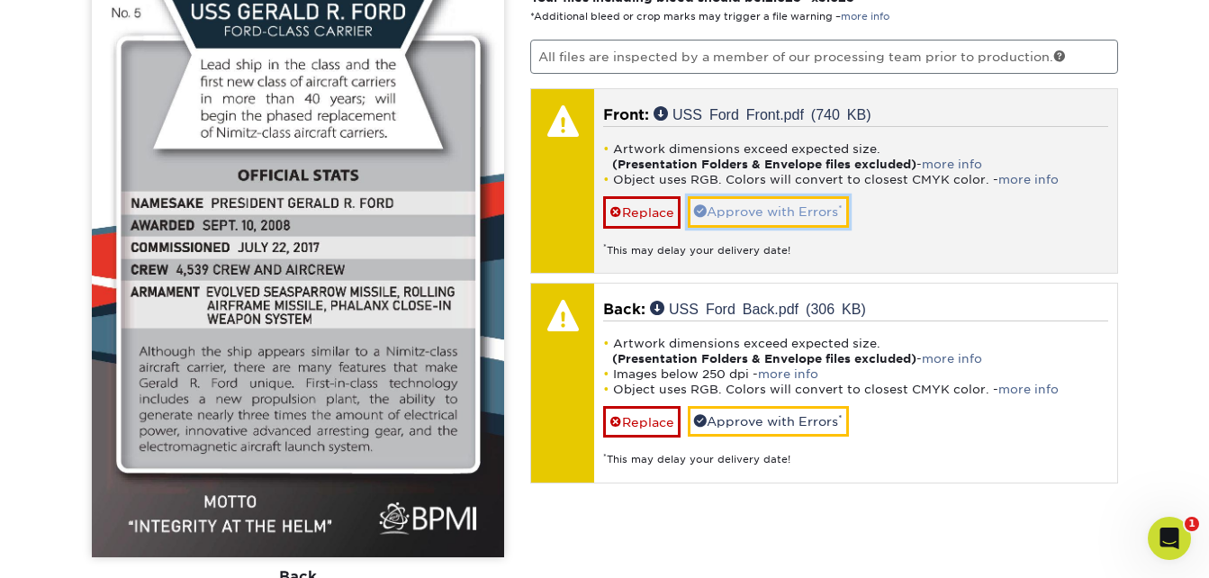
click at [729, 215] on link "Approve with Errors *" at bounding box center [768, 211] width 161 height 31
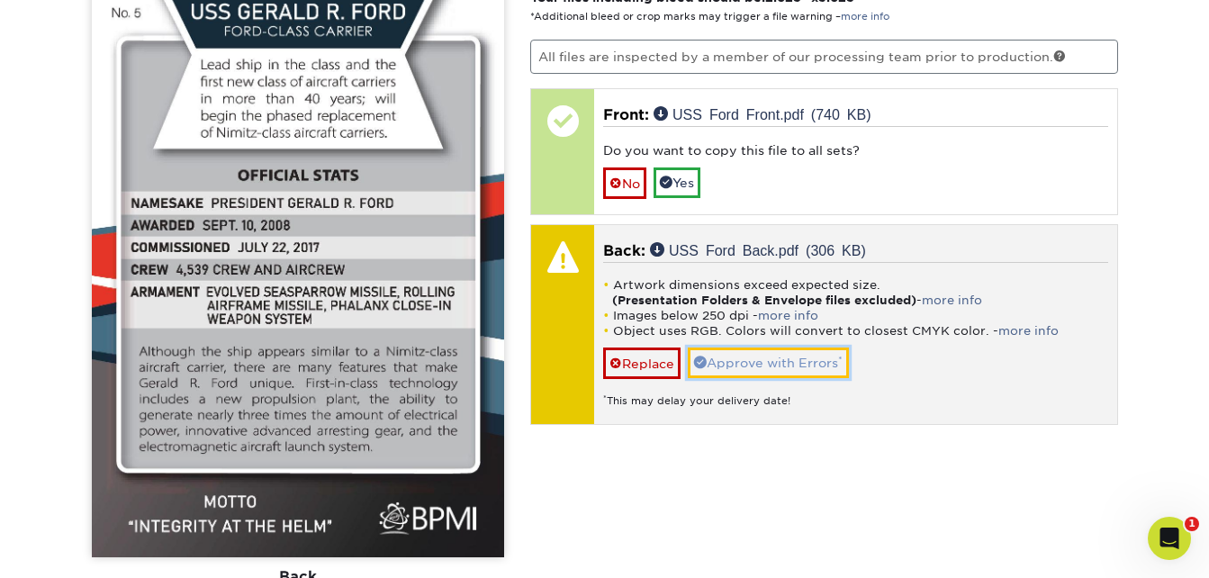
click at [790, 365] on link "Approve with Errors *" at bounding box center [768, 363] width 161 height 31
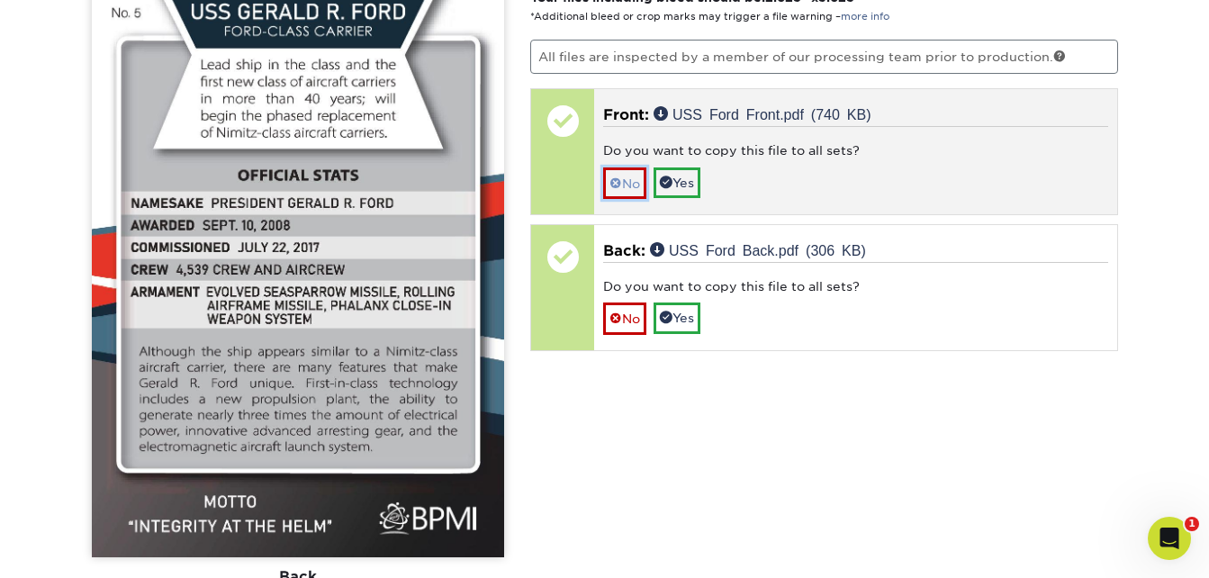
click at [641, 189] on link "No" at bounding box center [624, 183] width 43 height 32
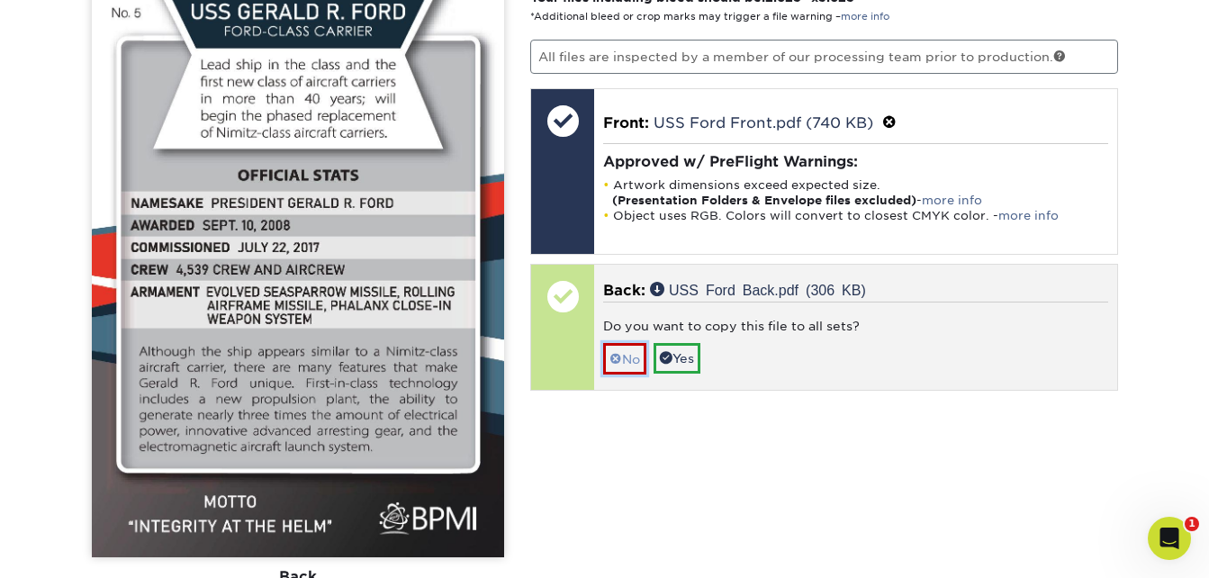
click at [632, 359] on link "No" at bounding box center [624, 359] width 43 height 32
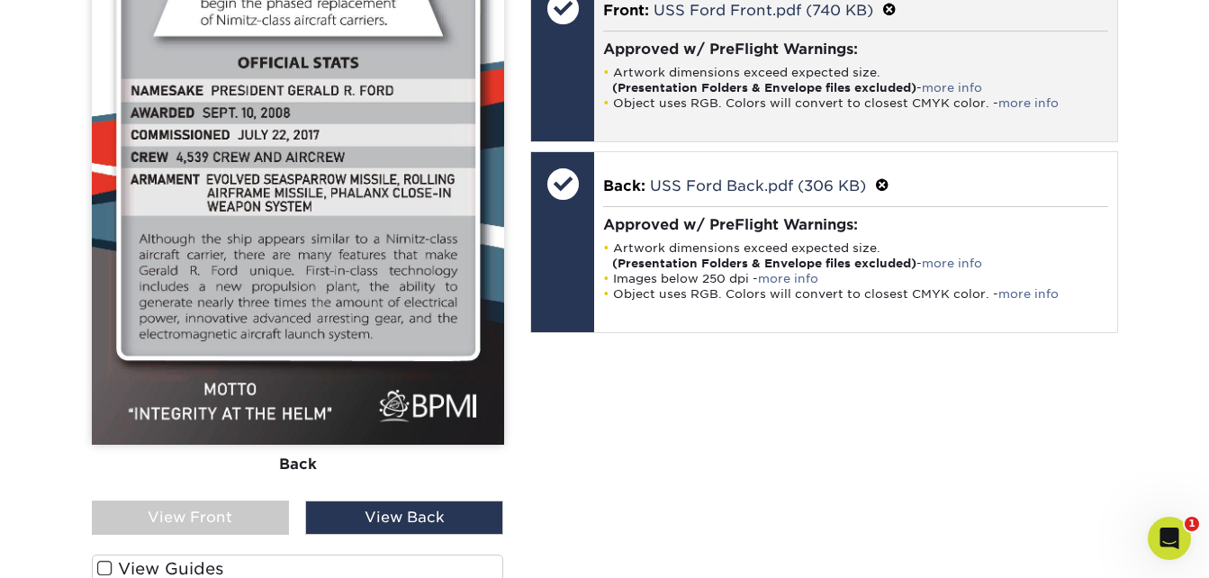
scroll to position [2079, 0]
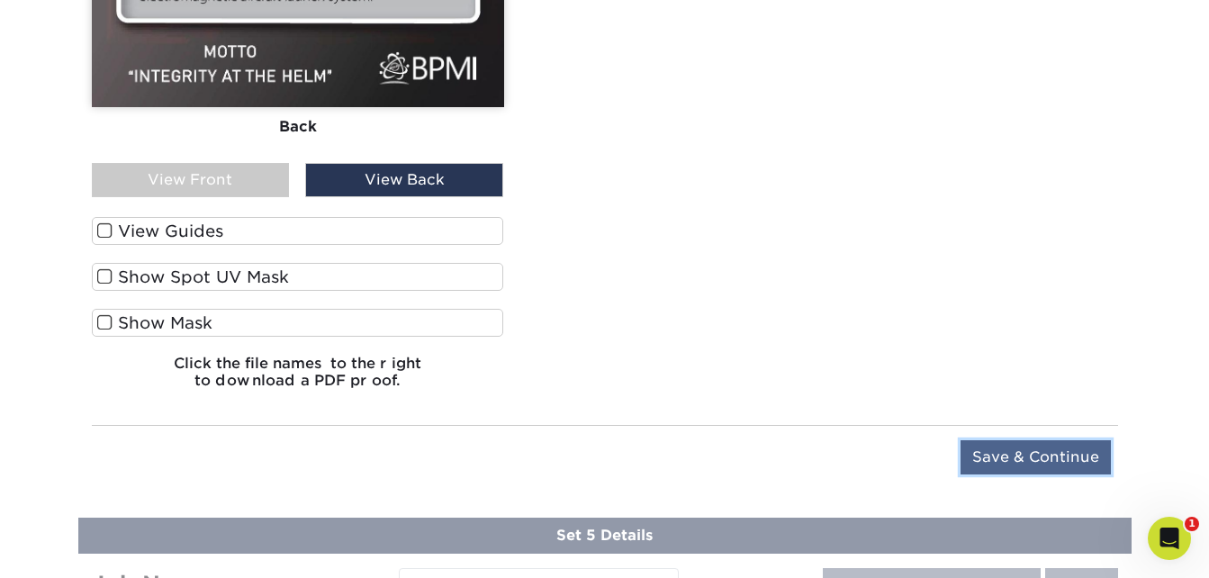
click at [1027, 460] on input "Save & Continue" at bounding box center [1036, 457] width 150 height 34
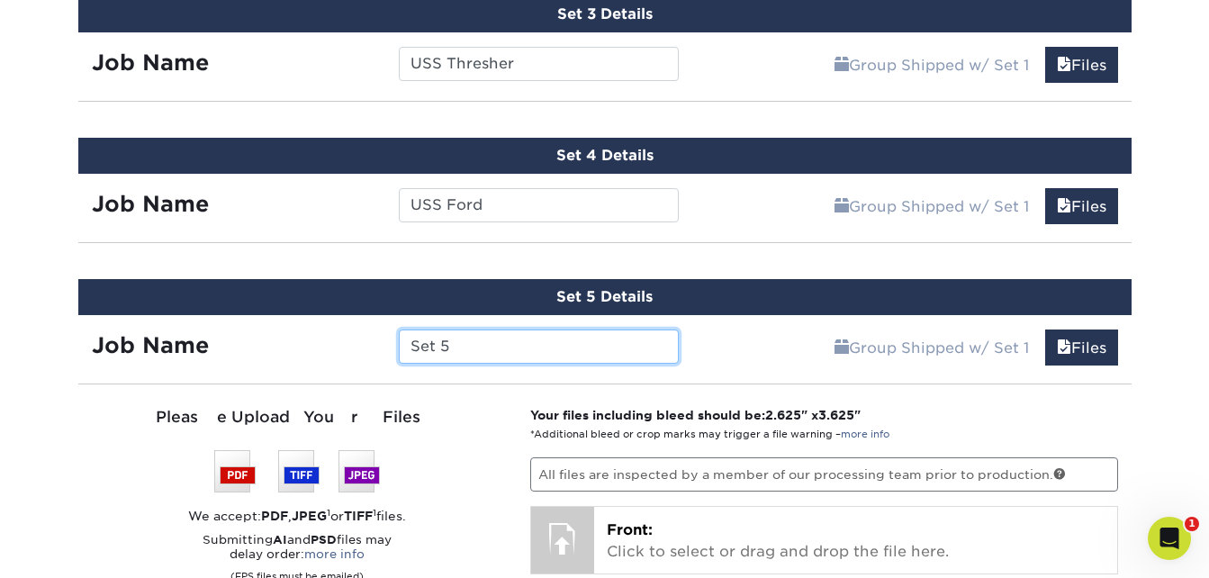
scroll to position [1410, 0]
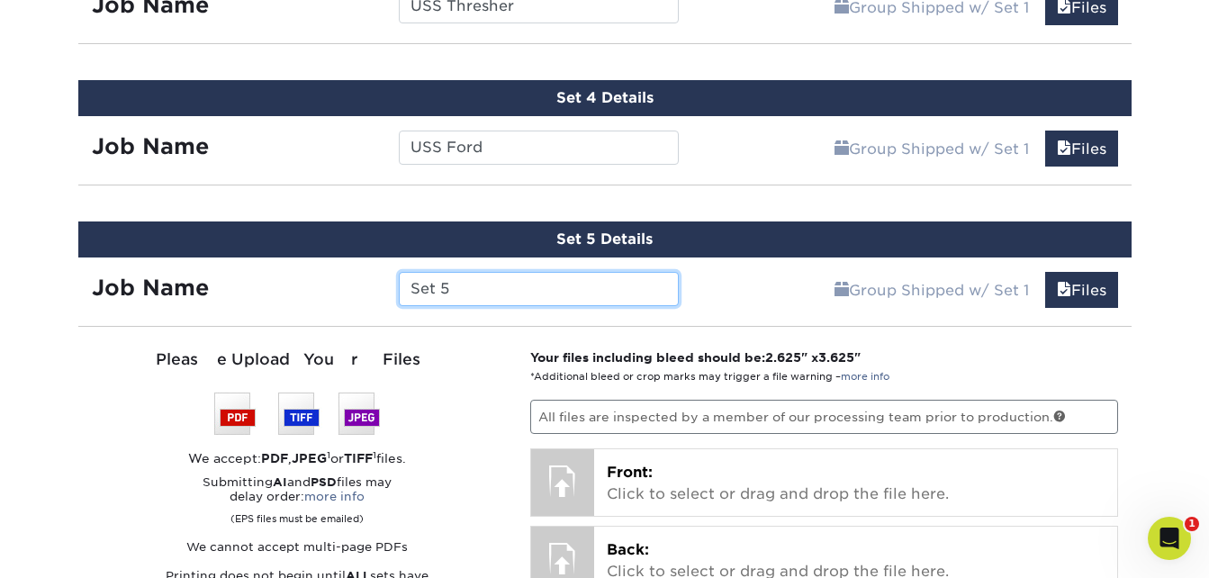
drag, startPoint x: 490, startPoint y: 286, endPoint x: 366, endPoint y: 287, distance: 124.3
click at [368, 286] on div "Job Name Set 5" at bounding box center [385, 289] width 615 height 34
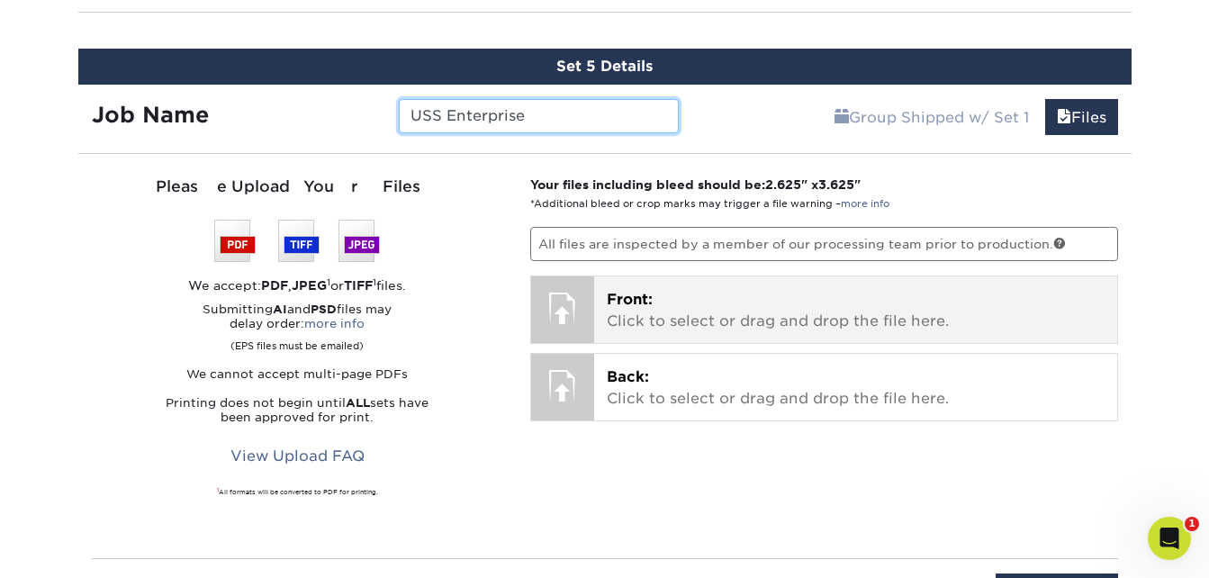
scroll to position [1590, 0]
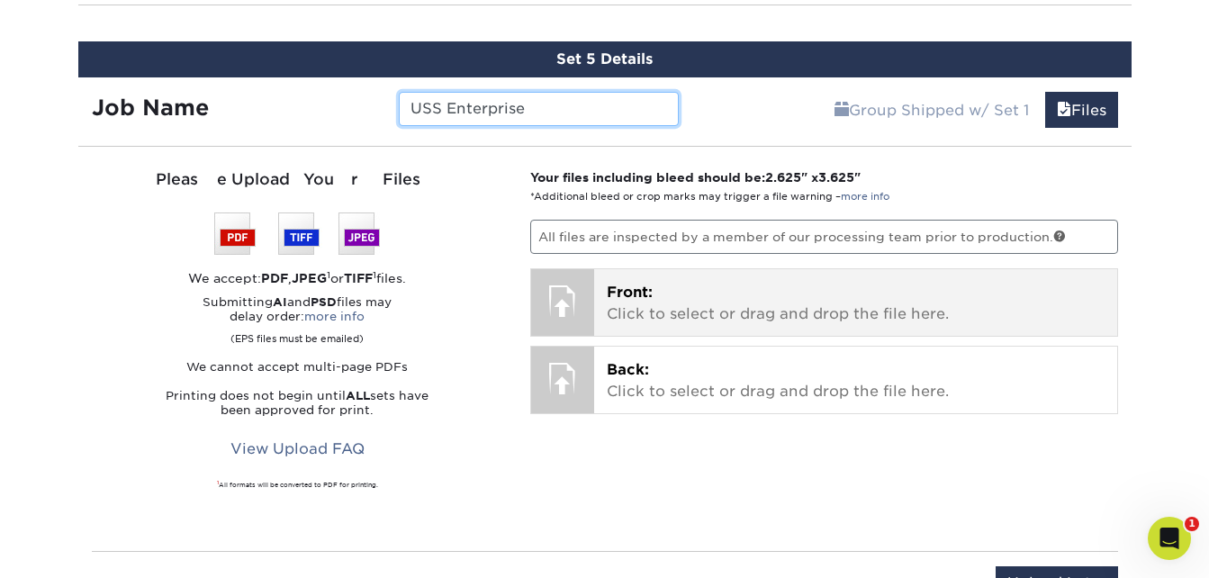
type input "USS Enterprise"
click at [674, 294] on p "Front: Click to select or drag and drop the file here." at bounding box center [856, 303] width 498 height 43
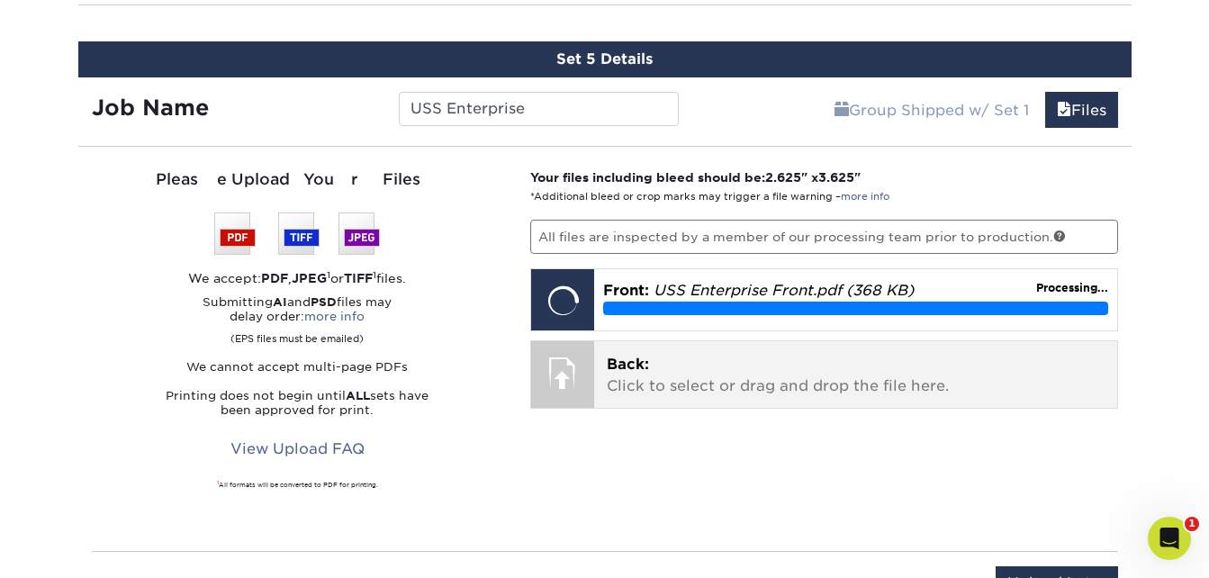
click at [737, 374] on p "Back: Click to select or drag and drop the file here." at bounding box center [856, 375] width 498 height 43
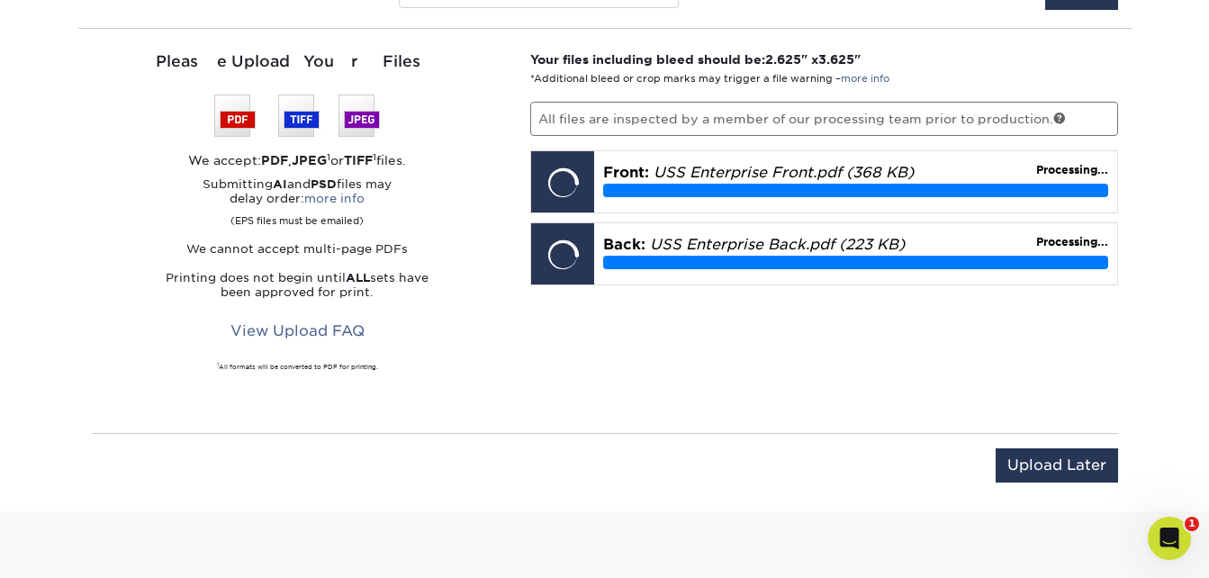
scroll to position [1680, 0]
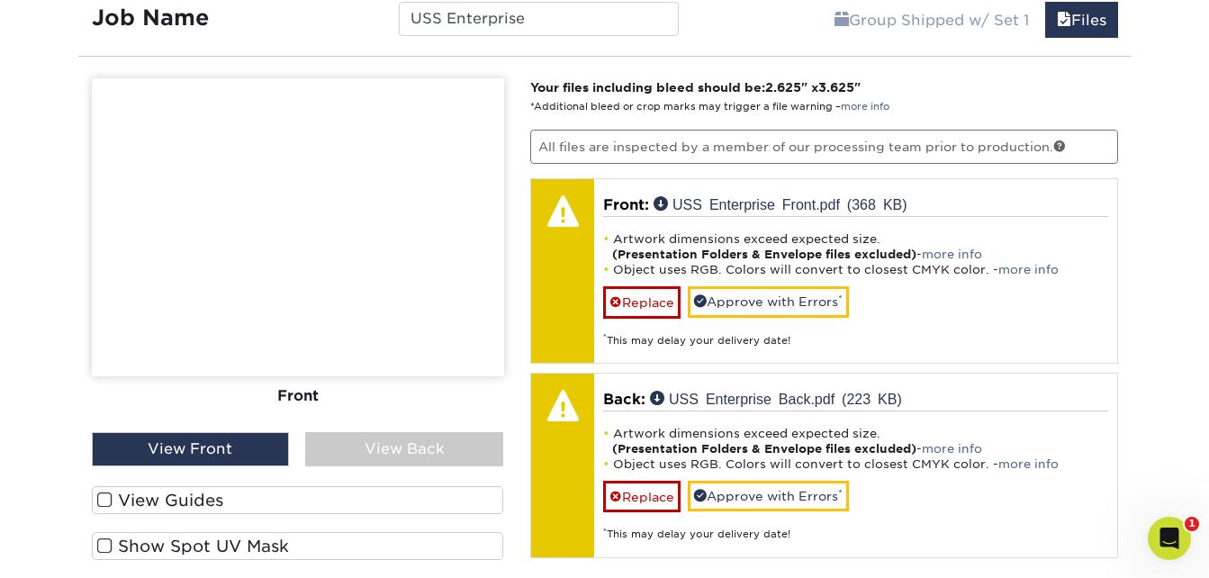
click at [387, 453] on div "View Back" at bounding box center [404, 449] width 198 height 34
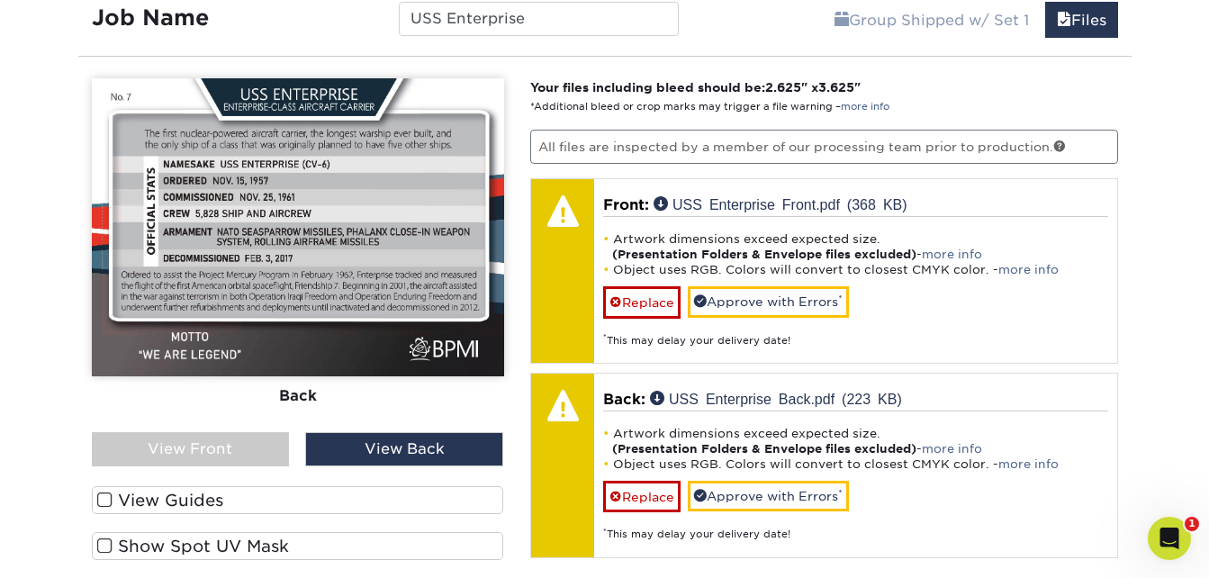
click at [243, 455] on div "View Front" at bounding box center [191, 449] width 198 height 34
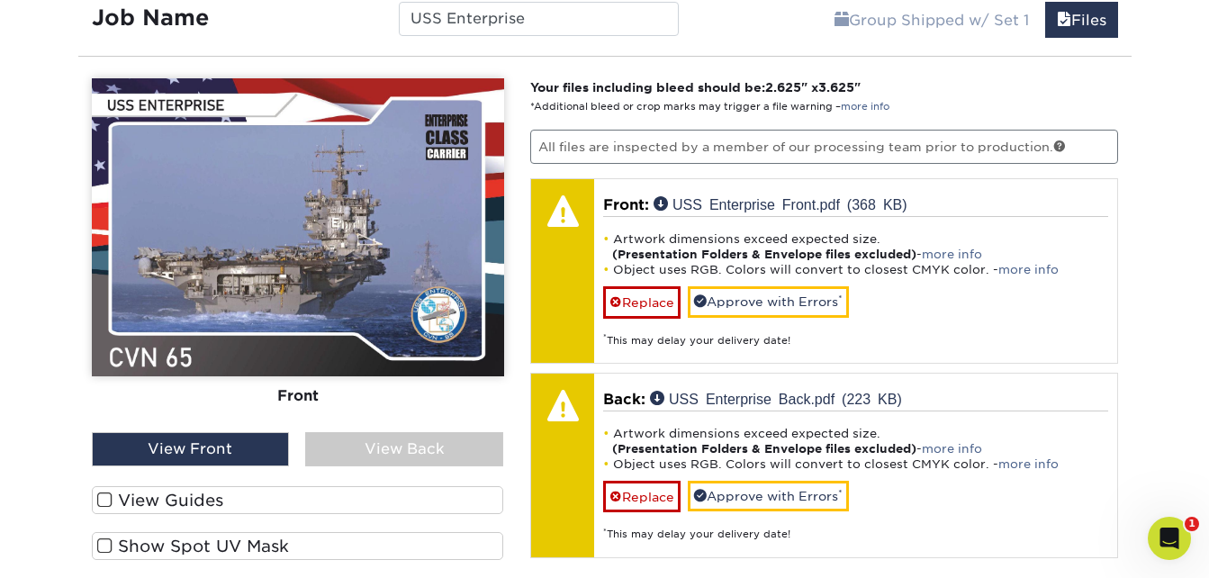
click at [357, 452] on div "View Back" at bounding box center [404, 449] width 198 height 34
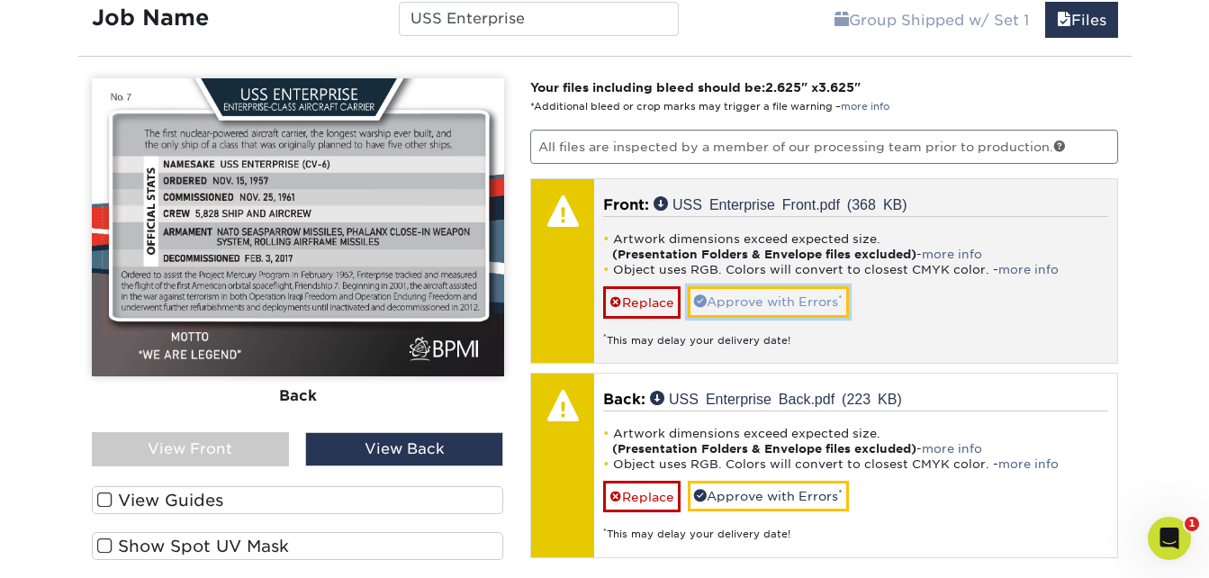
click at [840, 294] on link "Approve with Errors *" at bounding box center [768, 301] width 161 height 31
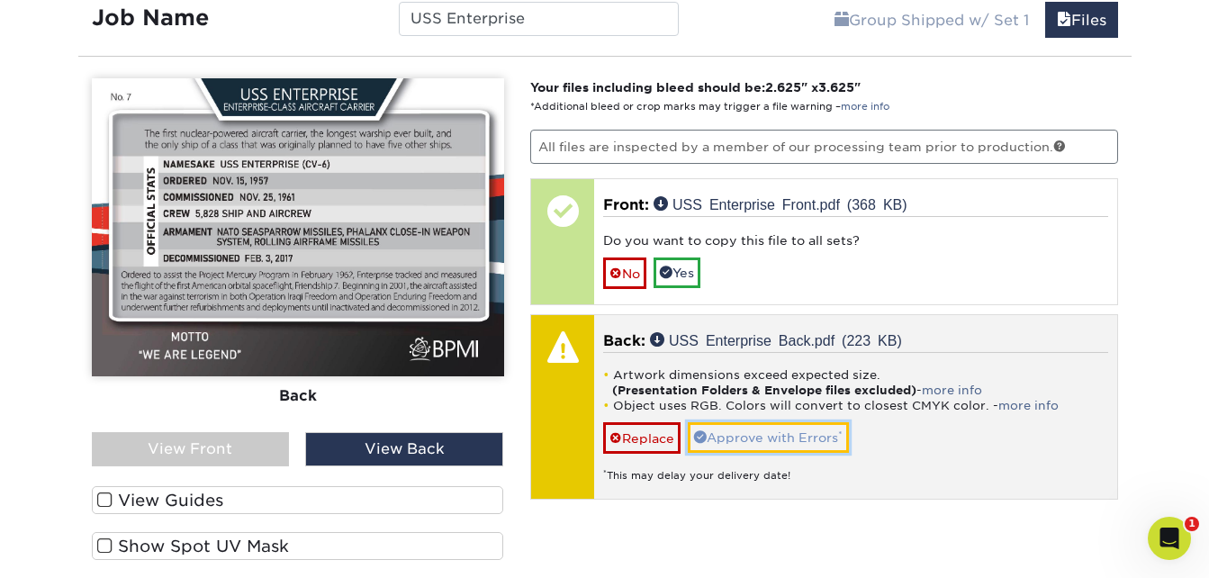
click at [811, 433] on link "Approve with Errors *" at bounding box center [768, 437] width 161 height 31
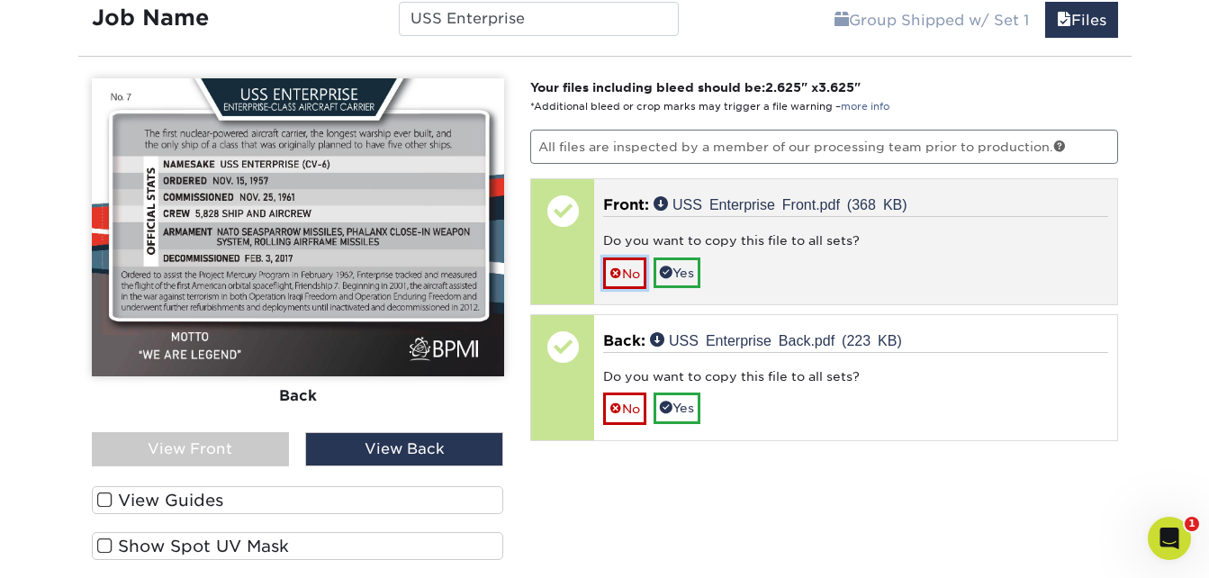
click at [629, 276] on link "No" at bounding box center [624, 274] width 43 height 32
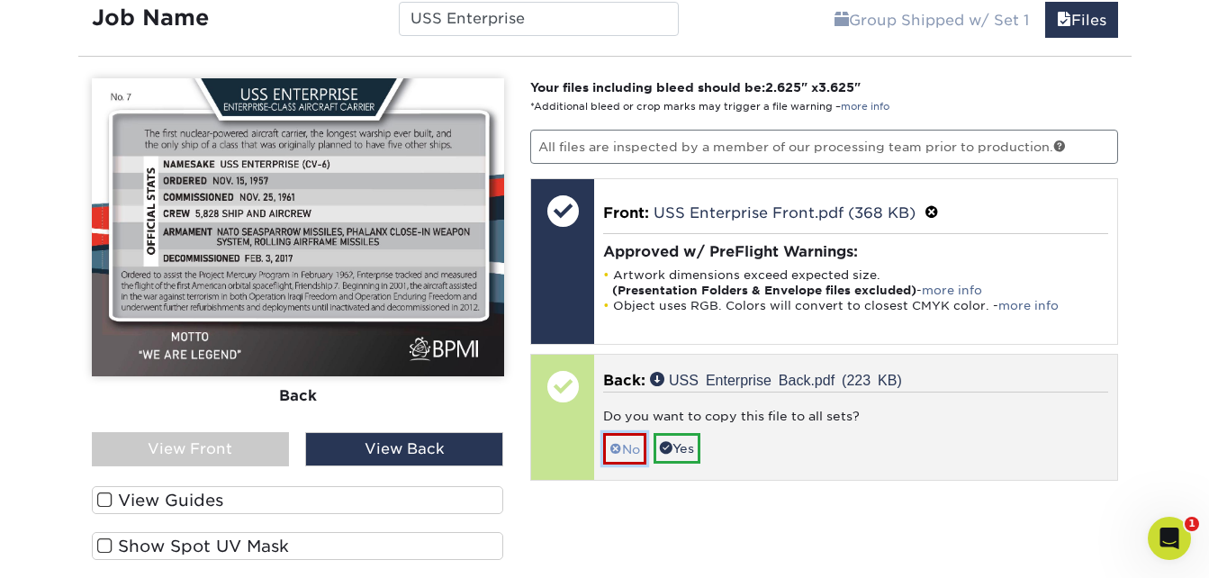
click at [630, 434] on link "No" at bounding box center [624, 449] width 43 height 32
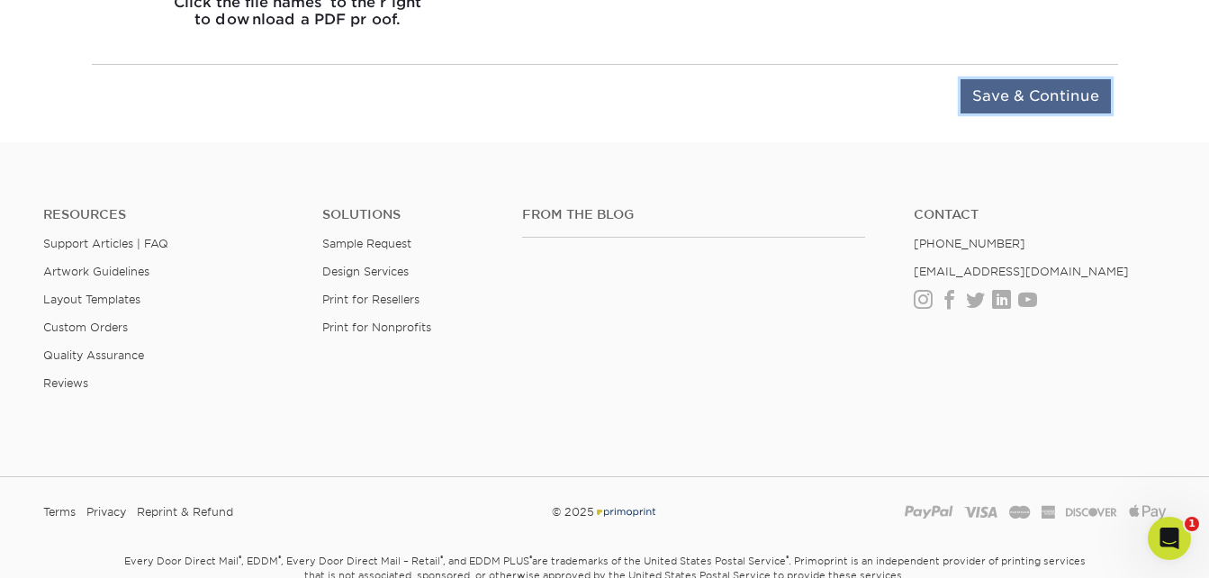
click at [1071, 95] on input "Save & Continue" at bounding box center [1036, 96] width 150 height 34
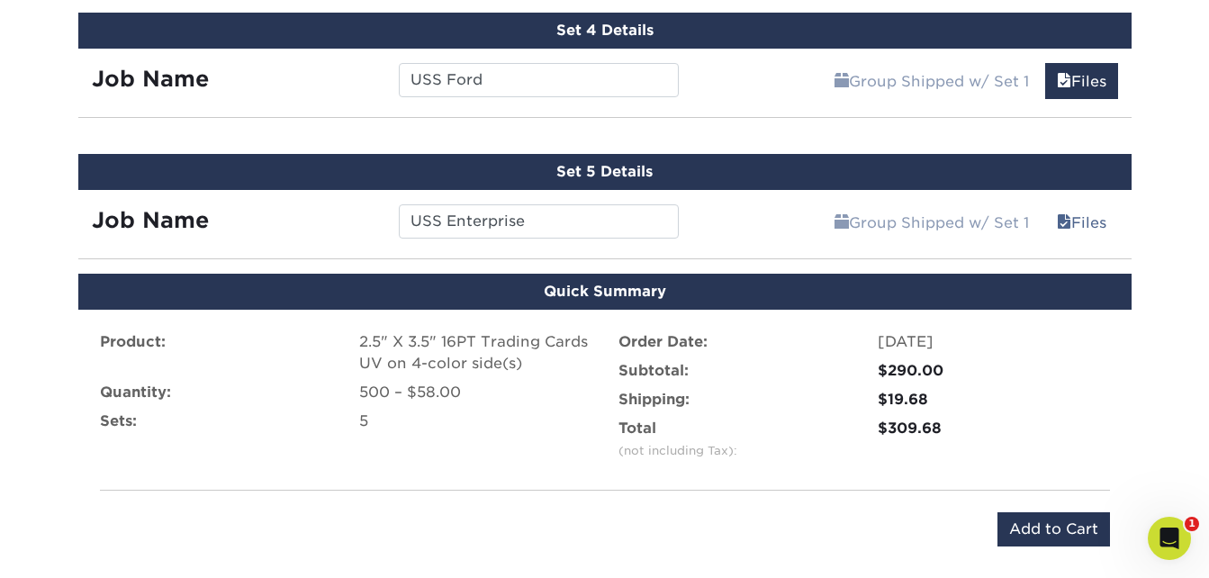
scroll to position [1476, 0]
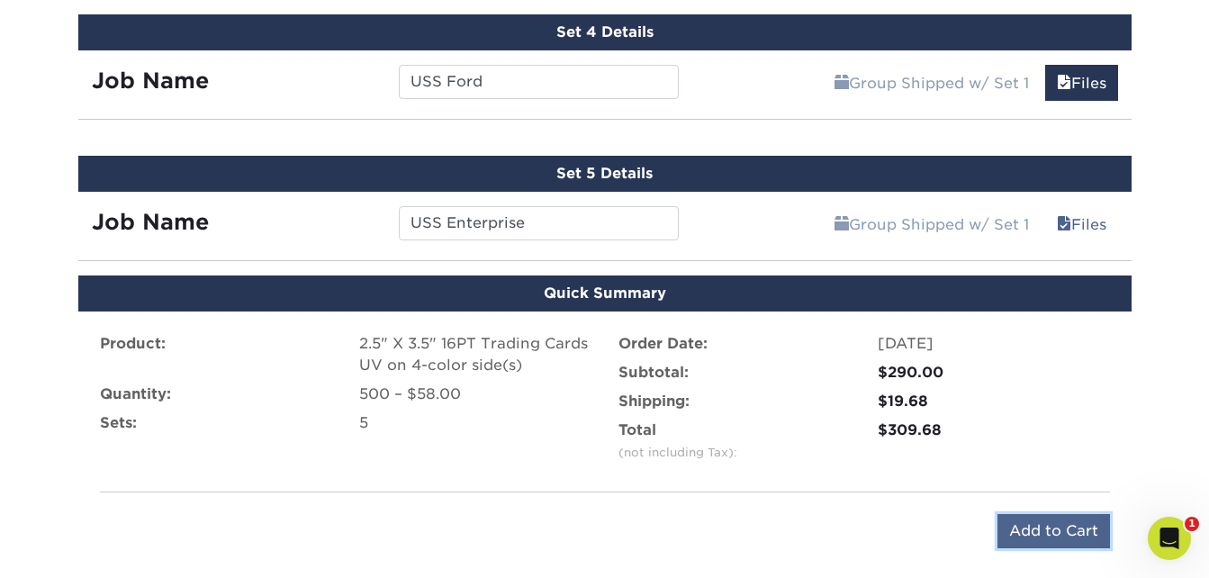
click at [1052, 526] on input "Add to Cart" at bounding box center [1054, 531] width 113 height 34
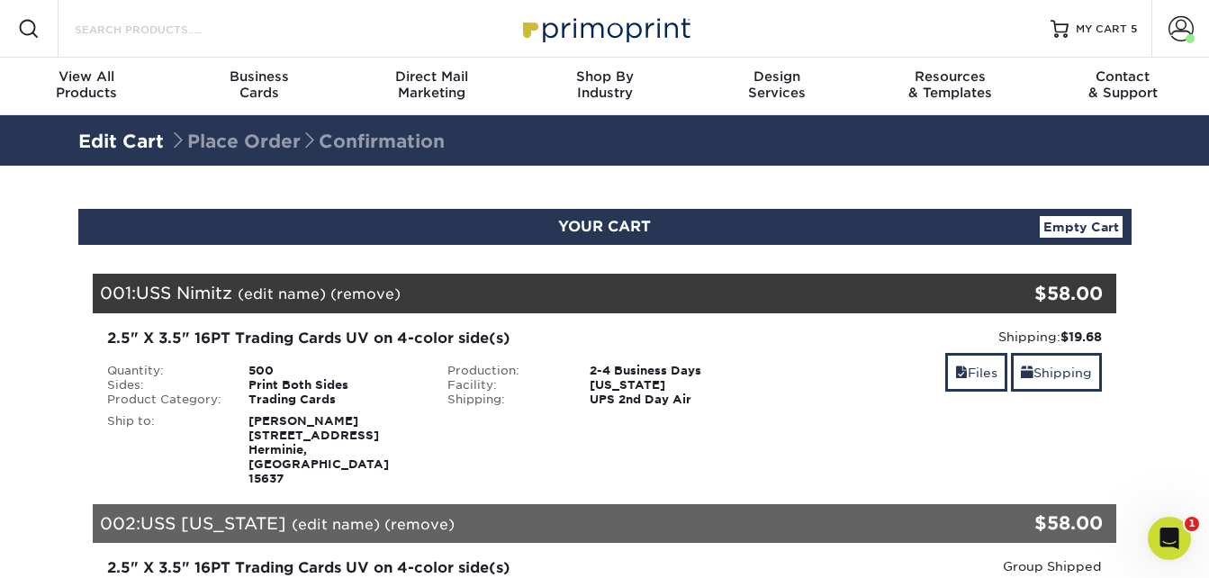
click at [200, 34] on input "Search Products" at bounding box center [161, 29] width 176 height 22
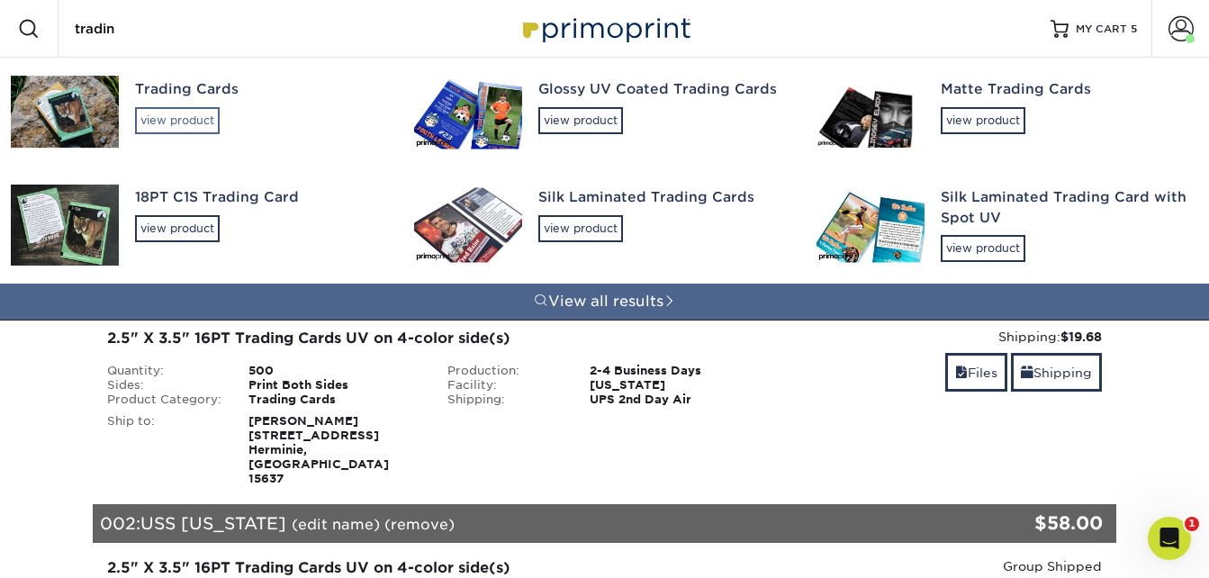
type input "tradin"
click at [198, 121] on div "view product" at bounding box center [177, 120] width 85 height 27
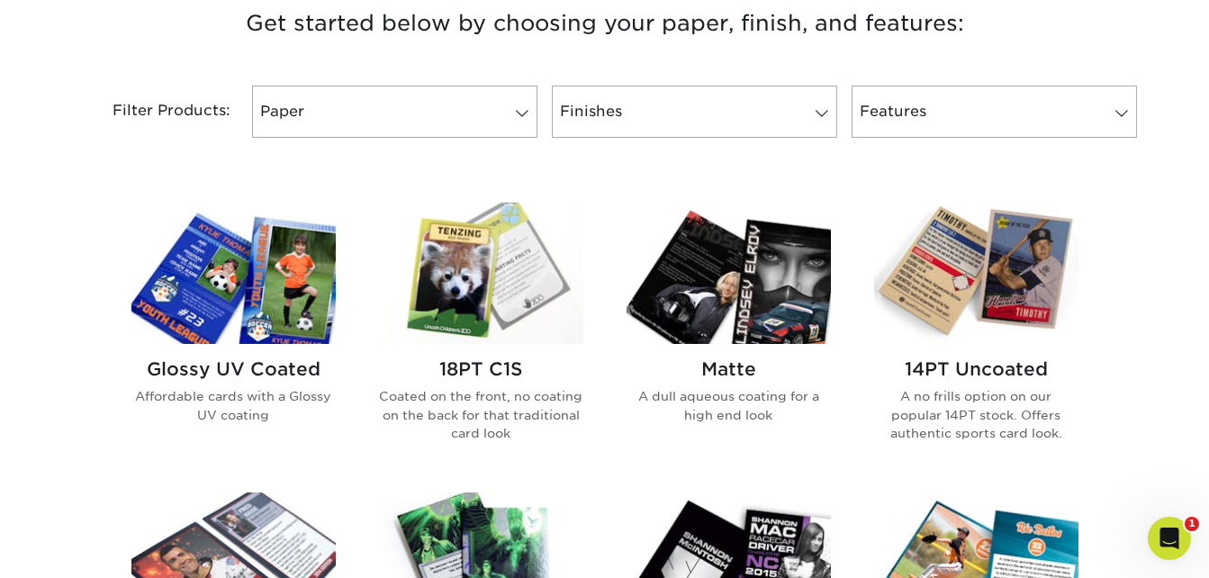
scroll to position [720, 0]
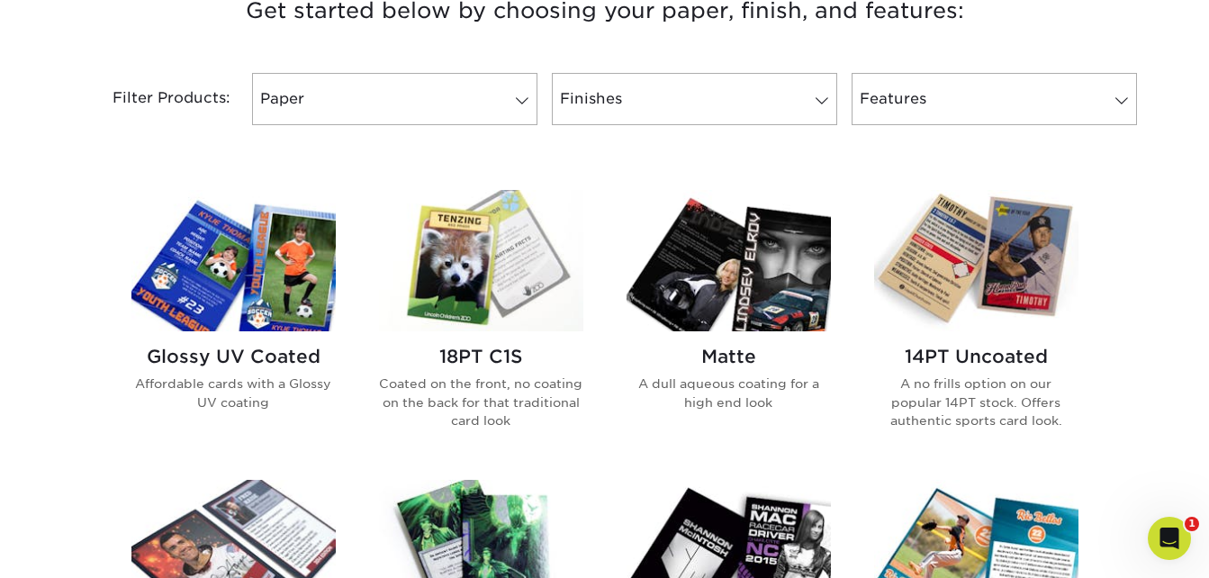
click at [252, 324] on img at bounding box center [233, 260] width 204 height 141
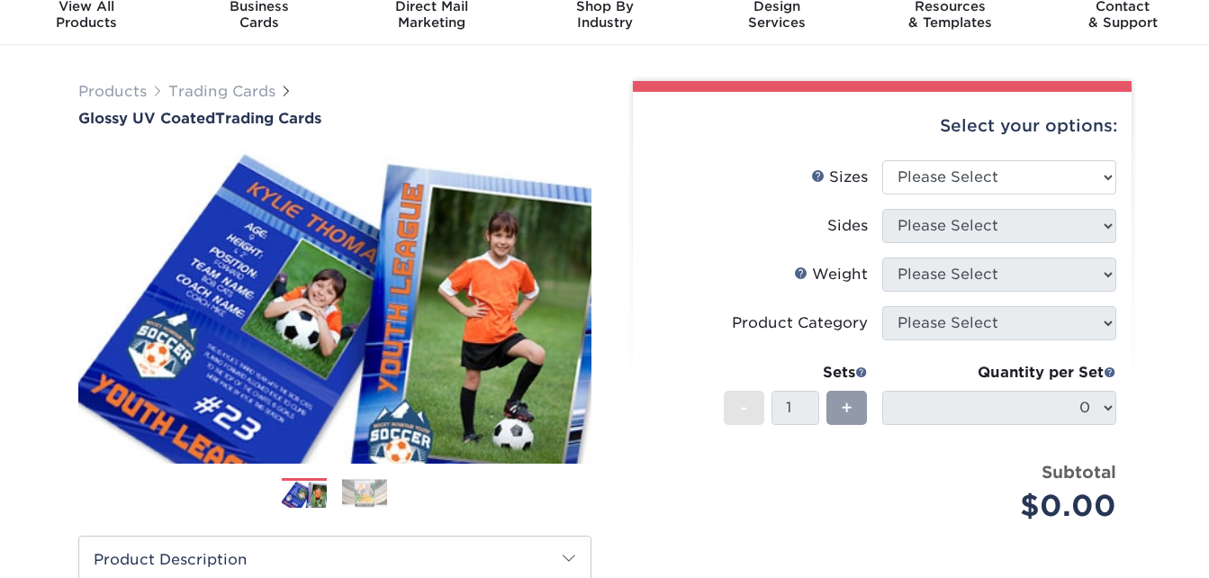
scroll to position [90, 0]
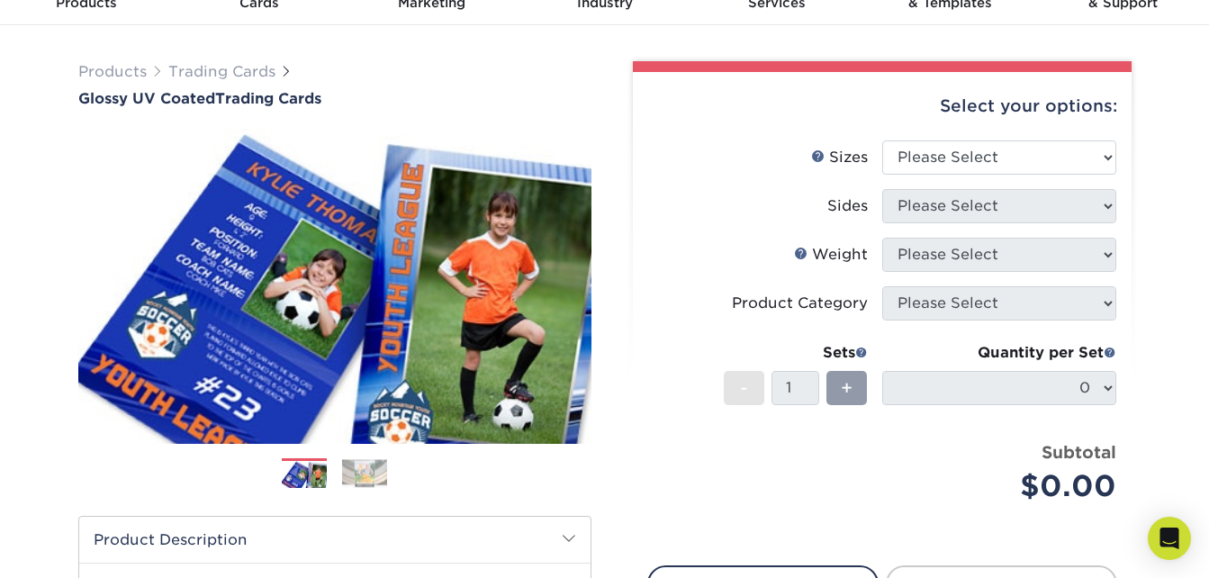
click at [978, 130] on div "Select your options:" at bounding box center [882, 106] width 470 height 68
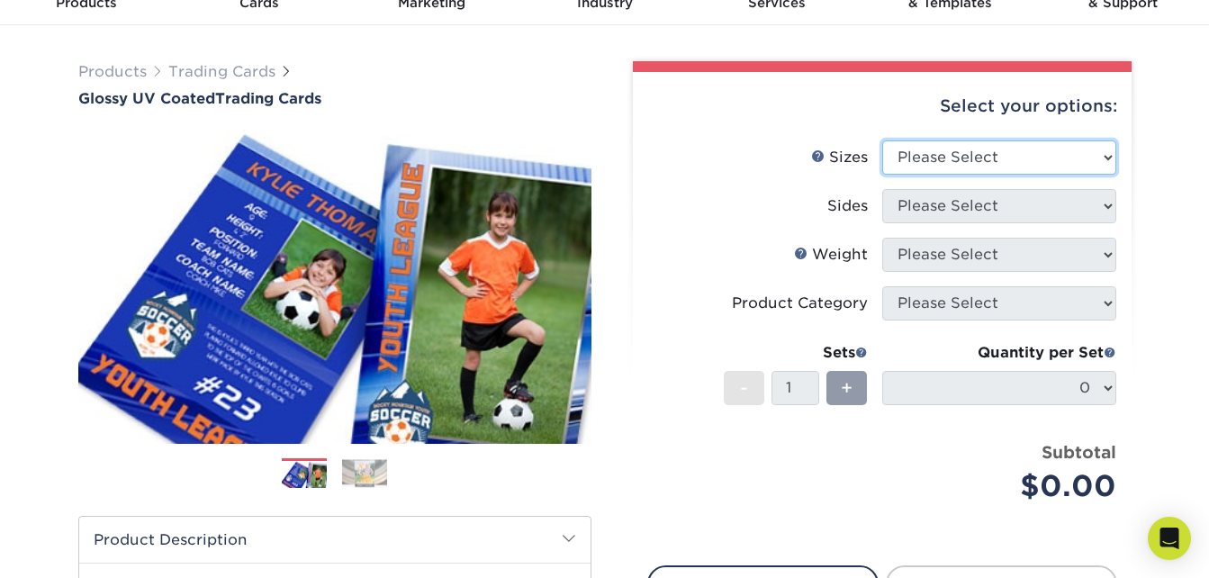
drag, startPoint x: 972, startPoint y: 156, endPoint x: 971, endPoint y: 166, distance: 10.1
click at [972, 156] on select "Please Select 2.5" x 3.5"" at bounding box center [999, 157] width 234 height 34
select select "2.50x3.50"
click at [882, 140] on select "Please Select 2.5" x 3.5"" at bounding box center [999, 157] width 234 height 34
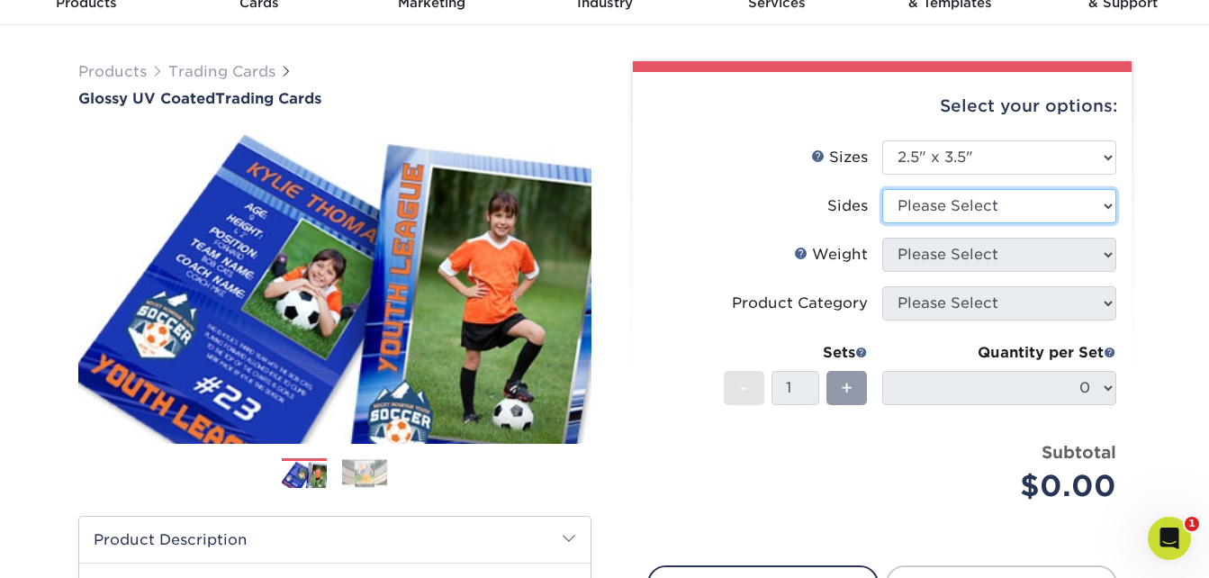
click at [966, 194] on select "Please Select Print Both Sides Print Front Only" at bounding box center [999, 206] width 234 height 34
select select "13abbda7-1d64-4f25-8bb2-c179b224825d"
click at [882, 189] on select "Please Select Print Both Sides Print Front Only" at bounding box center [999, 206] width 234 height 34
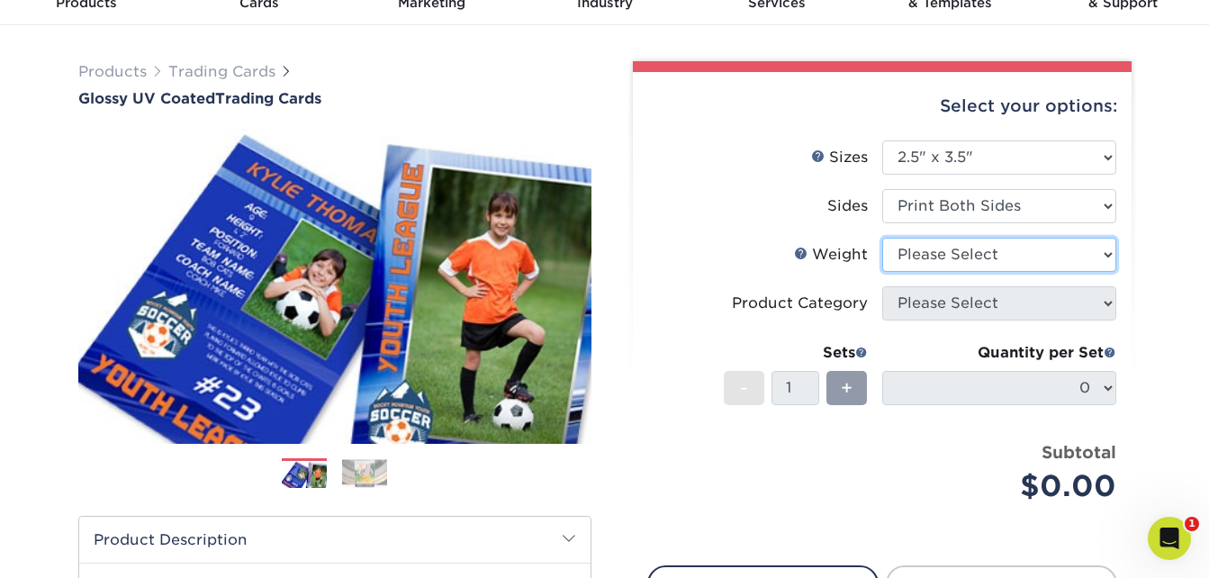
click at [970, 243] on select "Please Select 16PT 14PT 18PT C1S" at bounding box center [999, 255] width 234 height 34
select select "16PT"
click at [882, 238] on select "Please Select 16PT 14PT 18PT C1S" at bounding box center [999, 255] width 234 height 34
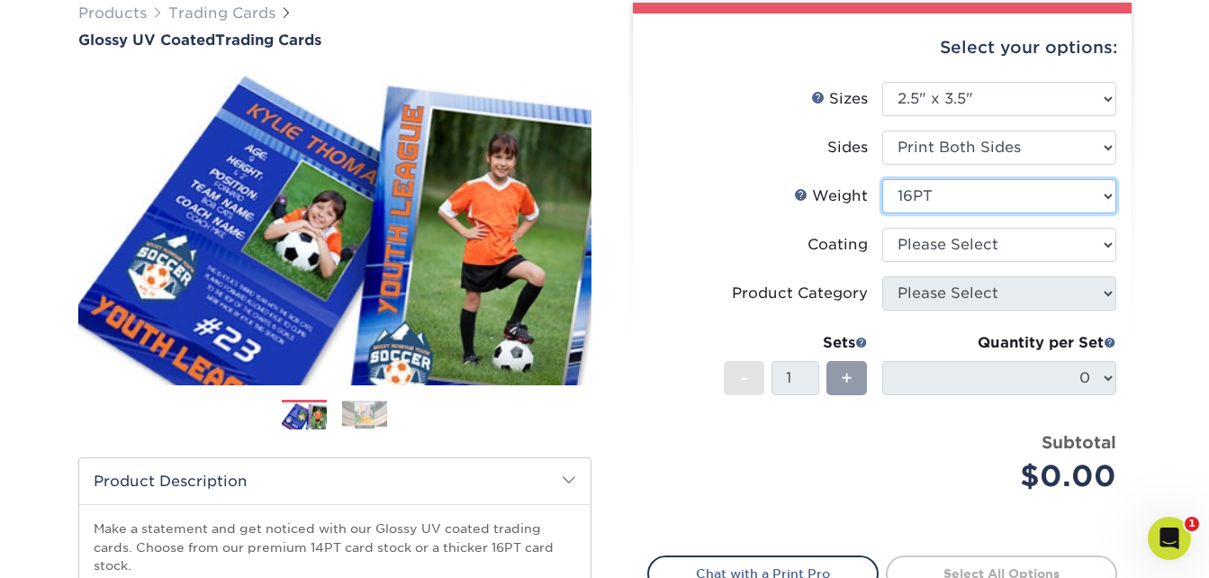
scroll to position [180, 0]
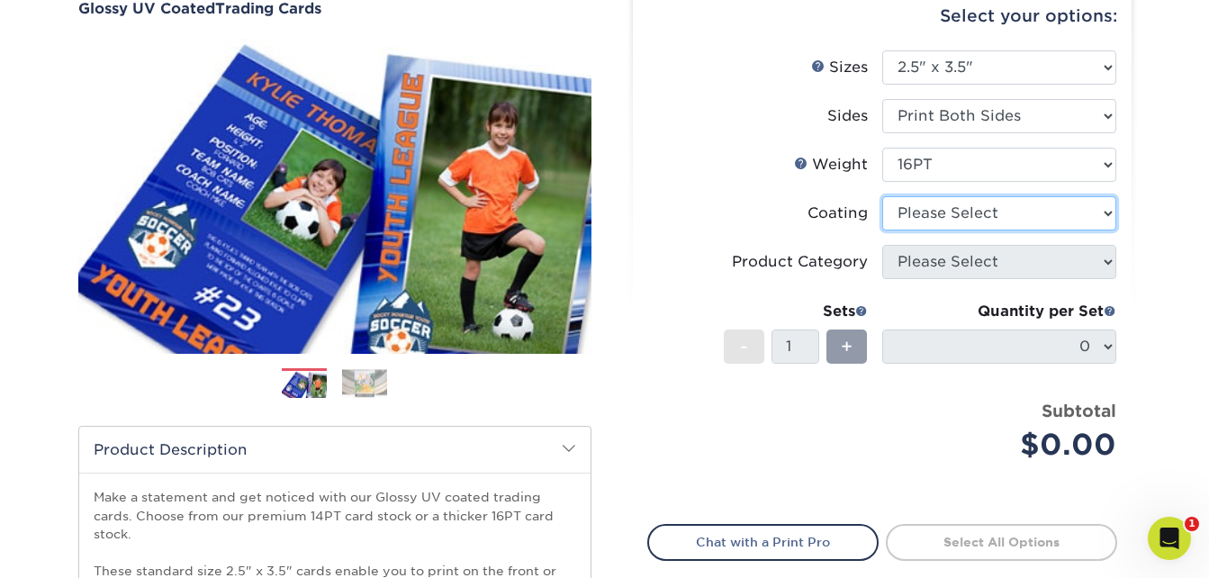
drag, startPoint x: 974, startPoint y: 201, endPoint x: 962, endPoint y: 229, distance: 30.3
click at [974, 201] on select at bounding box center [999, 213] width 234 height 34
click at [952, 227] on select at bounding box center [999, 213] width 234 height 34
select select "ae367451-b2b8-45df-a344-0f05b6a12993"
click at [882, 196] on select at bounding box center [999, 213] width 234 height 34
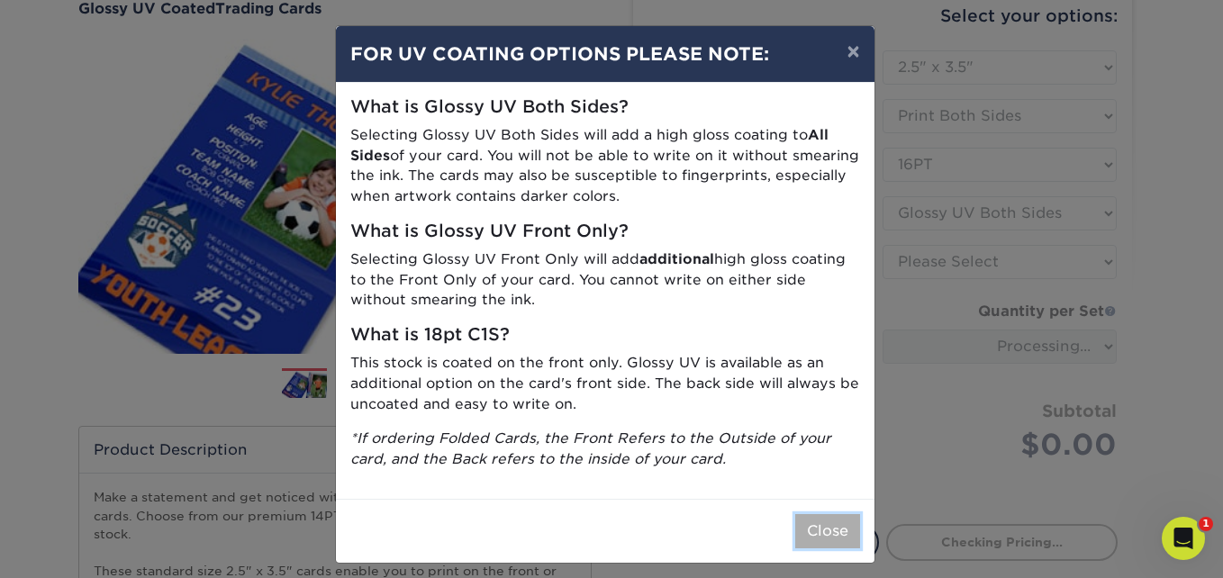
click at [832, 529] on button "Close" at bounding box center [827, 531] width 65 height 34
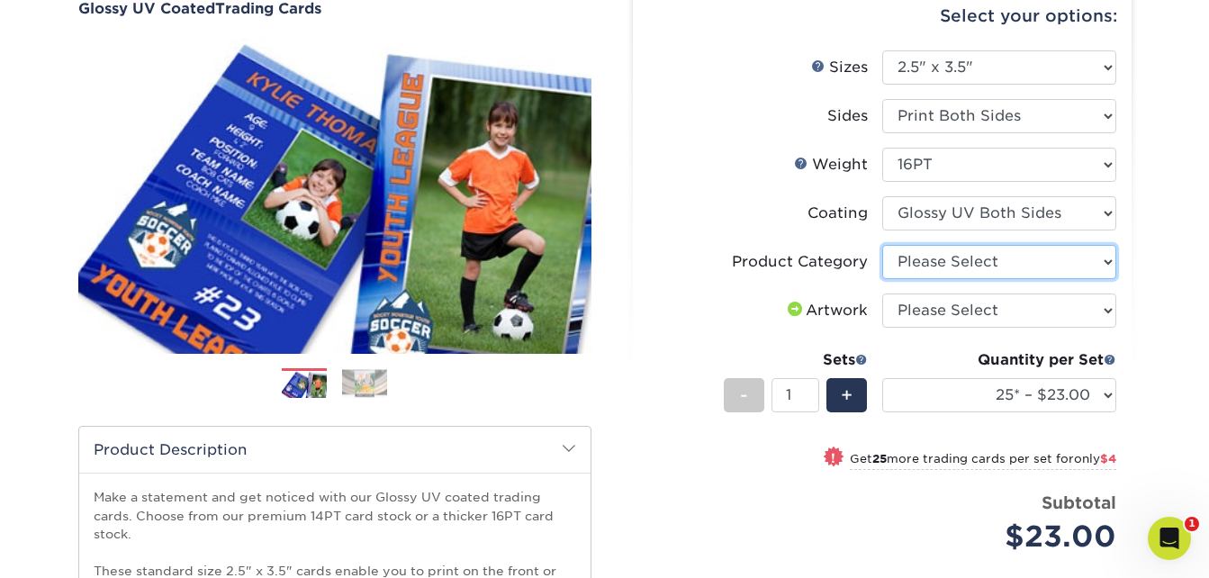
click at [954, 270] on select "Please Select Trading Cards" at bounding box center [999, 262] width 234 height 34
select select "c2f9bce9-36c2-409d-b101-c29d9d031e18"
click at [882, 245] on select "Please Select Trading Cards" at bounding box center [999, 262] width 234 height 34
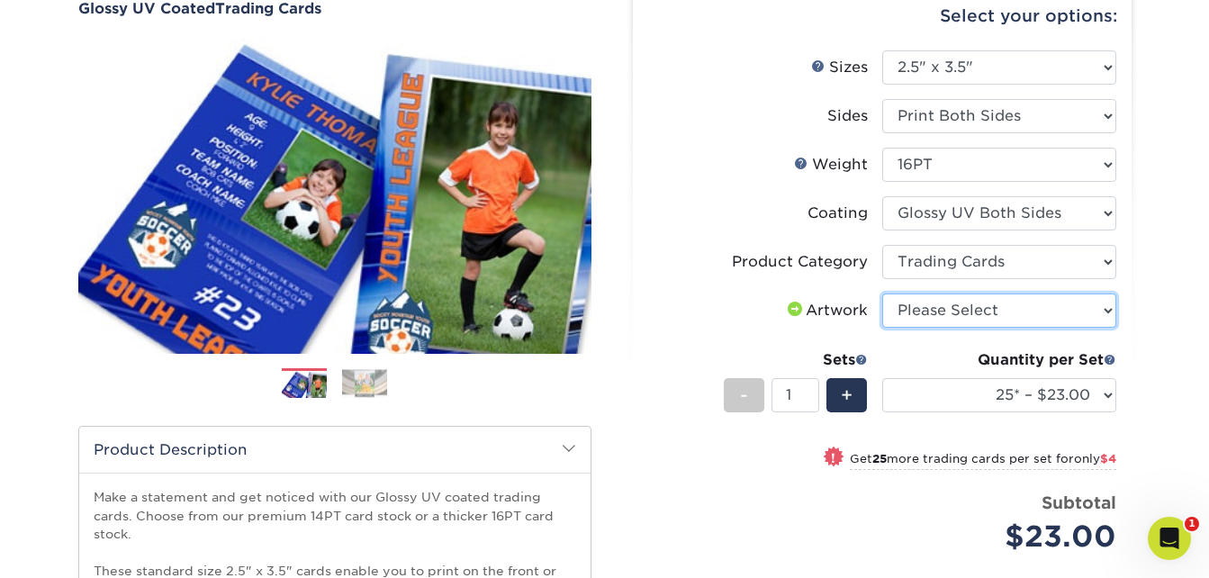
click at [952, 305] on select "Please Select I will upload files I need a design - $100" at bounding box center [999, 311] width 234 height 34
select select "upload"
click at [882, 294] on select "Please Select I will upload files I need a design - $100" at bounding box center [999, 311] width 234 height 34
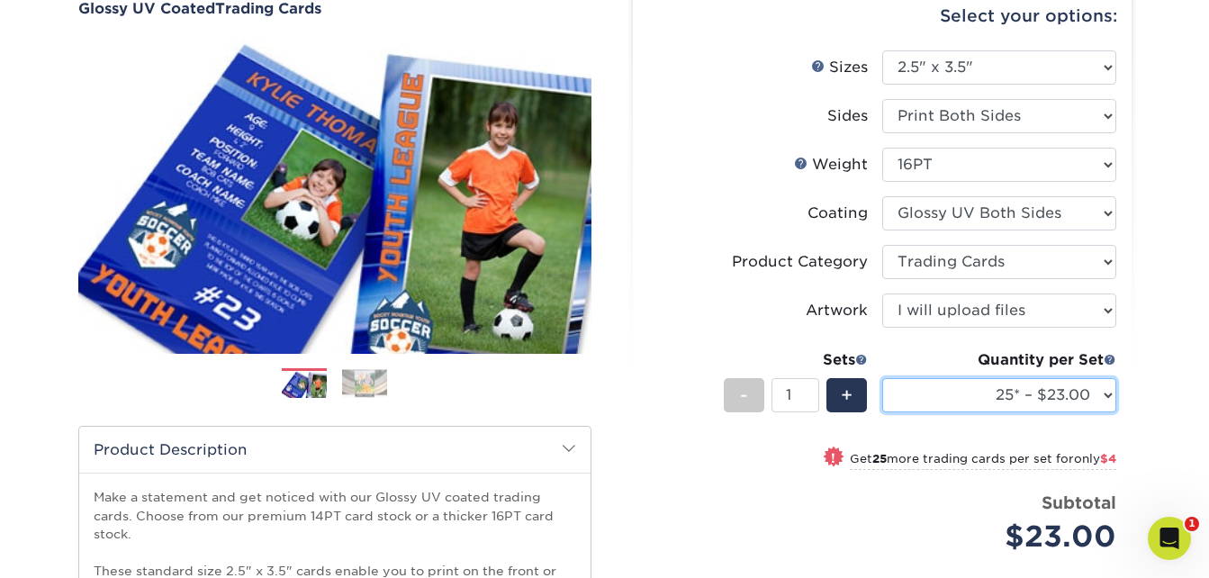
click at [1017, 388] on select "25* – $23.00 50* – $27.00 75* – $33.00 100* – $37.00 250* – $47.00 500 – $58.00…" at bounding box center [999, 395] width 234 height 34
select select "100* – $37.00"
click at [882, 378] on select "25* – $23.00 50* – $27.00 75* – $33.00 100* – $37.00 250* – $47.00 500 – $58.00…" at bounding box center [999, 395] width 234 height 34
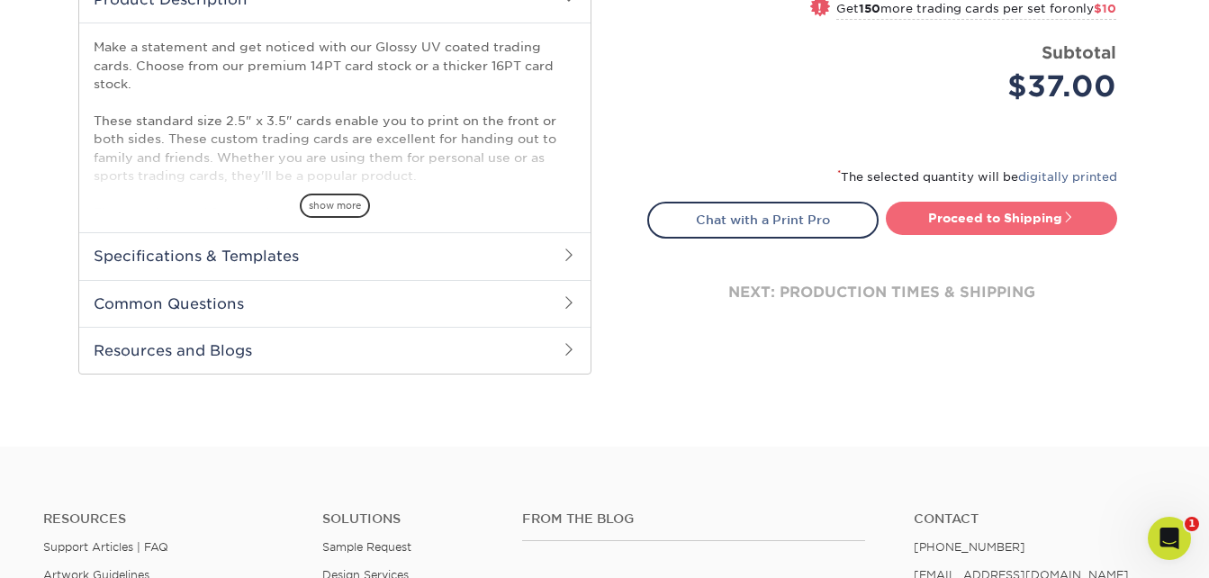
click at [1007, 215] on link "Proceed to Shipping" at bounding box center [1001, 218] width 231 height 32
type input "Set 1"
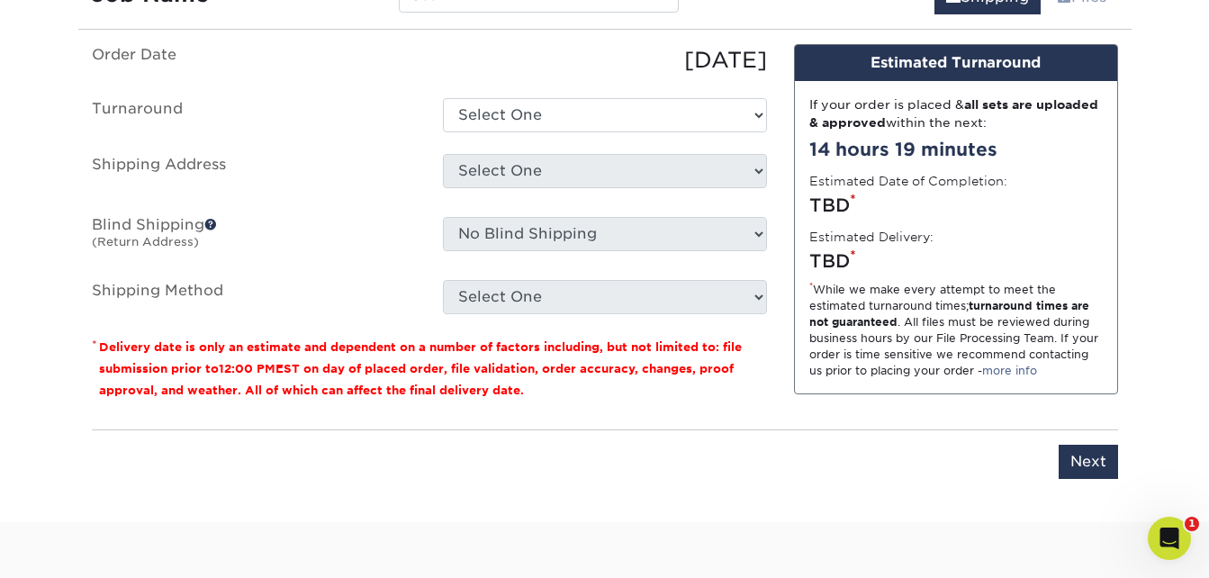
scroll to position [1187, 0]
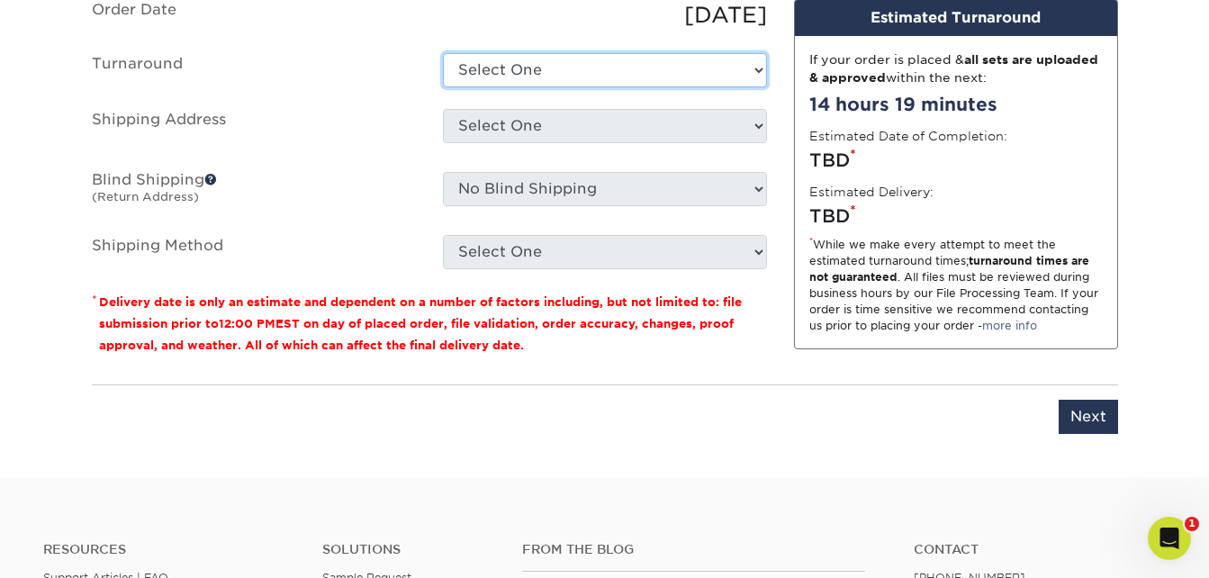
click at [696, 63] on select "Select One 2-4 Business Days 2 Day Next Business Day" at bounding box center [605, 70] width 324 height 34
select select "85eeae86-f890-4d21-9299-1bab3b52d96f"
click at [443, 53] on select "Select One 2-4 Business Days 2 Day Next Business Day" at bounding box center [605, 70] width 324 height 34
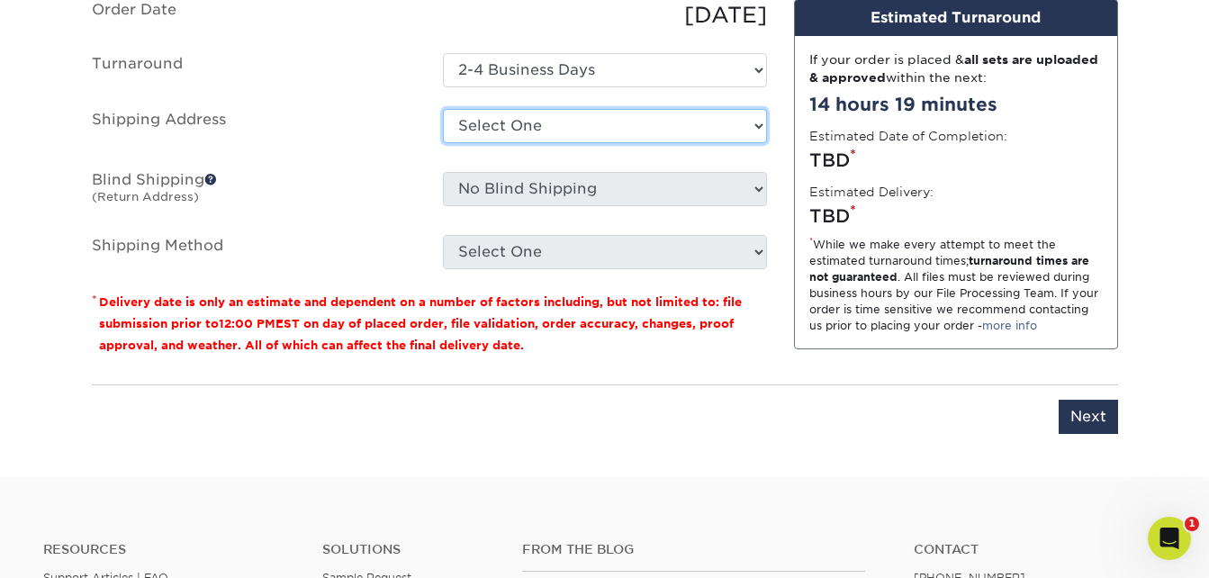
click at [664, 130] on select "Select One Home + Add New Address" at bounding box center [605, 126] width 324 height 34
select select "286606"
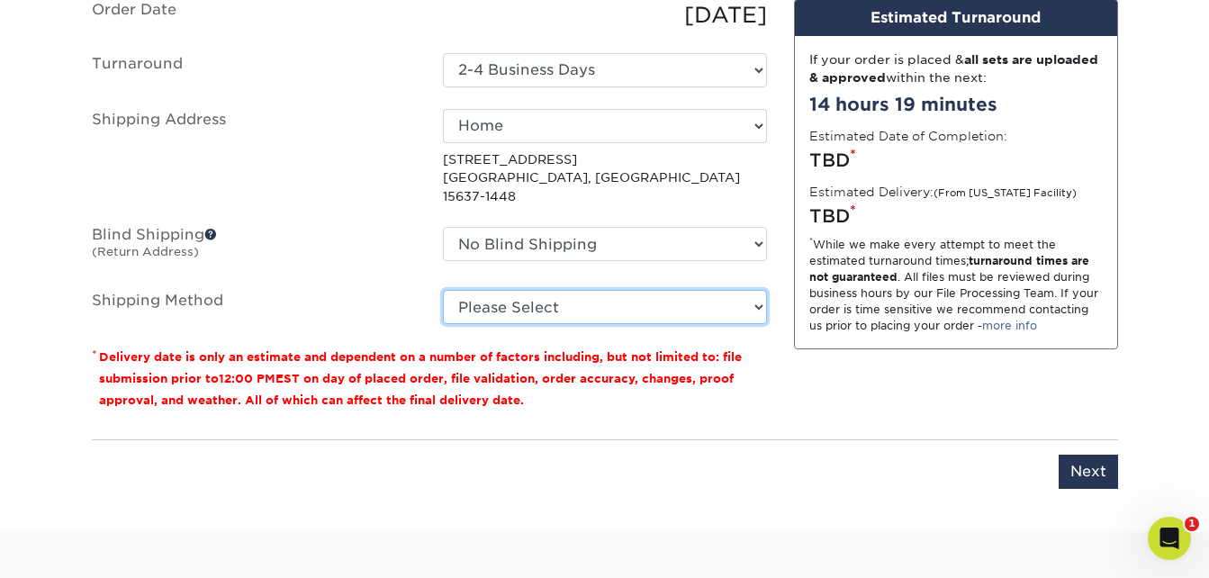
click at [689, 292] on select "Please Select 3 Day Shipping Service (+$17.80) Ground Shipping (+$18.04) 2 Day …" at bounding box center [605, 307] width 324 height 34
select select "02"
click at [443, 290] on select "Please Select 3 Day Shipping Service (+$17.80) Ground Shipping (+$18.04) 2 Day …" at bounding box center [605, 307] width 324 height 34
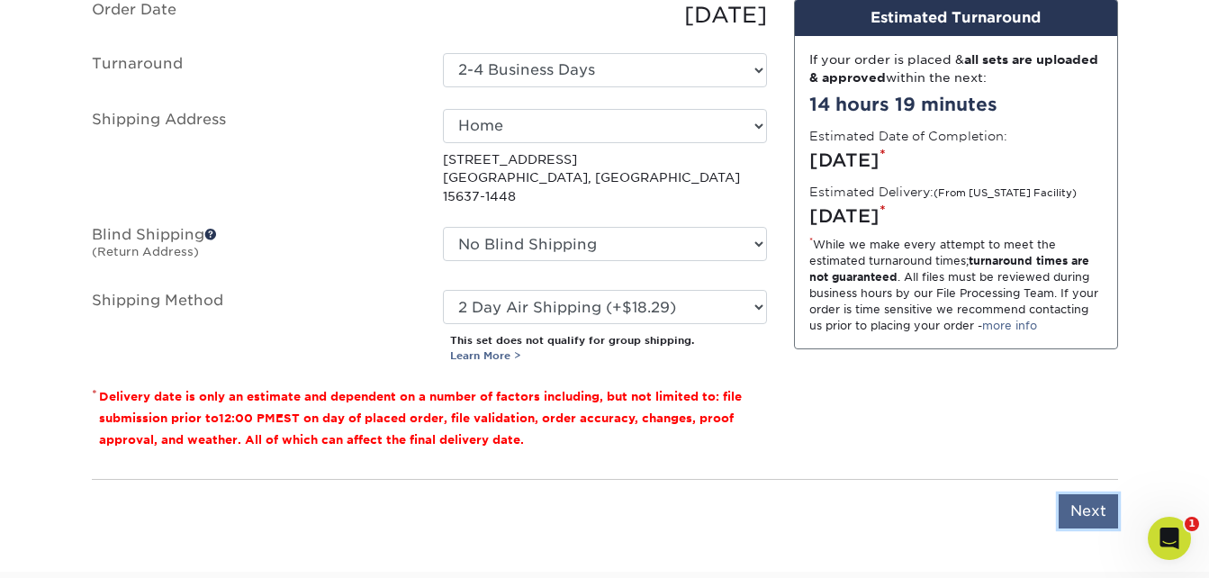
click at [1086, 495] on input "Next" at bounding box center [1088, 511] width 59 height 34
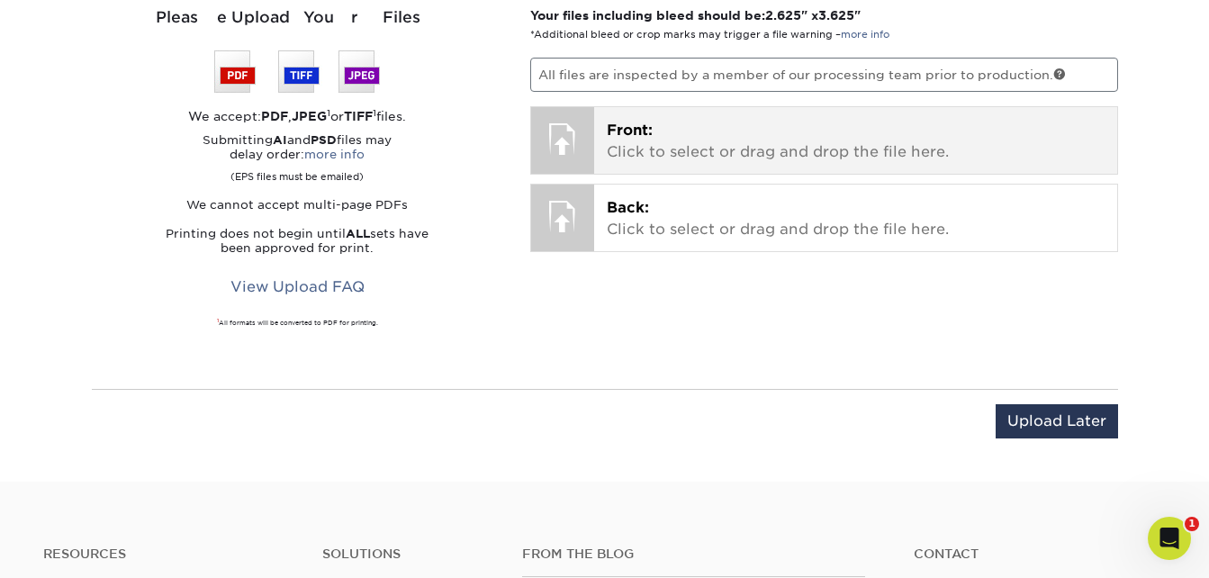
click at [701, 147] on p "Front: Click to select or drag and drop the file here." at bounding box center [856, 141] width 498 height 43
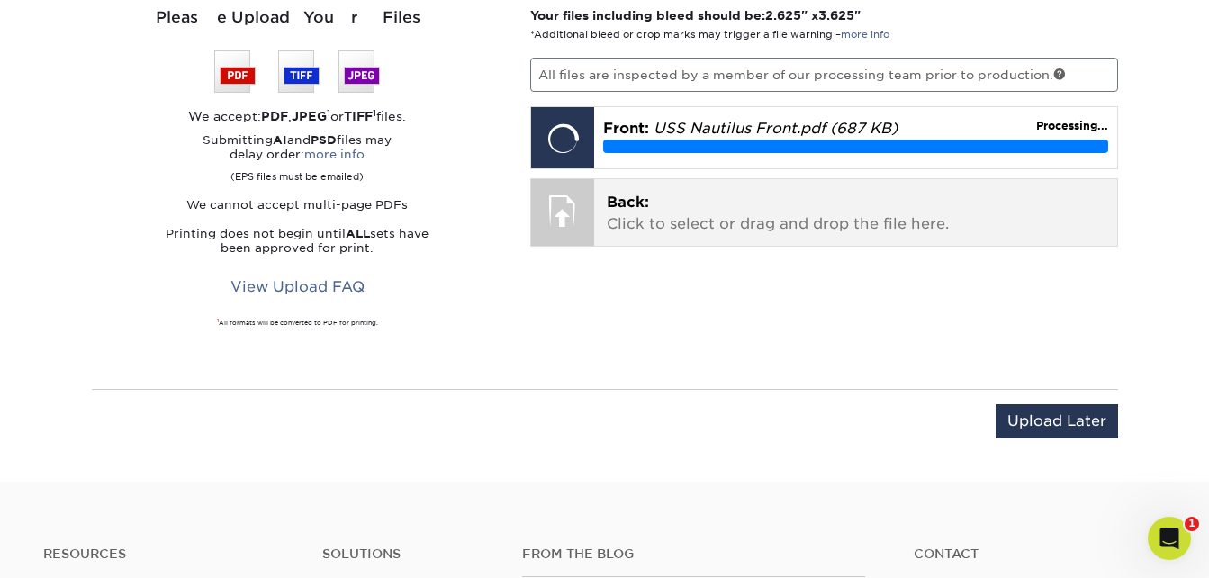
click at [751, 222] on p "Back: Click to select or drag and drop the file here." at bounding box center [856, 213] width 498 height 43
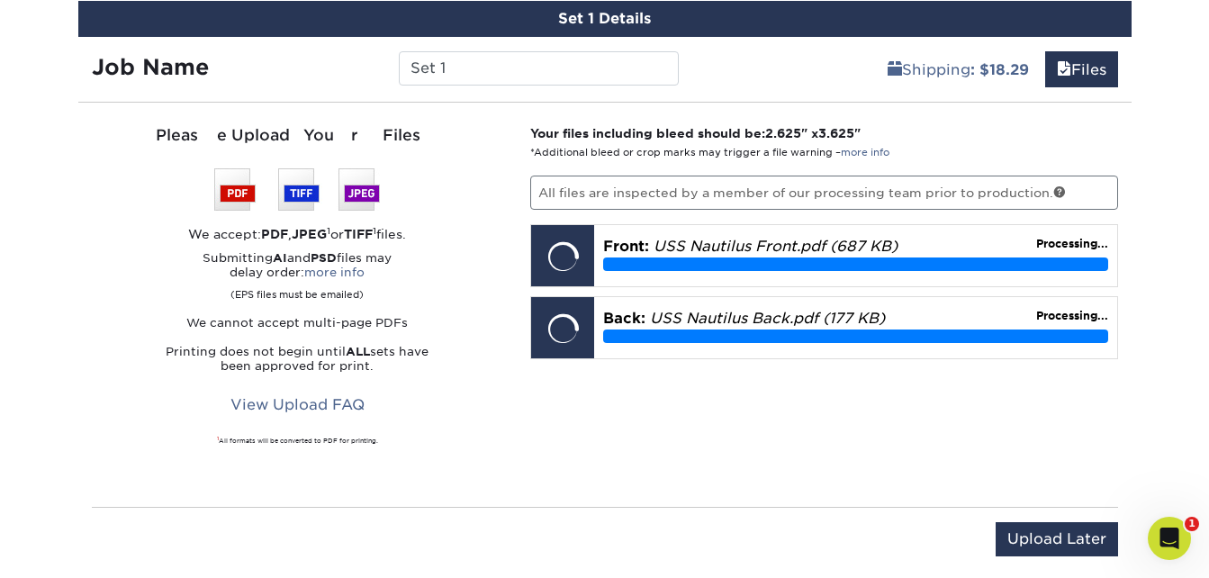
scroll to position [1097, 0]
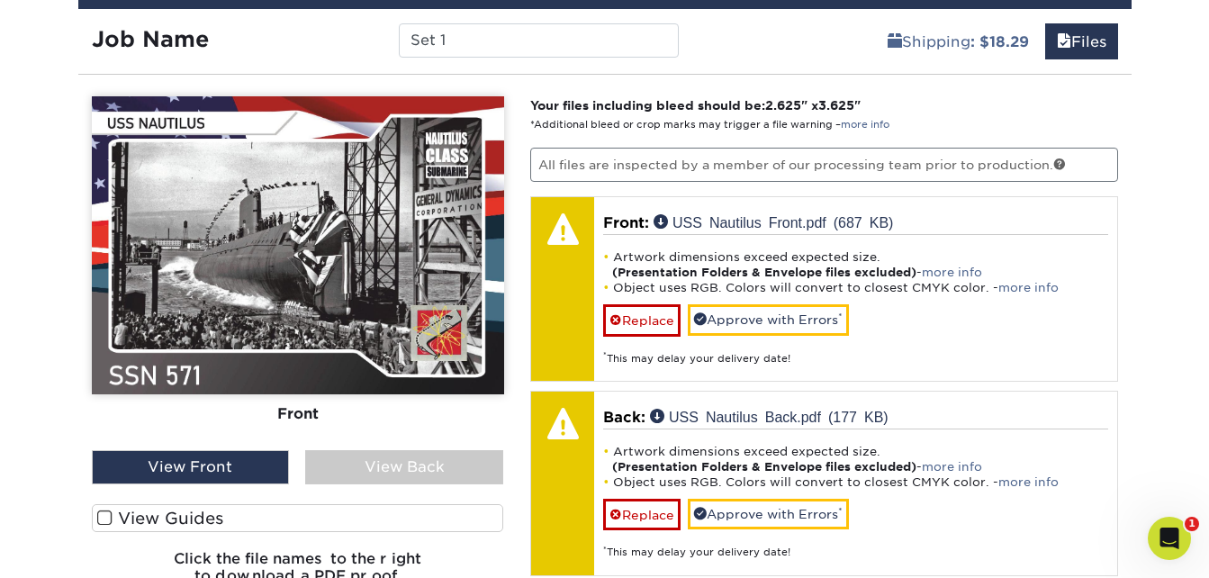
click at [396, 458] on div "View Back" at bounding box center [404, 467] width 198 height 34
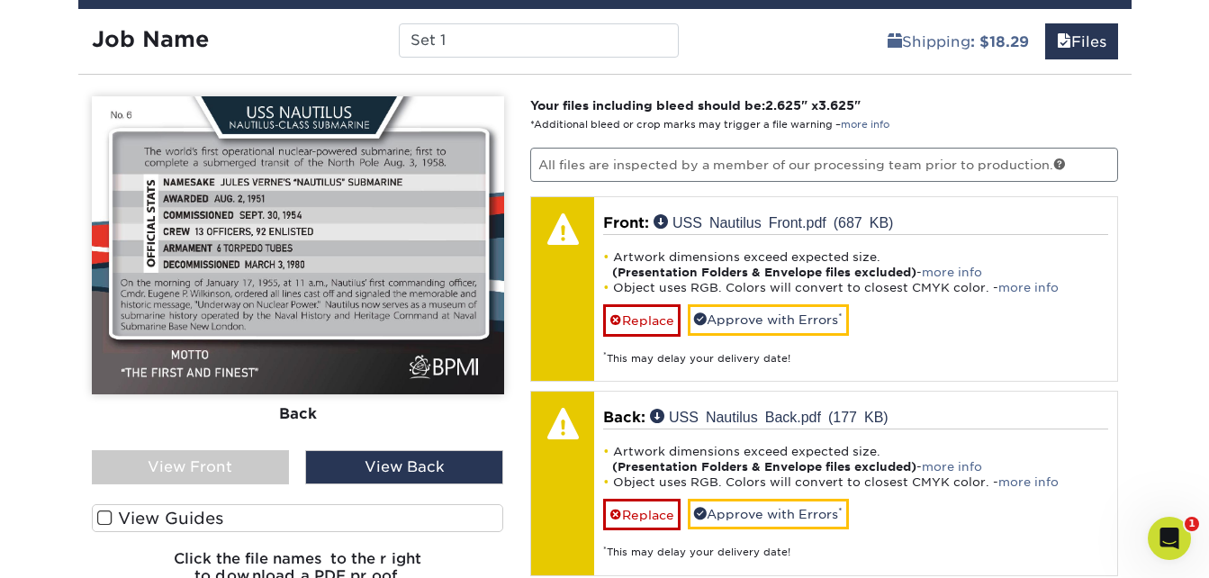
click at [238, 465] on div "View Front" at bounding box center [191, 467] width 198 height 34
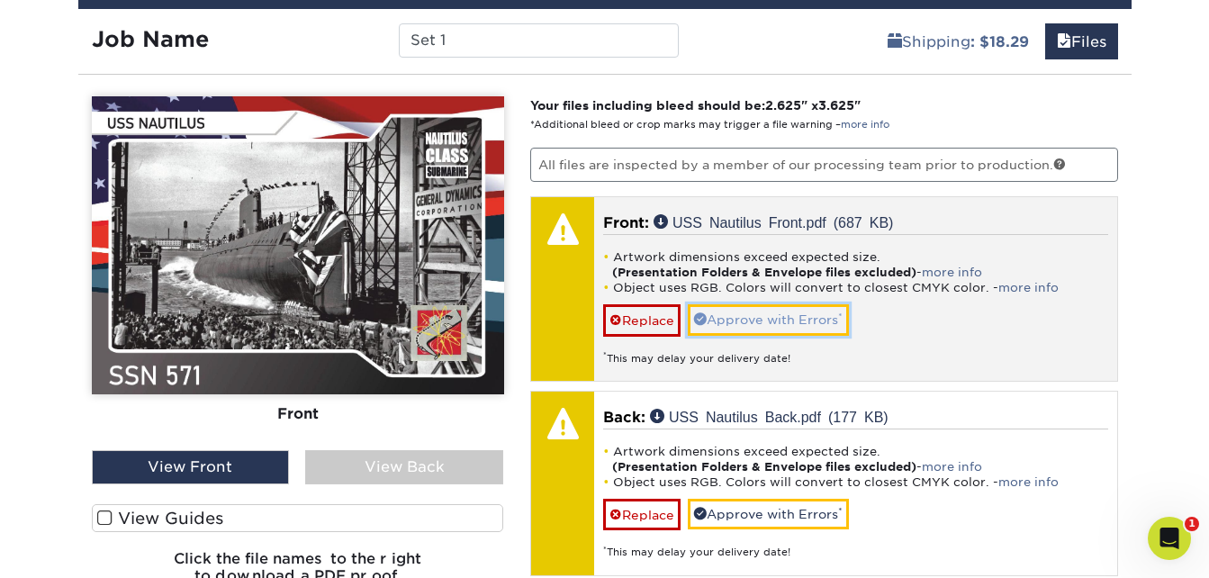
click at [800, 322] on link "Approve with Errors *" at bounding box center [768, 319] width 161 height 31
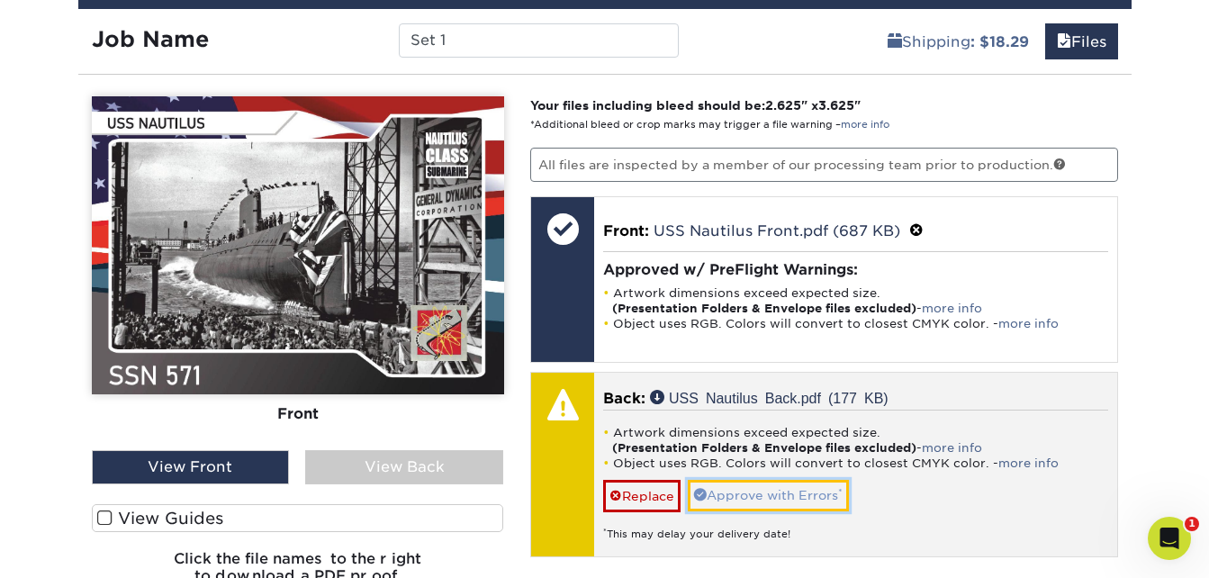
click at [779, 496] on link "Approve with Errors *" at bounding box center [768, 495] width 161 height 31
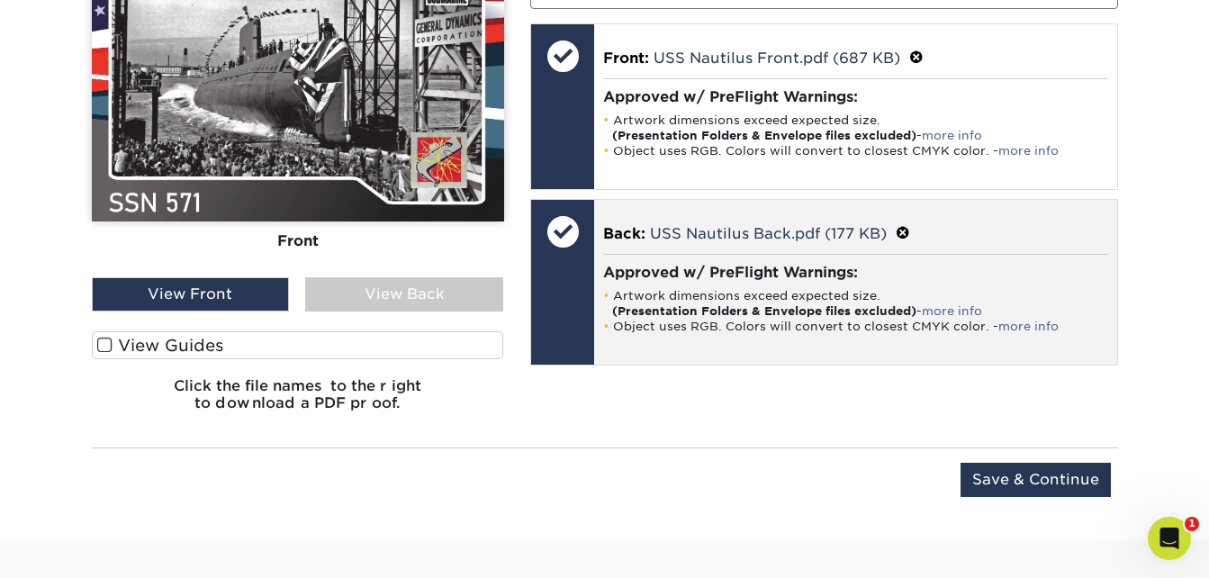
scroll to position [1277, 0]
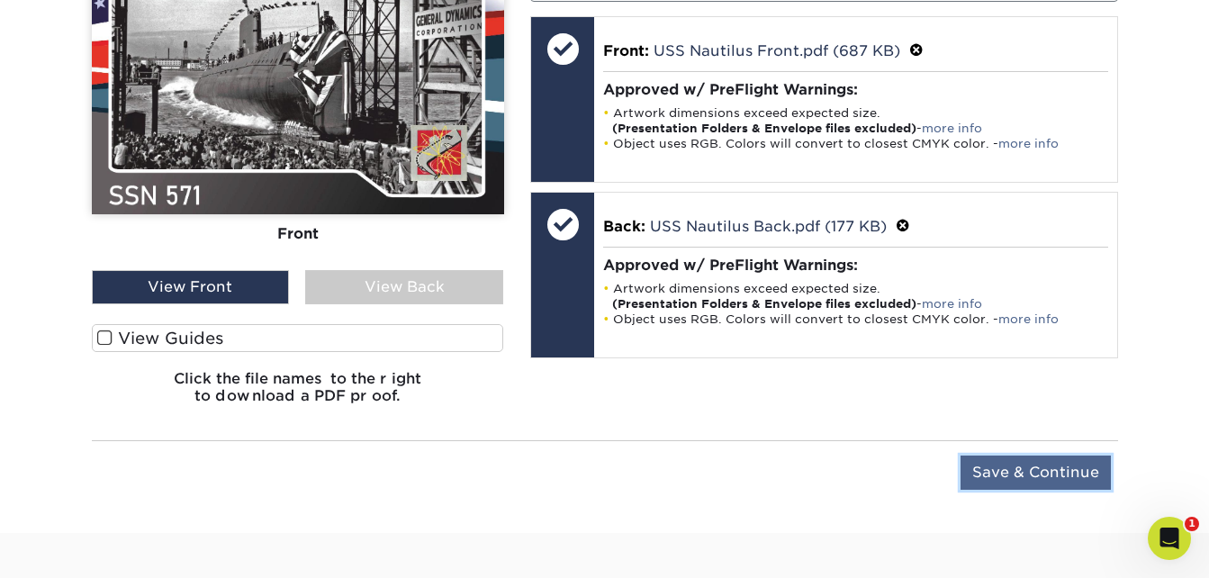
click at [1021, 465] on input "Save & Continue" at bounding box center [1036, 473] width 150 height 34
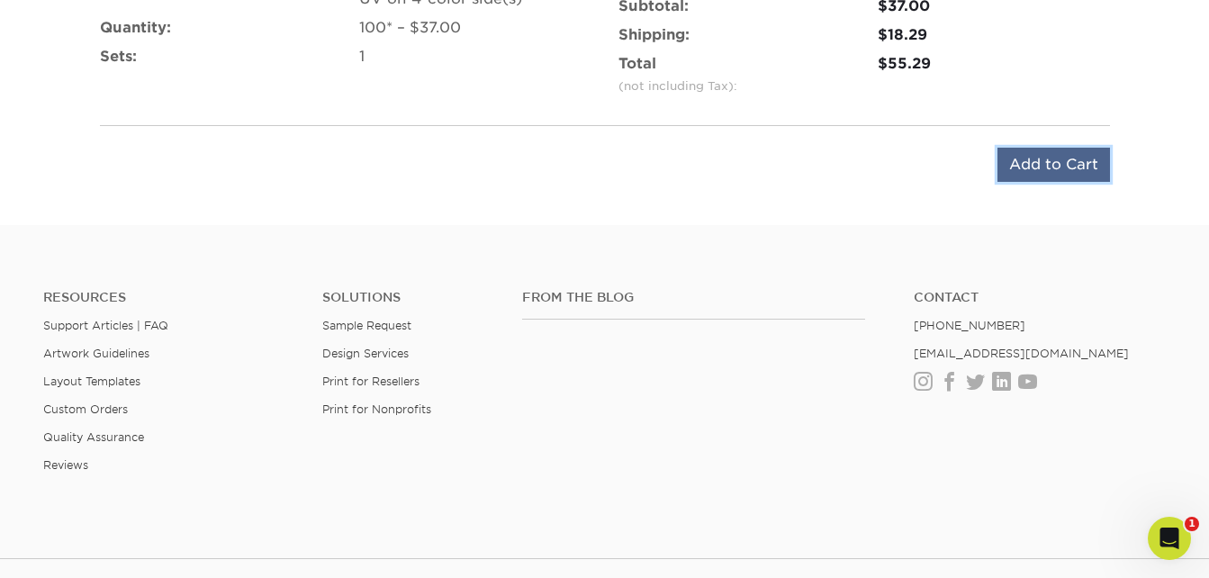
click at [1053, 175] on input "Add to Cart" at bounding box center [1054, 165] width 113 height 34
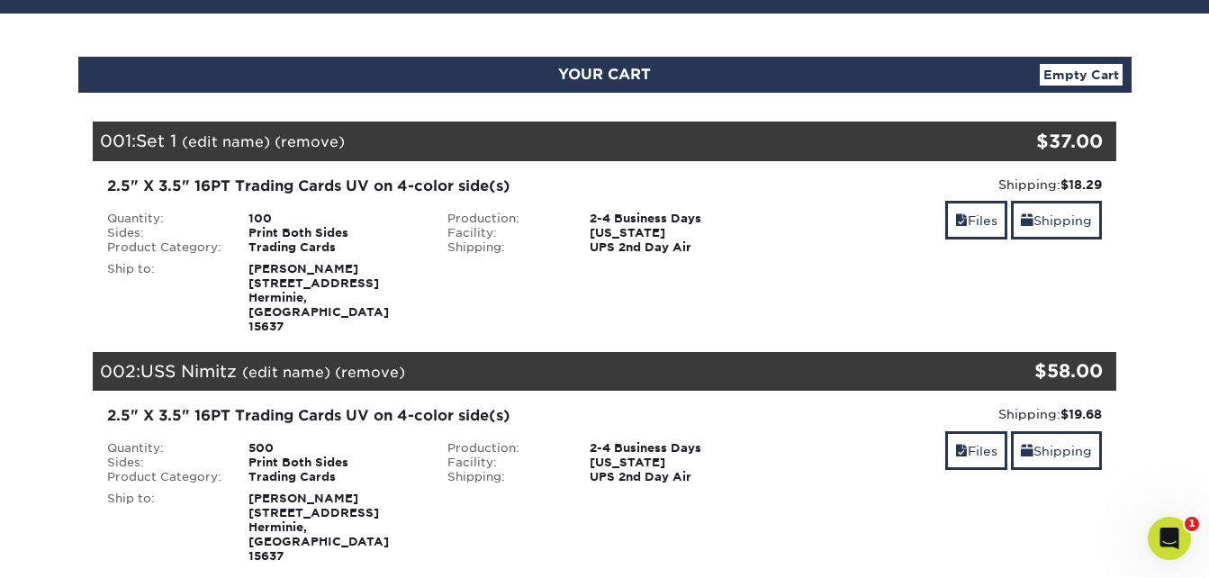
scroll to position [180, 0]
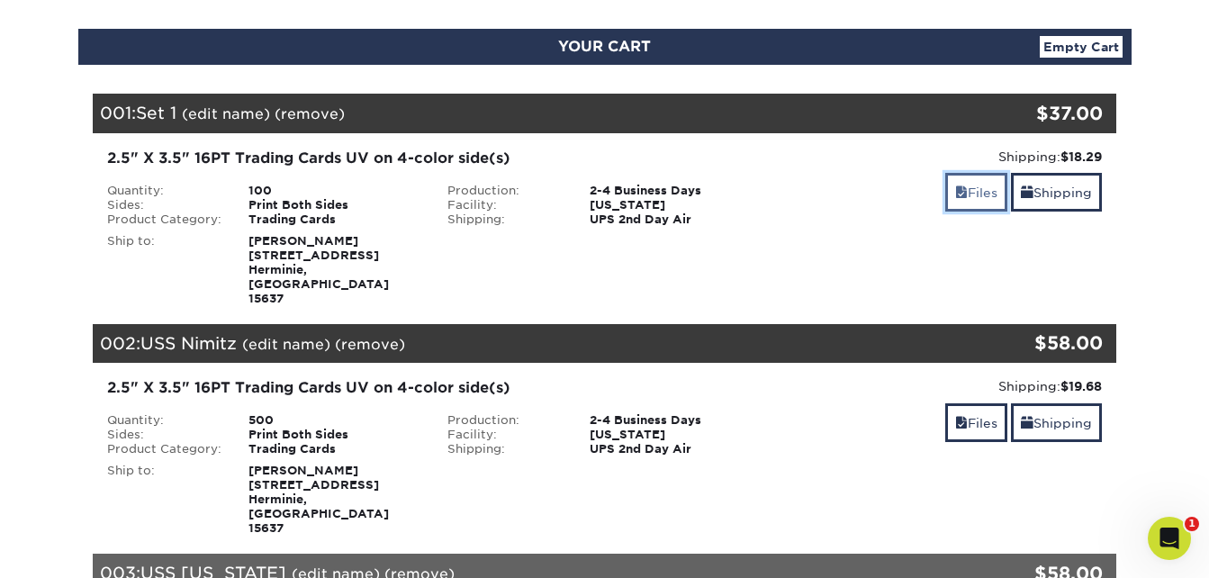
click at [955, 190] on span at bounding box center [961, 192] width 13 height 14
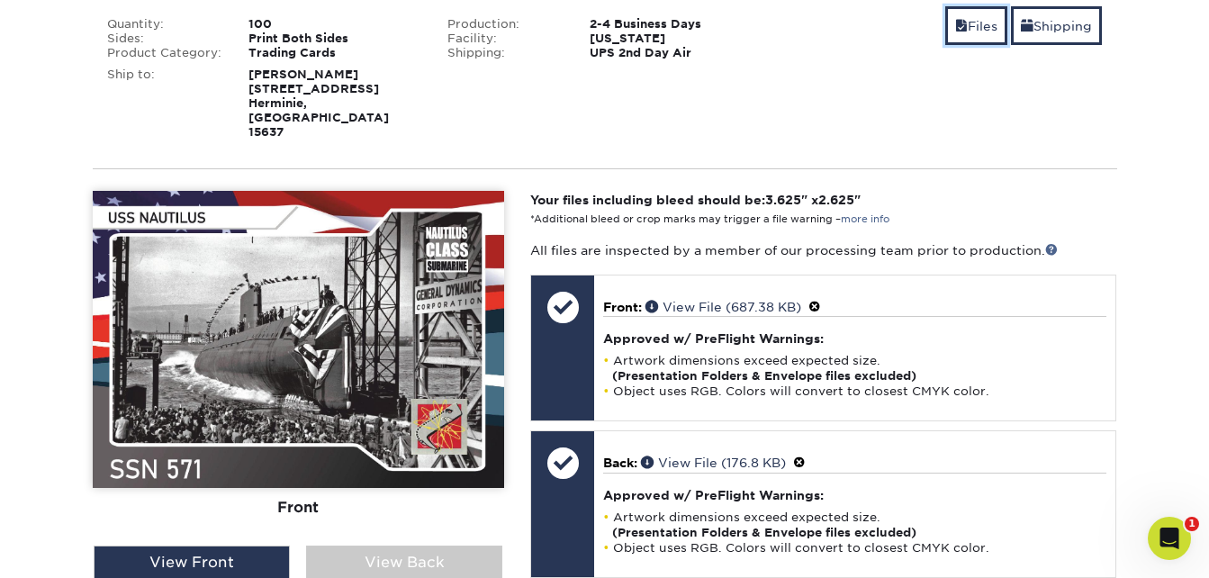
scroll to position [360, 0]
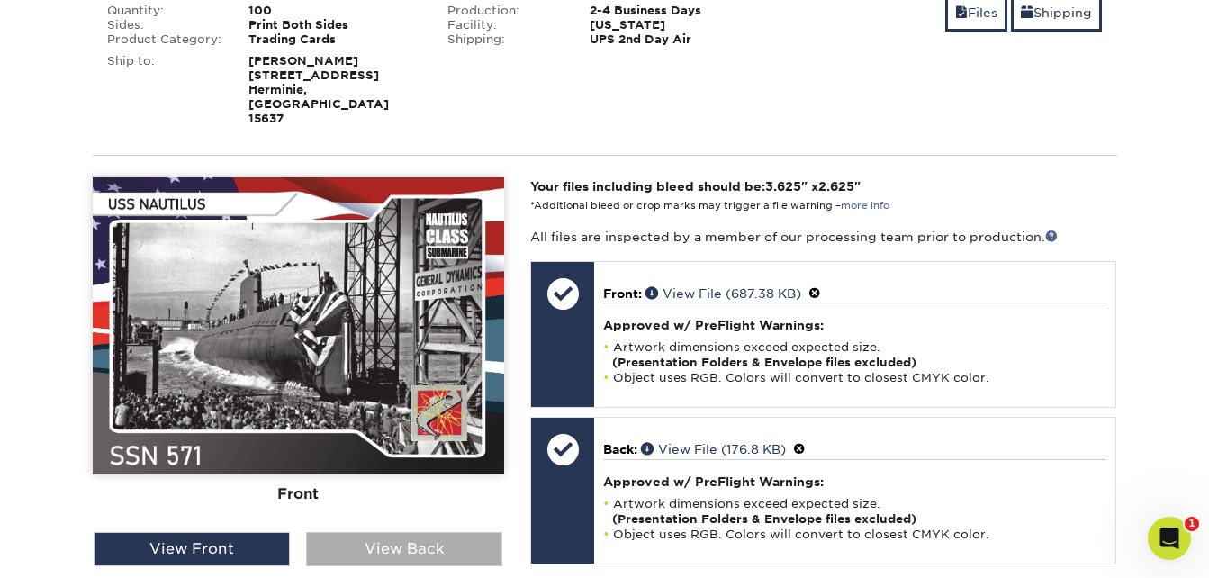
click at [343, 532] on div "View Back" at bounding box center [404, 549] width 196 height 34
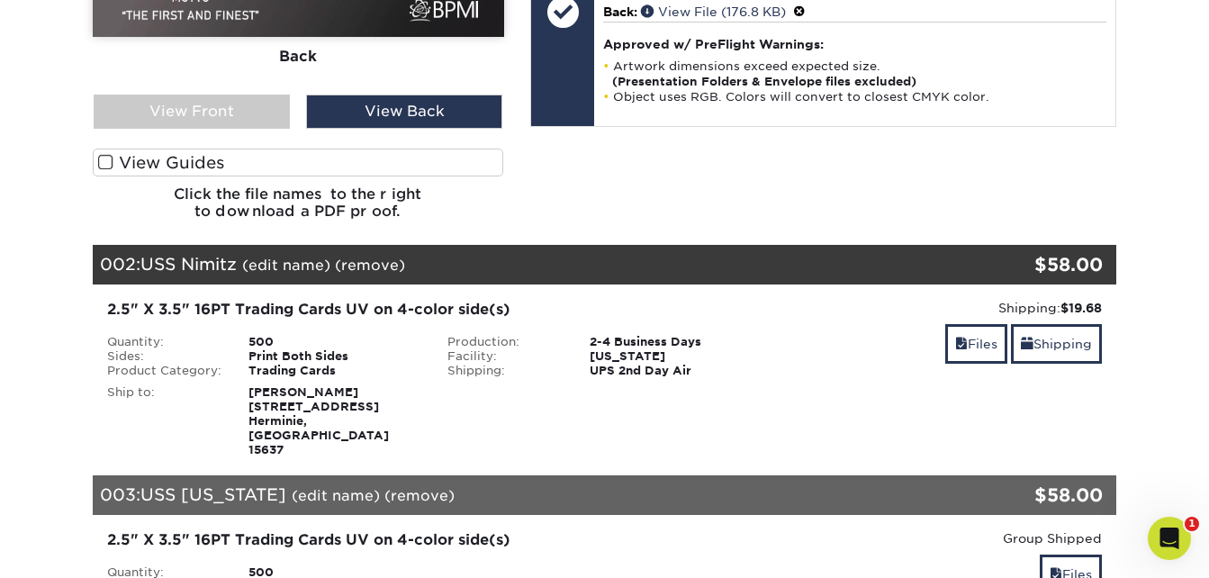
scroll to position [900, 0]
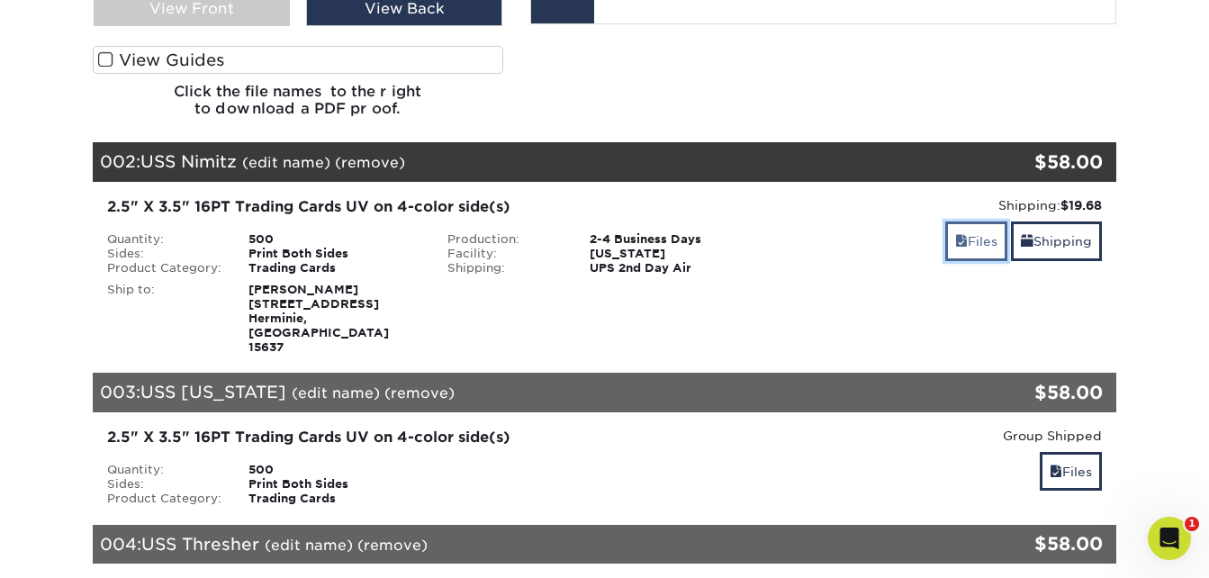
click at [954, 224] on link "Files" at bounding box center [976, 240] width 62 height 39
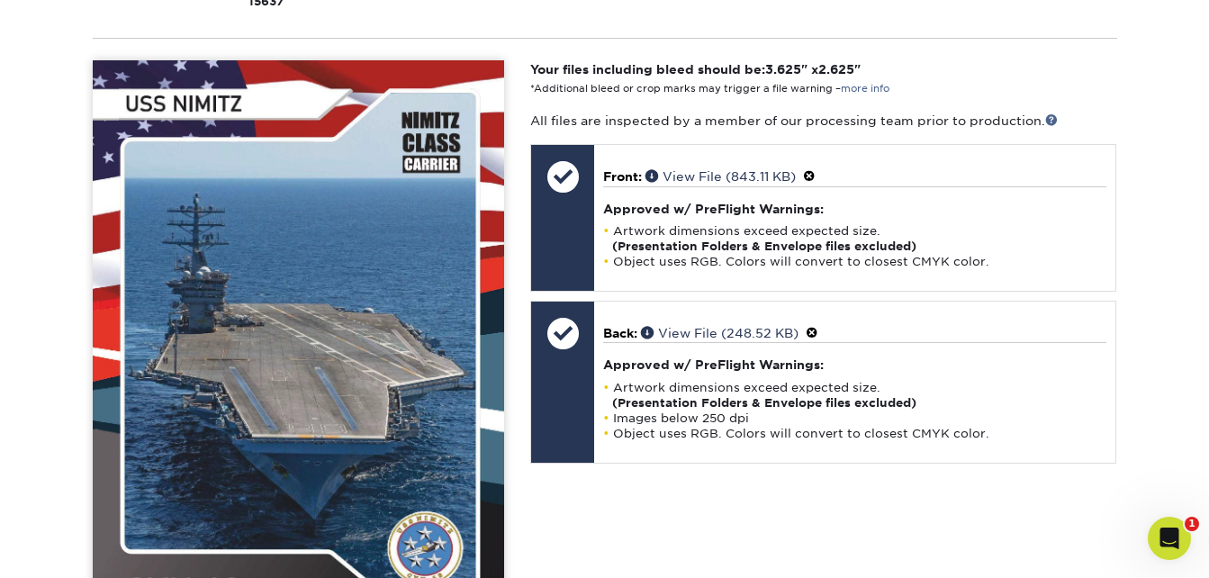
scroll to position [1351, 0]
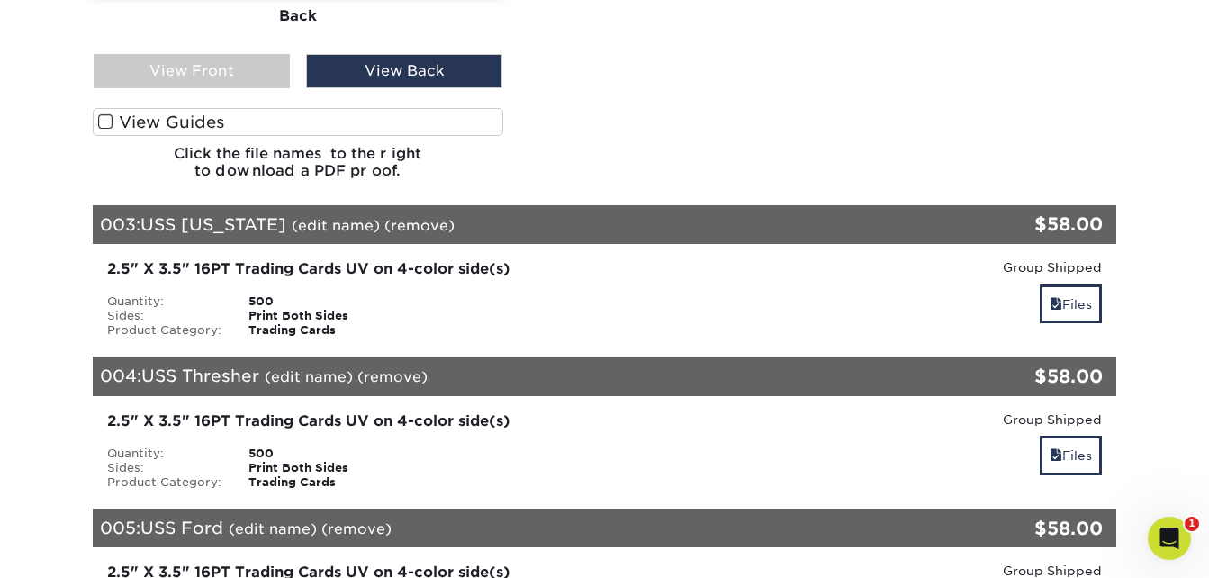
scroll to position [1891, 0]
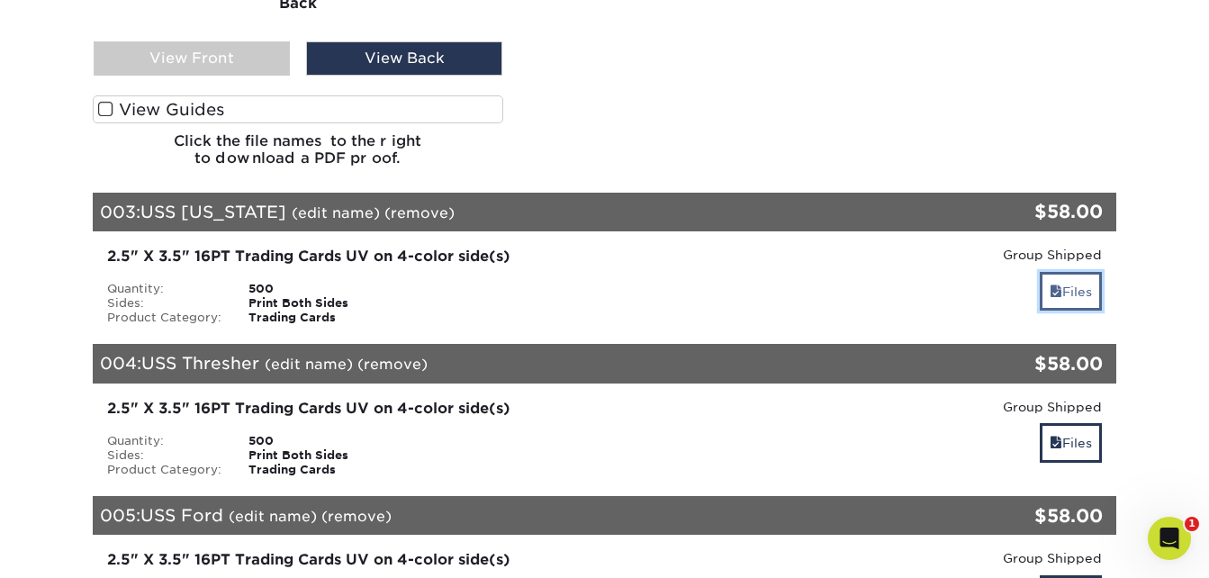
click at [1052, 285] on span at bounding box center [1056, 292] width 13 height 14
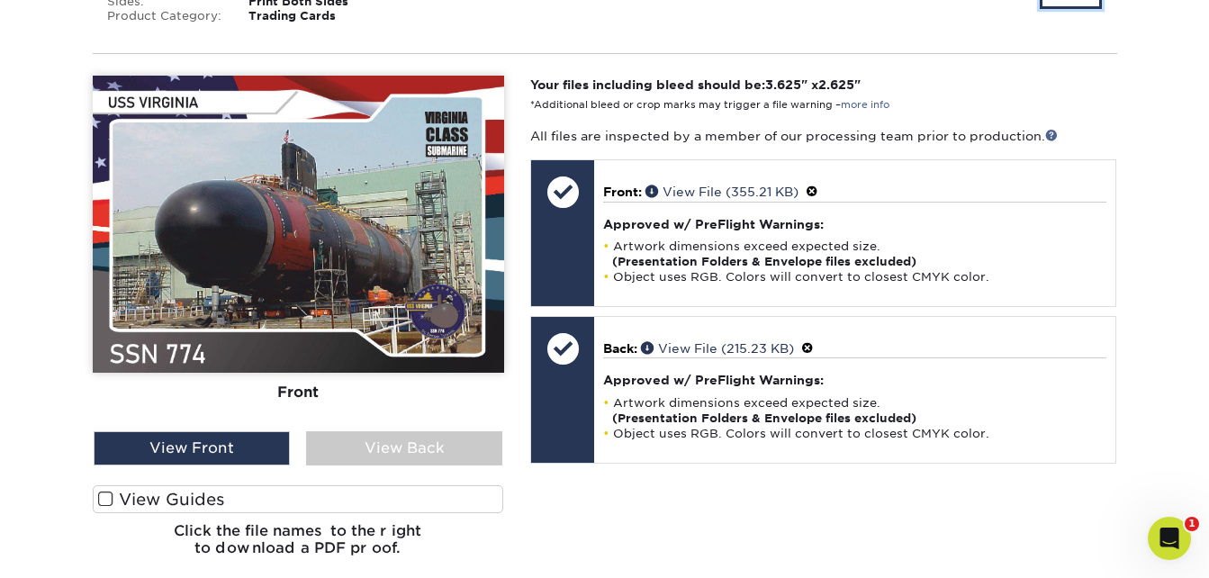
scroll to position [2251, 0]
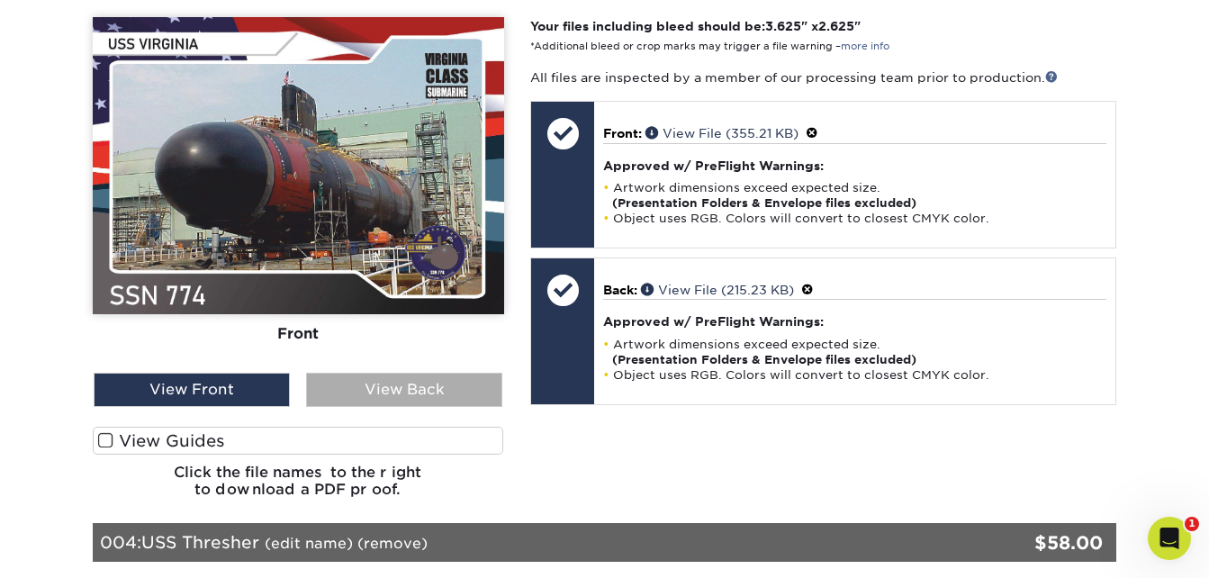
click at [372, 373] on div "View Back" at bounding box center [404, 390] width 196 height 34
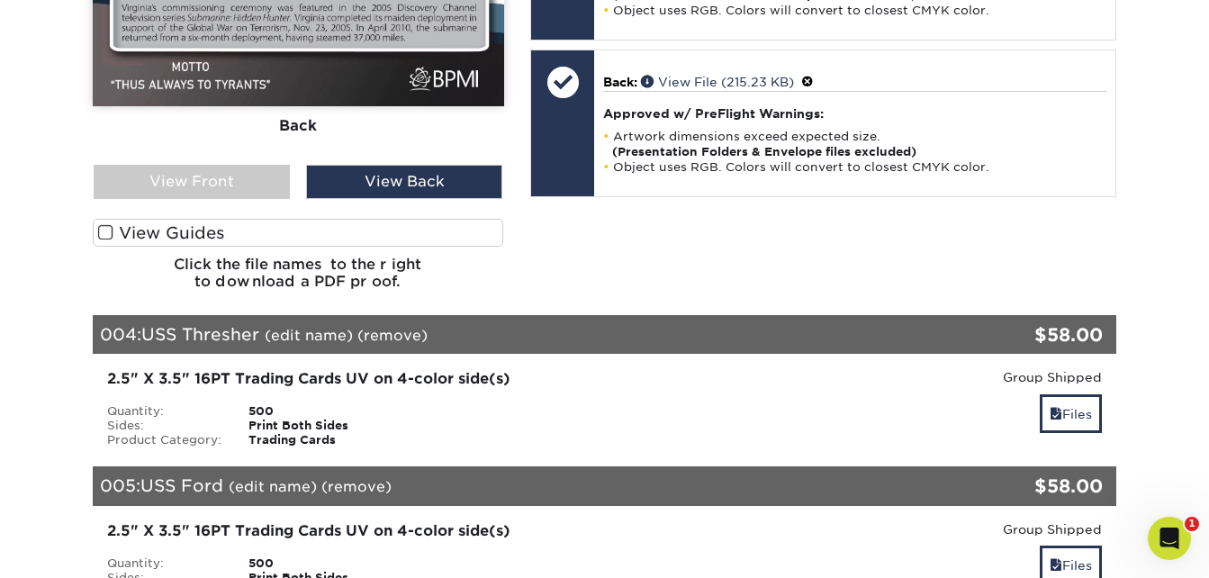
scroll to position [2521, 0]
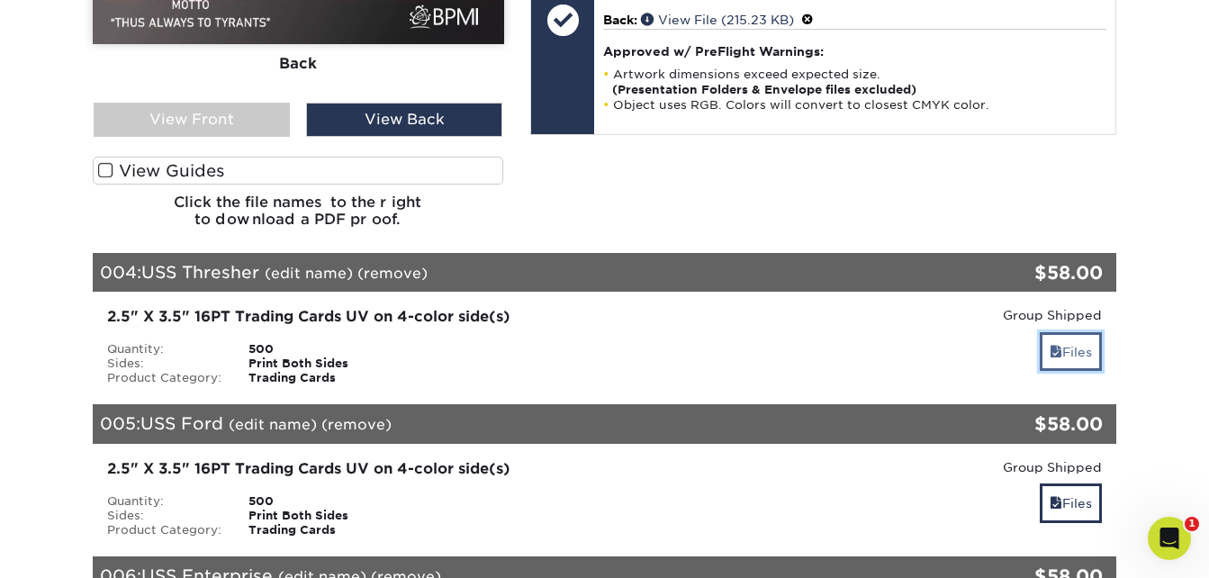
click at [1060, 332] on link "Files" at bounding box center [1071, 351] width 62 height 39
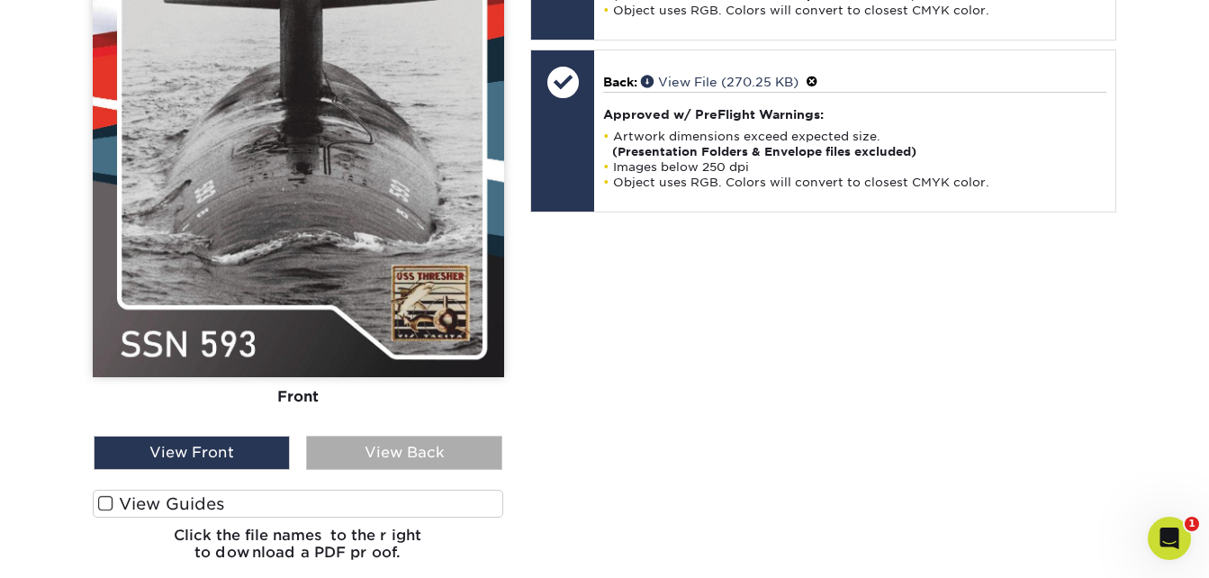
scroll to position [3151, 0]
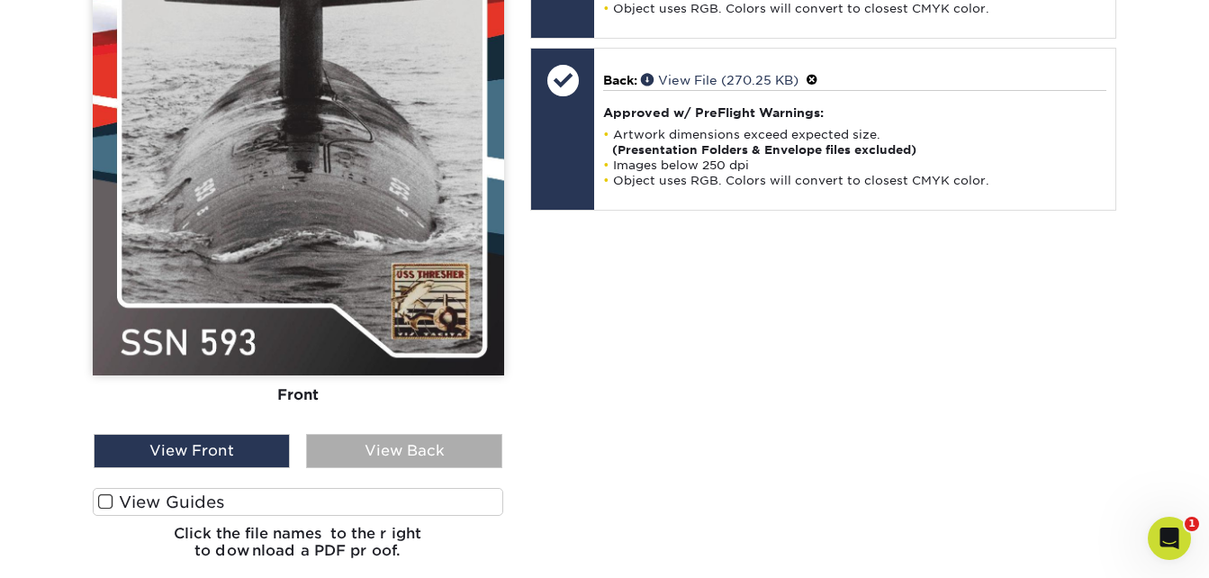
click at [410, 434] on div "View Back" at bounding box center [404, 451] width 196 height 34
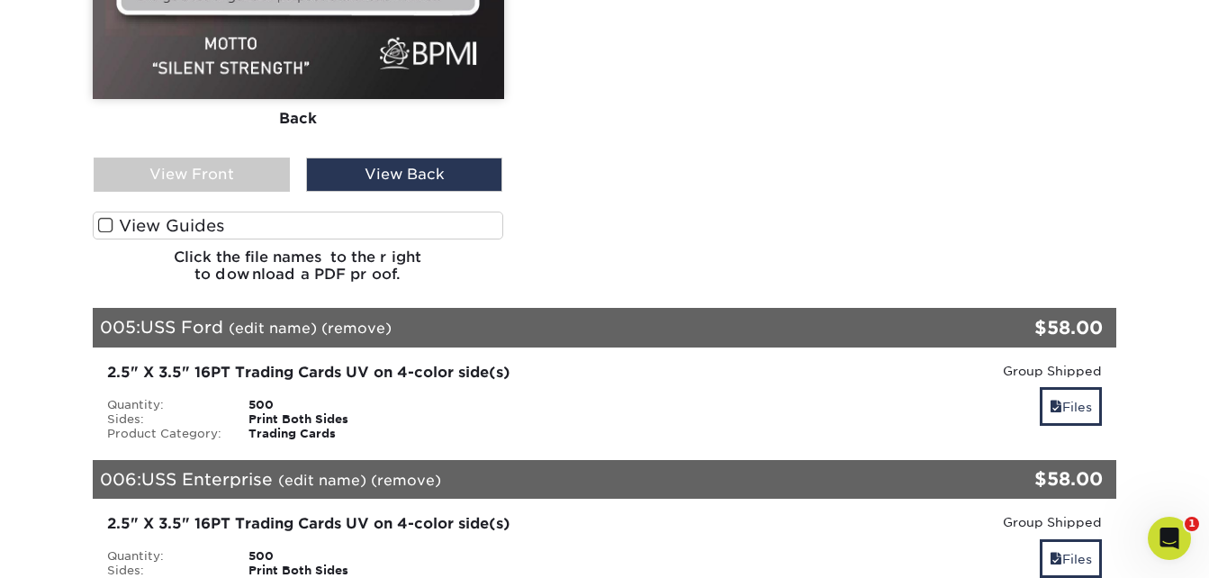
scroll to position [3511, 0]
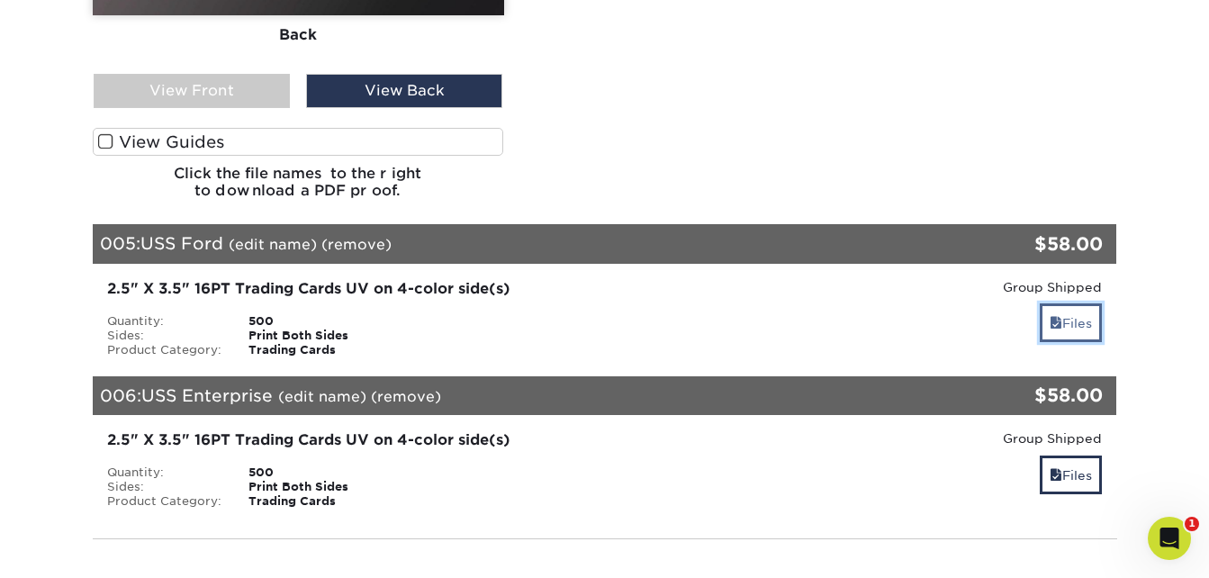
click at [1065, 303] on link "Files" at bounding box center [1071, 322] width 62 height 39
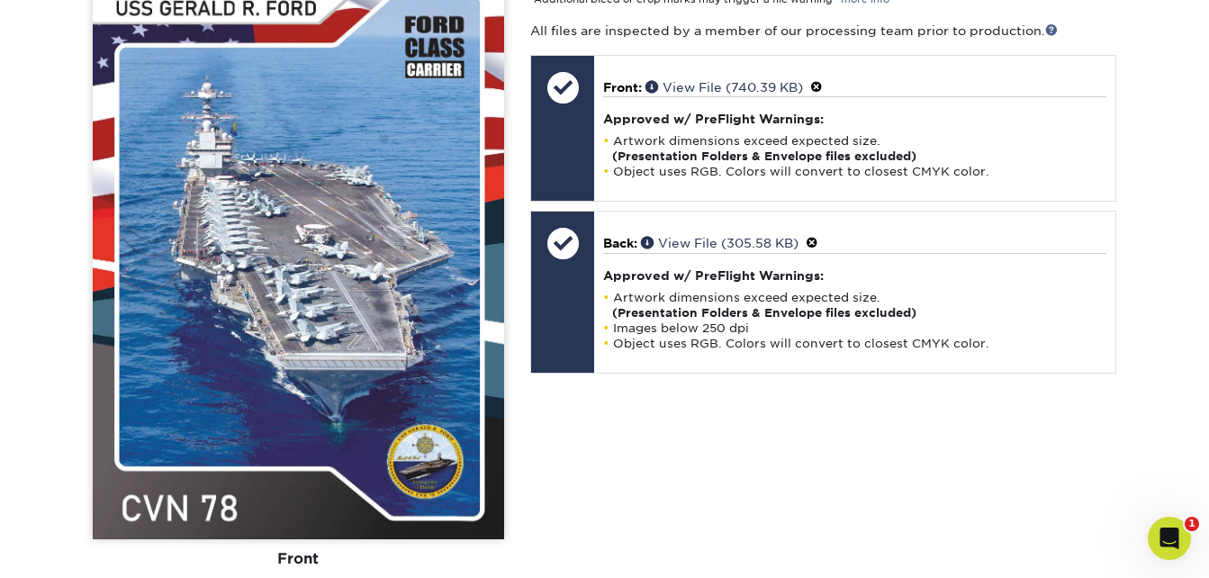
scroll to position [4052, 0]
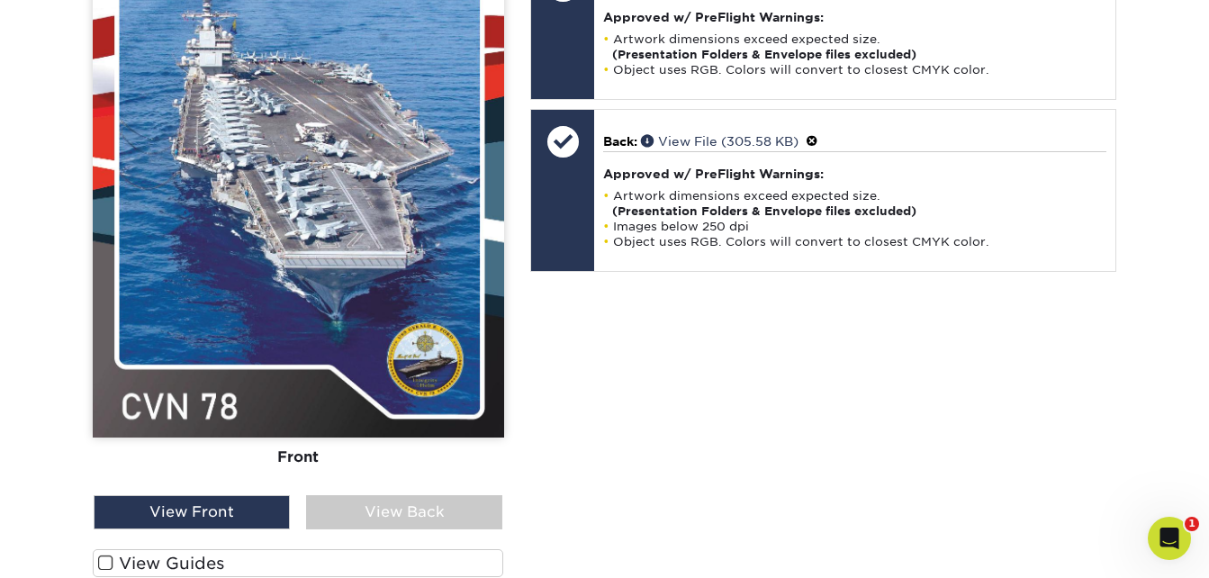
click at [414, 435] on div "Front Back" at bounding box center [298, 182] width 411 height 626
click at [428, 495] on div "View Back" at bounding box center [404, 512] width 196 height 34
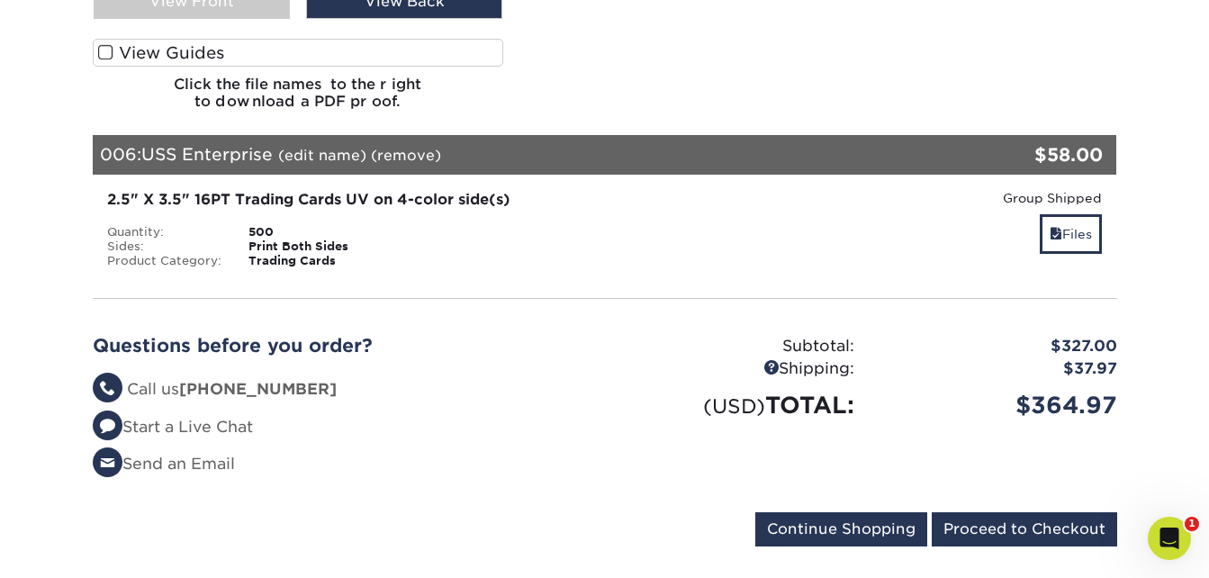
scroll to position [4592, 0]
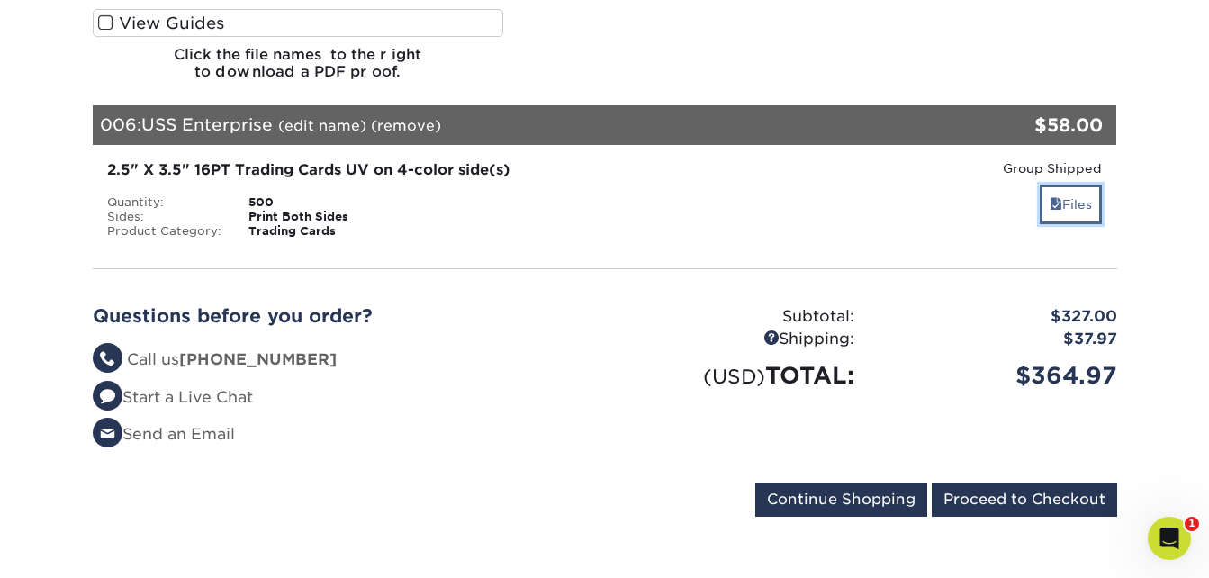
click at [1046, 185] on link "Files" at bounding box center [1071, 204] width 62 height 39
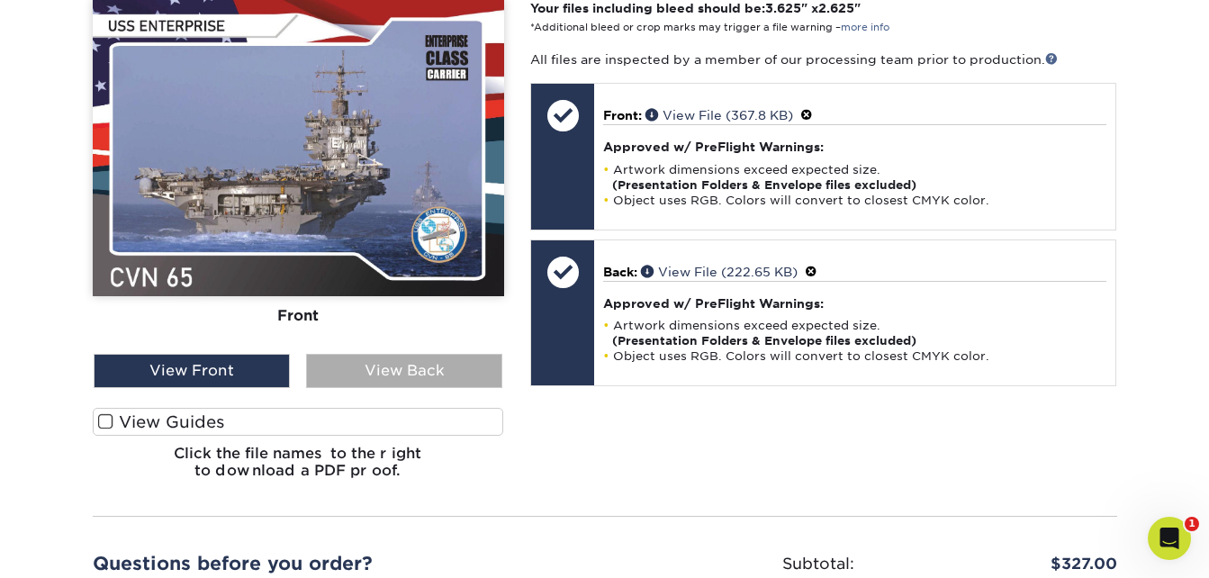
scroll to position [4952, 0]
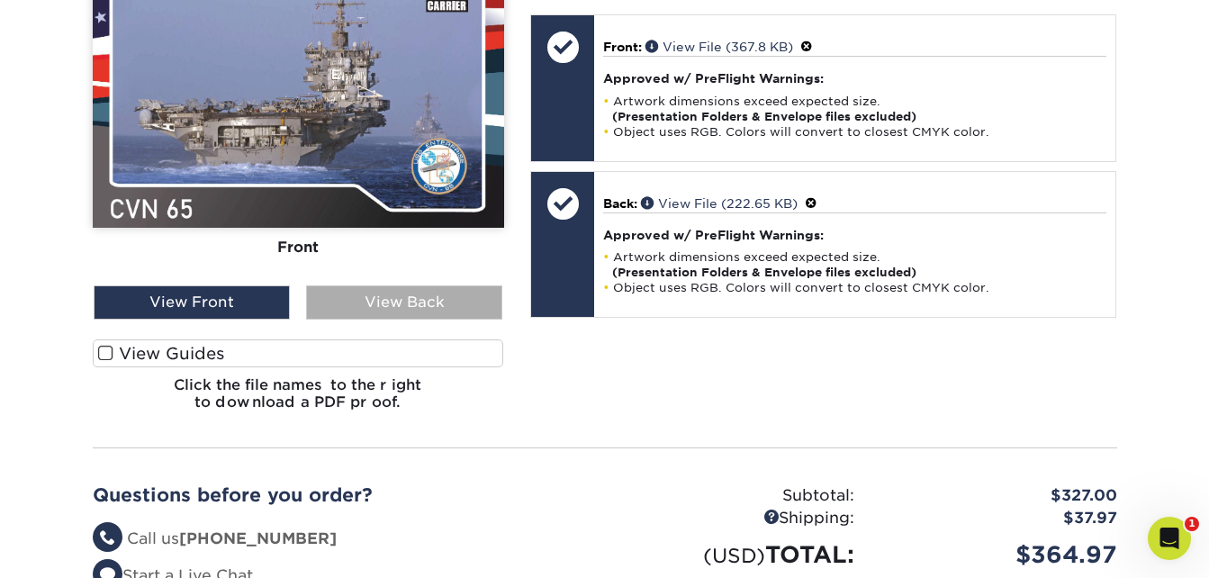
click at [383, 285] on div "View Back" at bounding box center [404, 302] width 196 height 34
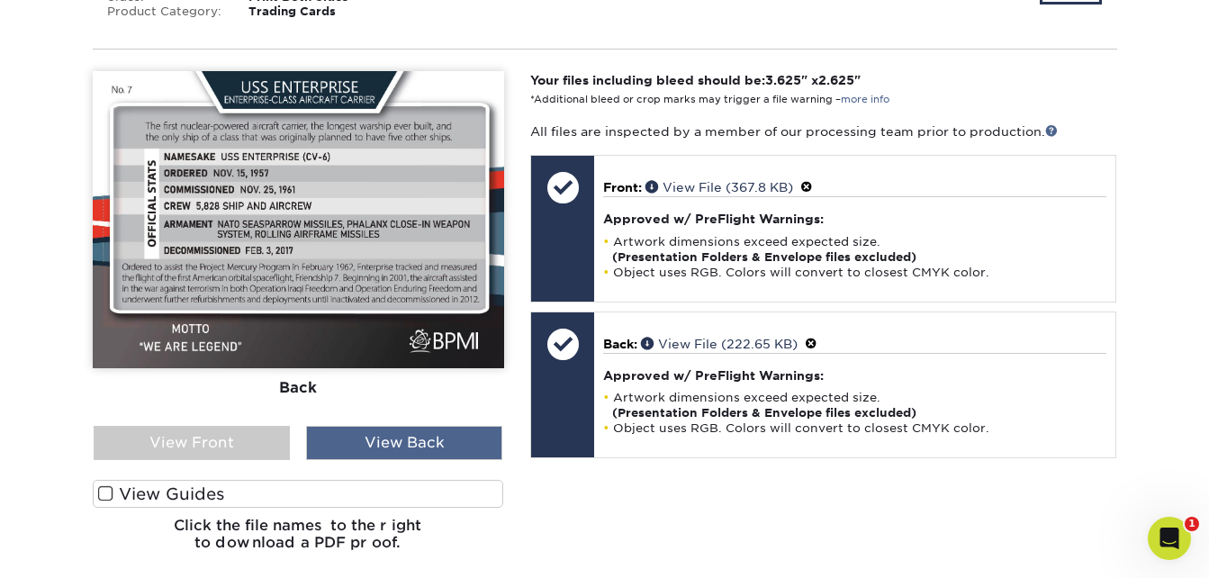
scroll to position [4772, 0]
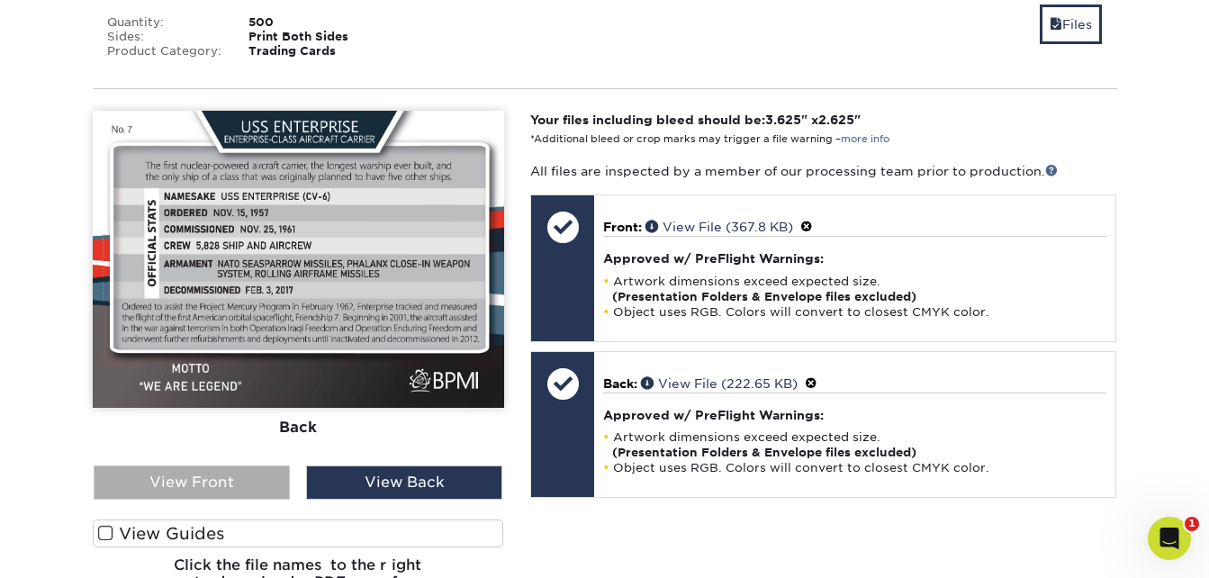
click at [246, 465] on div "View Front" at bounding box center [192, 482] width 196 height 34
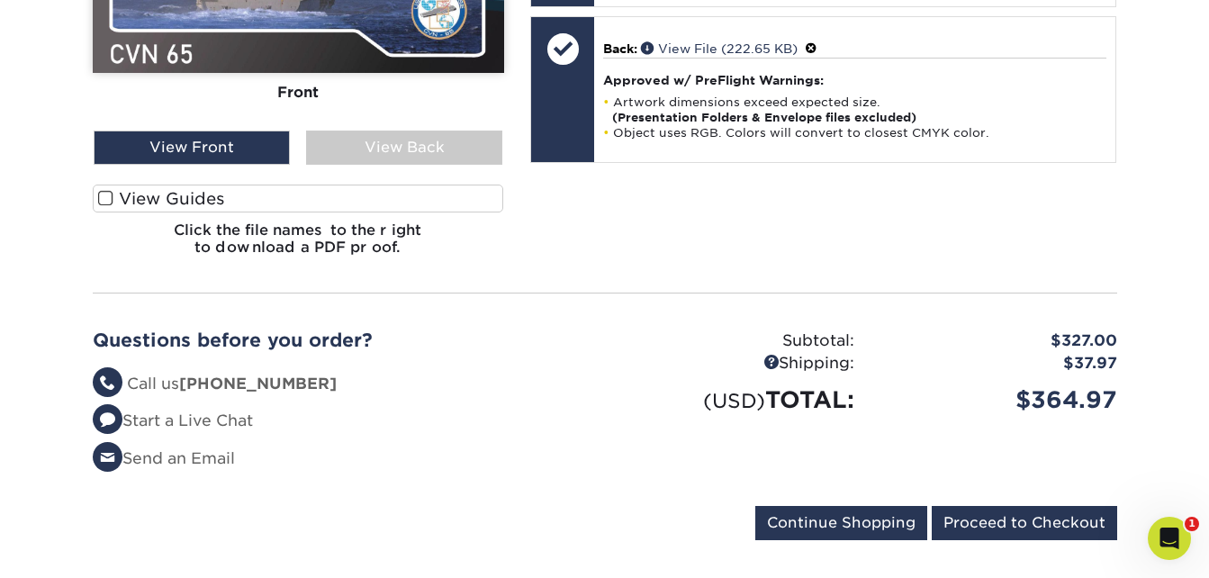
scroll to position [5132, 0]
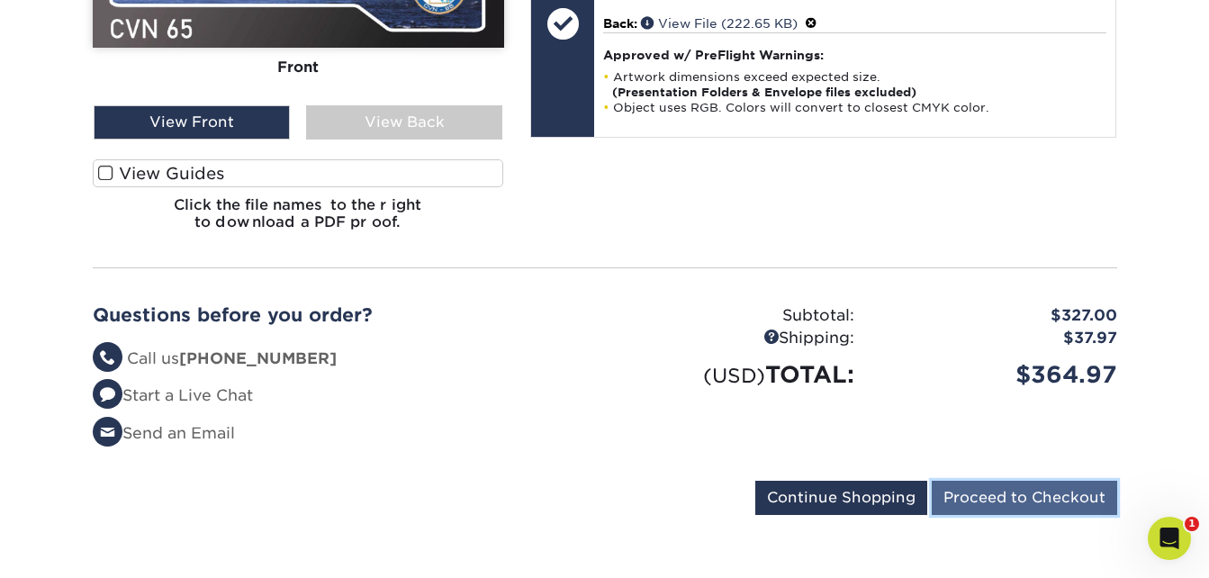
click at [1039, 481] on input "Proceed to Checkout" at bounding box center [1024, 498] width 185 height 34
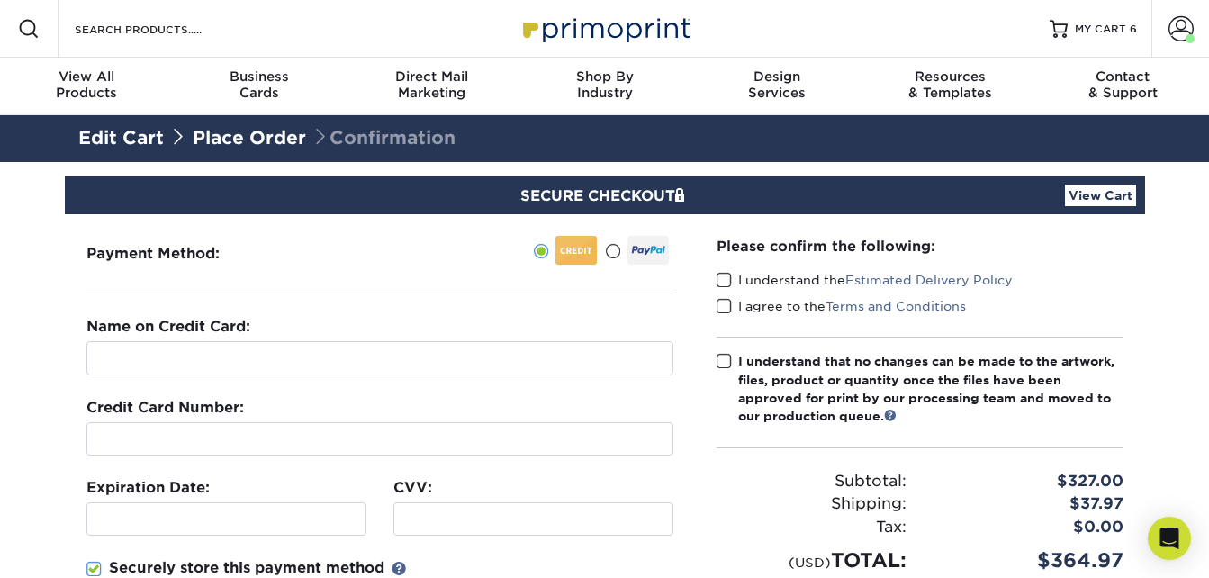
click at [718, 280] on span at bounding box center [724, 280] width 15 height 17
click at [0, 0] on input "I understand the Estimated Delivery Policy" at bounding box center [0, 0] width 0 height 0
click at [722, 310] on span at bounding box center [724, 306] width 15 height 17
click at [0, 0] on input "I agree to the Terms and Conditions" at bounding box center [0, 0] width 0 height 0
click at [724, 359] on span at bounding box center [724, 361] width 15 height 17
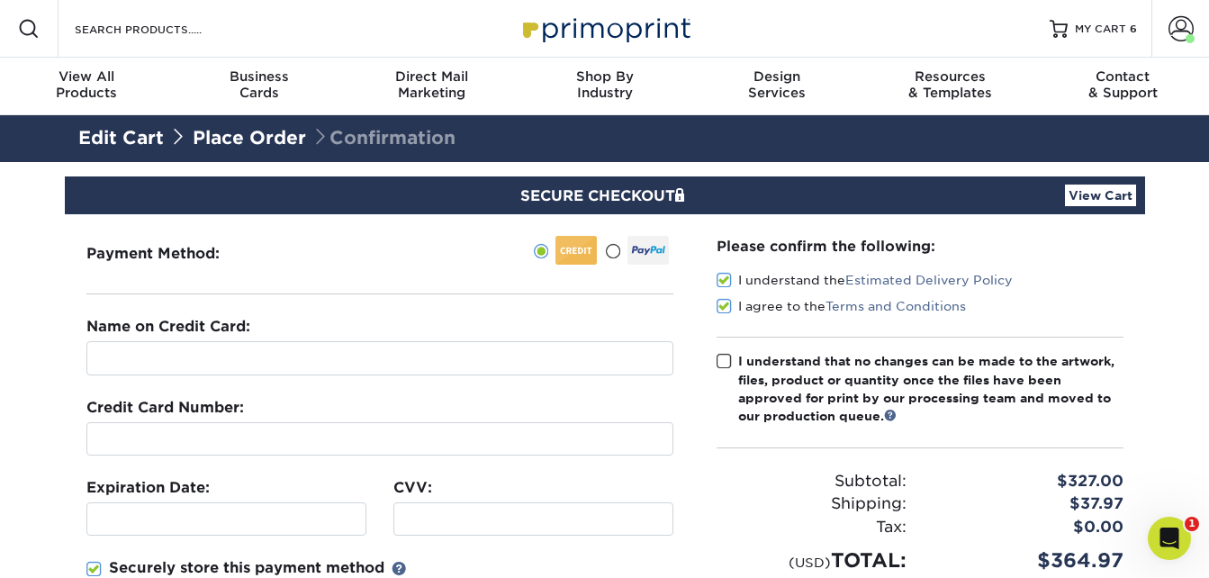
click at [0, 0] on input "I understand that no changes can be made to the artwork, files, product or quan…" at bounding box center [0, 0] width 0 height 0
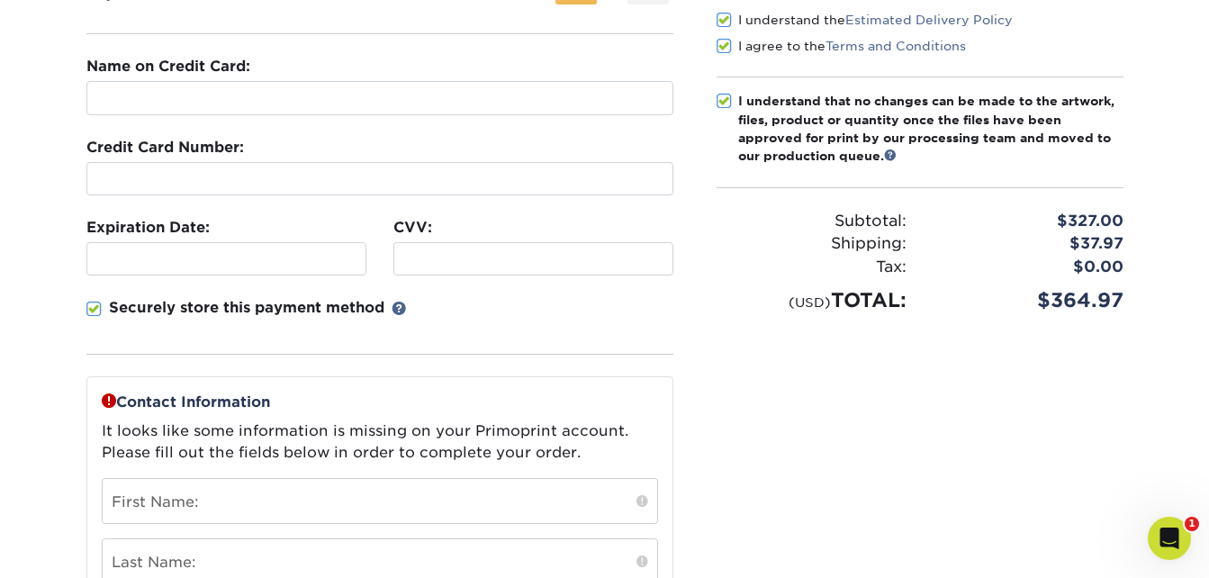
scroll to position [140, 0]
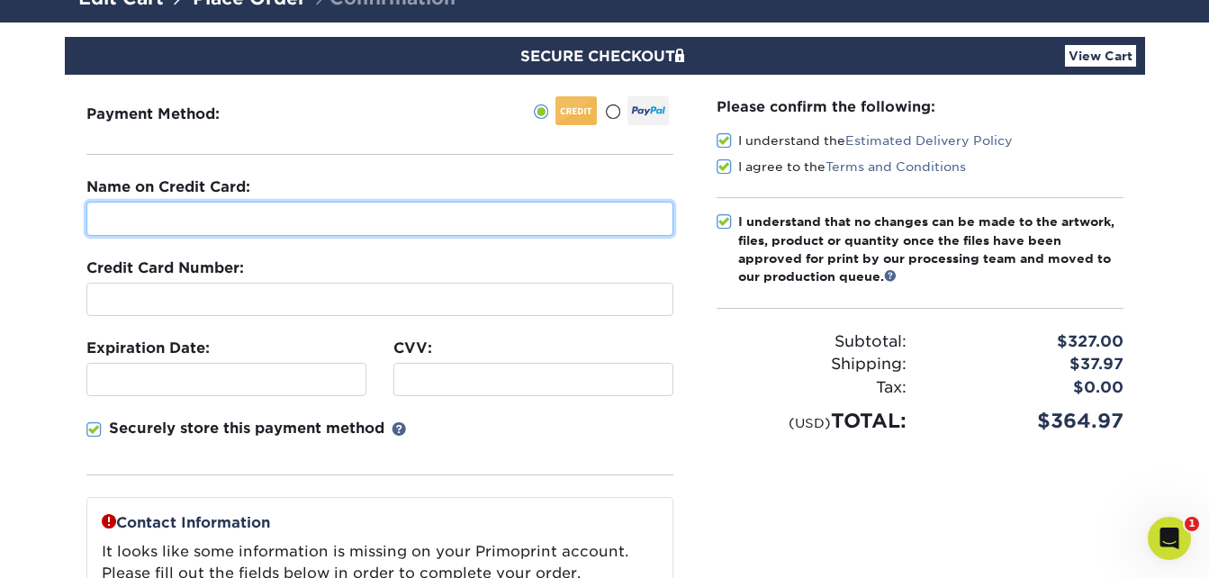
click at [180, 228] on input "text" at bounding box center [379, 219] width 587 height 34
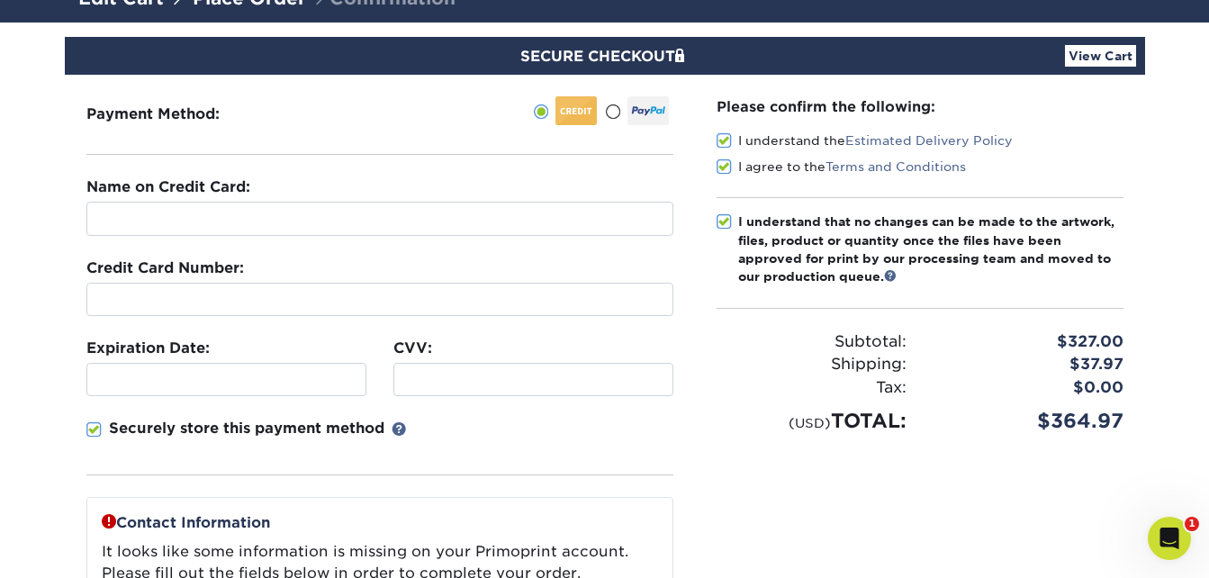
click at [1086, 61] on link "View Cart" at bounding box center [1100, 56] width 71 height 22
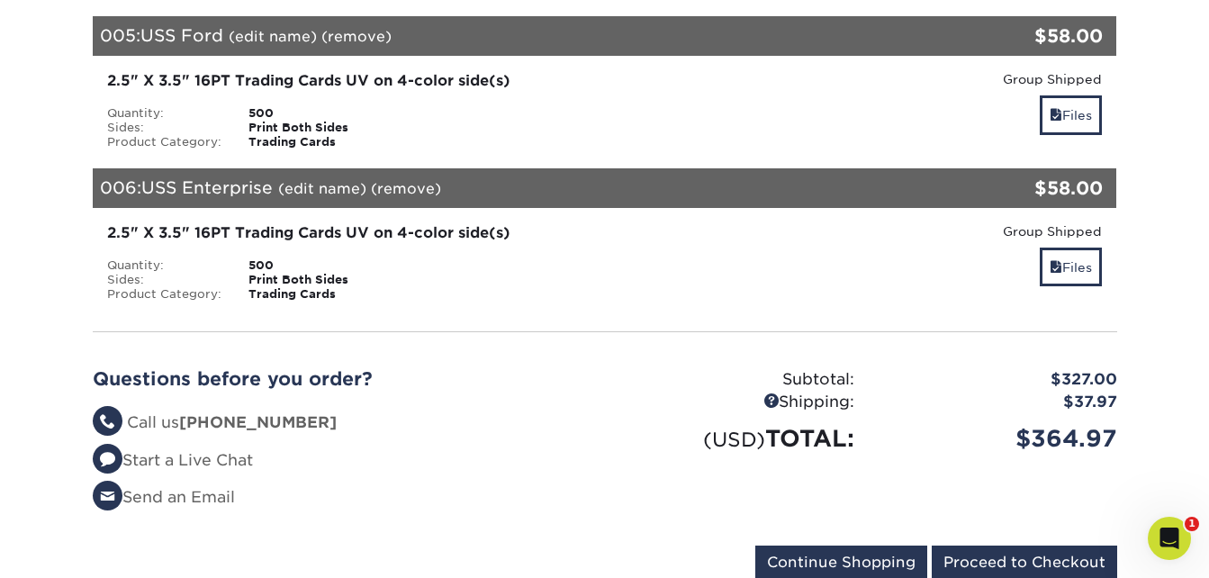
scroll to position [990, 0]
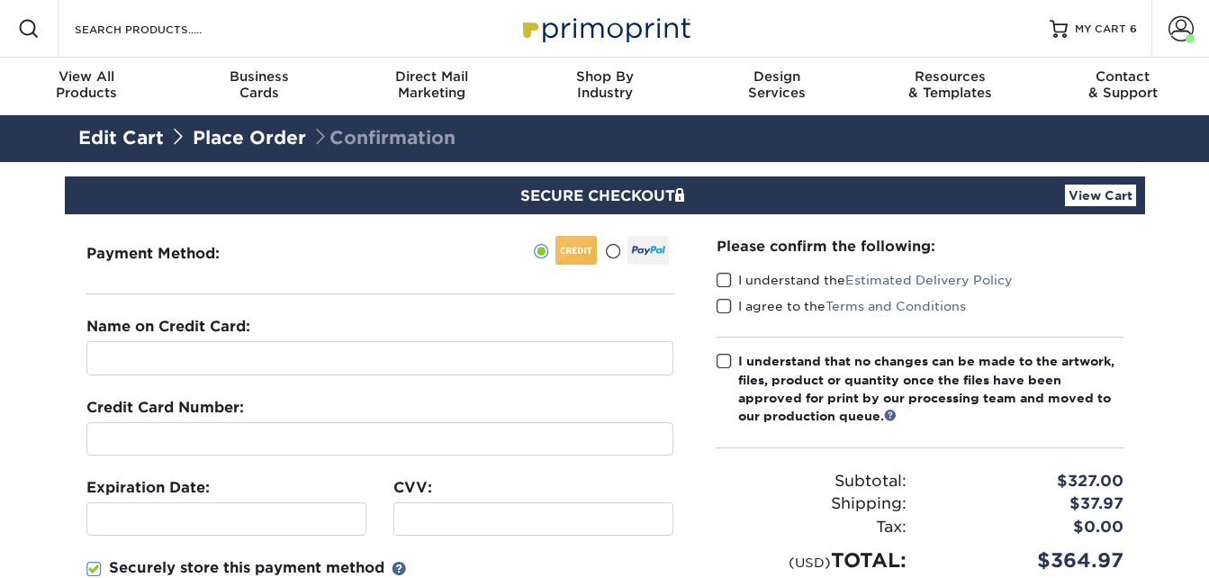
click at [719, 280] on span at bounding box center [724, 280] width 15 height 17
click at [0, 0] on input "I understand the Estimated Delivery Policy" at bounding box center [0, 0] width 0 height 0
click at [729, 304] on span at bounding box center [724, 306] width 15 height 17
click at [0, 0] on input "I agree to the Terms and Conditions" at bounding box center [0, 0] width 0 height 0
click at [725, 359] on span at bounding box center [724, 361] width 15 height 17
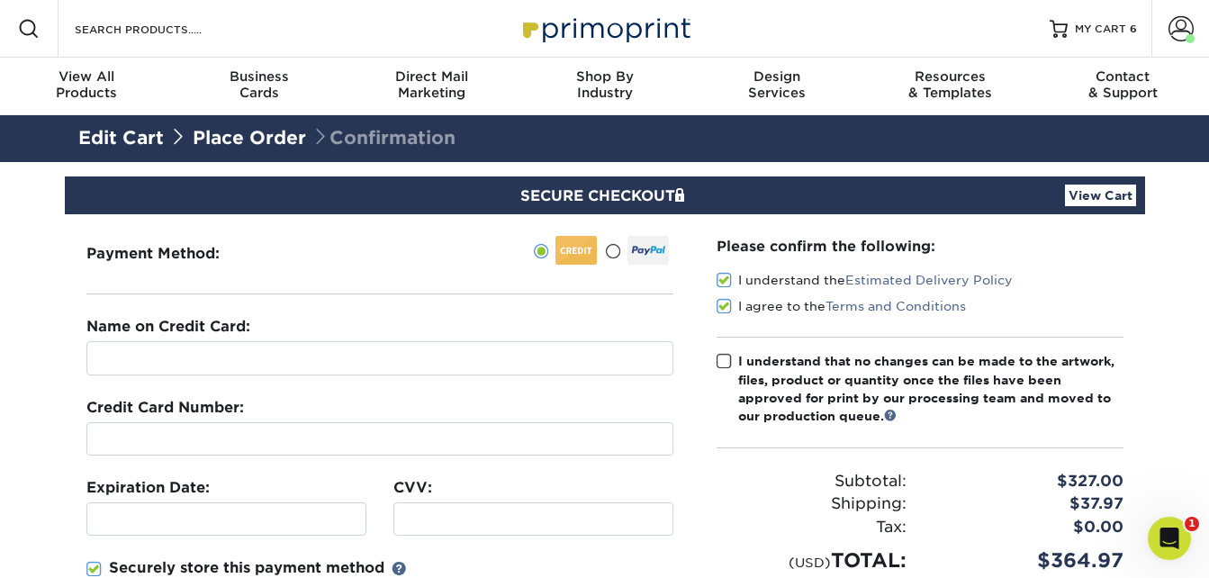
click at [0, 0] on input "I understand that no changes can be made to the artwork, files, product or quan…" at bounding box center [0, 0] width 0 height 0
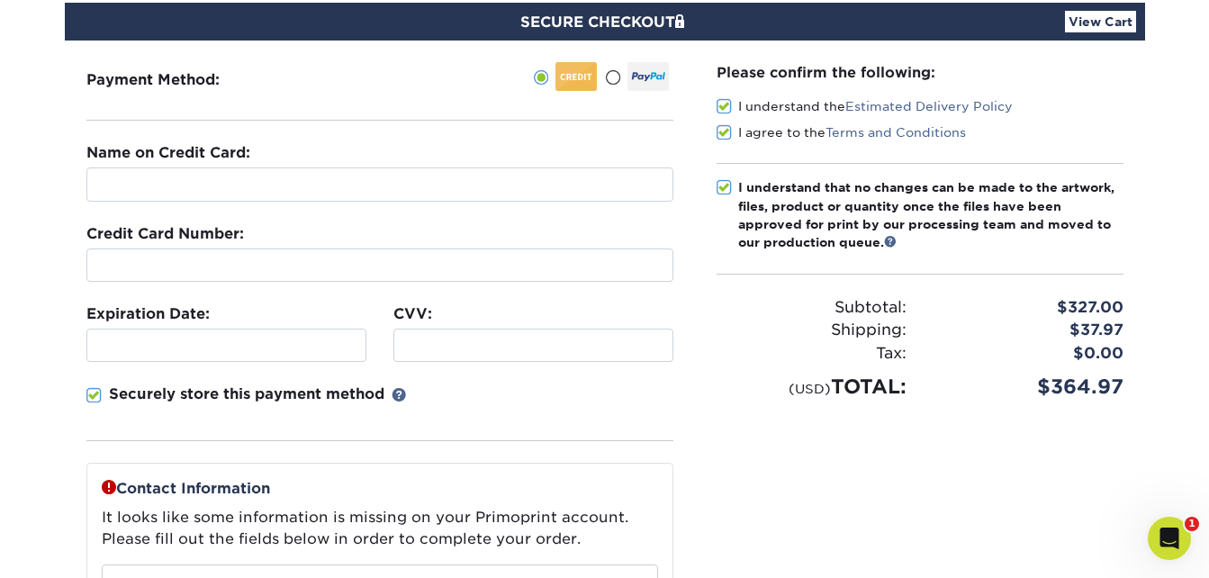
scroll to position [180, 0]
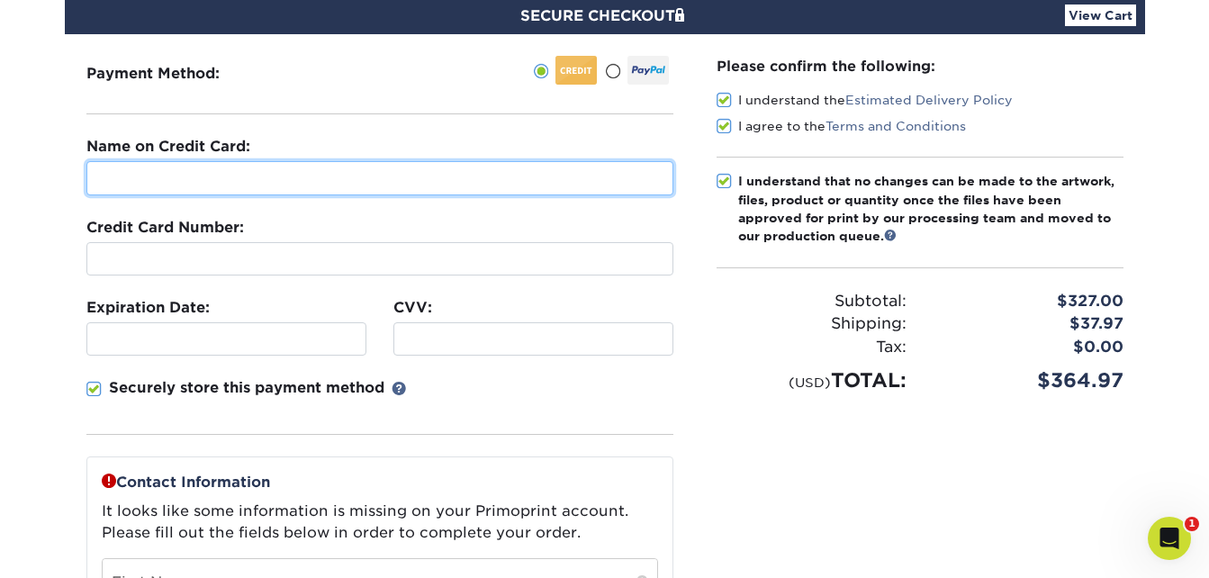
click at [189, 161] on input "text" at bounding box center [379, 178] width 587 height 34
type input "[PERSON_NAME] P [PERSON_NAME]"
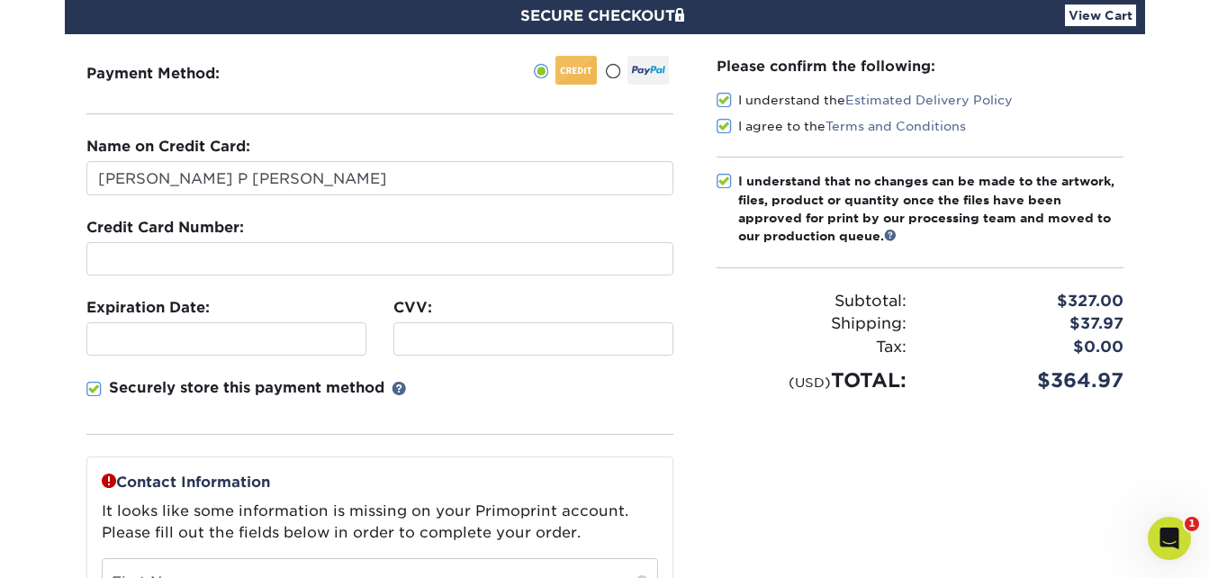
click at [235, 245] on div at bounding box center [379, 258] width 587 height 33
click at [390, 334] on div "CVV:" at bounding box center [533, 326] width 307 height 59
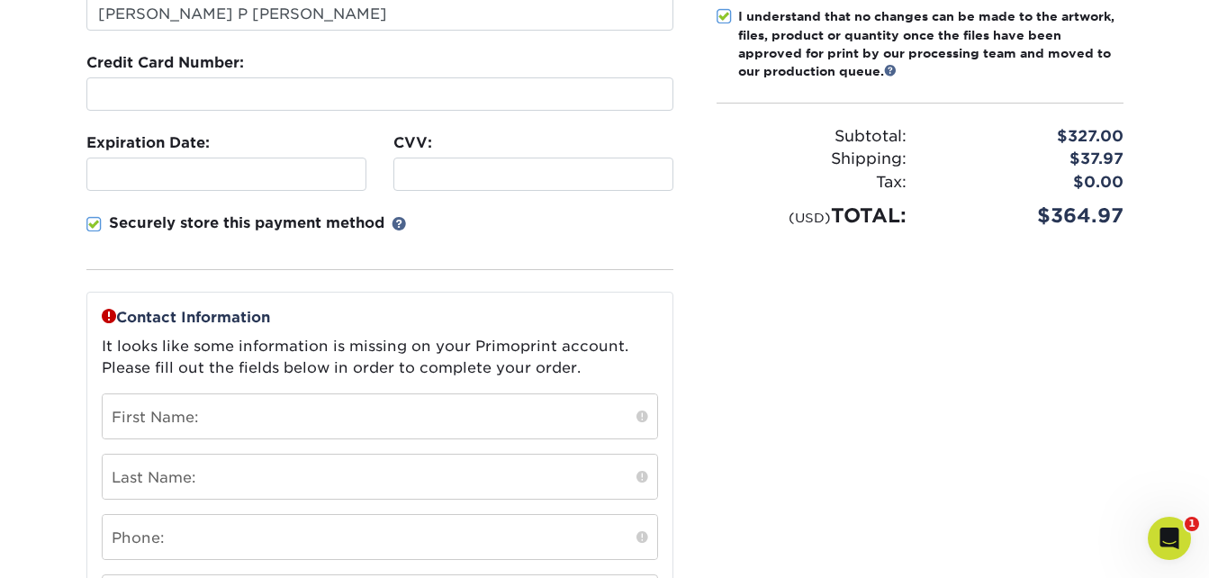
scroll to position [360, 0]
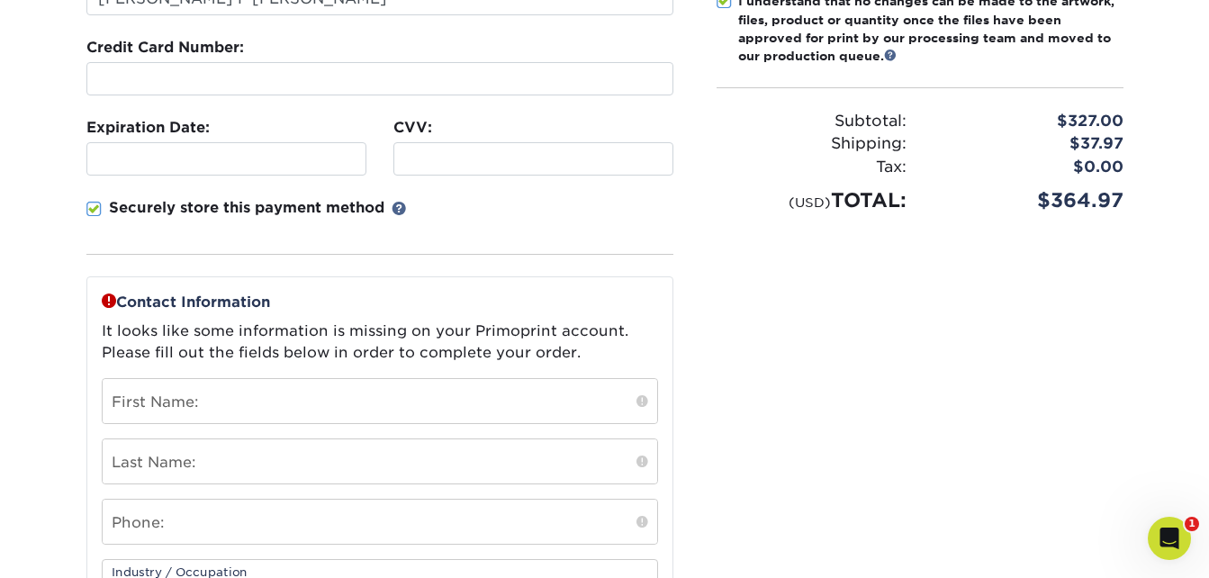
click at [79, 204] on div "Payment Method:" at bounding box center [380, 312] width 630 height 917
click at [86, 212] on div "Payment Method:" at bounding box center [380, 312] width 630 height 917
click at [92, 210] on span at bounding box center [93, 209] width 15 height 17
click at [0, 0] on input "Securely store this payment method" at bounding box center [0, 0] width 0 height 0
click at [63, 240] on section "SECURE CHECKOUT View Cart Payment Method: Name on Credit Card:" at bounding box center [604, 356] width 1209 height 1109
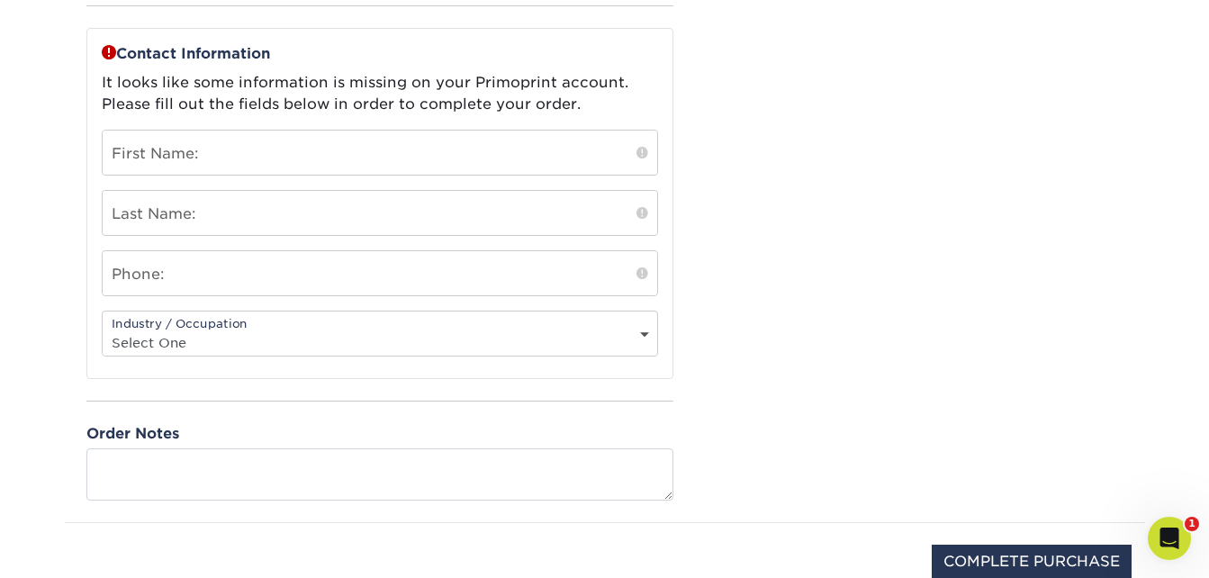
scroll to position [630, 0]
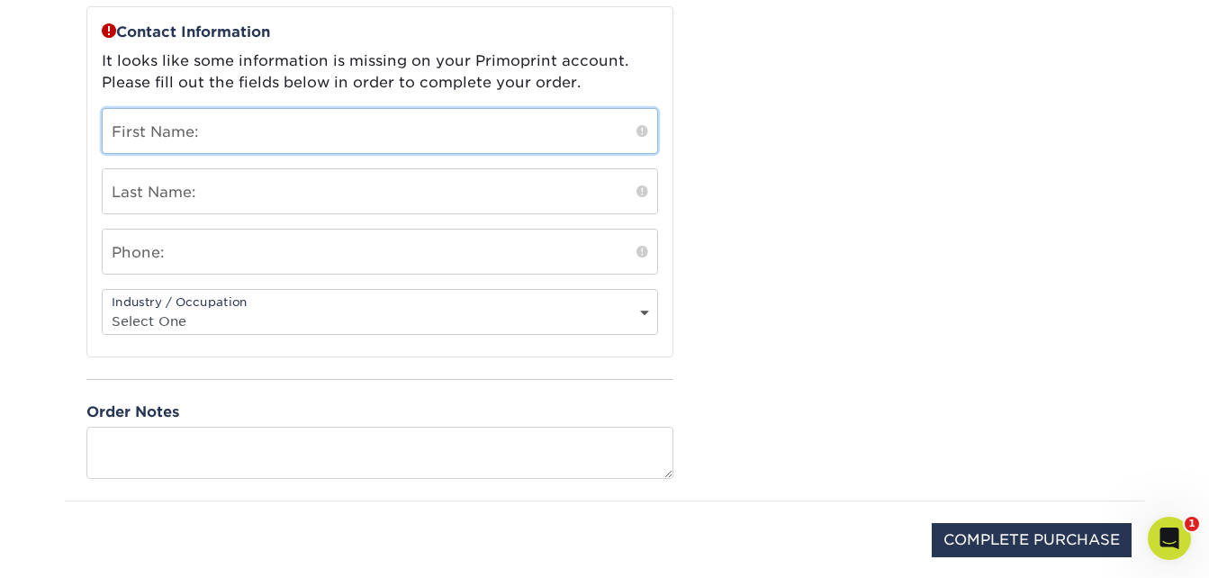
click at [208, 133] on input "text" at bounding box center [380, 131] width 555 height 44
type input "[PERSON_NAME]"
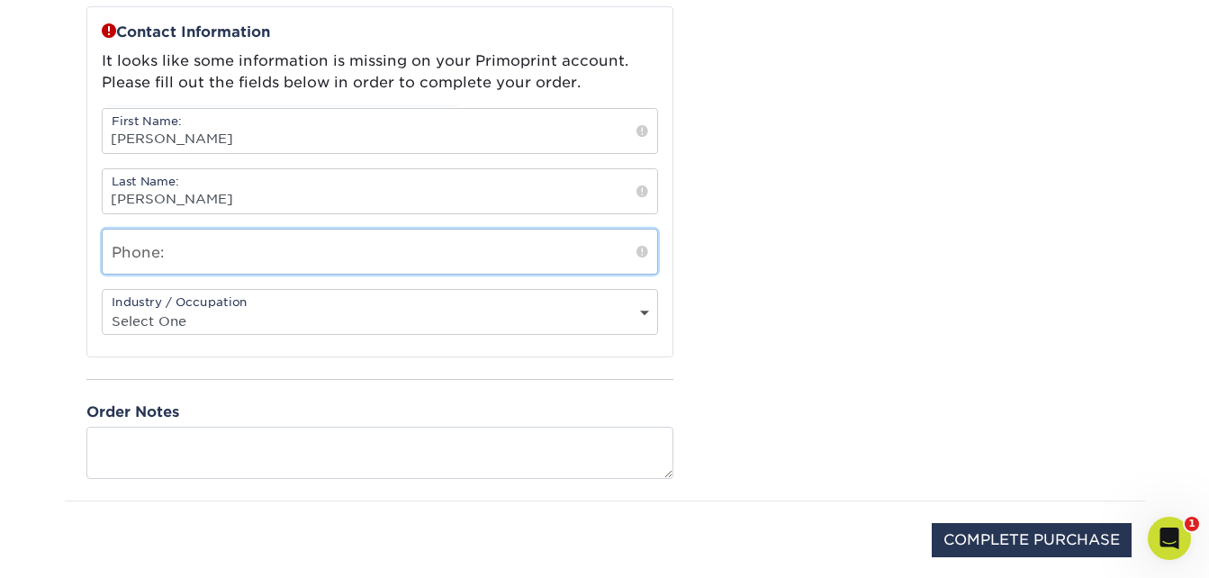
click at [212, 251] on input "text" at bounding box center [380, 252] width 555 height 44
type input "7244540021"
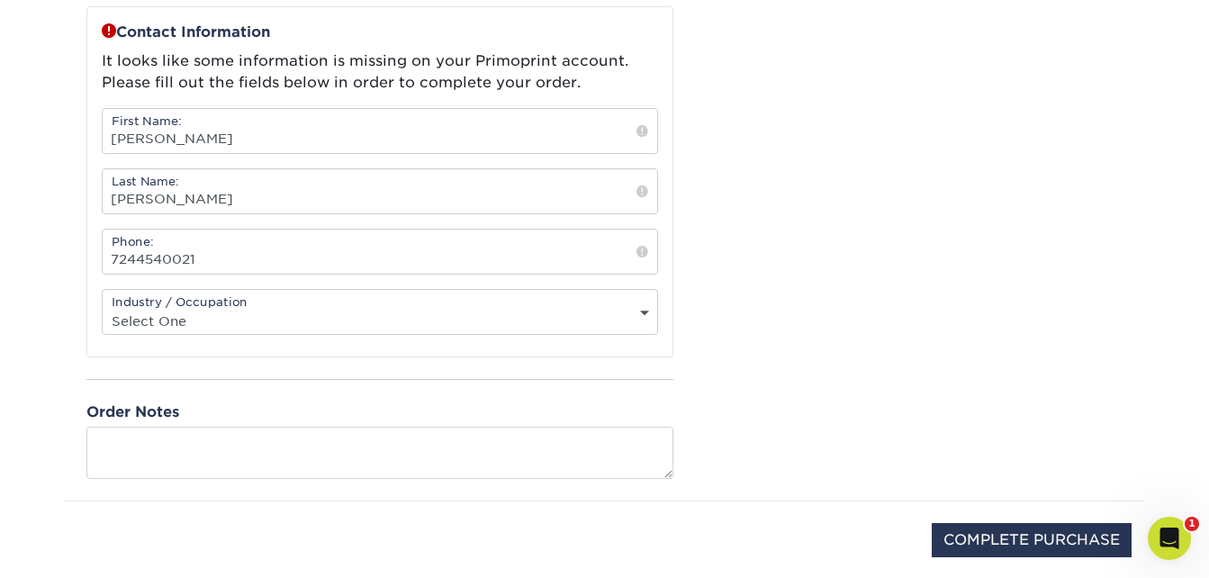
click at [191, 323] on select "Select One Administrative Executive Human Resources Construction Education Ente…" at bounding box center [380, 321] width 555 height 26
select select "2"
click at [103, 308] on select "Select One Administrative Executive Human Resources Construction Education Ente…" at bounding box center [380, 321] width 555 height 26
click at [876, 147] on div "Please confirm the following: I understand the Estimated Delivery Policy I agre…" at bounding box center [920, 42] width 450 height 917
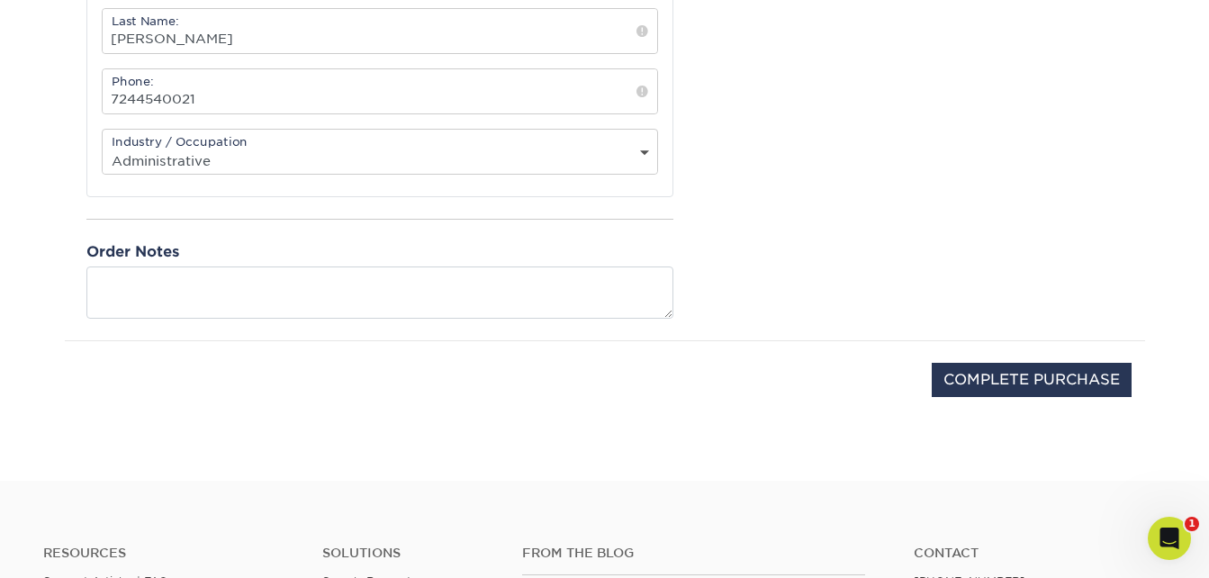
scroll to position [810, 0]
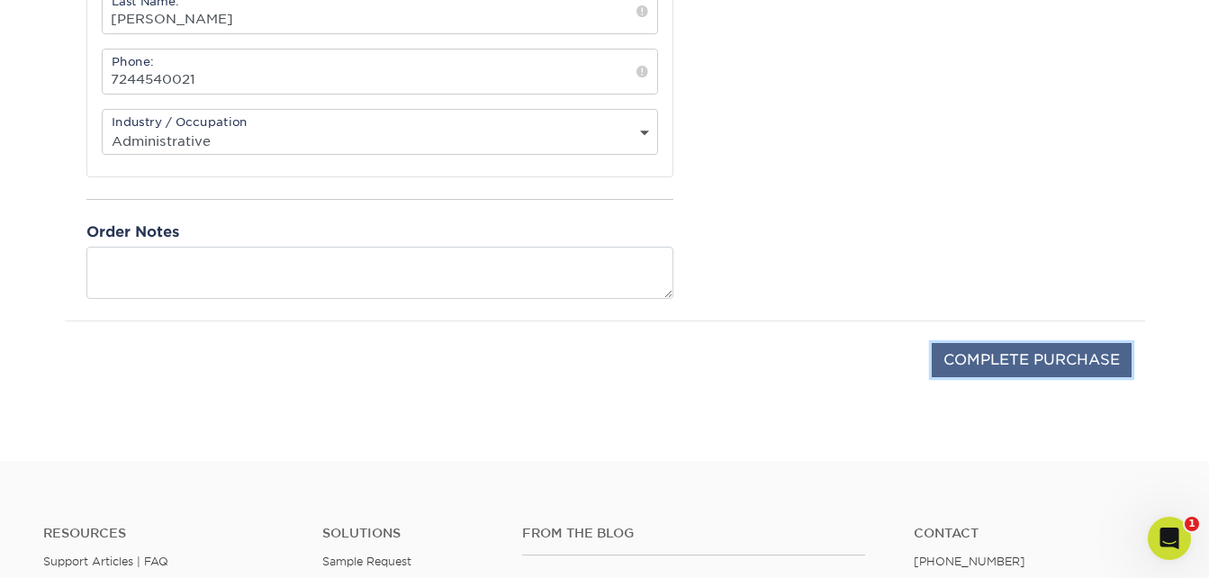
click at [996, 357] on input "COMPLETE PURCHASE" at bounding box center [1032, 360] width 200 height 34
type input "PROCESSING, PLEASE WAIT..."
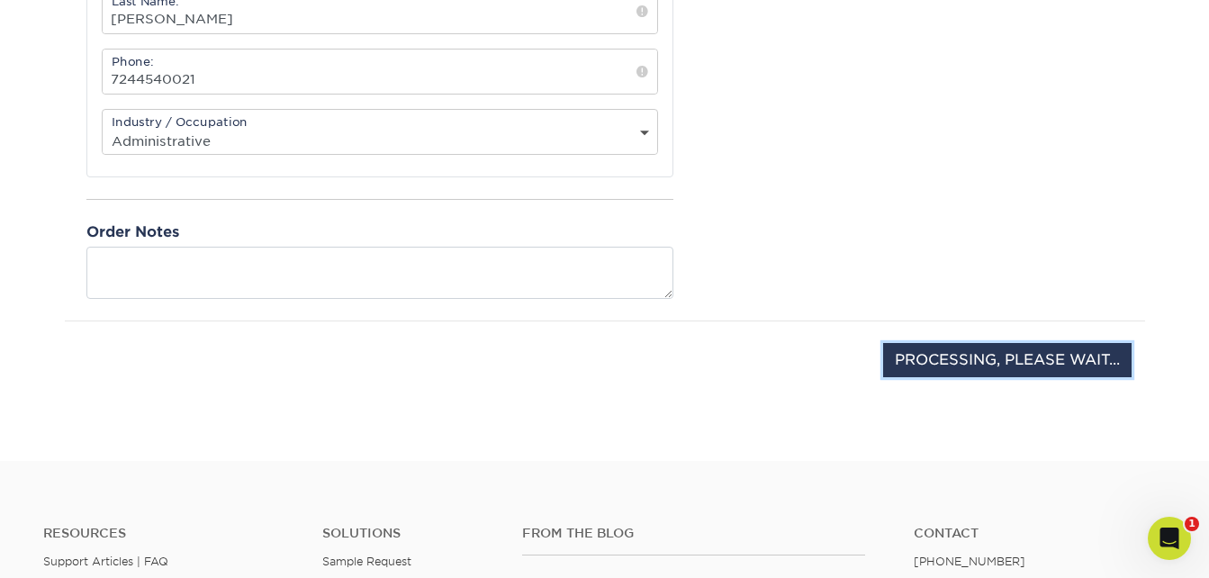
scroll to position [749, 0]
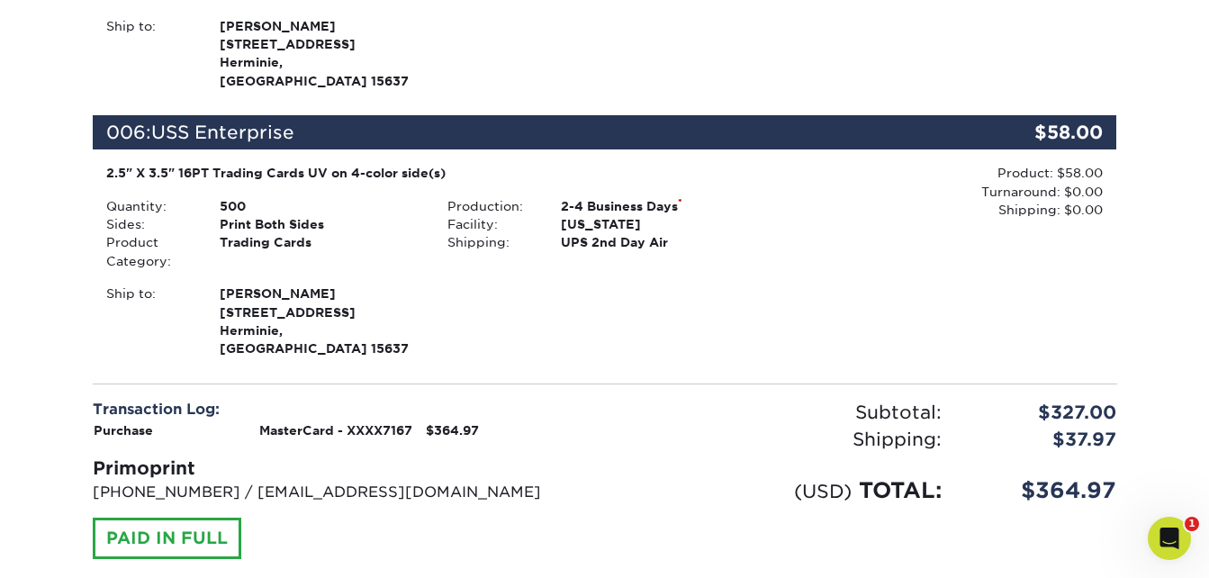
scroll to position [1981, 0]
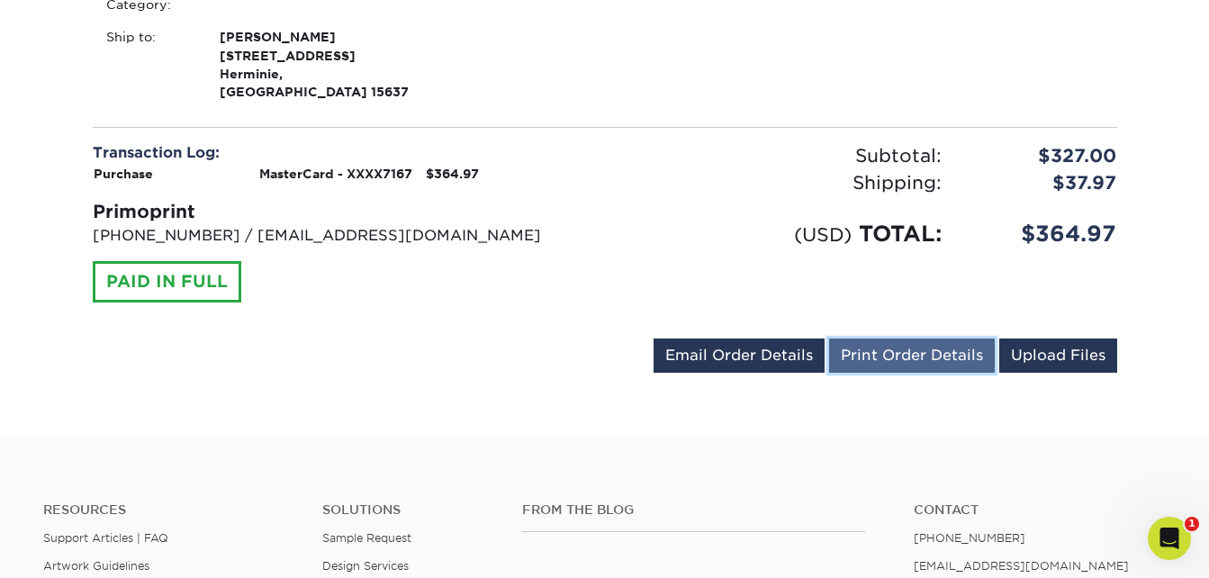
click at [865, 339] on link "Print Order Details" at bounding box center [912, 356] width 166 height 34
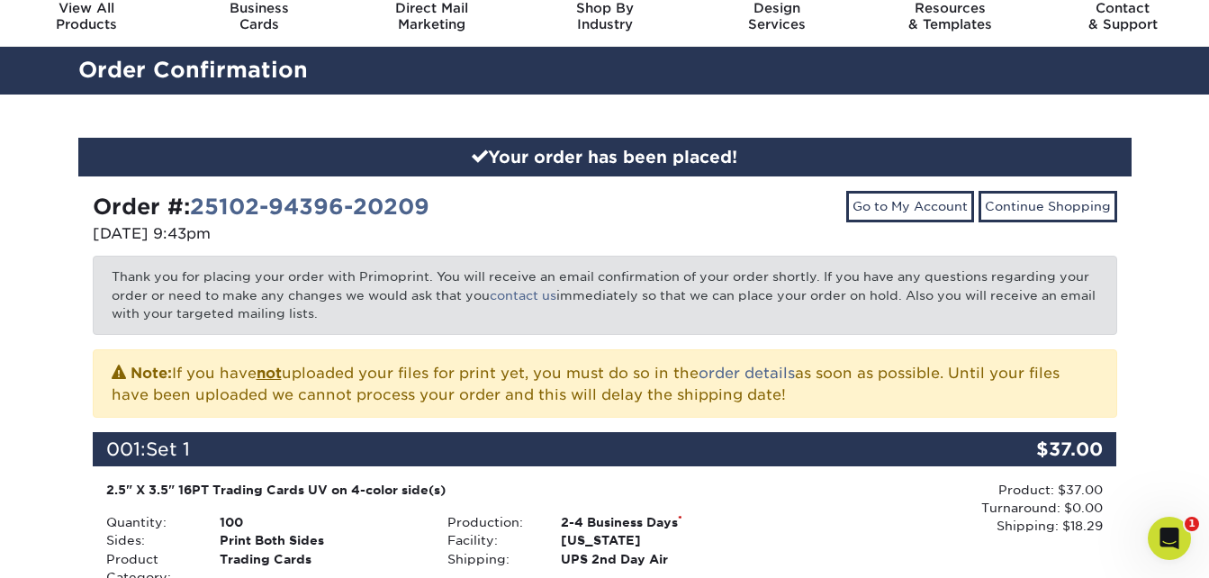
scroll to position [0, 0]
